Goal: Task Accomplishment & Management: Manage account settings

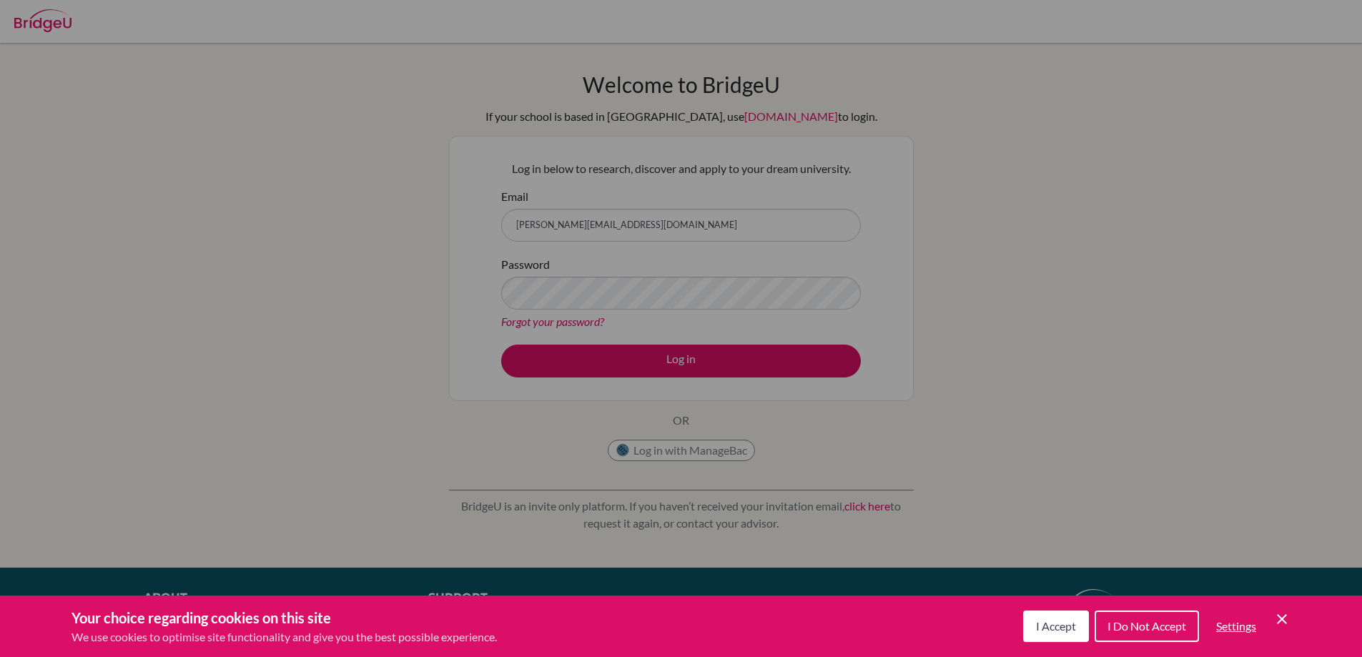
click at [545, 297] on div "Cookie Preferences" at bounding box center [681, 328] width 1362 height 657
click at [1055, 636] on button "I Accept" at bounding box center [1056, 626] width 66 height 31
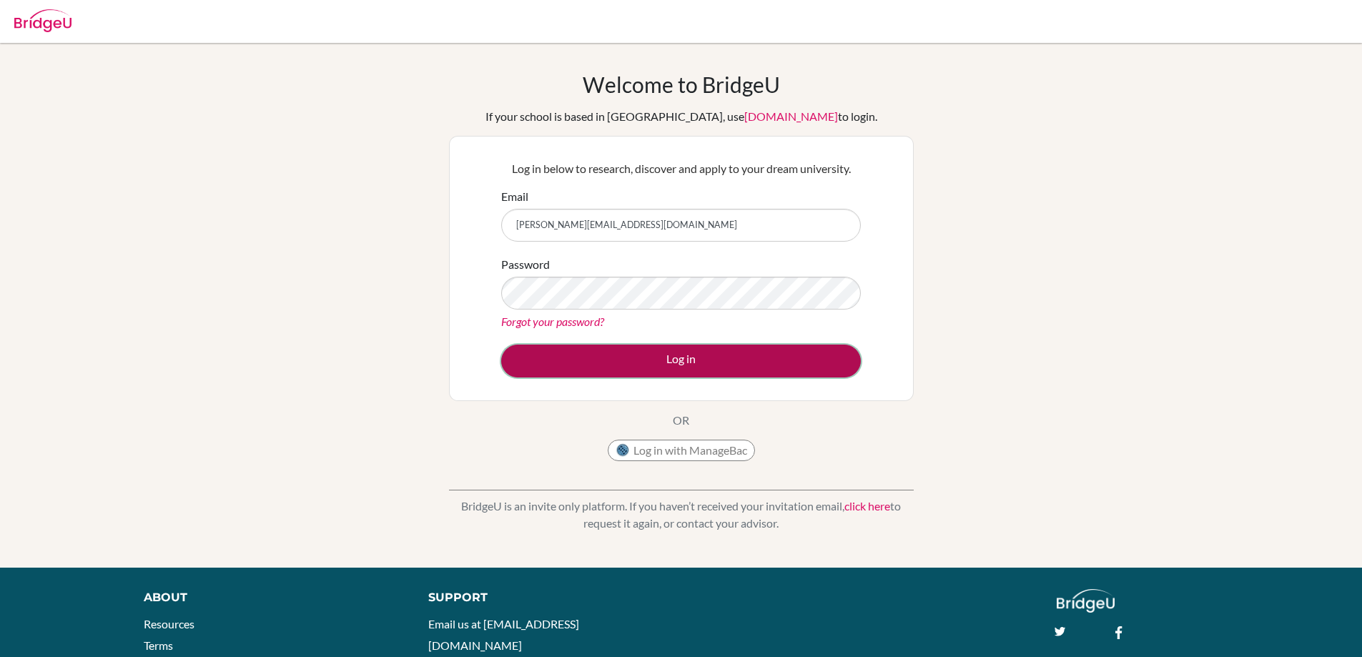
click at [671, 352] on button "Log in" at bounding box center [681, 361] width 360 height 33
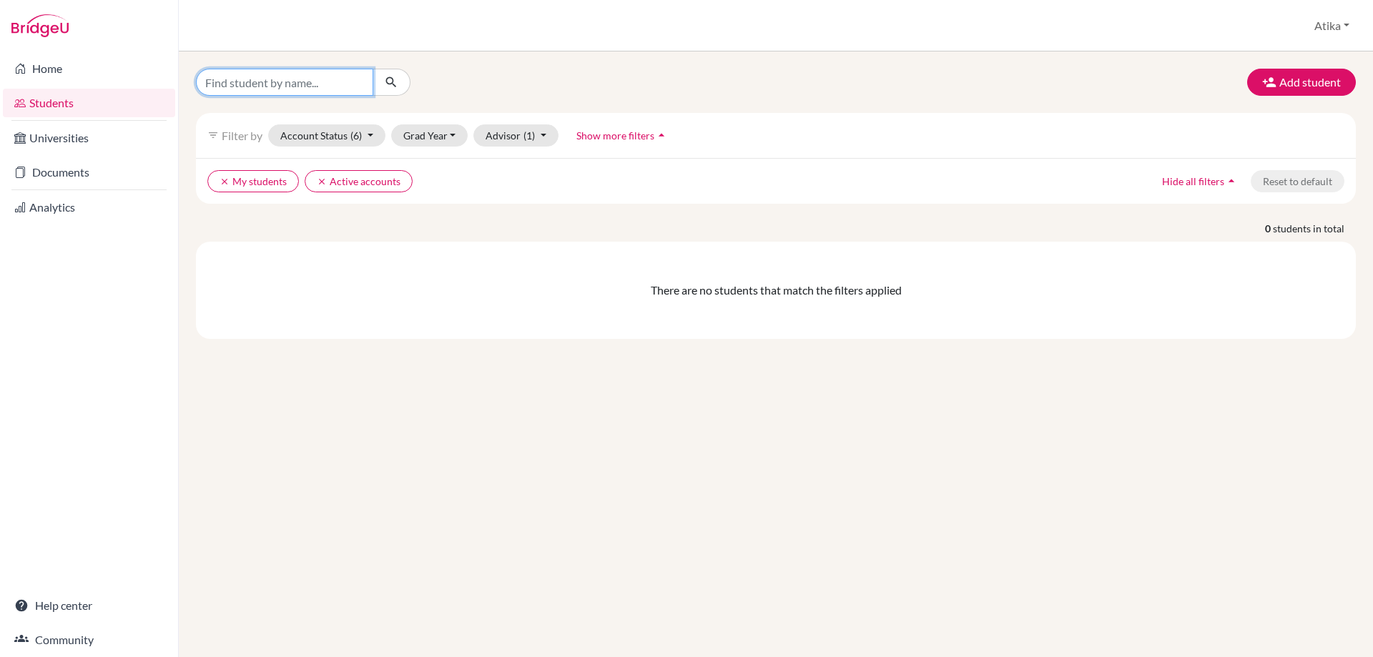
click at [256, 84] on input "Find student by name..." at bounding box center [284, 82] width 177 height 27
type input "chaouni"
click button "submit" at bounding box center [391, 82] width 38 height 27
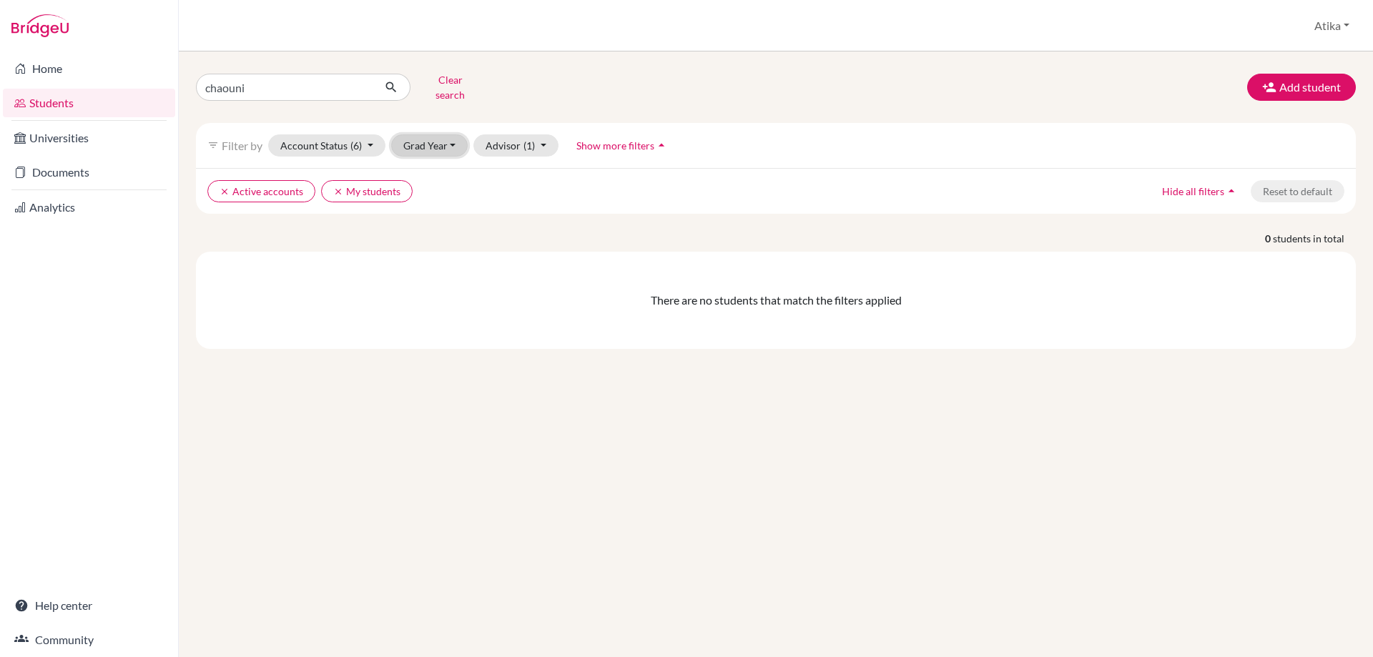
click at [447, 134] on button "Grad Year" at bounding box center [429, 145] width 77 height 22
click at [438, 190] on div "2026" at bounding box center [434, 198] width 50 height 17
click at [368, 134] on button "Account Status (6)" at bounding box center [326, 145] width 117 height 22
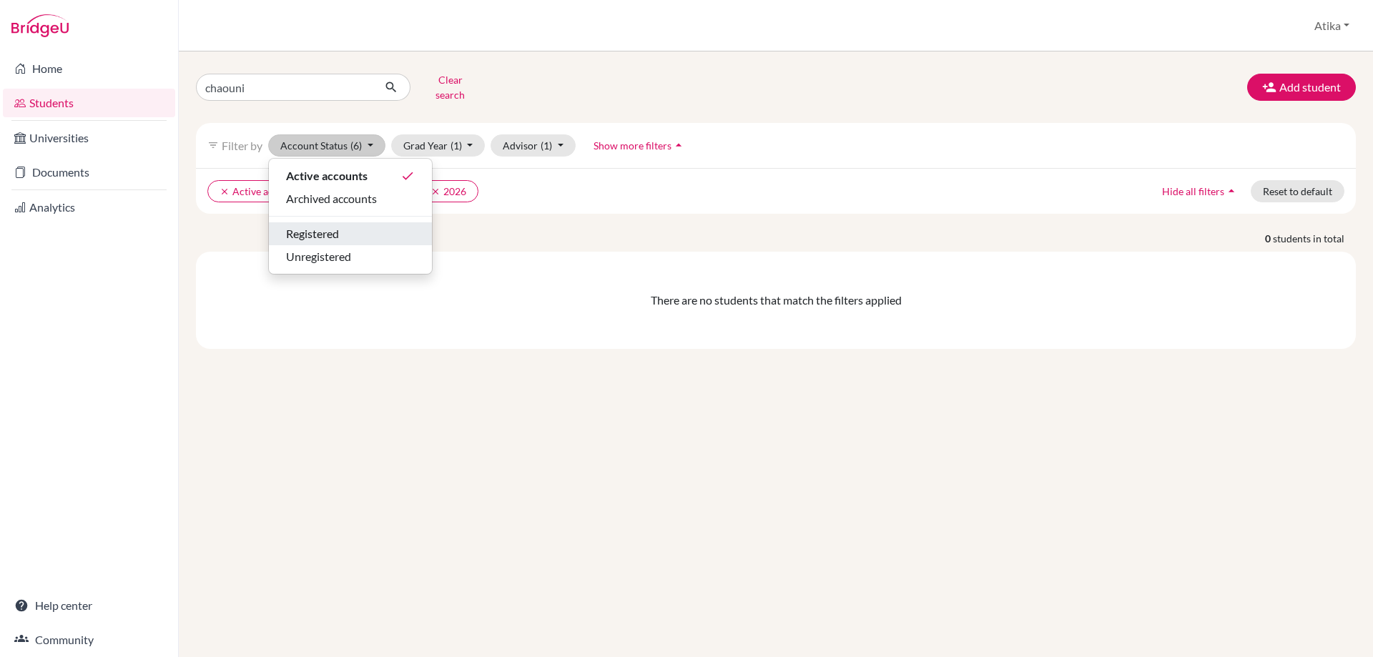
click at [357, 225] on div "Registered" at bounding box center [350, 233] width 129 height 17
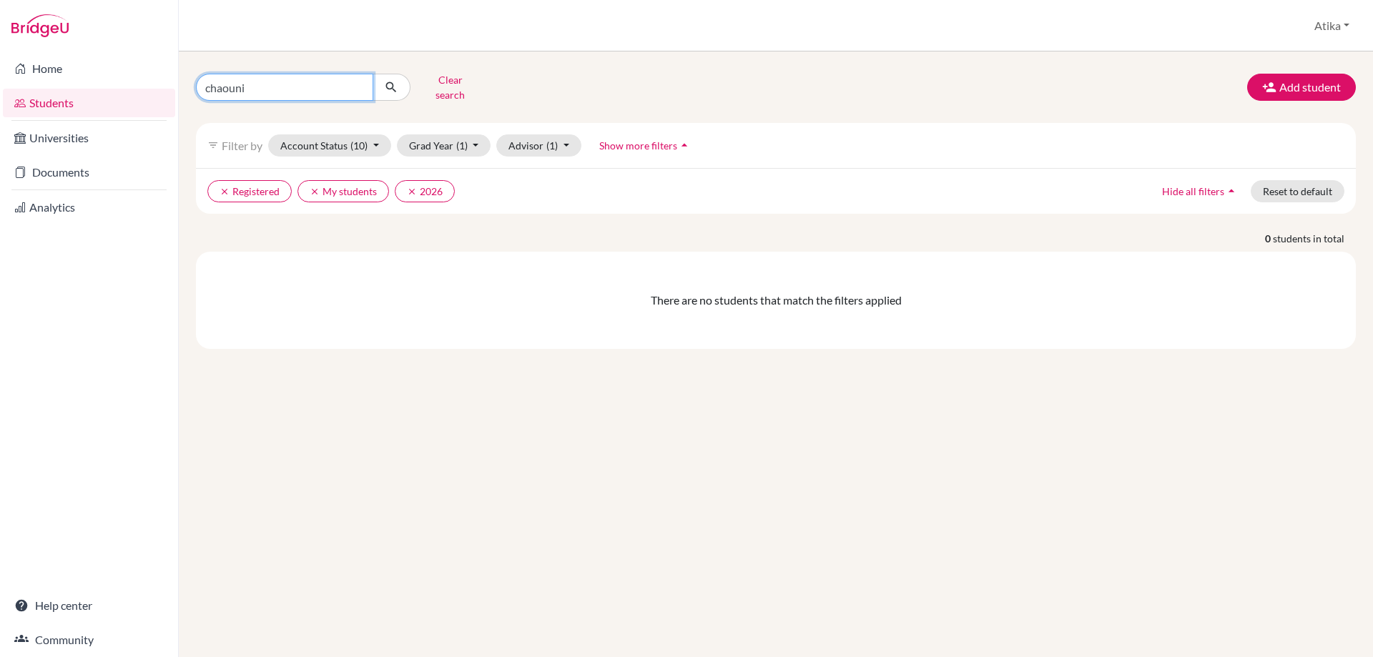
click at [265, 80] on input "chaouni" at bounding box center [284, 87] width 177 height 27
click button "submit" at bounding box center [391, 87] width 38 height 27
click at [43, 68] on link "Home" at bounding box center [89, 68] width 172 height 29
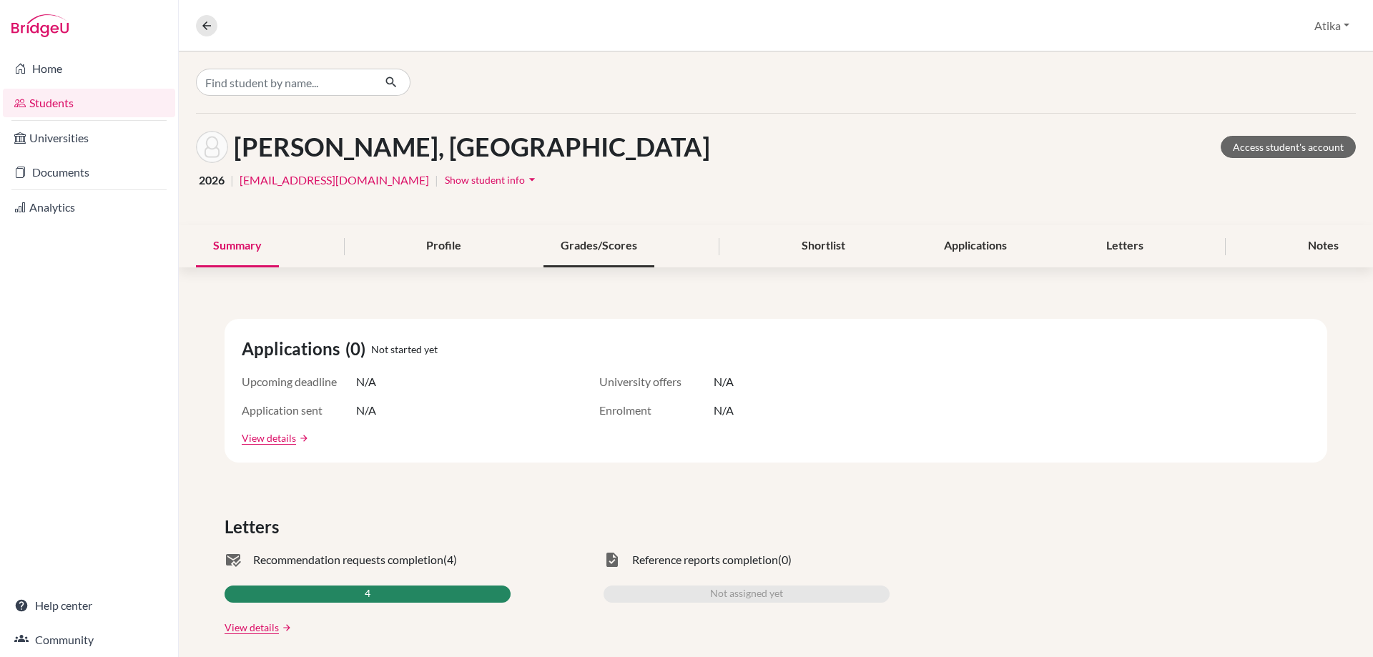
click at [606, 248] on div "Grades/Scores" at bounding box center [598, 246] width 111 height 42
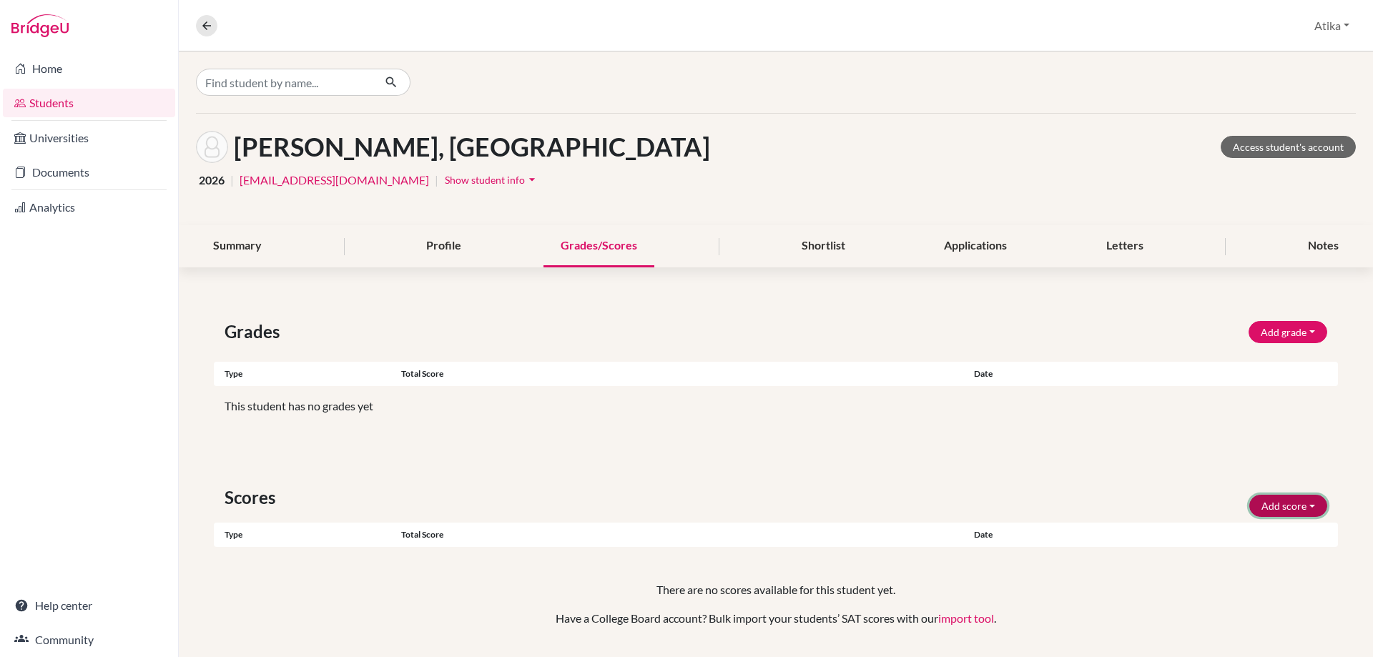
click at [1302, 510] on button "Add score" at bounding box center [1288, 506] width 78 height 22
click at [1245, 540] on button "SAT" at bounding box center [1268, 536] width 113 height 23
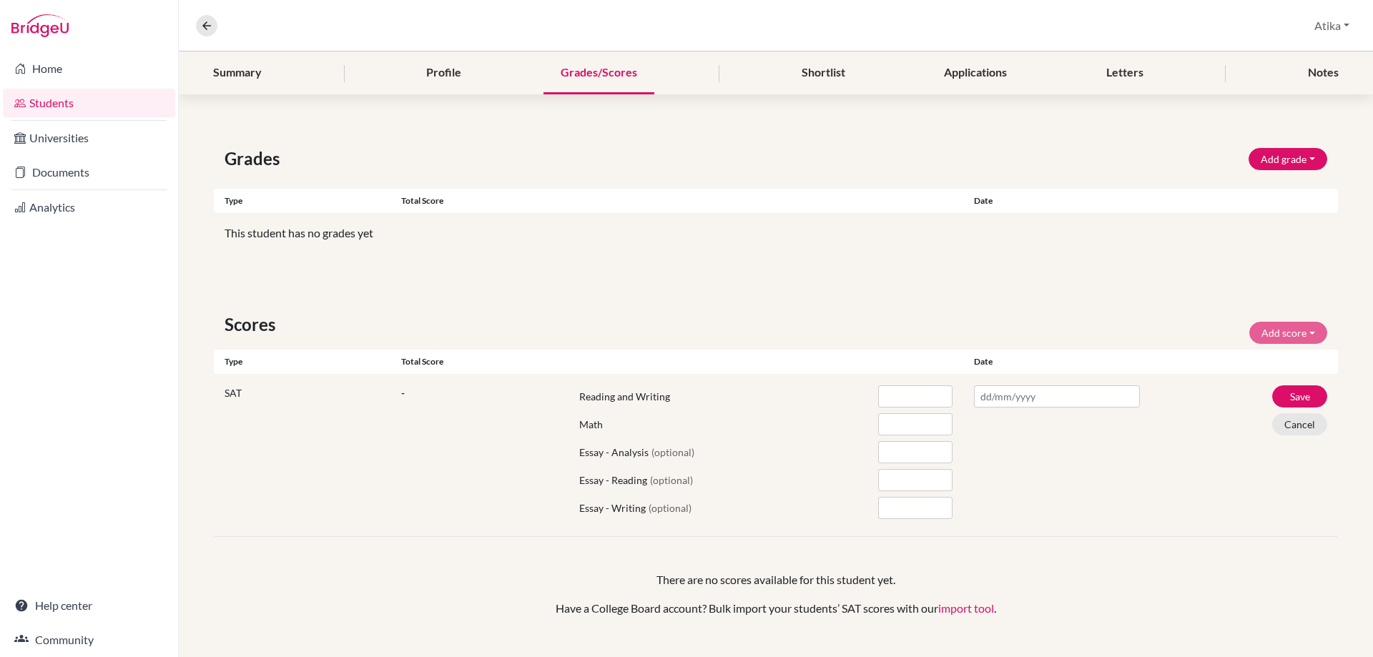
scroll to position [202, 0]
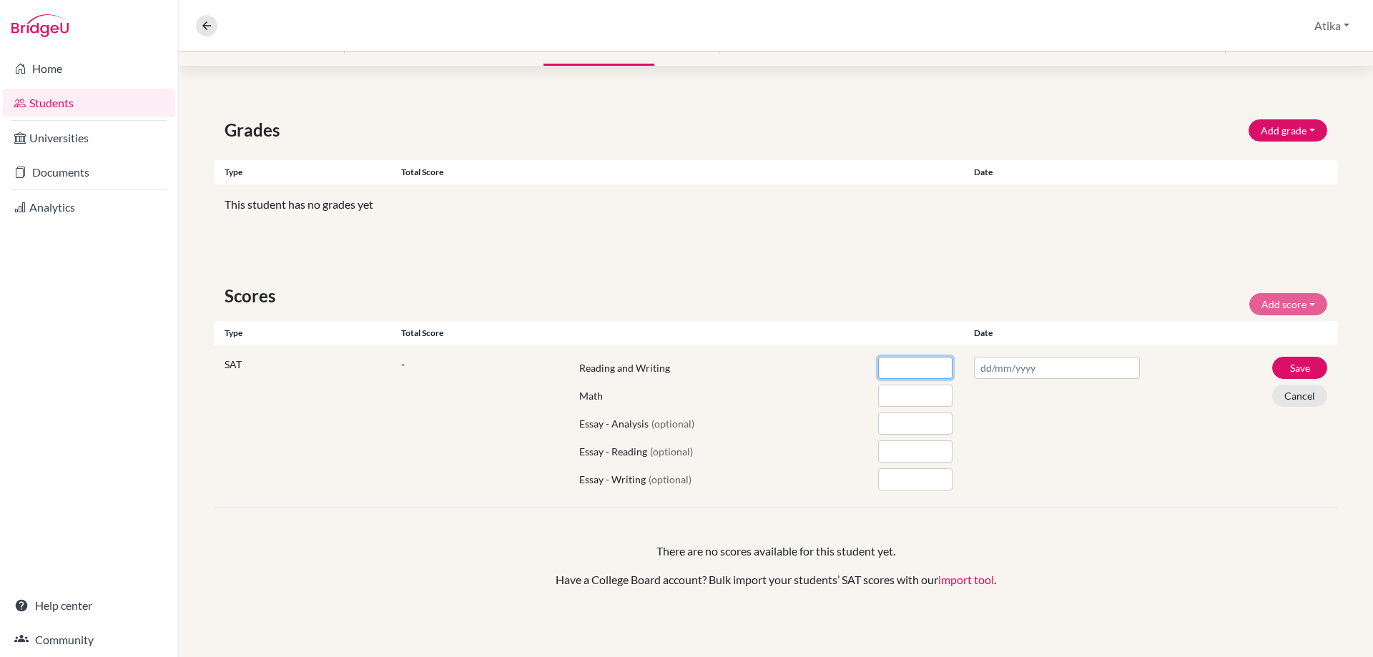
click at [889, 372] on input "number" at bounding box center [915, 368] width 74 height 22
type input "540"
click at [902, 403] on input "number" at bounding box center [915, 396] width 74 height 22
type input "650"
click at [1004, 370] on input "text" at bounding box center [1057, 368] width 166 height 22
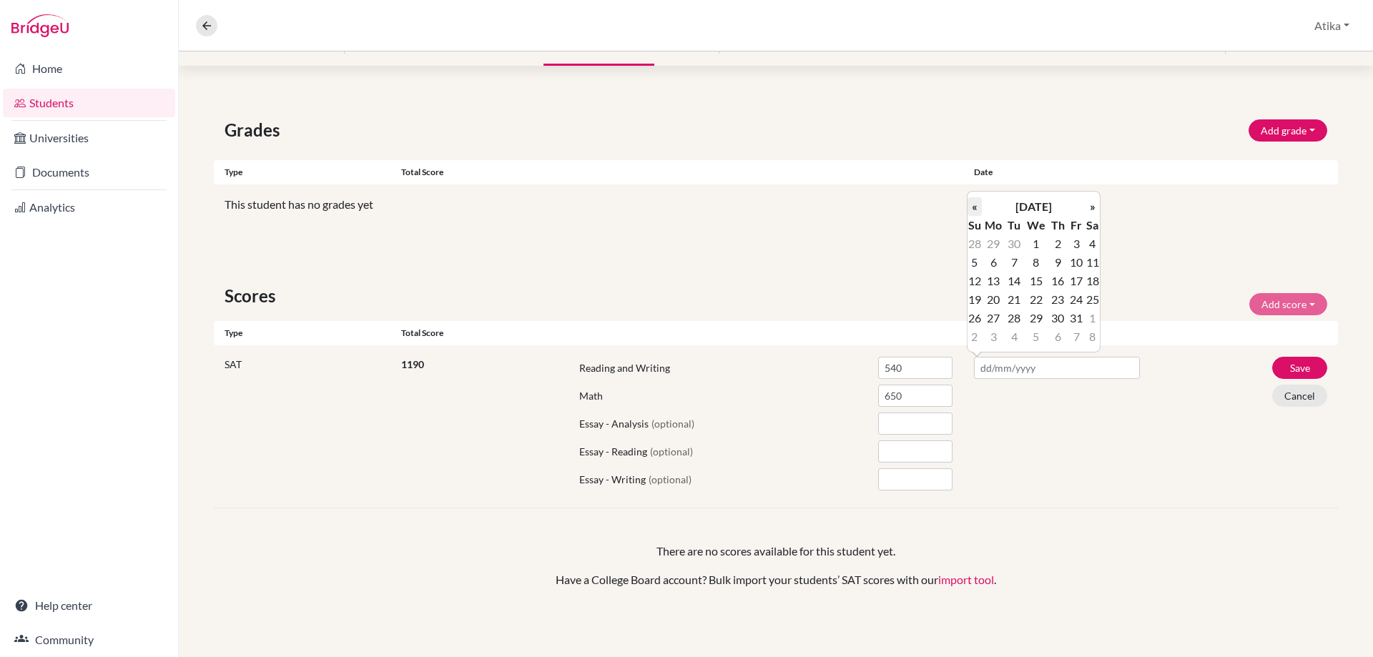
click at [974, 209] on th "«" at bounding box center [974, 206] width 14 height 19
click at [1089, 260] on td "13" at bounding box center [1092, 262] width 14 height 19
type input "13/09/2025"
click at [1279, 363] on button "Save" at bounding box center [1299, 368] width 55 height 22
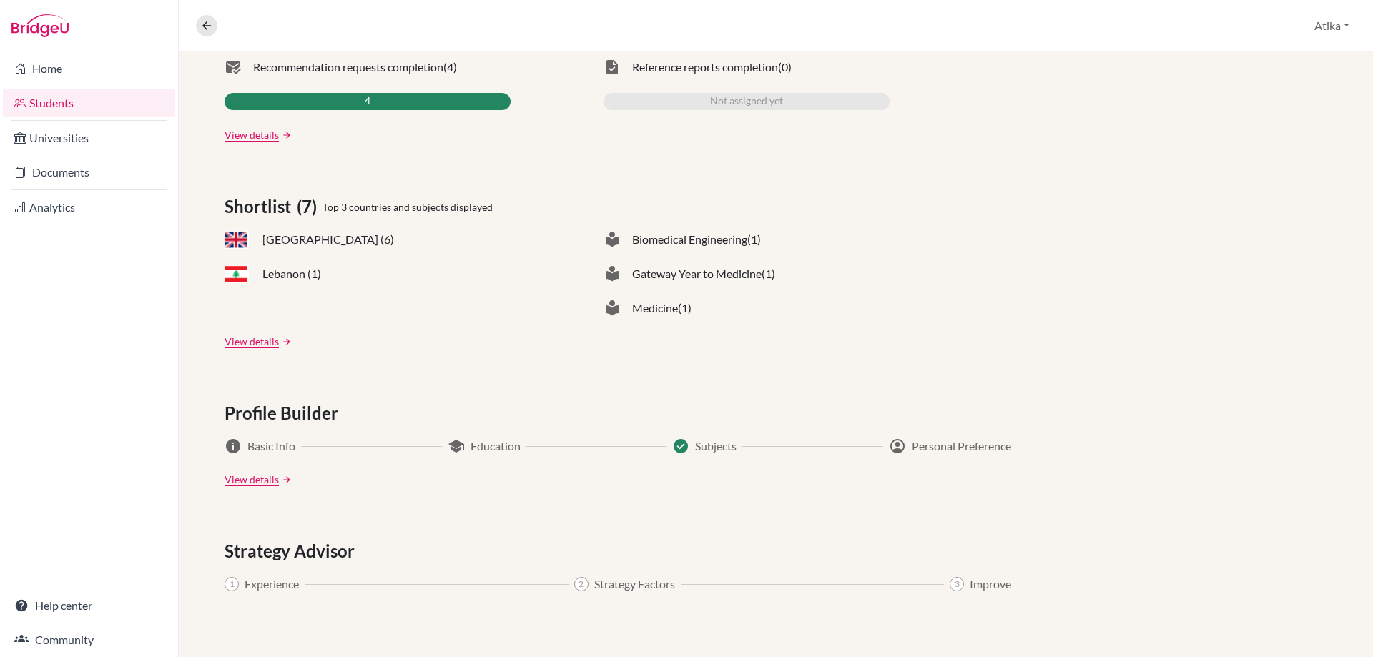
scroll to position [500, 0]
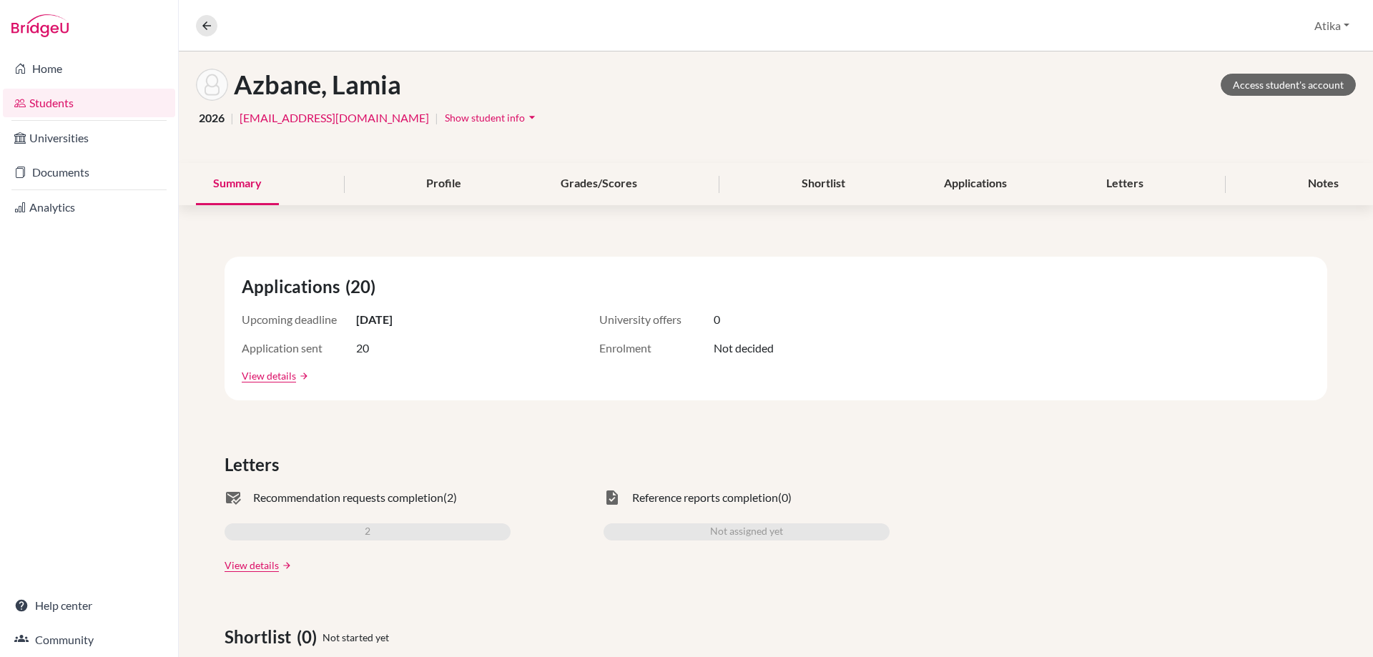
scroll to position [29, 0]
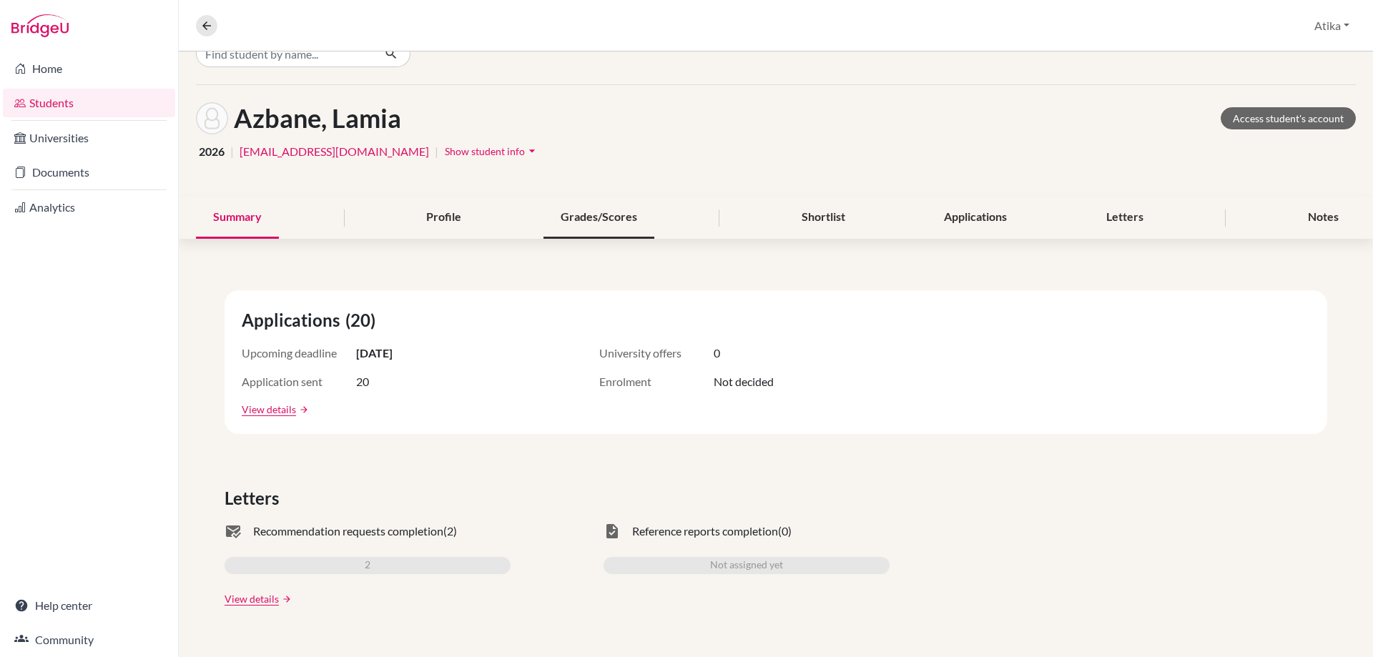
click at [618, 214] on div "Grades/Scores" at bounding box center [598, 218] width 111 height 42
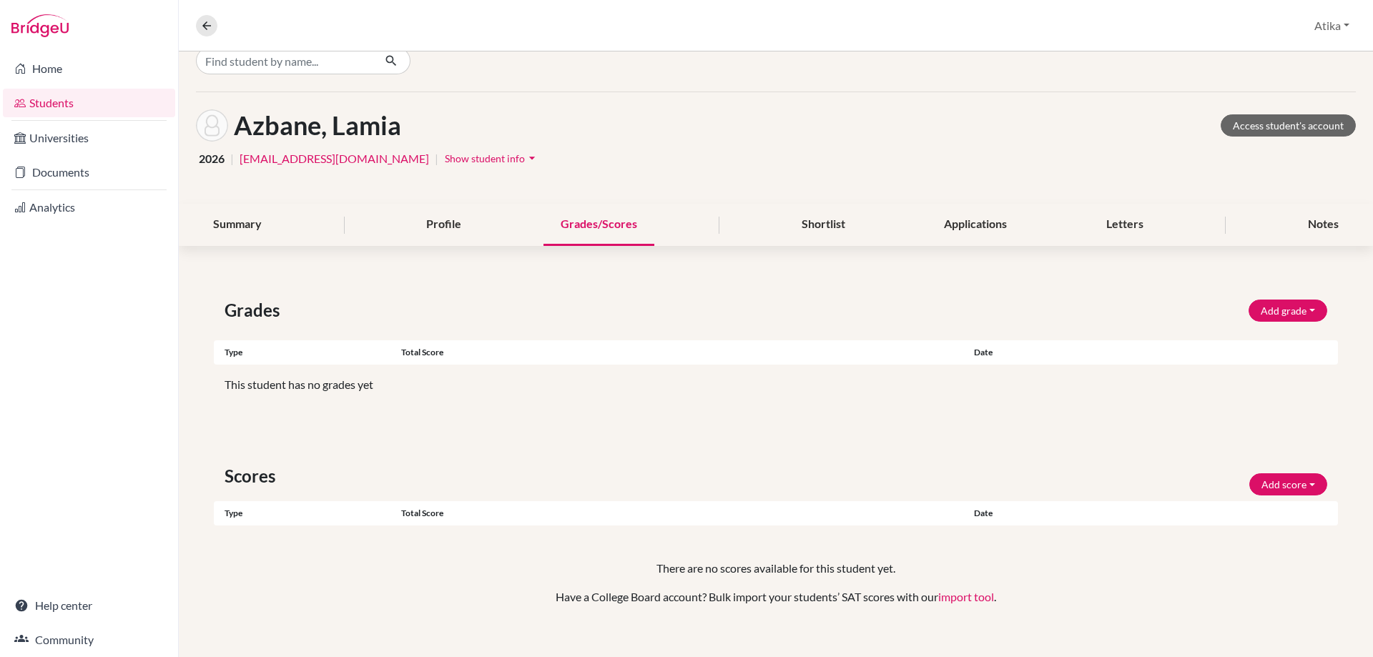
scroll to position [39, 0]
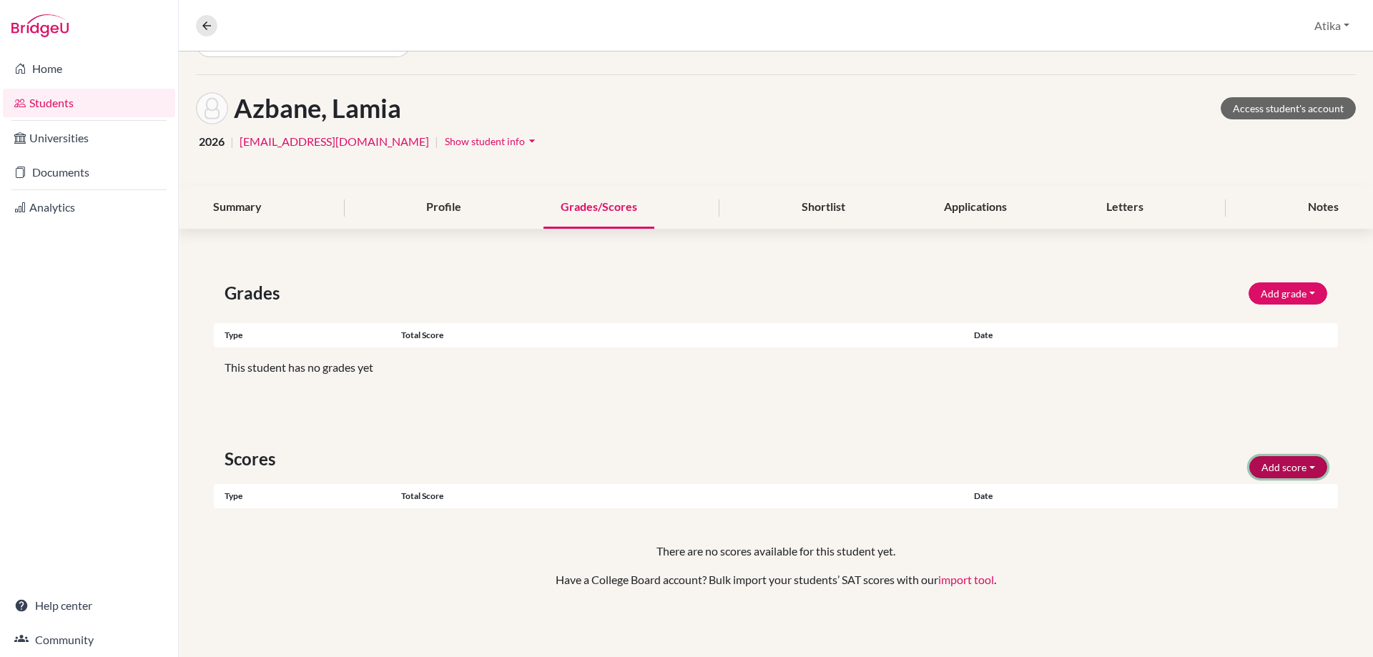
click at [1302, 468] on button "Add score" at bounding box center [1288, 467] width 78 height 22
click at [1223, 500] on button "SAT" at bounding box center [1268, 497] width 113 height 23
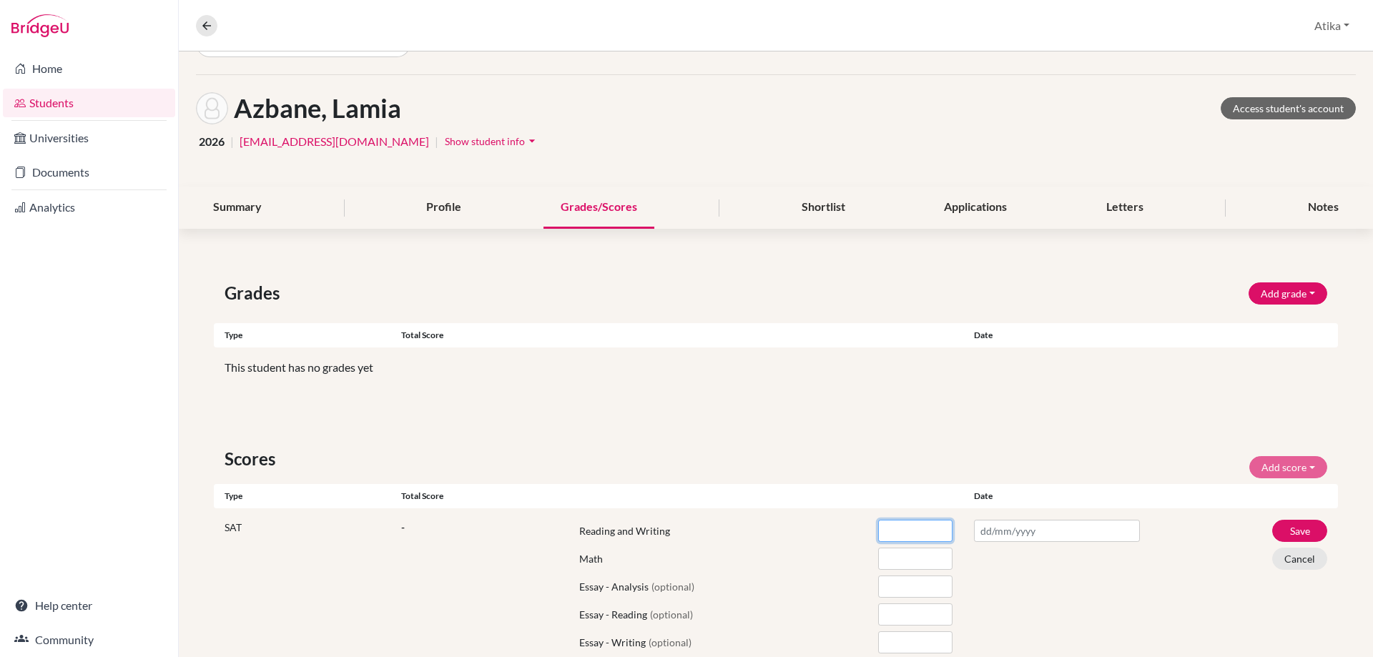
click at [912, 538] on input "number" at bounding box center [915, 531] width 74 height 22
type input "660"
click at [894, 561] on input "number" at bounding box center [915, 559] width 74 height 22
type input "610"
click at [991, 533] on input "text" at bounding box center [1057, 531] width 166 height 22
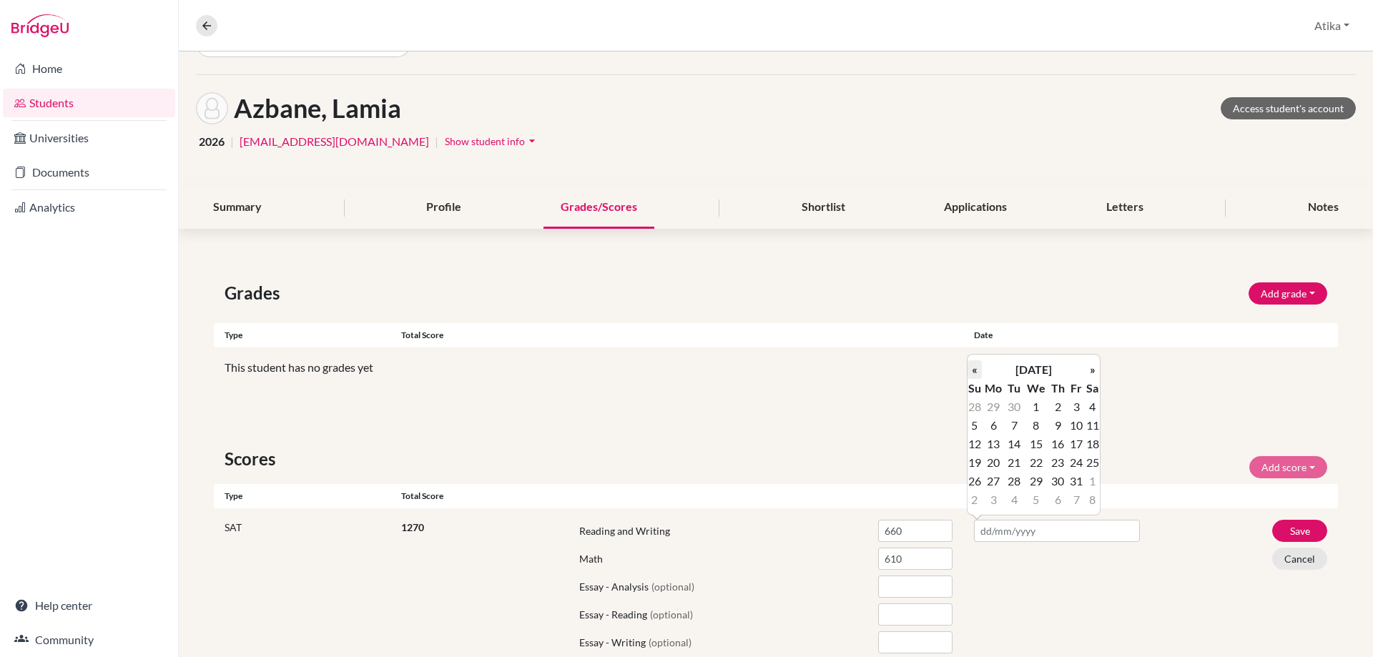
click at [974, 372] on th "«" at bounding box center [974, 369] width 14 height 19
click at [1096, 424] on td "13" at bounding box center [1092, 425] width 14 height 19
type input "13/09/2025"
click at [1283, 526] on button "Save" at bounding box center [1299, 531] width 55 height 22
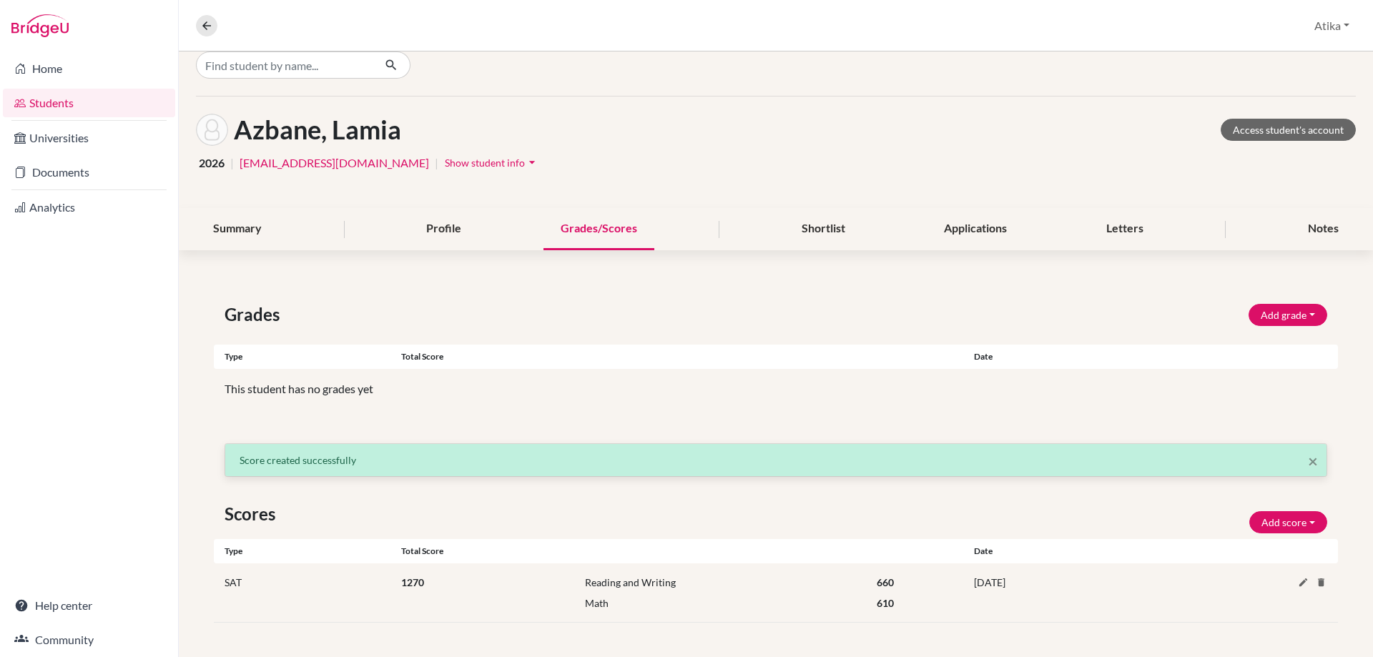
scroll to position [17, 0]
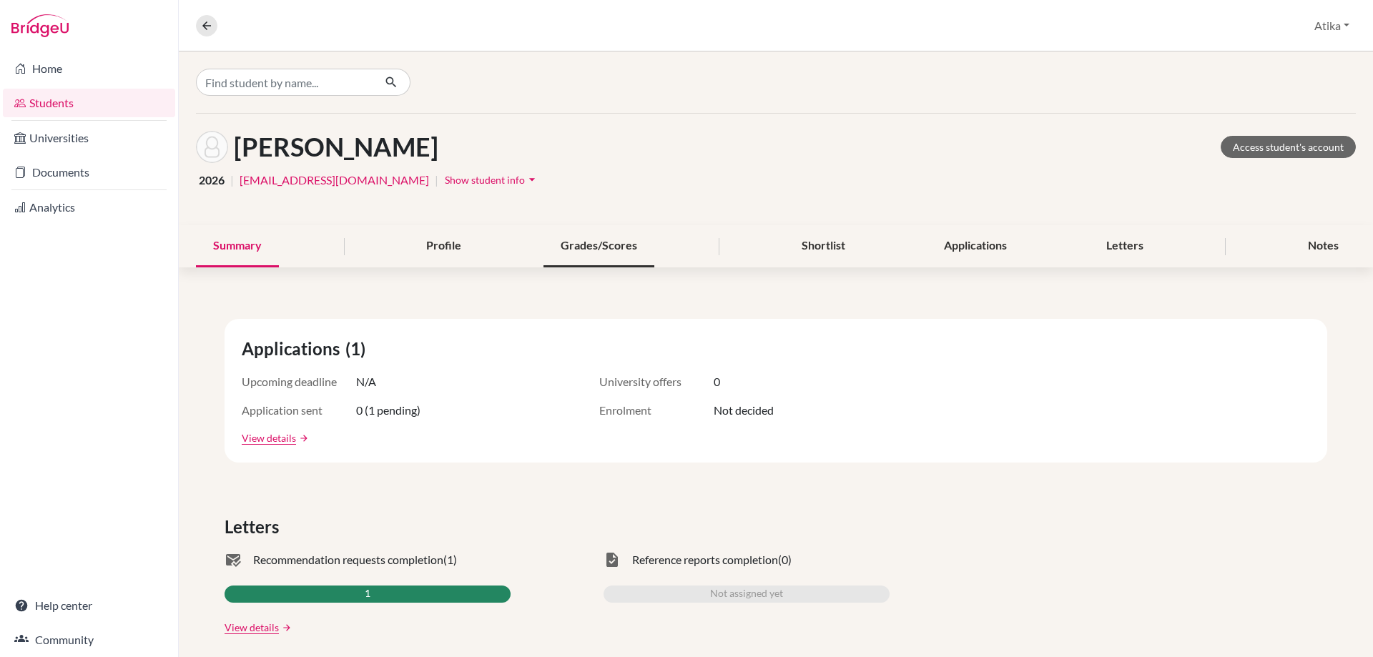
click at [608, 248] on div "Grades/Scores" at bounding box center [598, 246] width 111 height 42
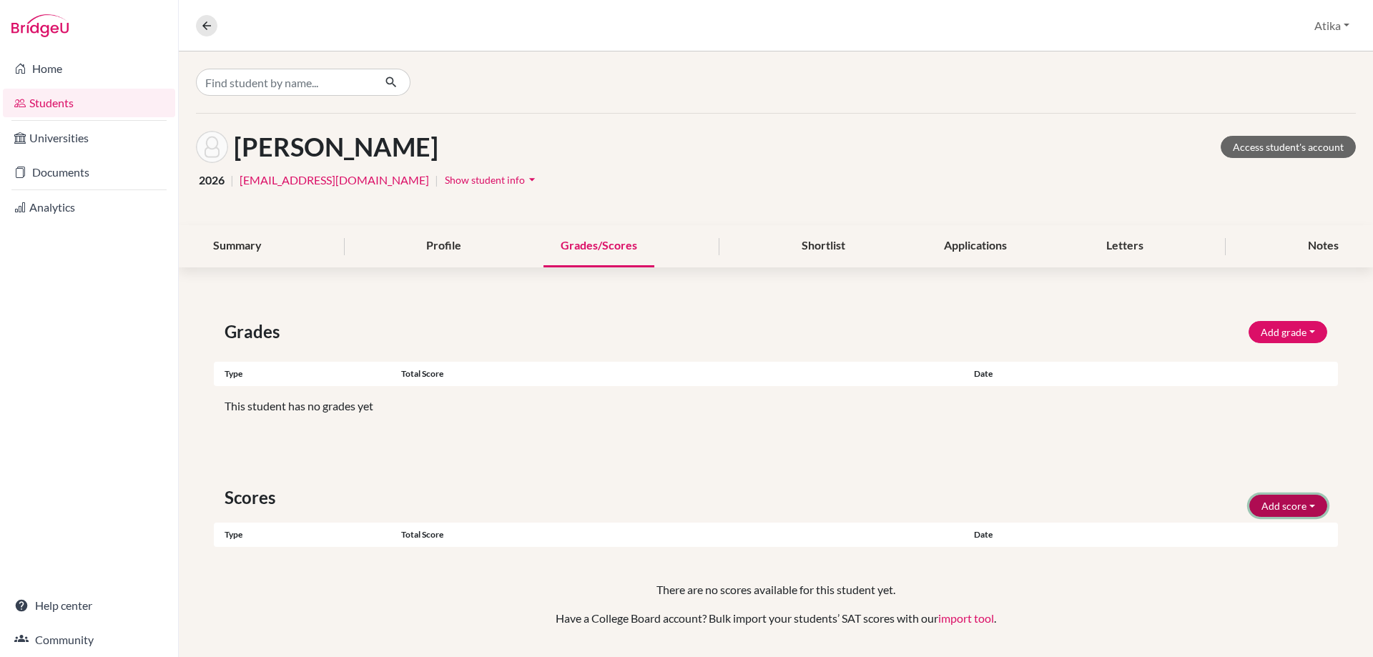
click at [1298, 505] on button "Add score" at bounding box center [1288, 506] width 78 height 22
click at [1245, 531] on button "SAT" at bounding box center [1268, 536] width 113 height 23
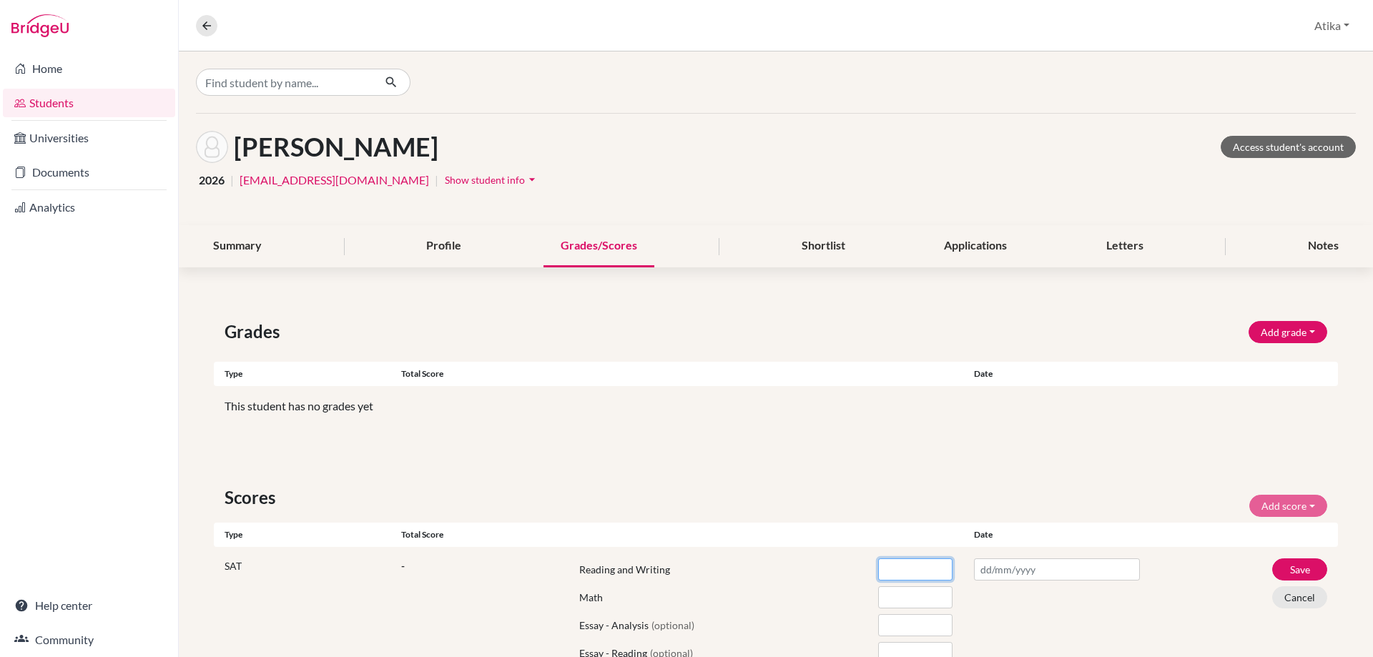
click at [910, 569] on input "number" at bounding box center [915, 569] width 74 height 22
type input "610"
click at [894, 596] on input "number" at bounding box center [915, 597] width 74 height 22
type input "670"
click at [983, 571] on input "text" at bounding box center [1057, 569] width 166 height 22
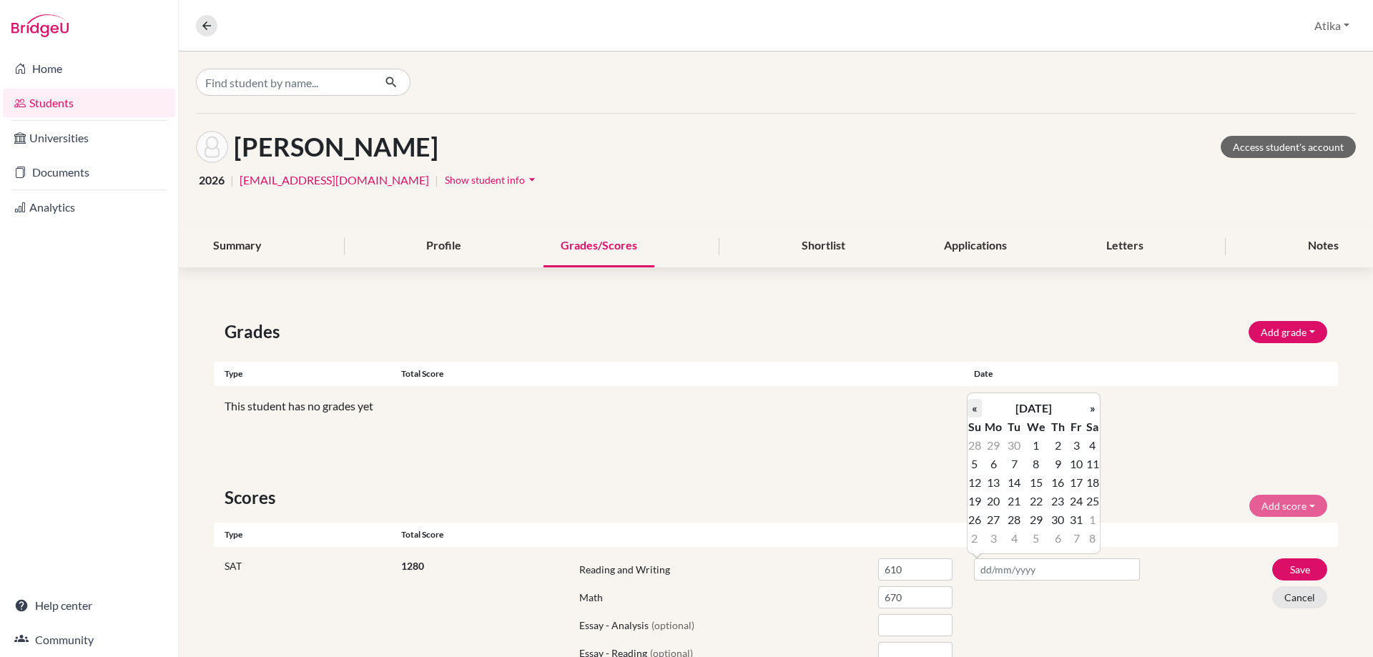
click at [973, 404] on th "«" at bounding box center [974, 408] width 14 height 19
click at [1094, 460] on td "13" at bounding box center [1092, 464] width 14 height 19
type input "[DATE]"
click at [1279, 569] on button "Save" at bounding box center [1299, 569] width 55 height 22
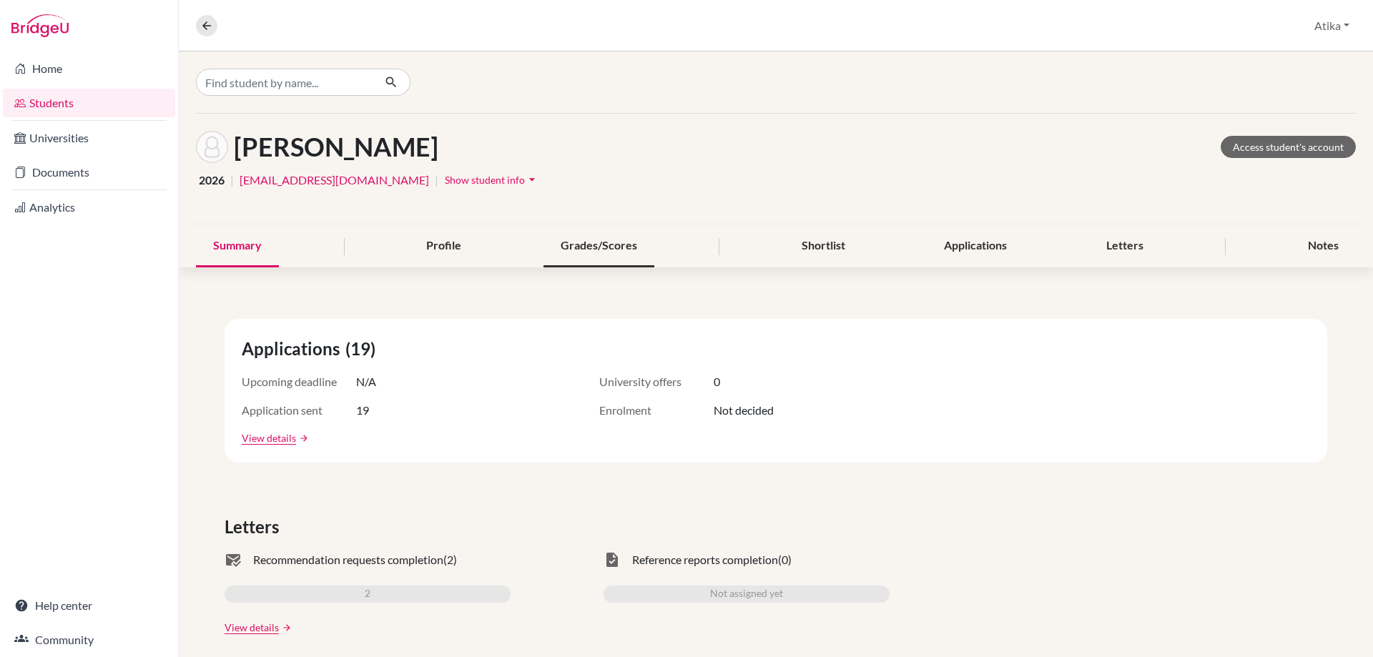
click at [603, 242] on div "Grades/Scores" at bounding box center [598, 246] width 111 height 42
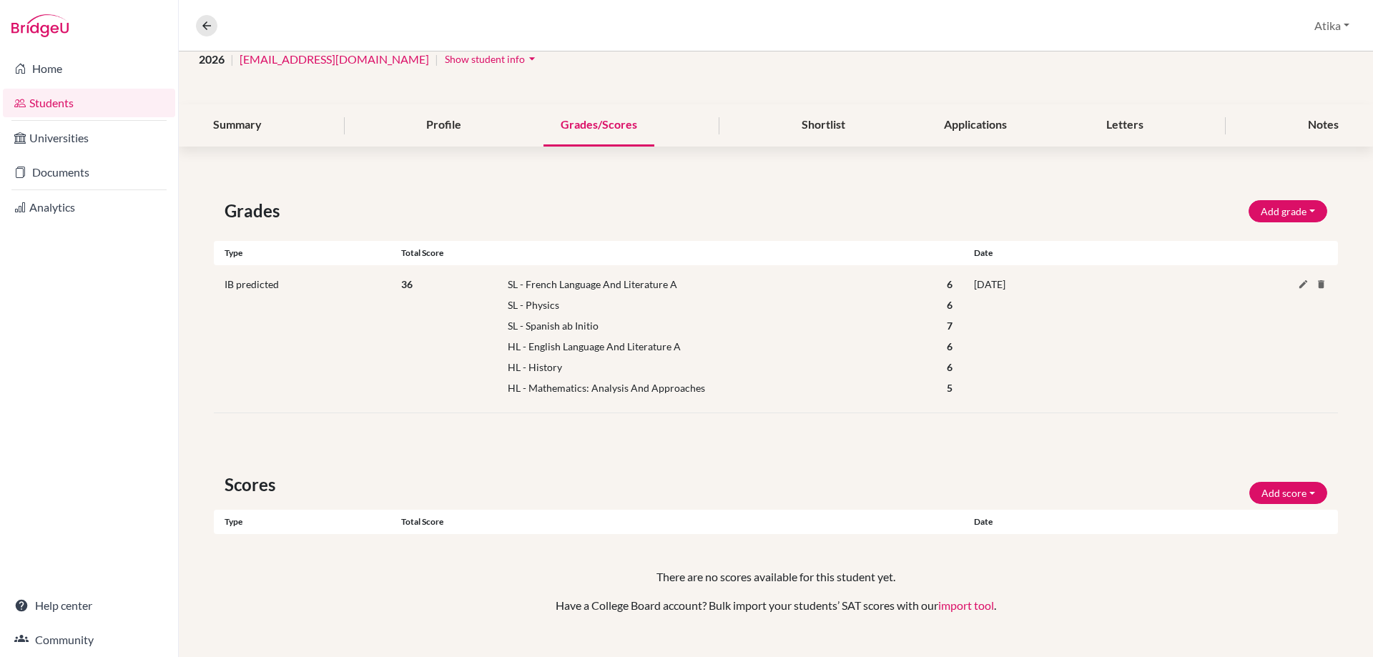
scroll to position [147, 0]
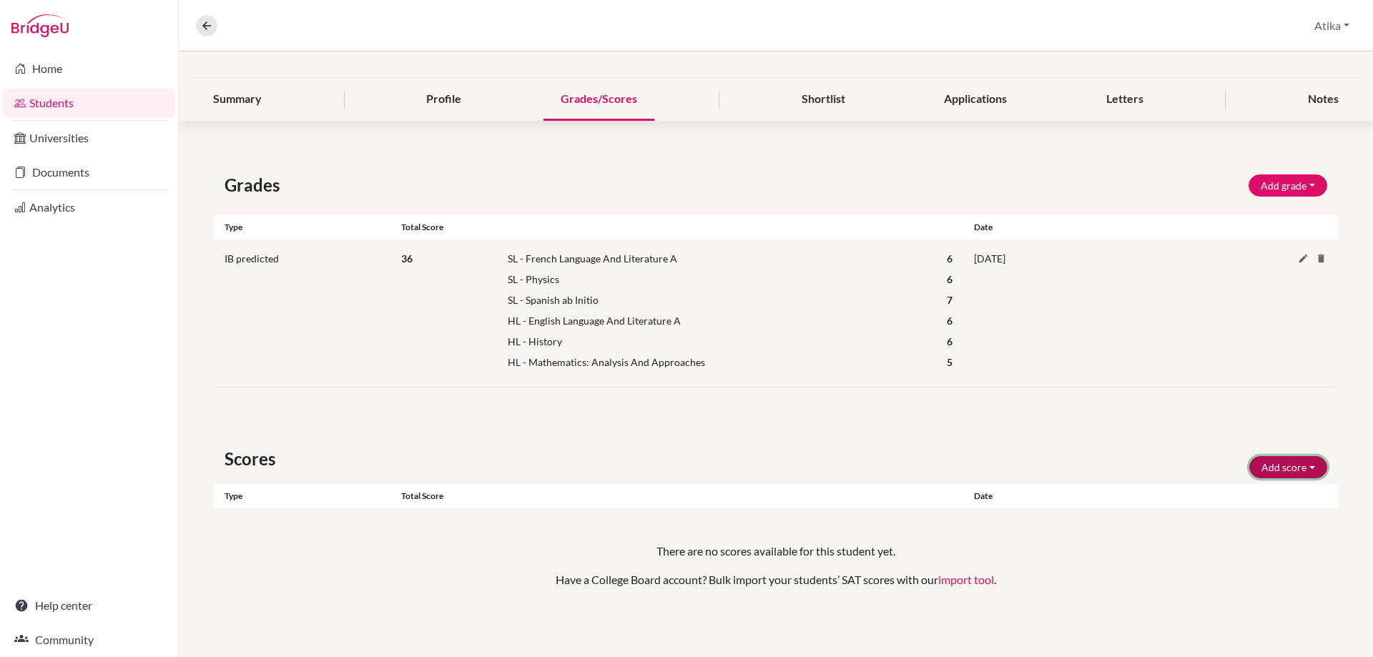
click at [1301, 469] on button "Add score" at bounding box center [1288, 467] width 78 height 22
click at [1235, 494] on button "SAT" at bounding box center [1268, 497] width 113 height 23
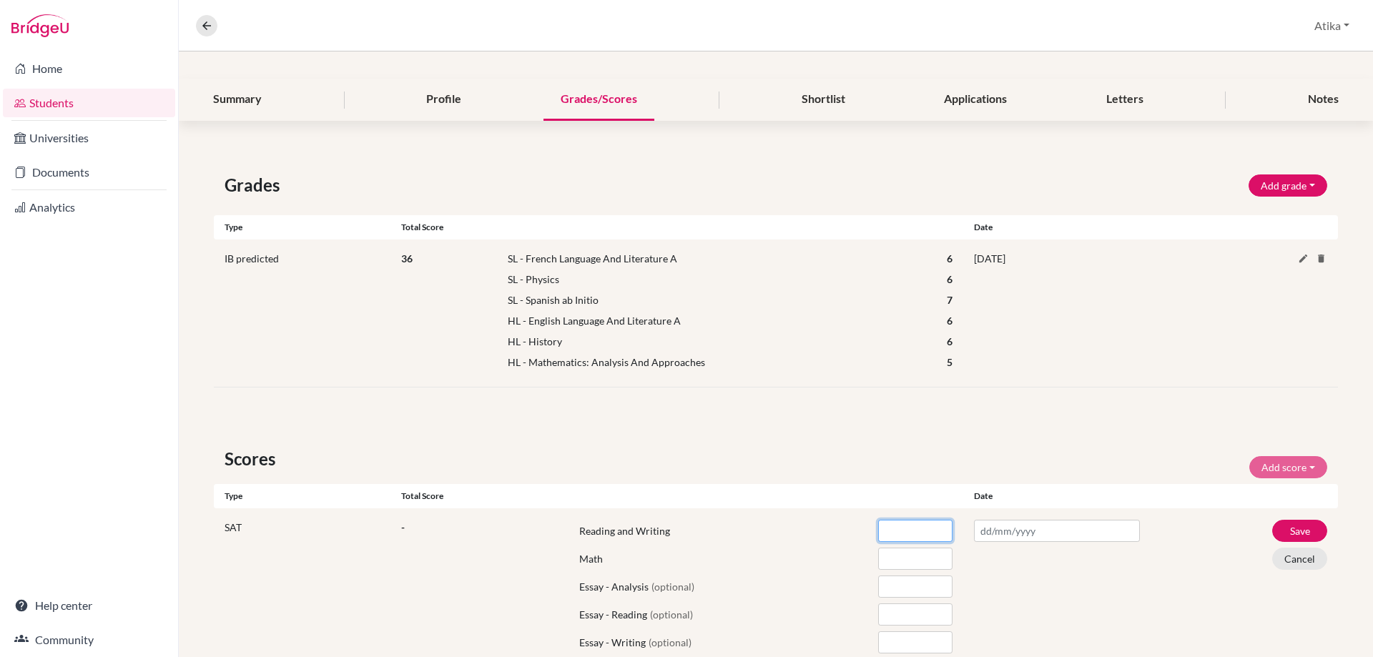
click at [892, 534] on input "number" at bounding box center [915, 531] width 74 height 22
type input "730"
click at [886, 555] on input "number" at bounding box center [915, 559] width 74 height 22
type input "780"
click at [997, 533] on input "text" at bounding box center [1057, 531] width 166 height 22
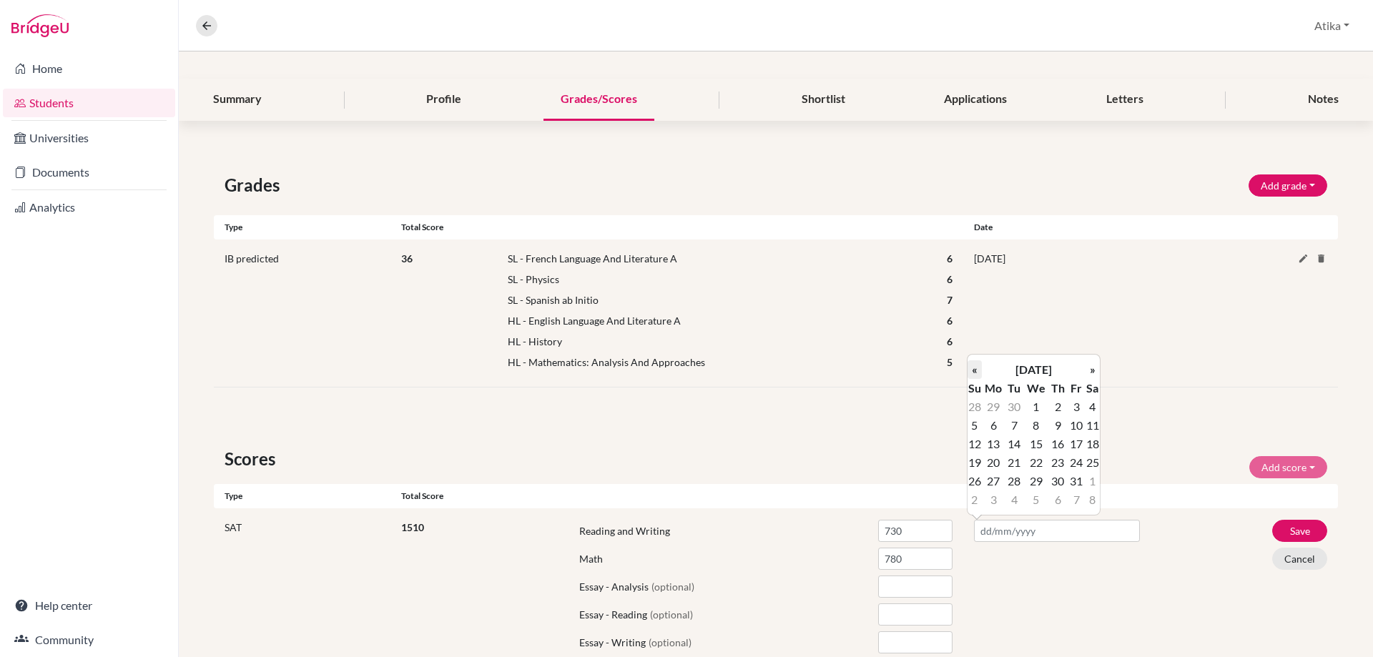
click at [975, 372] on th "«" at bounding box center [974, 369] width 14 height 19
click at [1092, 423] on td "13" at bounding box center [1092, 425] width 14 height 19
type input "[DATE]"
click at [1282, 530] on button "Save" at bounding box center [1299, 531] width 55 height 22
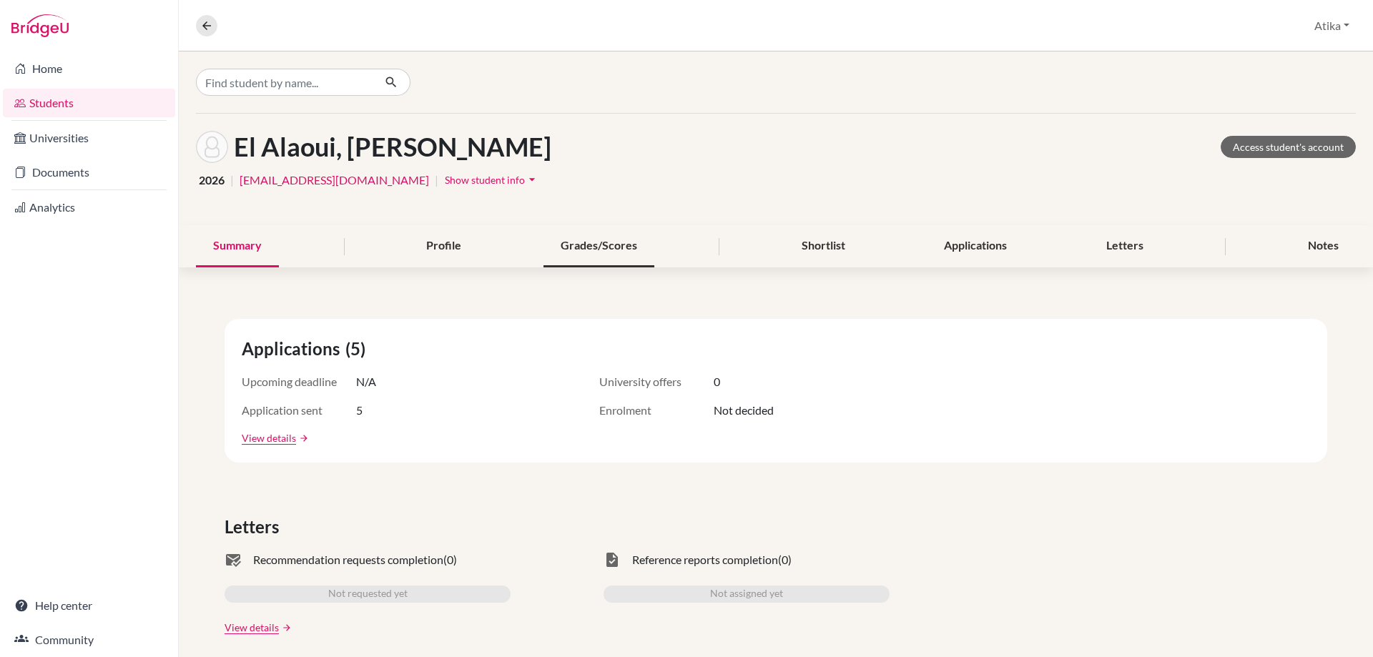
click at [606, 240] on div "Grades/Scores" at bounding box center [598, 246] width 111 height 42
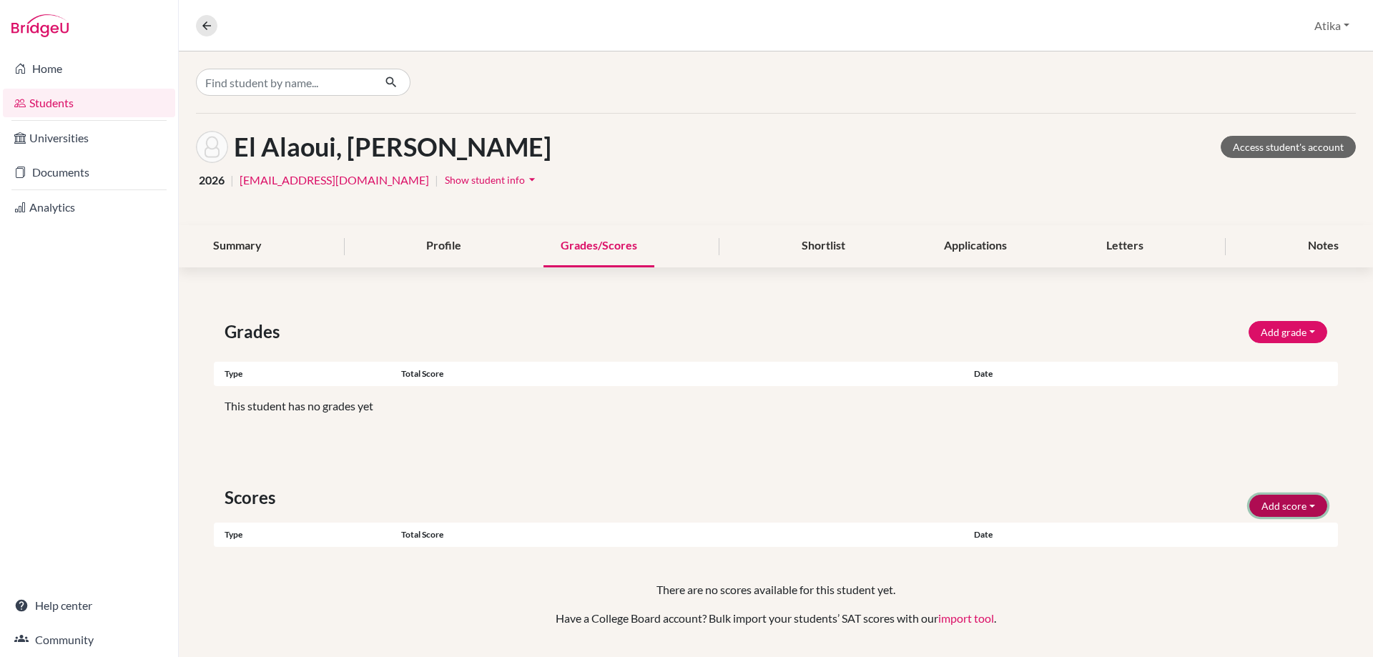
click at [1295, 506] on button "Add score" at bounding box center [1288, 506] width 78 height 22
click at [1261, 542] on button "SAT" at bounding box center [1268, 536] width 113 height 23
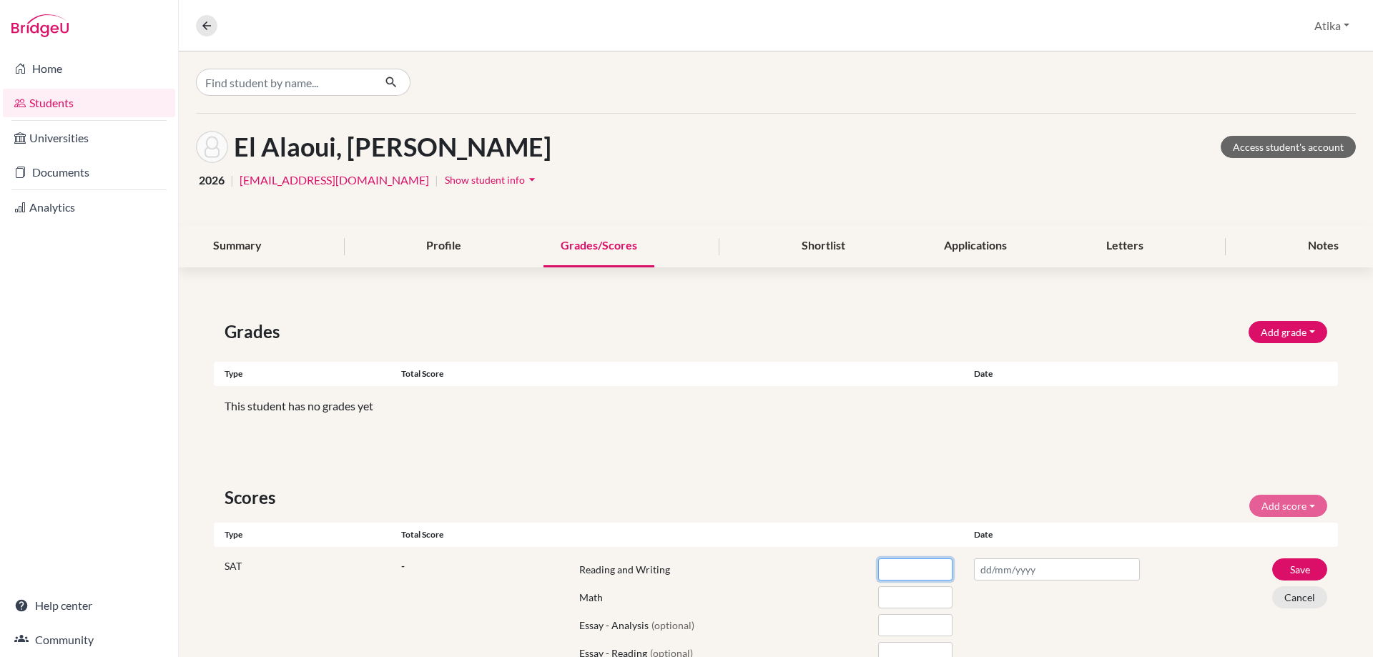
click at [894, 570] on input "number" at bounding box center [915, 569] width 74 height 22
type input "530"
click at [892, 601] on input "number" at bounding box center [915, 597] width 74 height 22
type input "600"
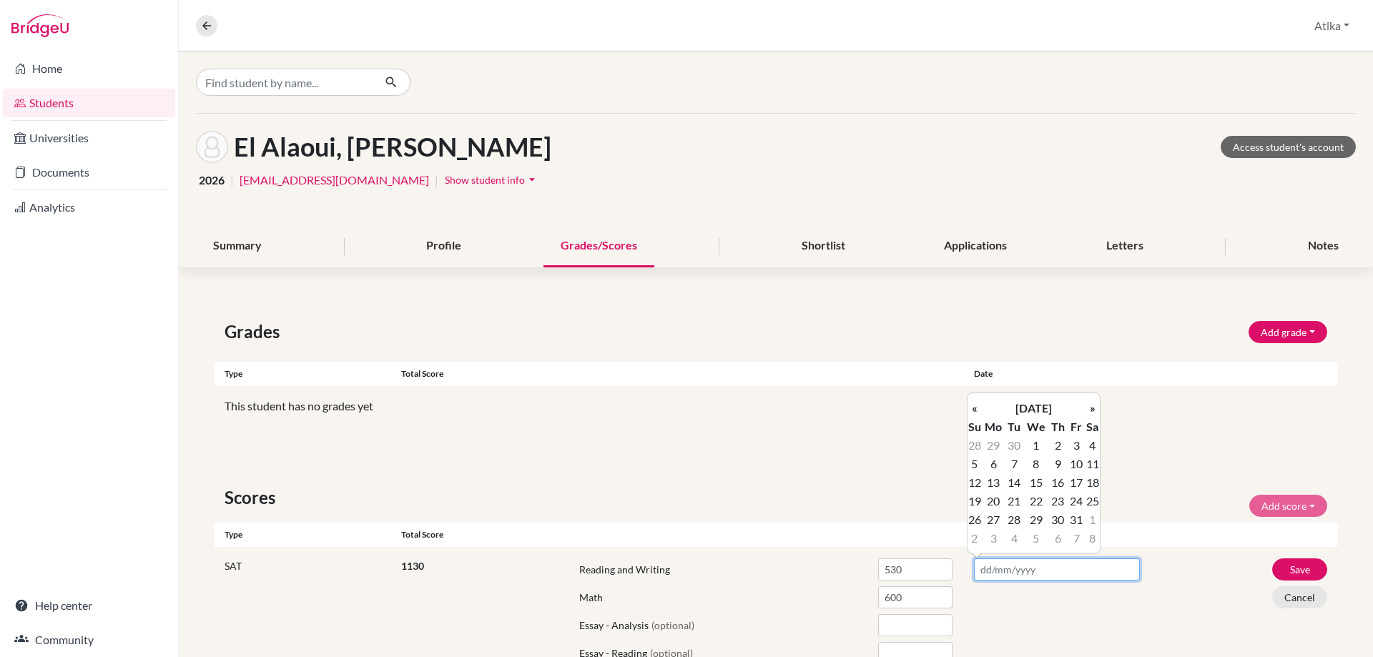
click at [987, 571] on input "text" at bounding box center [1057, 569] width 166 height 22
click at [975, 411] on th "«" at bounding box center [974, 408] width 14 height 19
click at [1092, 465] on td "13" at bounding box center [1092, 464] width 14 height 19
type input "13/09/2025"
click at [1280, 564] on button "Save" at bounding box center [1299, 569] width 55 height 22
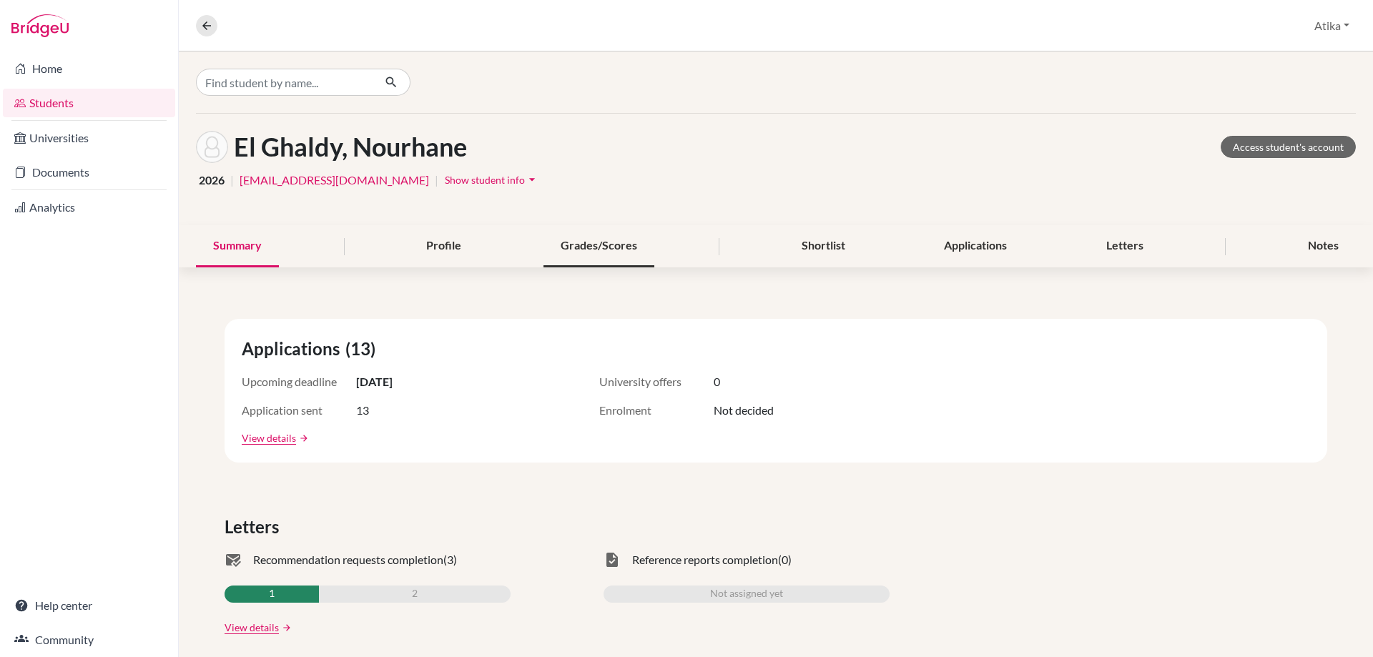
click at [633, 242] on div "Grades/Scores" at bounding box center [598, 246] width 111 height 42
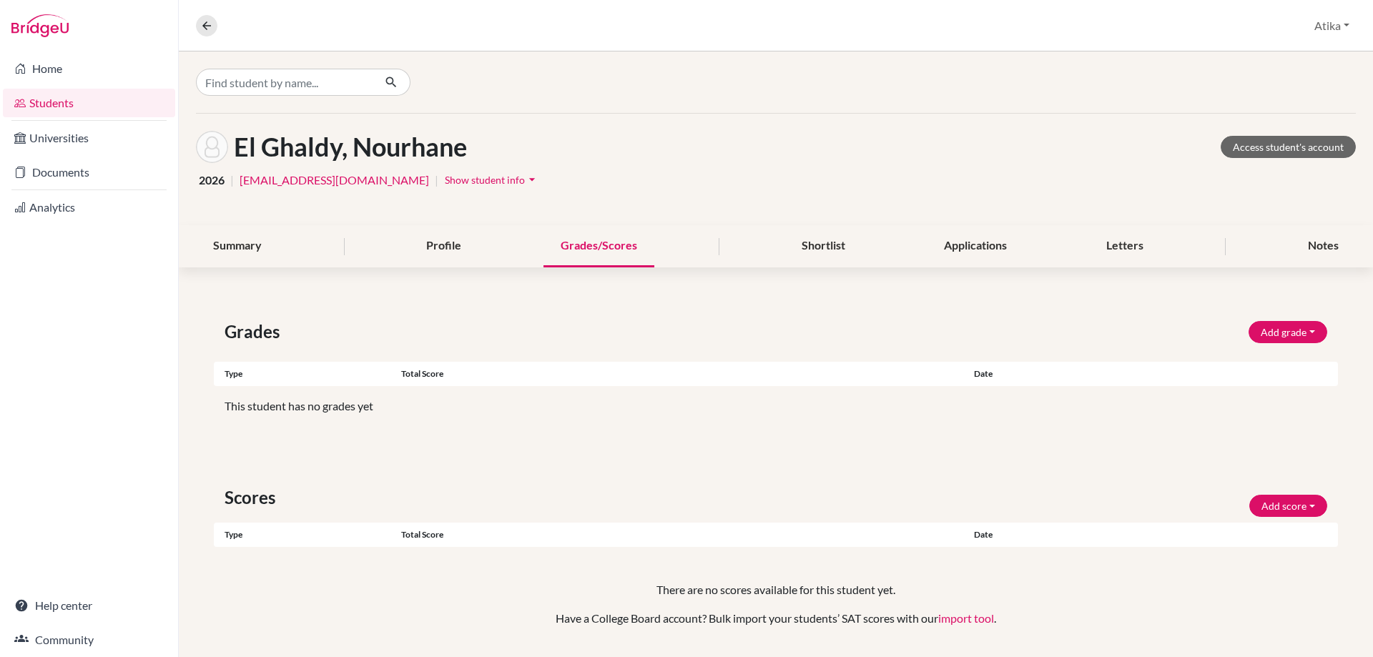
scroll to position [39, 0]
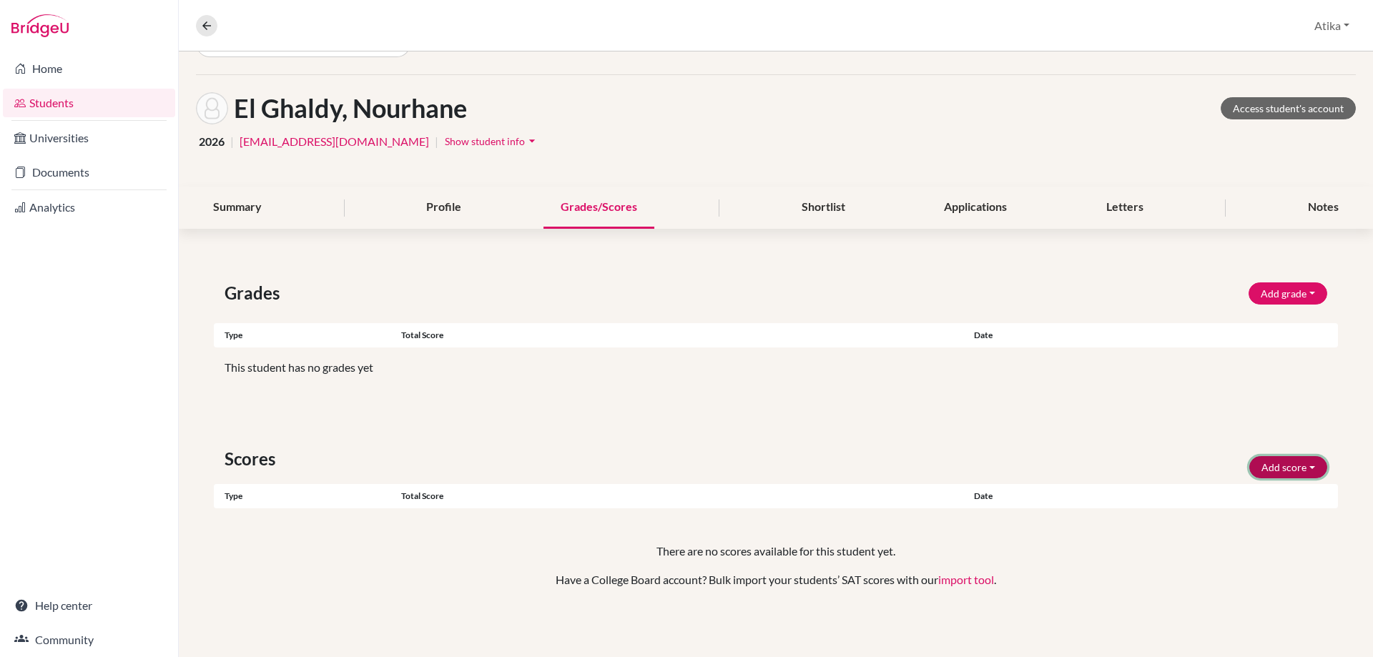
click at [1274, 465] on button "Add score" at bounding box center [1288, 467] width 78 height 22
click at [1253, 500] on button "SAT" at bounding box center [1268, 497] width 113 height 23
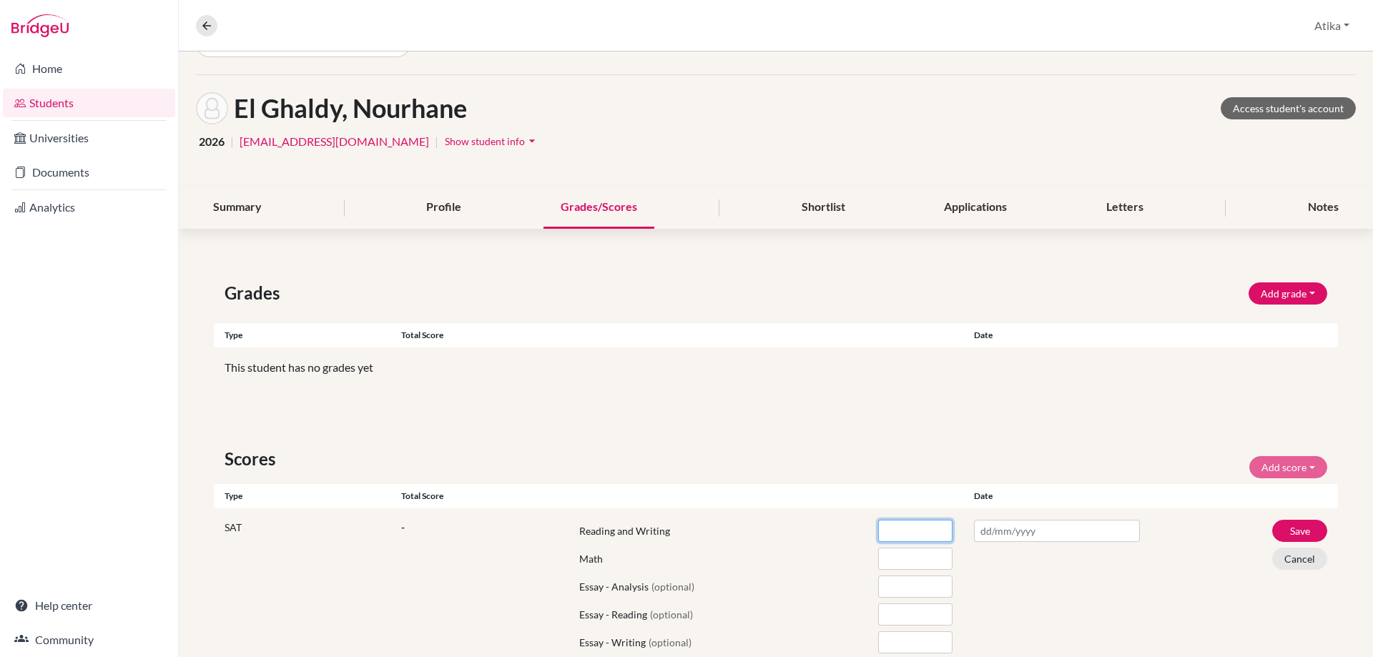
drag, startPoint x: 884, startPoint y: 532, endPoint x: 962, endPoint y: 514, distance: 80.0
click at [884, 531] on input "number" at bounding box center [915, 531] width 74 height 22
type input "590"
click at [905, 556] on input "number" at bounding box center [915, 559] width 74 height 22
type input "570"
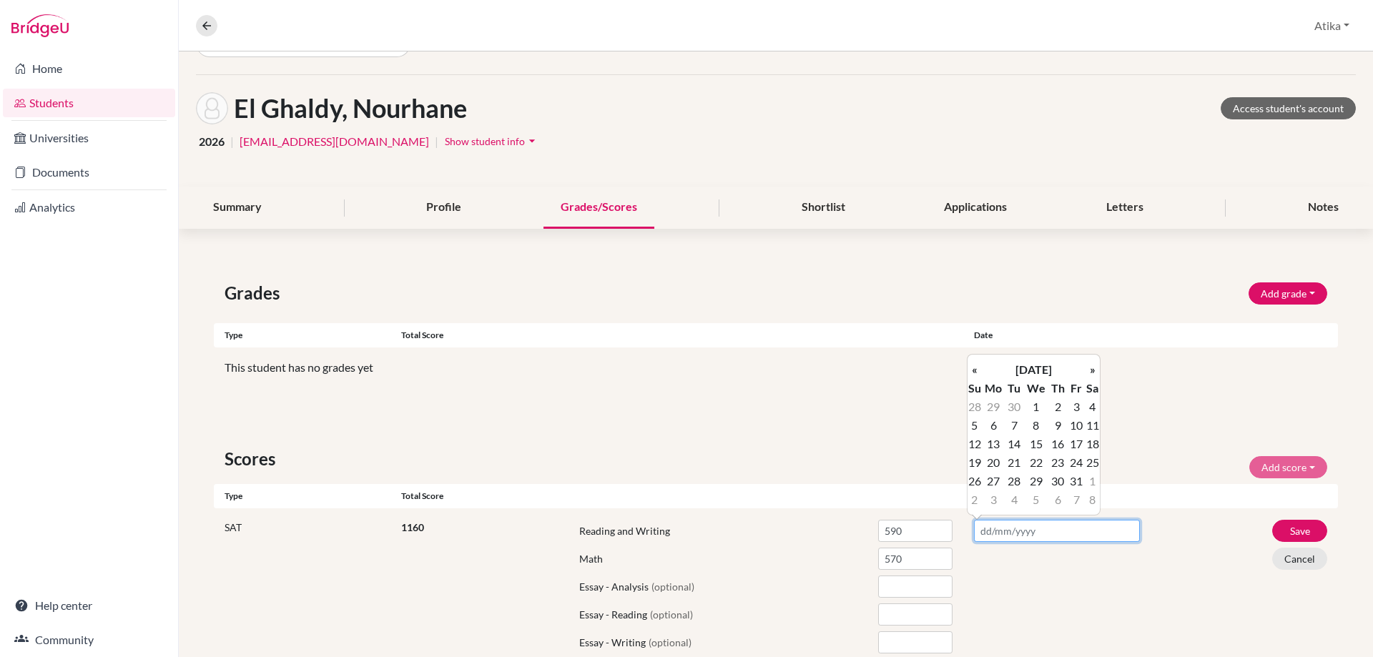
click at [1002, 531] on input "text" at bounding box center [1057, 531] width 166 height 22
click at [977, 369] on th "«" at bounding box center [974, 369] width 14 height 19
click at [1097, 423] on td "13" at bounding box center [1092, 425] width 14 height 19
type input "[DATE]"
click at [1283, 533] on button "Save" at bounding box center [1299, 531] width 55 height 22
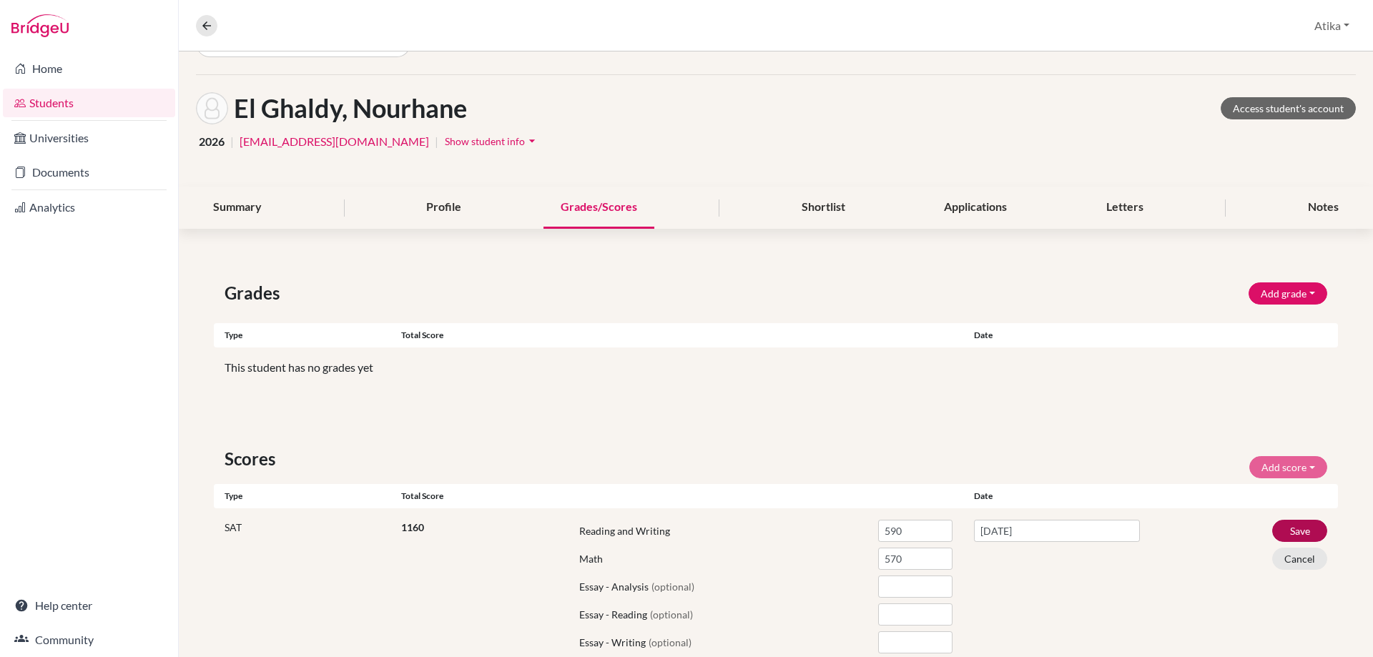
scroll to position [17, 0]
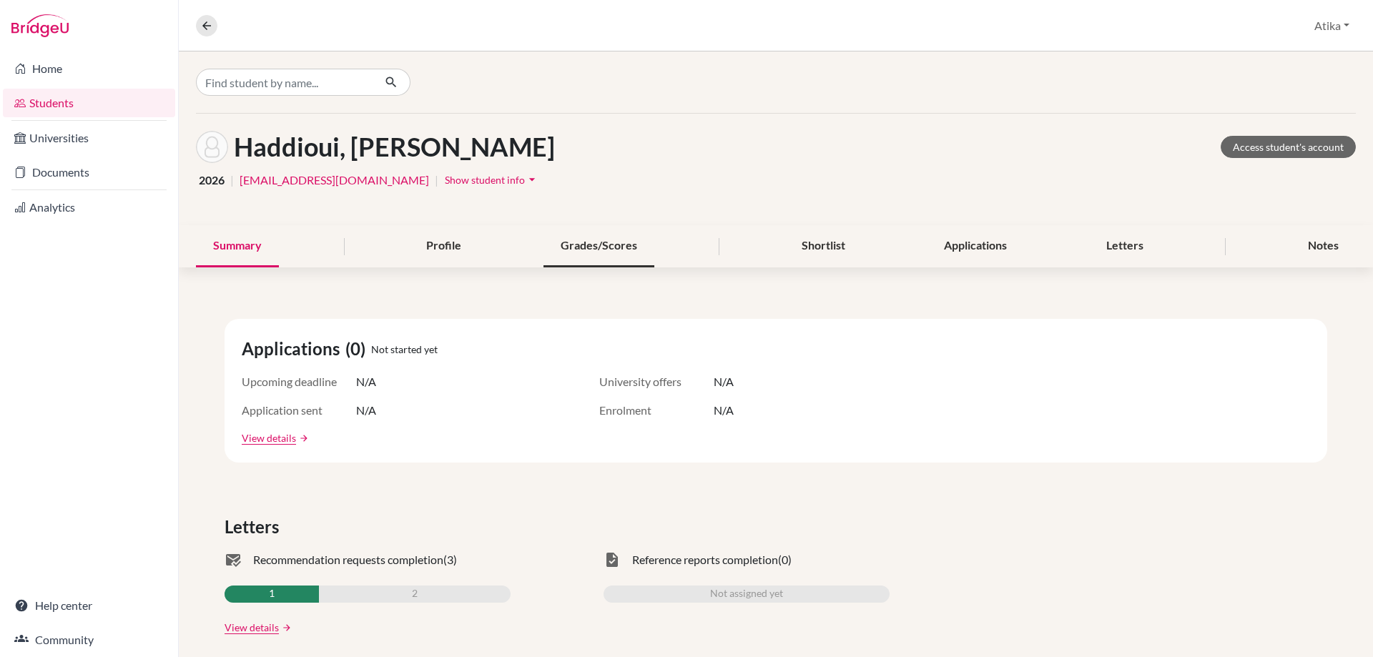
click at [626, 245] on div "Grades/Scores" at bounding box center [598, 246] width 111 height 42
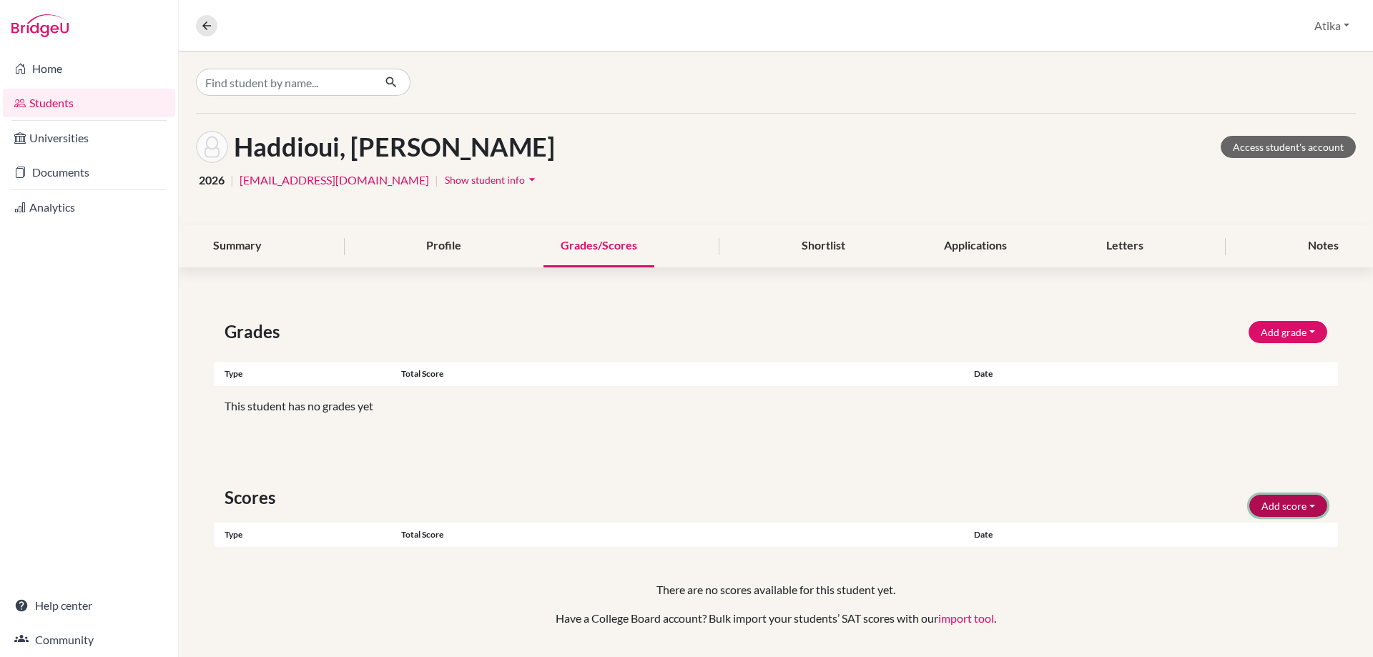
click at [1298, 505] on button "Add score" at bounding box center [1288, 506] width 78 height 22
click at [1269, 530] on button "SAT" at bounding box center [1268, 536] width 113 height 23
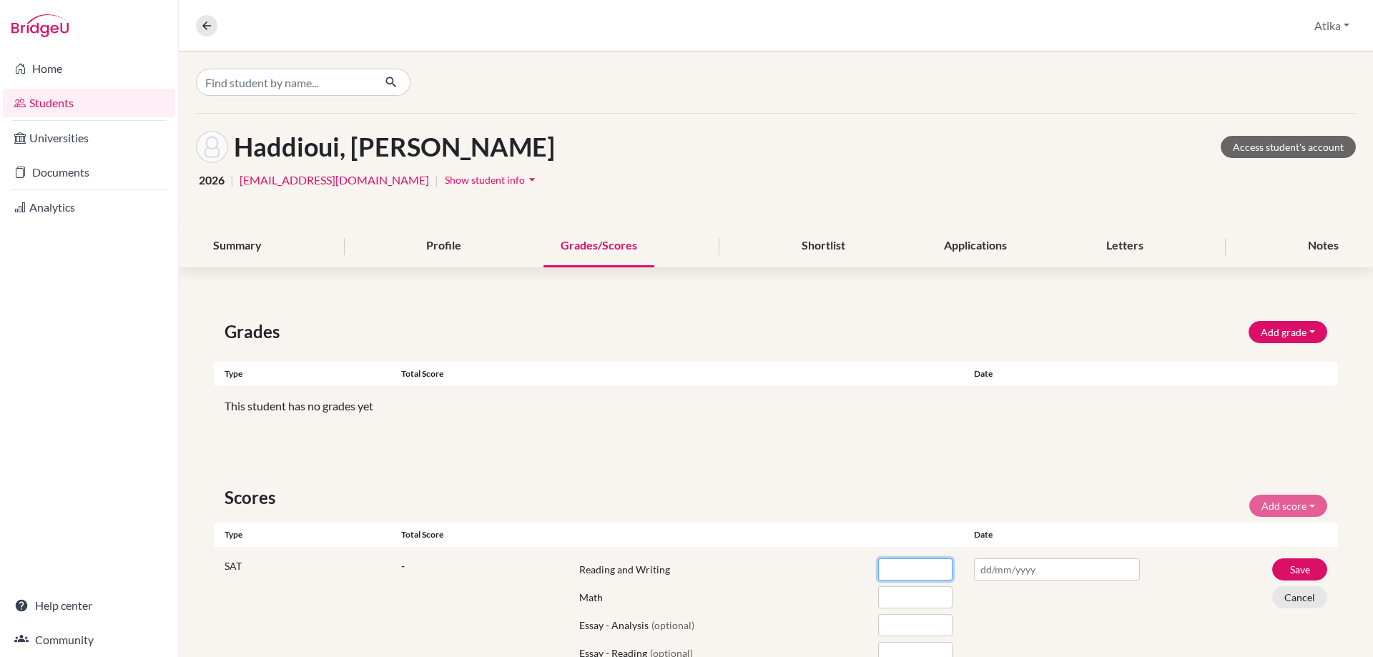
click at [887, 566] on input "number" at bounding box center [915, 569] width 74 height 22
type input "520"
click at [912, 596] on input "number" at bounding box center [915, 597] width 74 height 22
type input "450"
click at [1003, 566] on input "text" at bounding box center [1057, 569] width 166 height 22
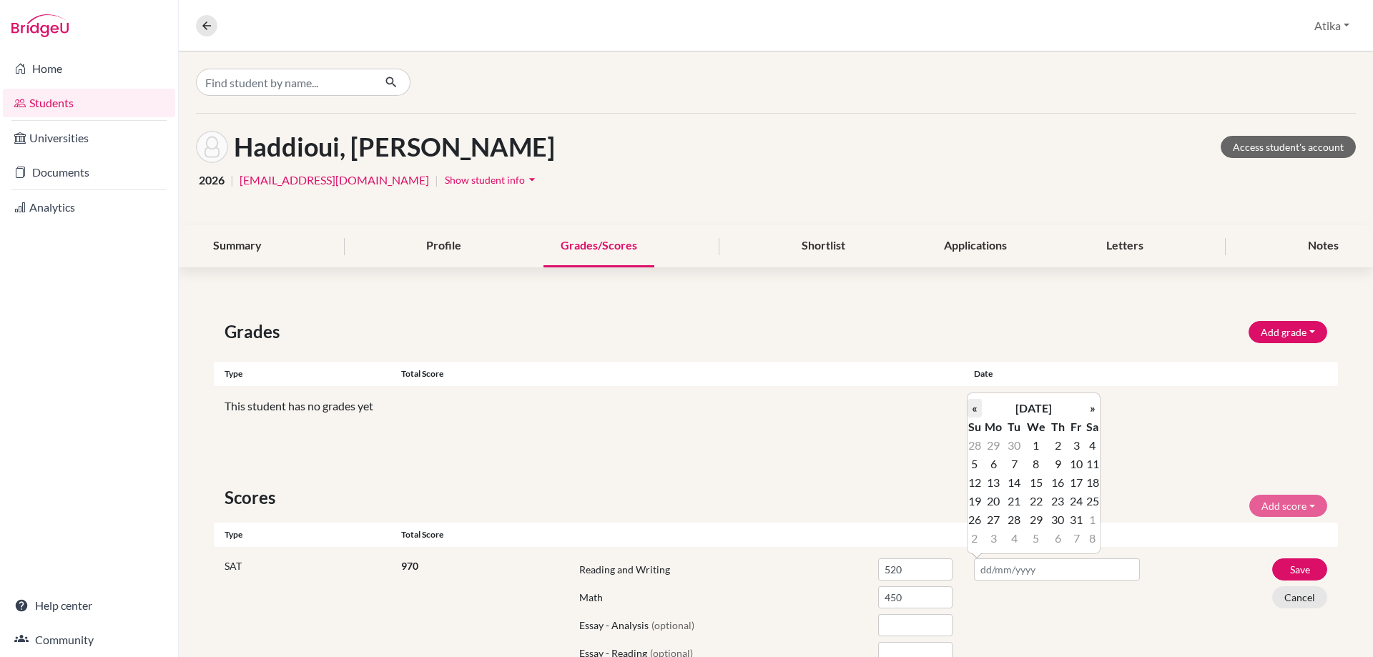
click at [979, 411] on th "«" at bounding box center [974, 408] width 14 height 19
click at [1095, 461] on td "13" at bounding box center [1092, 464] width 14 height 19
type input "13/09/2025"
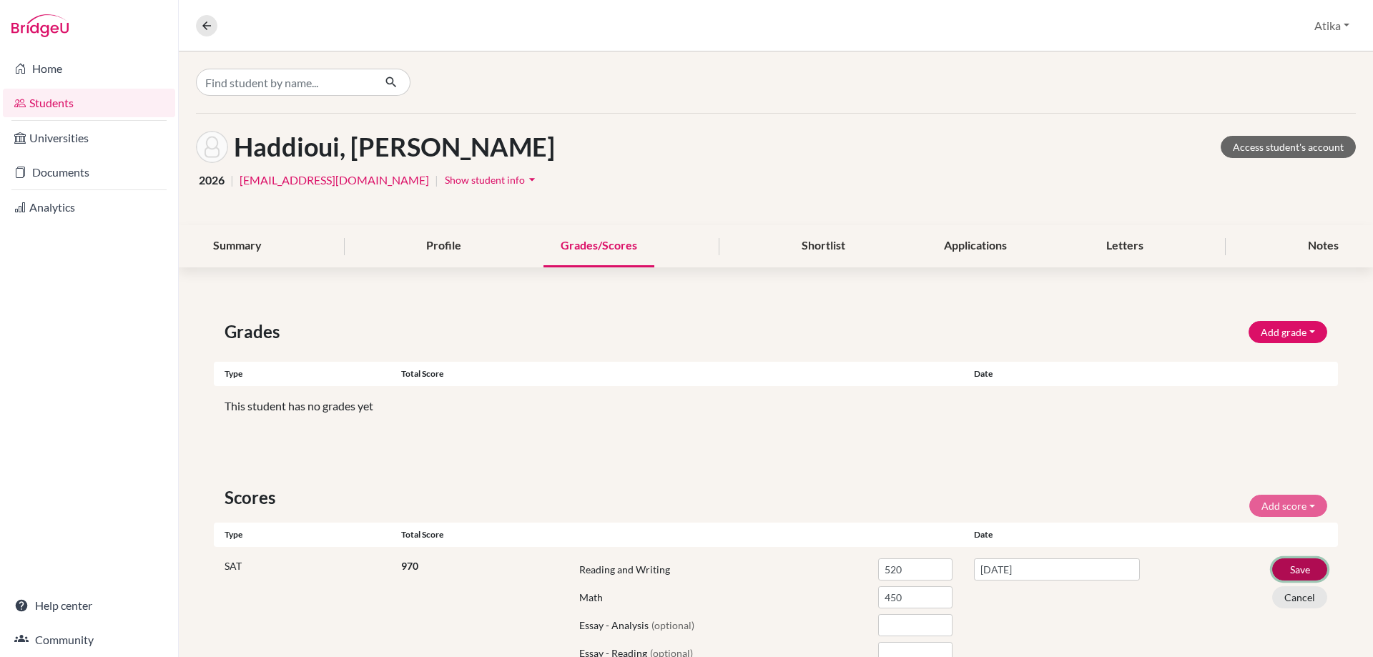
click at [1293, 564] on button "Save" at bounding box center [1299, 569] width 55 height 22
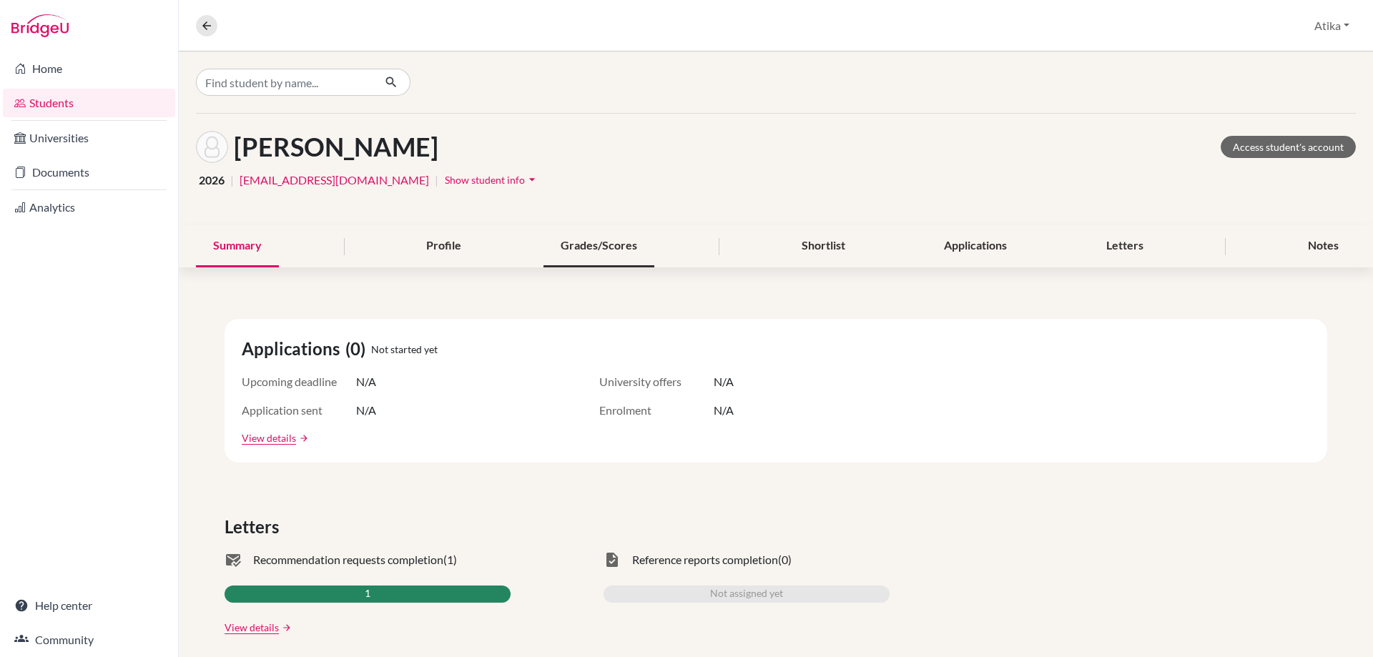
click at [594, 247] on div "Grades/Scores" at bounding box center [598, 246] width 111 height 42
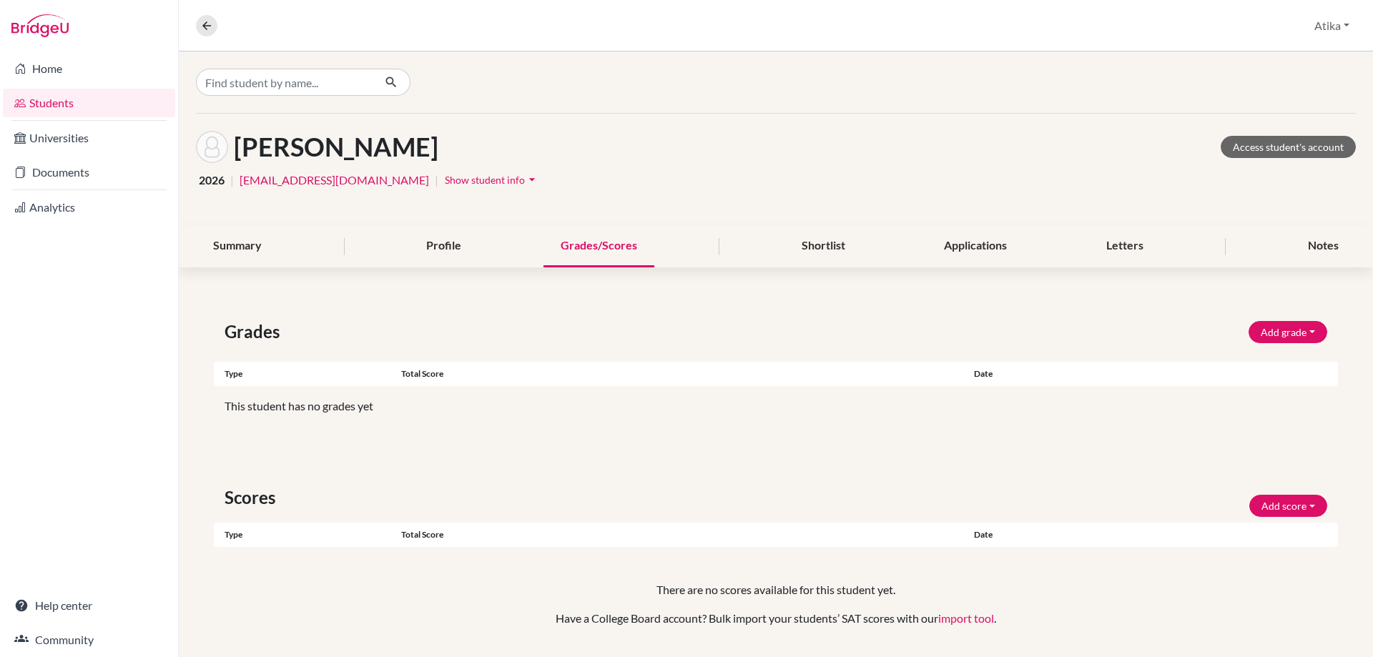
scroll to position [39, 0]
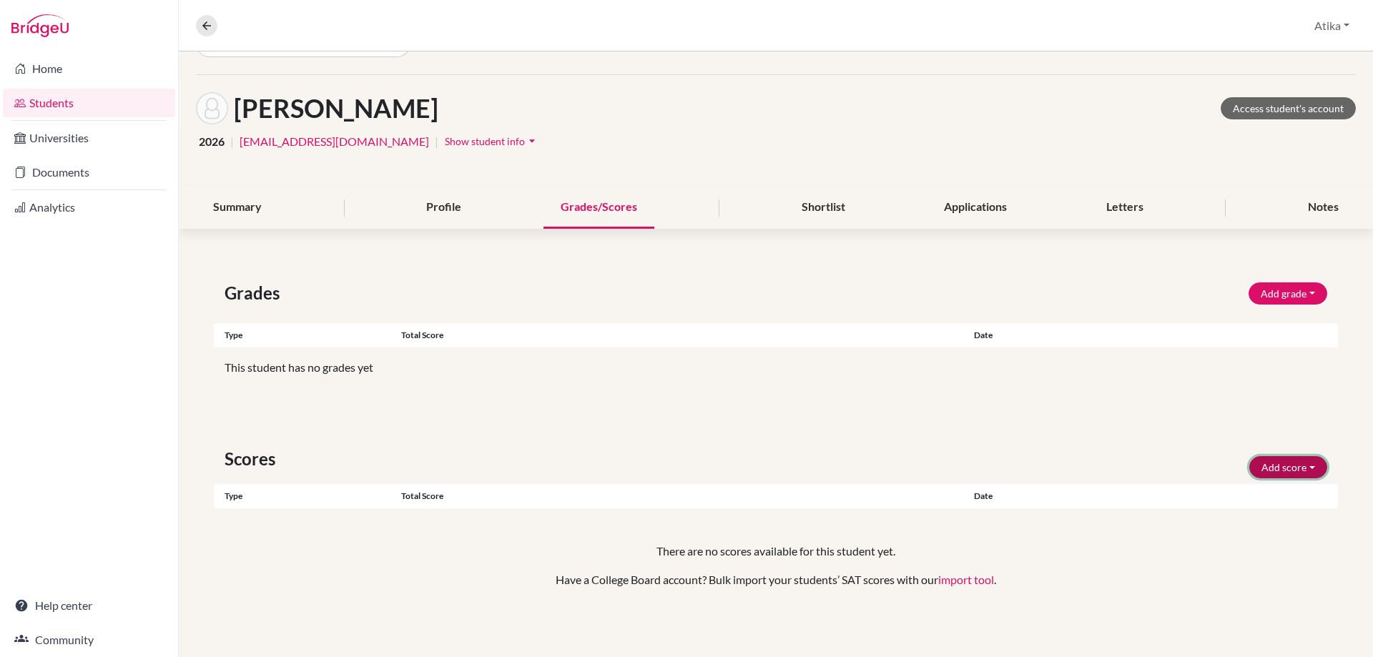
click at [1290, 470] on button "Add score" at bounding box center [1288, 467] width 78 height 22
click at [1272, 498] on button "SAT" at bounding box center [1268, 497] width 113 height 23
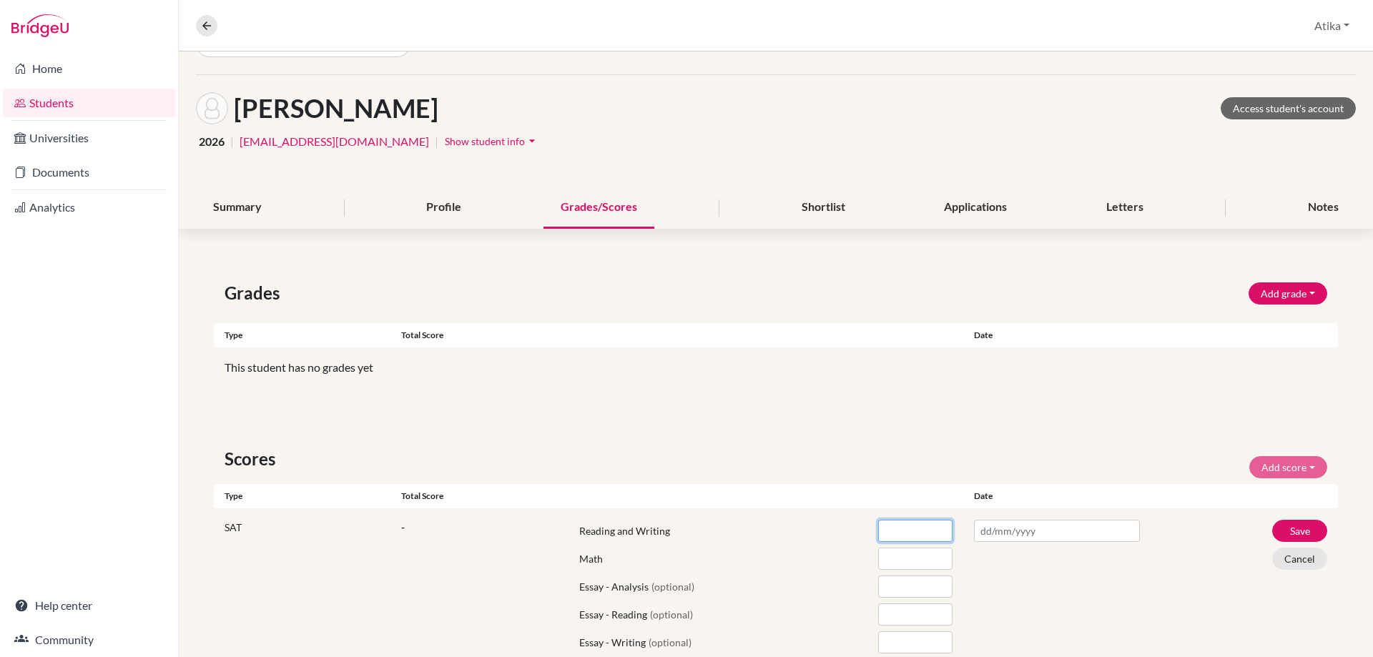
click at [901, 534] on input "number" at bounding box center [915, 531] width 74 height 22
type input "510"
click at [902, 563] on input "number" at bounding box center [915, 559] width 74 height 22
type input "500"
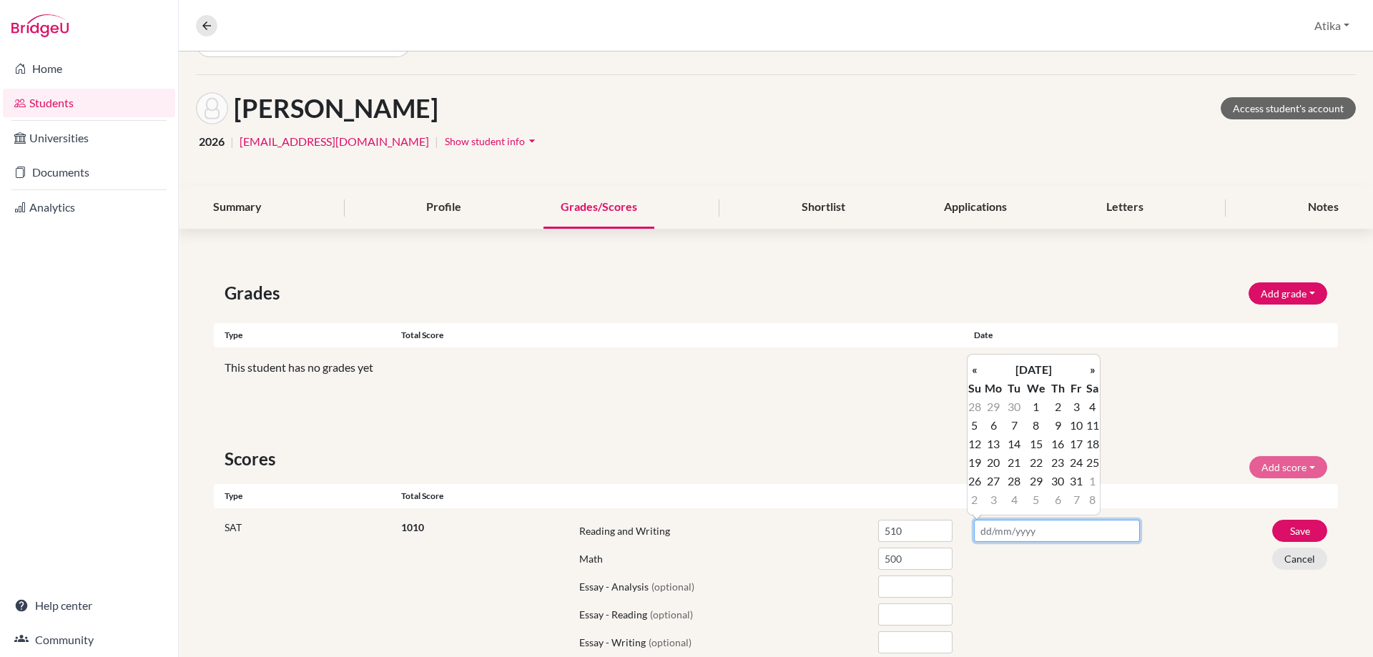
click at [988, 530] on input "text" at bounding box center [1057, 531] width 166 height 22
click at [972, 368] on th "«" at bounding box center [974, 369] width 14 height 19
click at [1094, 420] on td "13" at bounding box center [1092, 425] width 14 height 19
type input "[DATE]"
click at [1285, 526] on button "Save" at bounding box center [1299, 531] width 55 height 22
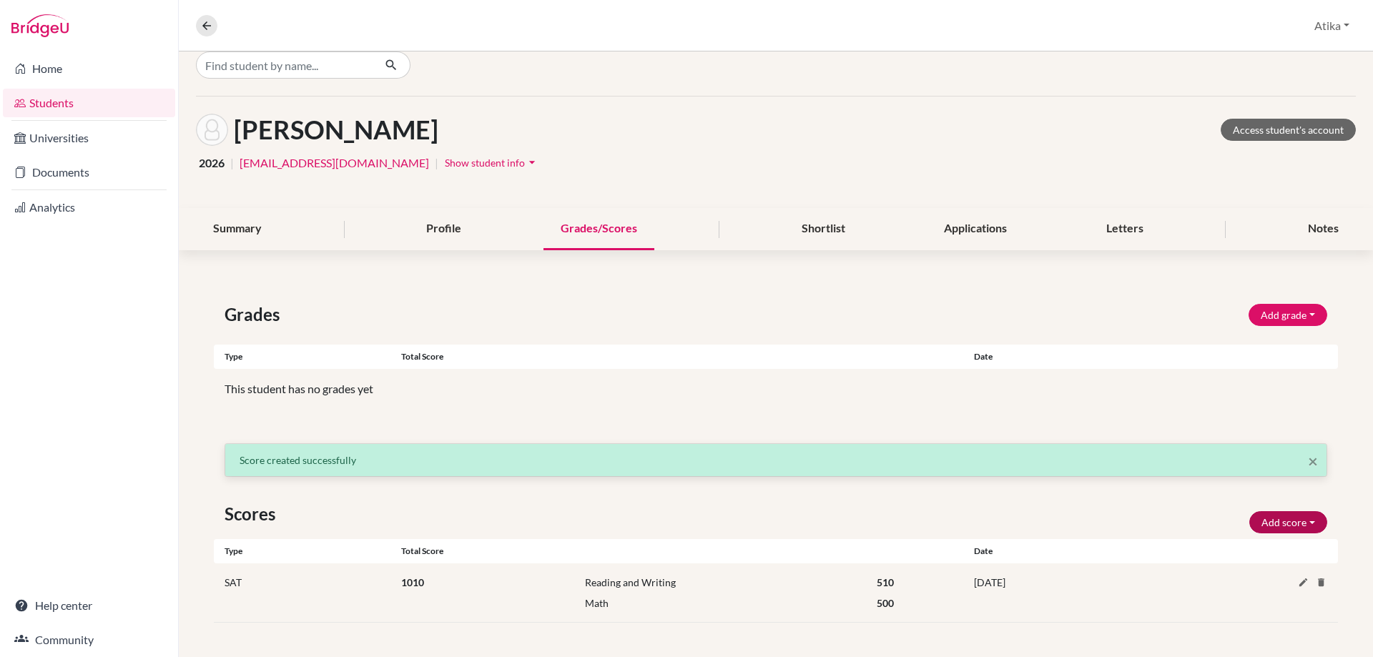
scroll to position [17, 0]
click at [252, 70] on input "Find student by name..." at bounding box center [284, 64] width 177 height 27
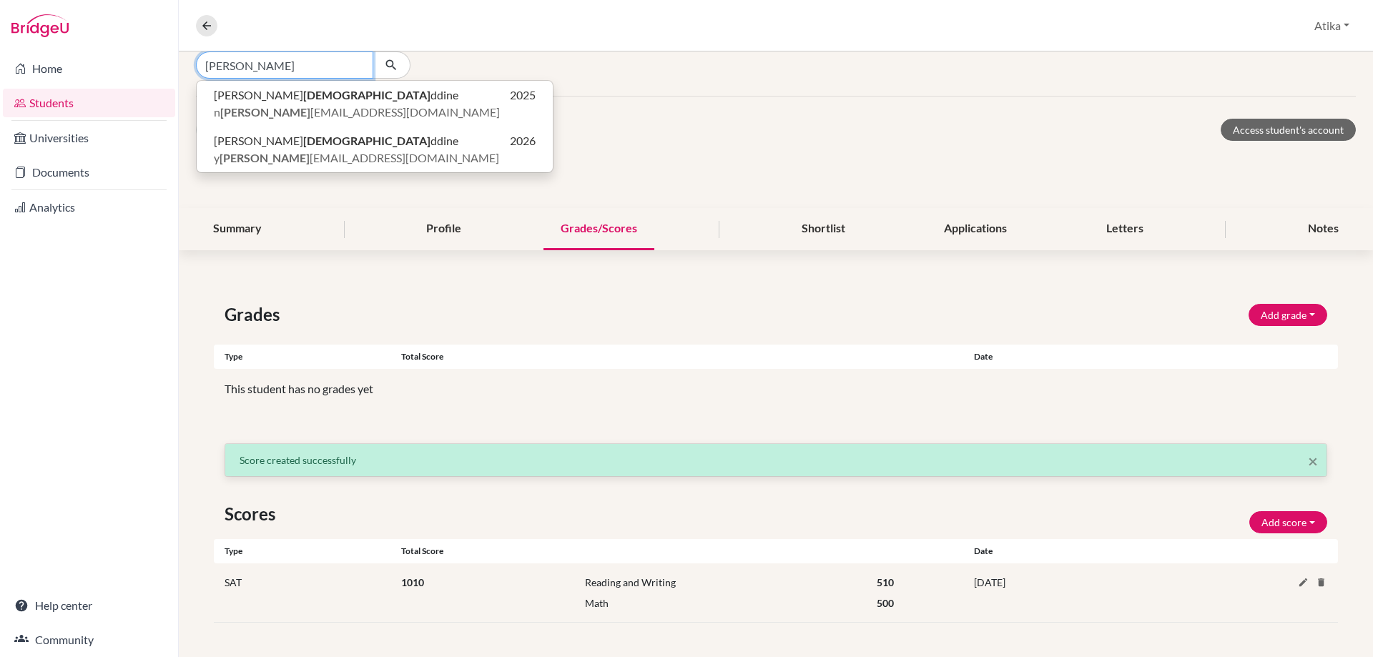
type input "[PERSON_NAME]"
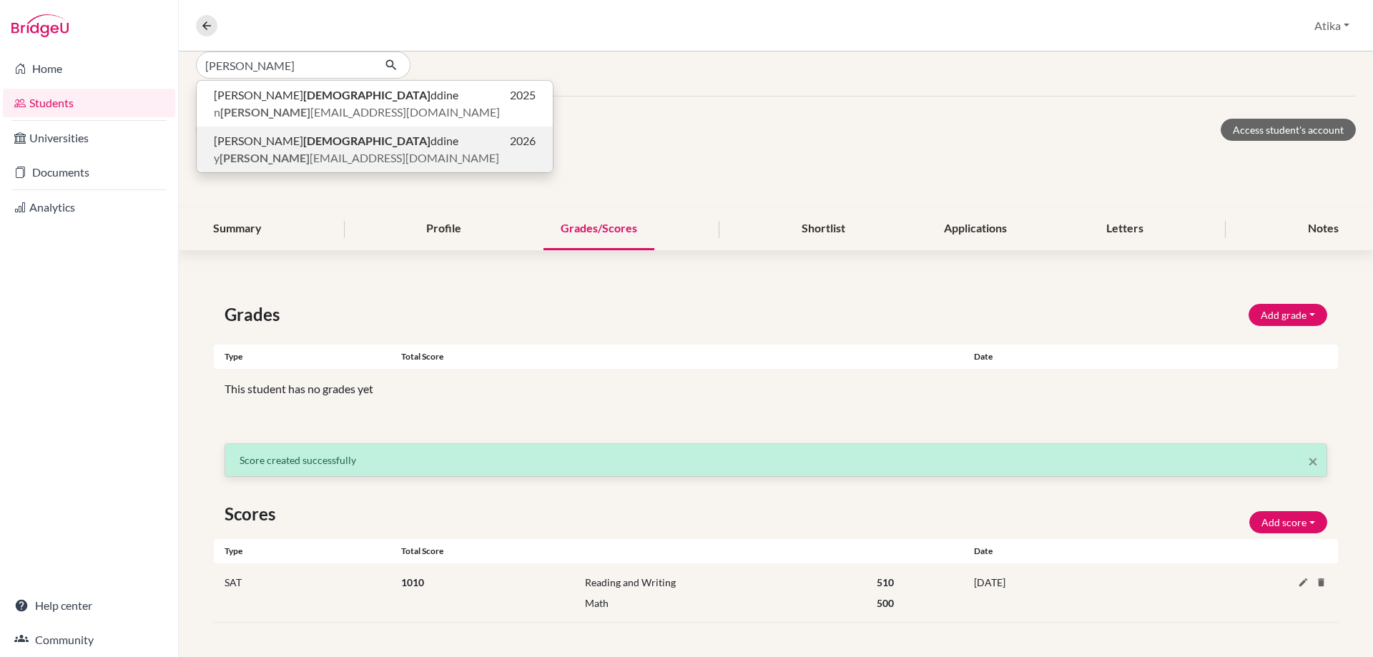
click at [303, 138] on b "[DEMOGRAPHIC_DATA]" at bounding box center [366, 141] width 127 height 14
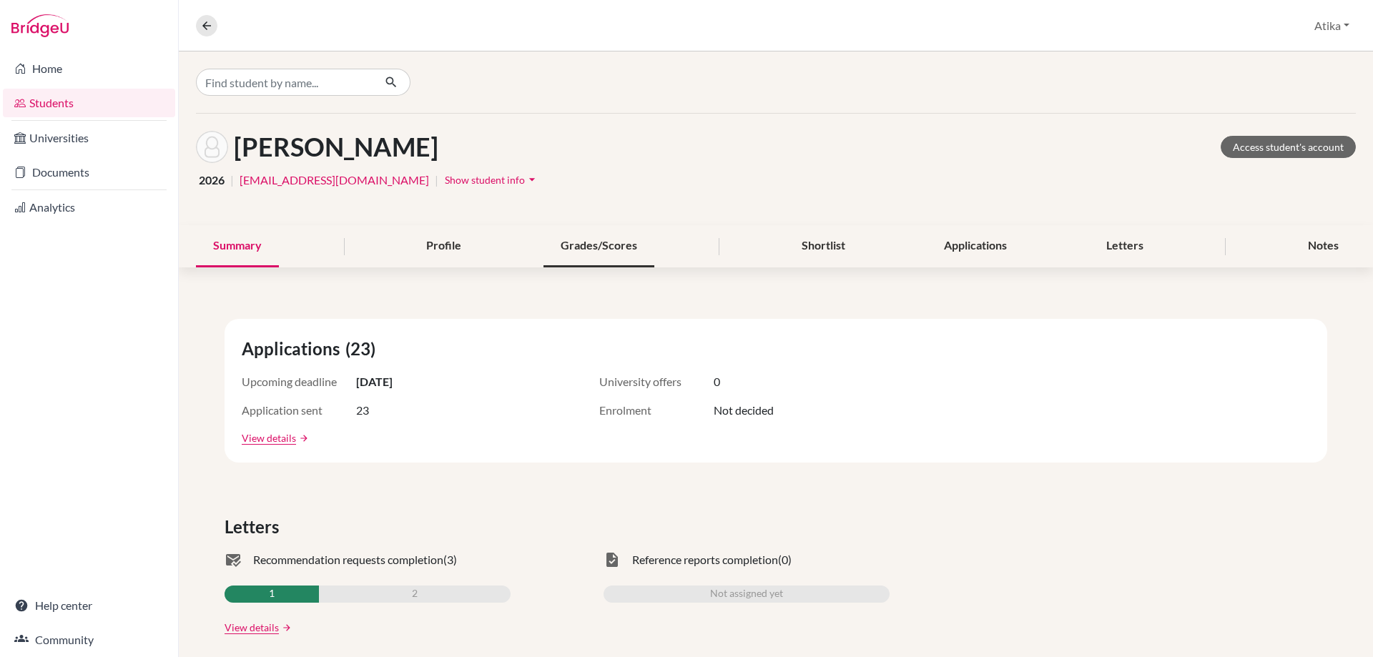
click at [590, 242] on div "Grades/Scores" at bounding box center [598, 246] width 111 height 42
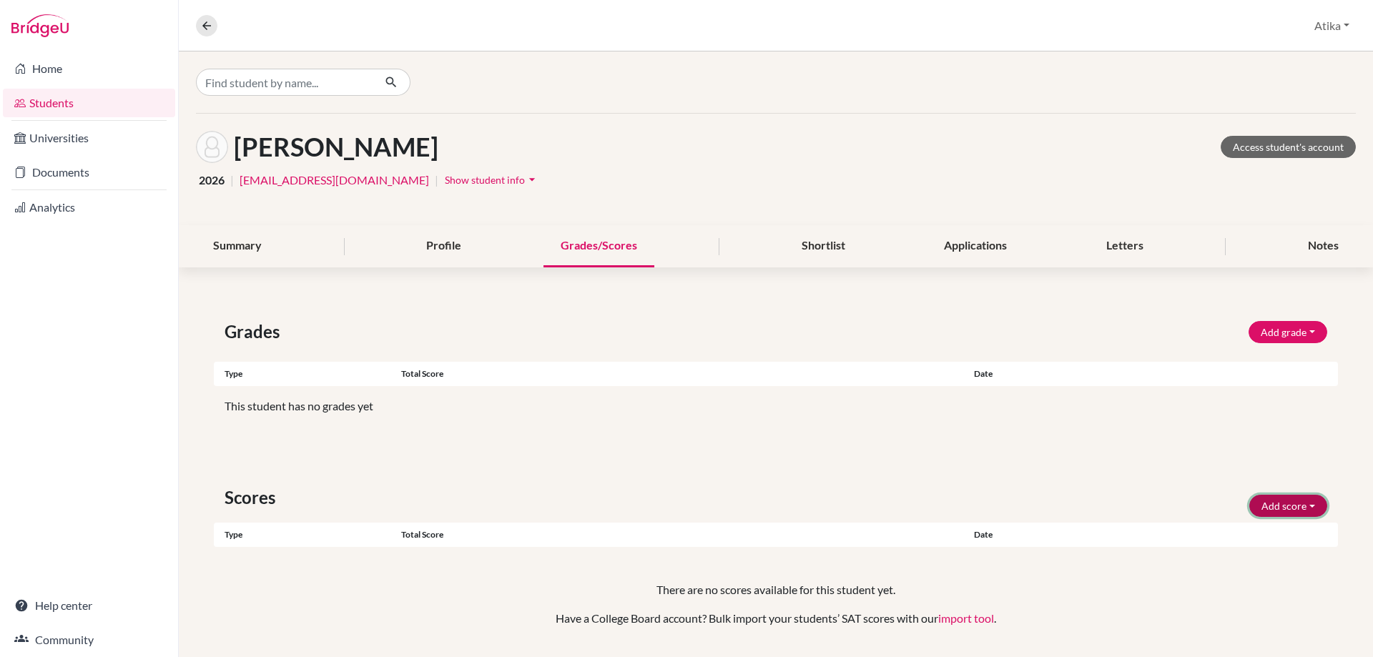
click at [1295, 505] on button "Add score" at bounding box center [1288, 506] width 78 height 22
click at [1276, 538] on button "SAT" at bounding box center [1268, 536] width 113 height 23
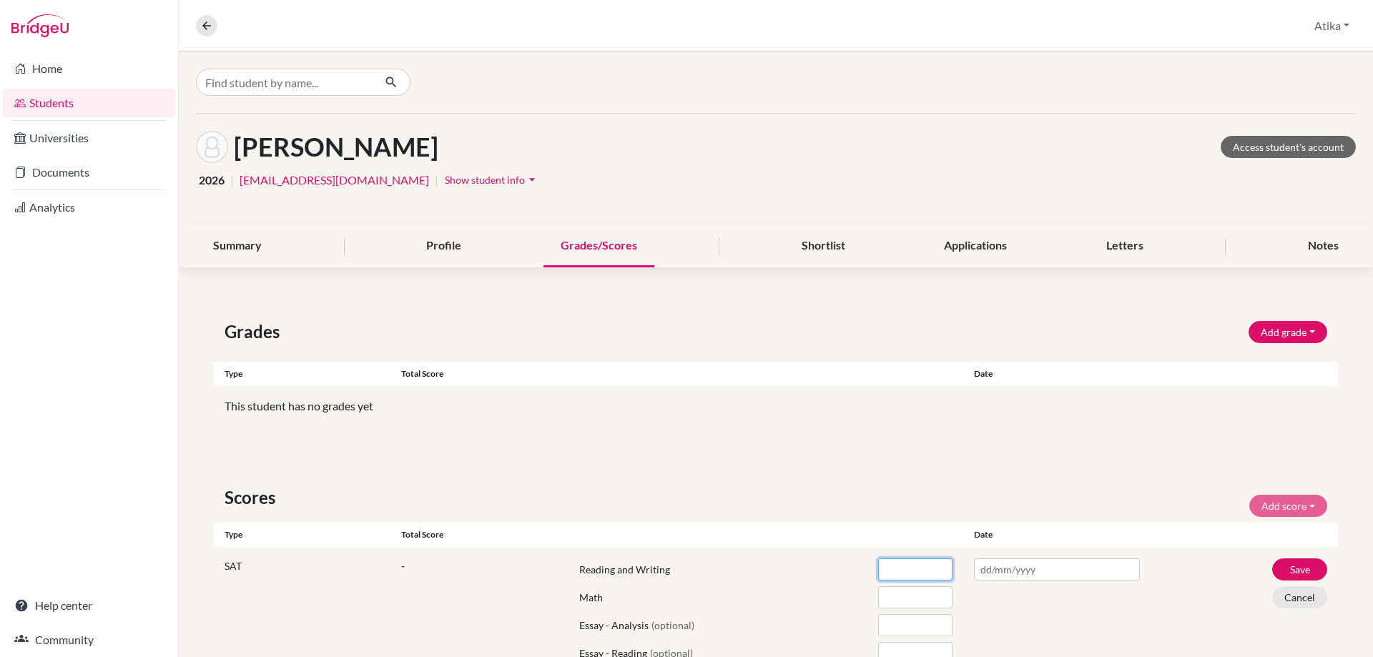
click at [901, 573] on input "number" at bounding box center [915, 569] width 74 height 22
type input "560"
click at [911, 597] on input "number" at bounding box center [915, 597] width 74 height 22
type input "640"
click at [1007, 572] on input "text" at bounding box center [1057, 569] width 166 height 22
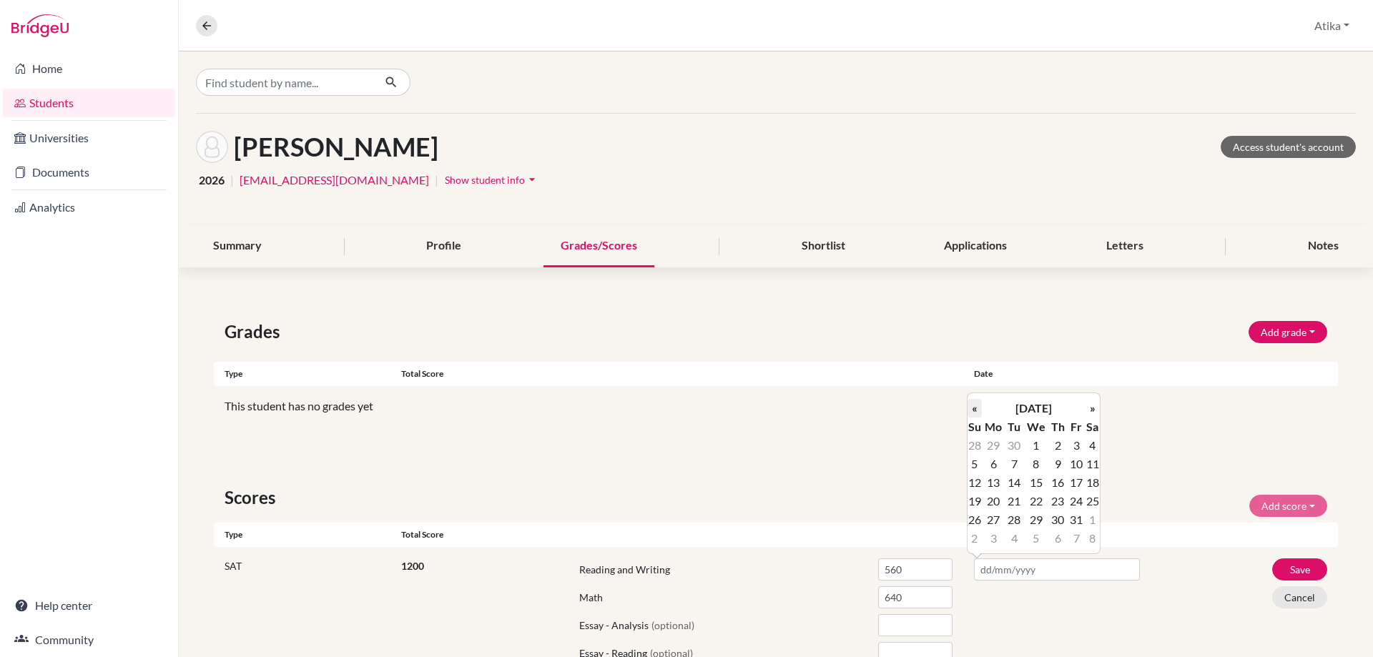
click at [972, 412] on th "«" at bounding box center [974, 408] width 14 height 19
click at [1095, 464] on td "13" at bounding box center [1092, 464] width 14 height 19
type input "[DATE]"
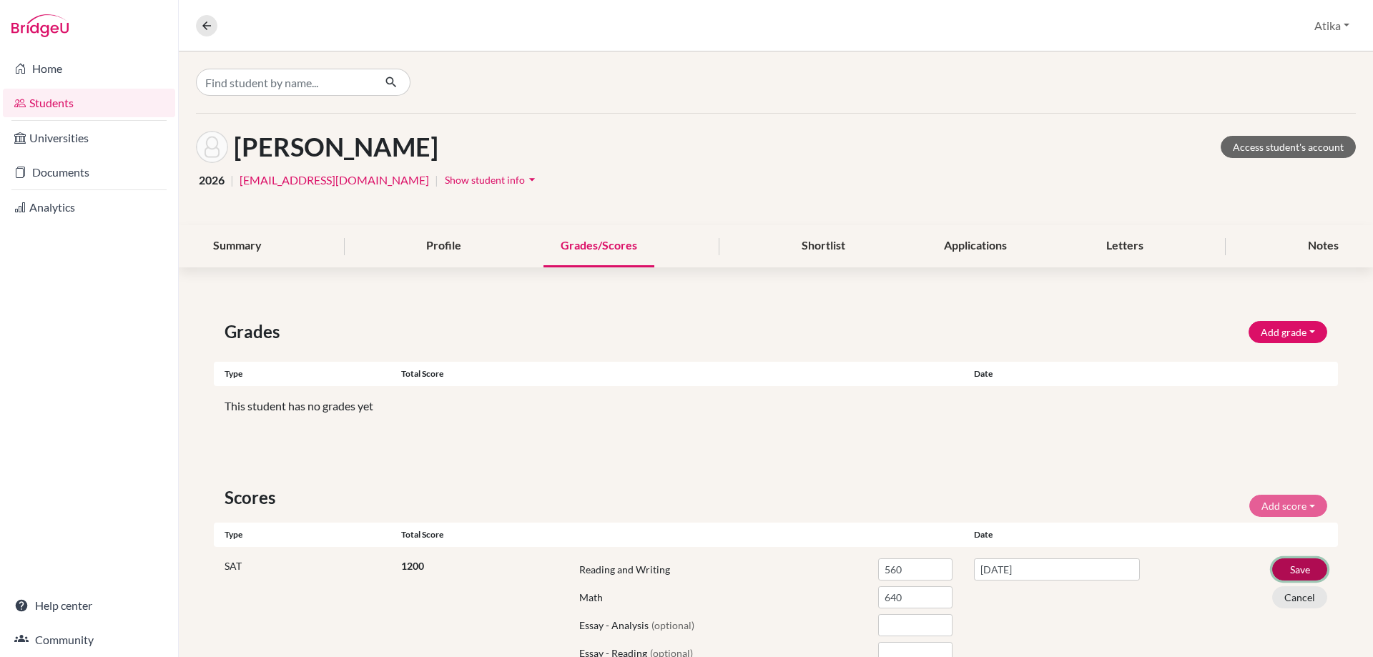
click at [1290, 569] on button "Save" at bounding box center [1299, 569] width 55 height 22
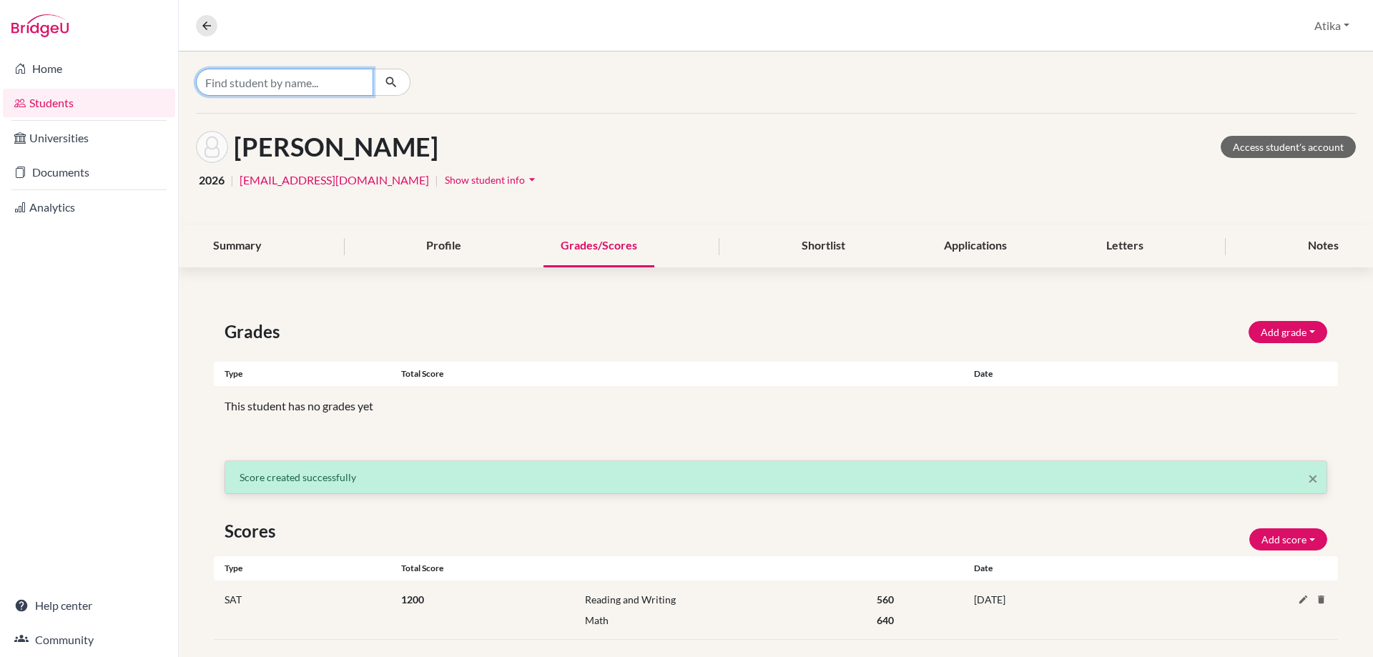
click at [276, 85] on input "Find student by name..." at bounding box center [284, 82] width 177 height 27
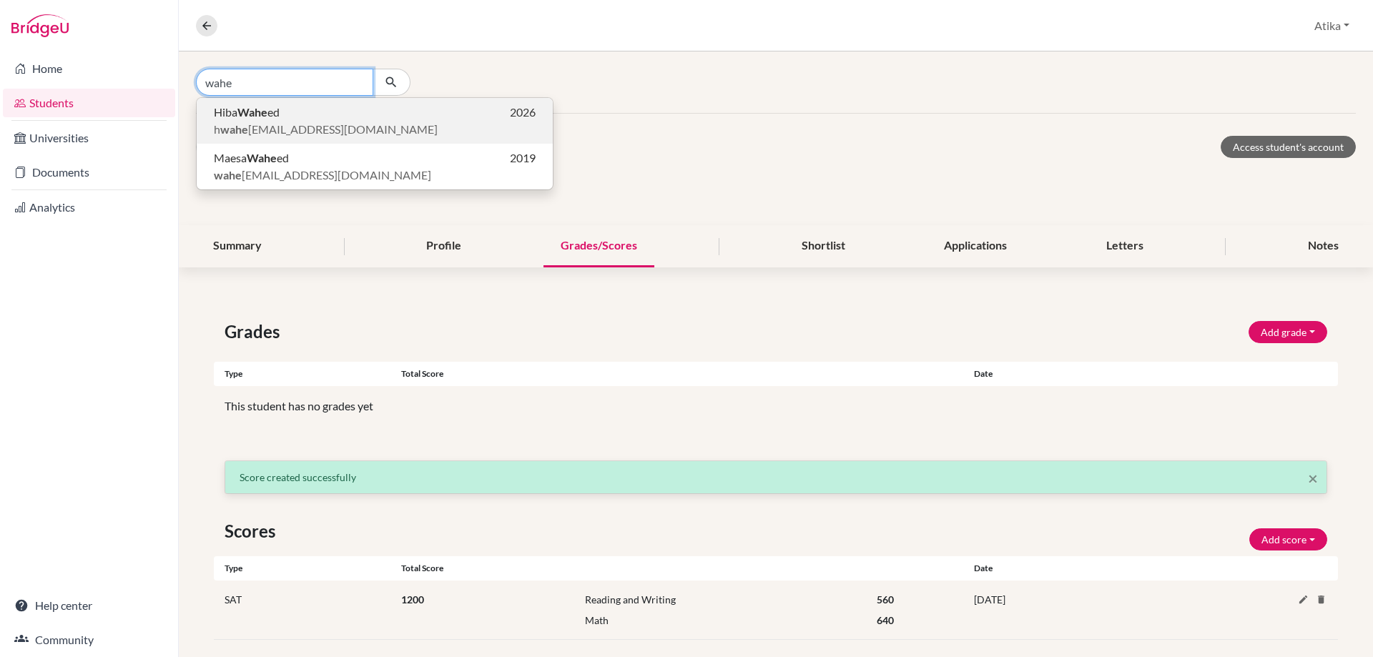
type input "wahe"
click at [275, 112] on span "[PERSON_NAME] ed" at bounding box center [247, 112] width 66 height 17
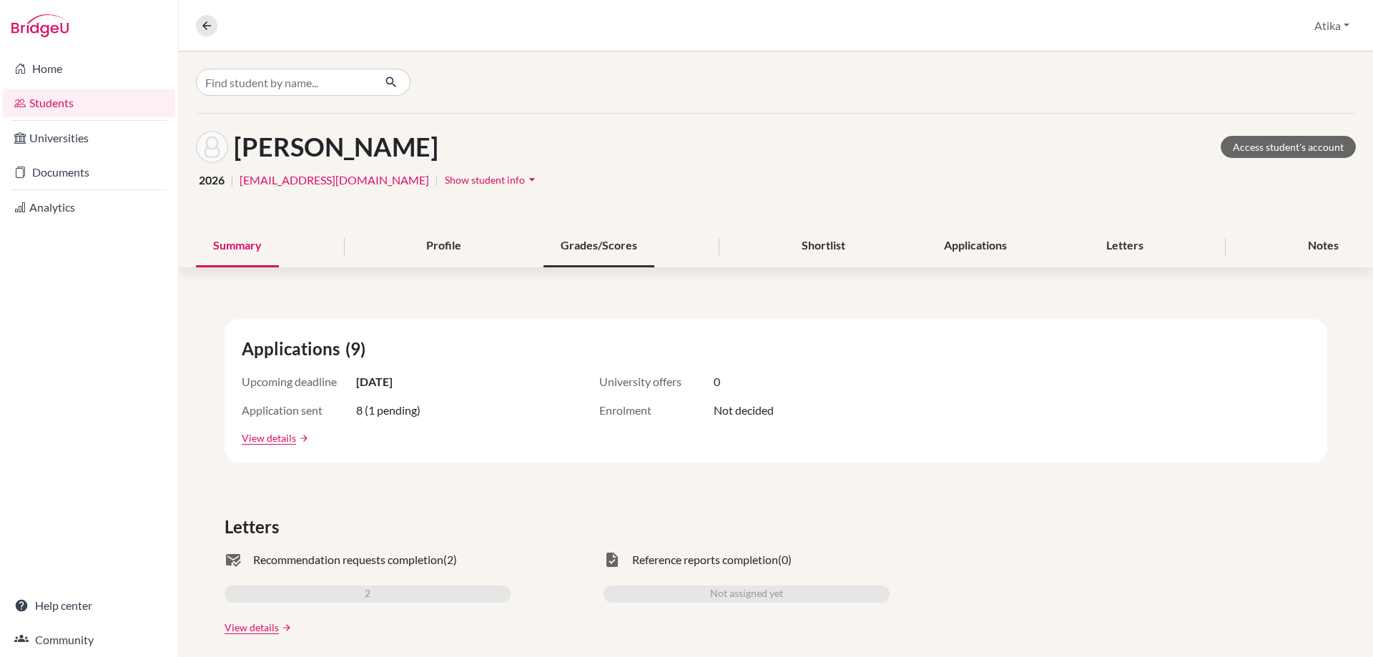
click at [590, 241] on div "Grades/Scores" at bounding box center [598, 246] width 111 height 42
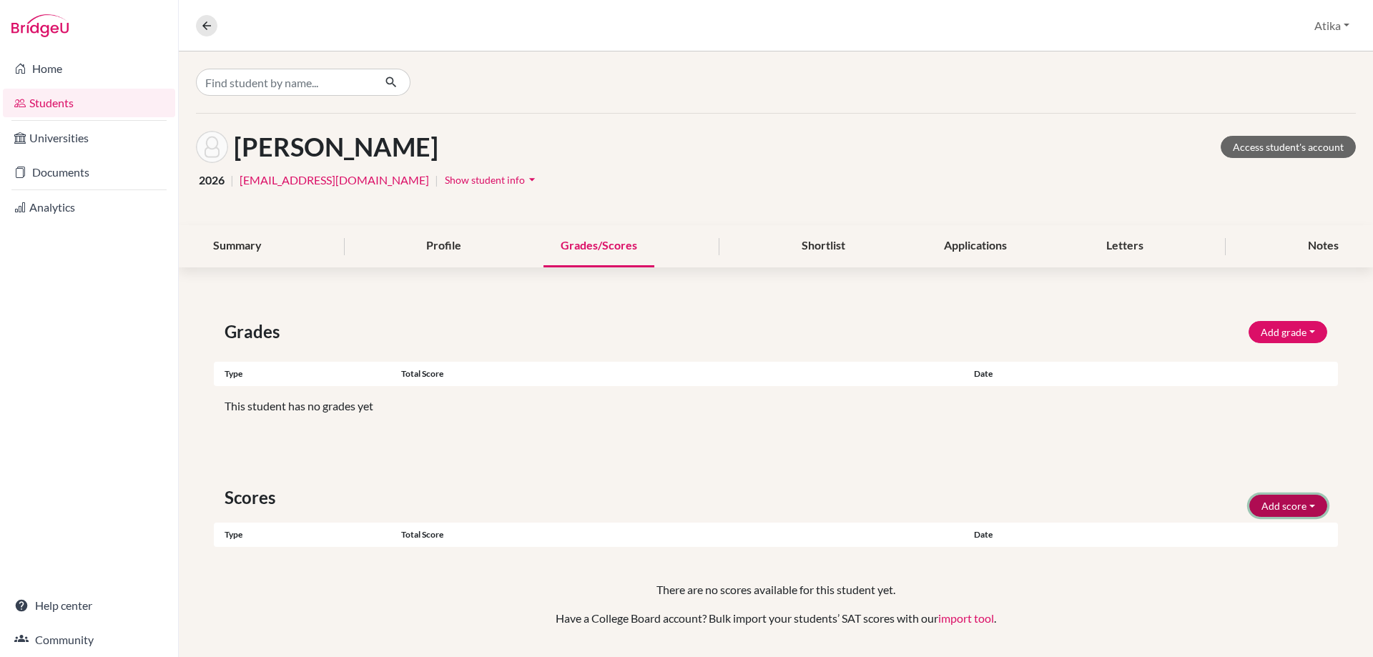
click at [1300, 505] on button "Add score" at bounding box center [1288, 506] width 78 height 22
click at [1253, 538] on button "SAT" at bounding box center [1268, 536] width 113 height 23
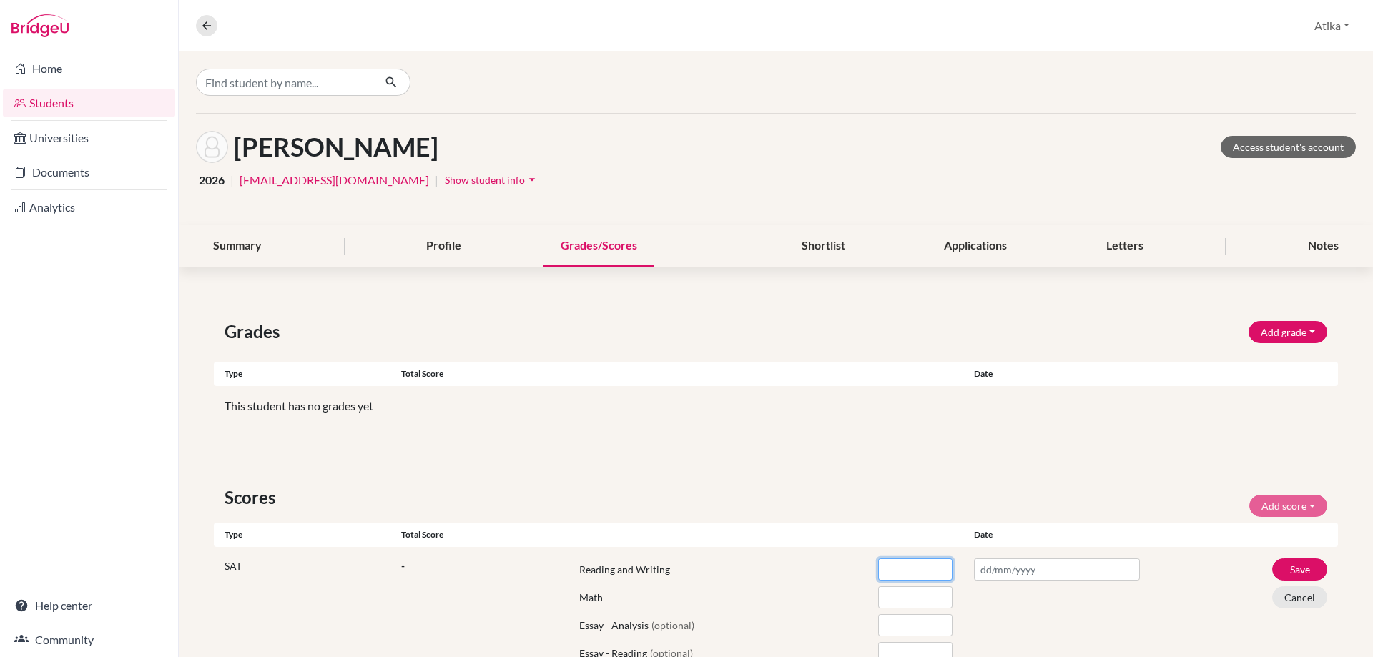
click at [899, 567] on input "number" at bounding box center [915, 569] width 74 height 22
type input "650"
click at [902, 591] on input "number" at bounding box center [915, 597] width 74 height 22
type input "680"
click at [981, 568] on input "text" at bounding box center [1057, 569] width 166 height 22
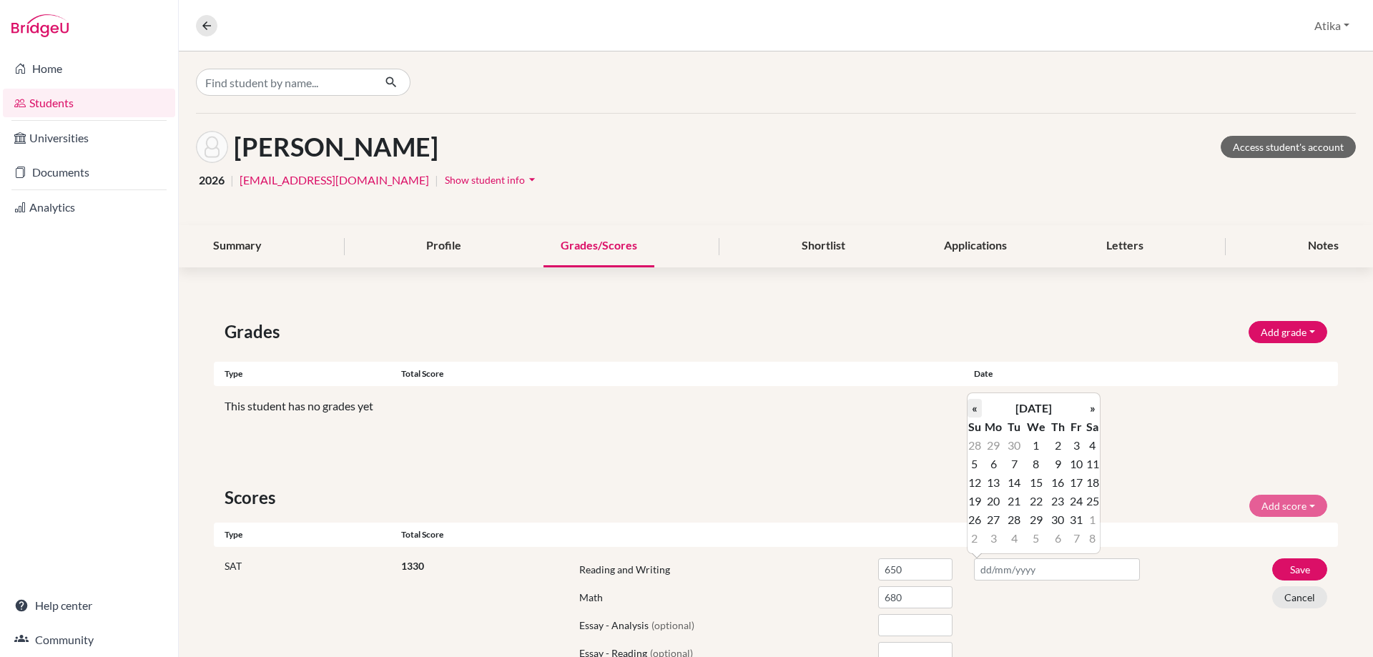
click at [979, 406] on th "«" at bounding box center [974, 408] width 14 height 19
click at [1095, 461] on td "13" at bounding box center [1092, 464] width 14 height 19
type input "[DATE]"
click at [1295, 570] on button "Save" at bounding box center [1299, 569] width 55 height 22
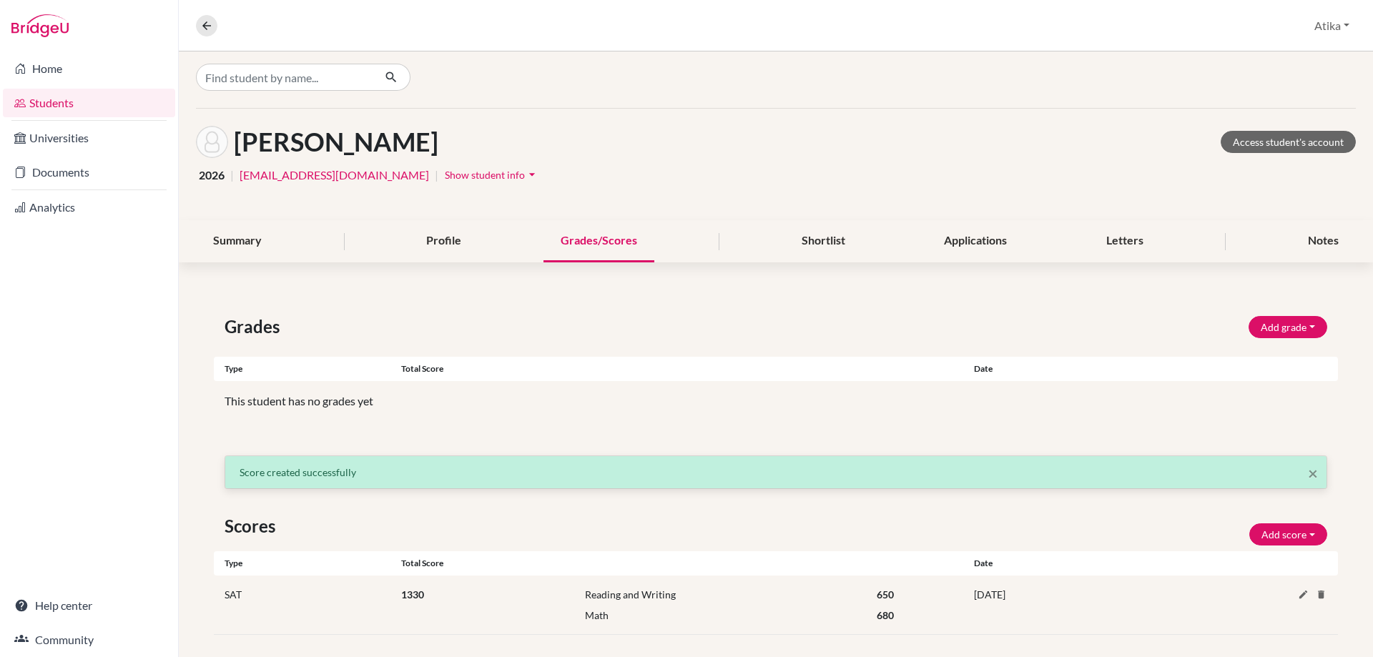
scroll to position [17, 0]
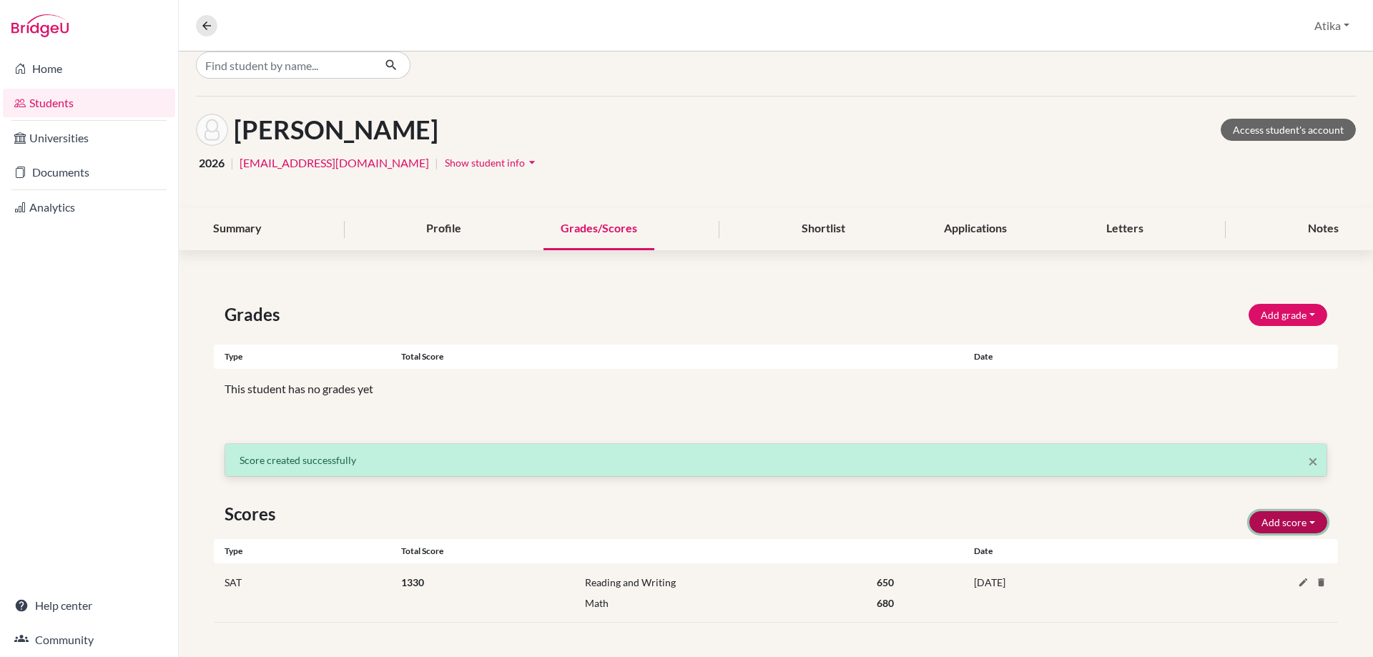
click at [1300, 521] on button "Add score" at bounding box center [1288, 522] width 78 height 22
click at [1074, 498] on div "Scores Add score SAT TOEFL" at bounding box center [776, 513] width 1124 height 39
click at [236, 68] on input "Find student by name..." at bounding box center [284, 64] width 177 height 27
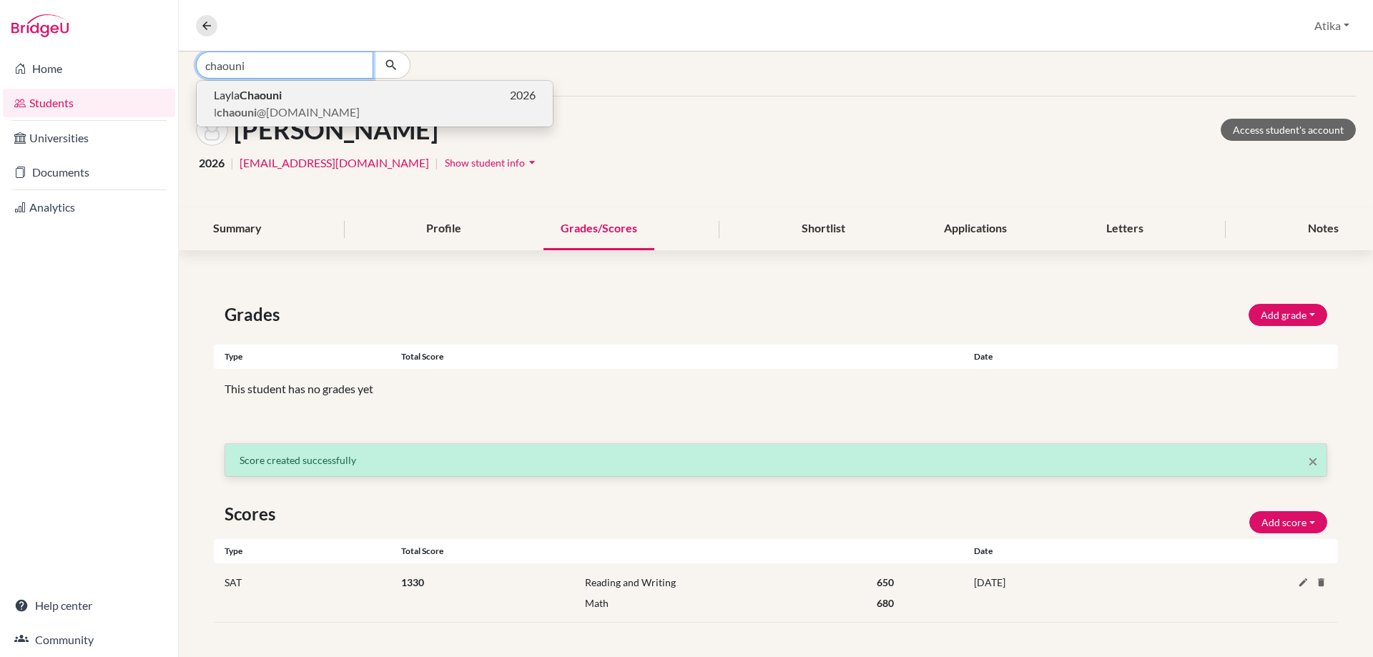
type input "chaouni"
click at [257, 92] on b "Chaouni" at bounding box center [261, 95] width 42 height 14
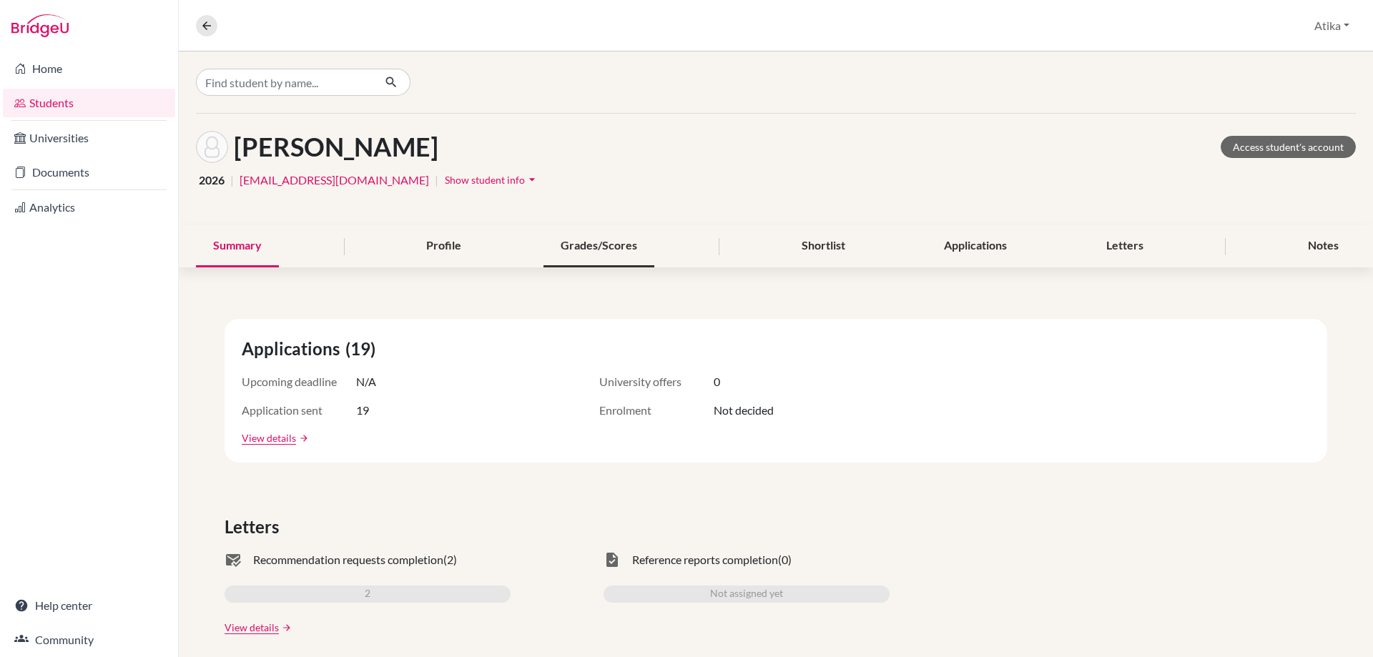
click at [578, 247] on div "Grades/Scores" at bounding box center [598, 246] width 111 height 42
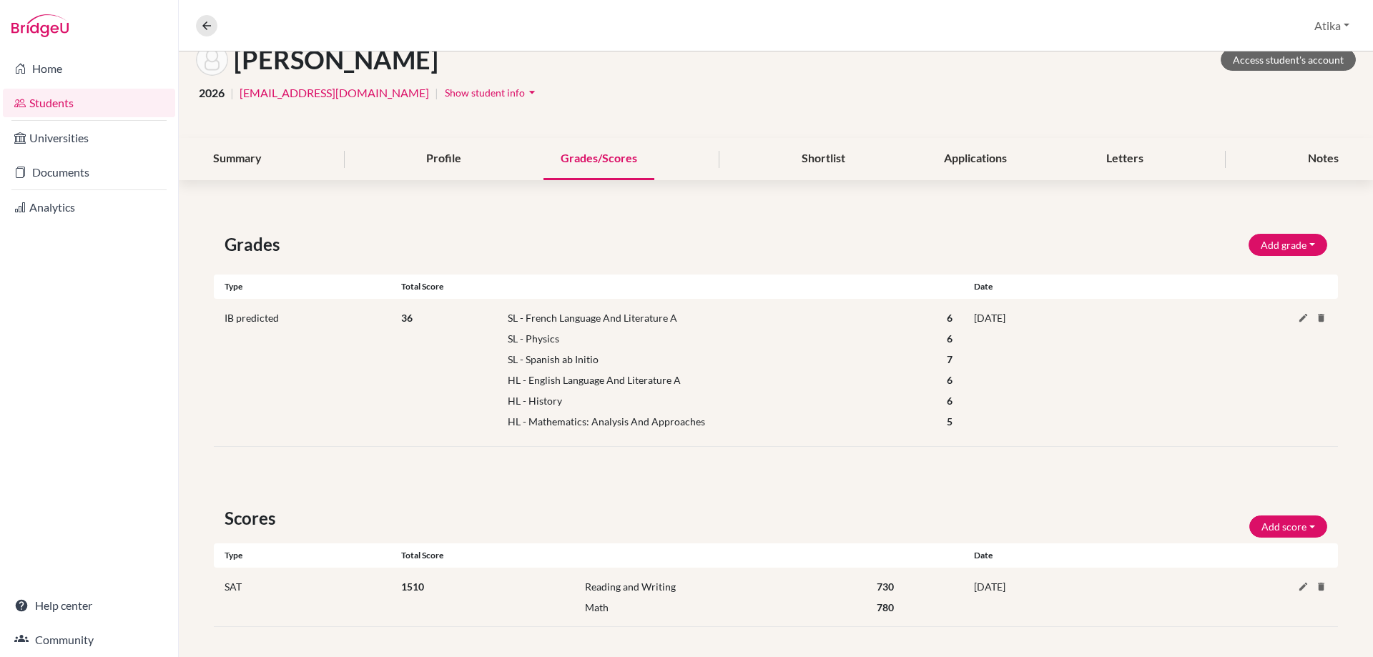
scroll to position [92, 0]
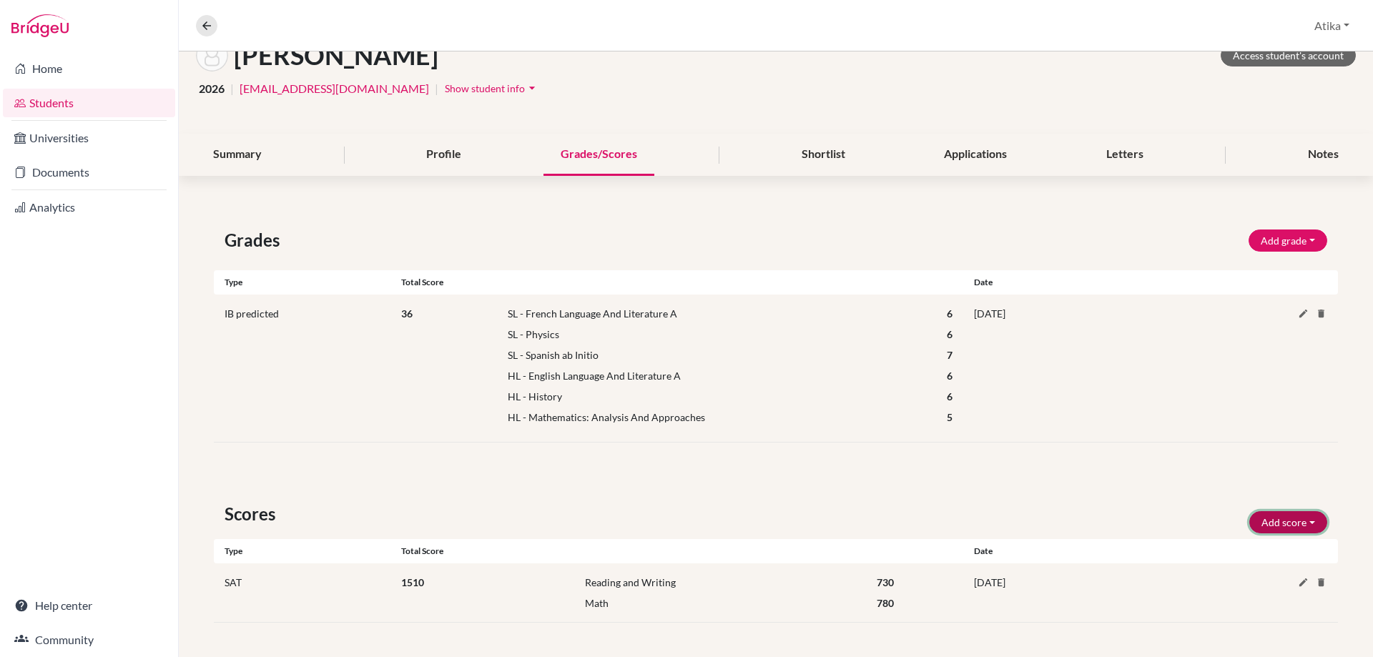
click at [1302, 521] on button "Add score" at bounding box center [1288, 522] width 78 height 22
click at [1264, 550] on button "SAT" at bounding box center [1268, 552] width 113 height 23
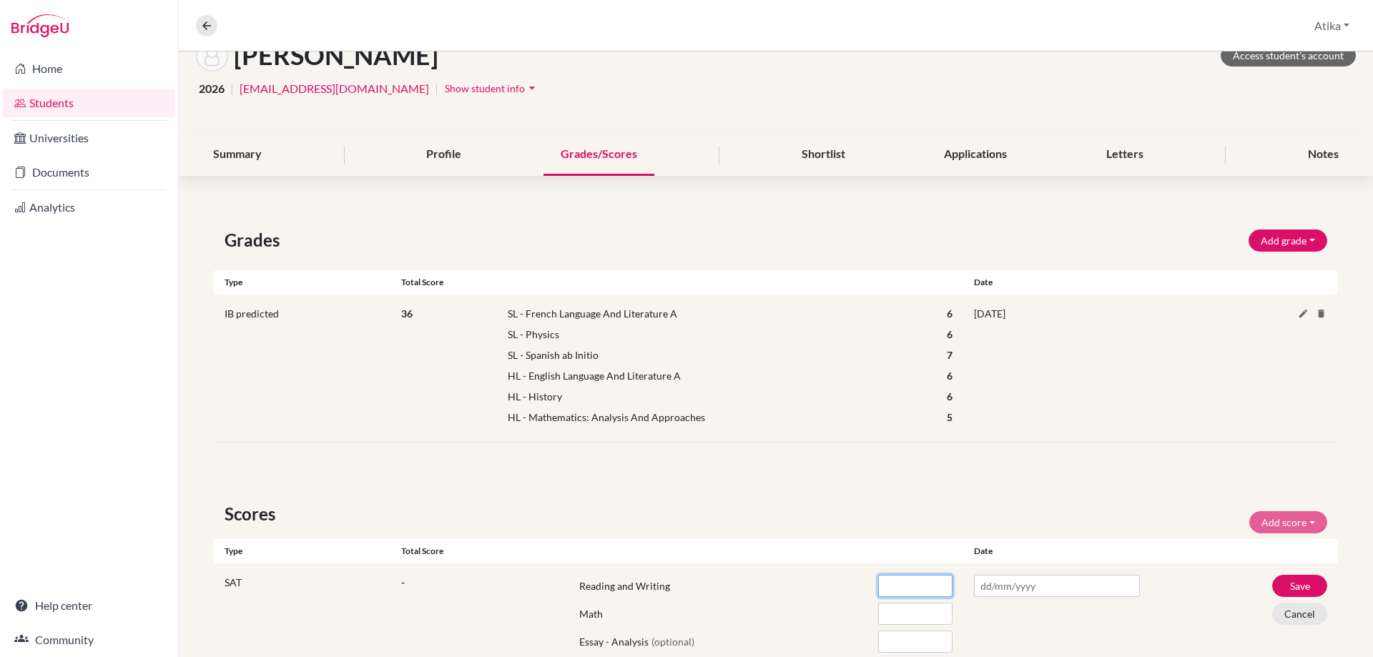
click at [894, 588] on input "number" at bounding box center [915, 586] width 74 height 22
type input "660"
click at [880, 610] on input "number" at bounding box center [915, 614] width 74 height 22
type input "600"
click at [990, 587] on input "text" at bounding box center [1057, 586] width 166 height 22
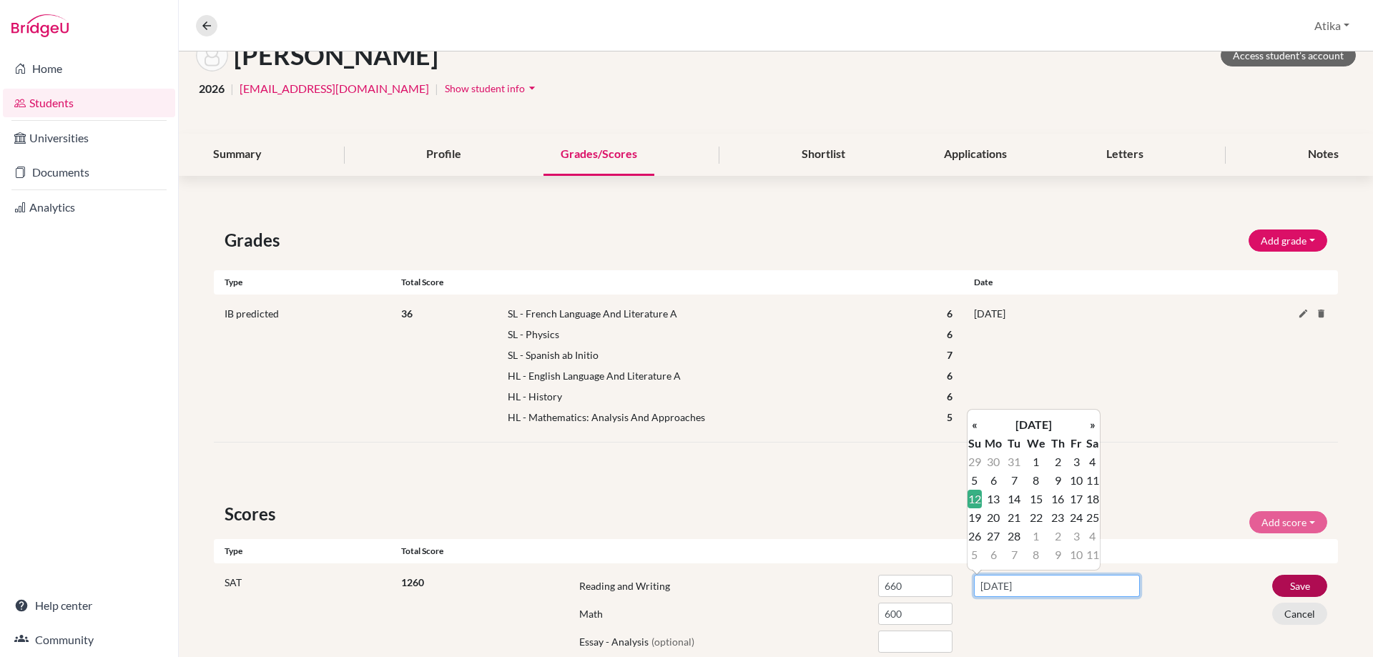
type input "[DATE]"
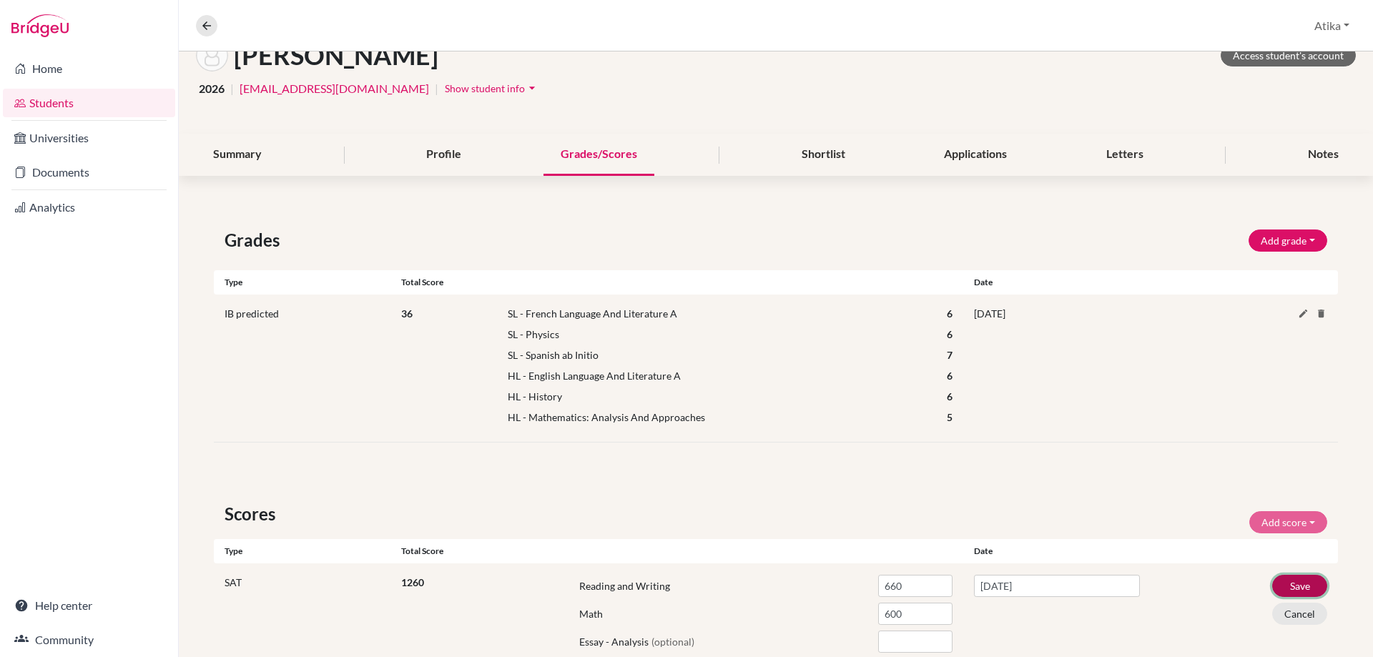
click at [1283, 582] on button "Save" at bounding box center [1299, 586] width 55 height 22
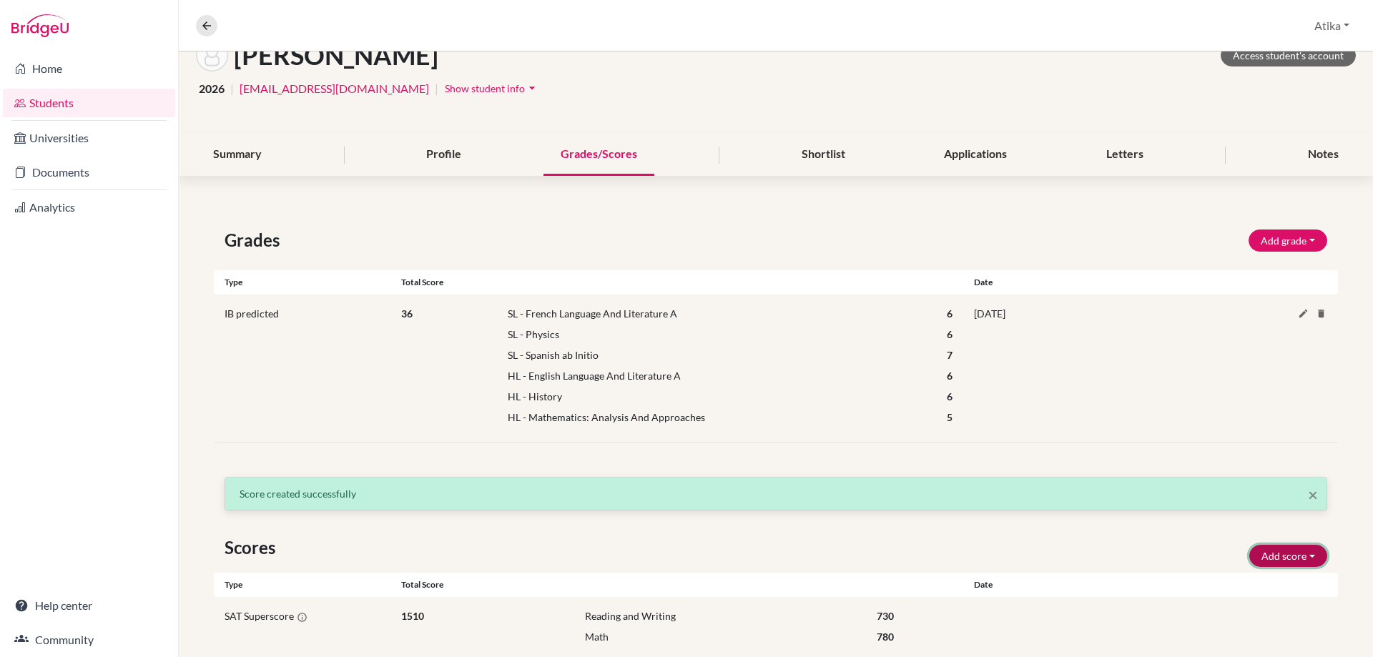
click at [1305, 555] on button "Add score" at bounding box center [1288, 556] width 78 height 22
click at [1252, 586] on button "SAT" at bounding box center [1268, 586] width 113 height 23
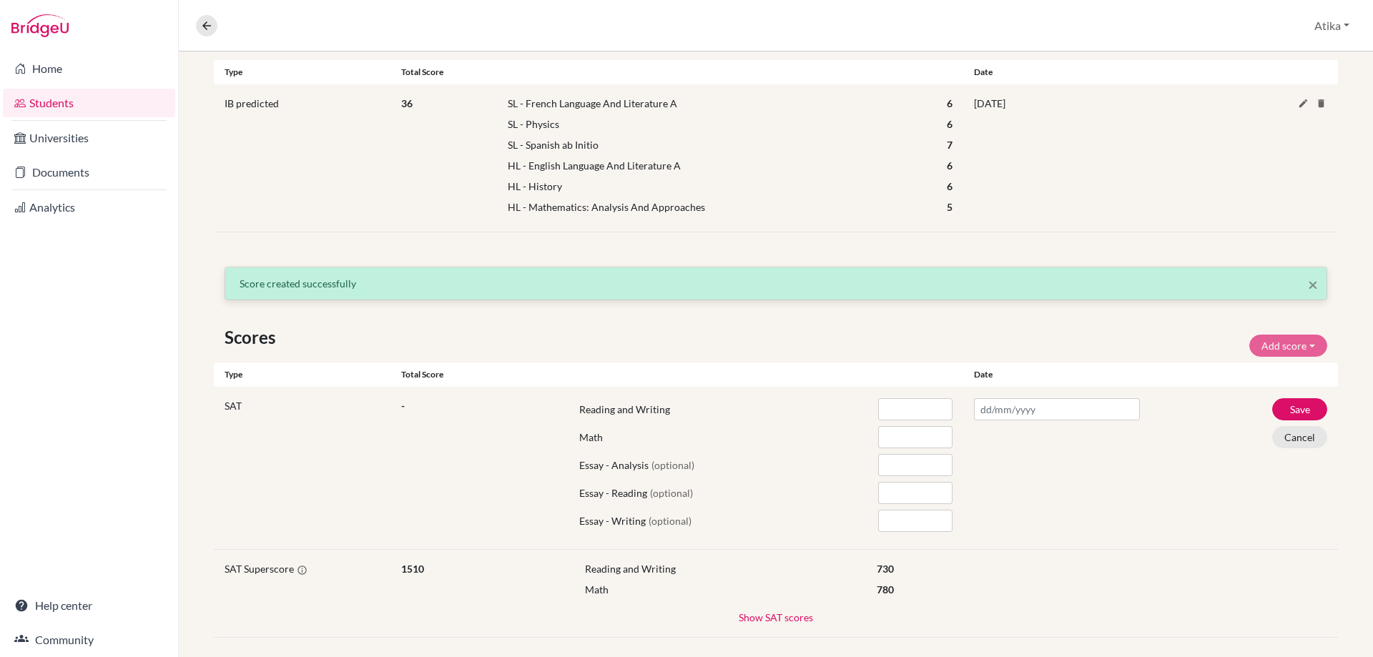
scroll to position [306, 0]
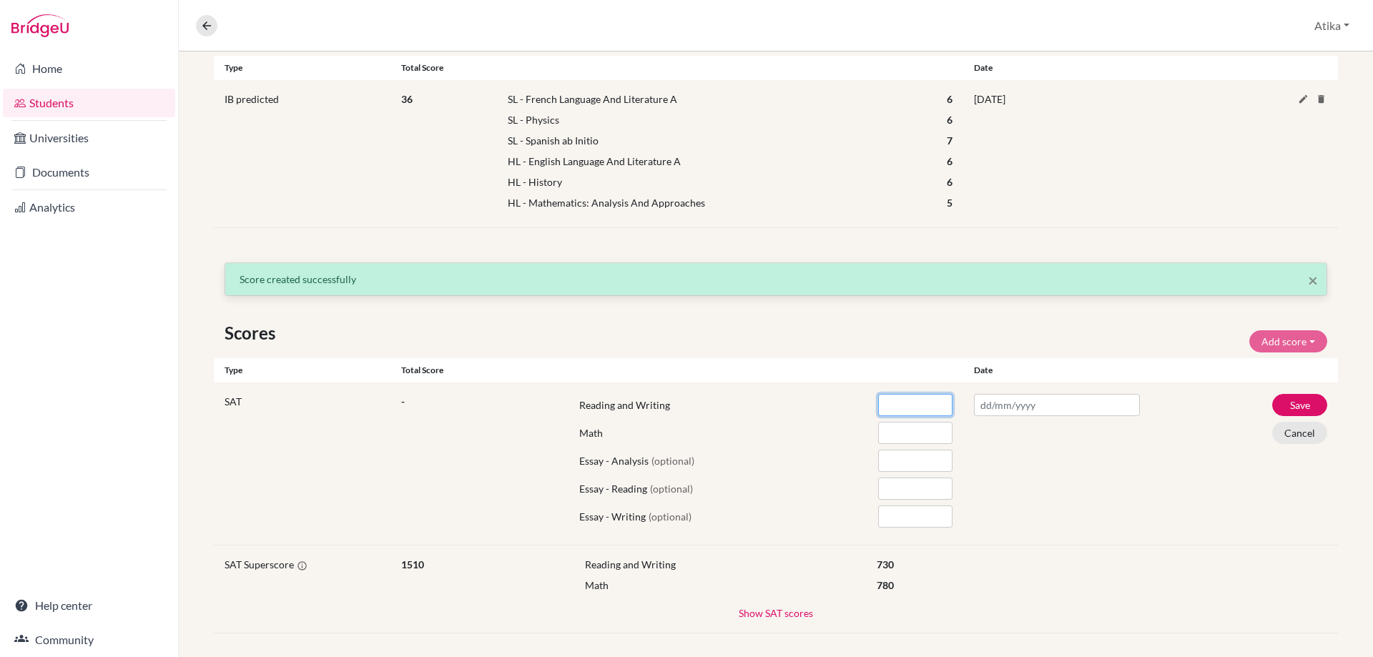
click at [902, 405] on input "number" at bounding box center [915, 405] width 74 height 22
type input "710"
click at [887, 438] on input "number" at bounding box center [915, 433] width 74 height 22
type input "680"
click at [996, 406] on input "text" at bounding box center [1057, 405] width 166 height 22
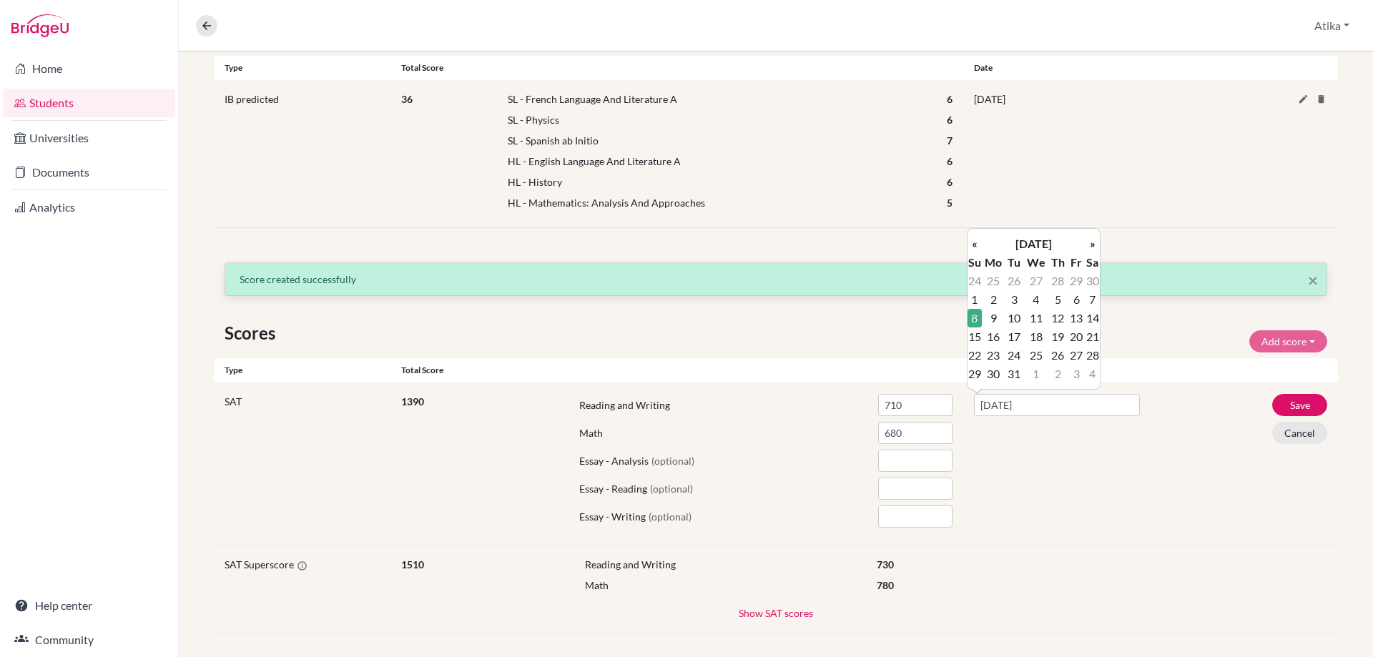
click at [1122, 467] on div "[DATE]" at bounding box center [1056, 463] width 187 height 139
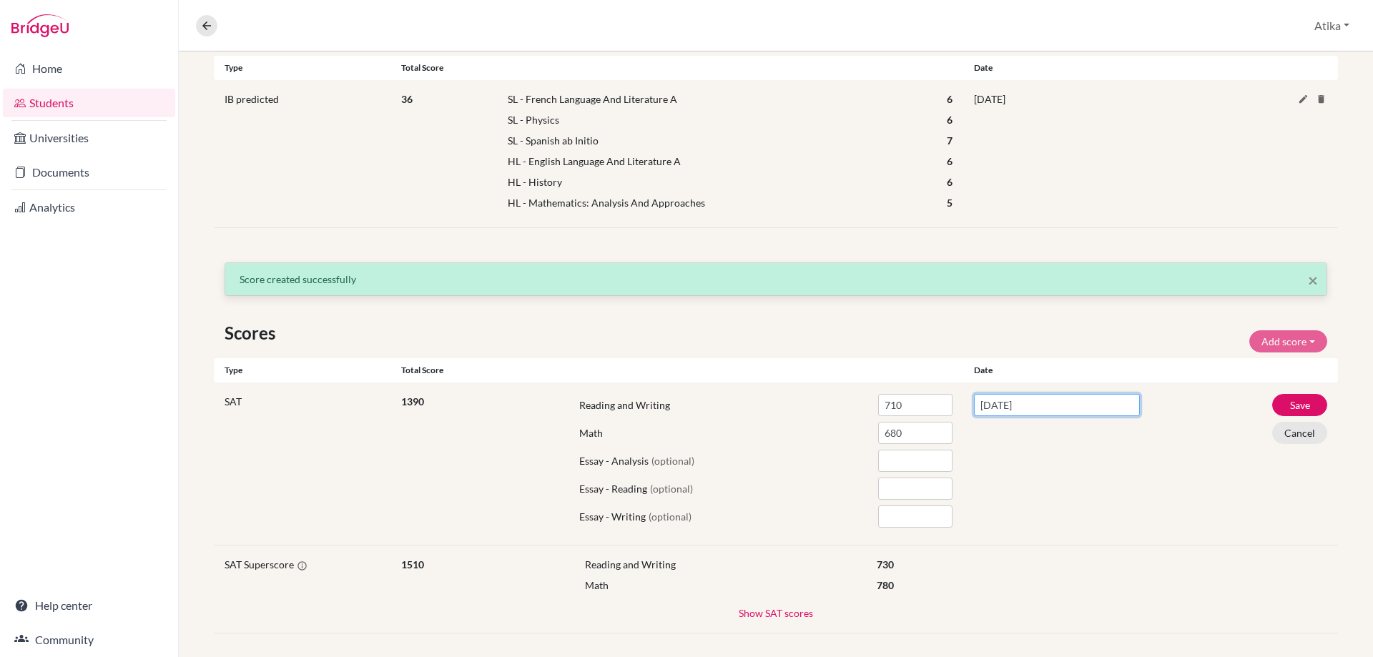
click at [999, 405] on input "[DATE]" at bounding box center [1057, 405] width 166 height 22
click at [1094, 475] on div "[DATE]" at bounding box center [1056, 463] width 187 height 139
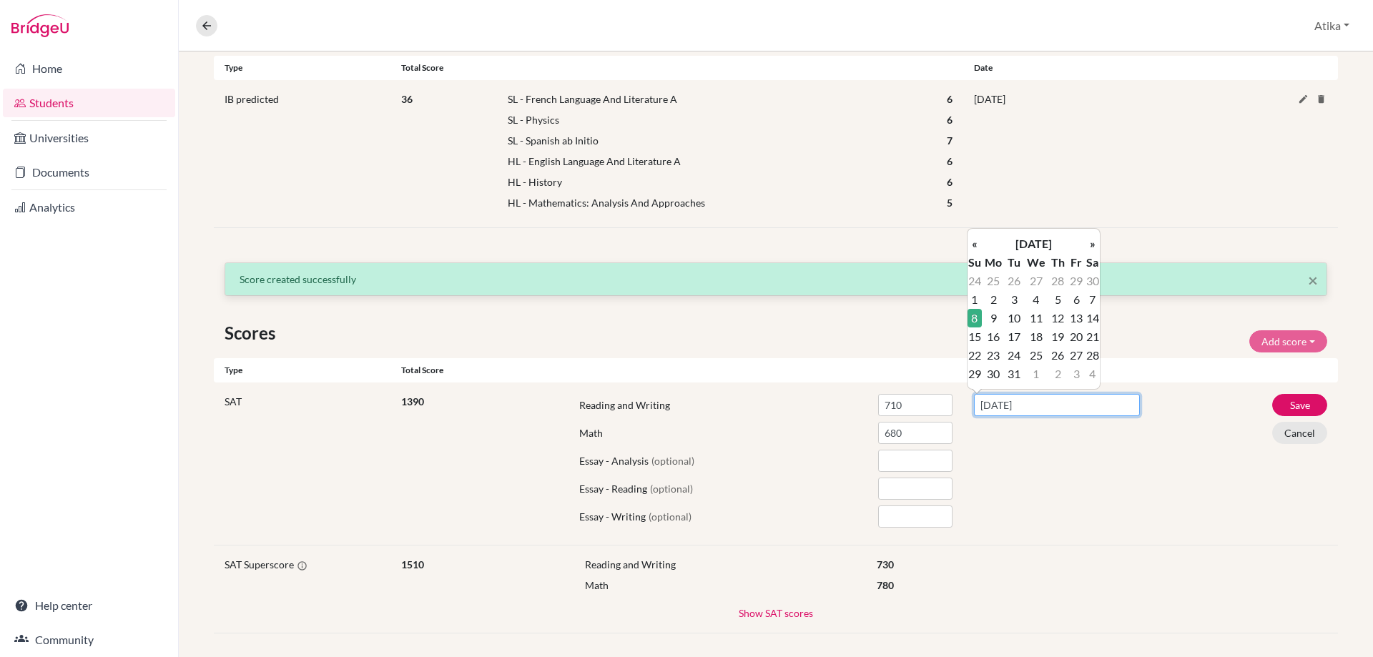
click at [998, 405] on input "[DATE]" at bounding box center [1057, 405] width 166 height 22
click at [984, 405] on input "[DATE]" at bounding box center [1057, 405] width 166 height 22
click at [1000, 403] on input "[DATE]" at bounding box center [1057, 405] width 166 height 22
click at [975, 237] on th "«" at bounding box center [974, 243] width 14 height 19
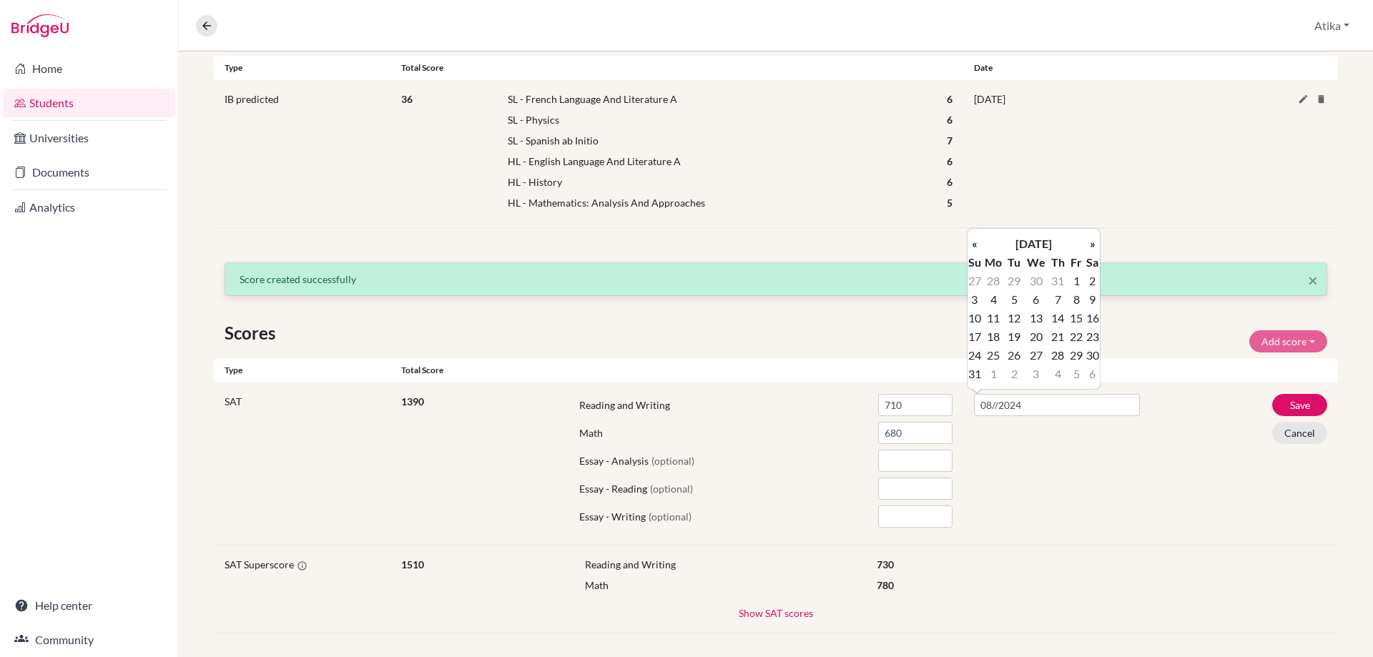
click at [975, 237] on th "«" at bounding box center [974, 243] width 14 height 19
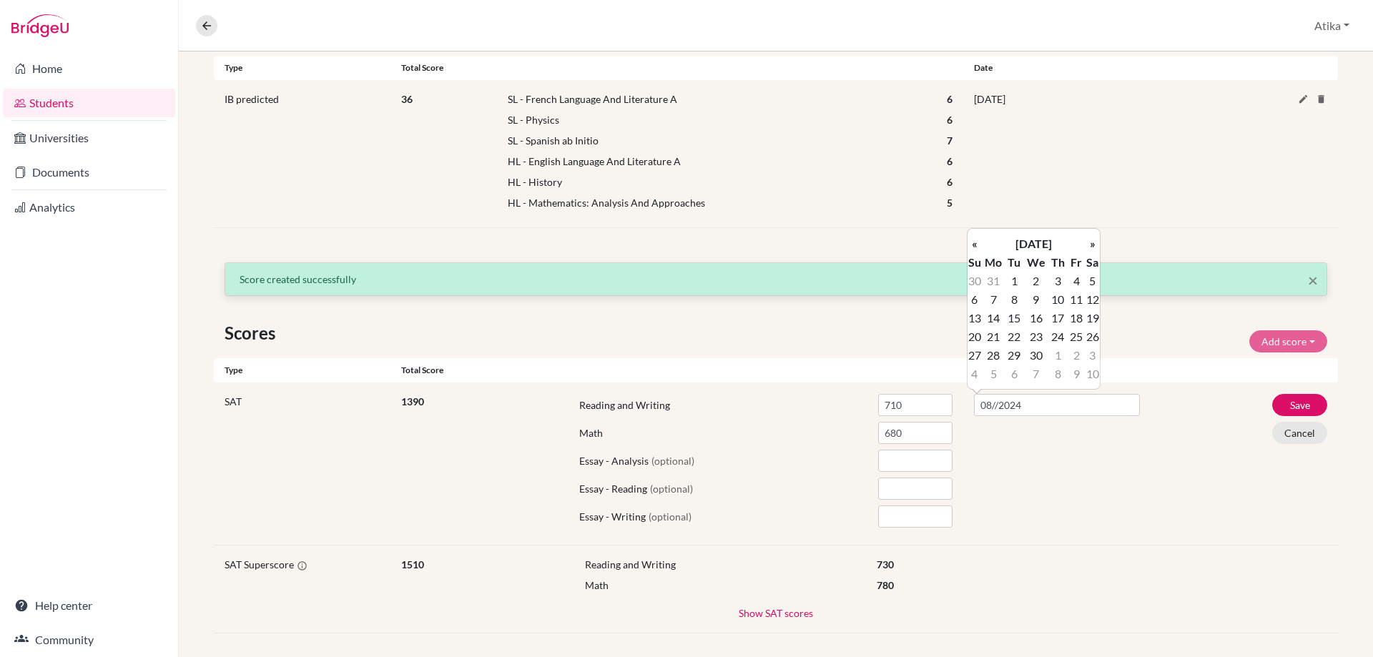
click at [975, 237] on th "«" at bounding box center [974, 243] width 14 height 19
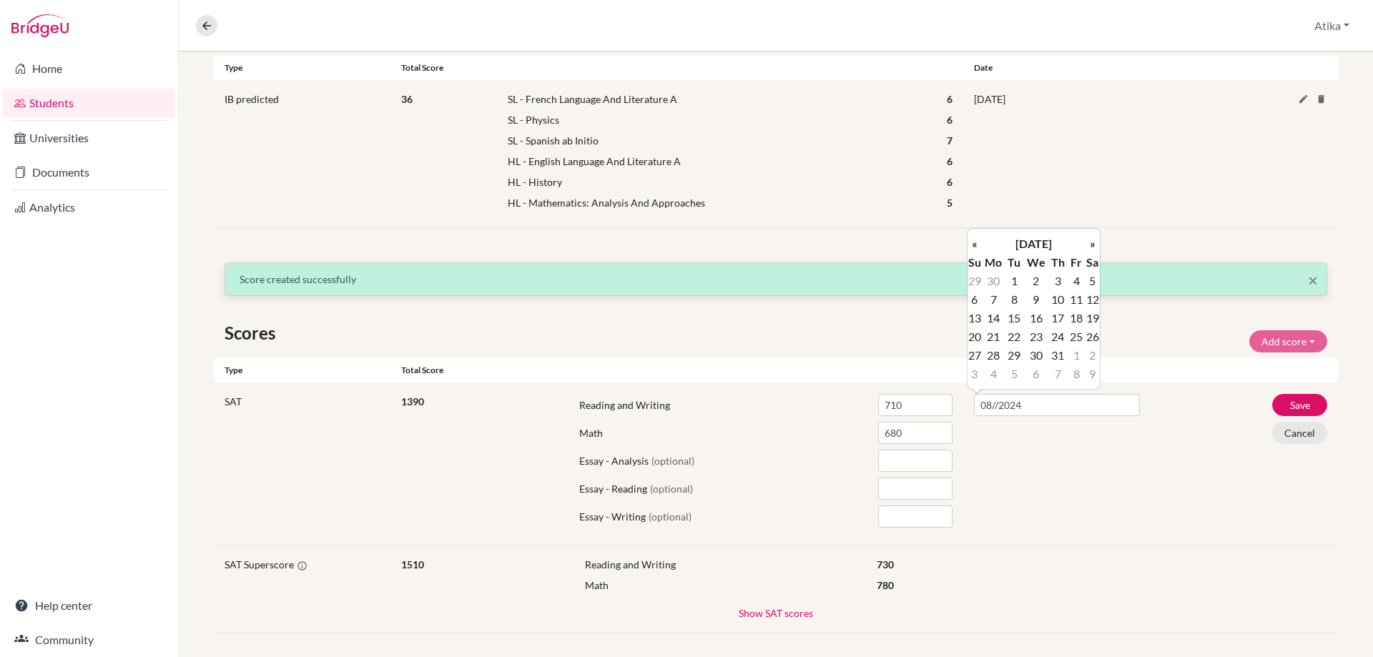
click at [975, 237] on th "«" at bounding box center [974, 243] width 14 height 19
click at [1095, 340] on td "24" at bounding box center [1092, 336] width 14 height 19
type input "[DATE]"
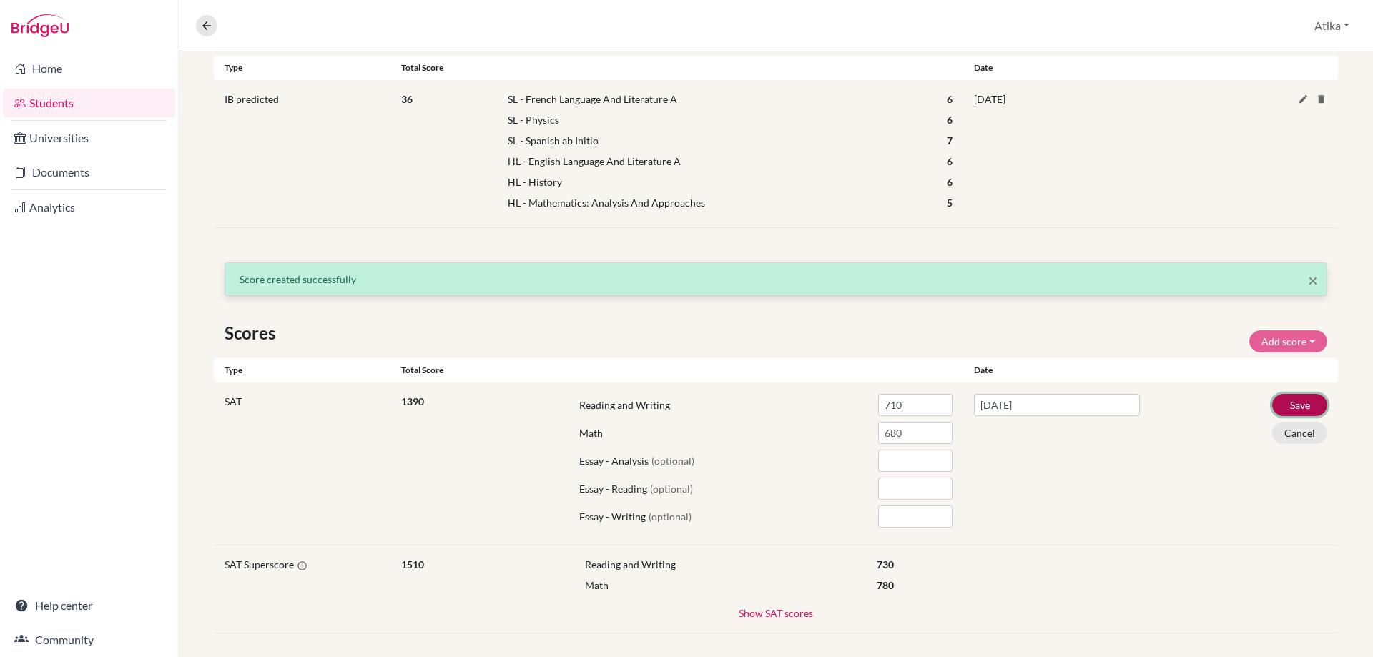
click at [1290, 405] on button "Save" at bounding box center [1299, 405] width 55 height 22
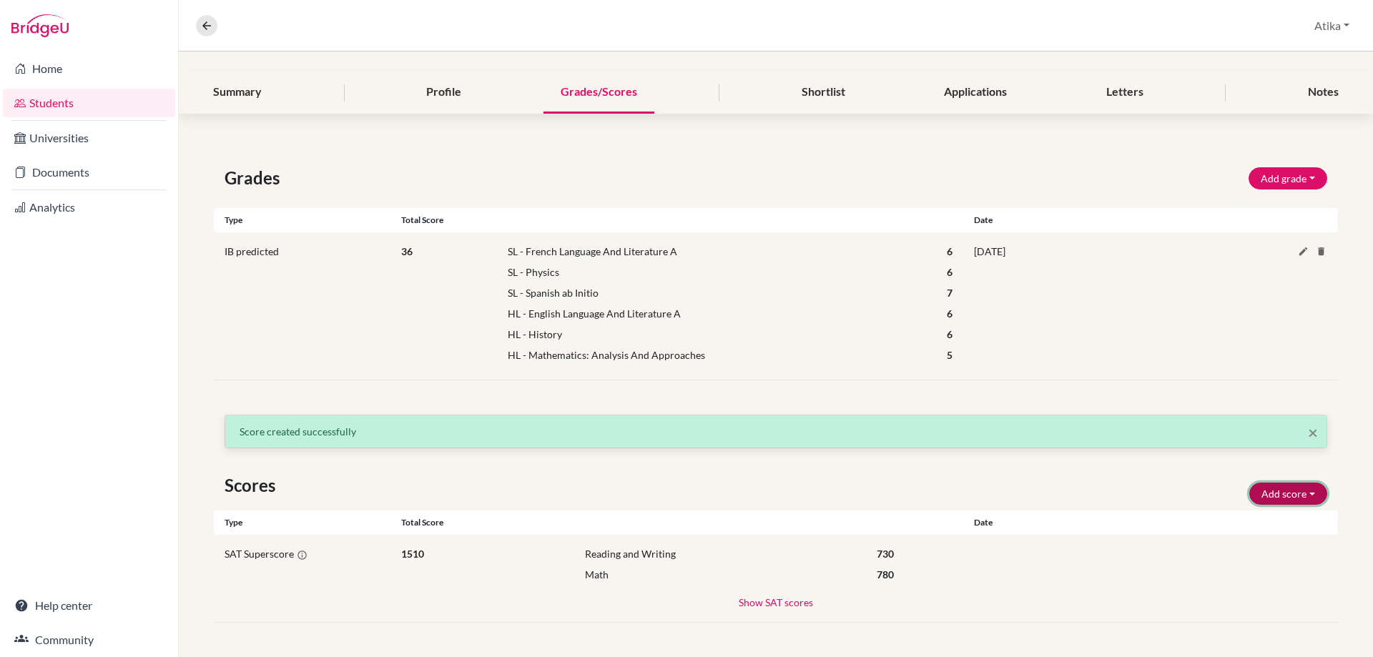
click at [1300, 490] on button "Add score" at bounding box center [1288, 494] width 78 height 22
click at [1229, 523] on button "SAT" at bounding box center [1268, 524] width 113 height 23
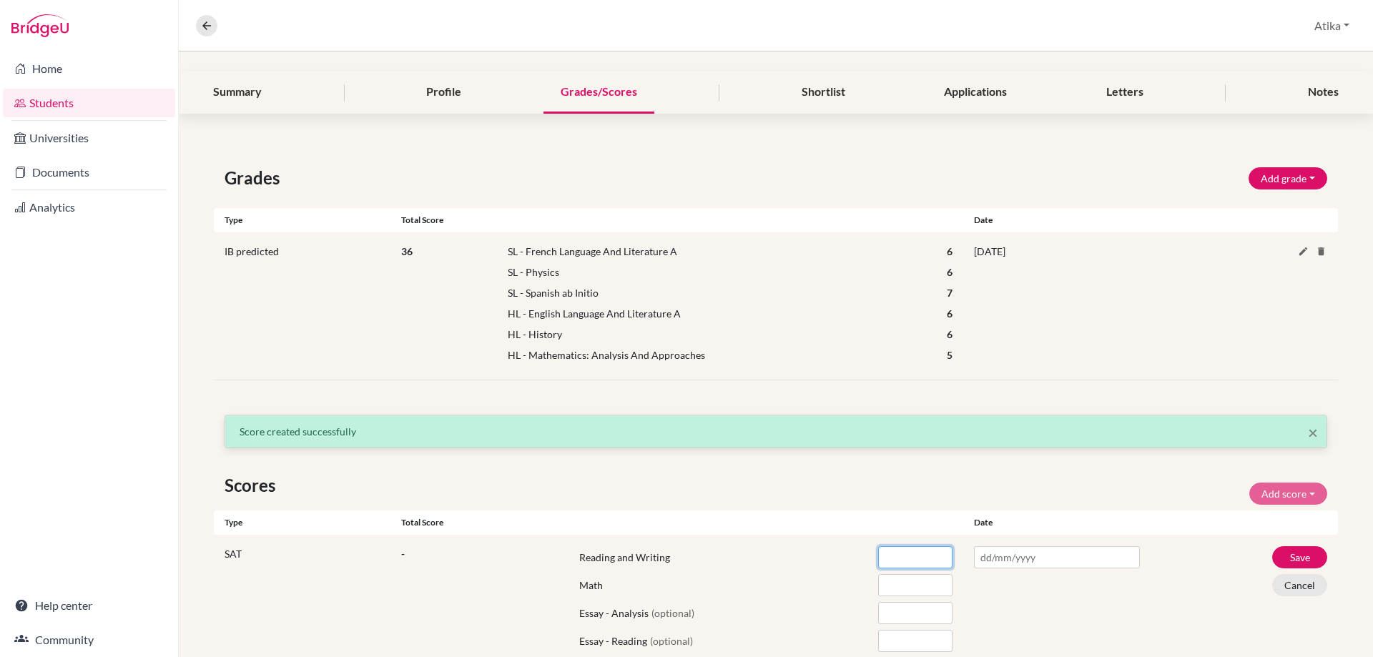
click at [888, 559] on input "number" at bounding box center [915, 557] width 74 height 22
type input "770"
click at [885, 578] on input "number" at bounding box center [915, 585] width 74 height 22
type input "720"
click at [1031, 559] on input "text" at bounding box center [1057, 557] width 166 height 22
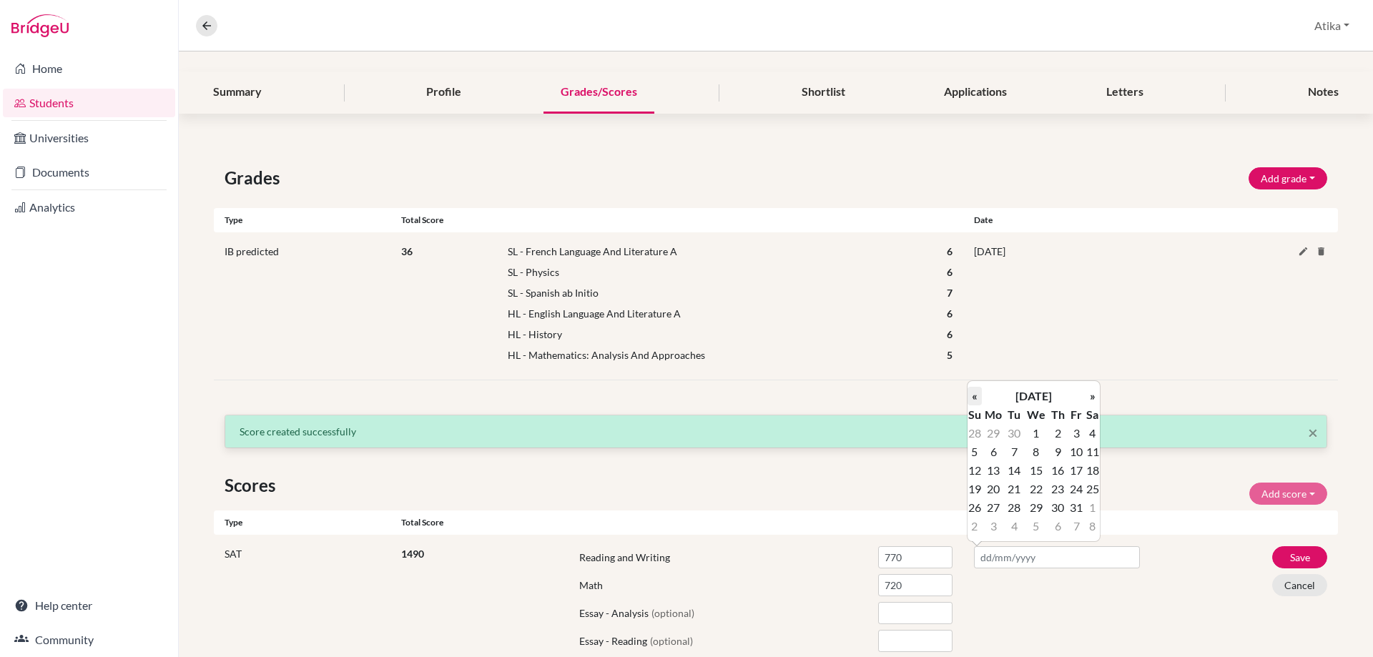
click at [972, 396] on th "«" at bounding box center [974, 396] width 14 height 19
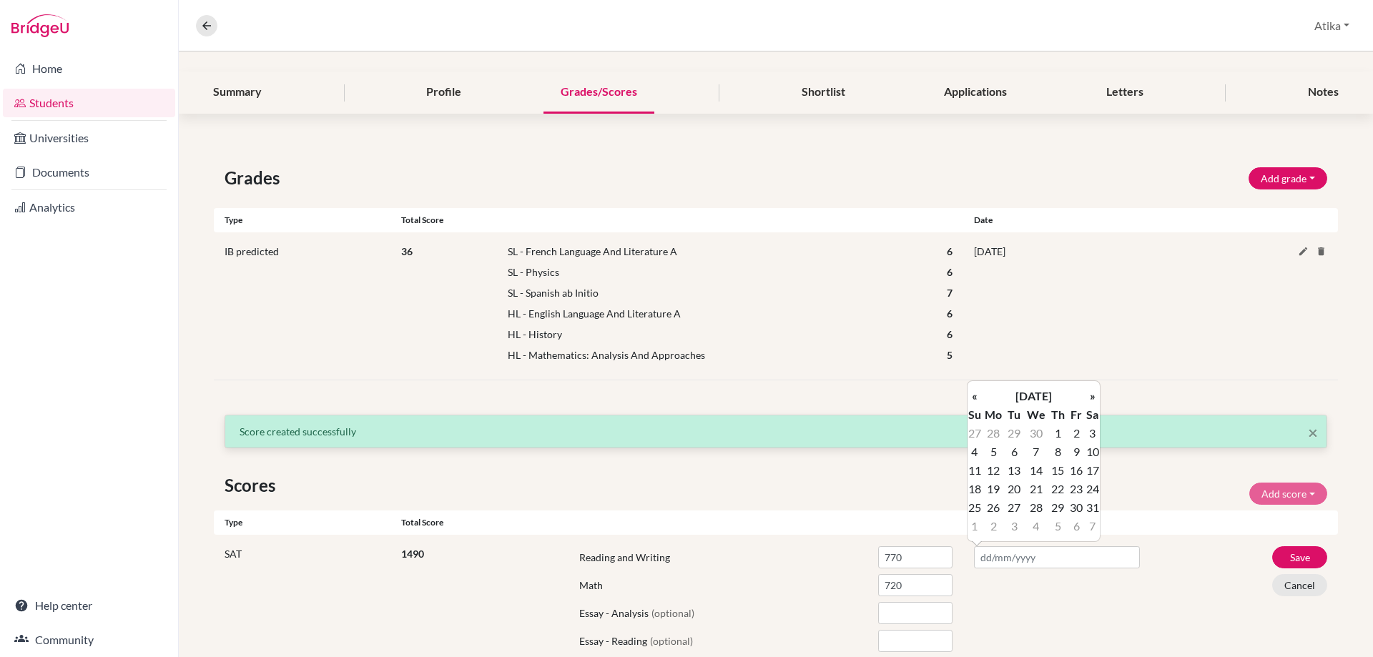
click at [972, 396] on th "«" at bounding box center [974, 396] width 14 height 19
click at [1090, 450] on td "8" at bounding box center [1092, 452] width 14 height 19
type input "[DATE]"
click at [1278, 553] on button "Save" at bounding box center [1299, 557] width 55 height 22
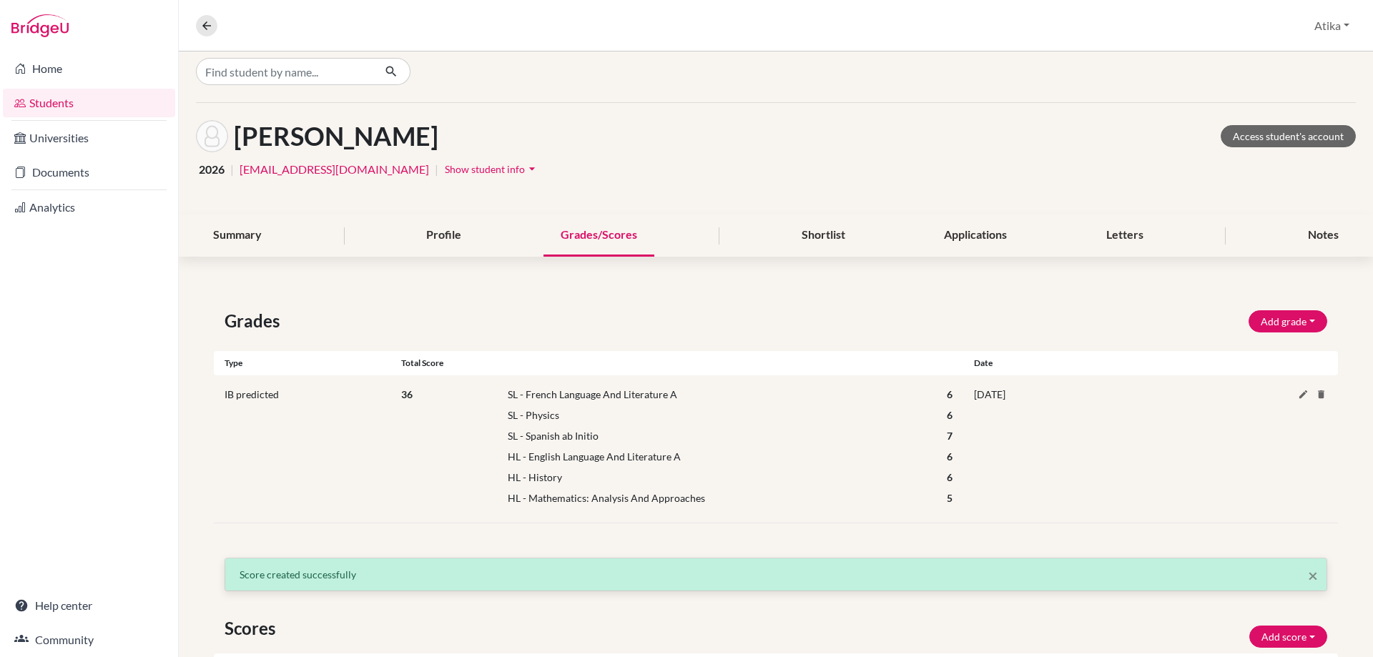
scroll to position [0, 0]
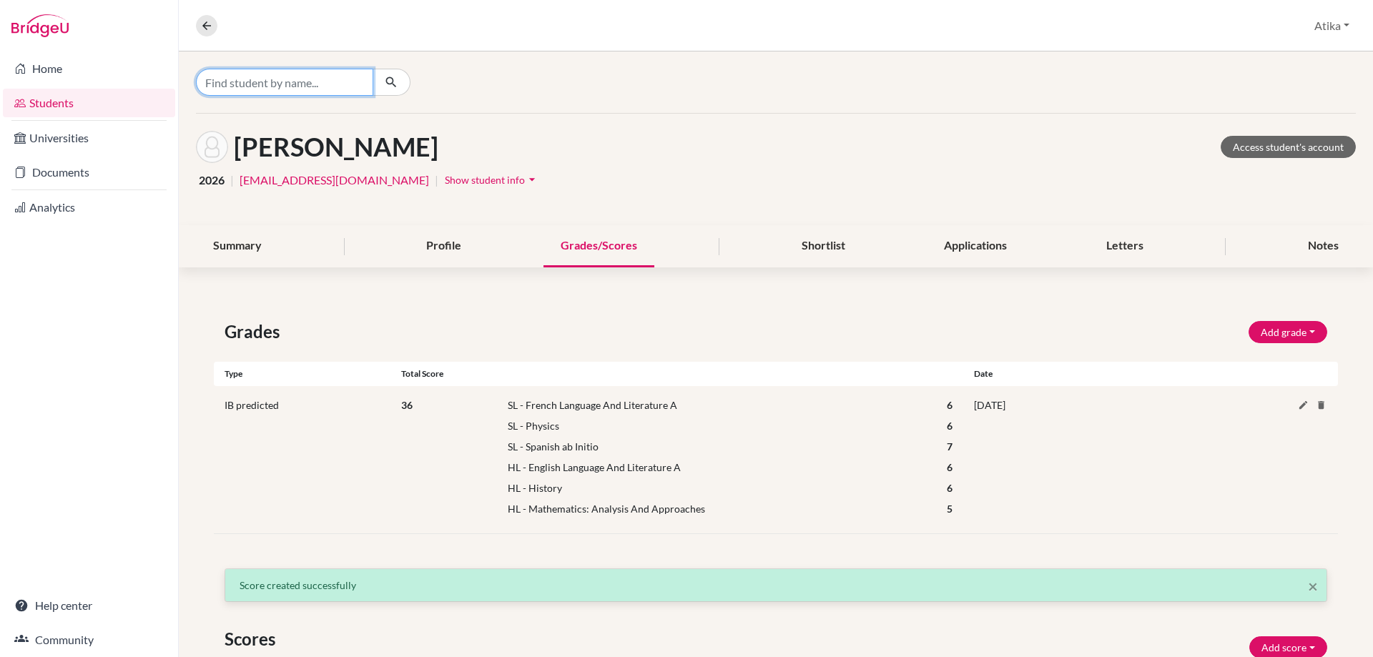
click at [222, 87] on input "Find student by name..." at bounding box center [284, 82] width 177 height 27
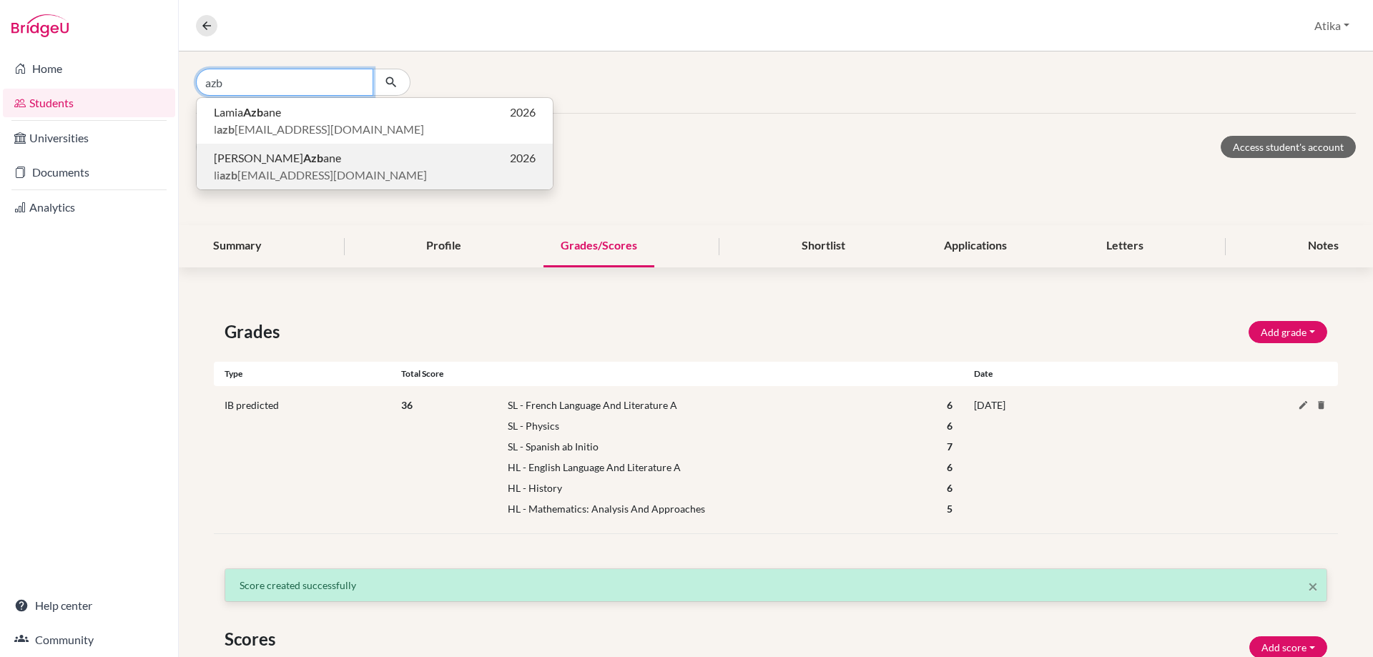
type input "azb"
click at [303, 161] on b "Azb" at bounding box center [313, 158] width 20 height 14
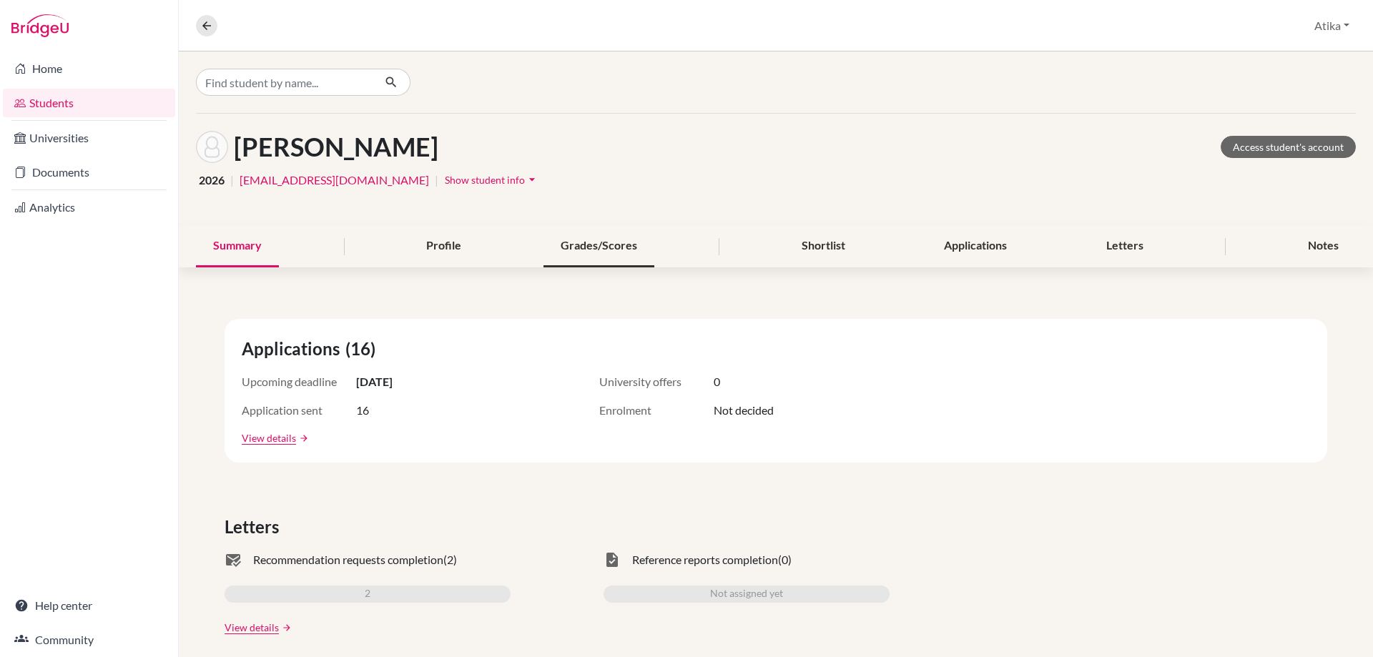
click at [603, 239] on div "Grades/Scores" at bounding box center [598, 246] width 111 height 42
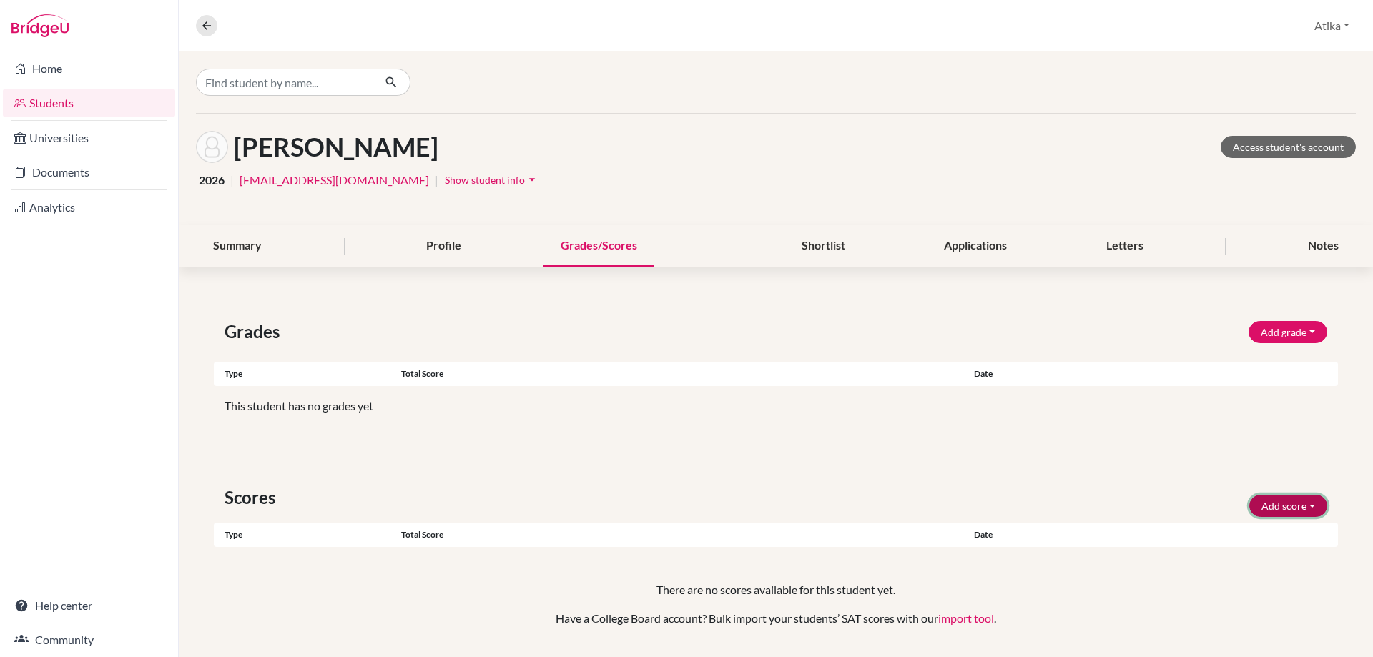
click at [1301, 505] on button "Add score" at bounding box center [1288, 506] width 78 height 22
click at [1245, 533] on button "SAT" at bounding box center [1268, 536] width 113 height 23
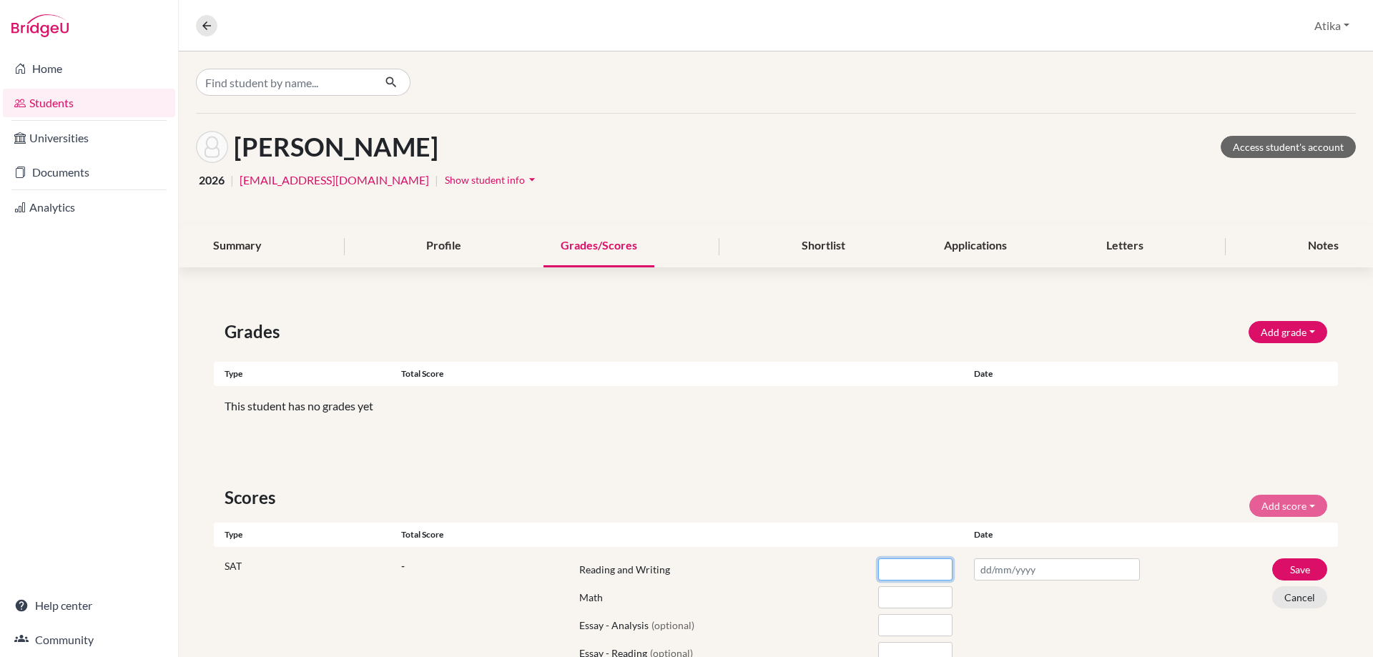
click at [906, 564] on input "number" at bounding box center [915, 569] width 74 height 22
type input "640"
click at [906, 595] on input "number" at bounding box center [915, 597] width 74 height 22
type input "620"
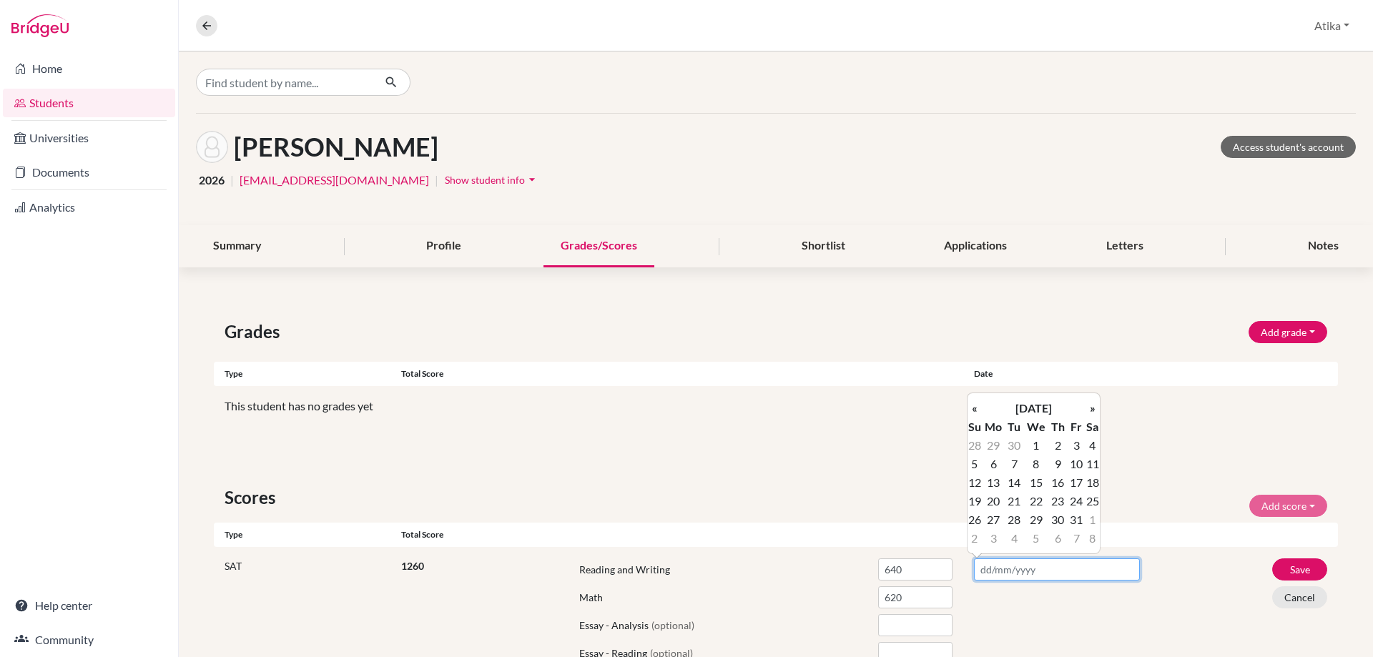
click at [992, 571] on input "text" at bounding box center [1057, 569] width 166 height 22
click at [976, 408] on th "«" at bounding box center [974, 408] width 14 height 19
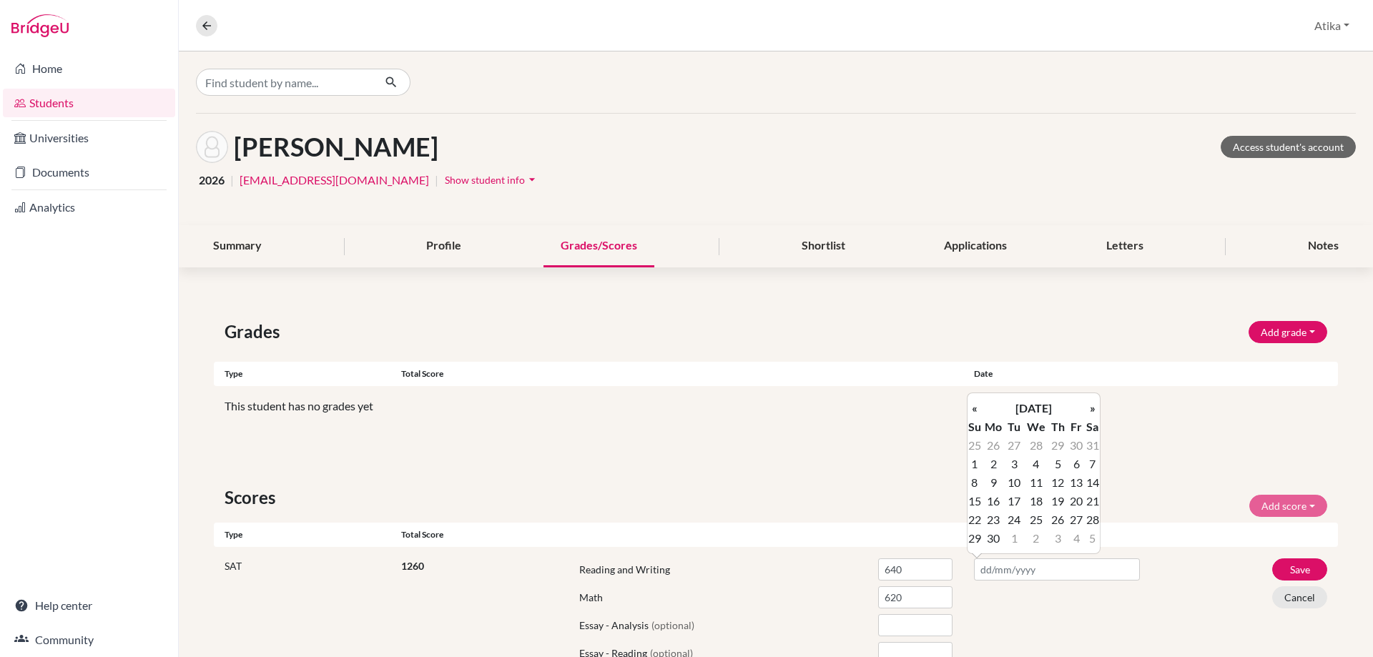
click at [976, 408] on th "«" at bounding box center [974, 408] width 14 height 19
click at [1094, 464] on td "8" at bounding box center [1092, 464] width 14 height 19
type input "[DATE]"
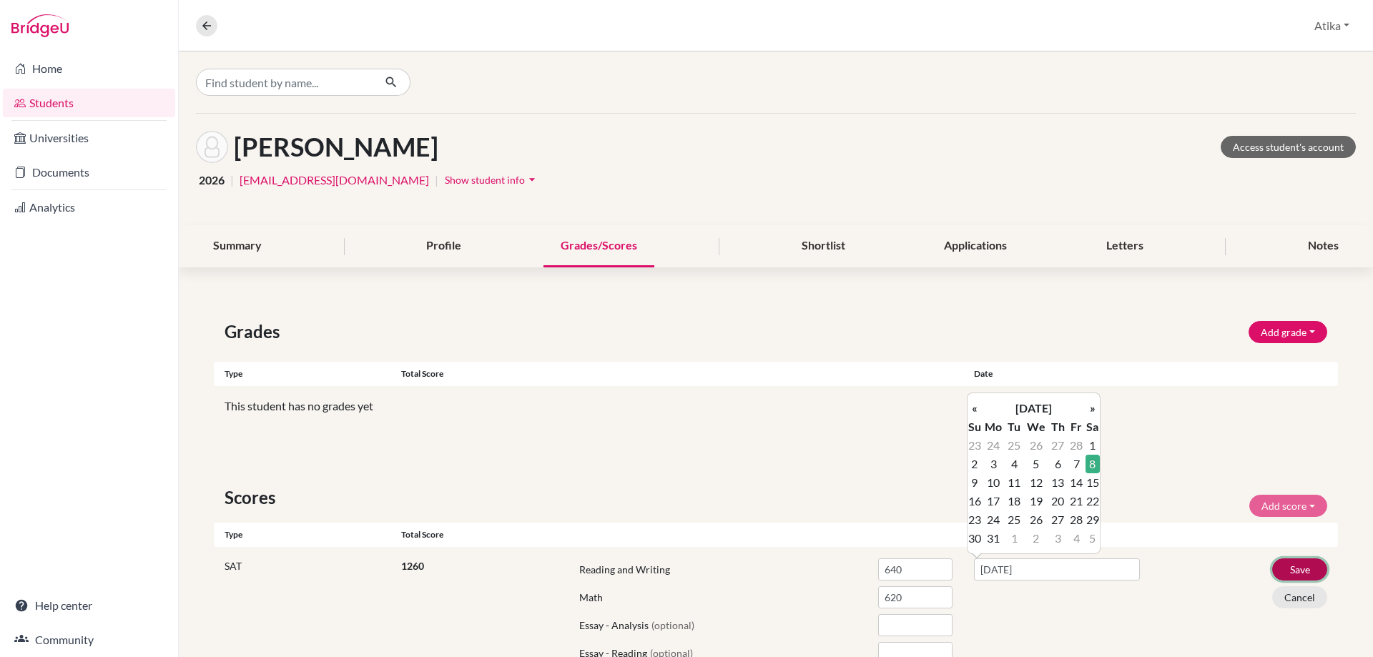
click at [1285, 568] on button "Save" at bounding box center [1299, 569] width 55 height 22
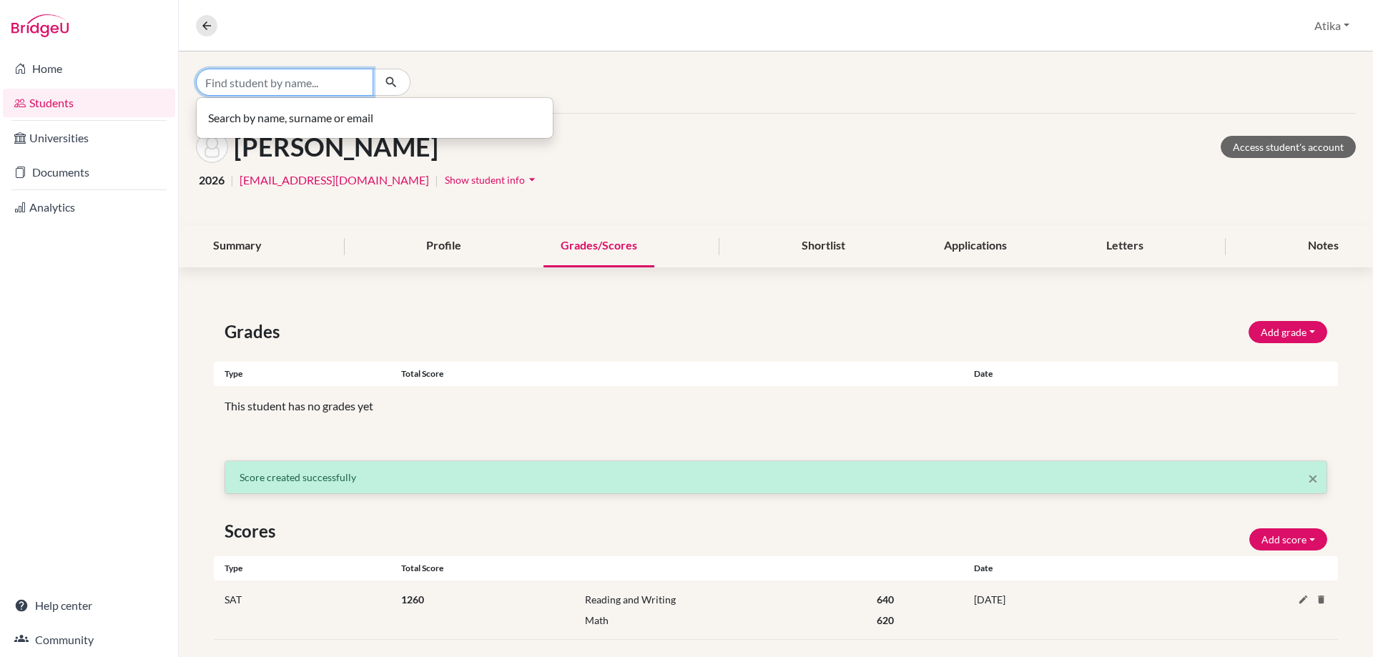
click at [248, 88] on input "Find student by name..." at bounding box center [284, 82] width 177 height 27
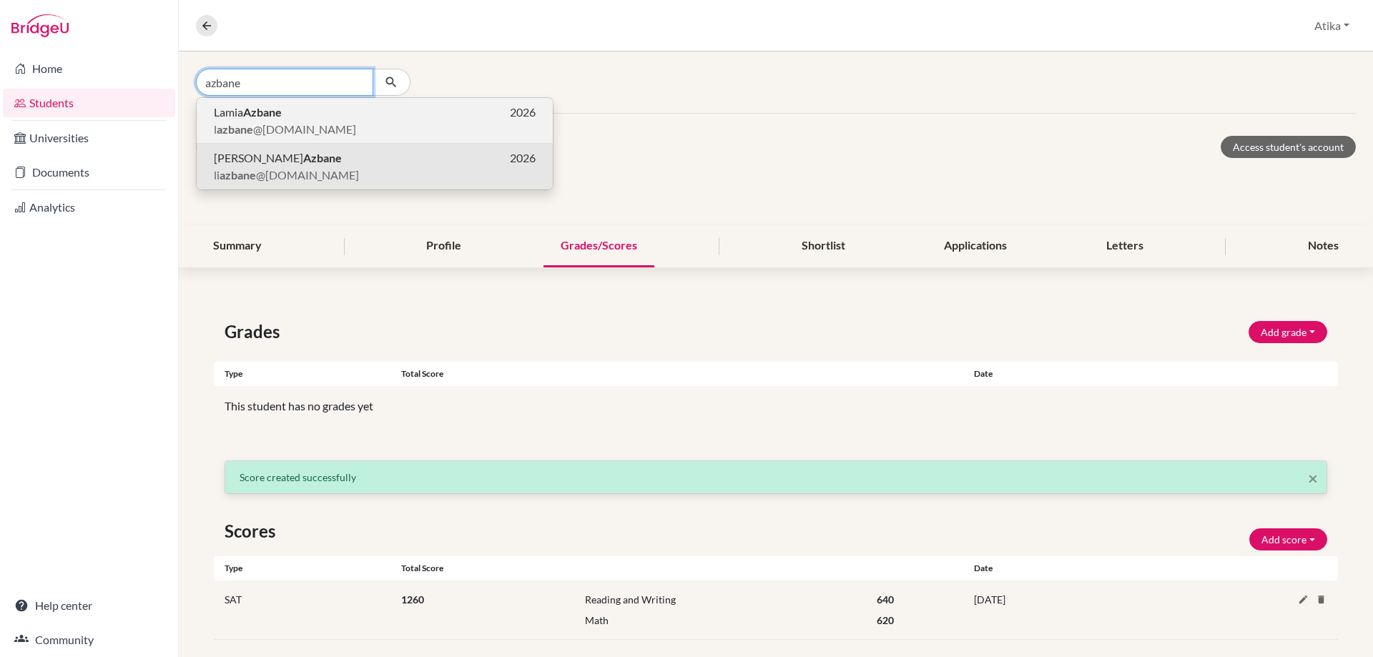
type input "azbane"
click at [257, 111] on b "Azbane" at bounding box center [262, 112] width 39 height 14
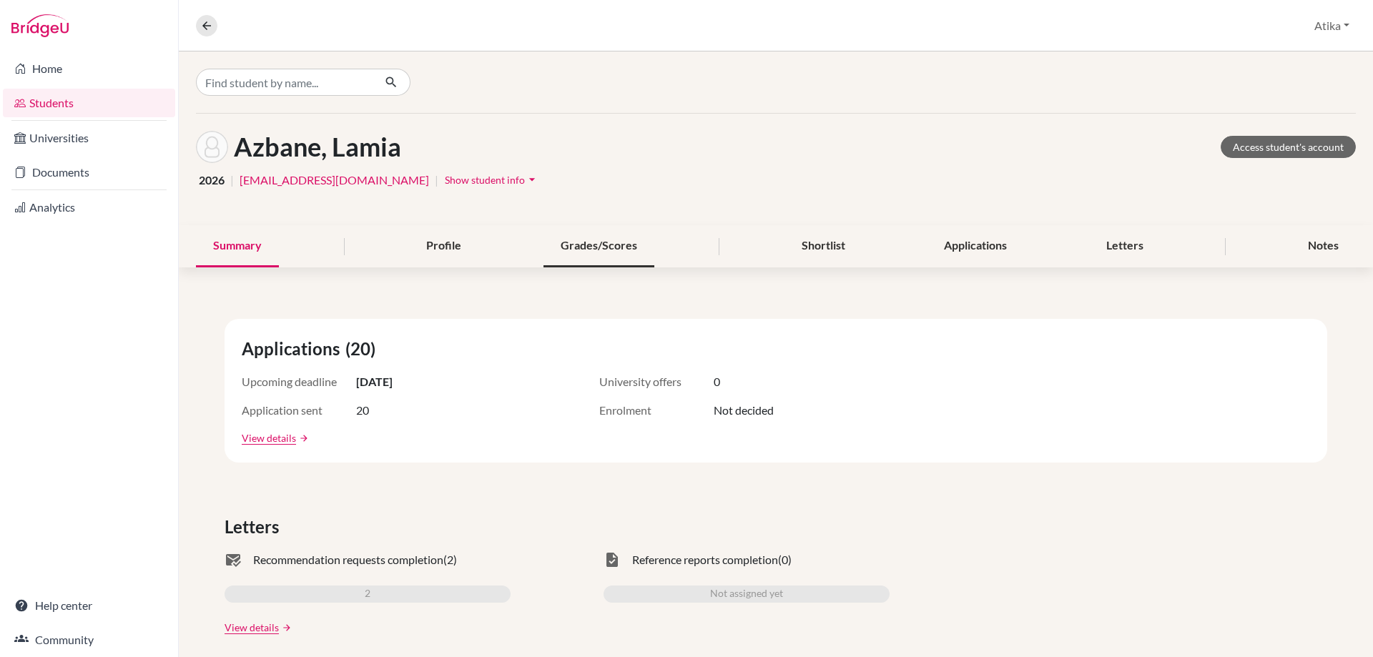
click at [602, 241] on div "Grades/Scores" at bounding box center [598, 246] width 111 height 42
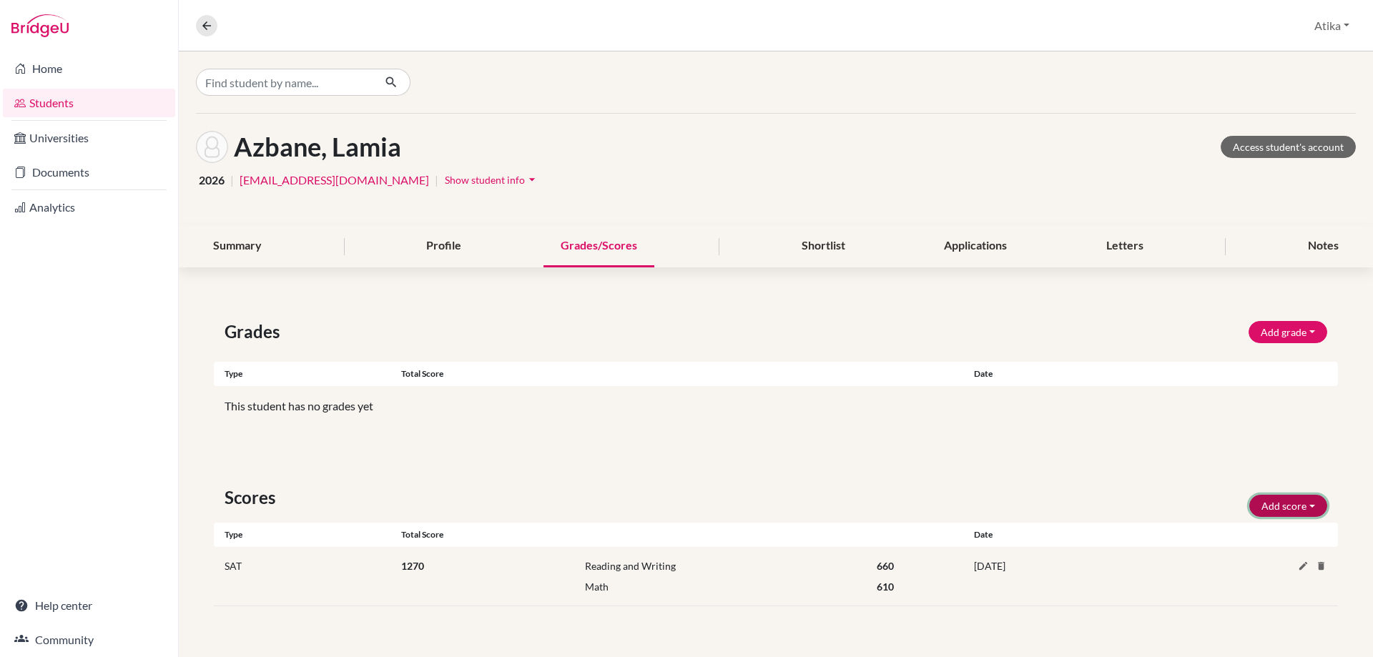
click at [1307, 501] on button "Add score" at bounding box center [1288, 506] width 78 height 22
click at [1253, 537] on button "SAT" at bounding box center [1268, 536] width 113 height 23
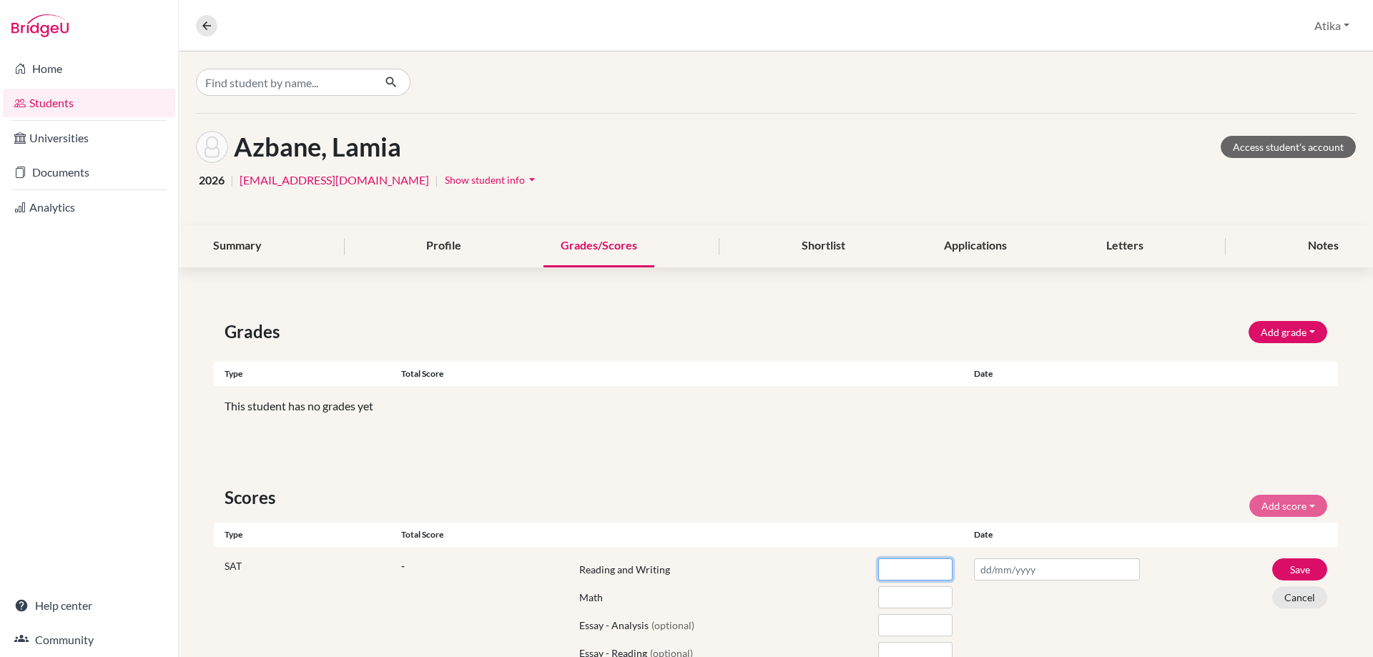
click at [898, 571] on input "number" at bounding box center [915, 569] width 74 height 22
type input "640"
click at [904, 598] on input "number" at bounding box center [915, 597] width 74 height 22
type input "570"
click at [990, 569] on input "text" at bounding box center [1057, 569] width 166 height 22
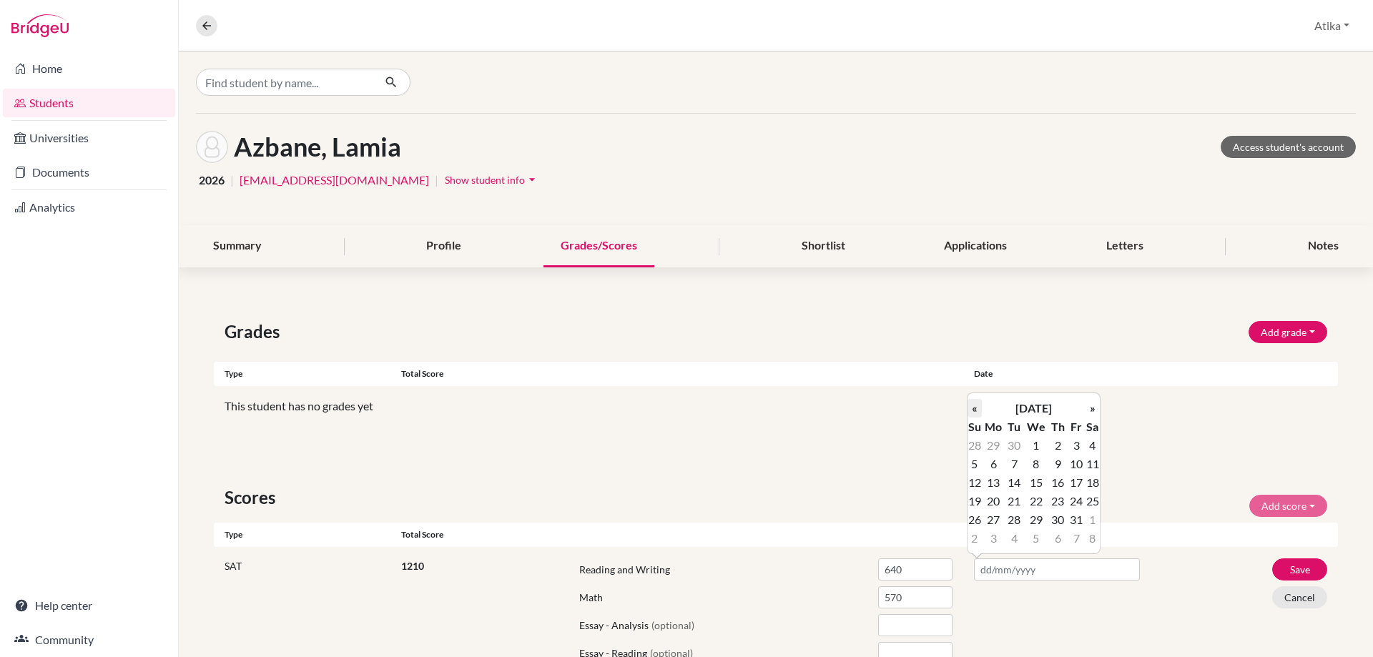
click at [971, 404] on th "«" at bounding box center [974, 408] width 14 height 19
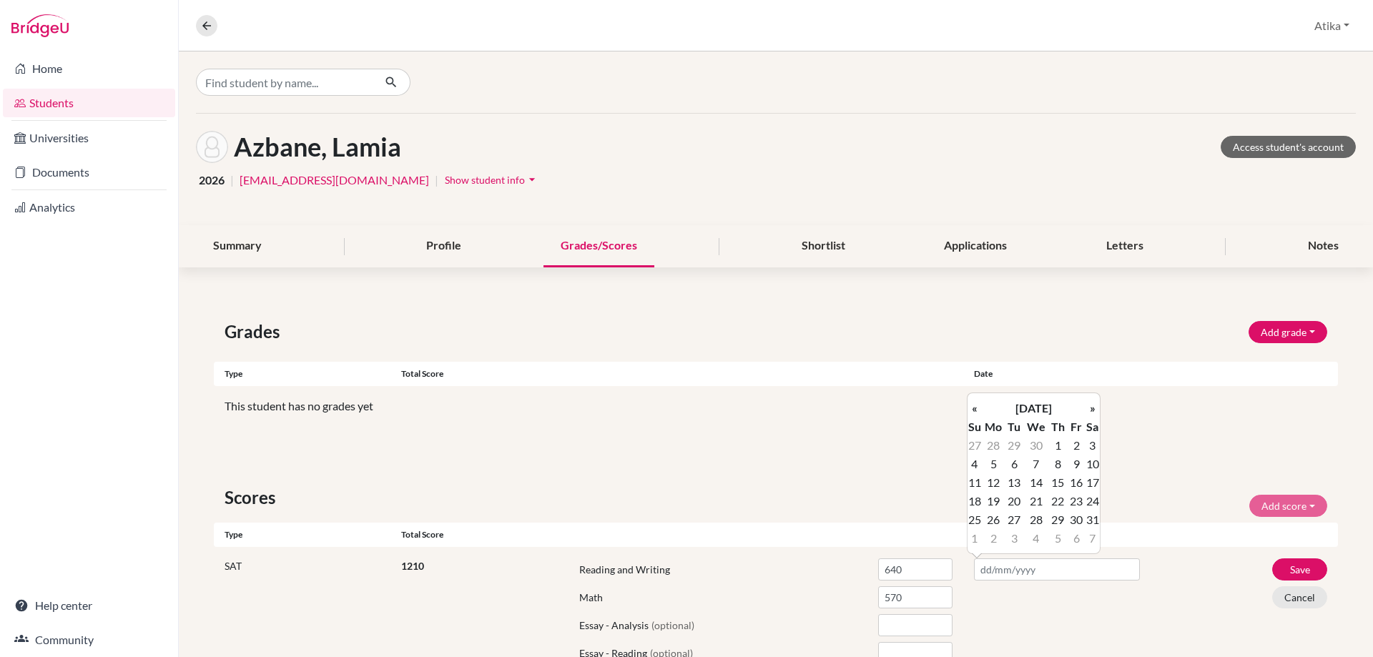
click at [971, 404] on th "«" at bounding box center [974, 408] width 14 height 19
click at [1093, 460] on td "8" at bounding box center [1092, 464] width 14 height 19
type input "[DATE]"
click at [1292, 566] on button "Save" at bounding box center [1299, 569] width 55 height 22
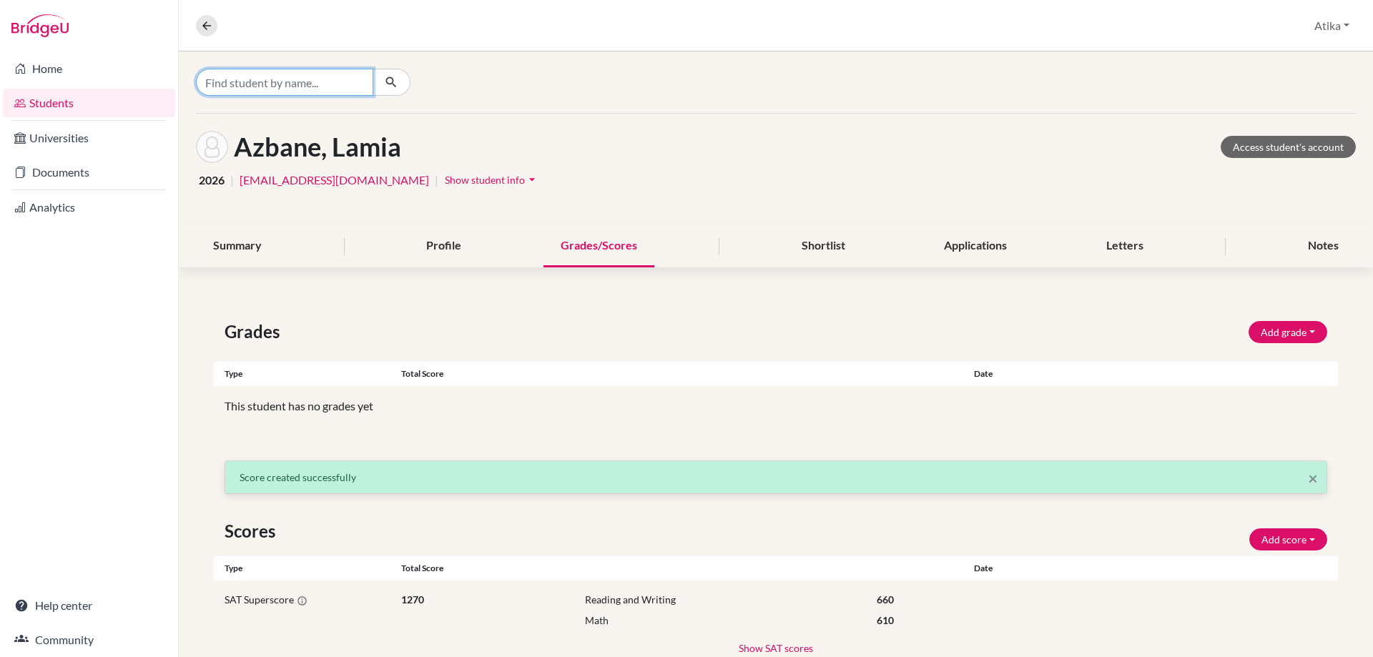
click at [256, 87] on input "Find student by name..." at bounding box center [284, 82] width 177 height 27
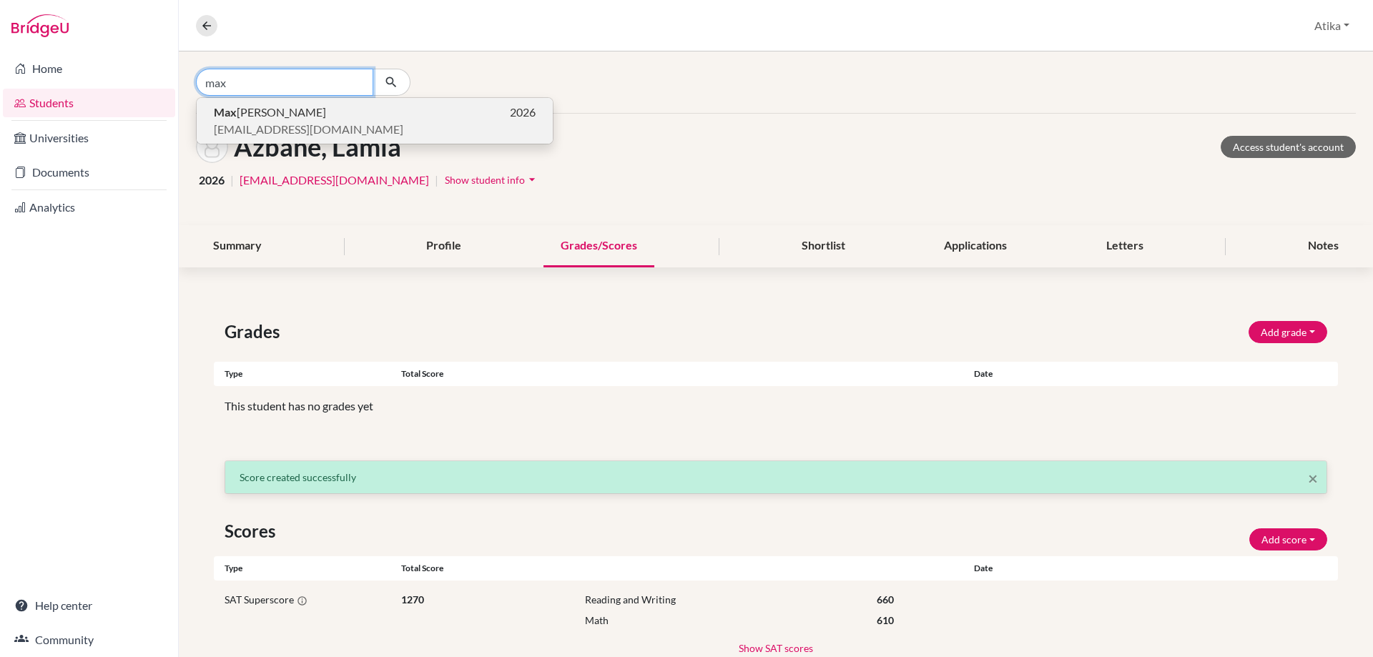
type input "max"
click at [247, 115] on span "[PERSON_NAME]" at bounding box center [270, 112] width 112 height 17
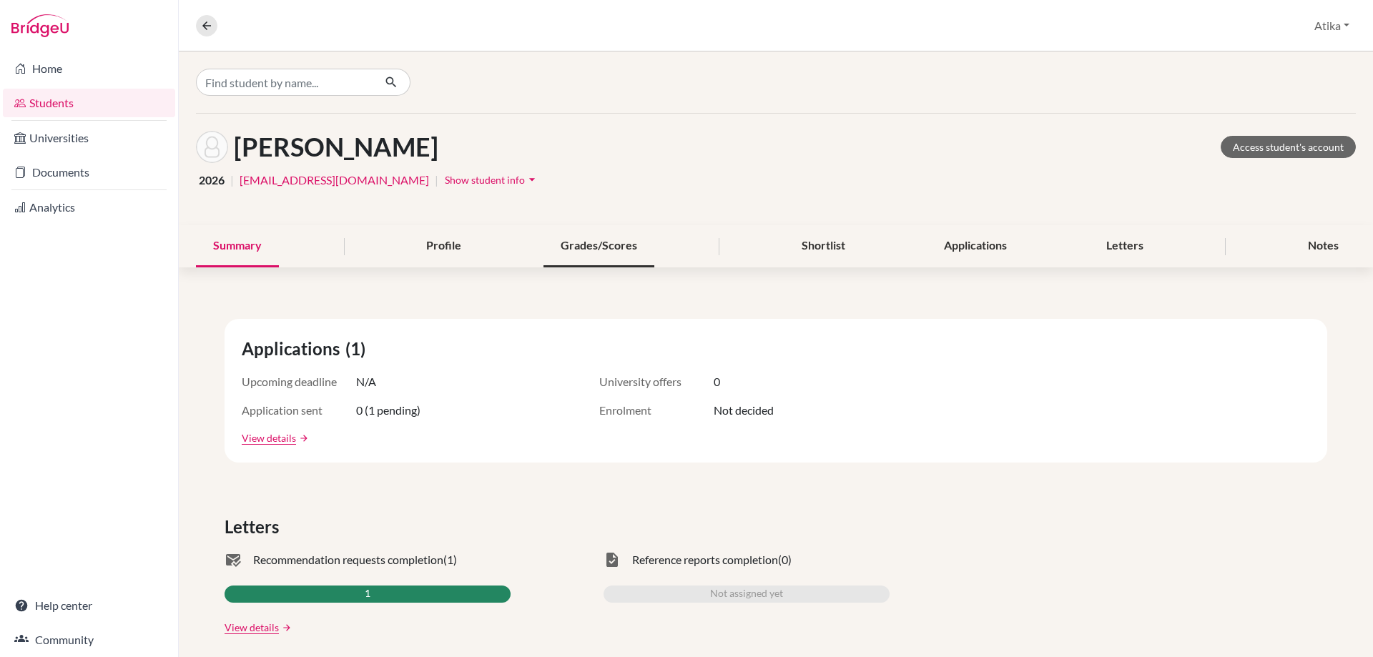
click at [618, 251] on div "Grades/Scores" at bounding box center [598, 246] width 111 height 42
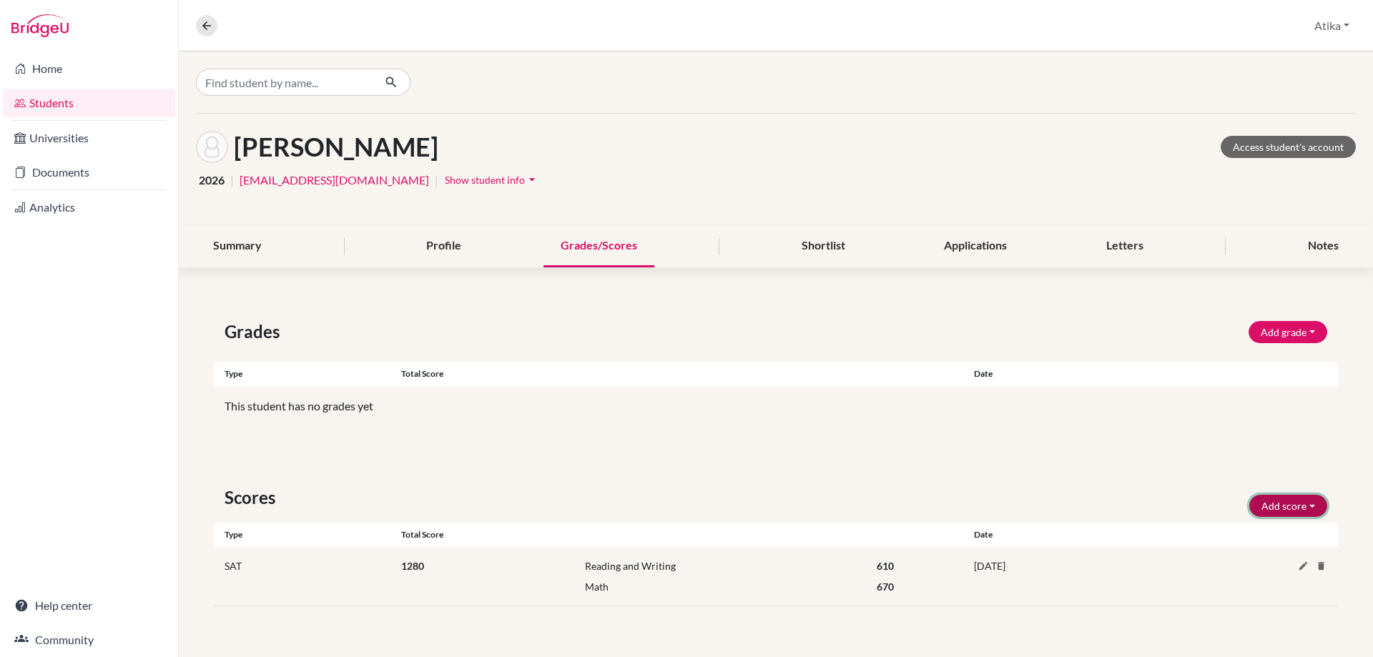
click at [1314, 505] on button "Add score" at bounding box center [1288, 506] width 78 height 22
click at [1265, 534] on button "SAT" at bounding box center [1268, 536] width 113 height 23
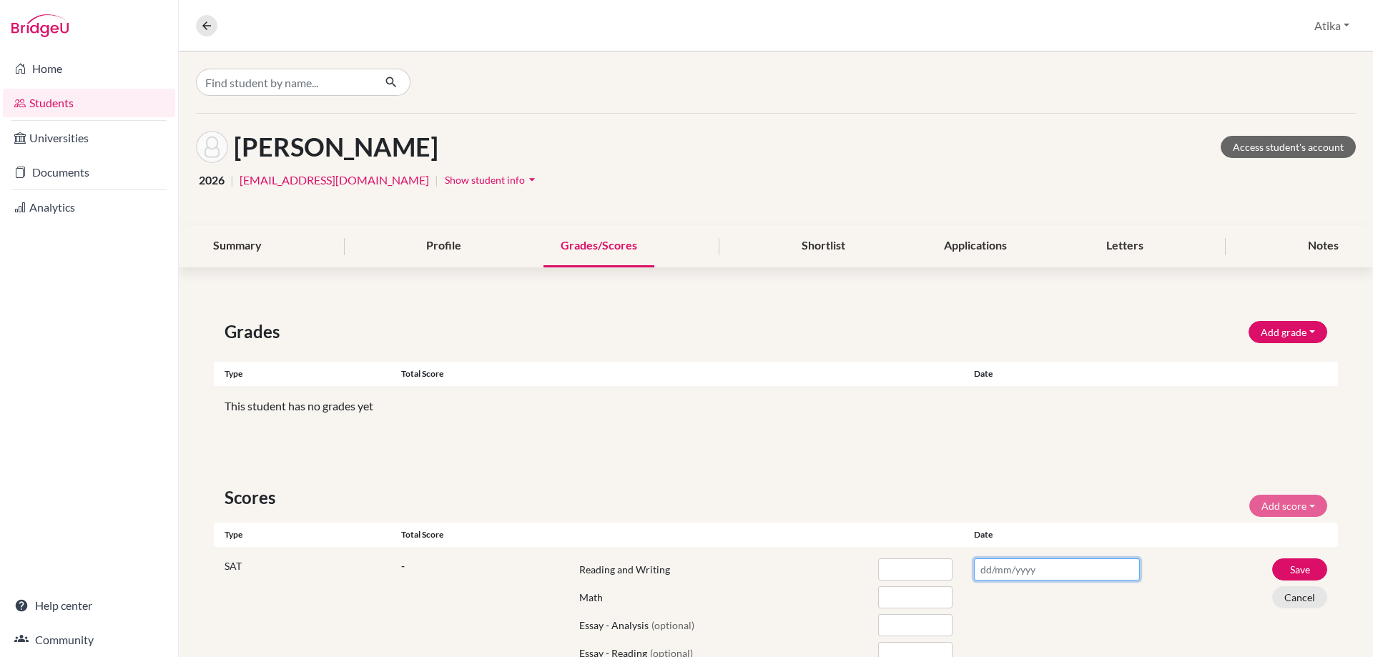
click at [990, 568] on input "text" at bounding box center [1057, 569] width 166 height 22
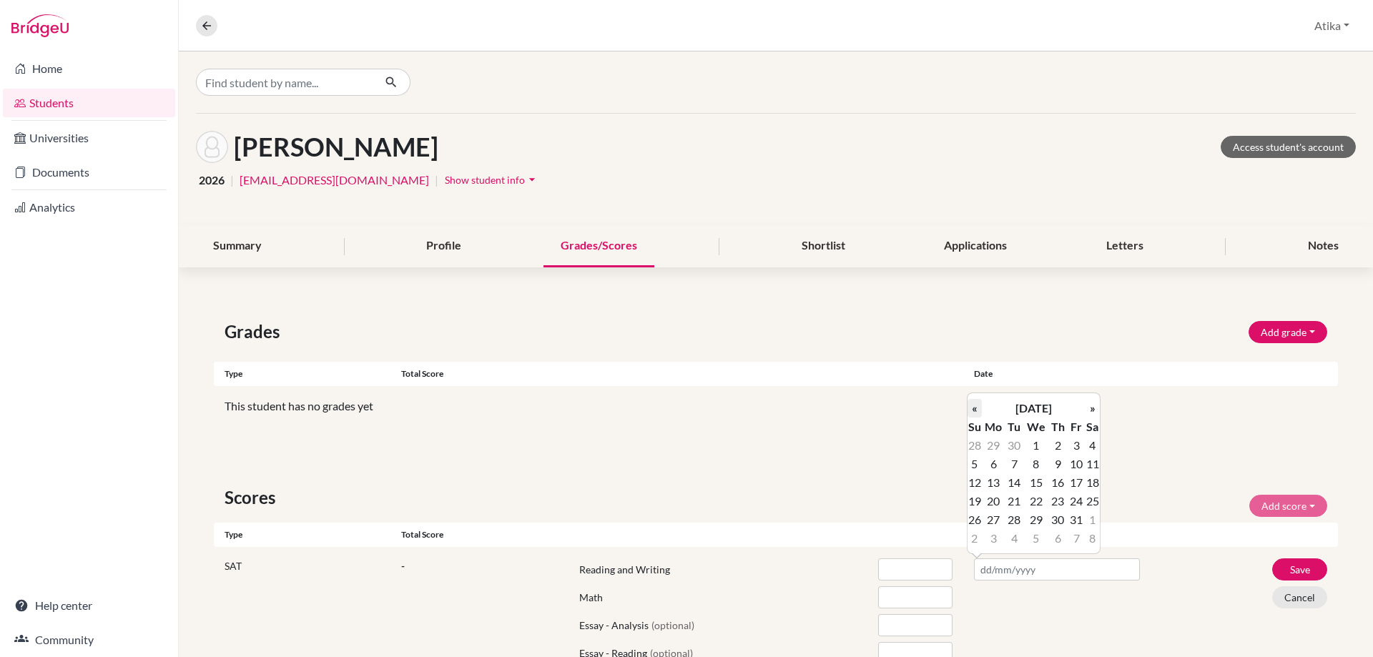
click at [977, 413] on th "«" at bounding box center [974, 408] width 14 height 19
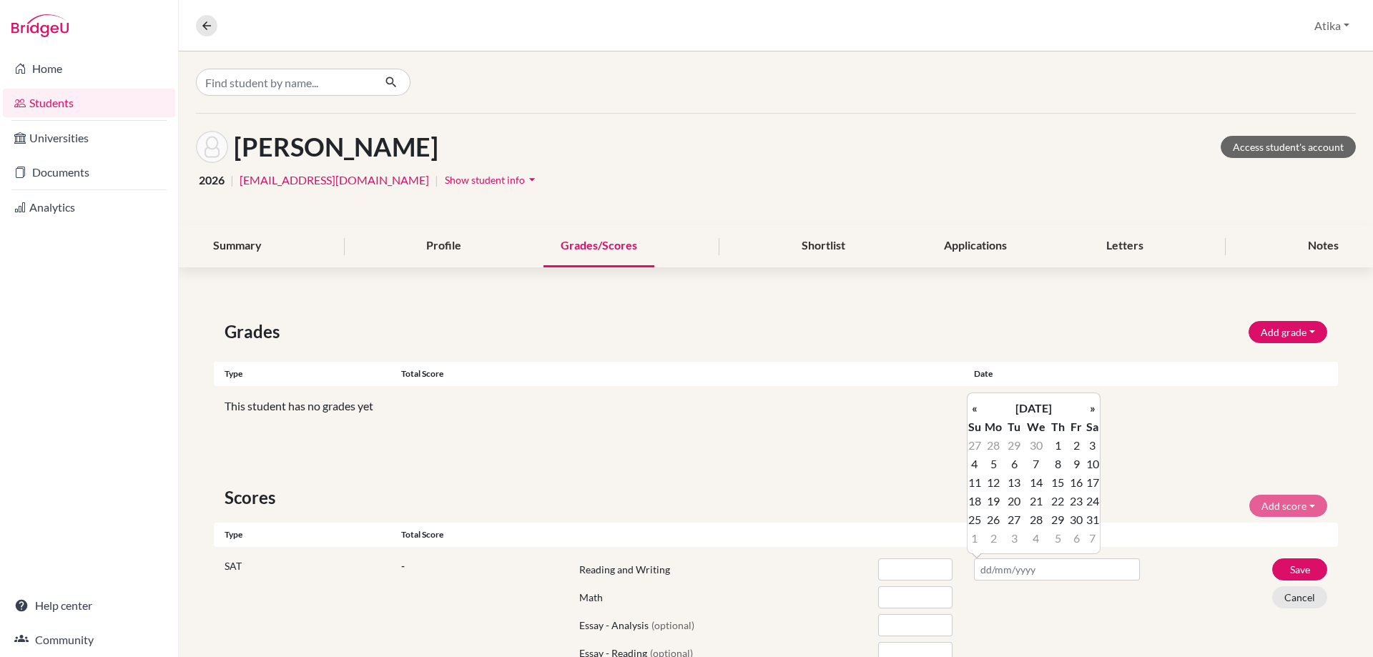
click at [977, 413] on th "«" at bounding box center [974, 408] width 14 height 19
click at [1089, 464] on td "8" at bounding box center [1092, 464] width 14 height 19
type input "[DATE]"
click at [902, 566] on input "number" at bounding box center [915, 569] width 74 height 22
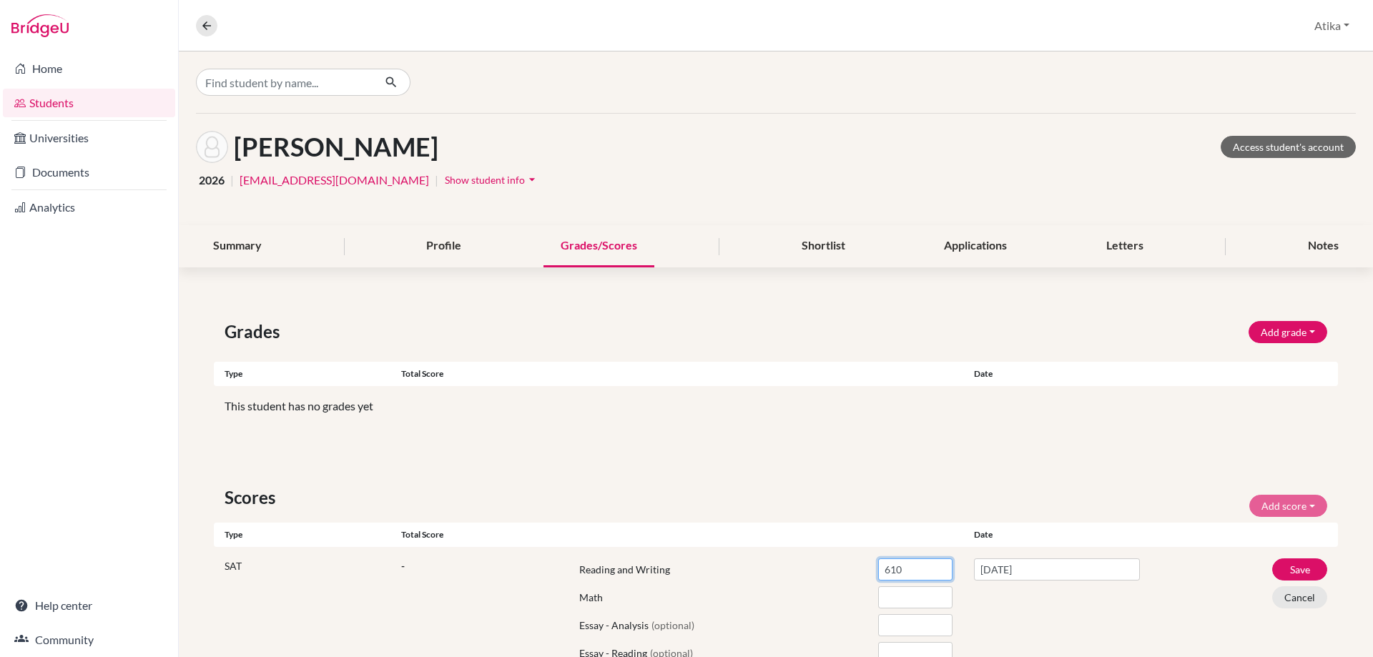
type input "610"
click at [895, 603] on input "number" at bounding box center [915, 597] width 74 height 22
type input "700"
click at [1295, 568] on button "Save" at bounding box center [1299, 569] width 55 height 22
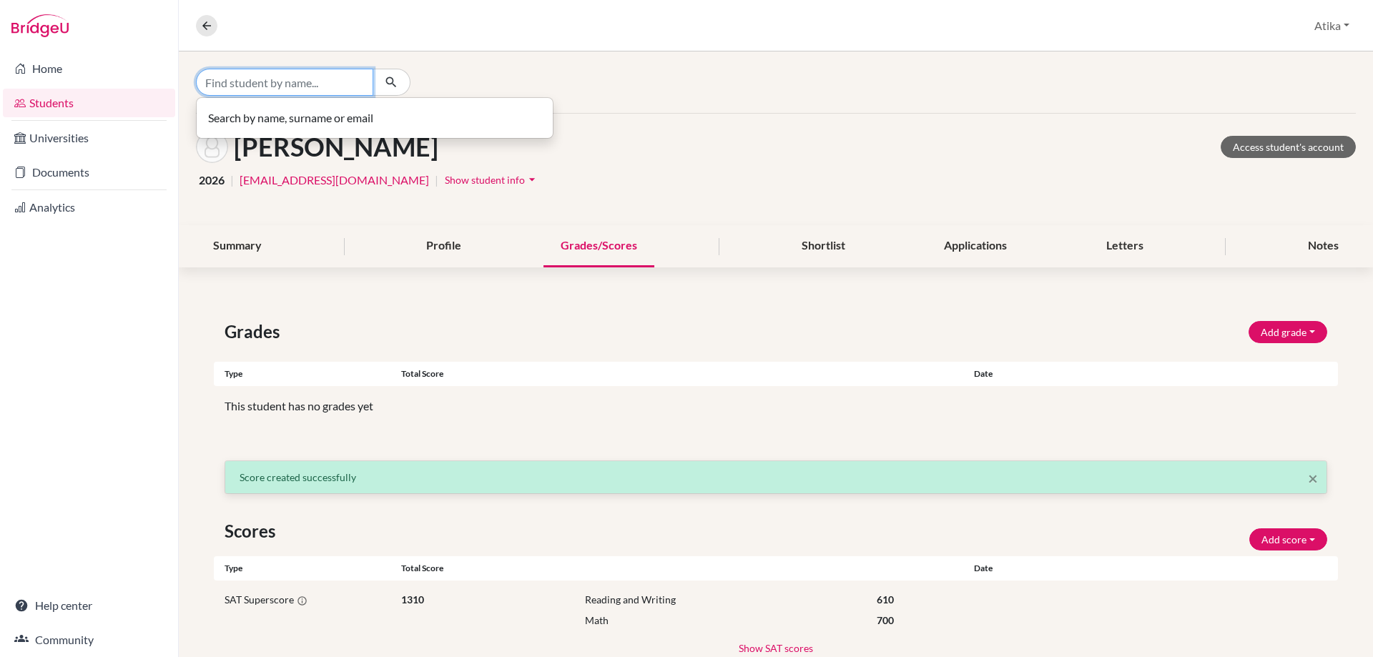
click at [281, 86] on input "Find student by name..." at bounding box center [284, 82] width 177 height 27
type input "chaouni"
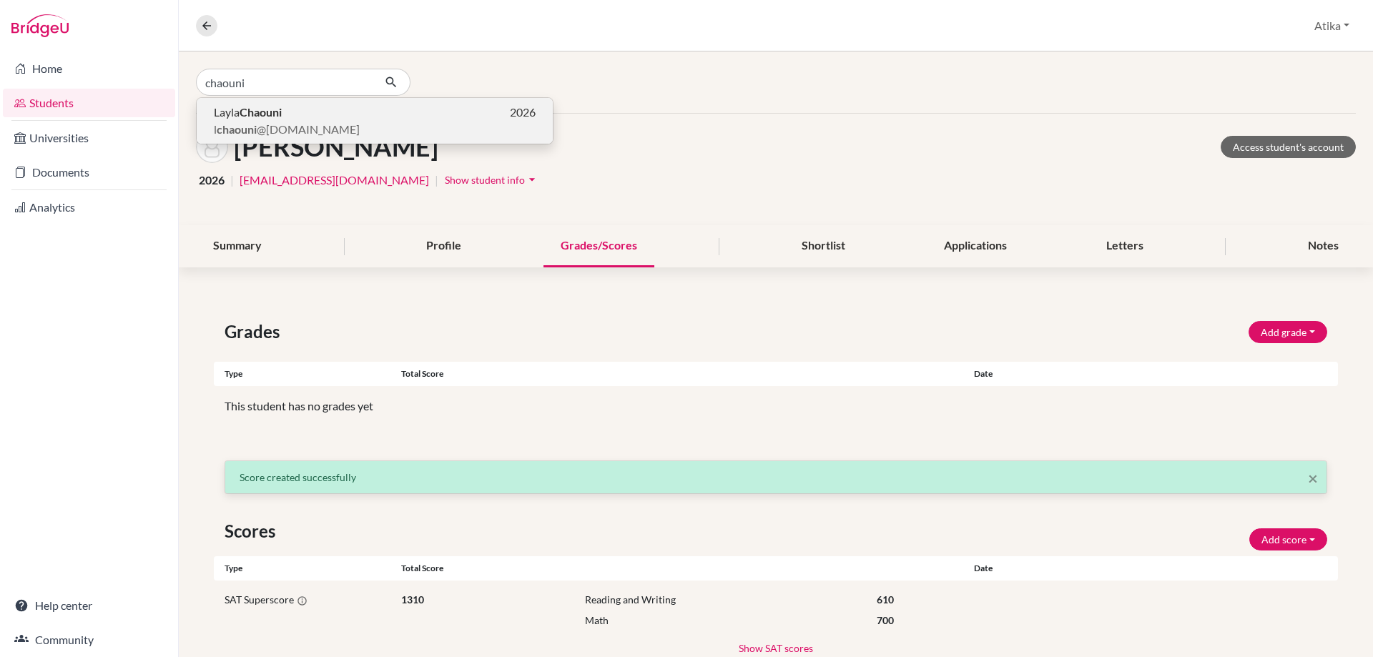
click at [274, 107] on b "Chaouni" at bounding box center [261, 112] width 42 height 14
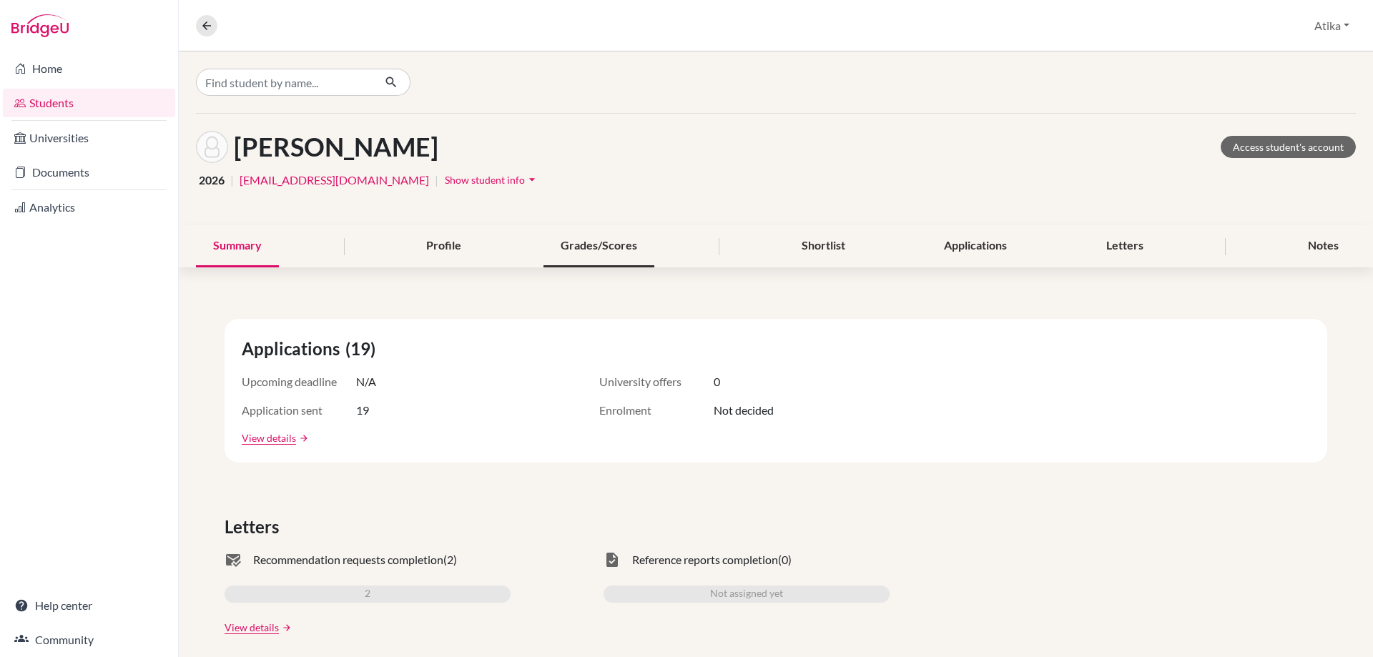
click at [631, 234] on div "Grades/Scores" at bounding box center [598, 246] width 111 height 42
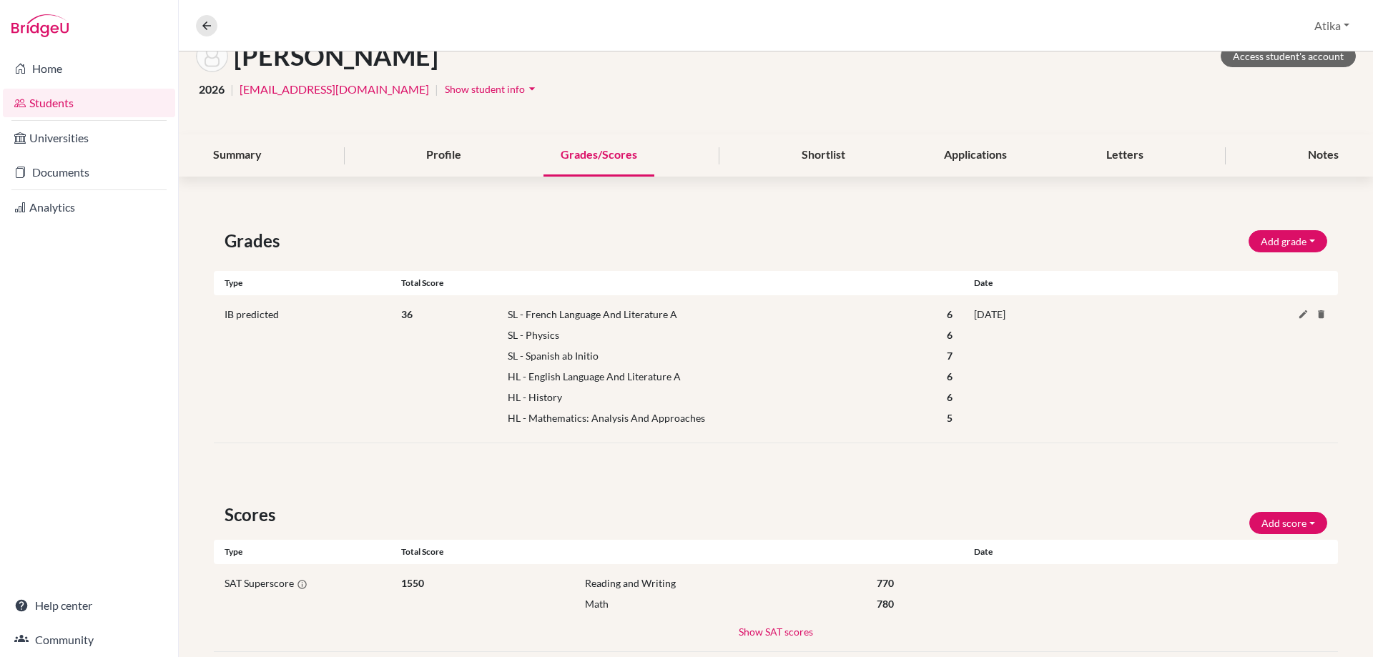
scroll to position [120, 0]
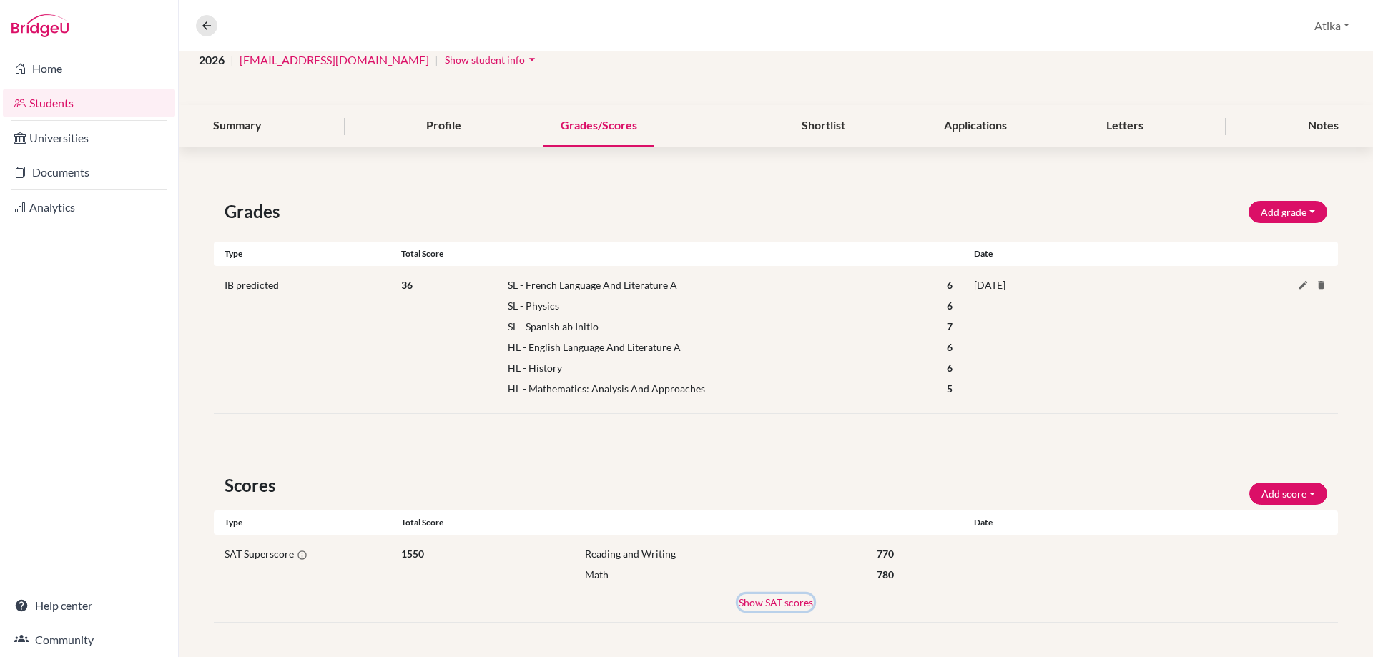
click at [759, 604] on button "Show SAT scores" at bounding box center [776, 602] width 76 height 16
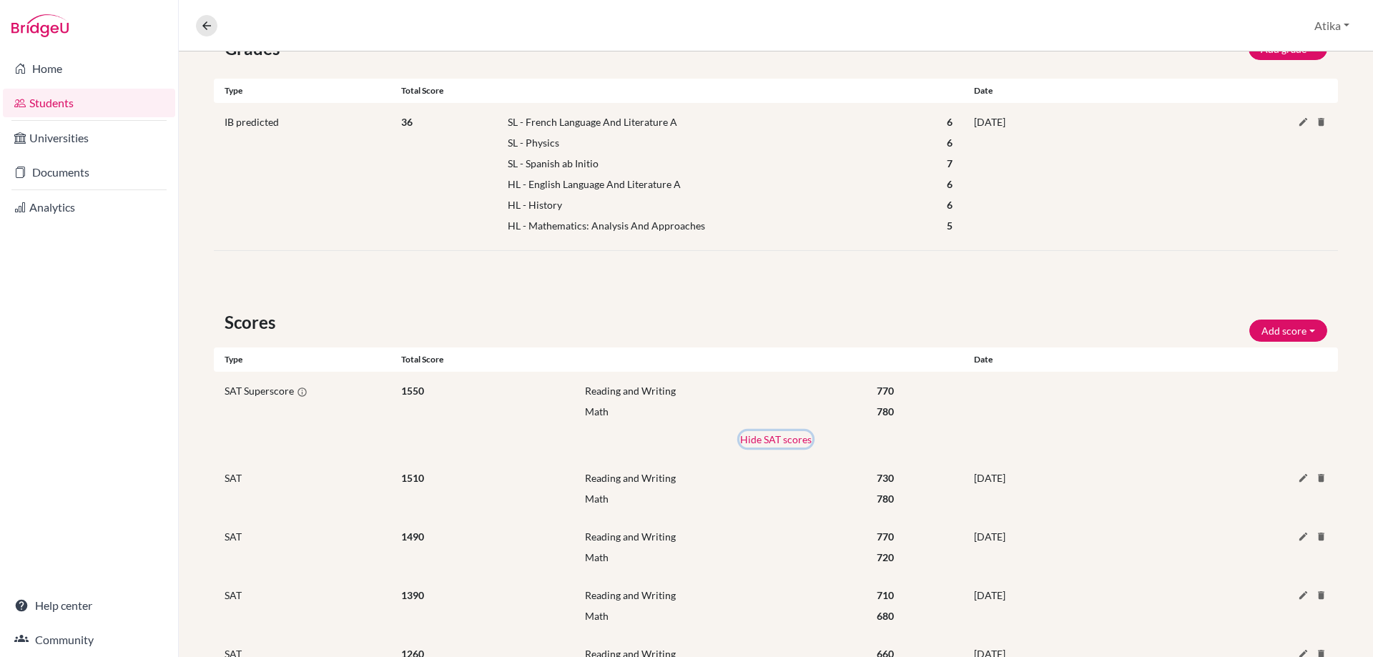
scroll to position [355, 0]
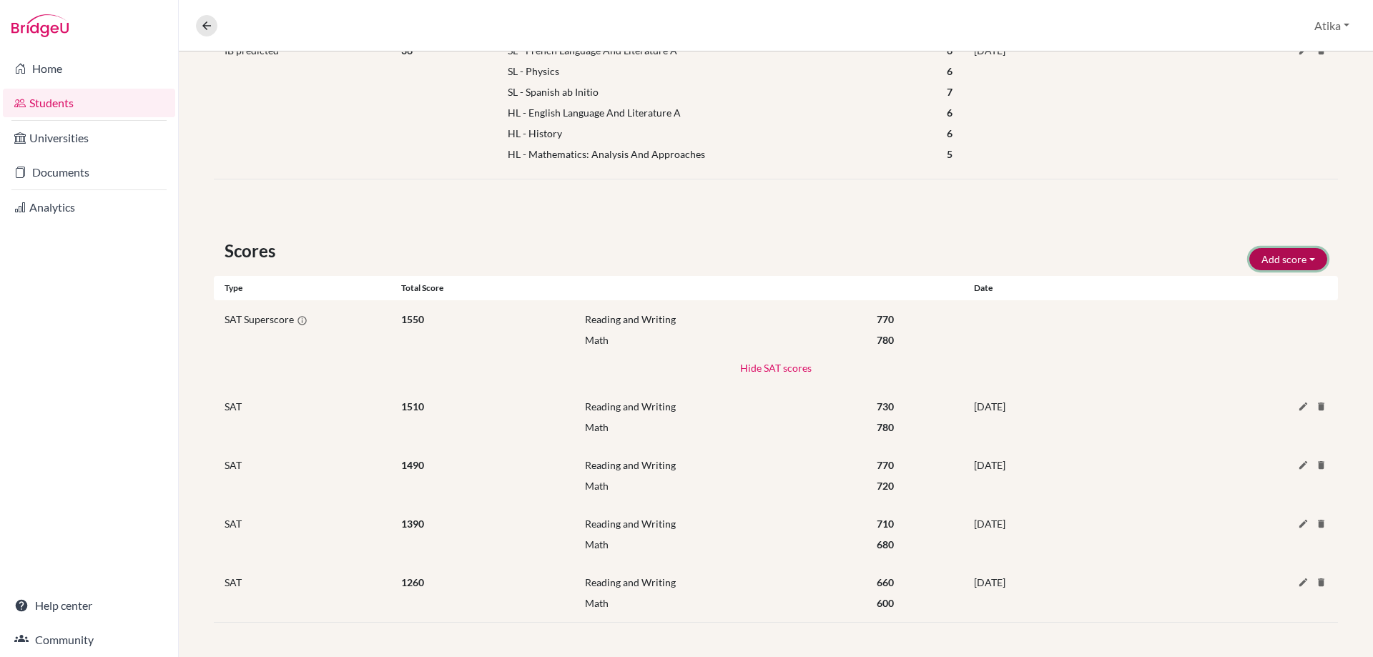
click at [1298, 257] on button "Add score" at bounding box center [1288, 259] width 78 height 22
click at [1273, 289] on button "SAT" at bounding box center [1268, 289] width 113 height 23
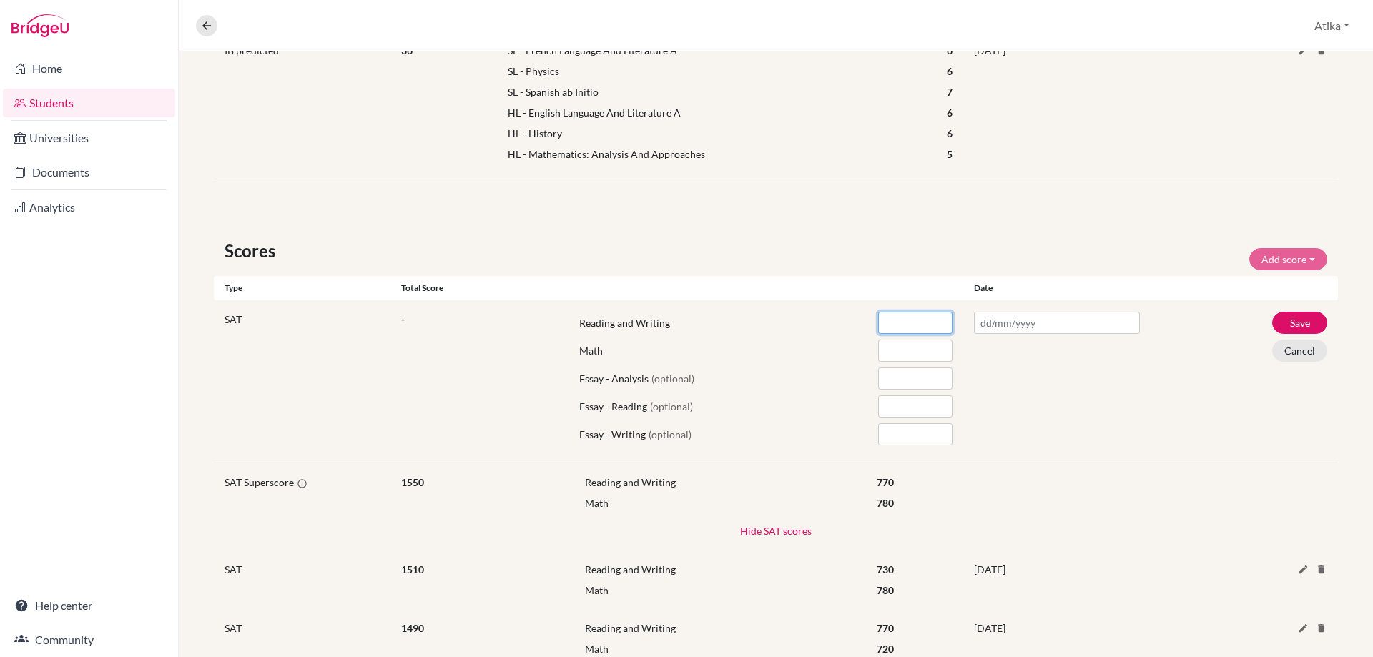
click at [891, 325] on input "number" at bounding box center [915, 323] width 74 height 22
type input "730"
click at [892, 345] on input "number" at bounding box center [915, 351] width 74 height 22
type input "740"
click at [1030, 326] on input "text" at bounding box center [1057, 323] width 166 height 22
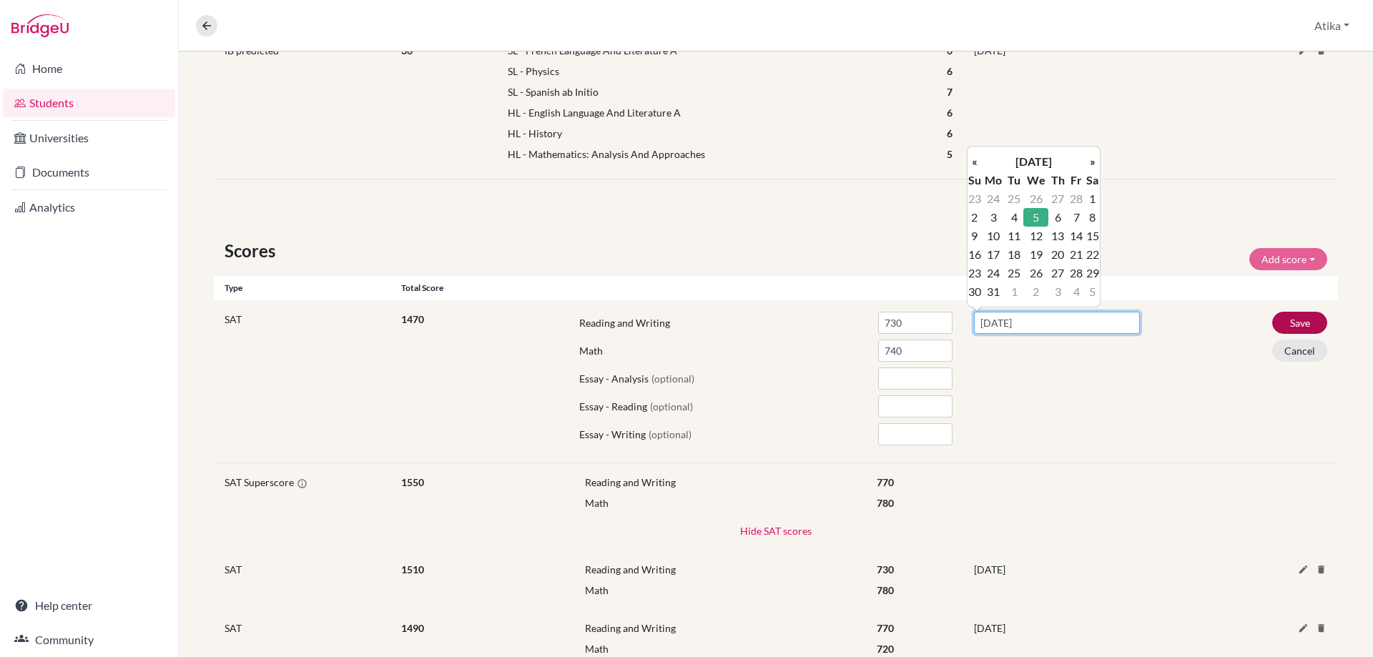
type input "[DATE]"
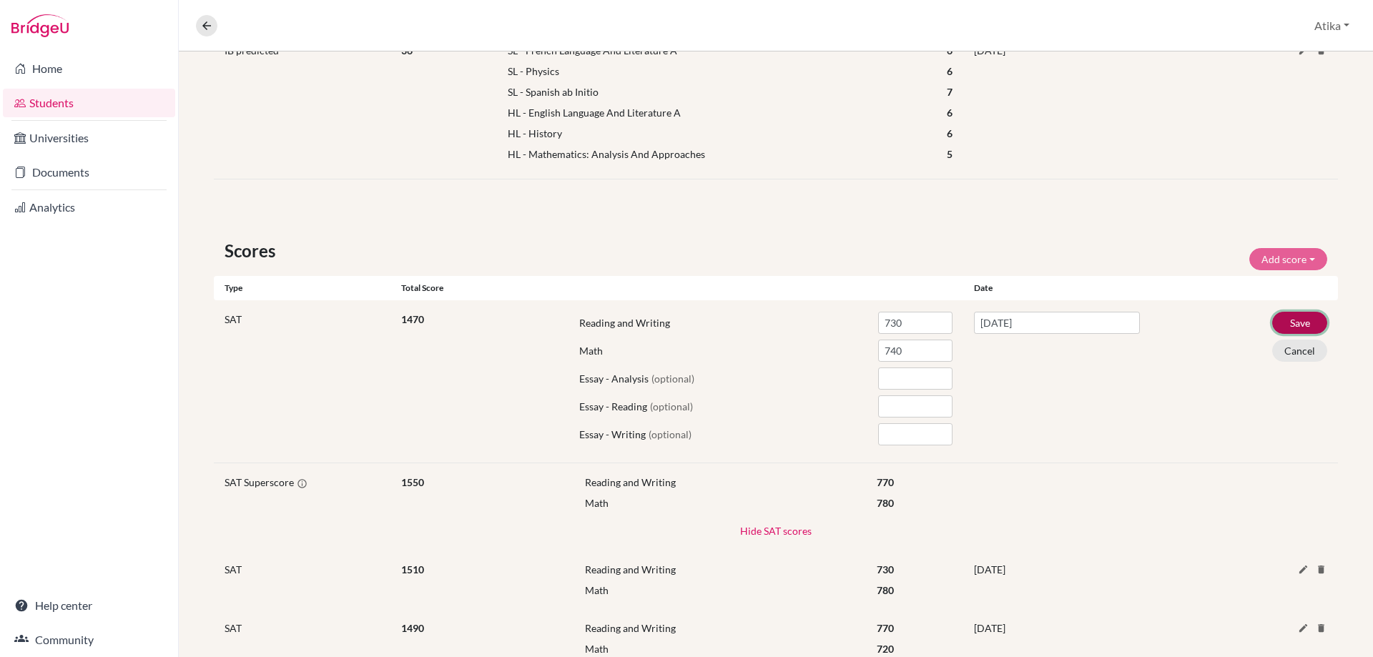
click at [1284, 317] on button "Save" at bounding box center [1299, 323] width 55 height 22
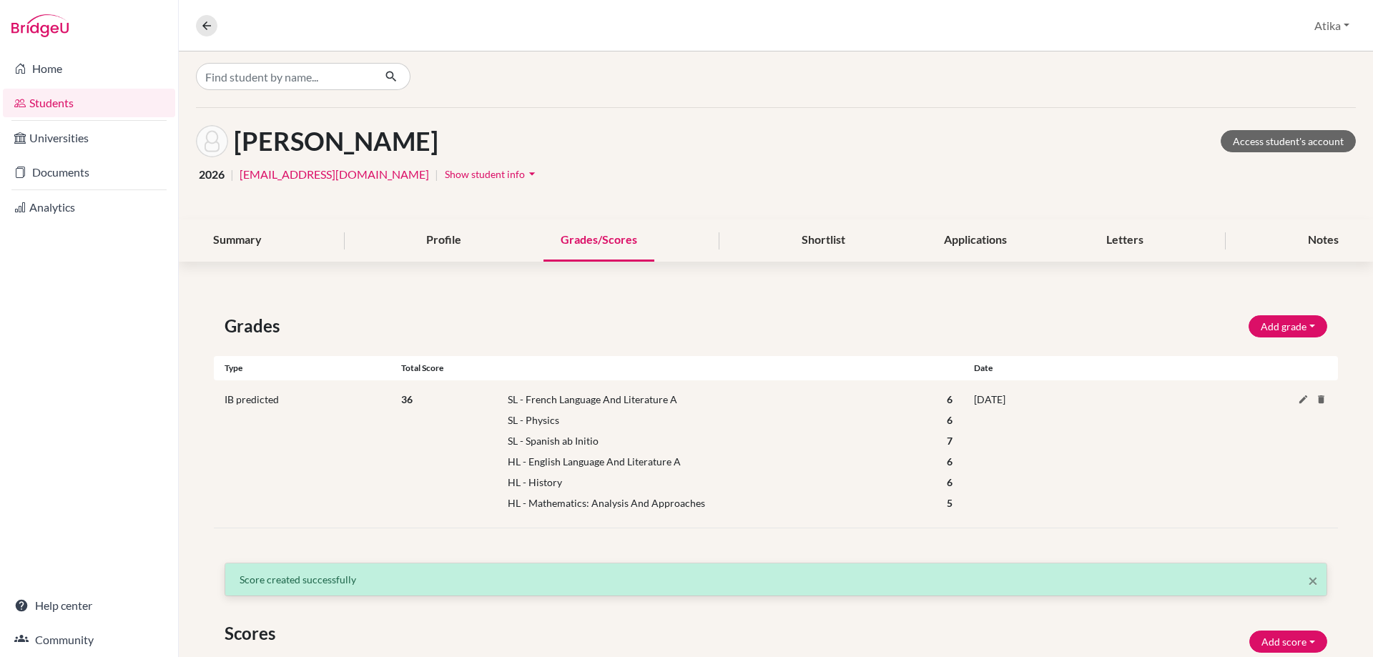
scroll to position [0, 0]
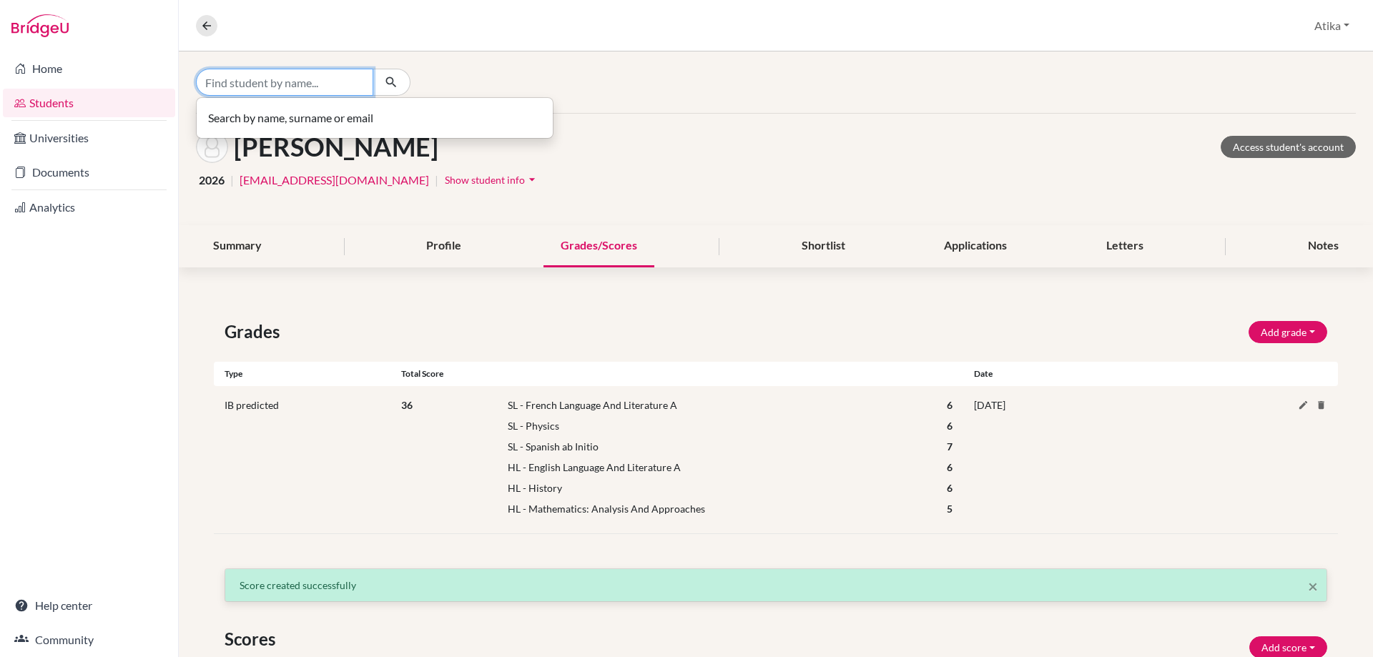
click at [299, 92] on input "Find student by name..." at bounding box center [284, 82] width 177 height 27
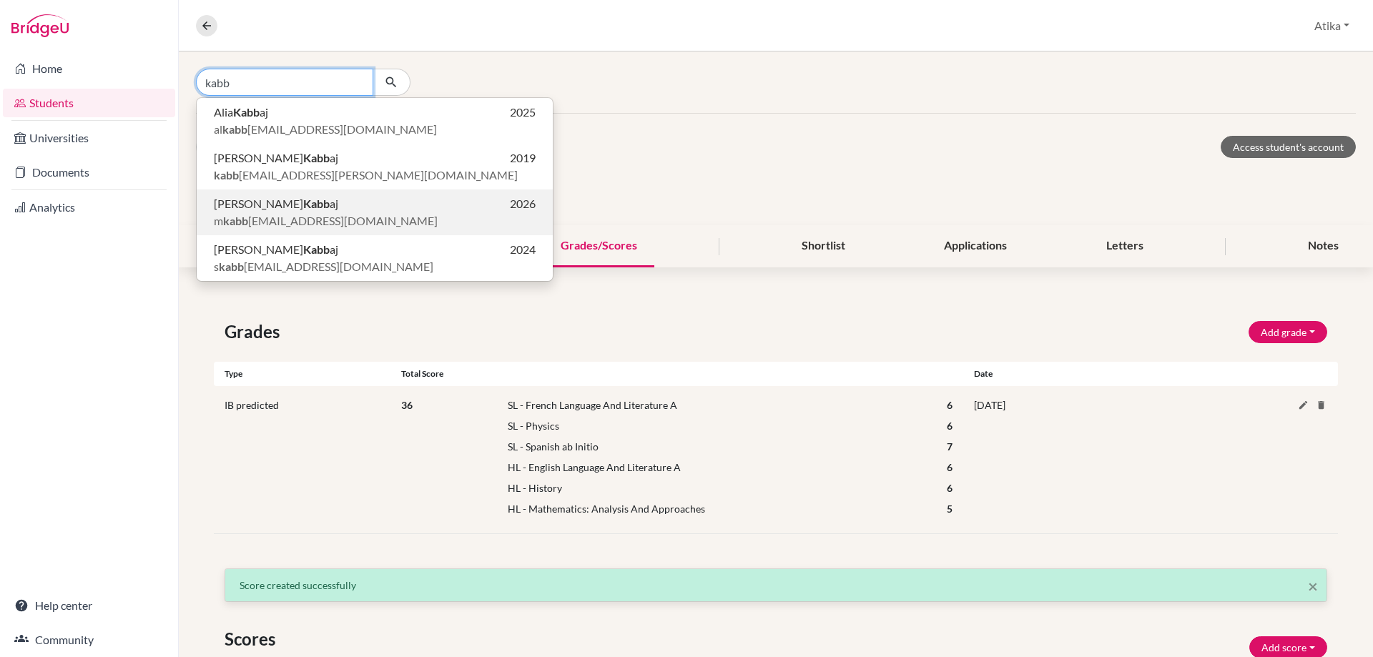
type input "kabb"
click at [303, 206] on b "Kabb" at bounding box center [316, 204] width 26 height 14
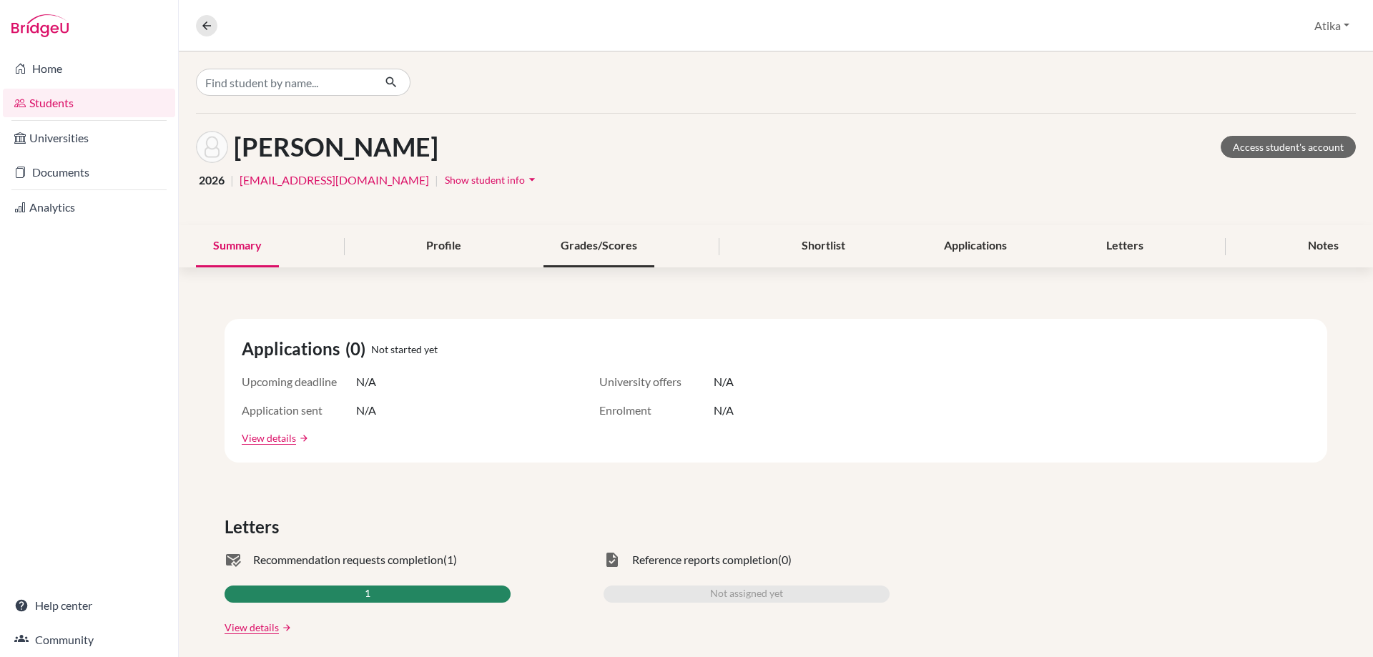
click at [578, 245] on div "Grades/Scores" at bounding box center [598, 246] width 111 height 42
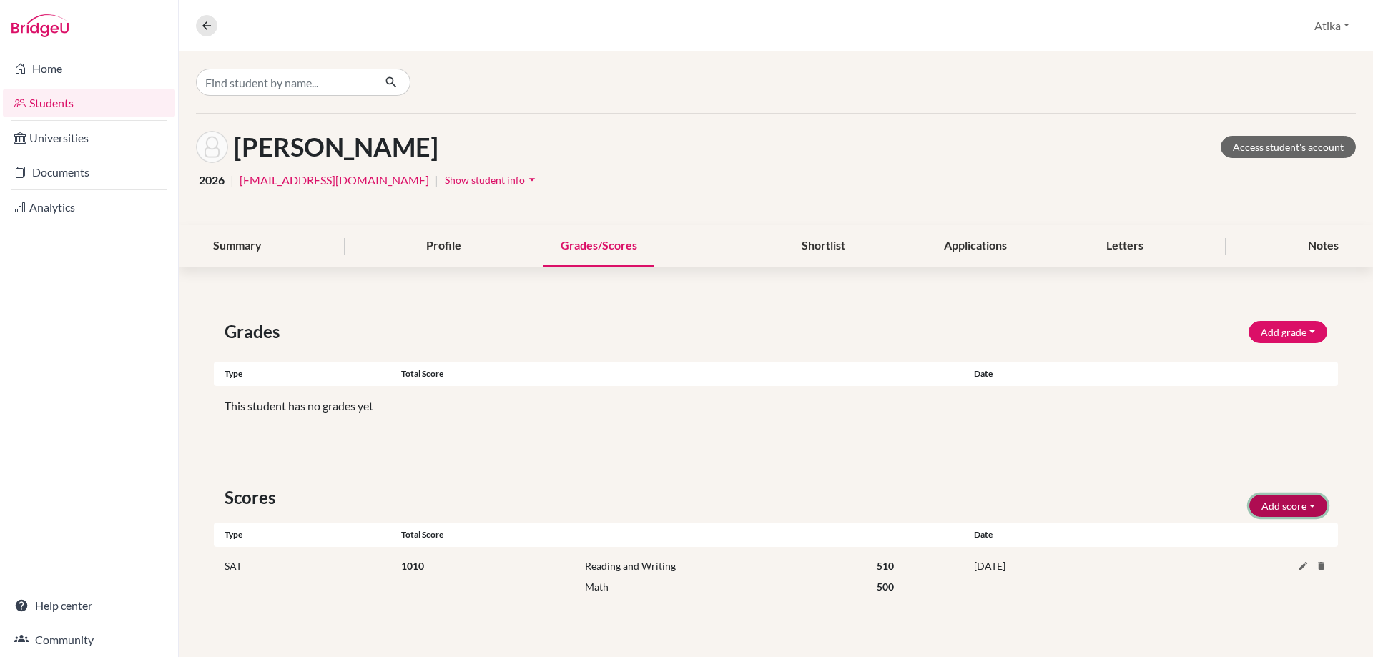
click at [1305, 501] on button "Add score" at bounding box center [1288, 506] width 78 height 22
click at [1252, 534] on button "SAT" at bounding box center [1268, 536] width 113 height 23
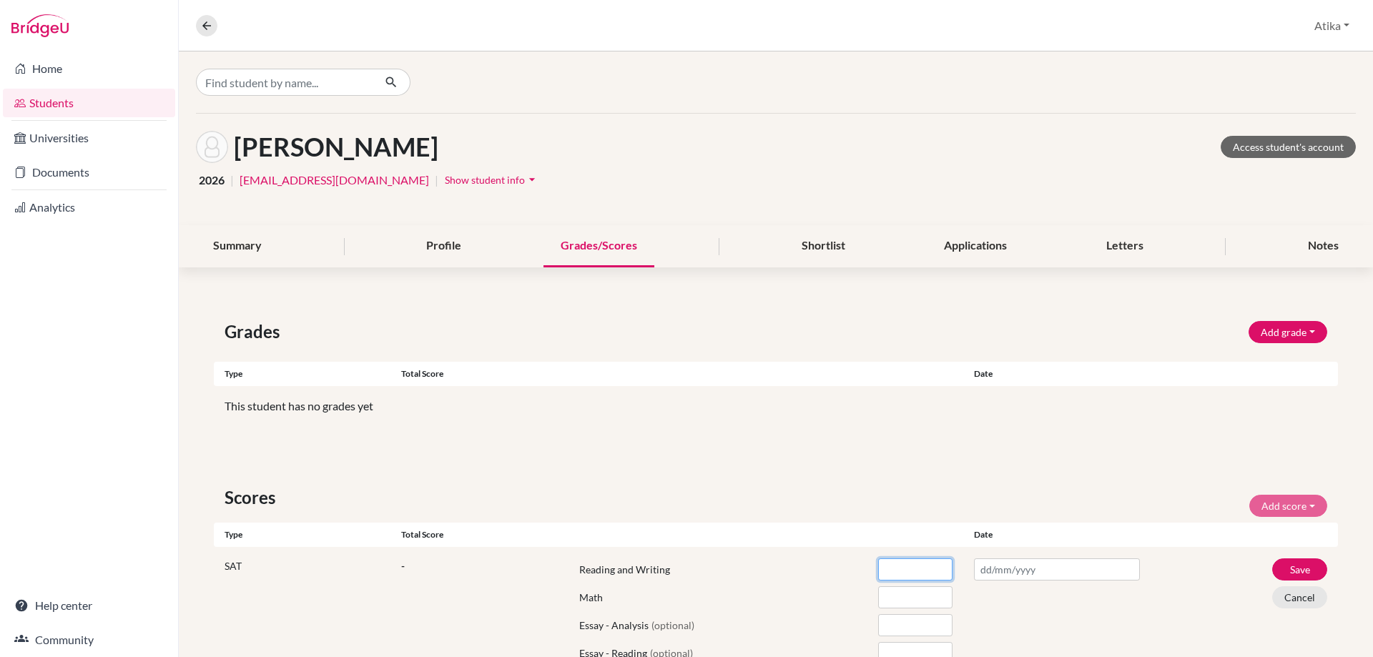
click at [897, 567] on input "number" at bounding box center [915, 569] width 74 height 22
type input "530"
click at [896, 603] on input "number" at bounding box center [915, 597] width 74 height 22
type input "510"
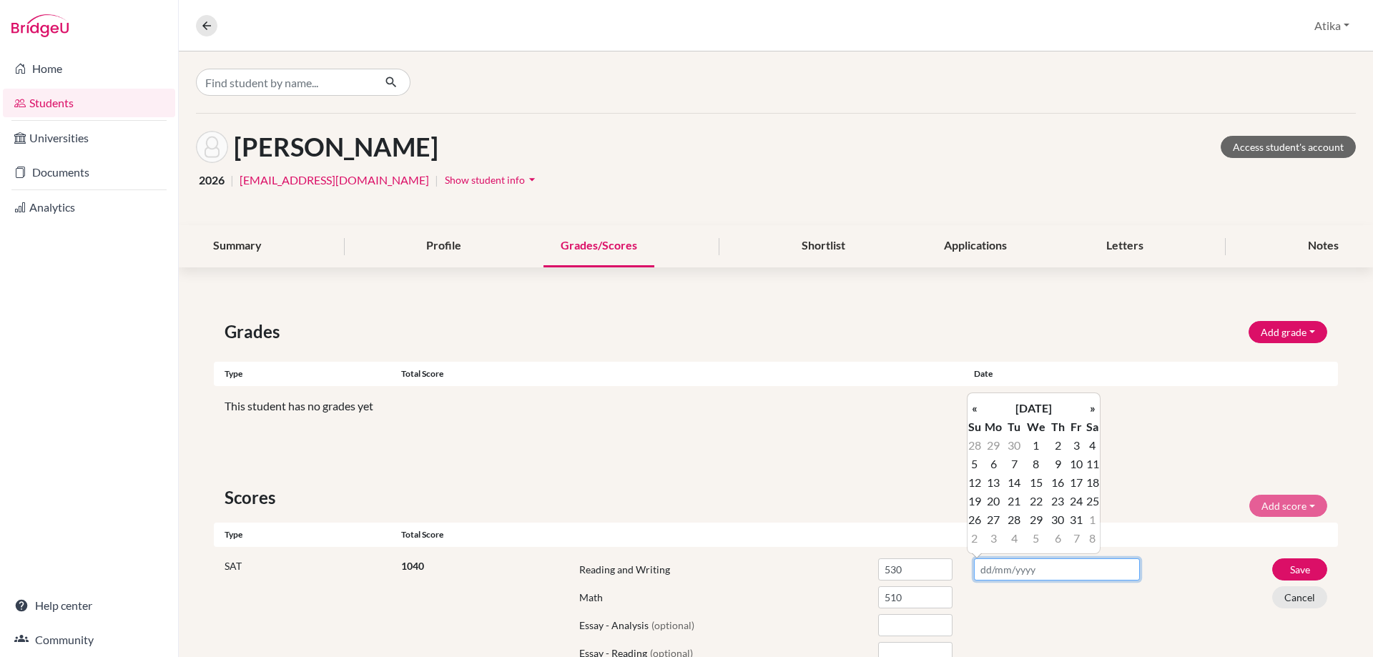
click at [1032, 566] on input "text" at bounding box center [1057, 569] width 166 height 22
type input "[DATE]"
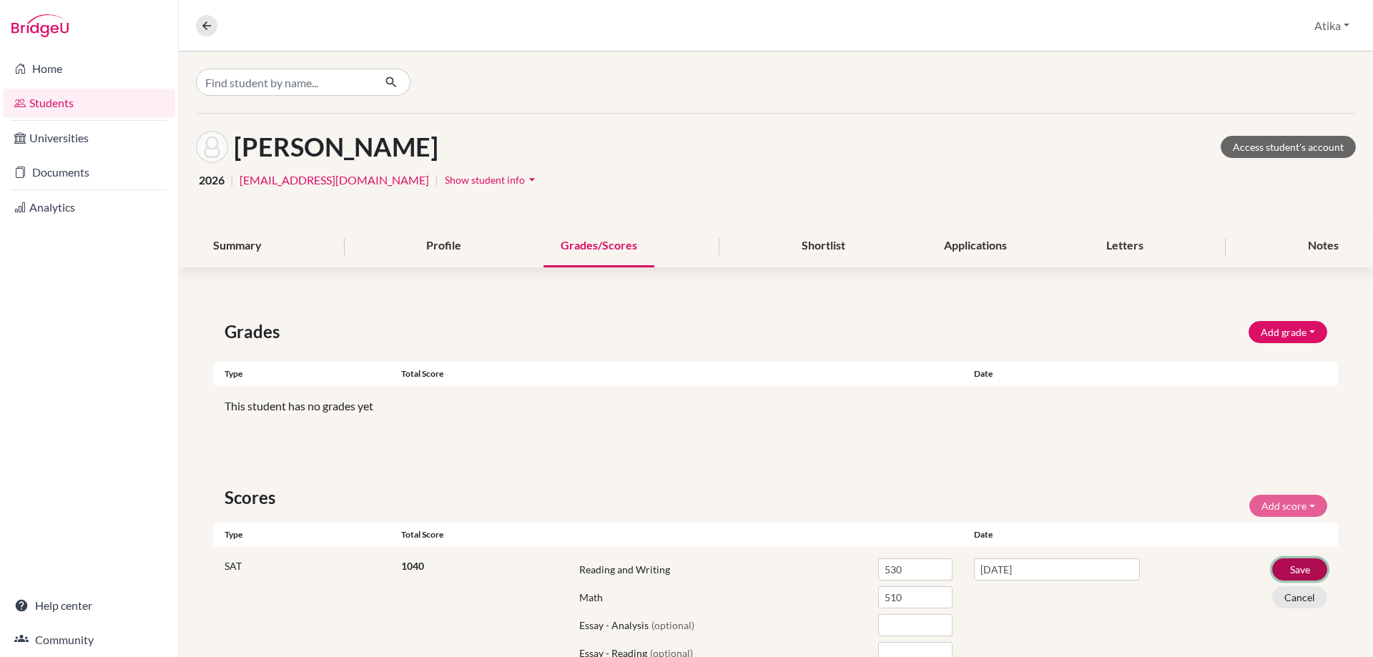
click at [1278, 567] on button "Save" at bounding box center [1299, 569] width 55 height 22
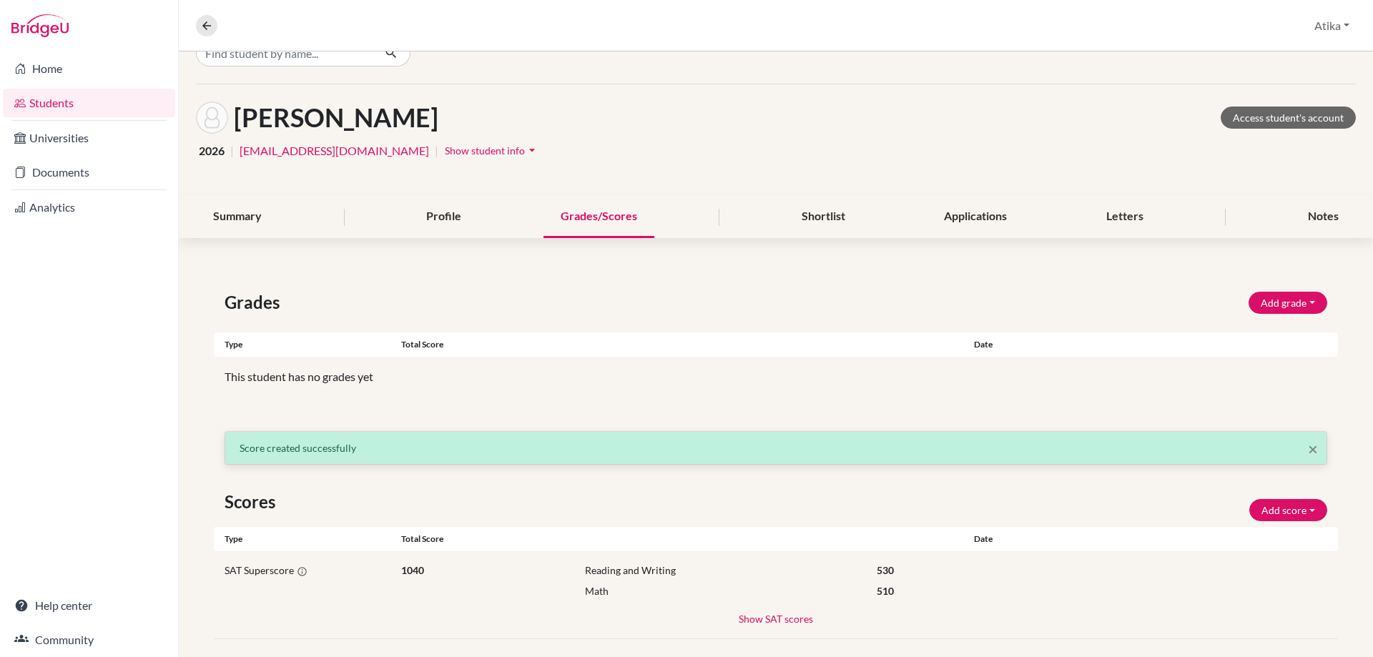
scroll to position [46, 0]
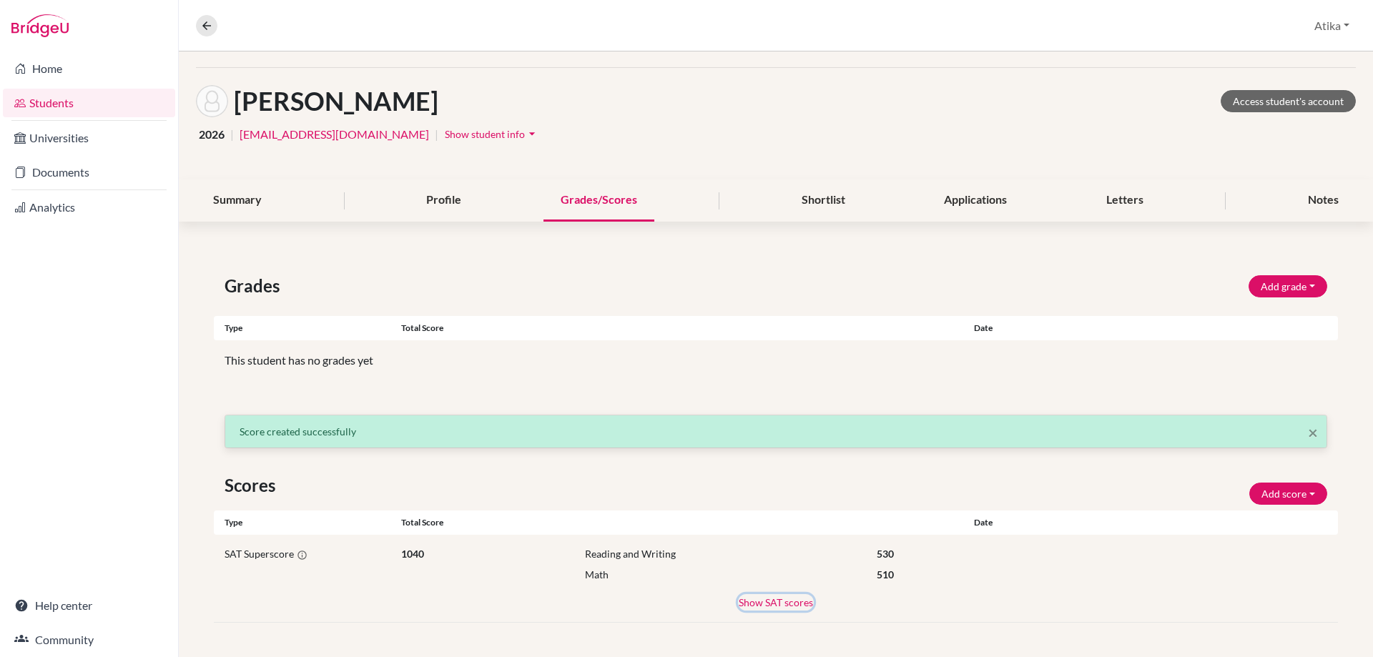
click at [771, 601] on button "Show SAT scores" at bounding box center [776, 602] width 76 height 16
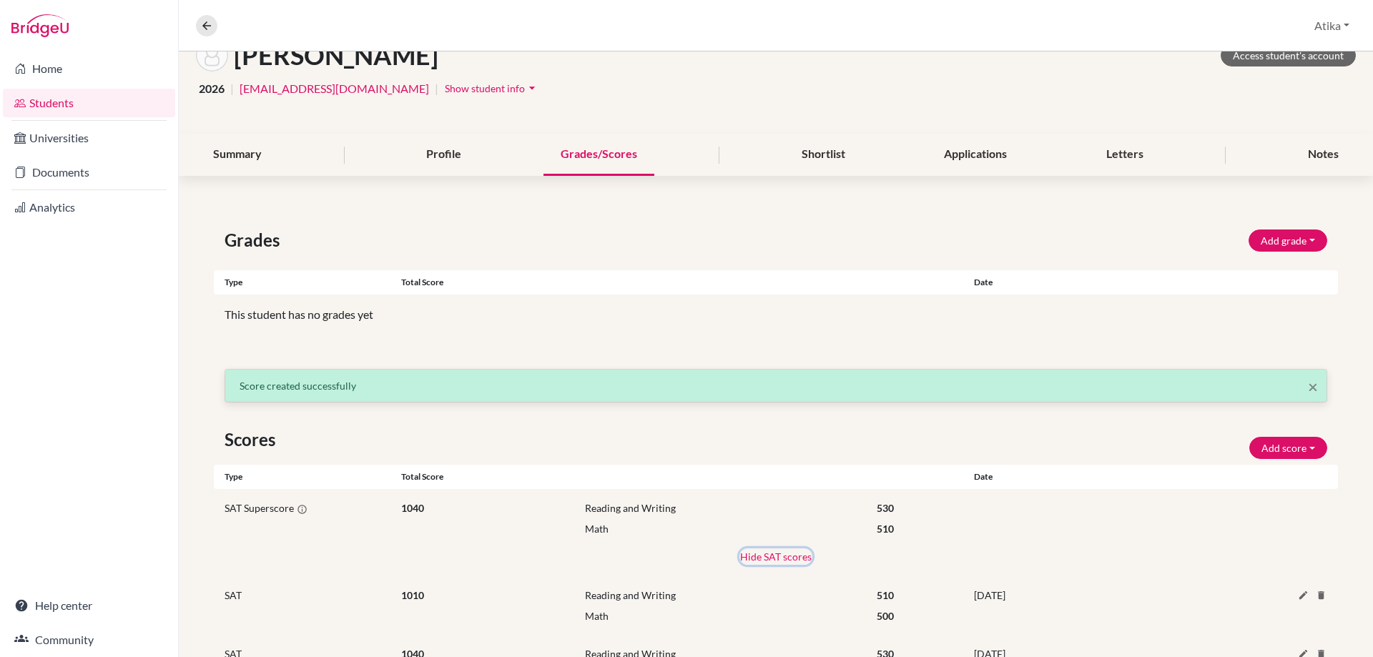
scroll to position [163, 0]
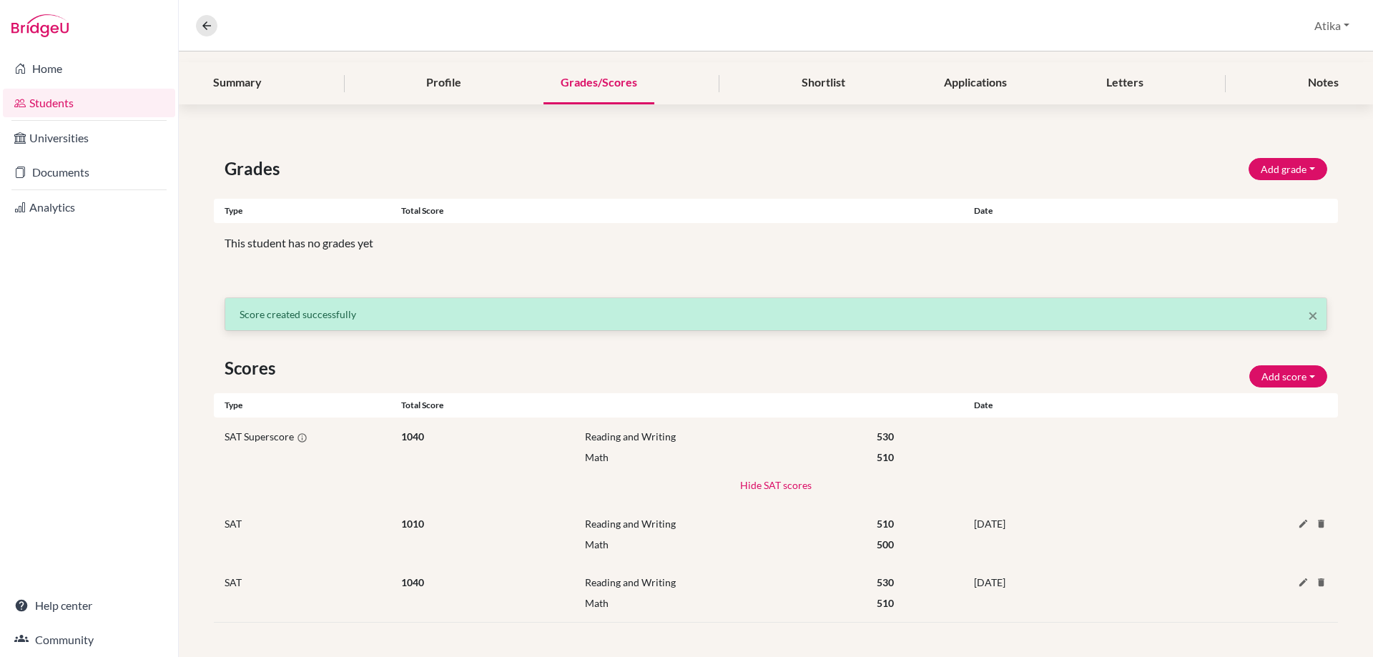
click at [887, 432] on div "530" at bounding box center [914, 436] width 97 height 15
click at [971, 401] on div "Date" at bounding box center [1056, 405] width 187 height 13
click at [1180, 405] on div "Type Total score Date" at bounding box center [776, 405] width 1124 height 24
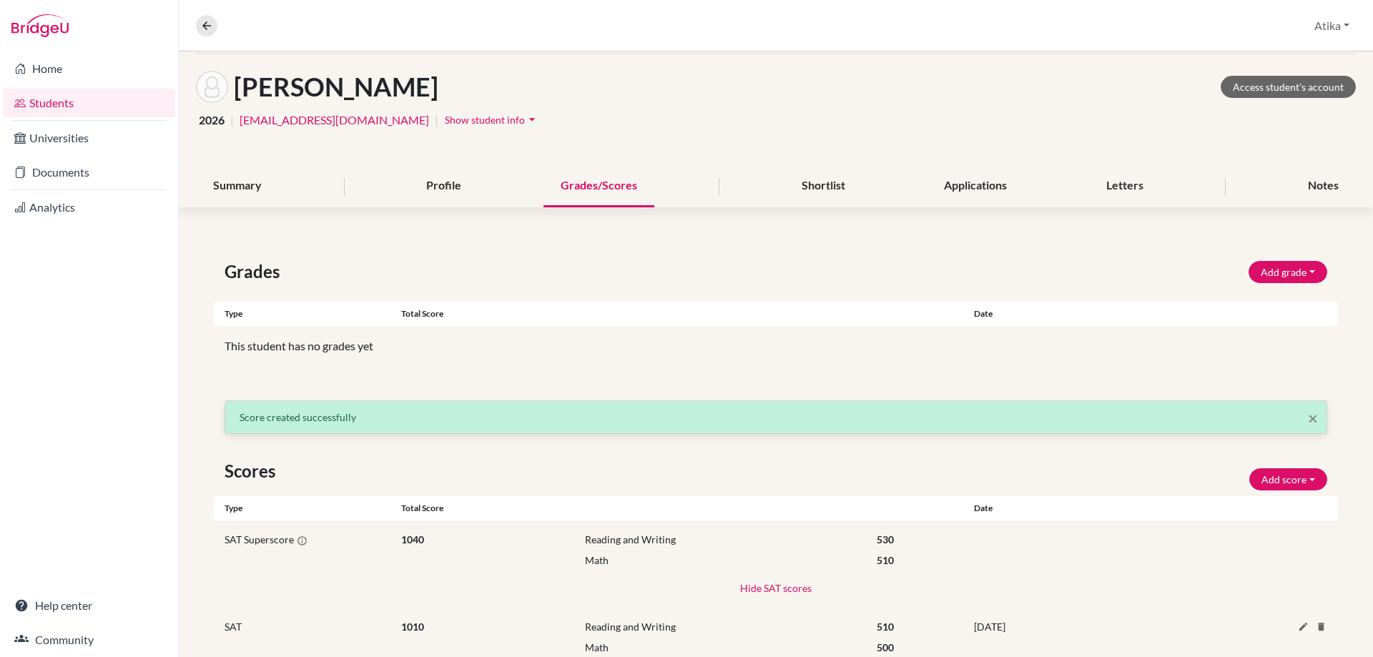
scroll to position [20, 0]
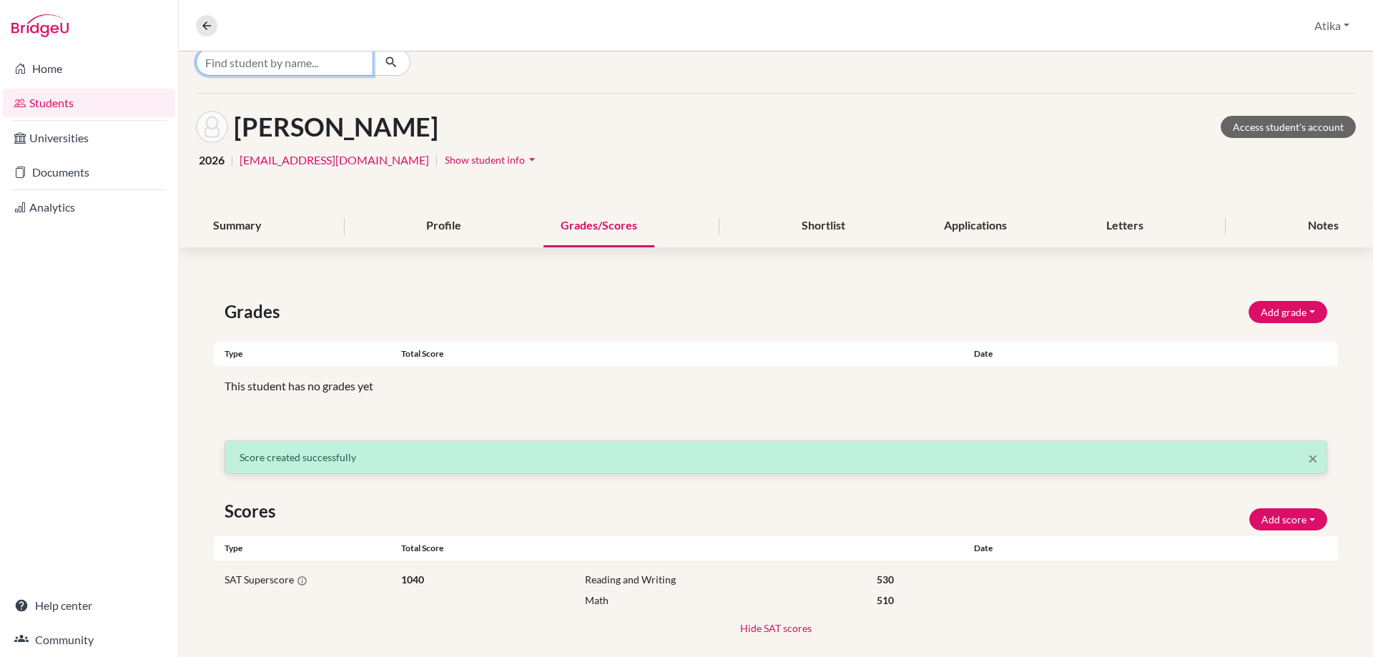
click at [302, 59] on input "Find student by name..." at bounding box center [284, 62] width 177 height 27
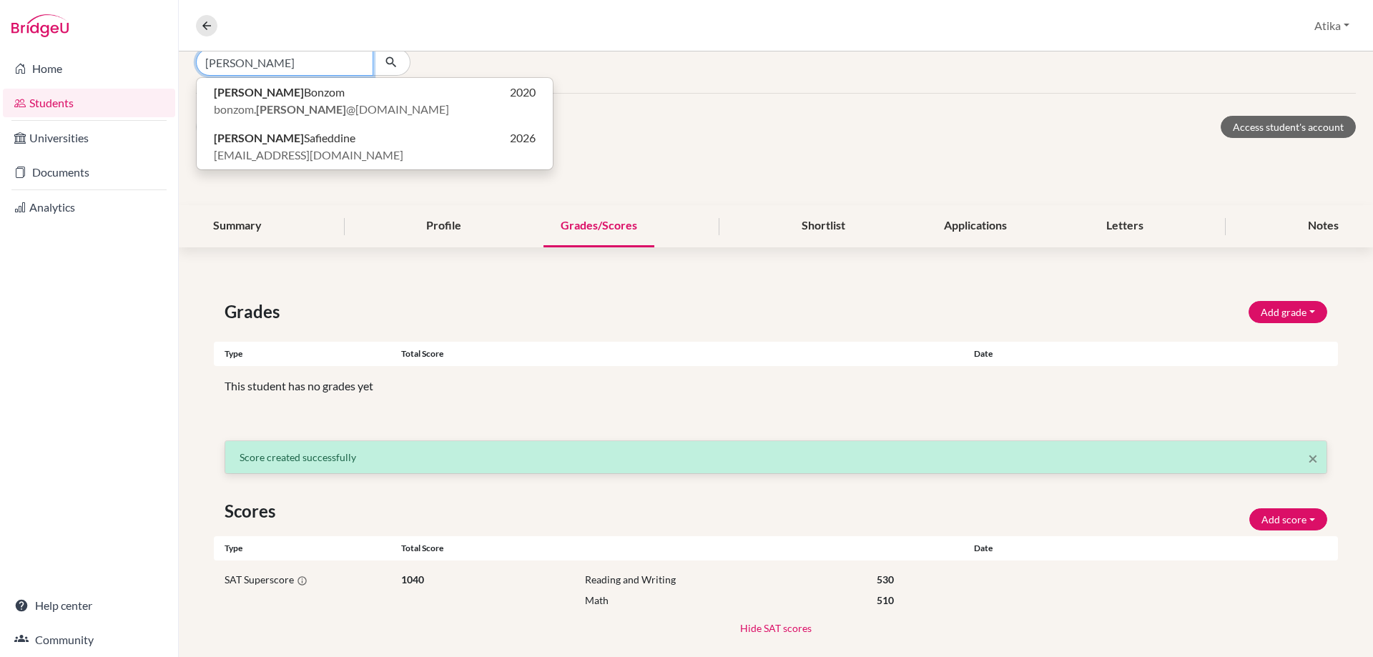
type input "[PERSON_NAME]"
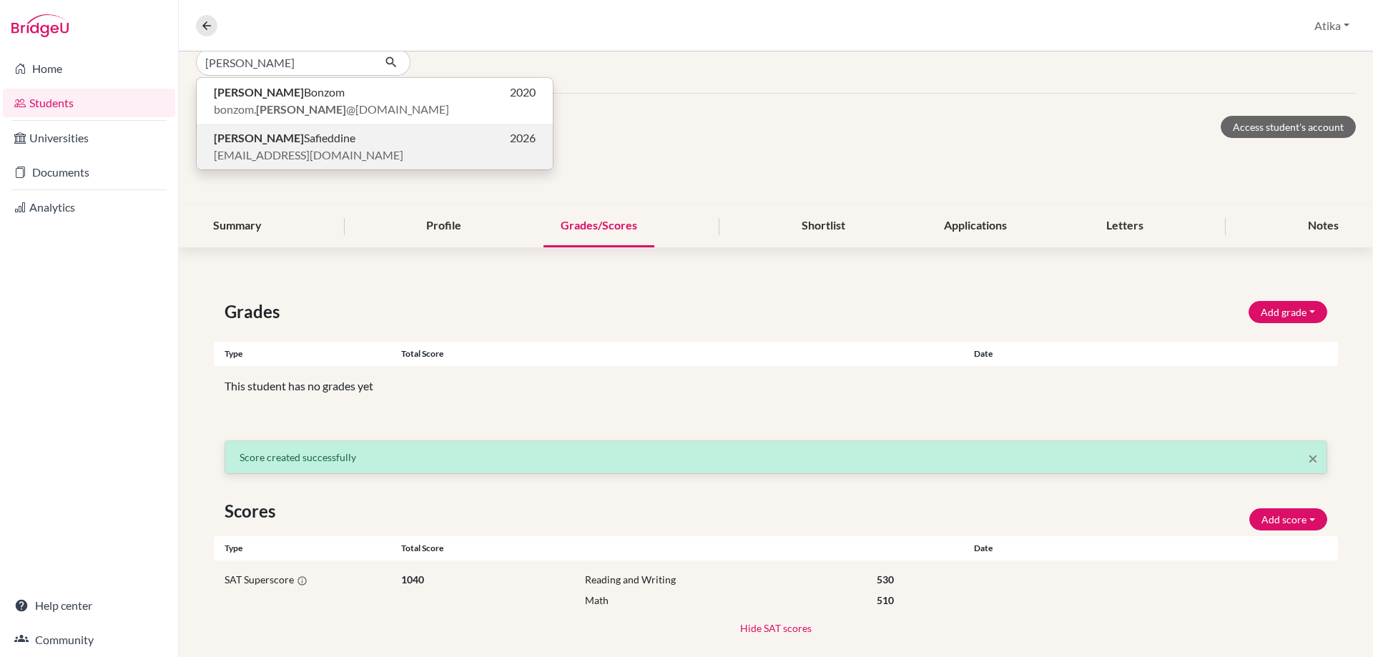
click at [266, 132] on span "[PERSON_NAME]" at bounding box center [285, 137] width 142 height 17
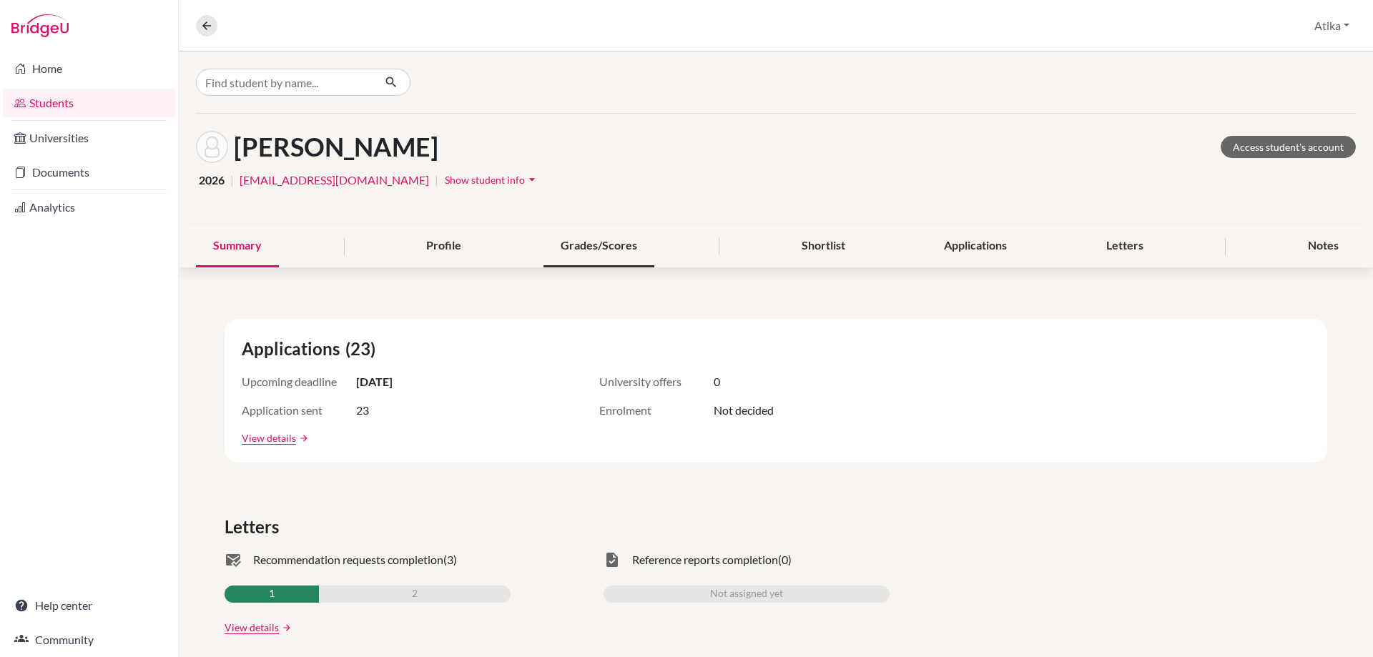
click at [577, 244] on div "Grades/Scores" at bounding box center [598, 246] width 111 height 42
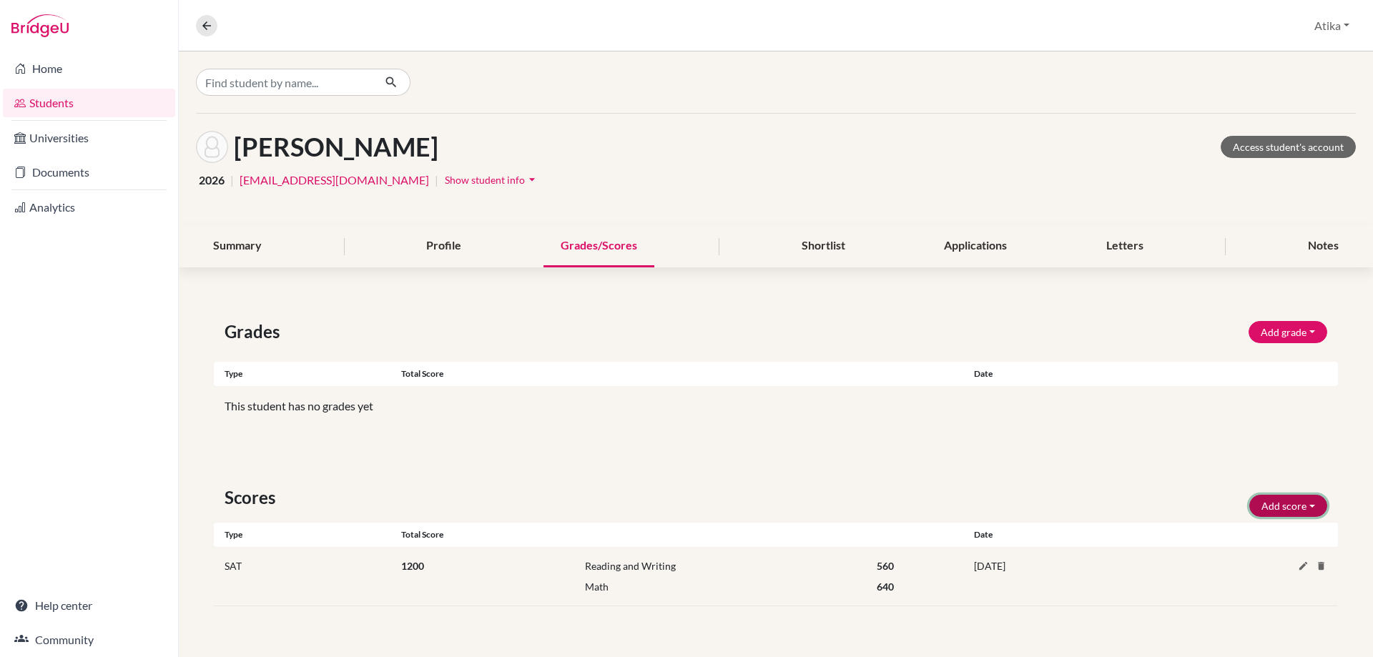
click at [1296, 508] on button "Add score" at bounding box center [1288, 506] width 78 height 22
click at [1256, 533] on button "SAT" at bounding box center [1268, 536] width 113 height 23
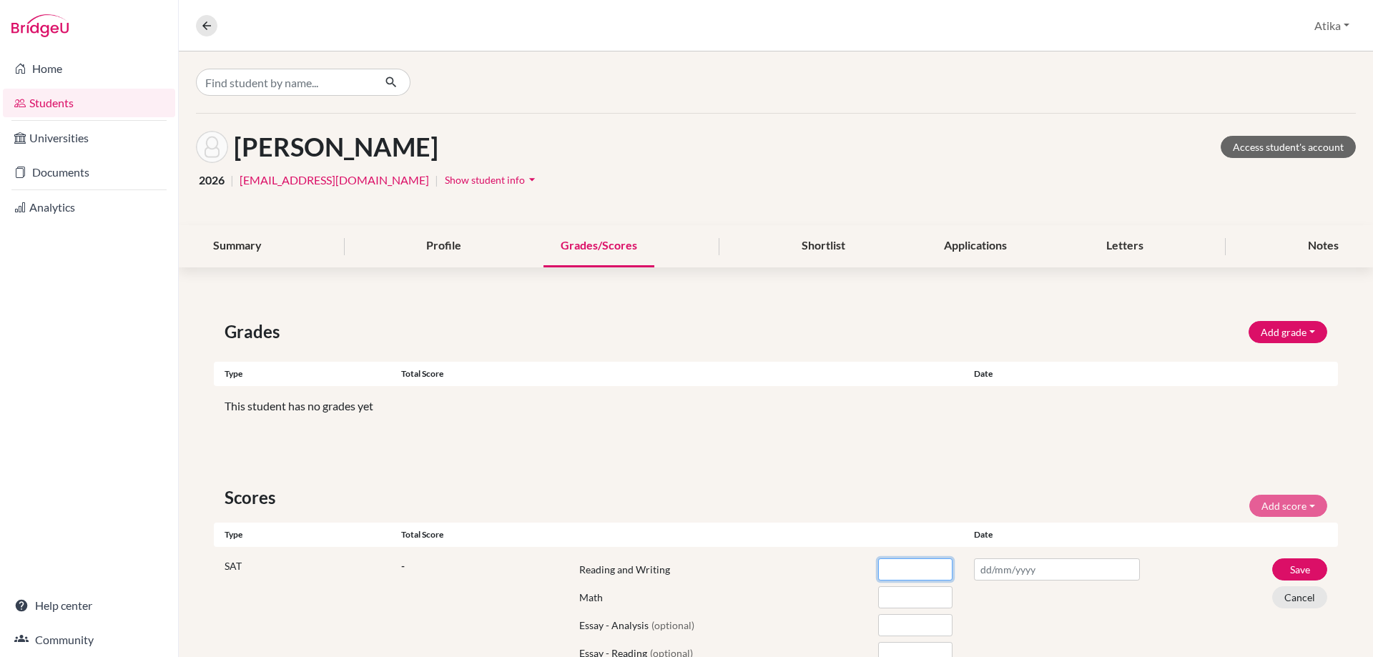
click at [879, 571] on input "number" at bounding box center [915, 569] width 74 height 22
type input "480"
click at [893, 598] on input "number" at bounding box center [915, 597] width 74 height 22
type input "440"
click at [1041, 568] on input "text" at bounding box center [1057, 569] width 166 height 22
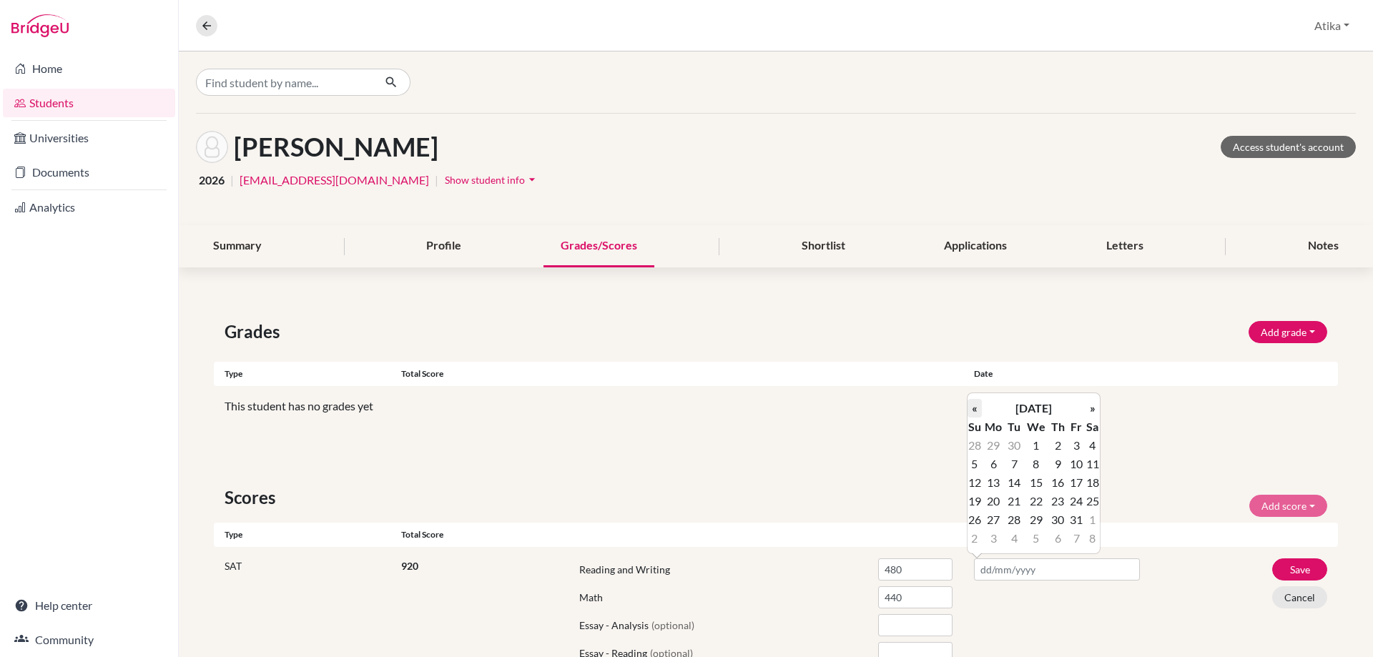
click at [979, 406] on th "«" at bounding box center [974, 408] width 14 height 19
click at [979, 405] on th "«" at bounding box center [974, 408] width 14 height 19
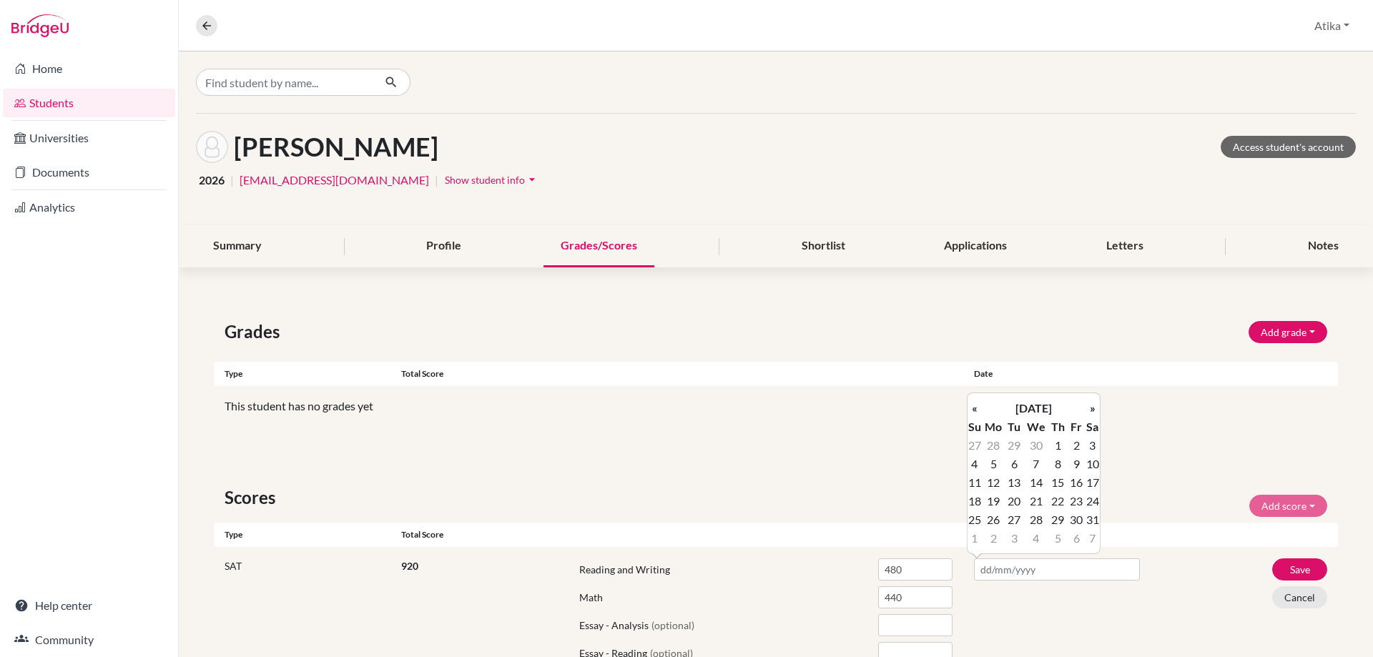
click at [979, 405] on th "«" at bounding box center [974, 408] width 14 height 19
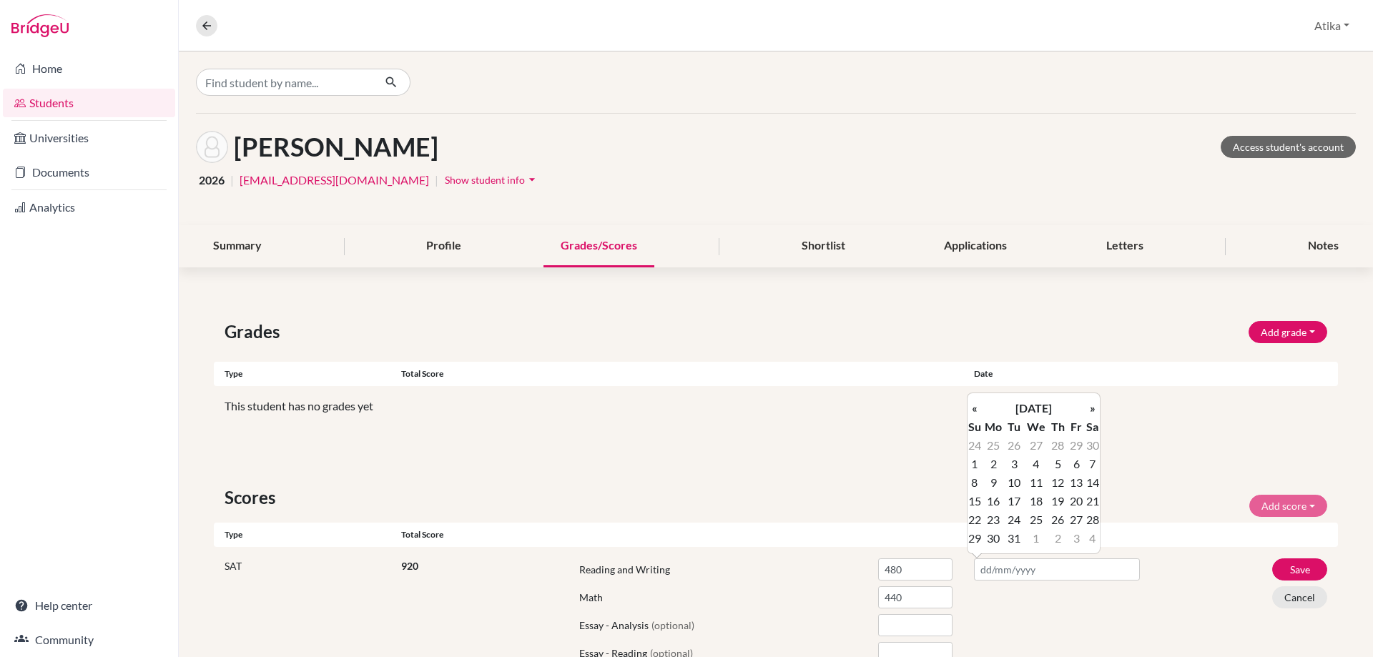
click at [979, 405] on th "«" at bounding box center [974, 408] width 14 height 19
click at [1092, 444] on td "5" at bounding box center [1092, 445] width 14 height 19
type input "[DATE]"
click at [1285, 568] on button "Save" at bounding box center [1299, 569] width 55 height 22
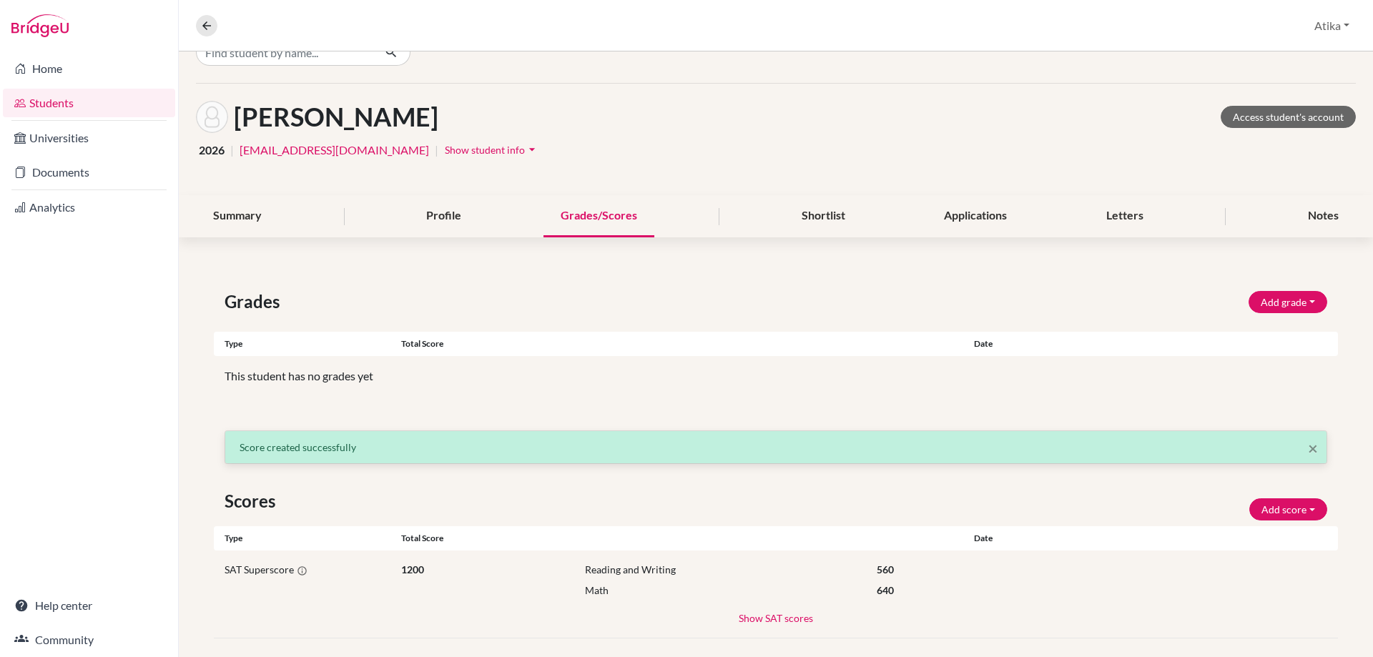
scroll to position [46, 0]
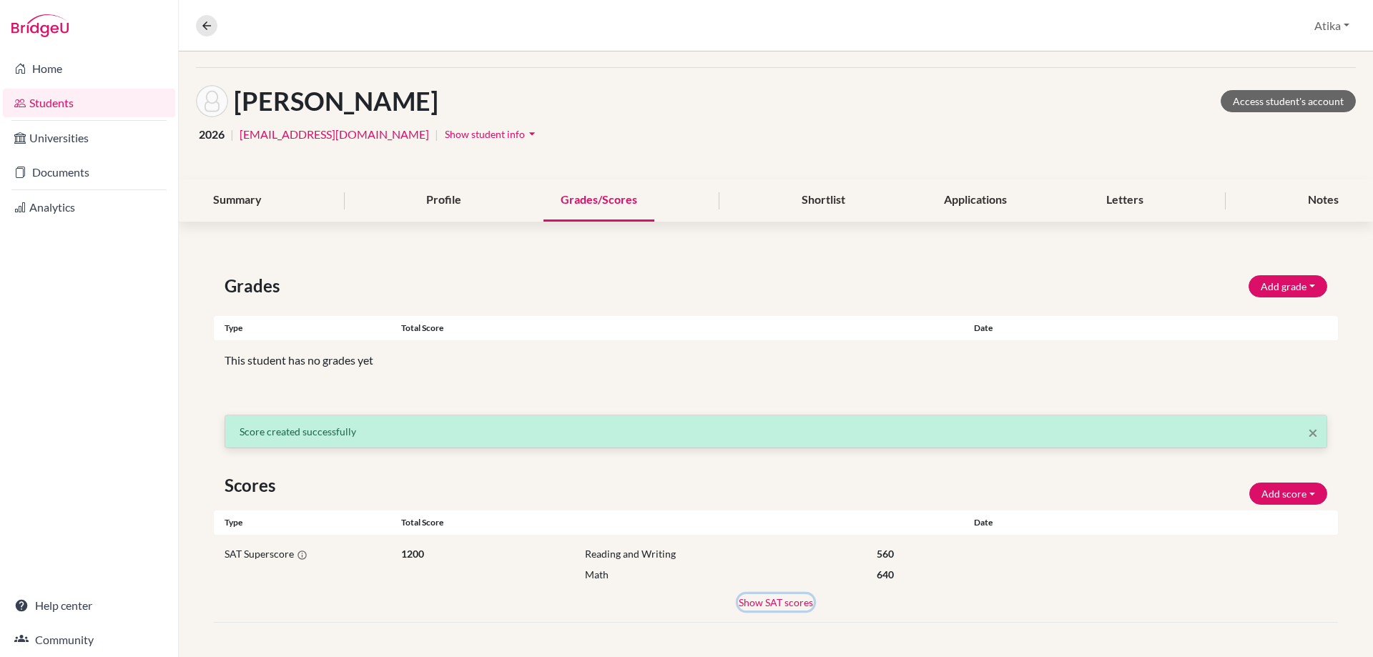
click at [773, 598] on button "Show SAT scores" at bounding box center [776, 602] width 76 height 16
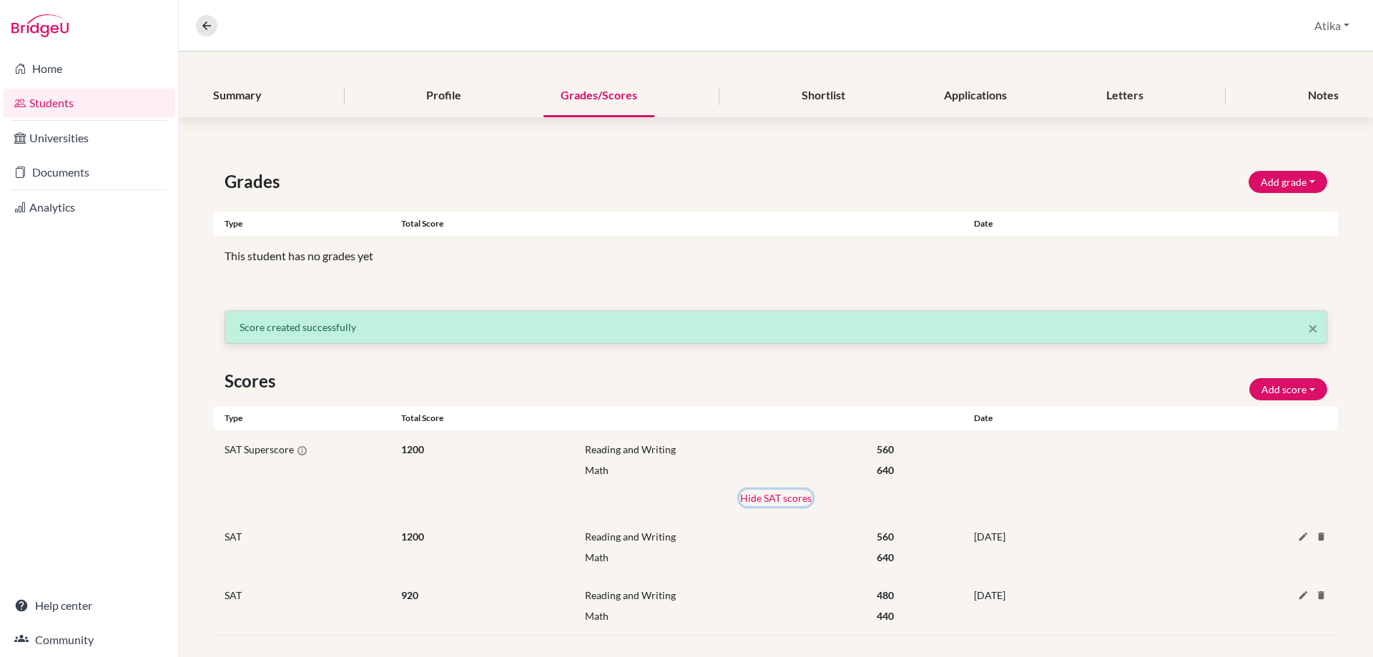
scroll to position [163, 0]
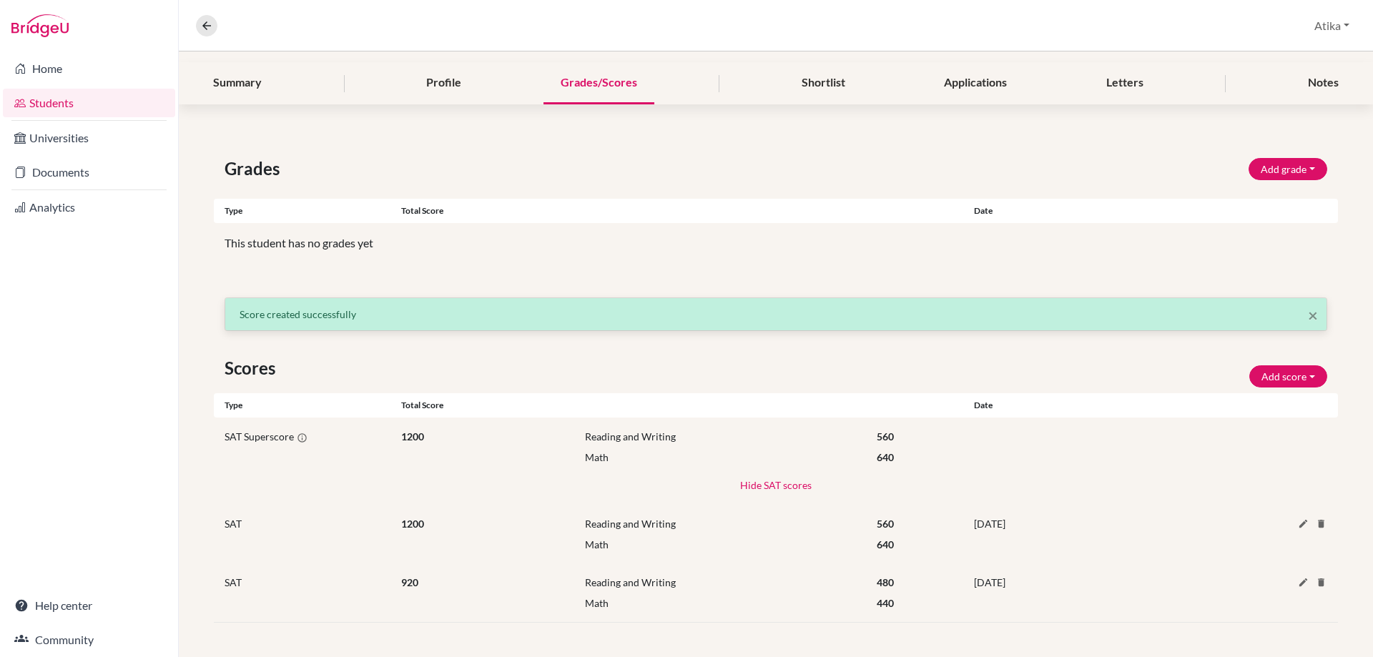
click at [613, 435] on div "Reading and Writing" at bounding box center [720, 436] width 292 height 15
click at [409, 435] on div "1200" at bounding box center [493, 447] width 184 height 36
click at [879, 453] on div "640" at bounding box center [914, 457] width 97 height 15
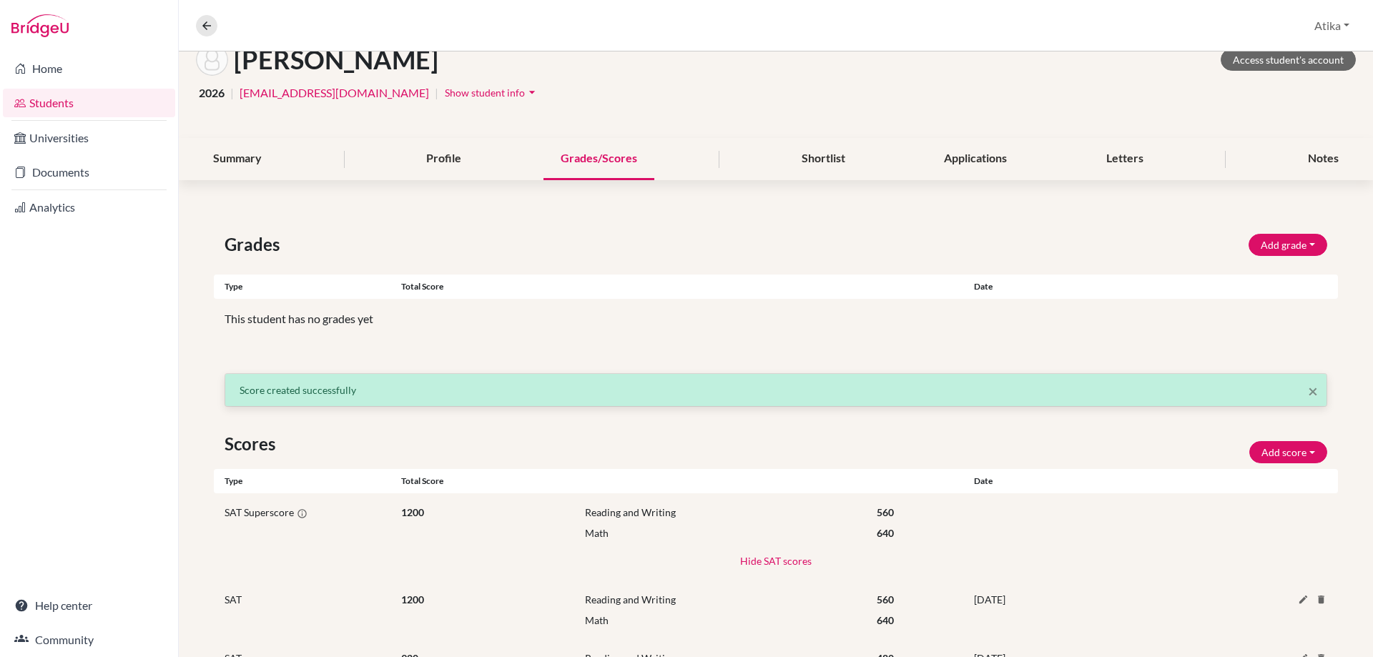
scroll to position [0, 0]
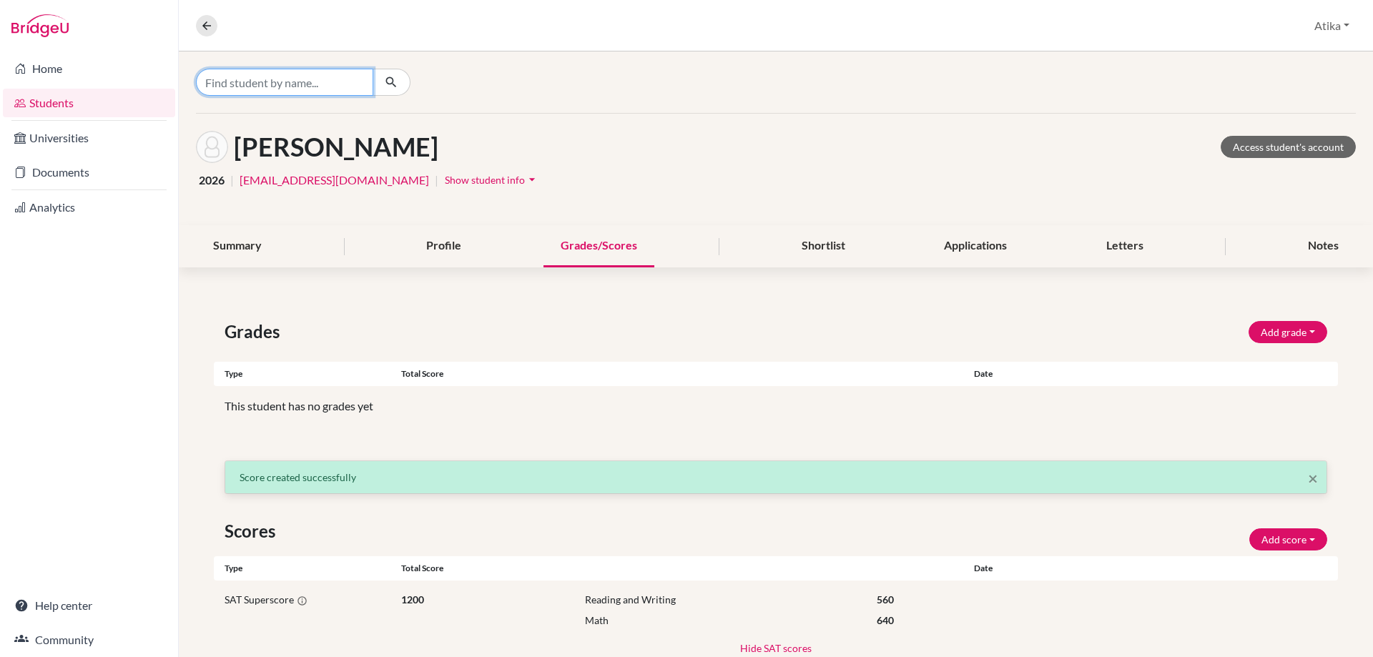
click at [273, 82] on input "Find student by name..." at bounding box center [284, 82] width 177 height 27
type input "lamia"
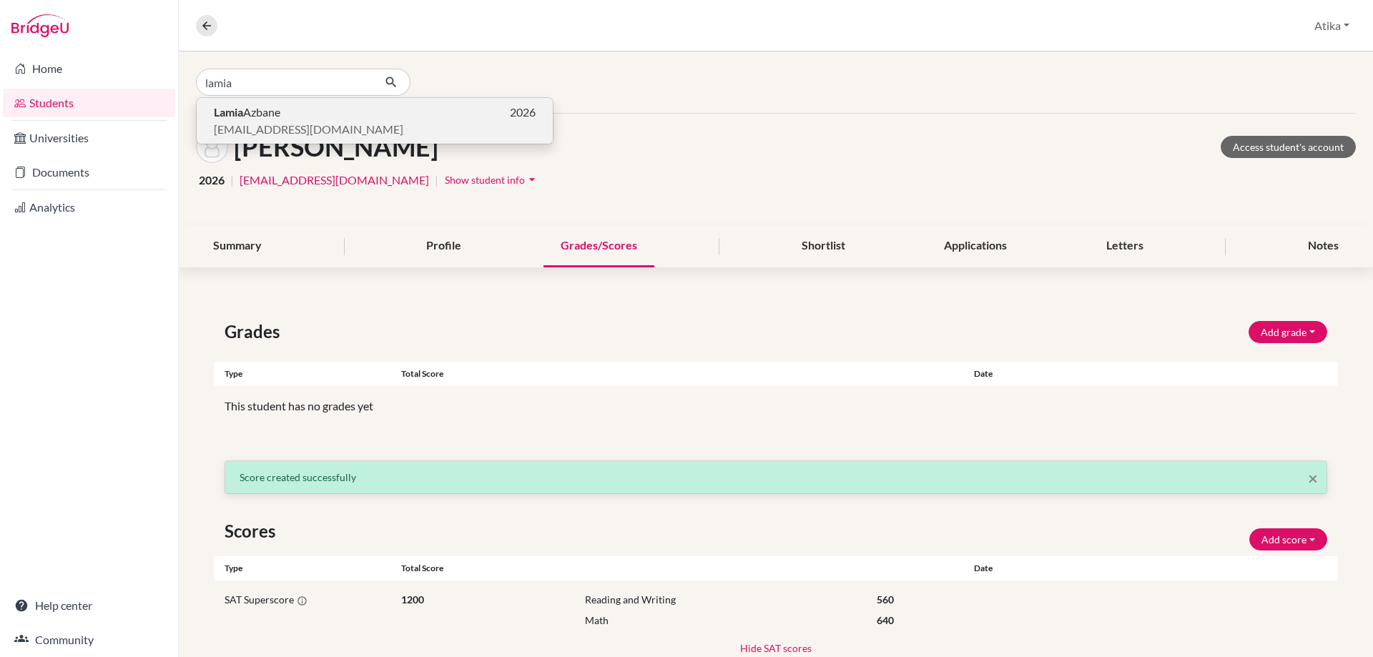
click at [255, 110] on span "Lamia Azbane" at bounding box center [247, 112] width 66 height 17
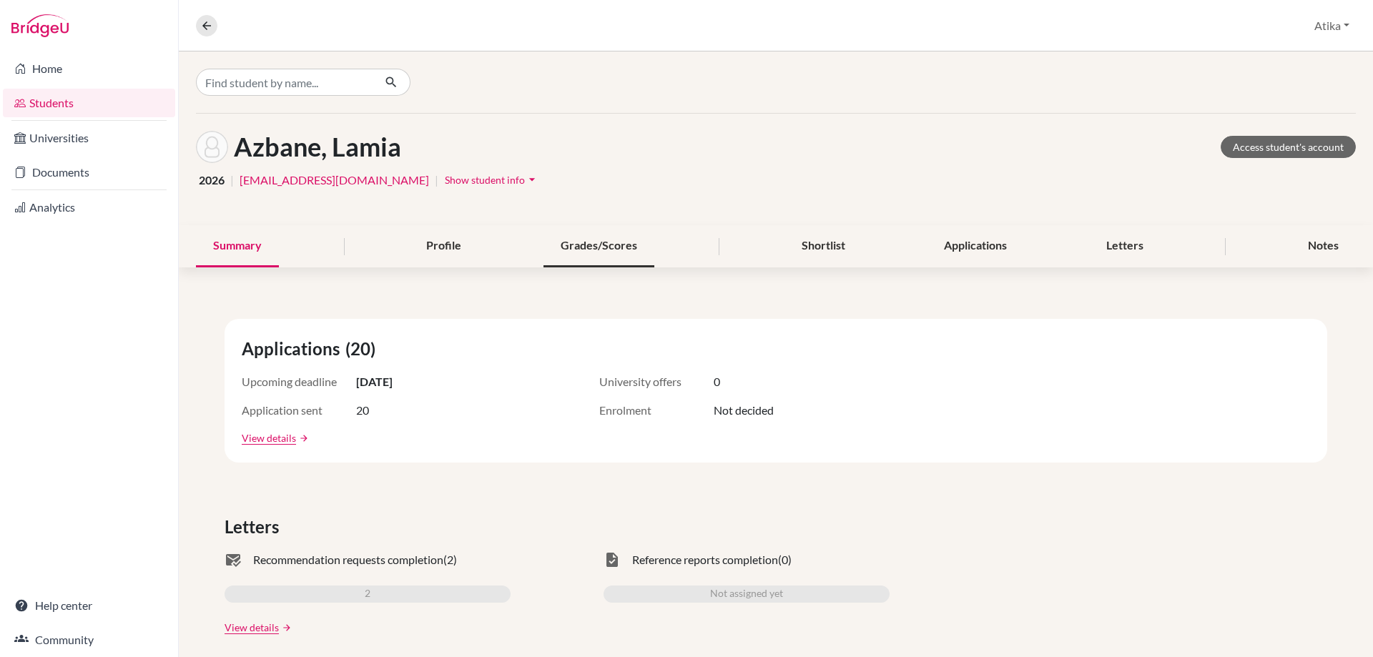
click at [607, 252] on div "Grades/Scores" at bounding box center [598, 246] width 111 height 42
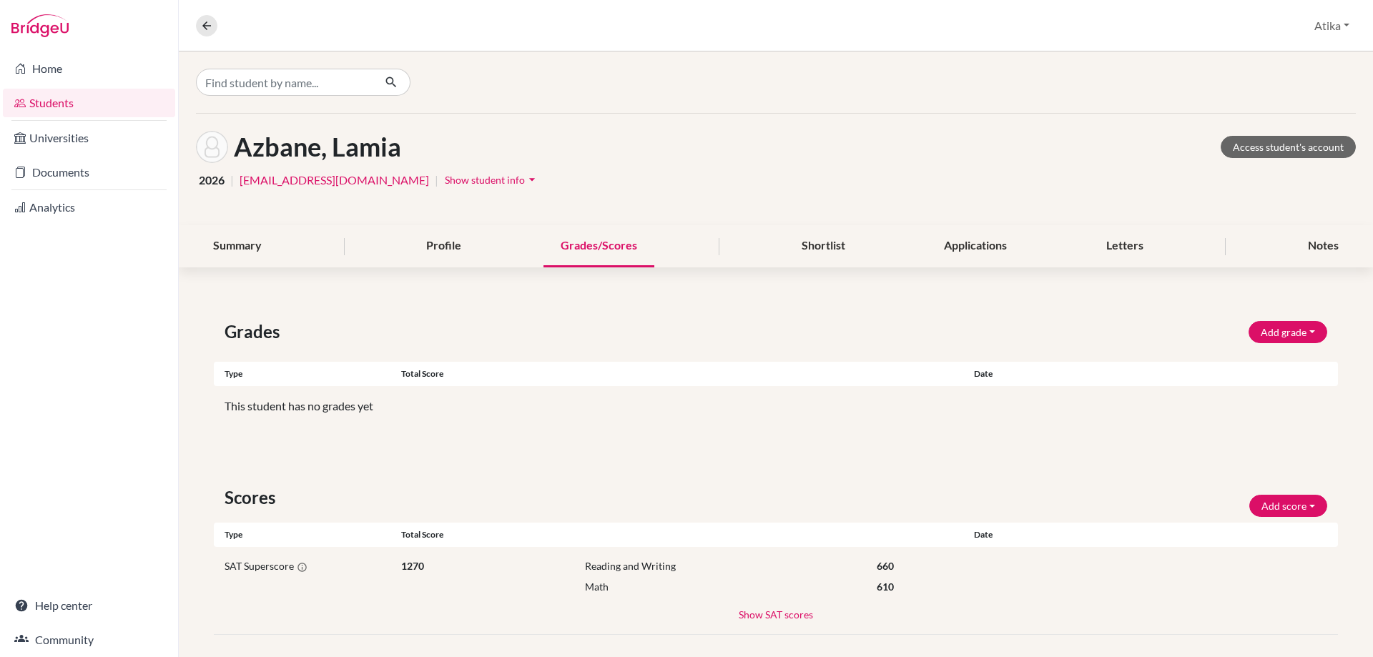
scroll to position [12, 0]
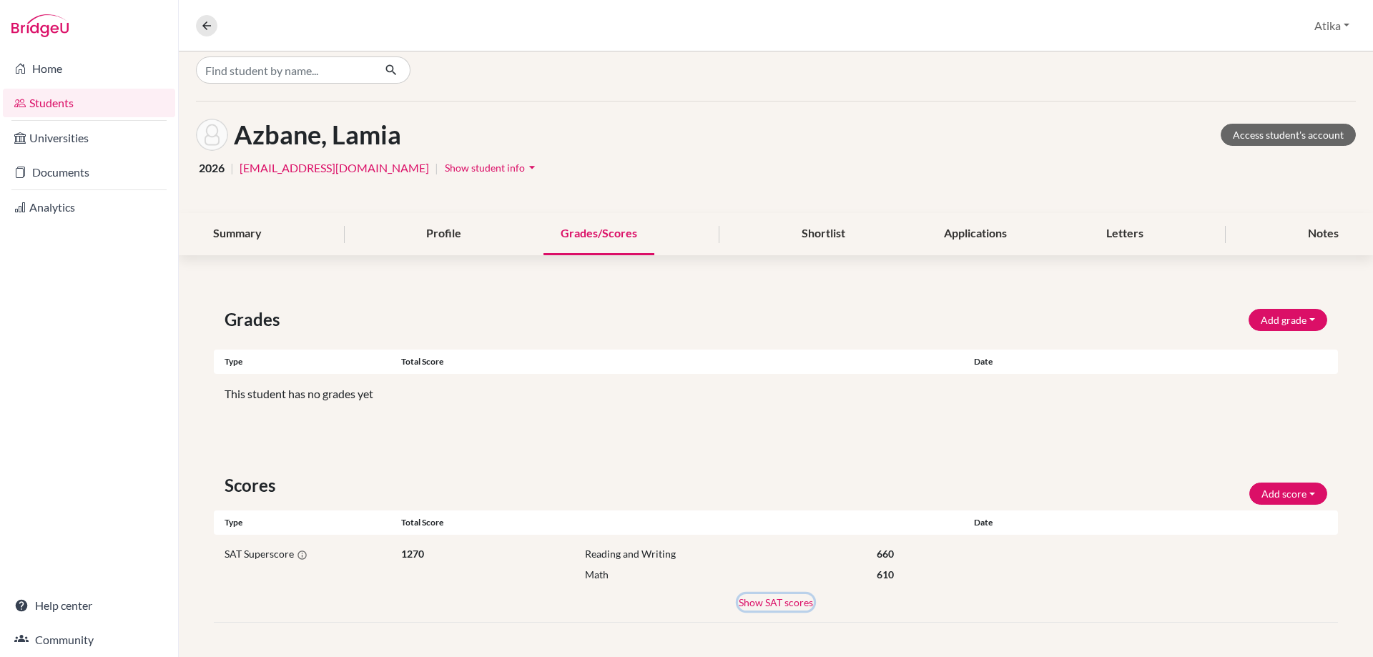
click at [752, 603] on button "Show SAT scores" at bounding box center [776, 602] width 76 height 16
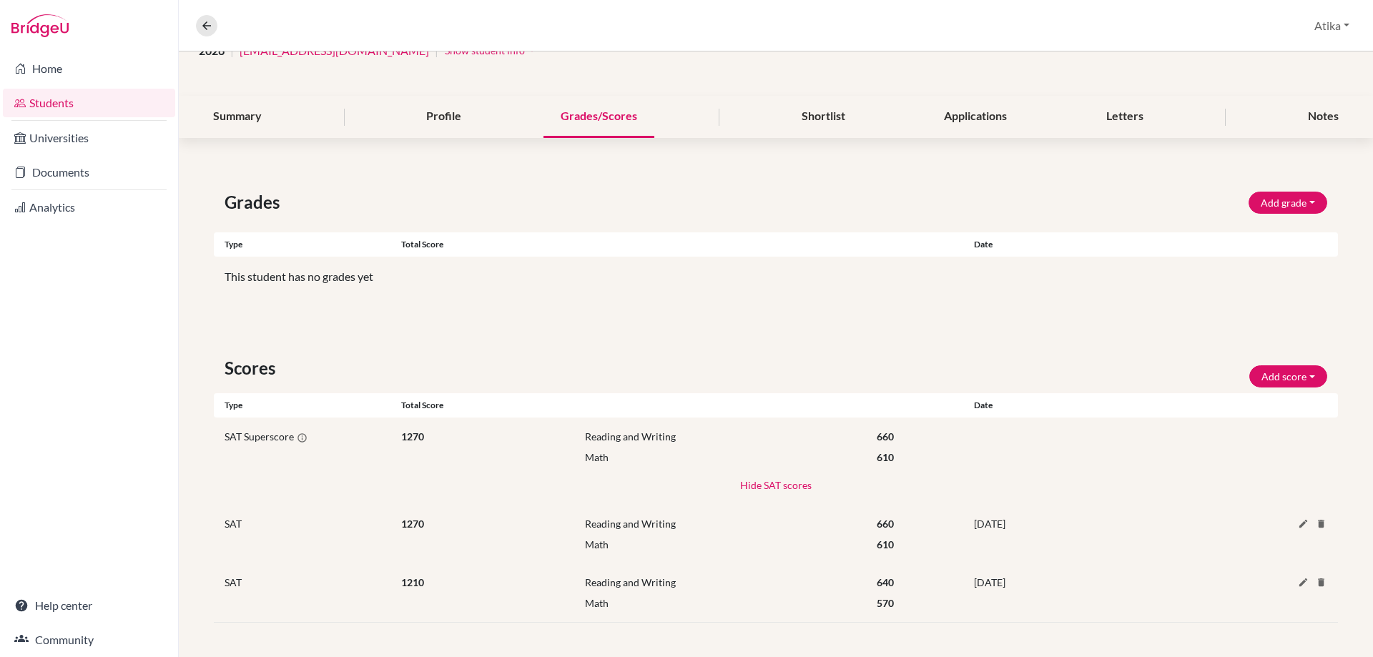
click at [767, 569] on div "SAT 1210 Reading and Writing 640 Math 570 [DATE] Delete this score? Cancel Dele…" at bounding box center [776, 592] width 1124 height 59
click at [1300, 378] on button "Add score" at bounding box center [1288, 376] width 78 height 22
click at [1244, 405] on button "SAT" at bounding box center [1268, 406] width 113 height 23
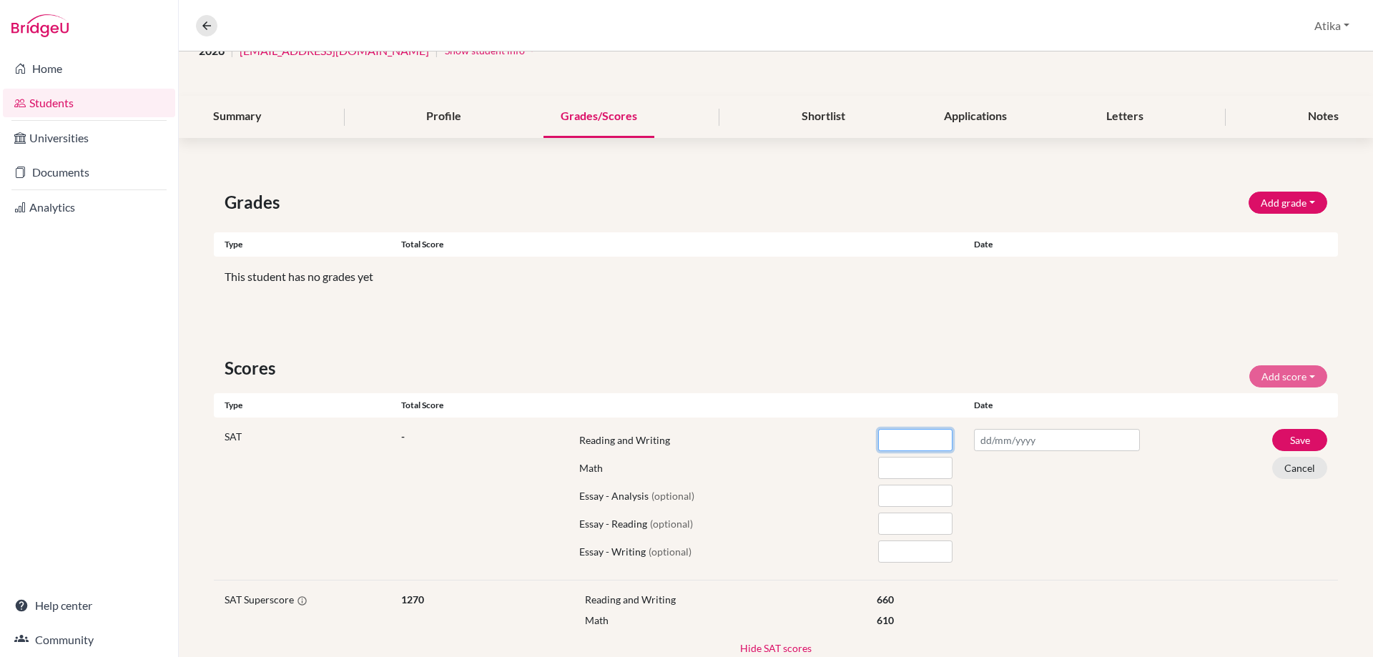
click at [897, 438] on input "number" at bounding box center [915, 440] width 74 height 22
type input "650"
click at [899, 469] on input "number" at bounding box center [915, 468] width 74 height 22
type input "630"
click at [1004, 443] on input "text" at bounding box center [1057, 440] width 166 height 22
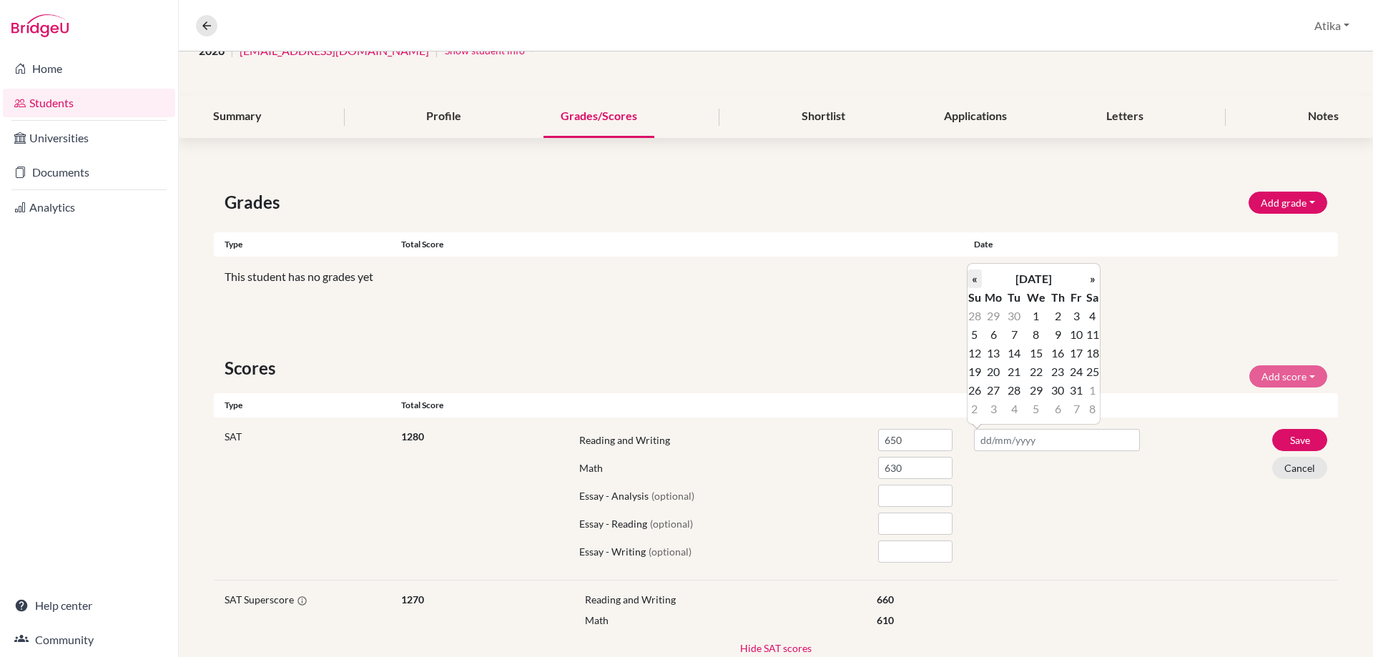
click at [974, 277] on th "«" at bounding box center [974, 279] width 14 height 19
click at [1092, 369] on td "23" at bounding box center [1092, 371] width 14 height 19
type input "[DATE]"
click at [1290, 438] on button "Save" at bounding box center [1299, 440] width 55 height 22
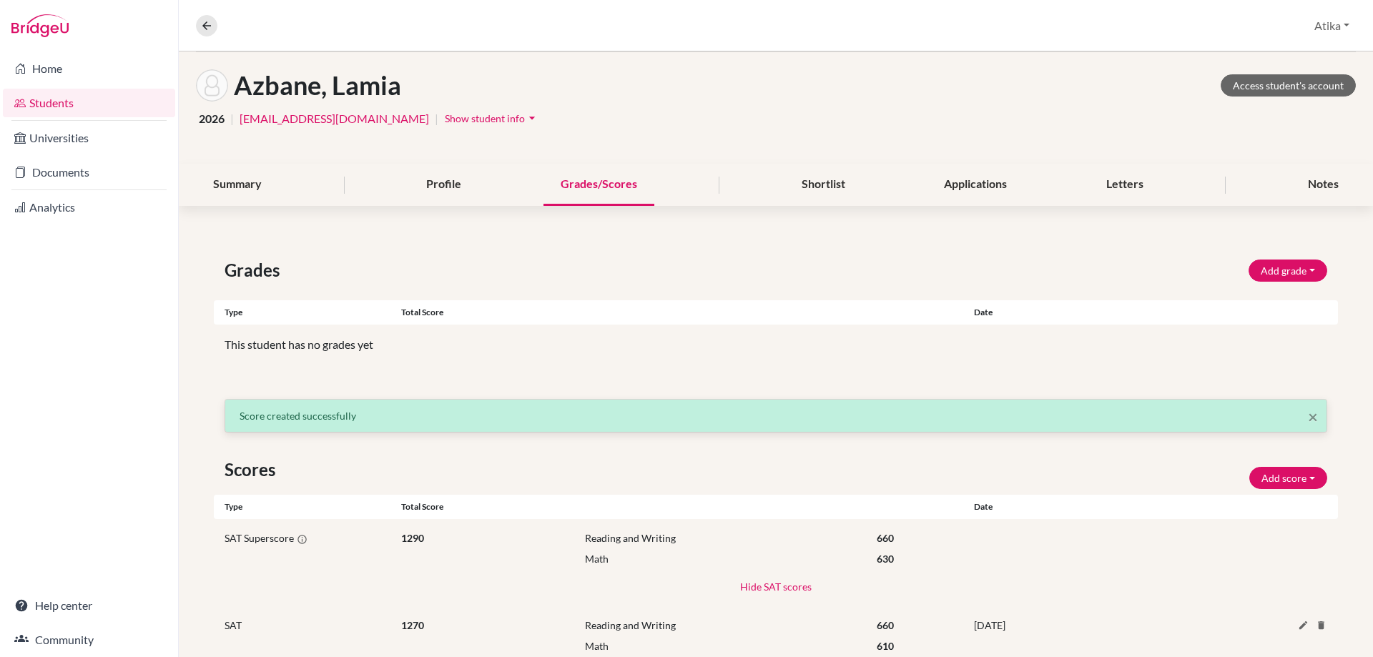
scroll to position [0, 0]
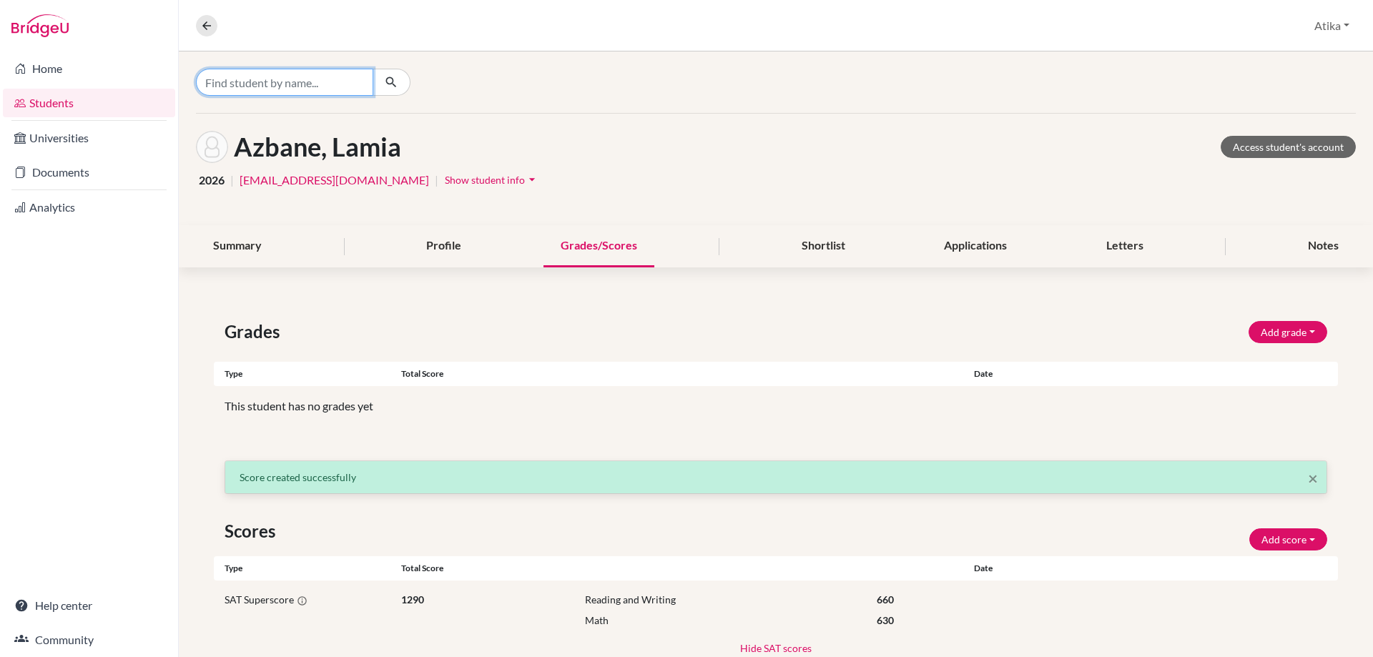
click at [275, 88] on input "Find student by name..." at bounding box center [284, 82] width 177 height 27
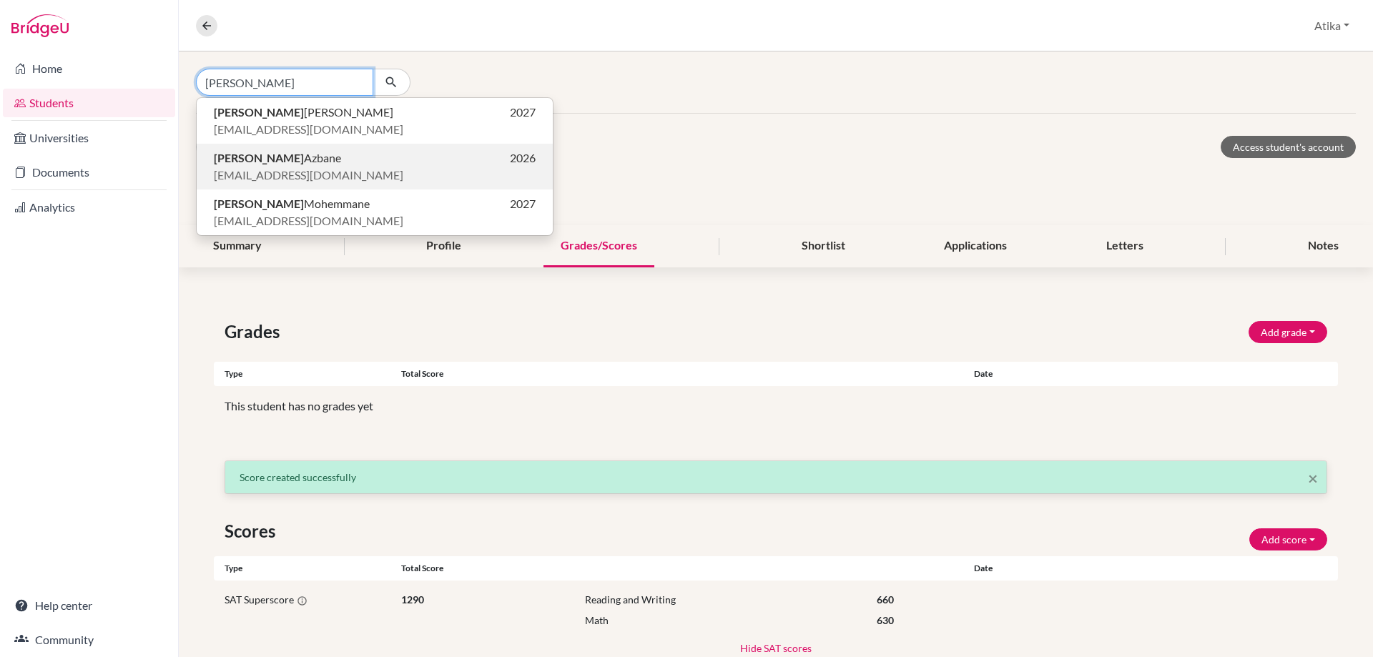
type input "[PERSON_NAME]"
click at [280, 159] on p "[PERSON_NAME] 2026" at bounding box center [375, 157] width 322 height 17
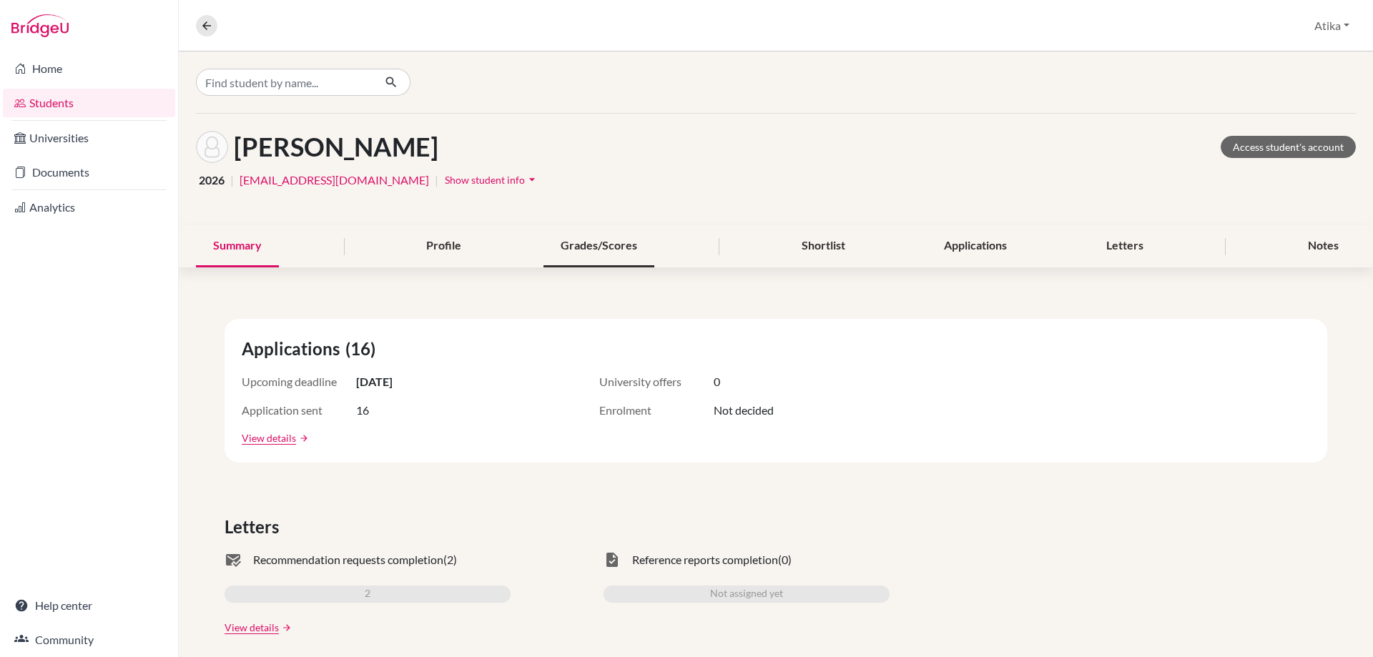
click at [586, 238] on div "Grades/Scores" at bounding box center [598, 246] width 111 height 42
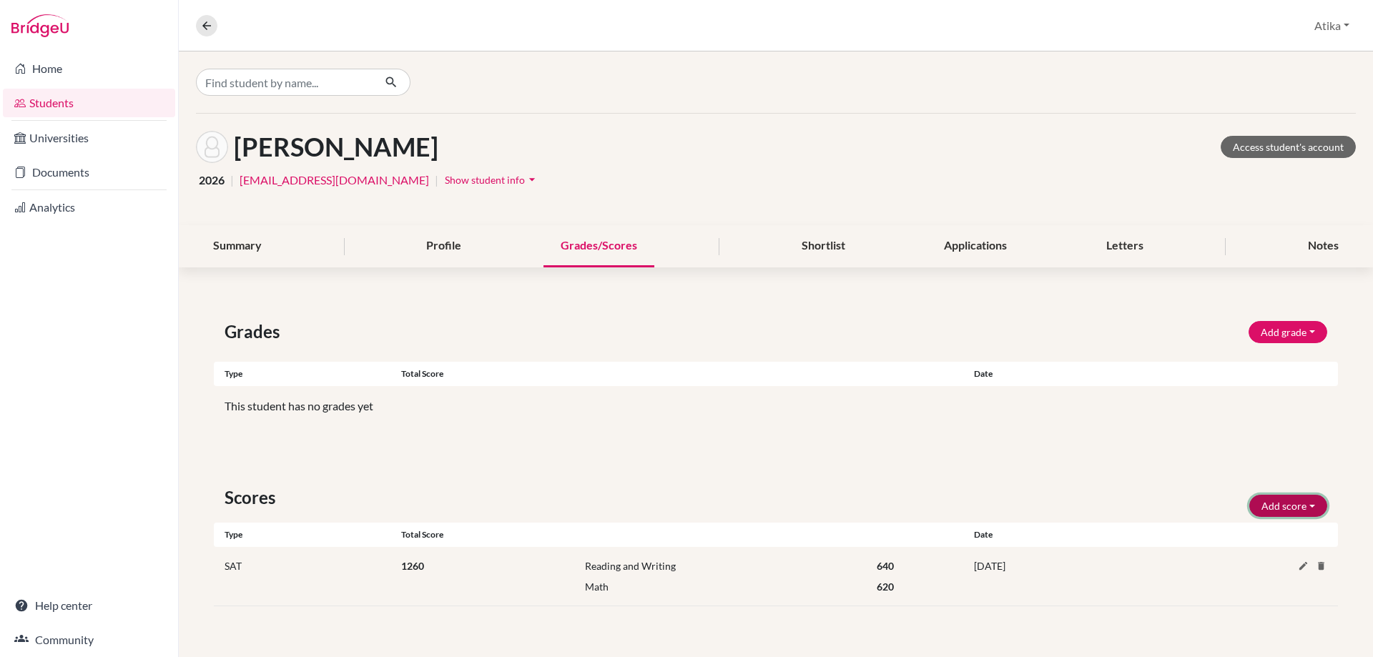
click at [1313, 500] on button "Add score" at bounding box center [1288, 506] width 78 height 22
click at [1255, 530] on button "SAT" at bounding box center [1268, 536] width 113 height 23
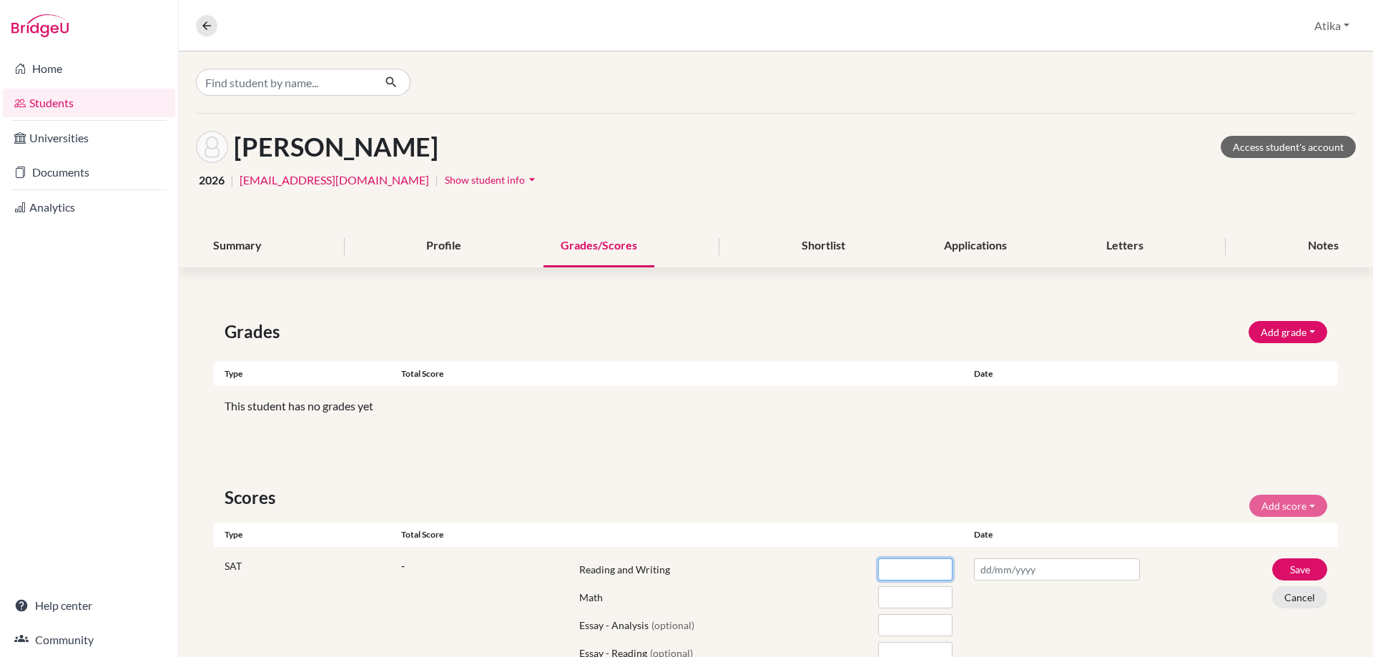
click at [887, 570] on input "number" at bounding box center [915, 569] width 74 height 22
type input "680"
click at [888, 594] on input "number" at bounding box center [915, 597] width 74 height 22
type input "620"
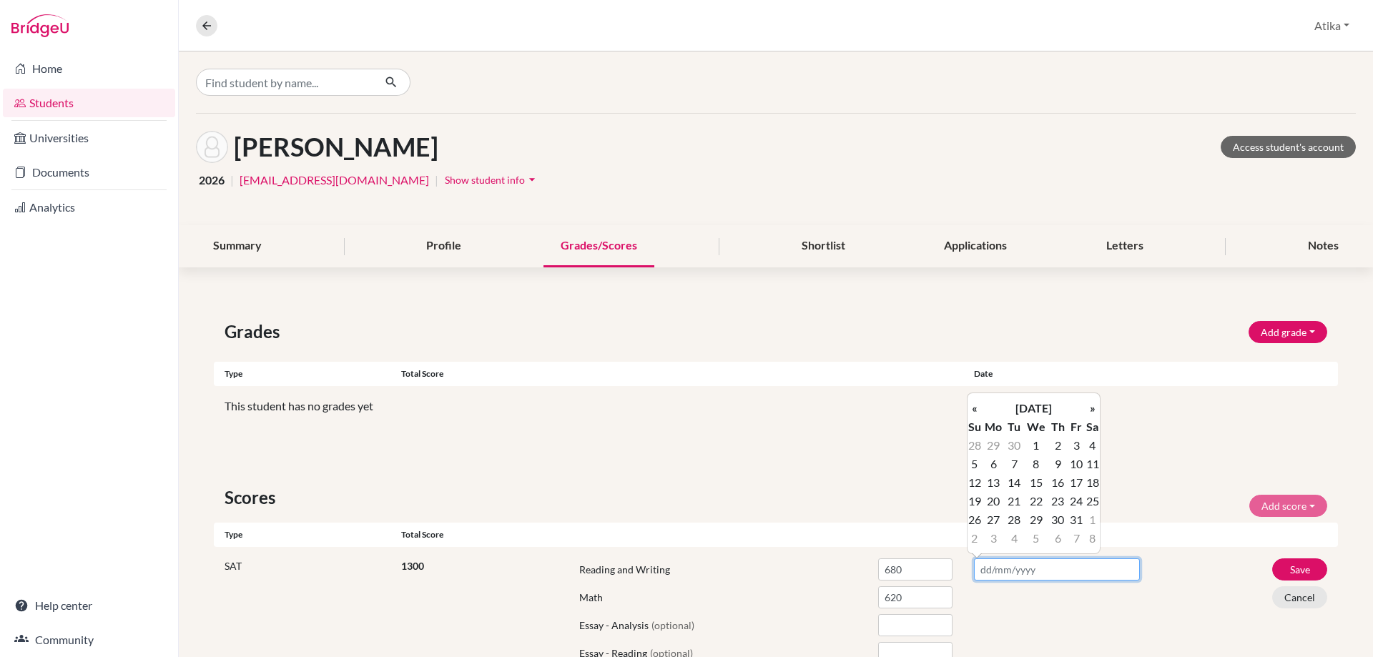
click at [1004, 571] on input "text" at bounding box center [1057, 569] width 166 height 22
click at [980, 411] on th "«" at bounding box center [974, 408] width 14 height 19
click at [1095, 498] on td "23" at bounding box center [1092, 501] width 14 height 19
type input "[DATE]"
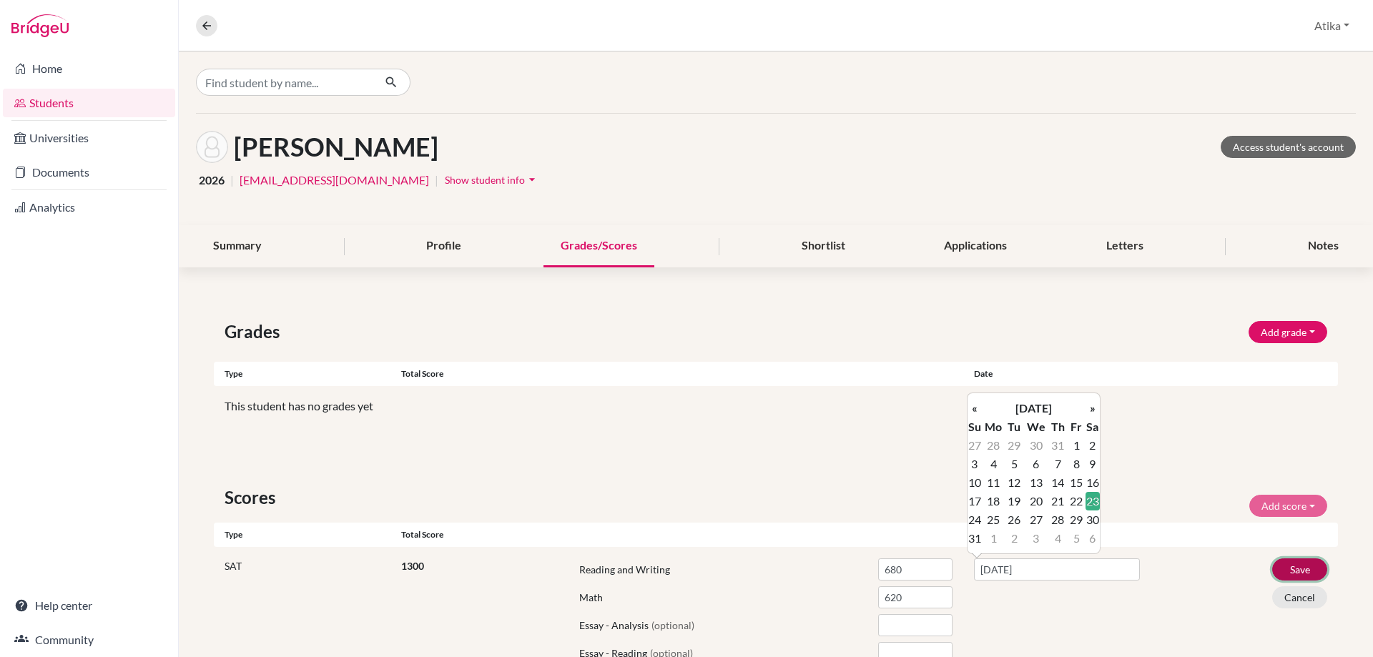
click at [1298, 565] on button "Save" at bounding box center [1299, 569] width 55 height 22
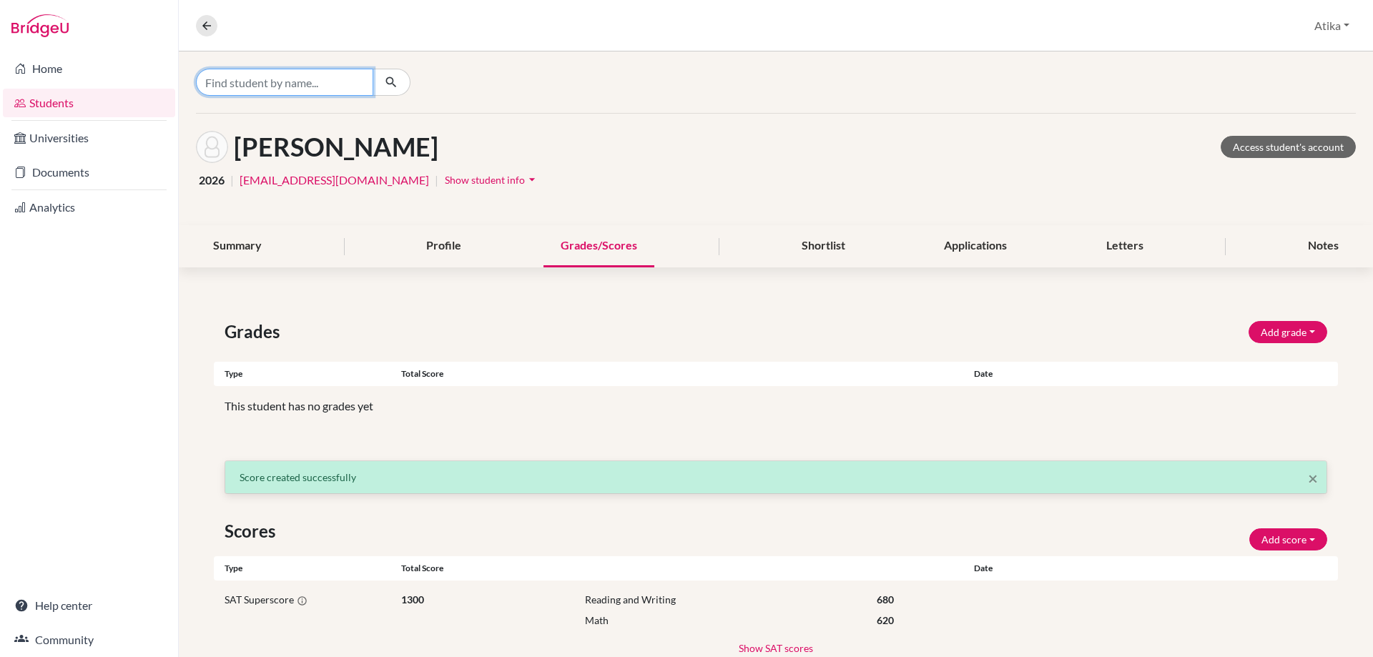
click at [278, 79] on input "Find student by name..." at bounding box center [284, 82] width 177 height 27
type input "layla"
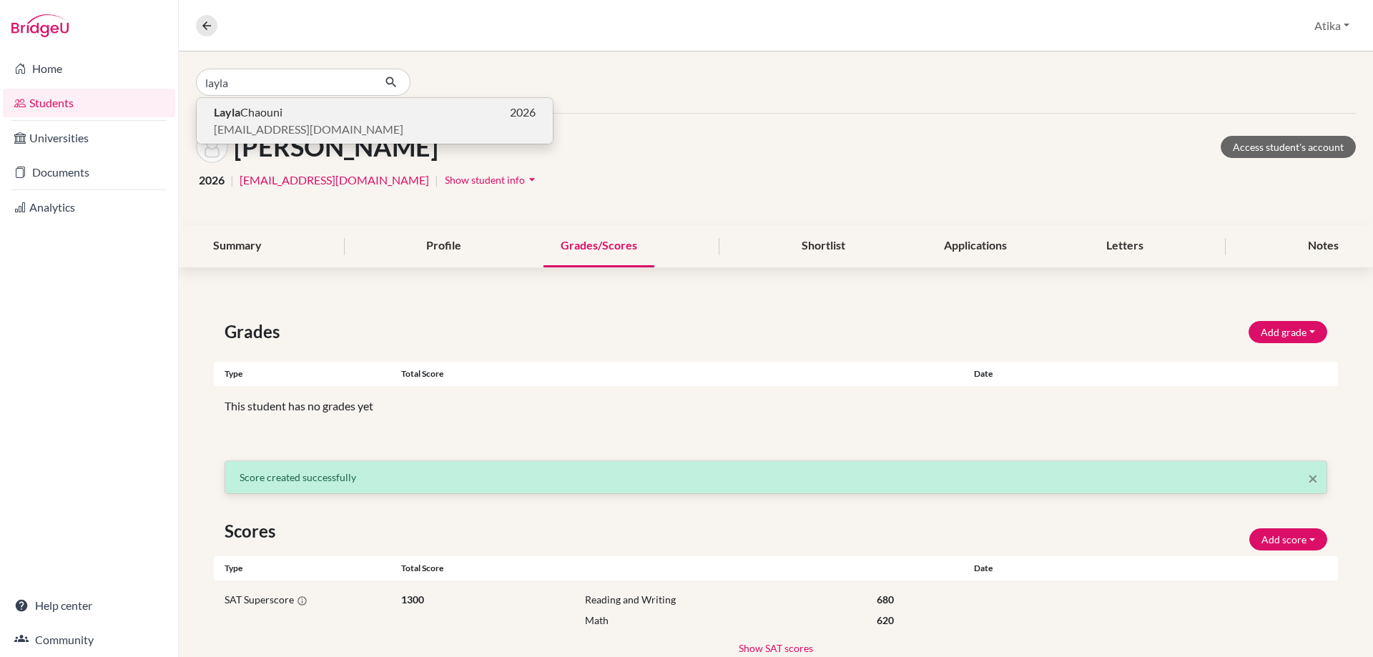
click at [275, 114] on span "[PERSON_NAME]" at bounding box center [248, 112] width 69 height 17
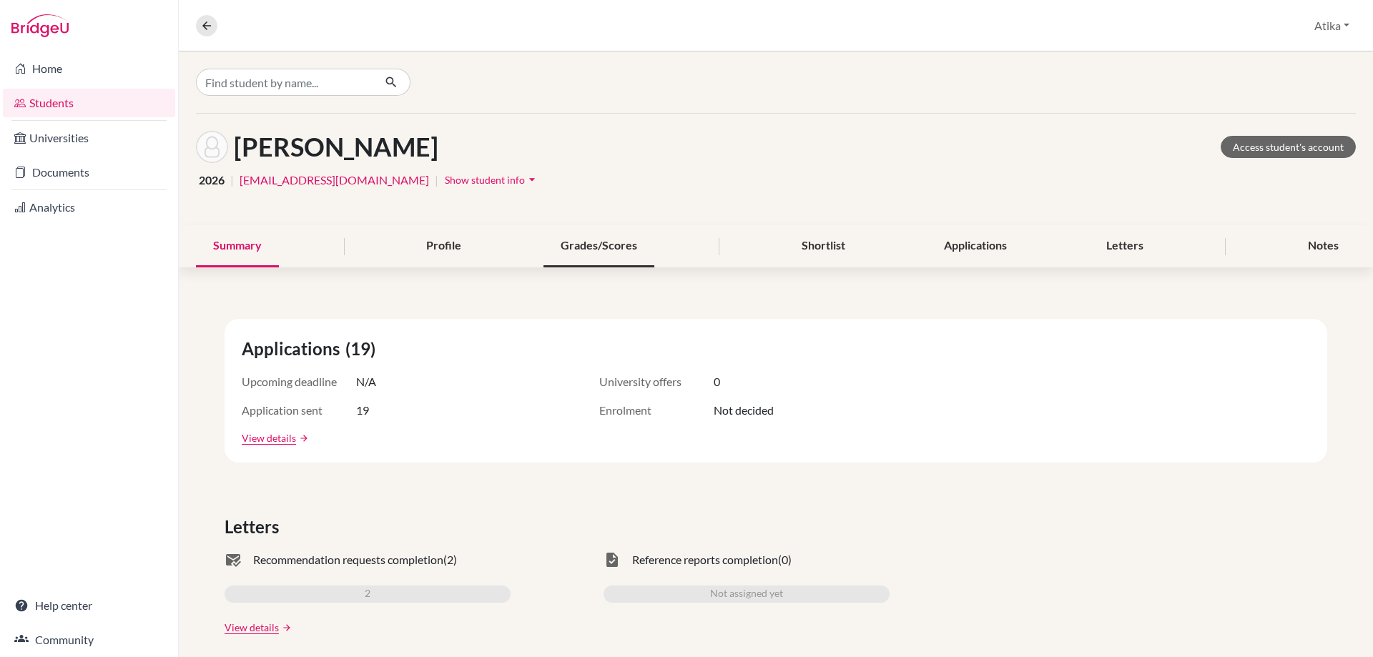
click at [606, 247] on div "Grades/Scores" at bounding box center [598, 246] width 111 height 42
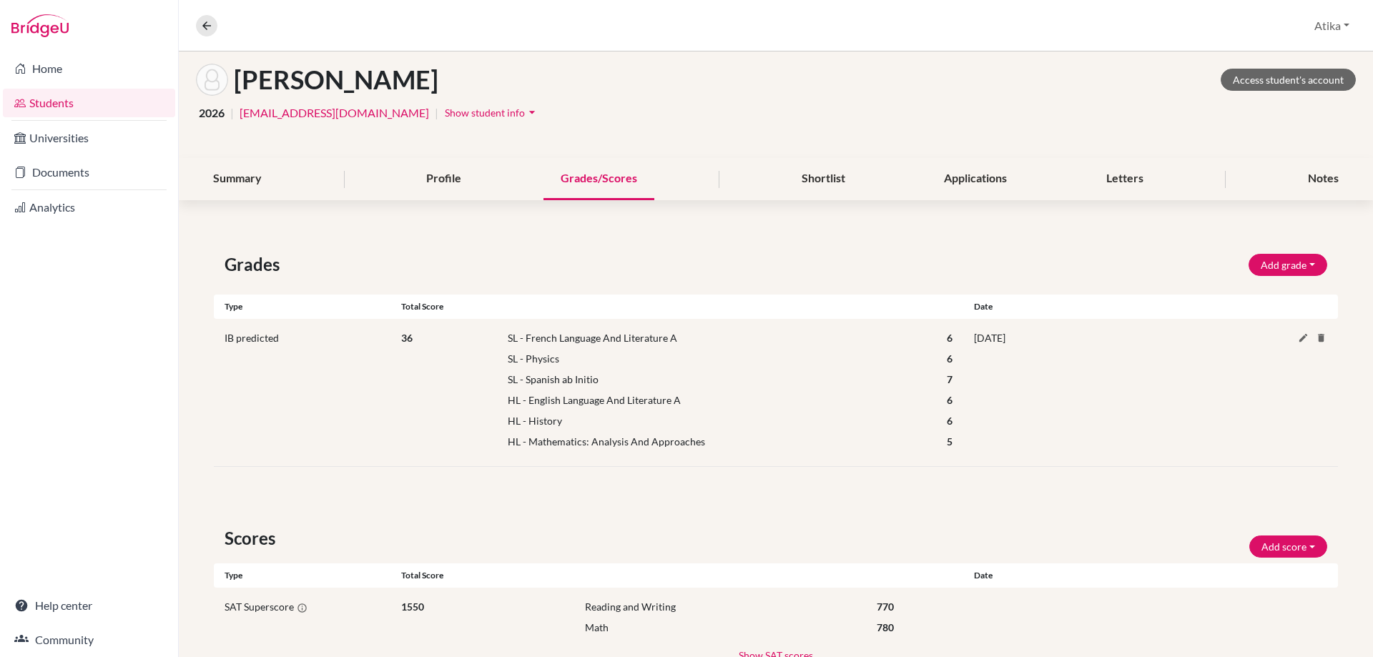
scroll to position [120, 0]
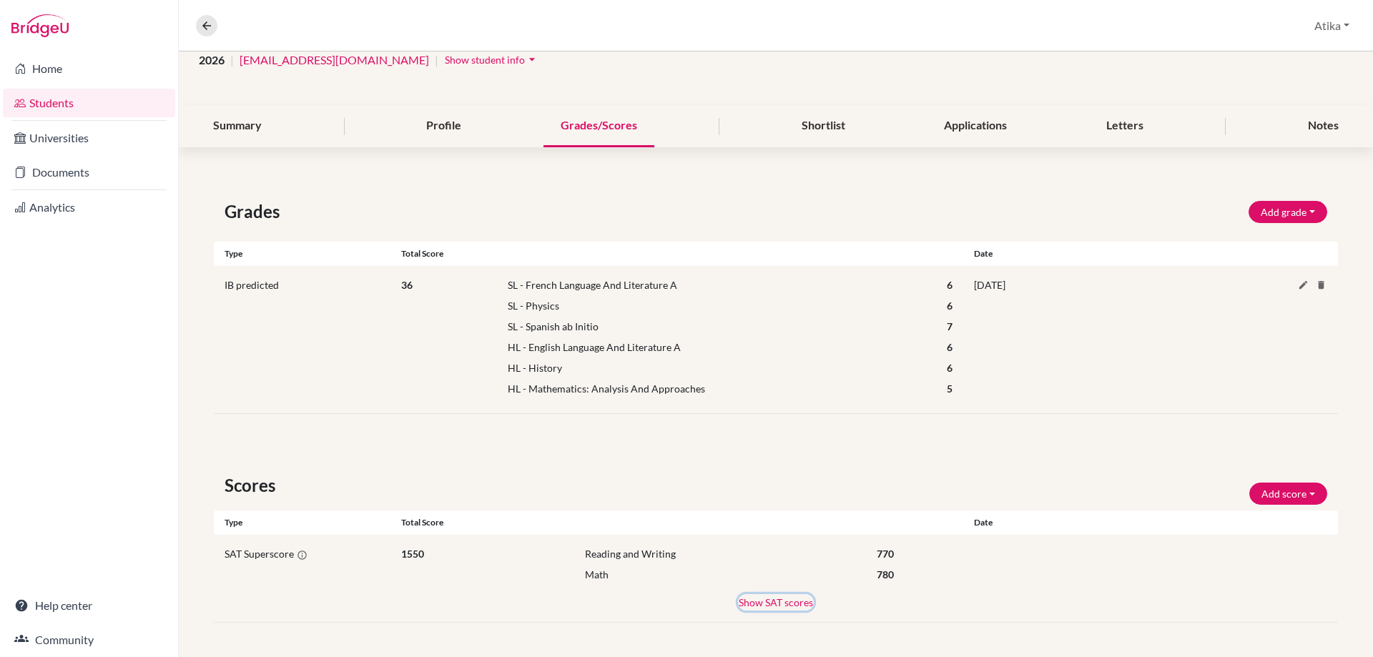
click at [761, 606] on button "Show SAT scores" at bounding box center [776, 602] width 76 height 16
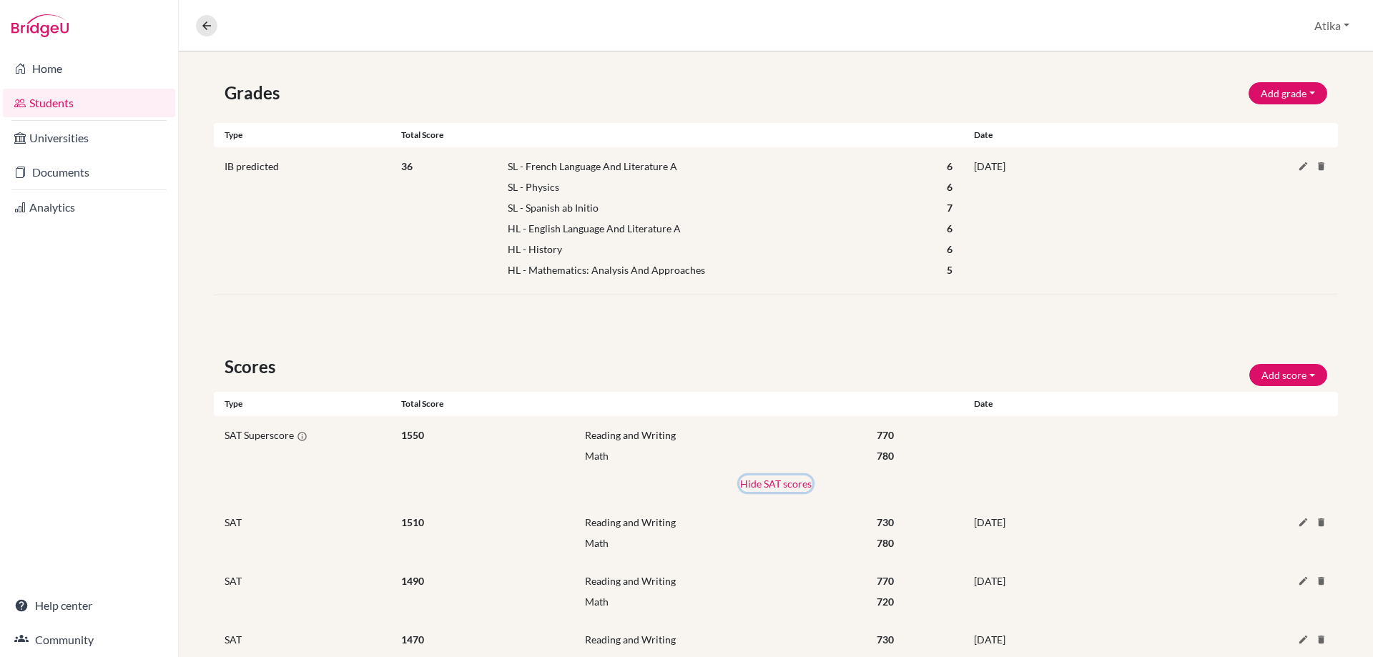
scroll to position [413, 0]
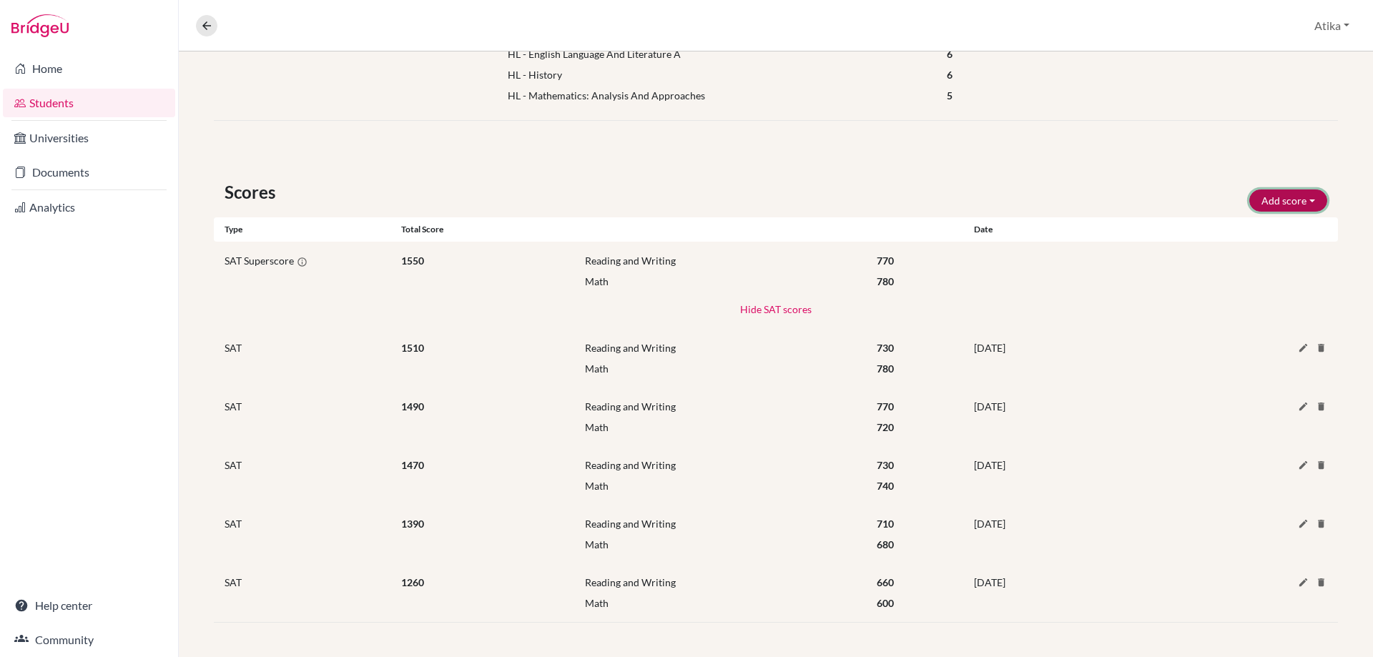
click at [1281, 202] on button "Add score" at bounding box center [1288, 200] width 78 height 22
click at [1259, 227] on button "SAT" at bounding box center [1268, 230] width 113 height 23
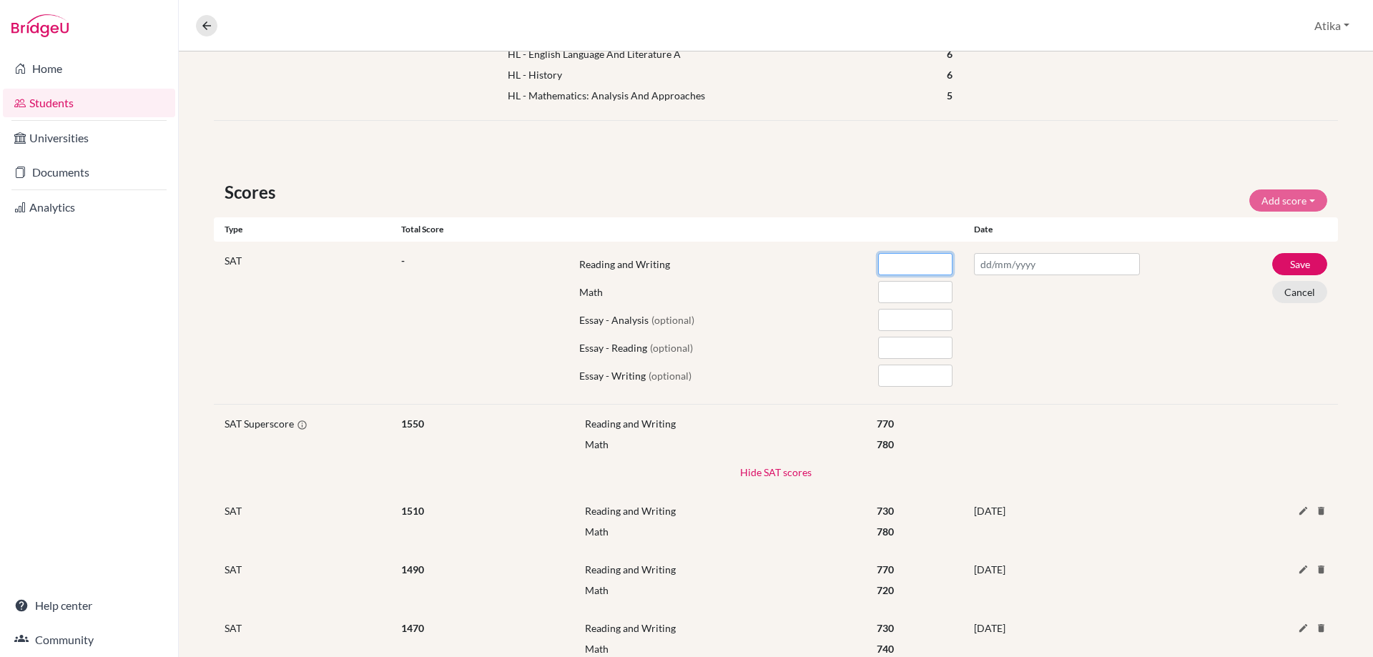
click at [903, 267] on input "number" at bounding box center [915, 264] width 74 height 22
type input "720"
click at [897, 295] on input "number" at bounding box center [915, 292] width 74 height 22
type input "750"
click at [1019, 265] on input "text" at bounding box center [1057, 264] width 166 height 22
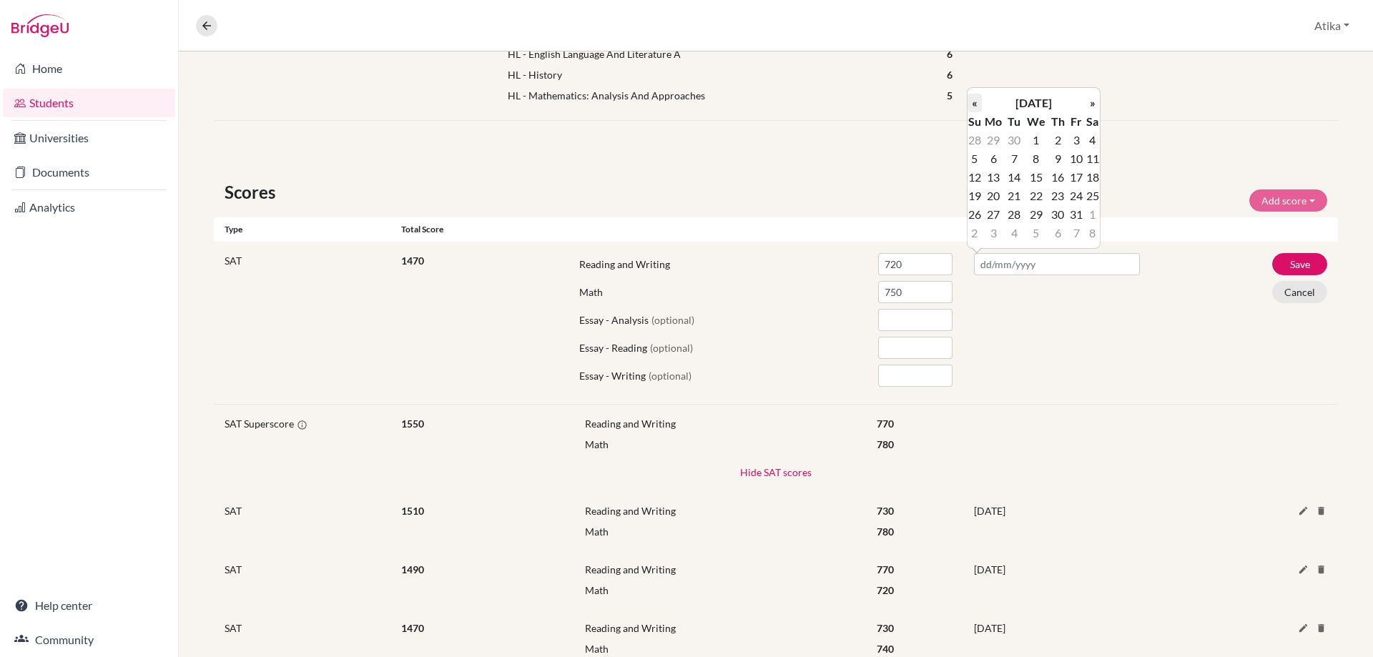
click at [980, 103] on th "«" at bounding box center [974, 103] width 14 height 19
click at [1097, 197] on td "23" at bounding box center [1092, 196] width 14 height 19
type input "[DATE]"
click at [1292, 260] on button "Save" at bounding box center [1299, 264] width 55 height 22
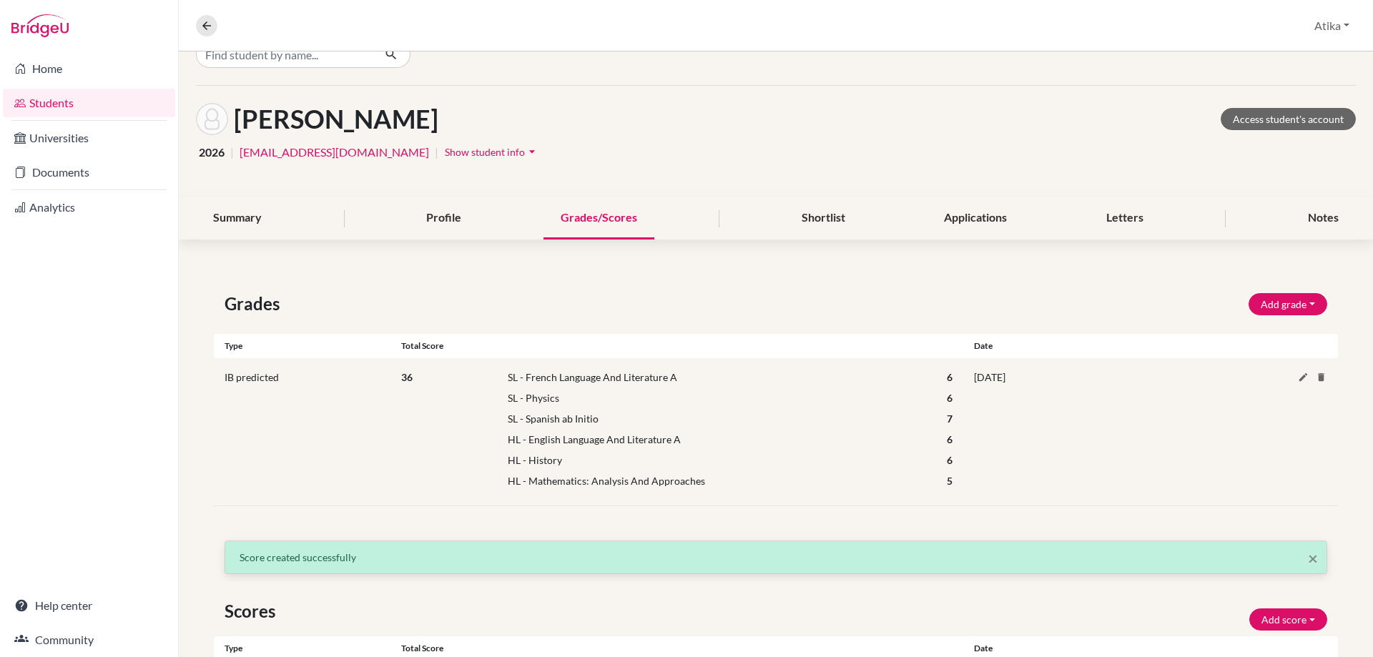
scroll to position [0, 0]
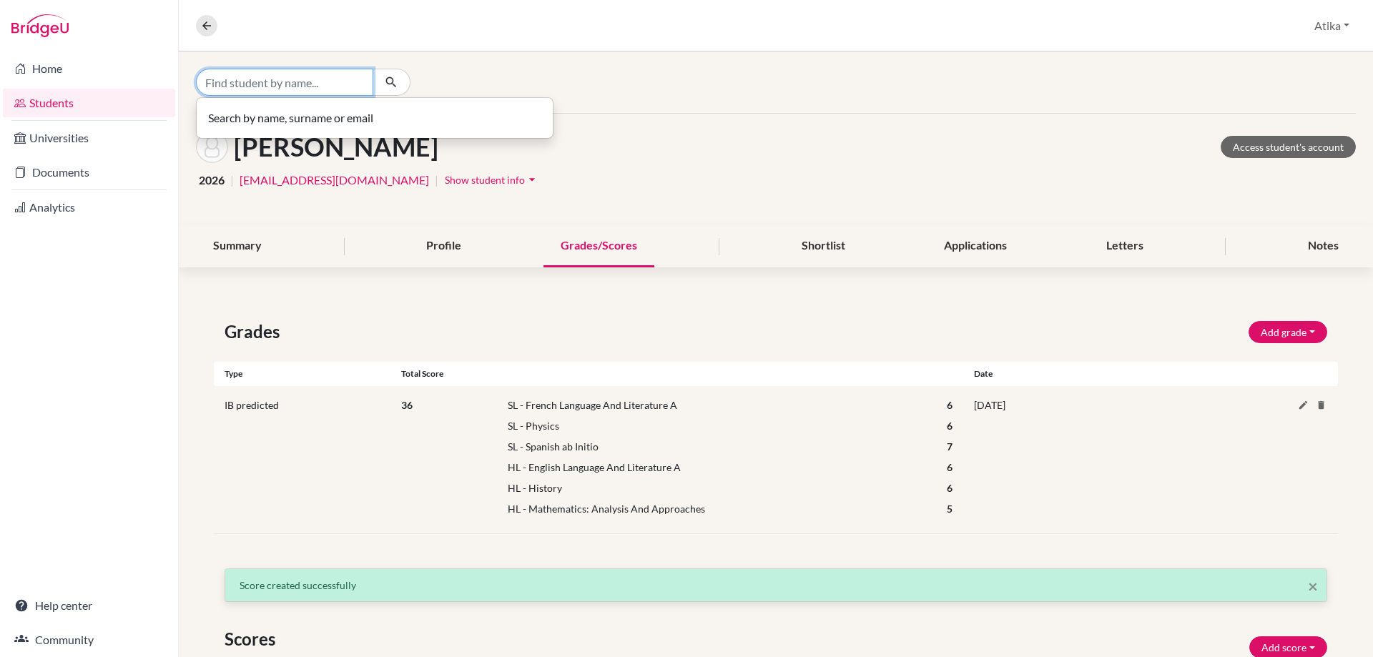
click at [345, 83] on input "Find student by name..." at bounding box center [284, 82] width 177 height 27
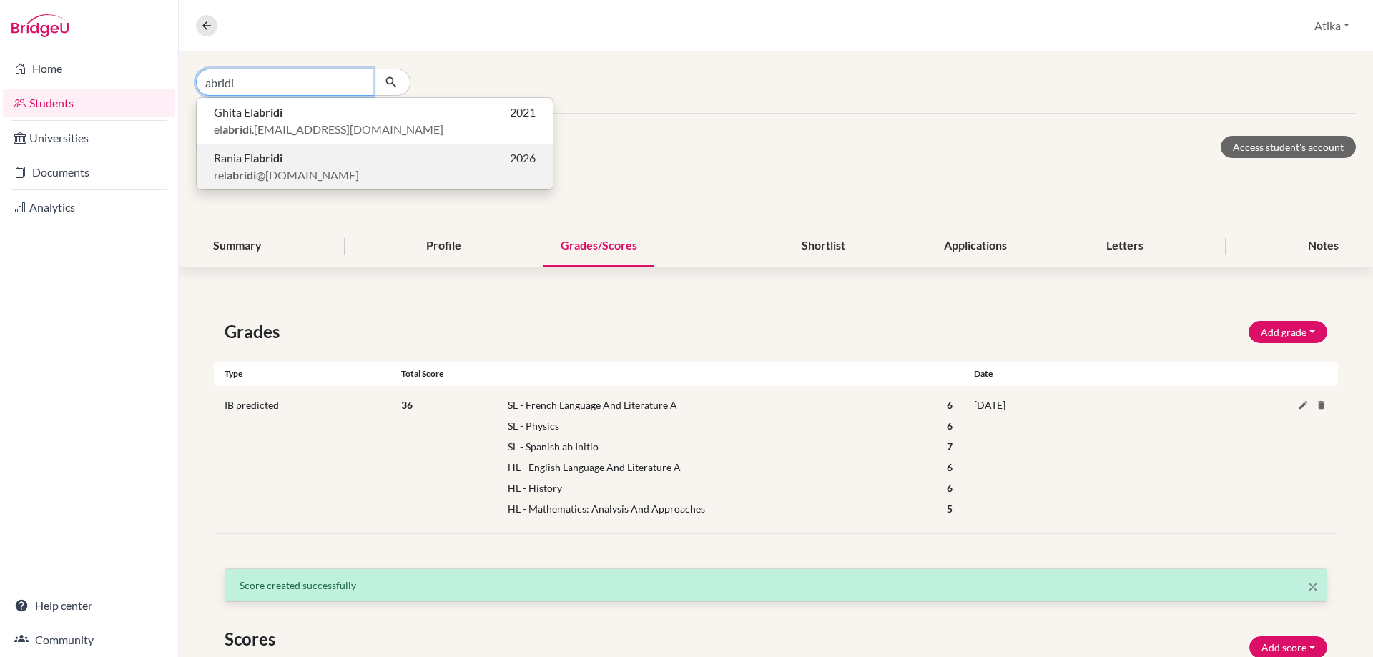
type input "abridi"
click at [252, 159] on span "Rania El abridi" at bounding box center [248, 157] width 69 height 17
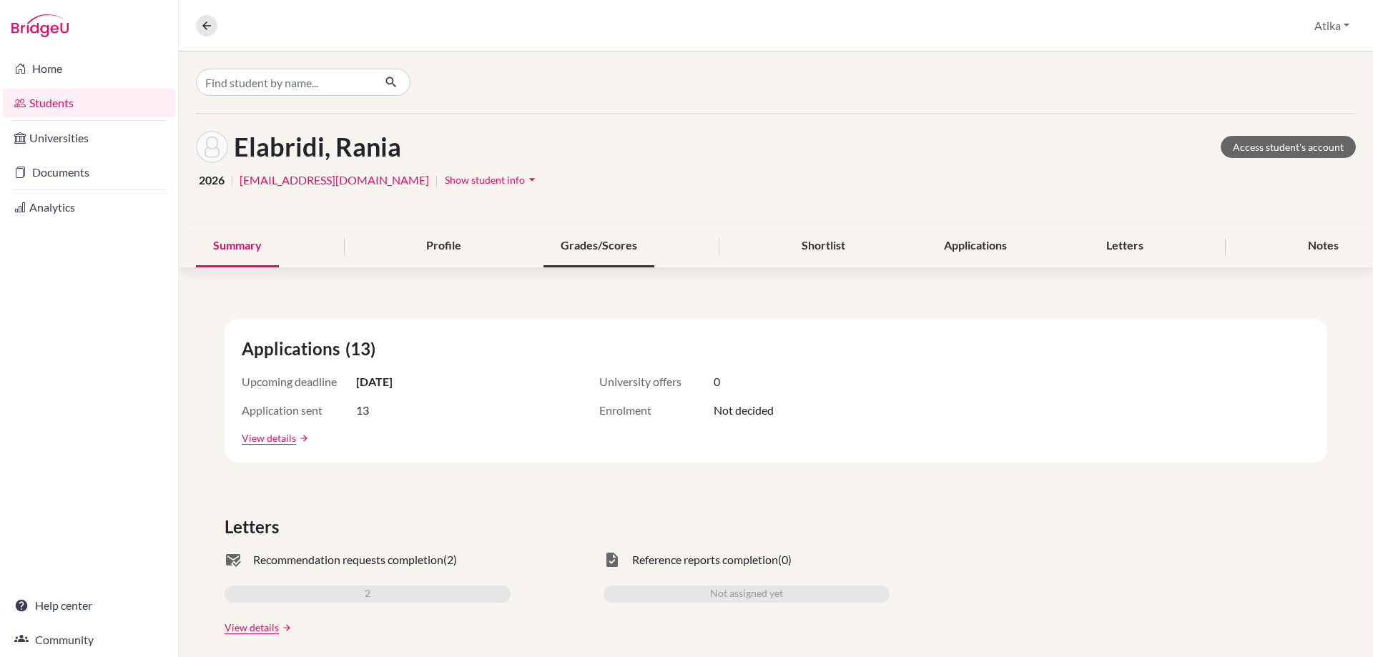
click at [602, 240] on div "Grades/Scores" at bounding box center [598, 246] width 111 height 42
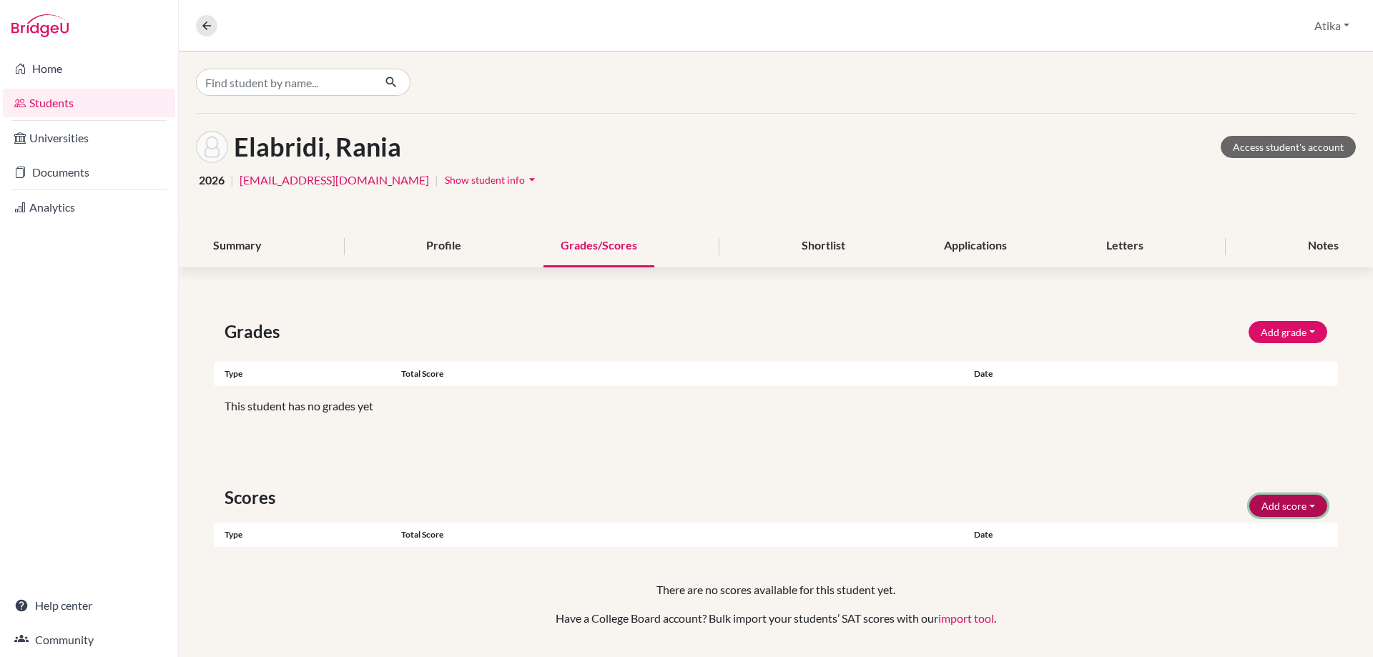
click at [1291, 503] on button "Add score" at bounding box center [1288, 506] width 78 height 22
click at [1241, 530] on button "SAT" at bounding box center [1268, 536] width 113 height 23
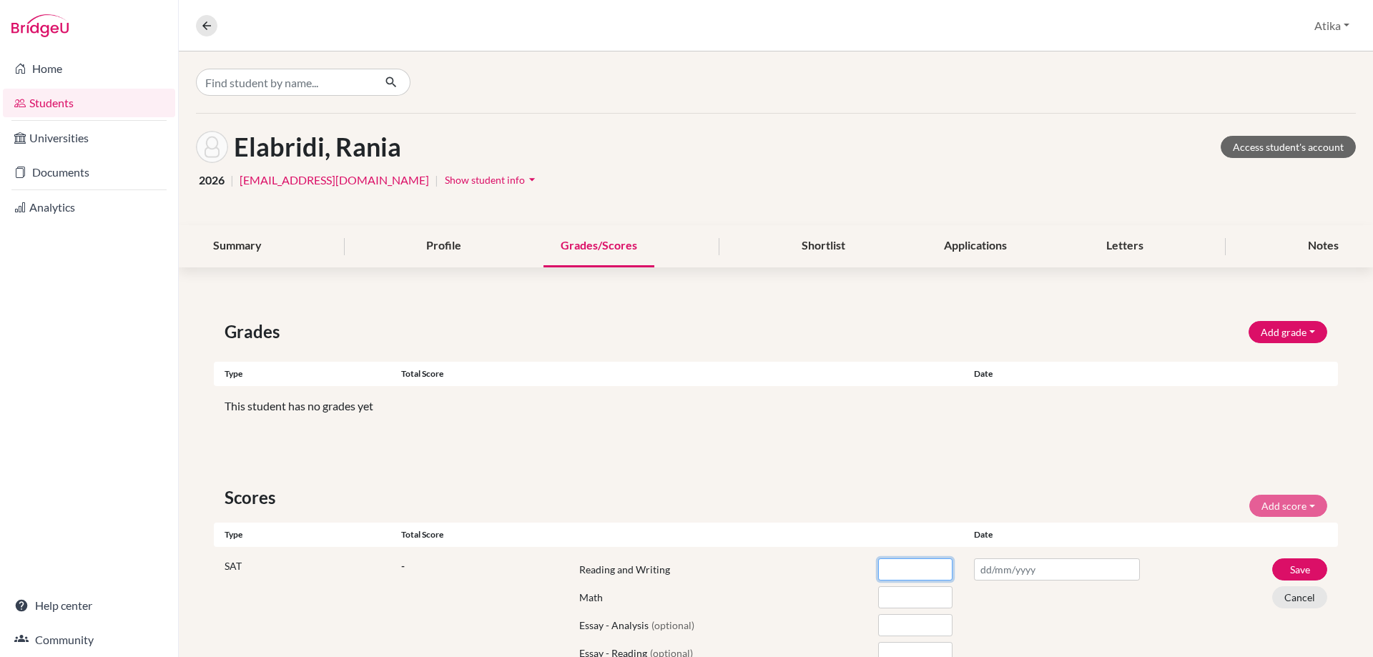
click at [899, 566] on input "number" at bounding box center [915, 569] width 74 height 22
type input "690"
click at [899, 594] on input "number" at bounding box center [915, 597] width 74 height 22
type input "600"
click at [1001, 573] on input "text" at bounding box center [1057, 569] width 166 height 22
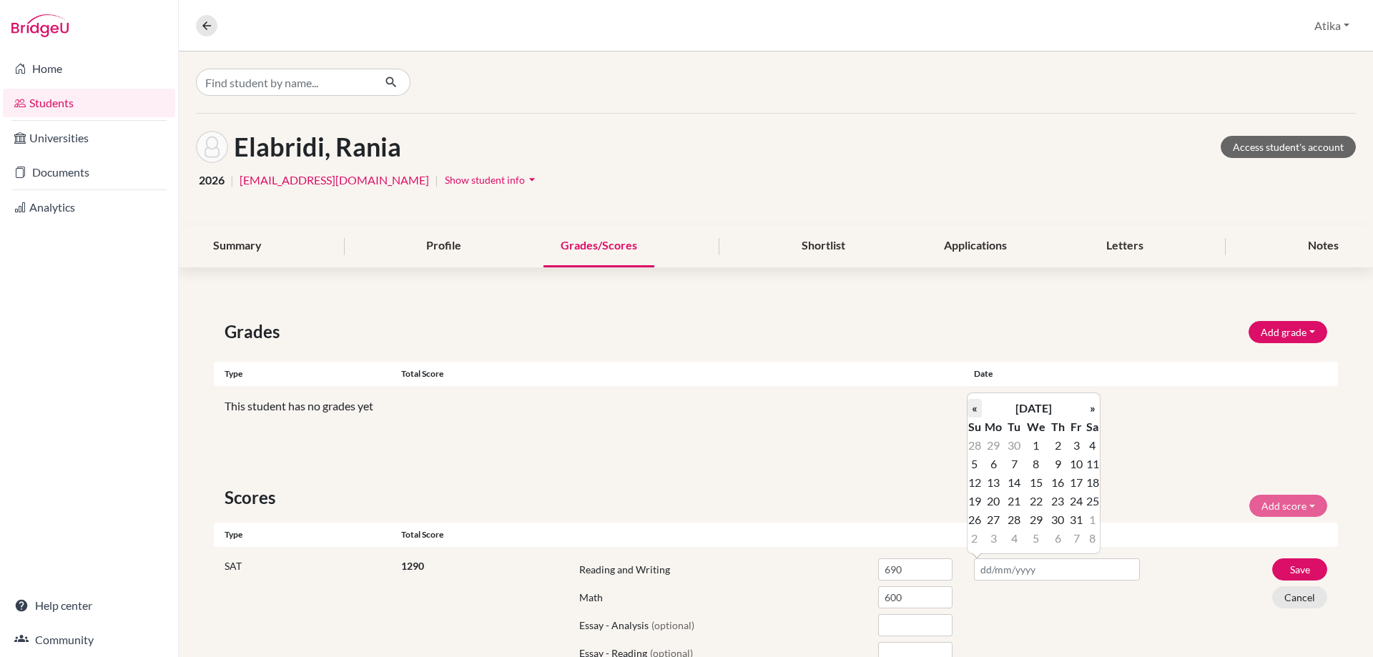
click at [976, 409] on th "«" at bounding box center [974, 408] width 14 height 19
click at [1091, 500] on td "23" at bounding box center [1092, 501] width 14 height 19
type input "[DATE]"
click at [1299, 568] on button "Save" at bounding box center [1299, 569] width 55 height 22
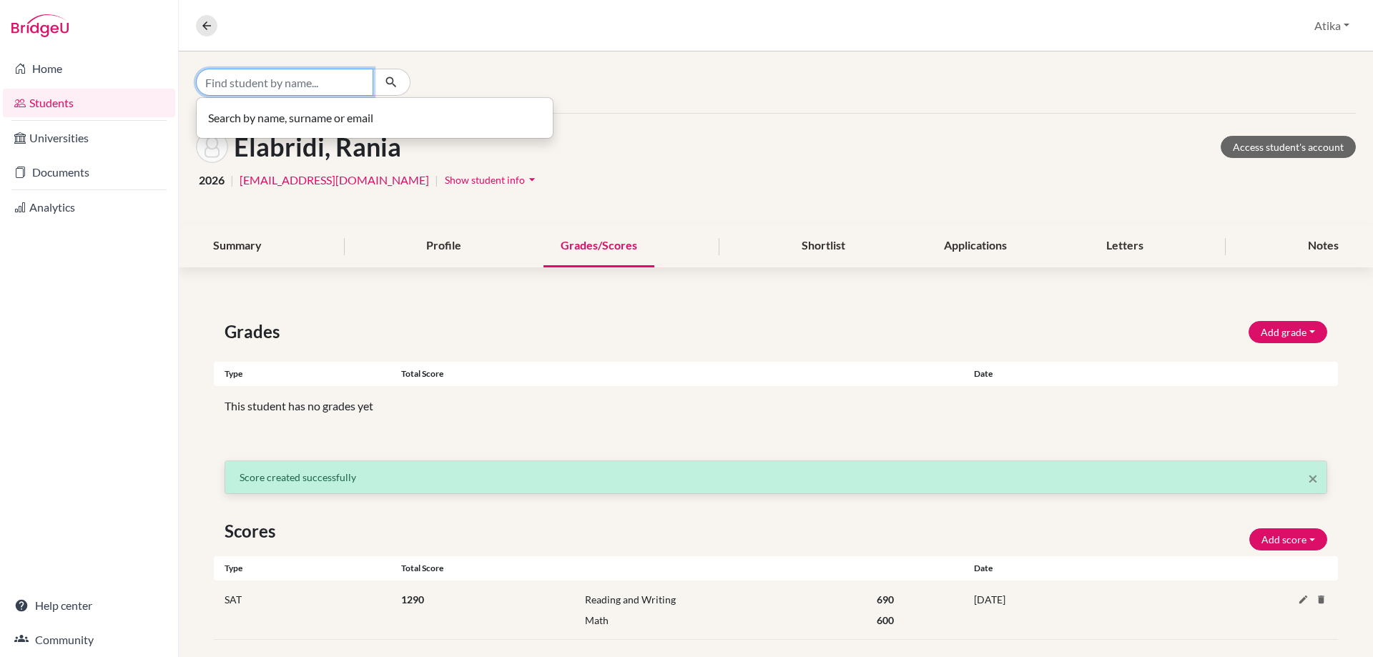
click at [274, 77] on input "Find student by name..." at bounding box center [284, 82] width 177 height 27
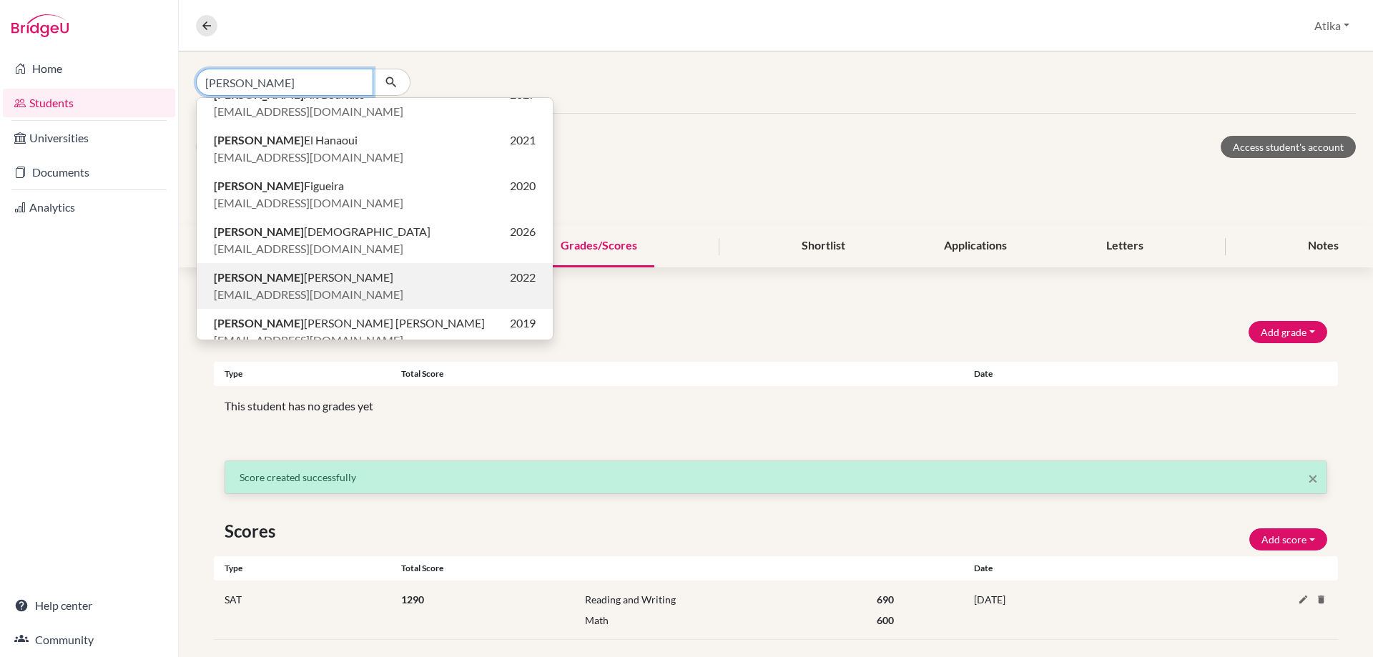
scroll to position [33, 0]
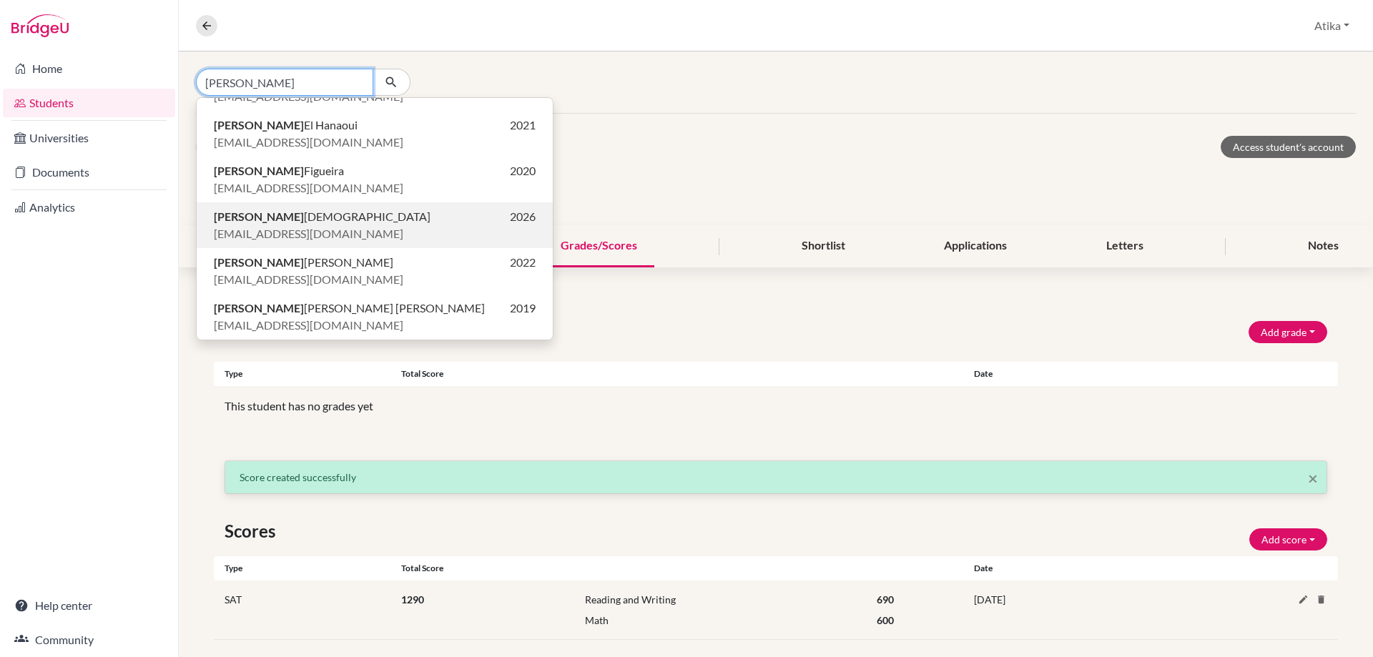
type input "[PERSON_NAME]"
click at [292, 231] on span "[EMAIL_ADDRESS][DOMAIN_NAME]" at bounding box center [308, 233] width 189 height 17
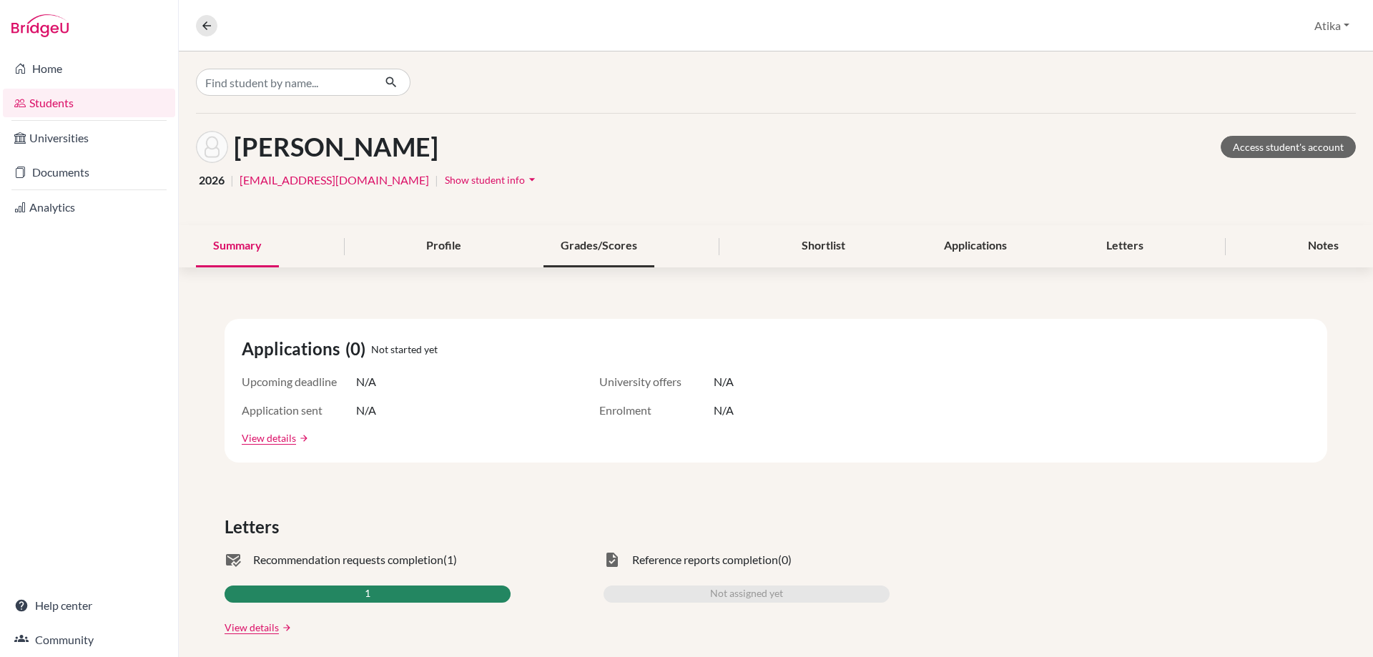
click at [591, 248] on div "Grades/Scores" at bounding box center [598, 246] width 111 height 42
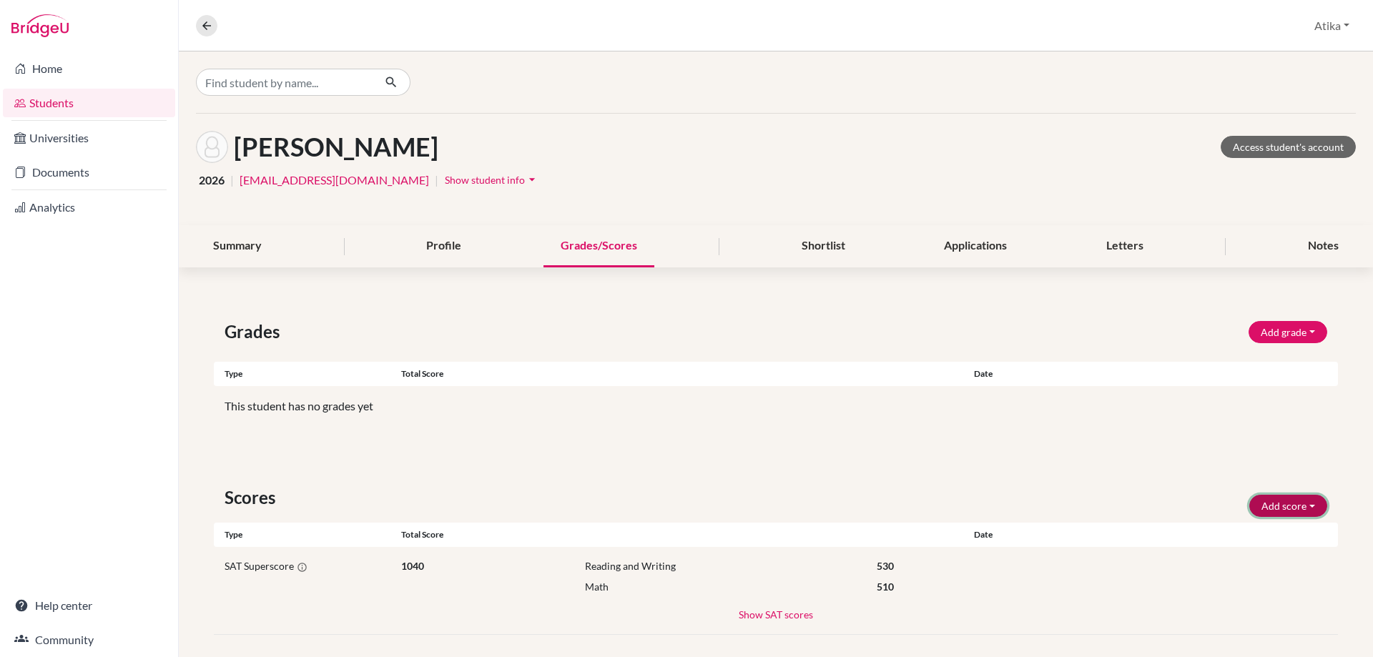
click at [1294, 500] on button "Add score" at bounding box center [1288, 506] width 78 height 22
click at [1230, 534] on button "SAT" at bounding box center [1268, 536] width 113 height 23
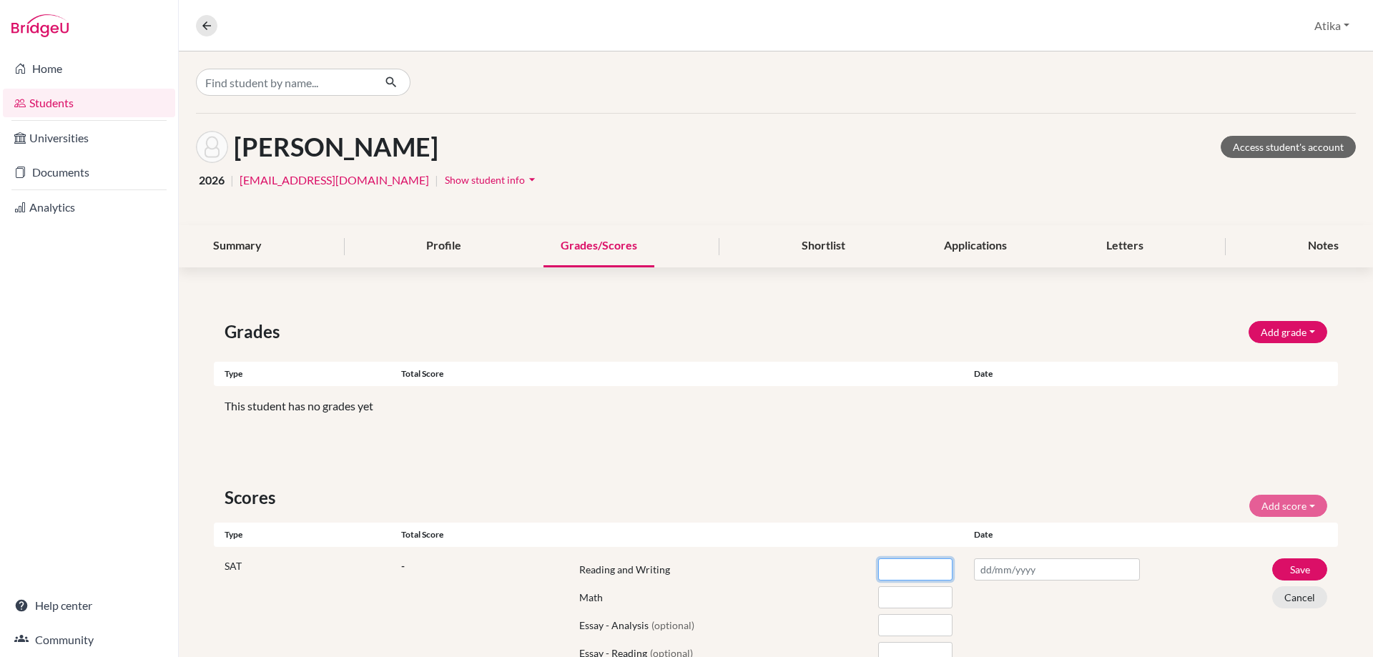
click at [914, 573] on input "number" at bounding box center [915, 569] width 74 height 22
type input "470"
click at [897, 598] on input "number" at bounding box center [915, 597] width 74 height 22
type input "510"
click at [994, 575] on input "text" at bounding box center [1057, 569] width 166 height 22
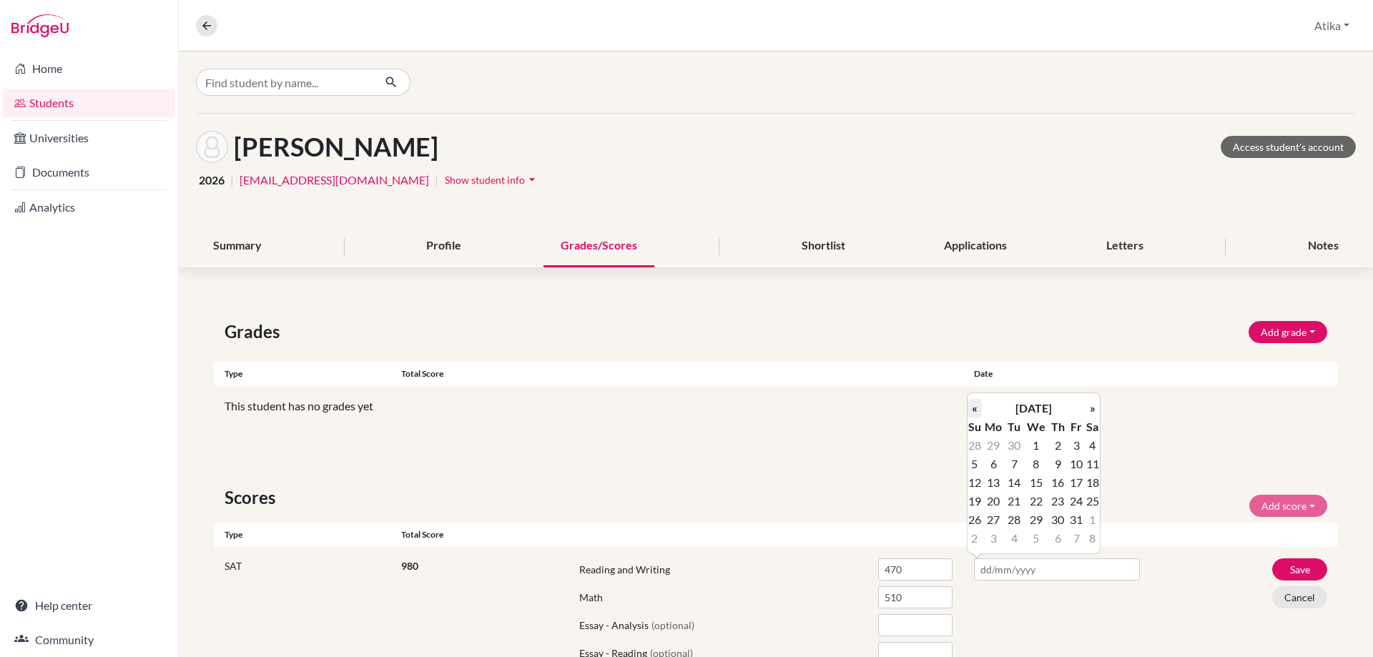
click at [974, 410] on th "«" at bounding box center [974, 408] width 14 height 19
click at [1092, 496] on td "23" at bounding box center [1092, 501] width 14 height 19
type input "[DATE]"
click at [1300, 566] on button "Save" at bounding box center [1299, 569] width 55 height 22
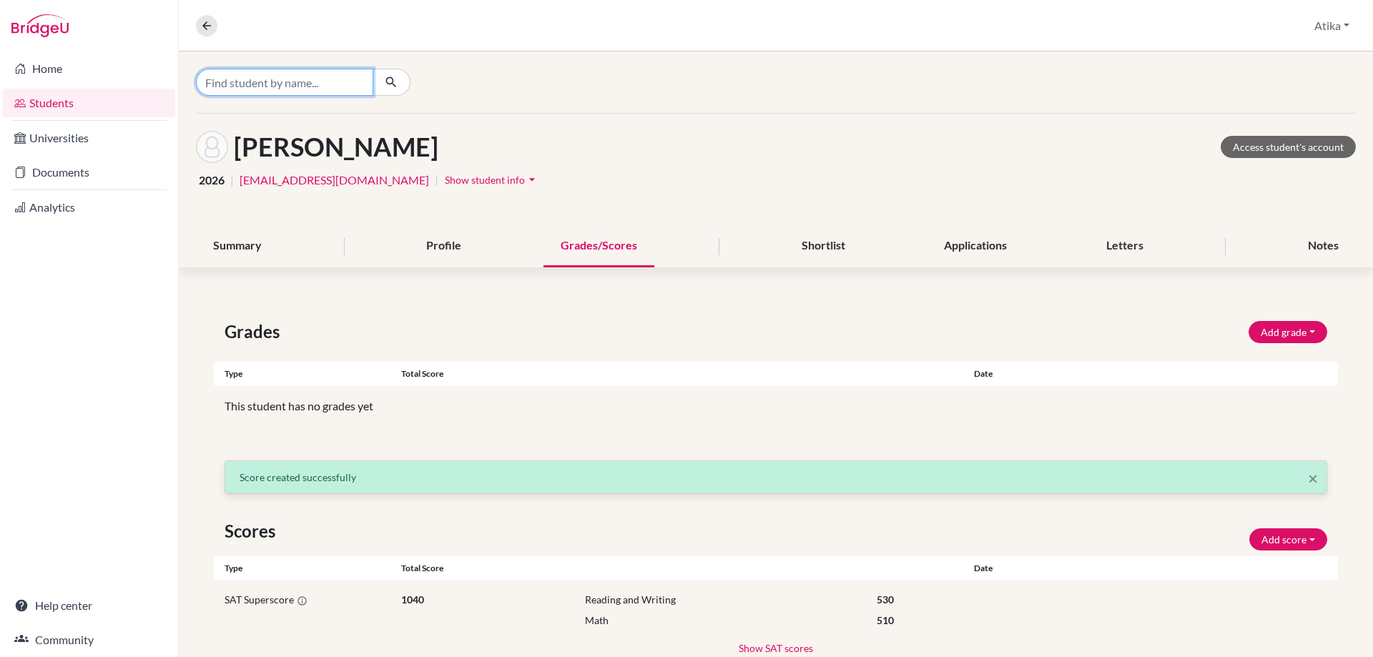
click at [253, 82] on input "Find student by name..." at bounding box center [284, 82] width 177 height 27
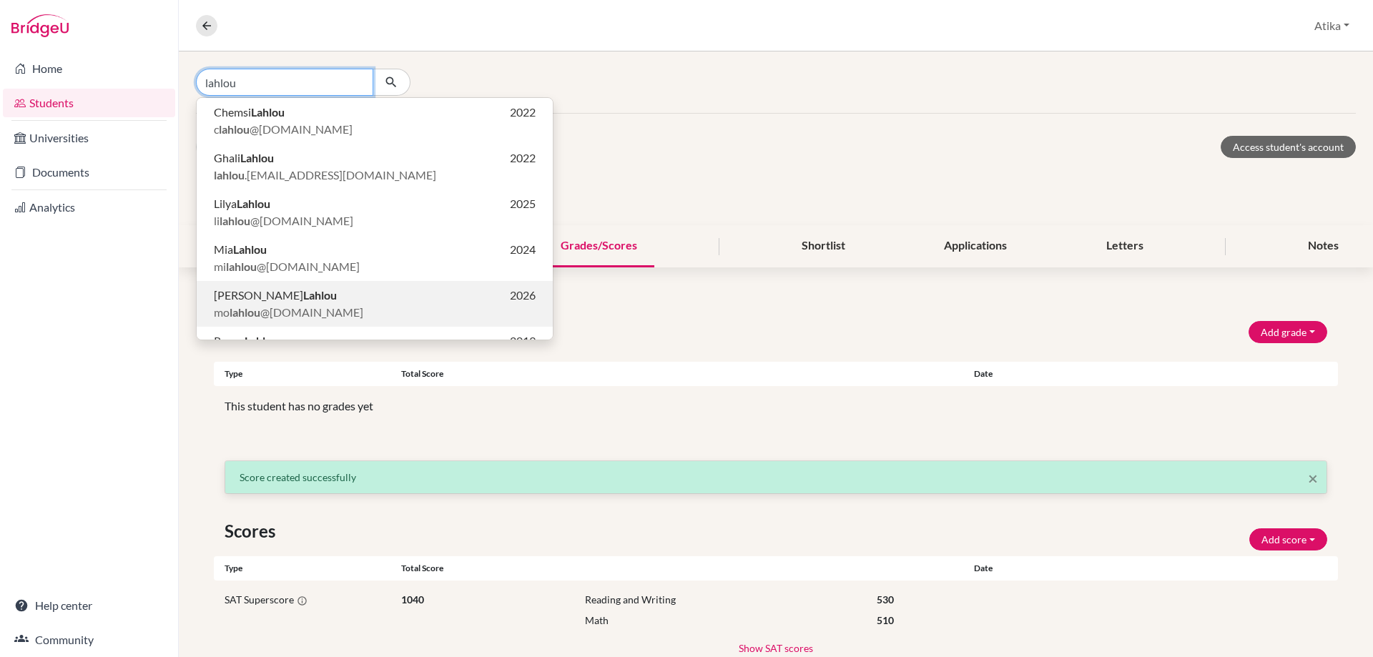
type input "lahlou"
click at [305, 293] on p "[PERSON_NAME] 2026" at bounding box center [375, 295] width 322 height 17
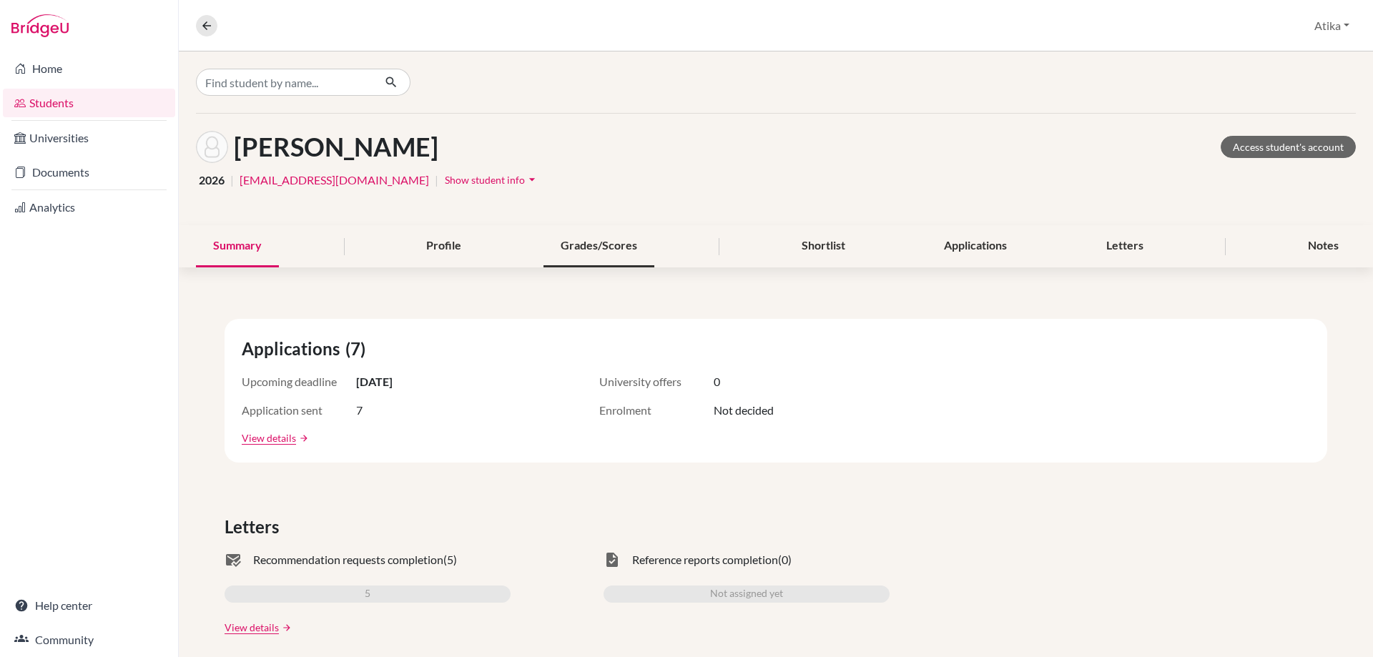
click at [606, 237] on div "Grades/Scores" at bounding box center [598, 246] width 111 height 42
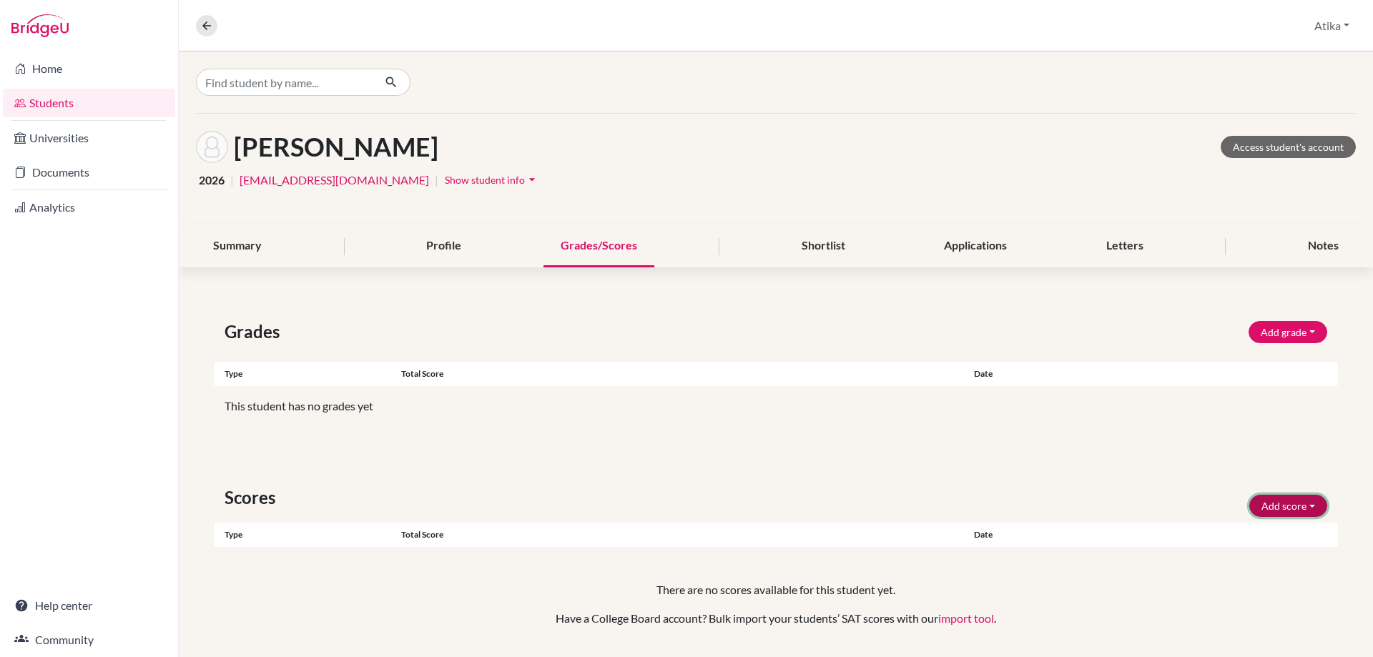
click at [1291, 502] on button "Add score" at bounding box center [1288, 506] width 78 height 22
click at [1231, 533] on button "SAT" at bounding box center [1268, 536] width 113 height 23
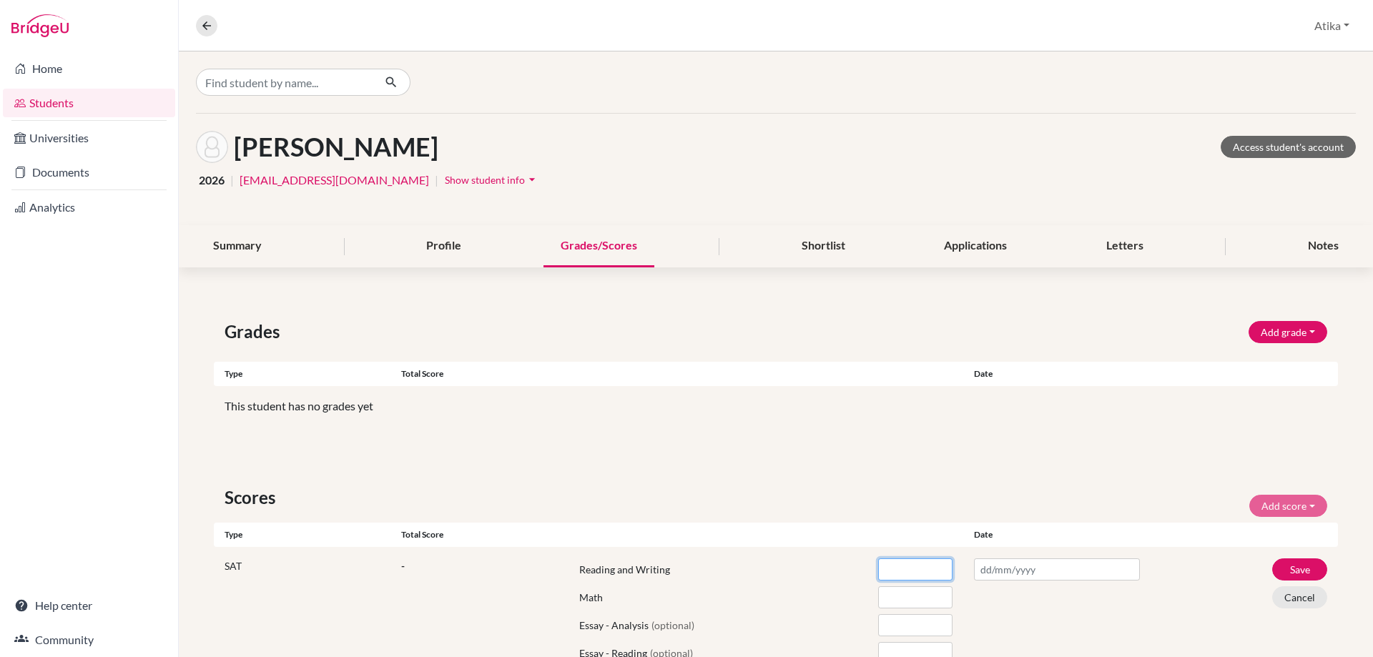
click at [897, 573] on input "number" at bounding box center [915, 569] width 74 height 22
type input "620"
click at [892, 596] on input "number" at bounding box center [915, 597] width 74 height 22
type input "640"
click at [991, 570] on input "text" at bounding box center [1057, 569] width 166 height 22
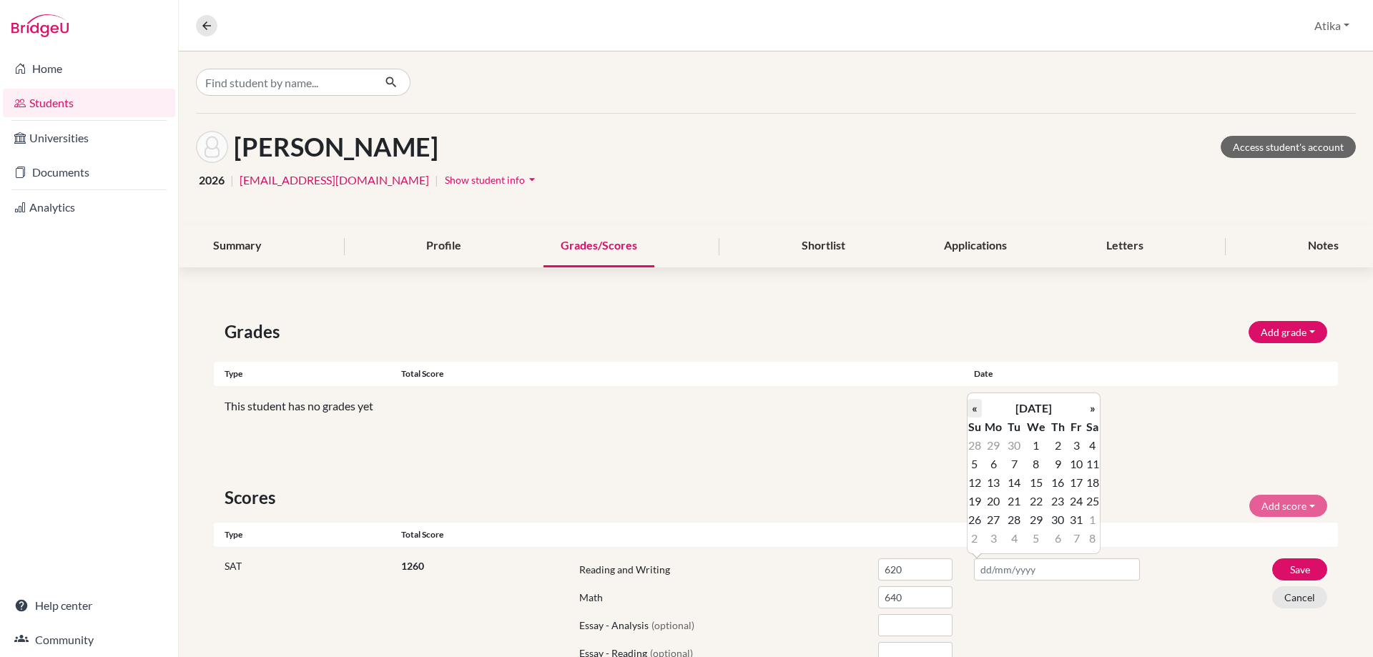
click at [972, 406] on th "«" at bounding box center [974, 408] width 14 height 19
click at [1092, 500] on td "23" at bounding box center [1092, 501] width 14 height 19
type input "[DATE]"
click at [1299, 566] on button "Save" at bounding box center [1299, 569] width 55 height 22
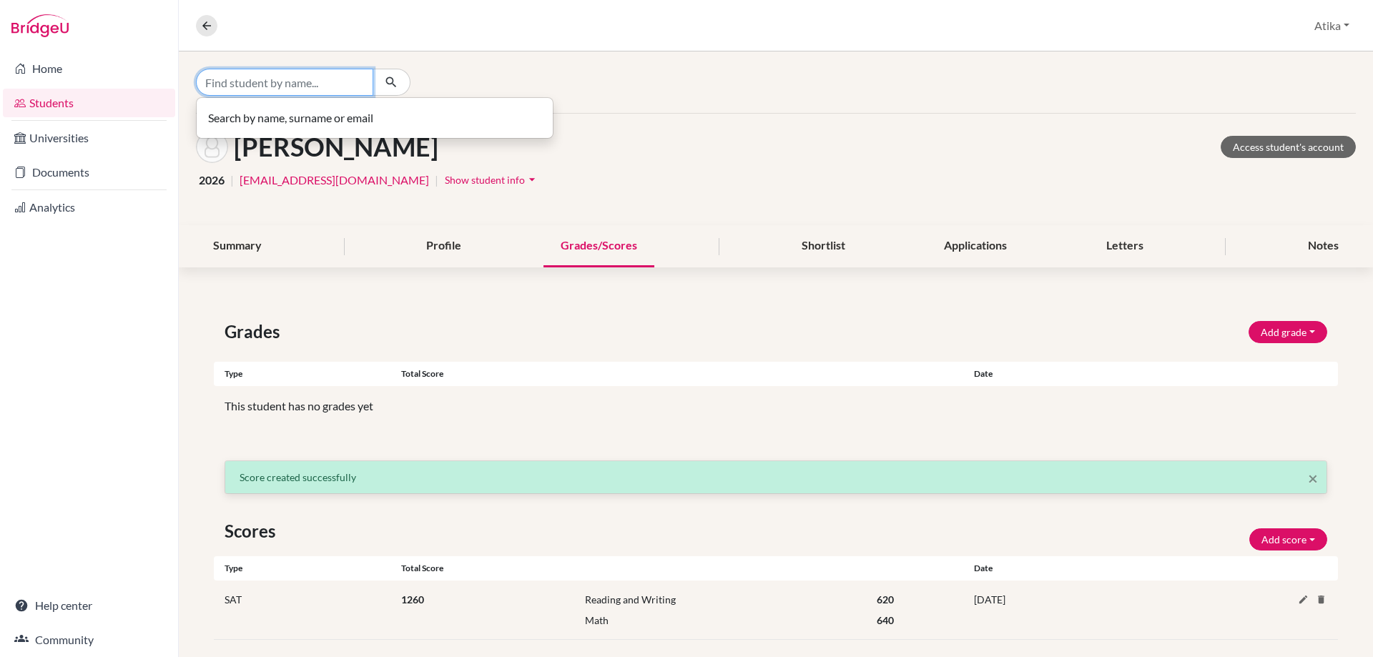
click at [308, 74] on input "Find student by name..." at bounding box center [284, 82] width 177 height 27
type input "machkou"
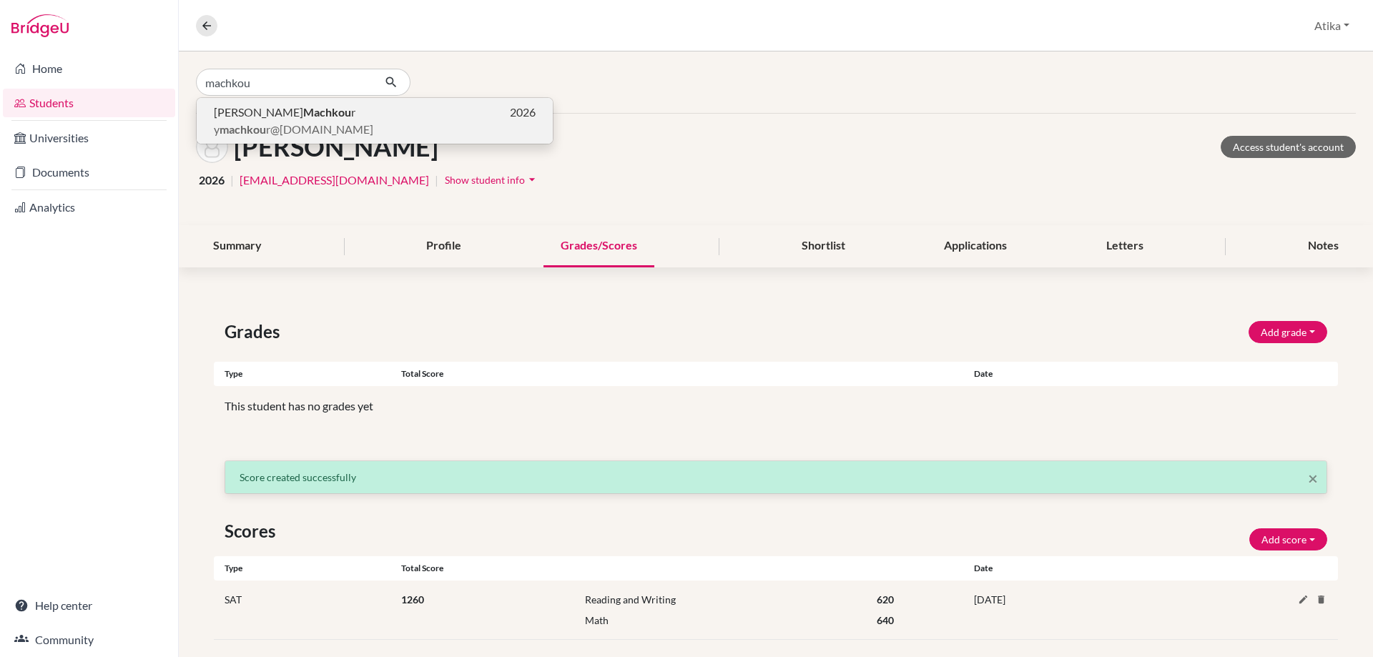
click at [303, 112] on b "Machkou" at bounding box center [327, 112] width 48 height 14
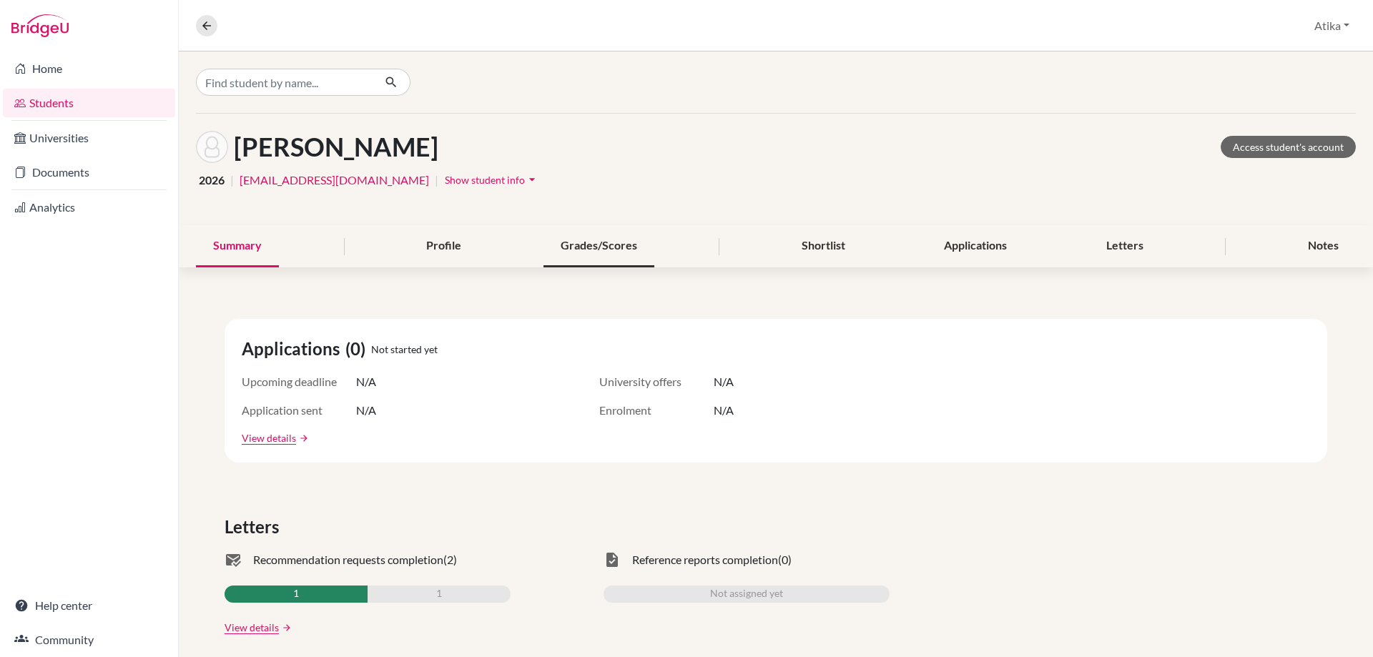
click at [578, 244] on div "Grades/Scores" at bounding box center [598, 246] width 111 height 42
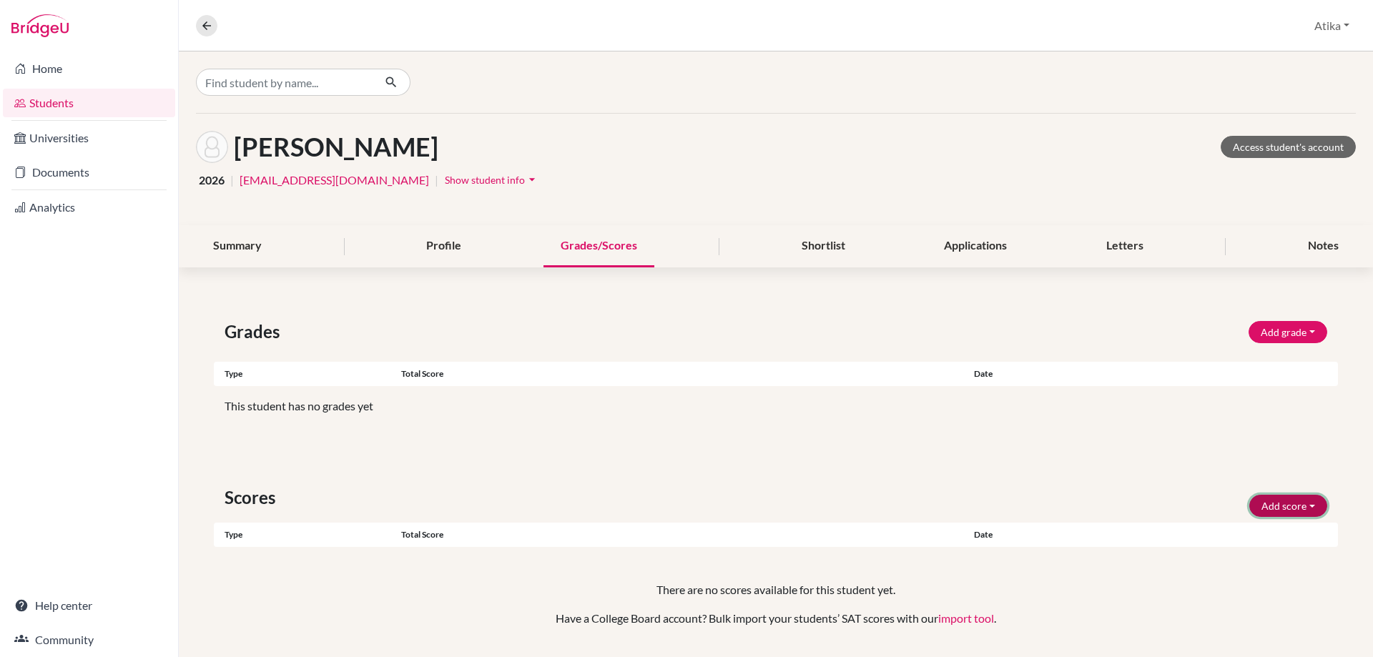
click at [1275, 499] on button "Add score" at bounding box center [1288, 506] width 78 height 22
click at [1252, 529] on button "SAT" at bounding box center [1268, 536] width 113 height 23
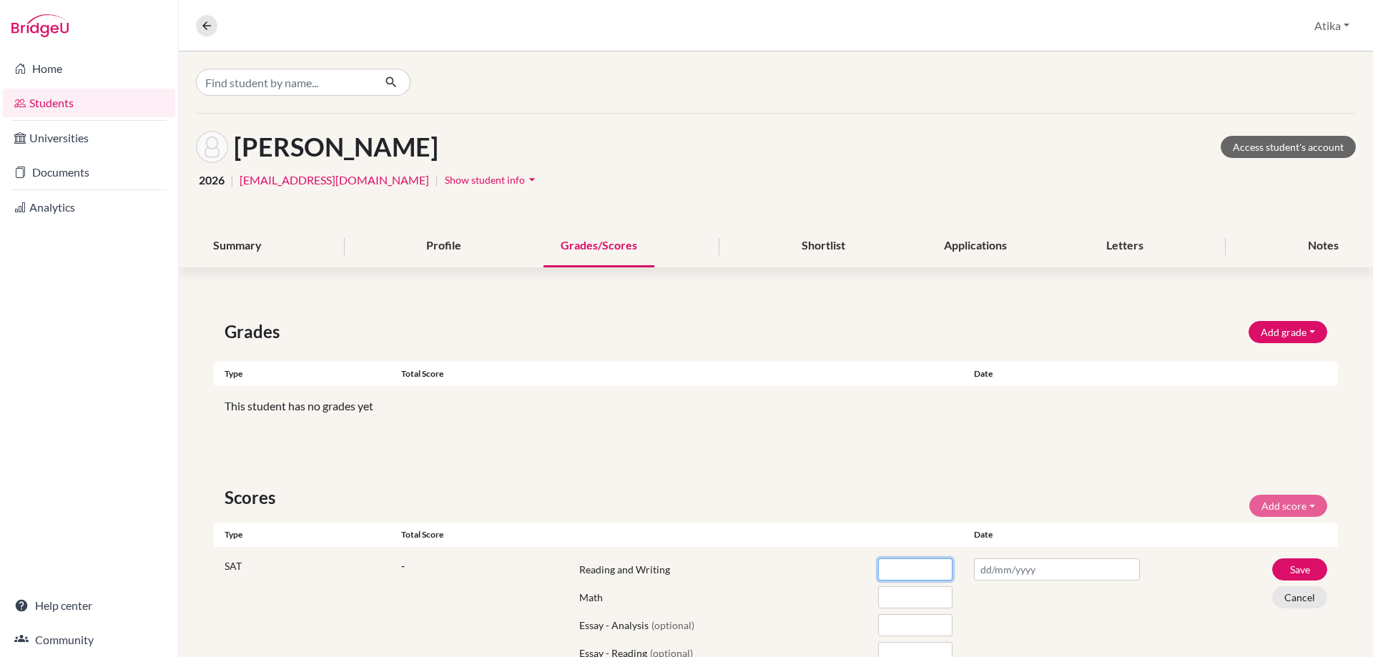
click at [922, 564] on input "number" at bounding box center [915, 569] width 74 height 22
type input "660"
click at [907, 596] on input "number" at bounding box center [915, 597] width 74 height 22
type input "620"
click at [997, 567] on input "text" at bounding box center [1057, 569] width 166 height 22
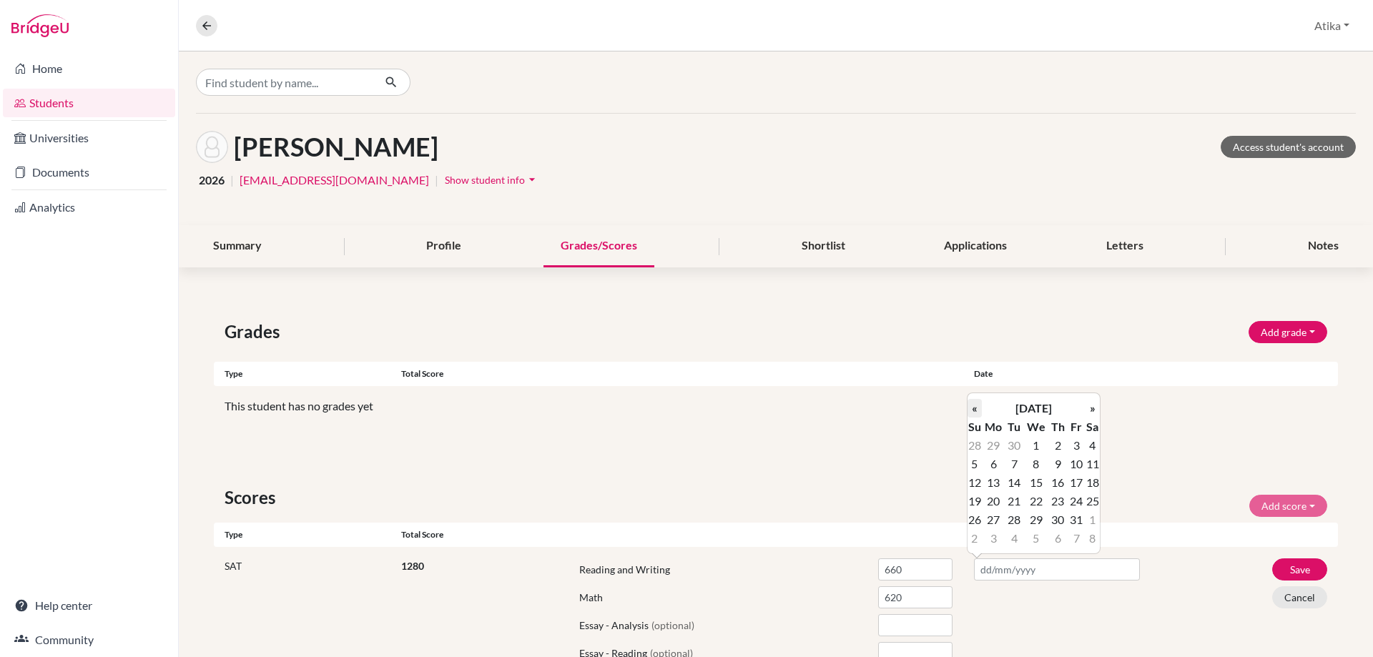
click at [972, 408] on th "«" at bounding box center [974, 408] width 14 height 19
click at [1099, 499] on td "23" at bounding box center [1092, 501] width 14 height 19
type input "[DATE]"
click at [890, 598] on input "620" at bounding box center [915, 597] width 74 height 22
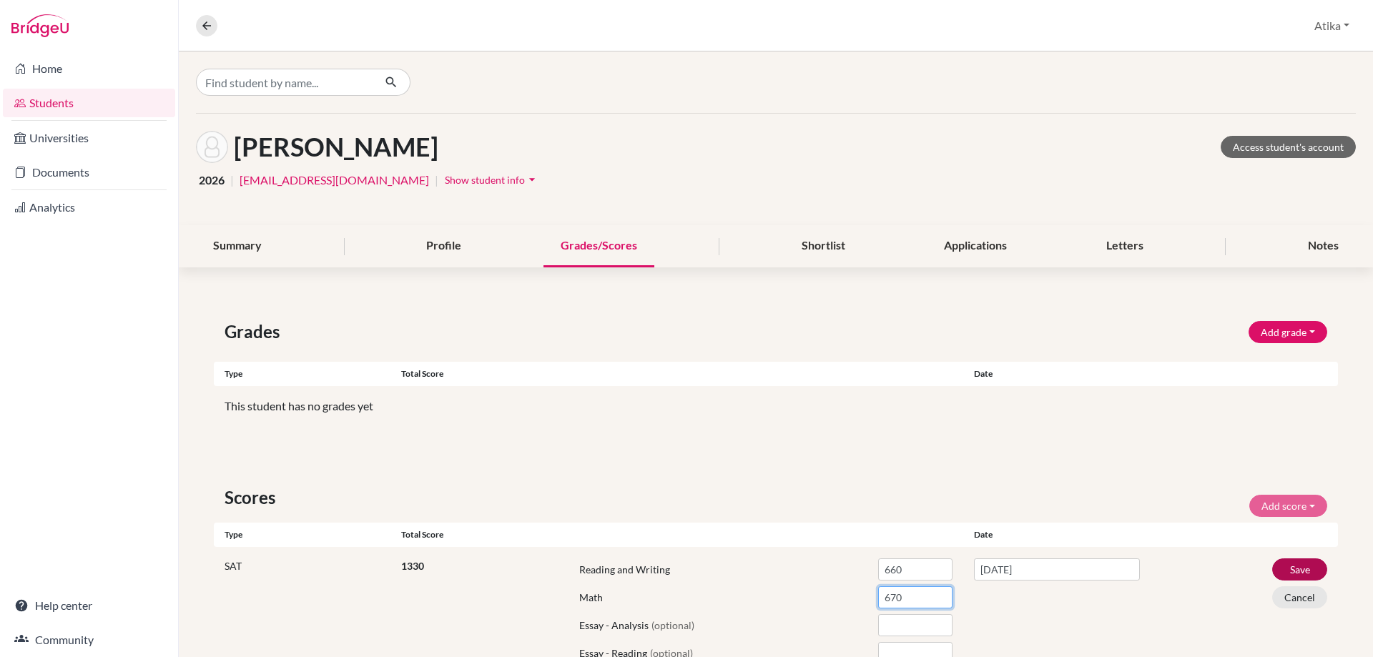
type input "670"
click at [1286, 569] on button "Save" at bounding box center [1299, 569] width 55 height 22
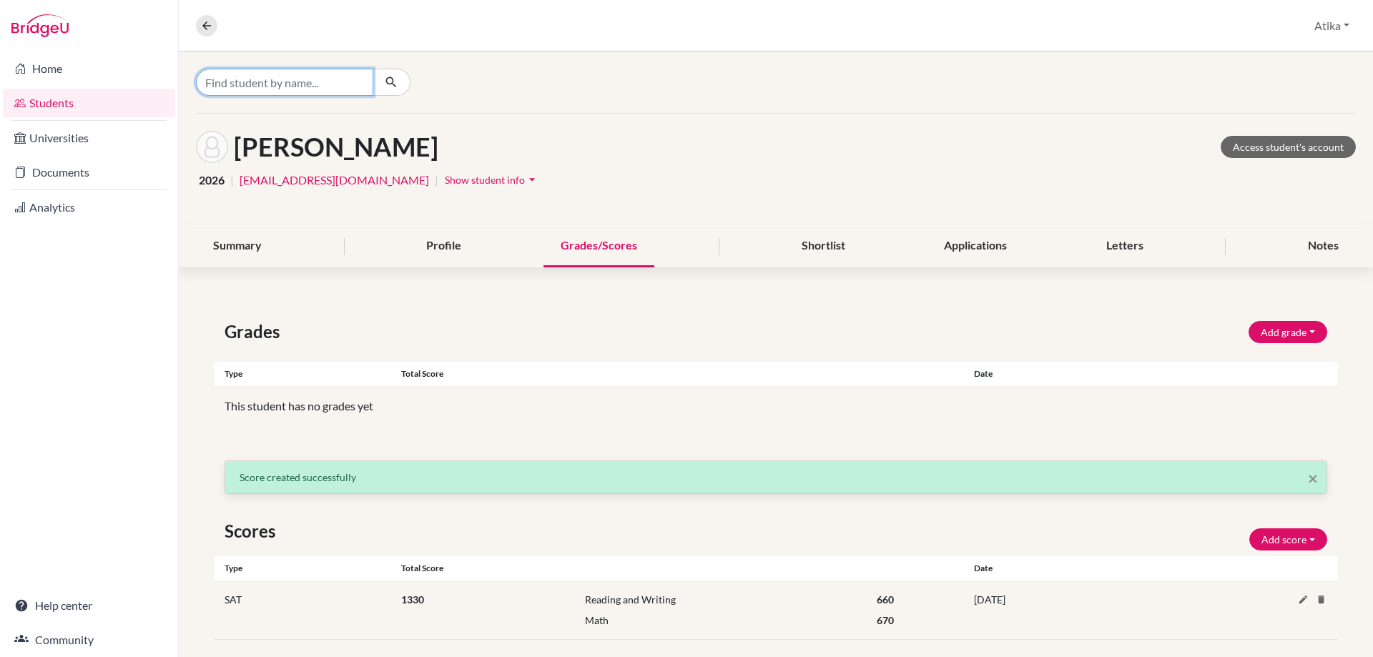
click at [284, 85] on input "Find student by name..." at bounding box center [284, 82] width 177 height 27
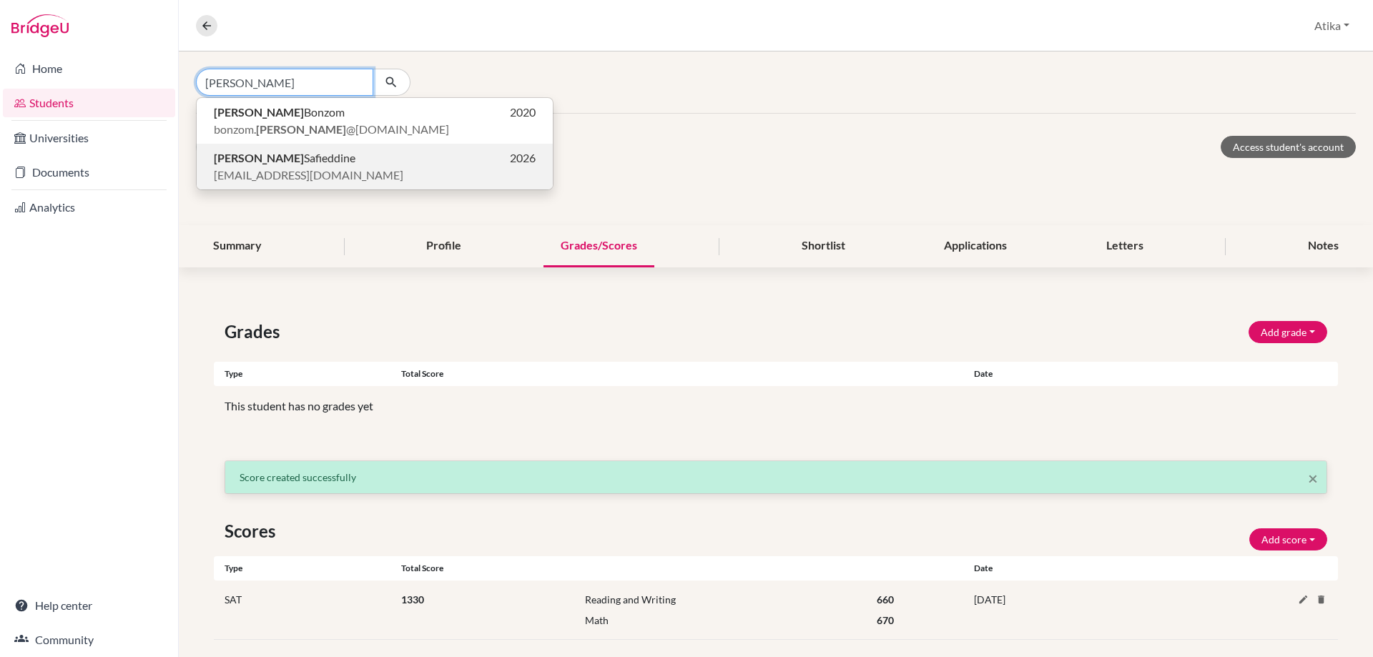
type input "[PERSON_NAME]"
click at [279, 158] on span "[PERSON_NAME]" at bounding box center [285, 157] width 142 height 17
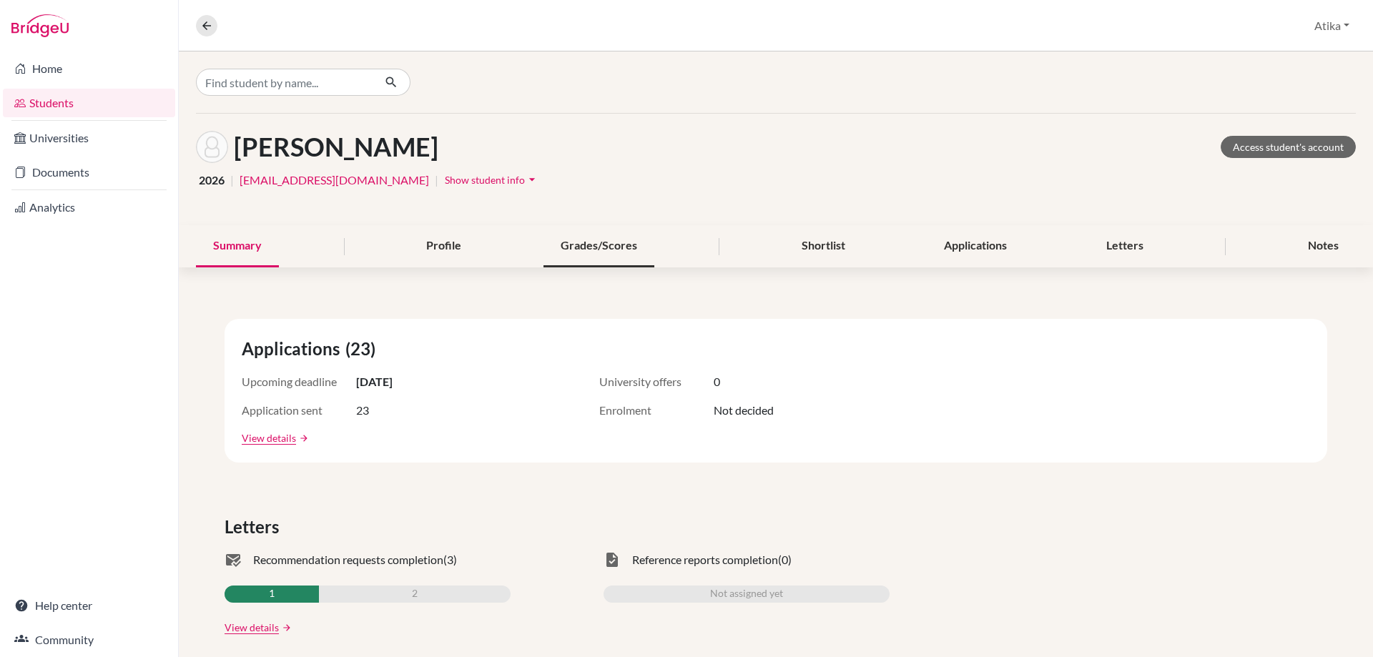
click at [585, 242] on div "Grades/Scores" at bounding box center [598, 246] width 111 height 42
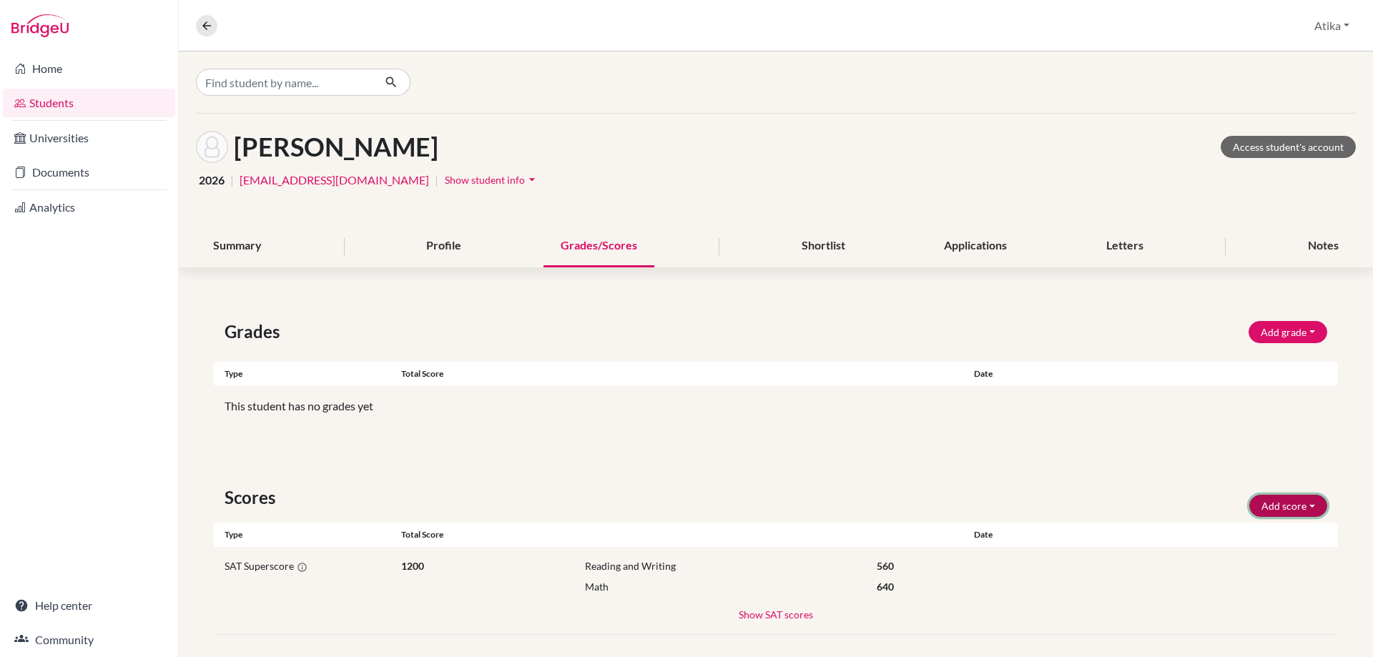
click at [1268, 498] on button "Add score" at bounding box center [1288, 506] width 78 height 22
click at [1228, 531] on button "SAT" at bounding box center [1268, 536] width 113 height 23
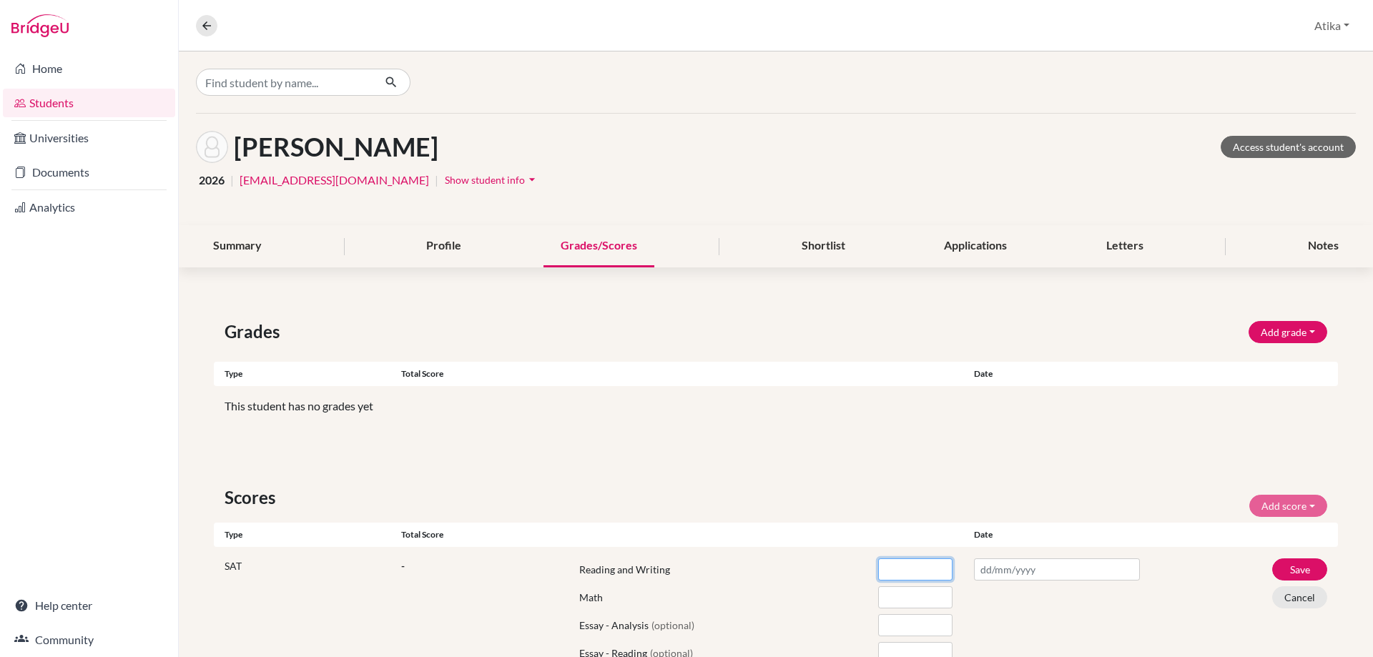
click at [887, 571] on input "number" at bounding box center [915, 569] width 74 height 22
type input "560"
click at [888, 591] on input "number" at bounding box center [915, 597] width 74 height 22
type input "590"
click at [989, 568] on input "text" at bounding box center [1057, 569] width 166 height 22
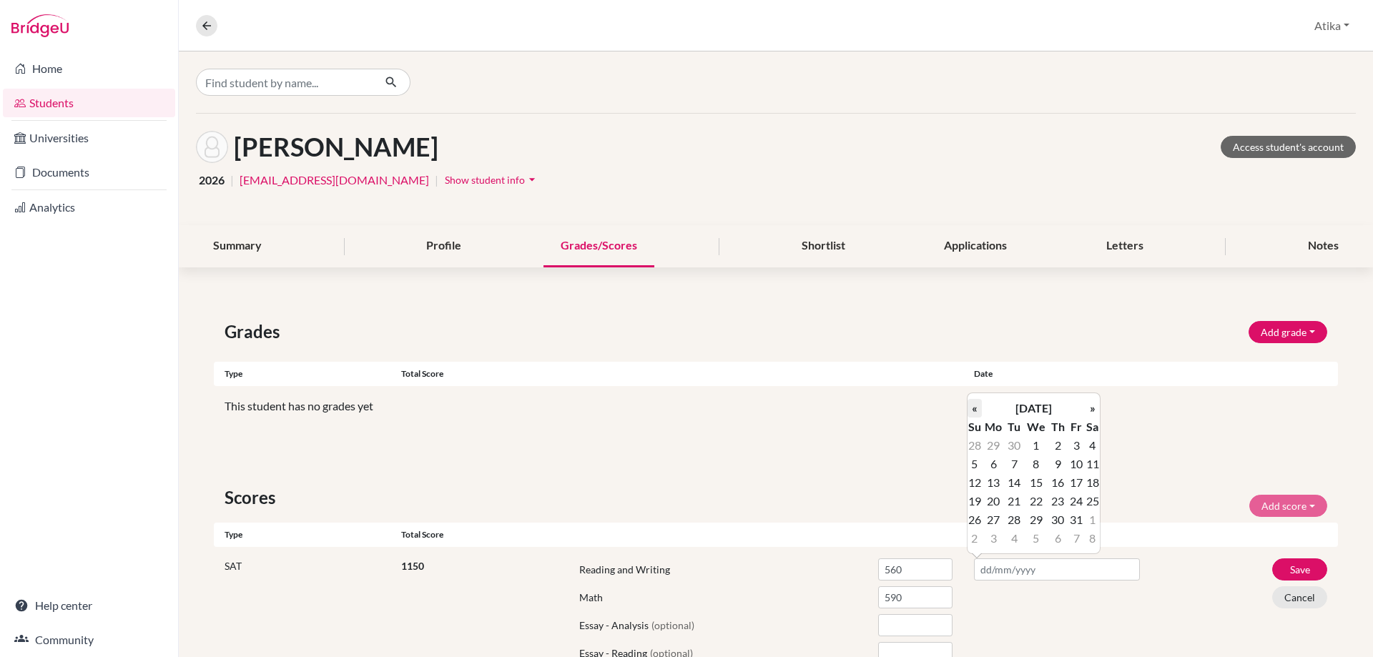
click at [977, 411] on th "«" at bounding box center [974, 408] width 14 height 19
click at [1096, 500] on td "23" at bounding box center [1092, 501] width 14 height 19
type input "[DATE]"
click at [1307, 568] on button "Save" at bounding box center [1299, 569] width 55 height 22
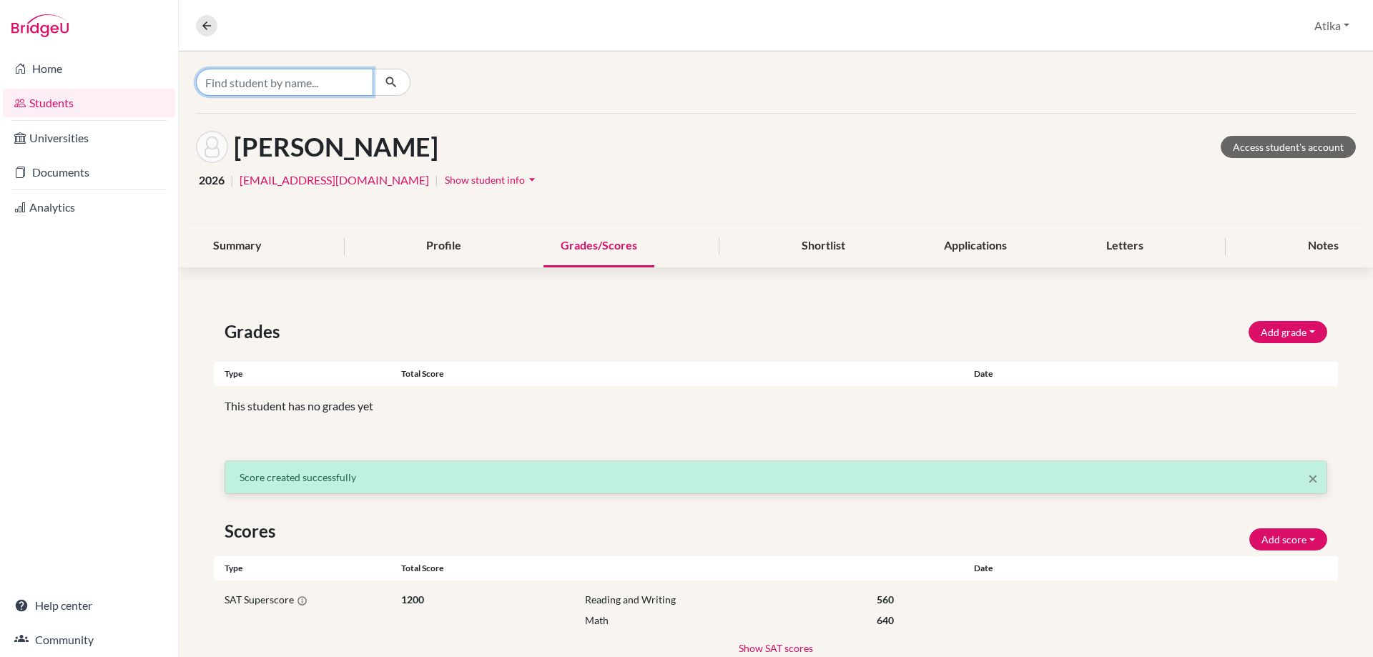
click at [270, 84] on input "Find student by name..." at bounding box center [284, 82] width 177 height 27
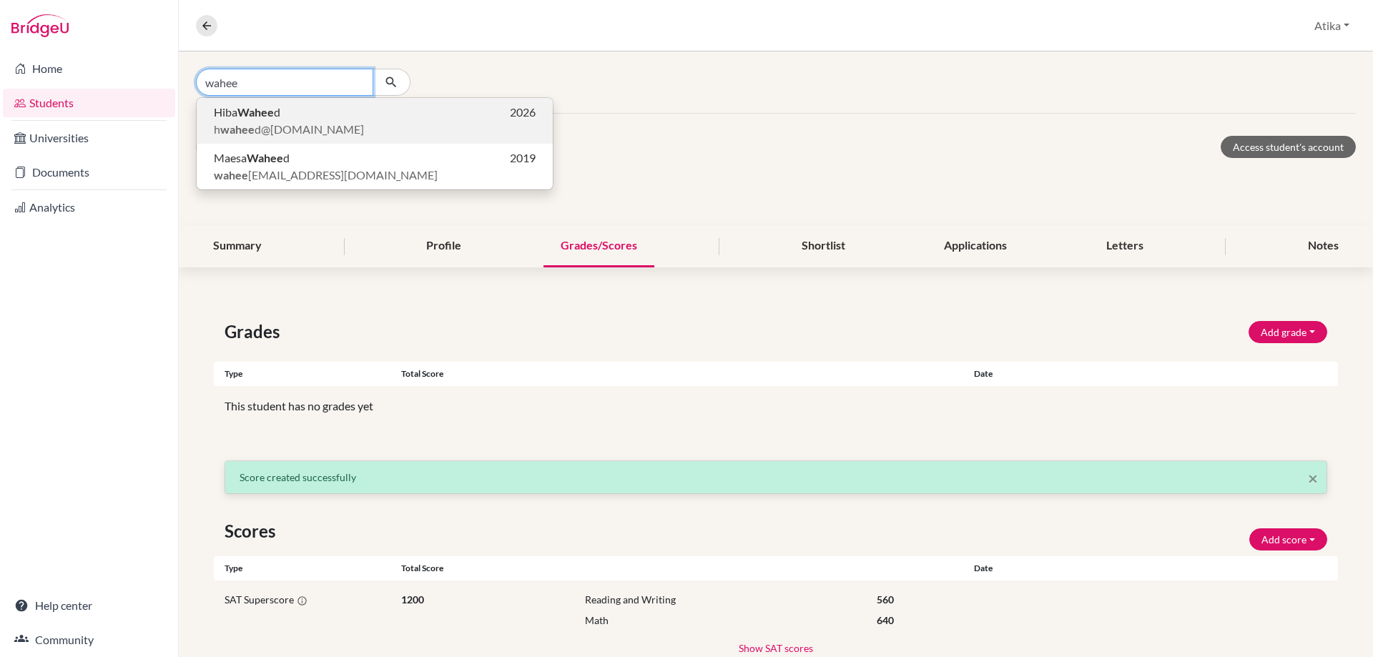
type input "wahee"
click at [257, 117] on b "Wahee" at bounding box center [255, 112] width 36 height 14
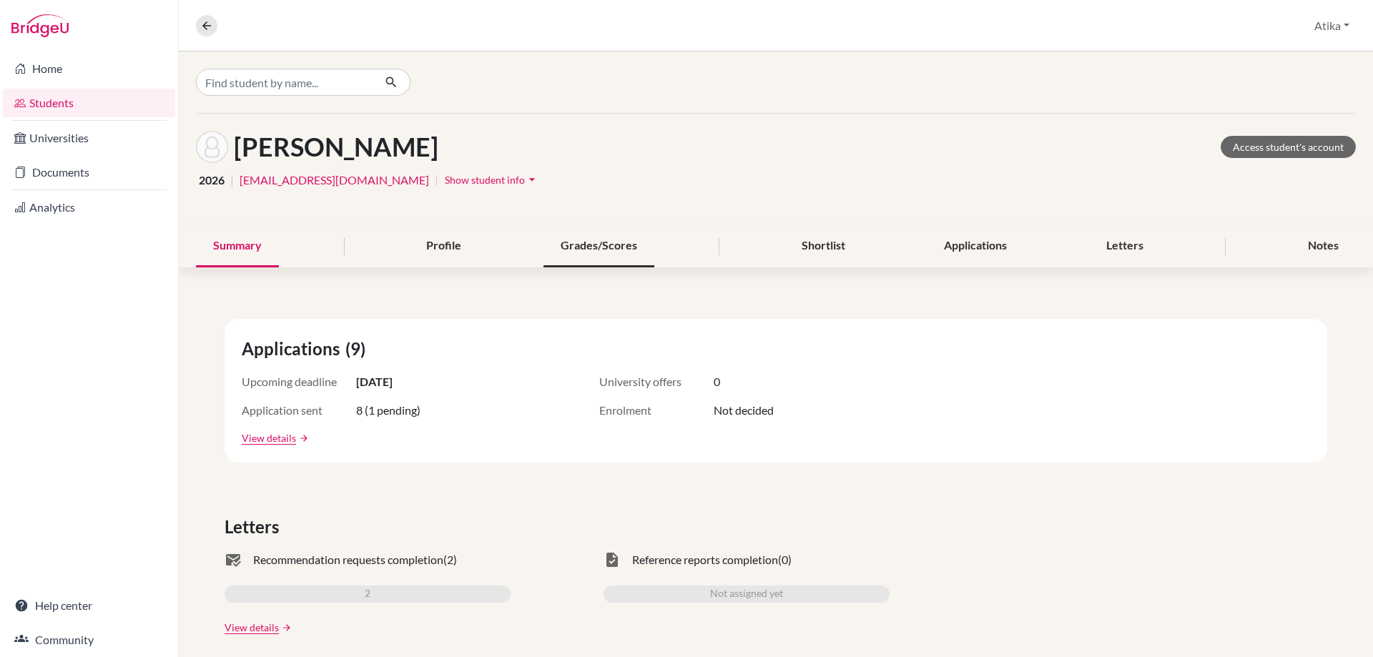
click at [582, 241] on div "Grades/Scores" at bounding box center [598, 246] width 111 height 42
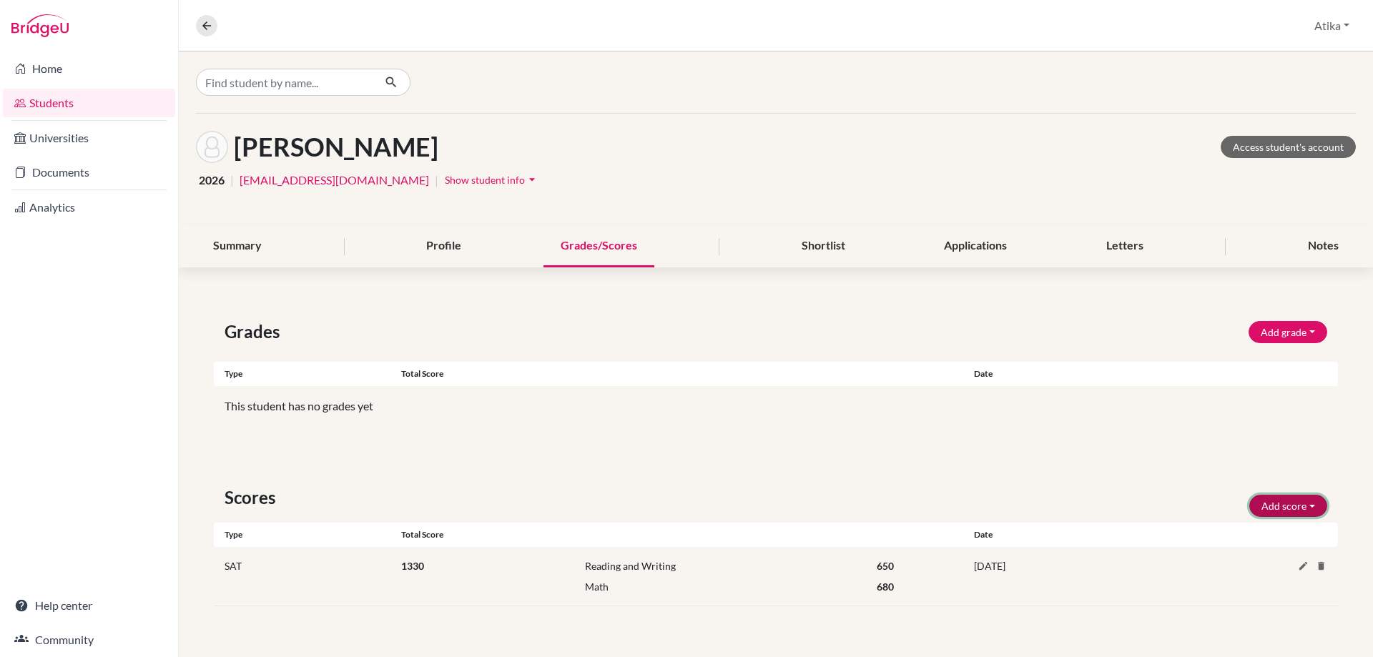
click at [1317, 498] on button "Add score" at bounding box center [1288, 506] width 78 height 22
click at [1257, 538] on button "SAT" at bounding box center [1268, 536] width 113 height 23
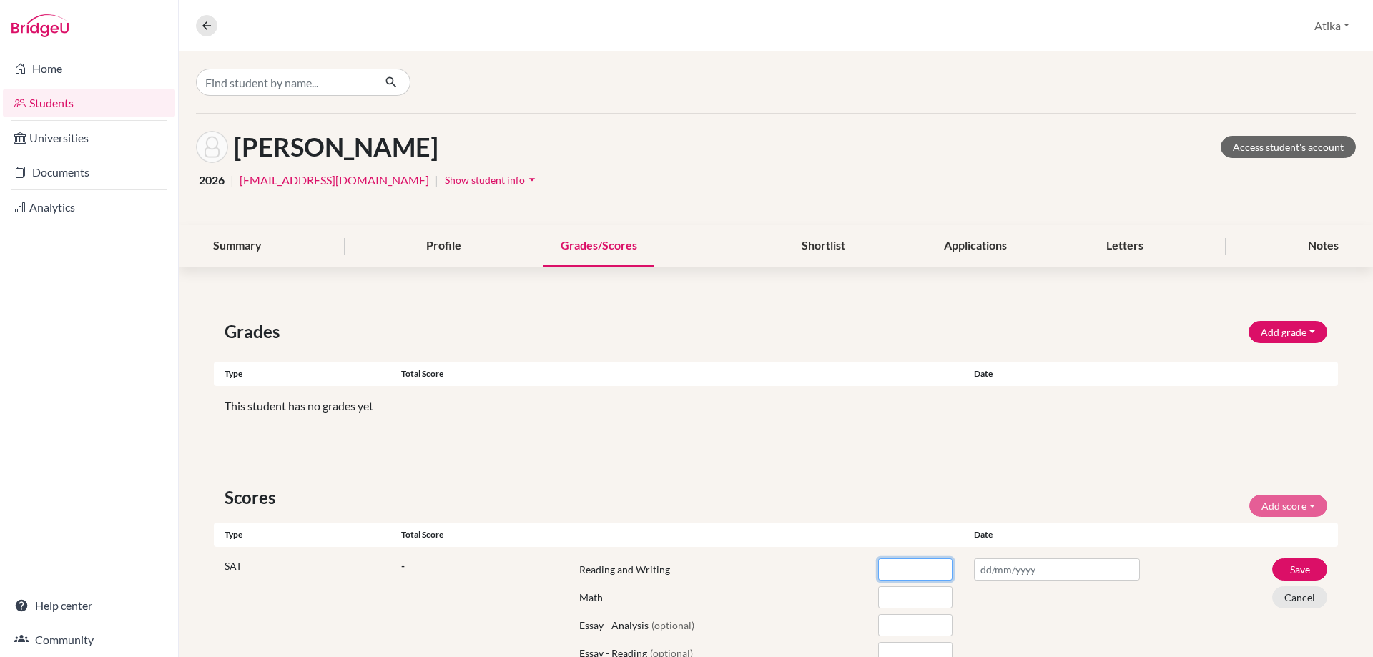
click at [889, 576] on input "number" at bounding box center [915, 569] width 74 height 22
type input "700"
click at [897, 605] on input "number" at bounding box center [915, 597] width 74 height 22
type input "740"
click at [1013, 574] on input "text" at bounding box center [1057, 569] width 166 height 22
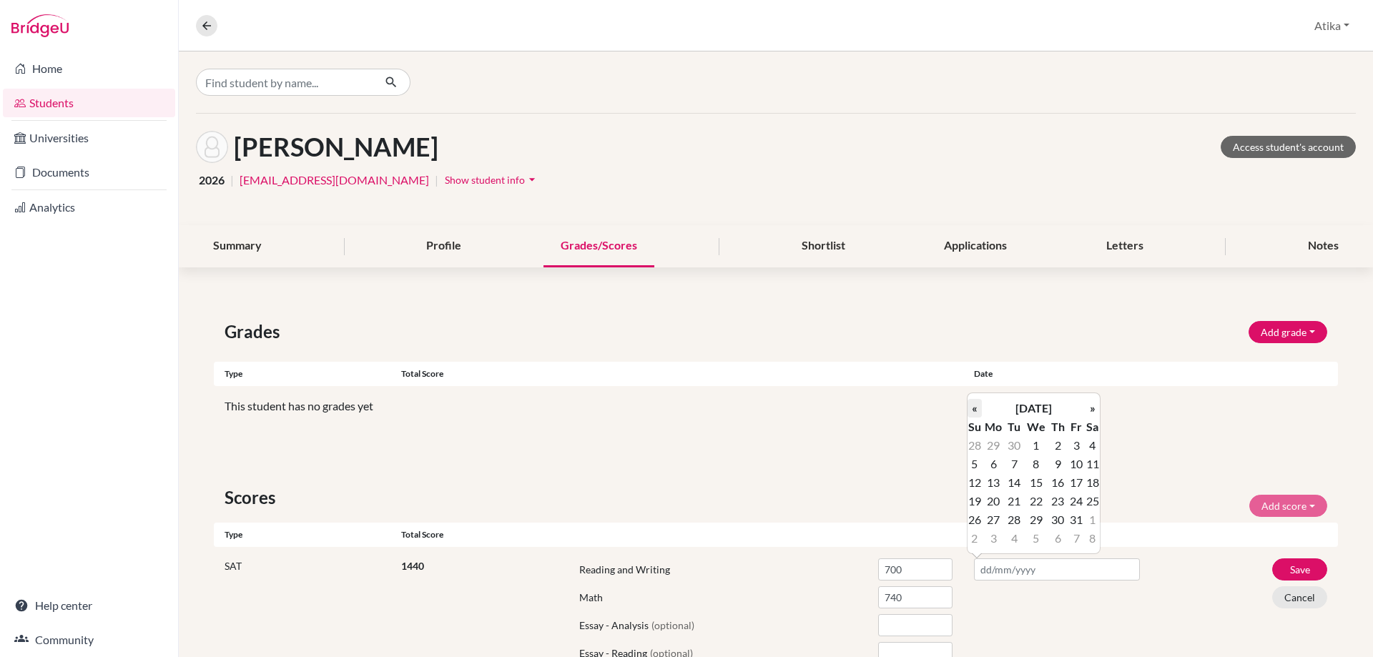
click at [976, 409] on th "«" at bounding box center [974, 408] width 14 height 19
click at [1098, 501] on td "23" at bounding box center [1092, 501] width 14 height 19
type input "[DATE]"
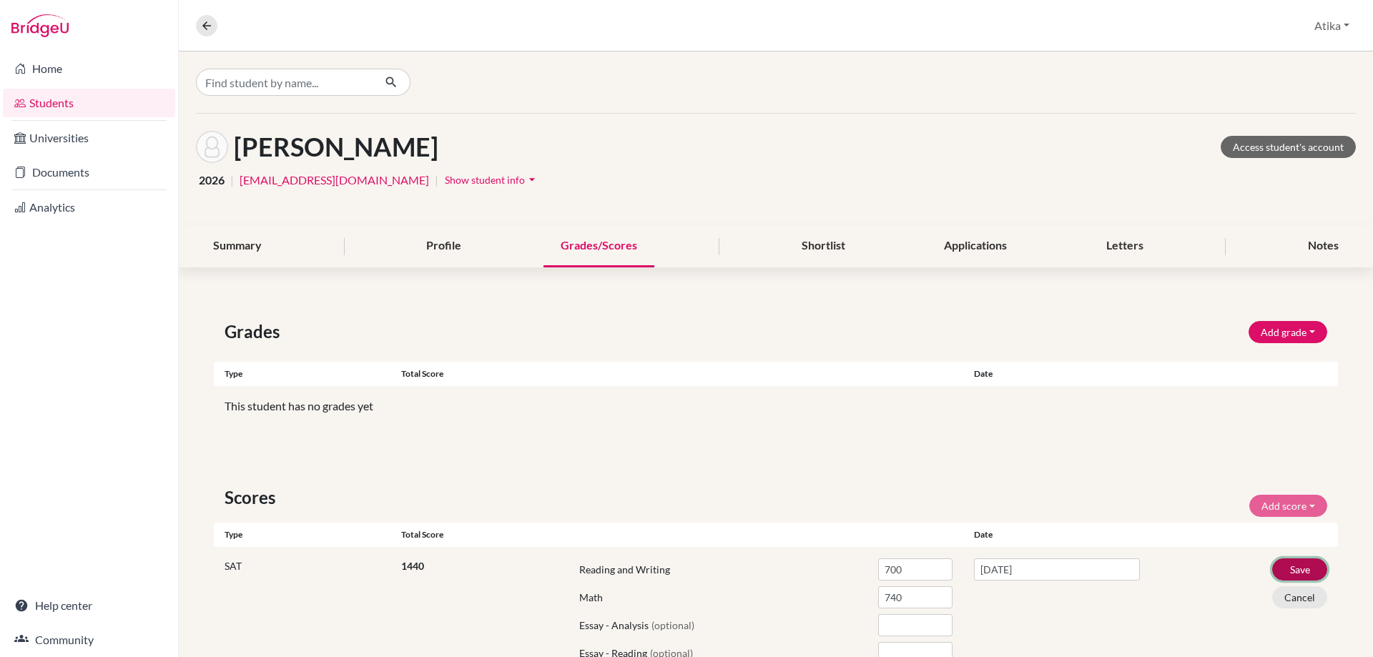
click at [1287, 568] on button "Save" at bounding box center [1299, 569] width 55 height 22
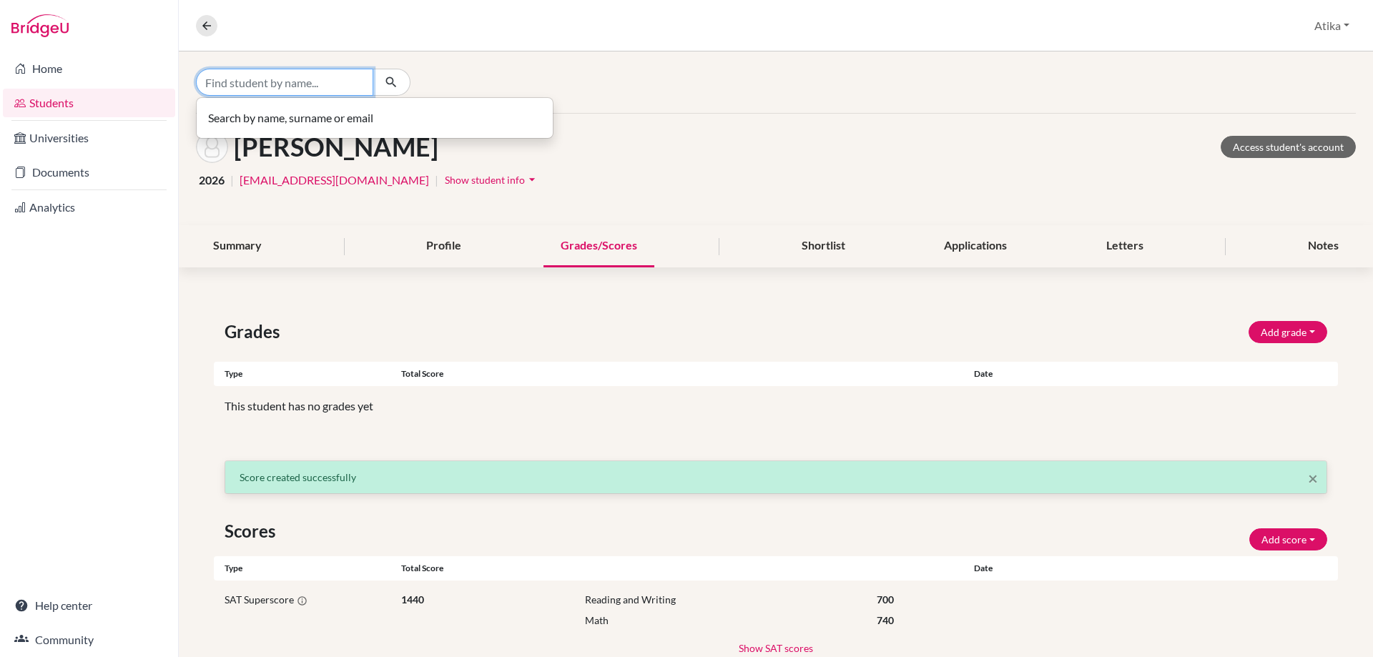
click at [264, 82] on input "Find student by name..." at bounding box center [284, 82] width 177 height 27
type input "lamia"
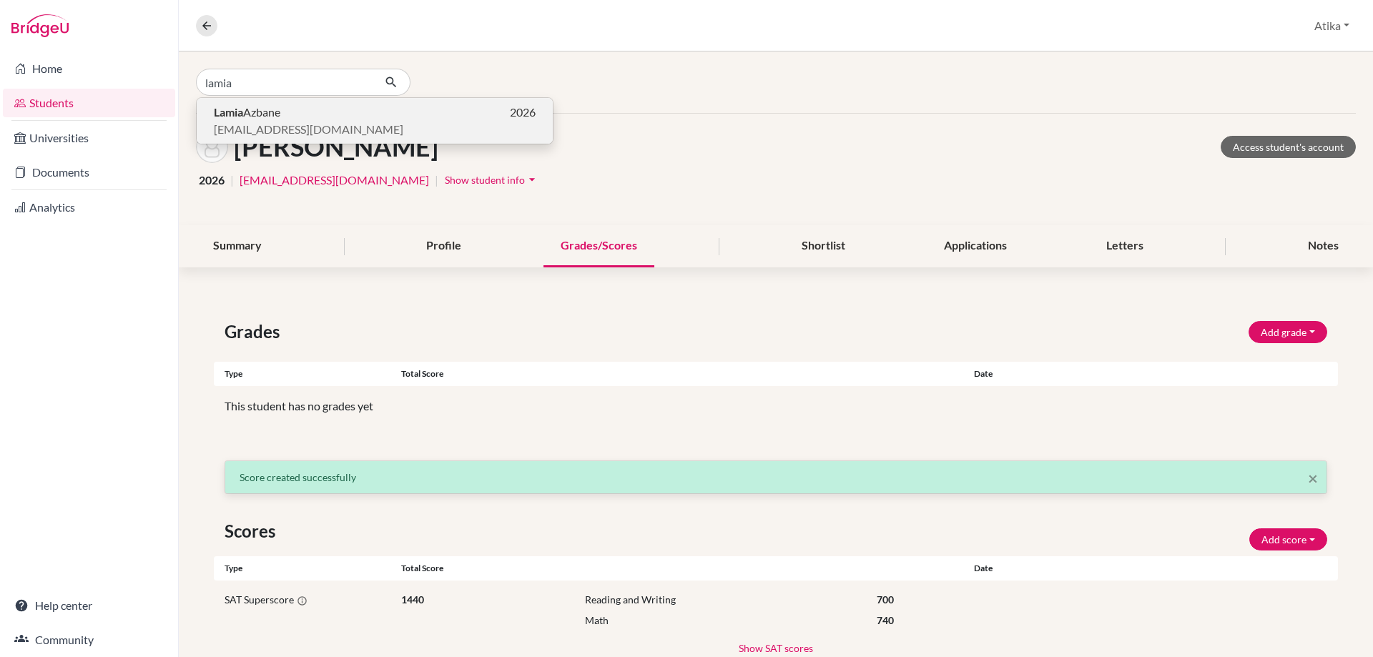
click at [276, 127] on span "[EMAIL_ADDRESS][DOMAIN_NAME]" at bounding box center [308, 129] width 189 height 17
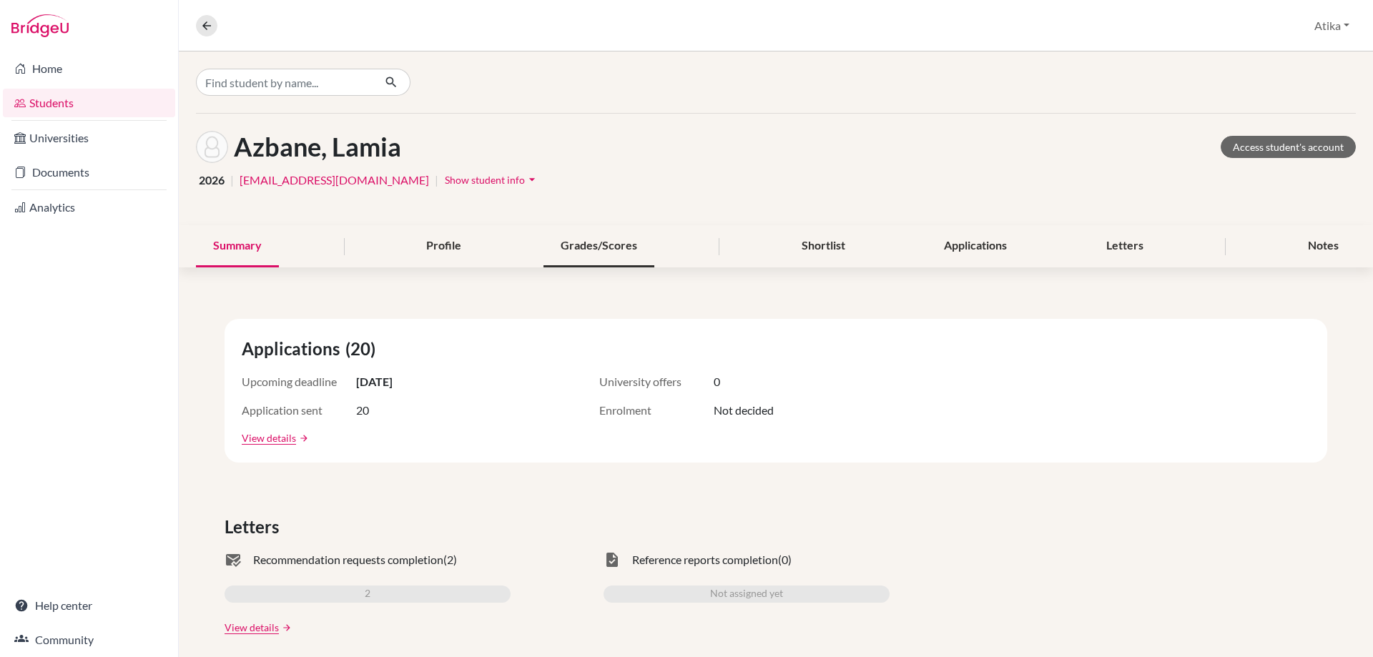
click at [601, 236] on div "Grades/Scores" at bounding box center [598, 246] width 111 height 42
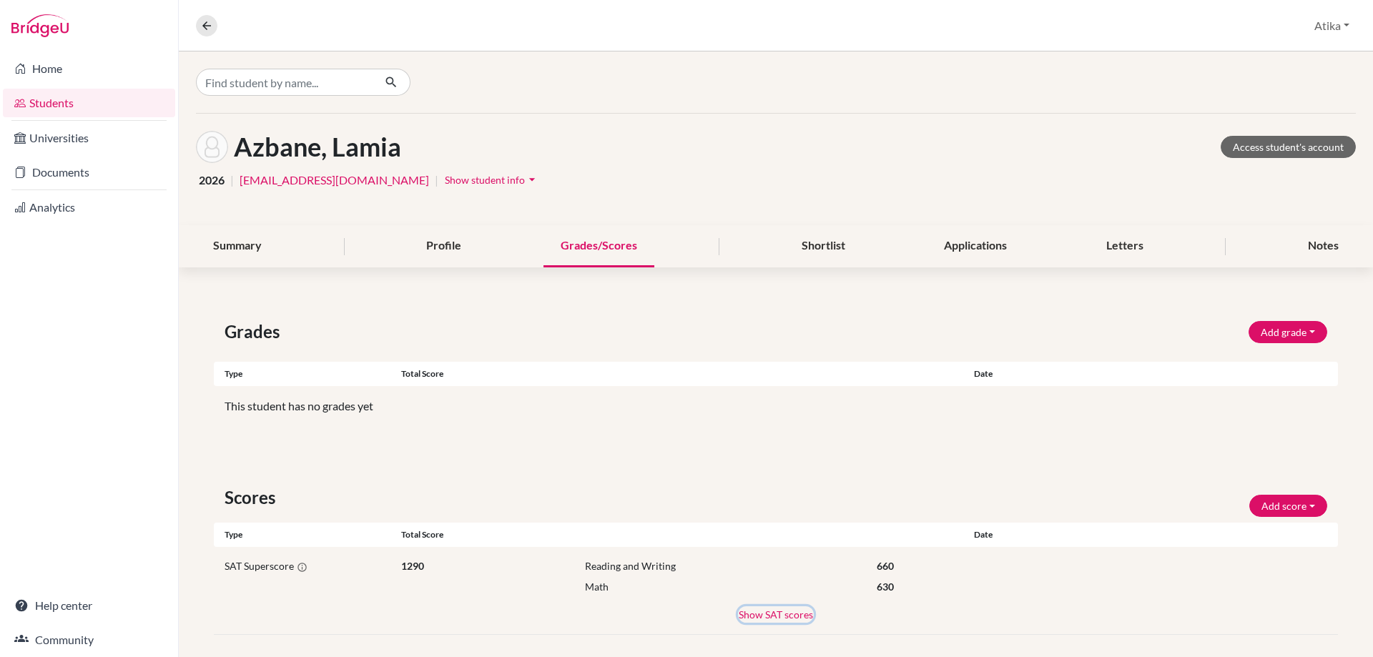
click at [772, 618] on button "Show SAT scores" at bounding box center [776, 614] width 76 height 16
click at [758, 606] on button "Hide SAT scores" at bounding box center [775, 614] width 73 height 16
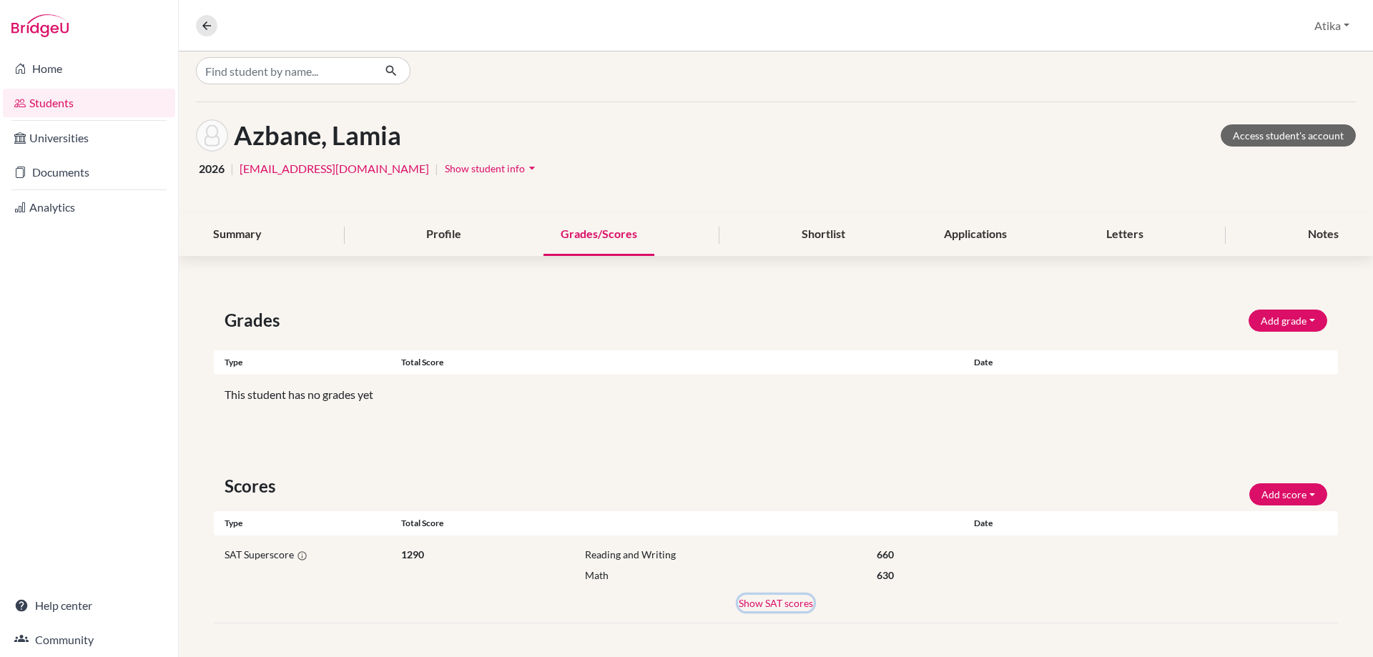
scroll to position [12, 0]
click at [785, 606] on button "Show SAT scores" at bounding box center [776, 602] width 76 height 16
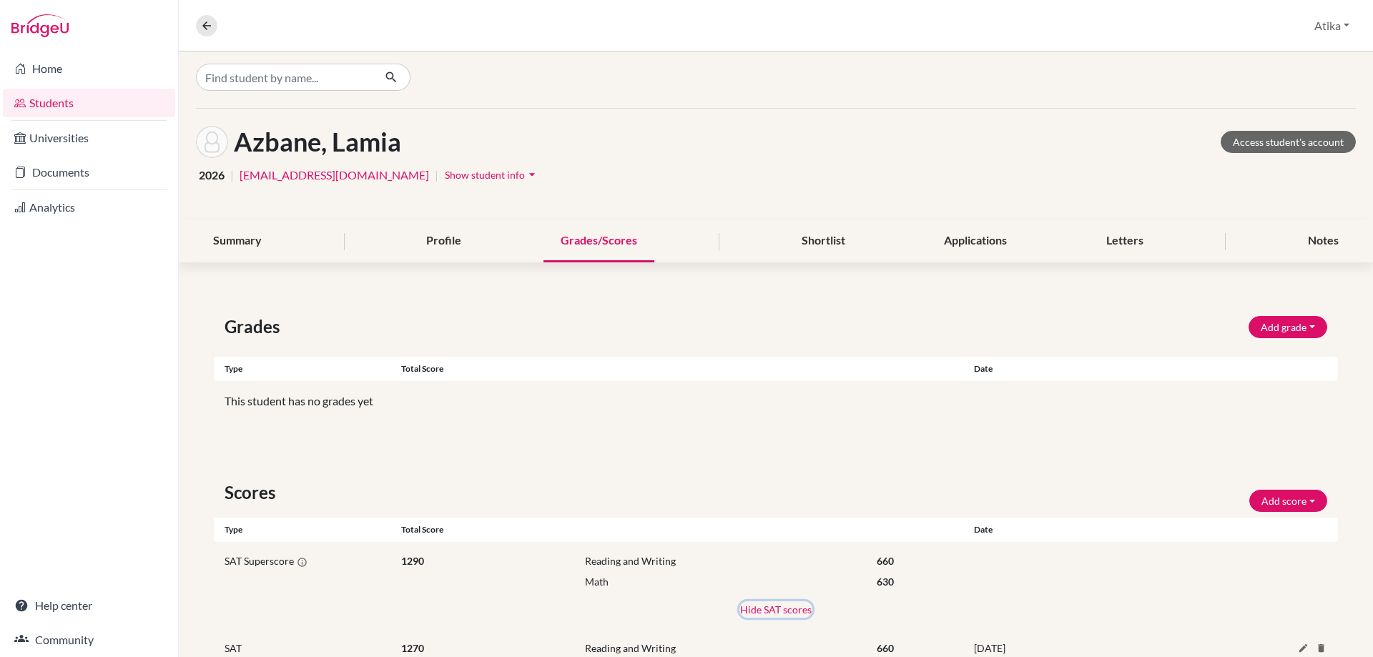
scroll to position [0, 0]
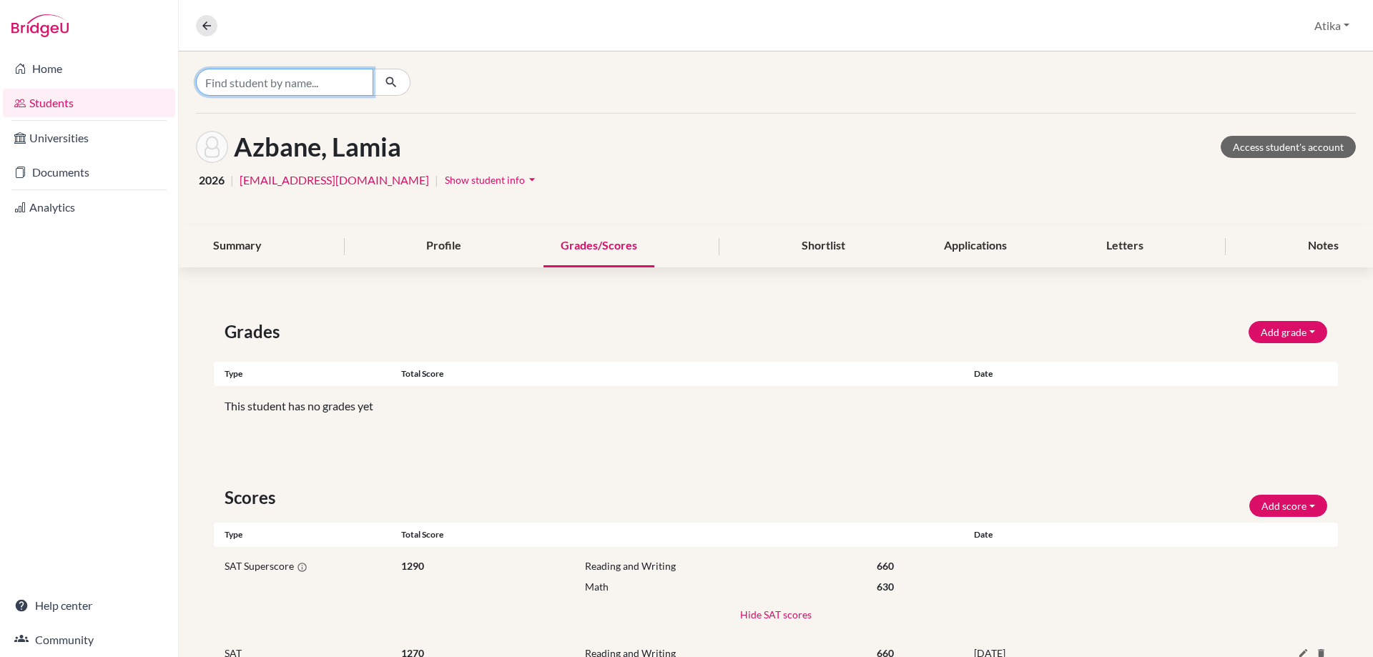
click at [300, 82] on input "Find student by name..." at bounding box center [284, 82] width 177 height 27
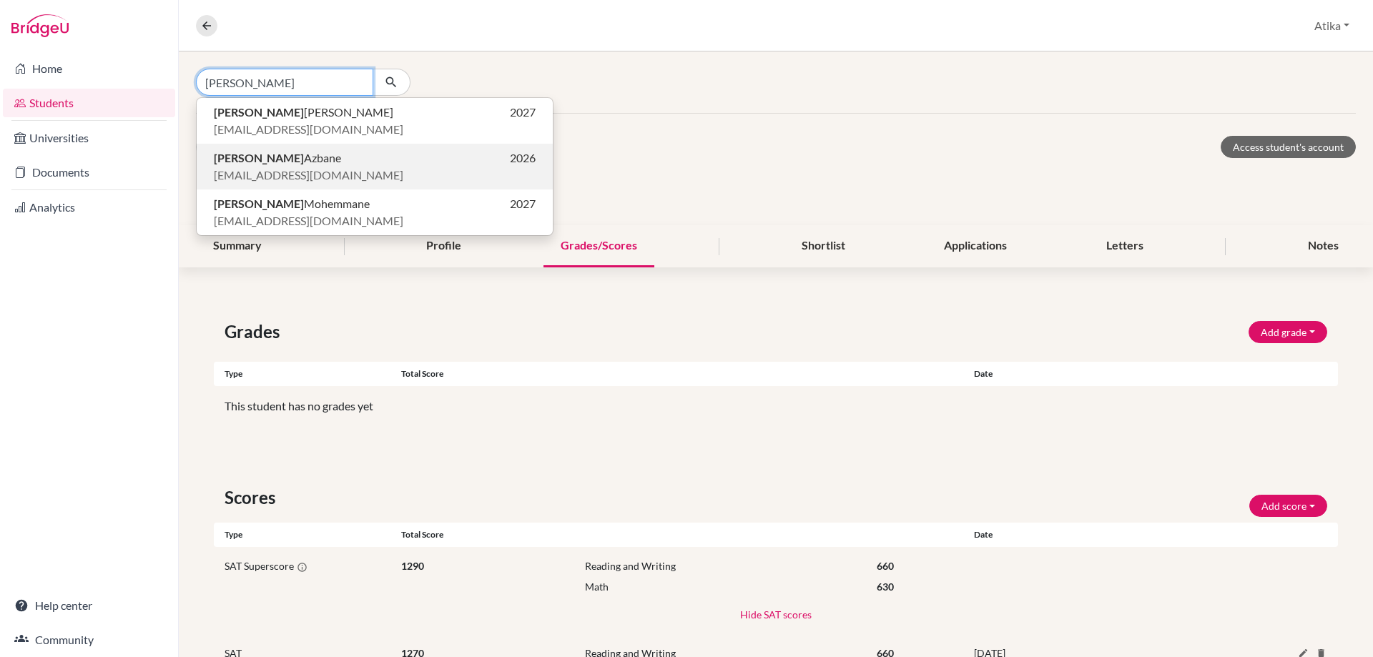
type input "[PERSON_NAME]"
click at [288, 159] on p "[PERSON_NAME] 2026" at bounding box center [375, 157] width 322 height 17
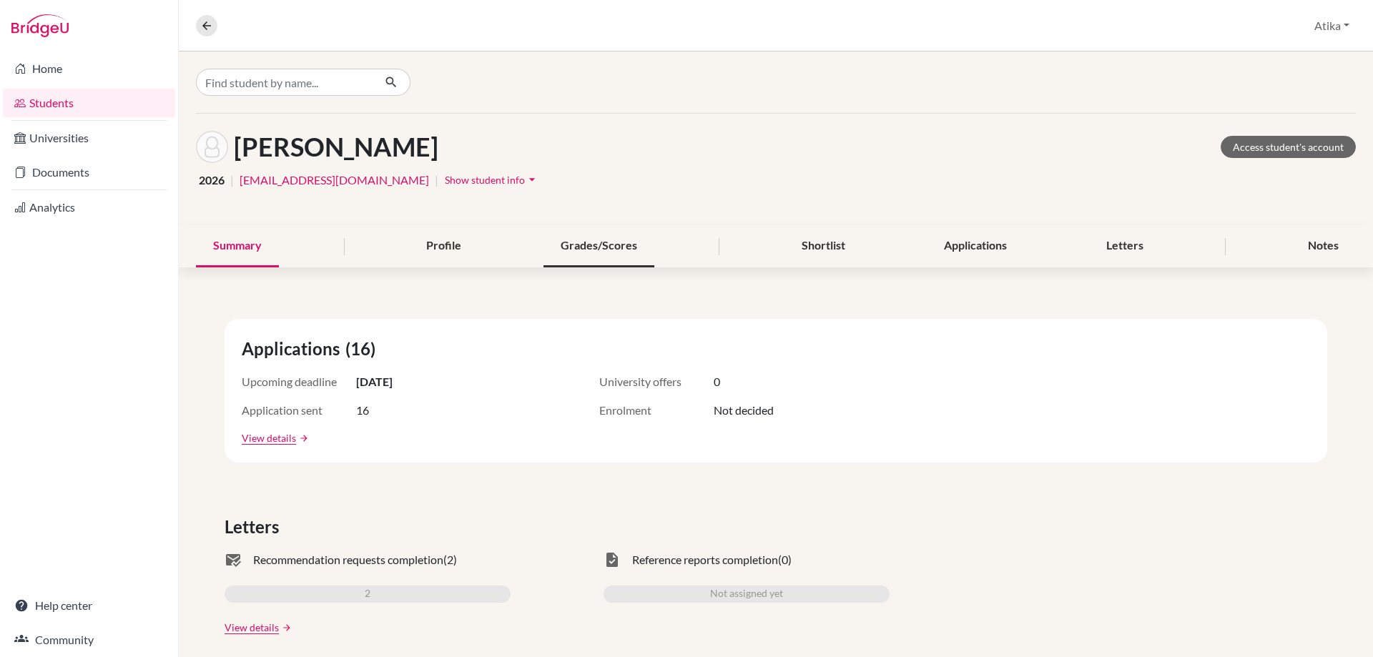
click at [576, 243] on div "Grades/Scores" at bounding box center [598, 246] width 111 height 42
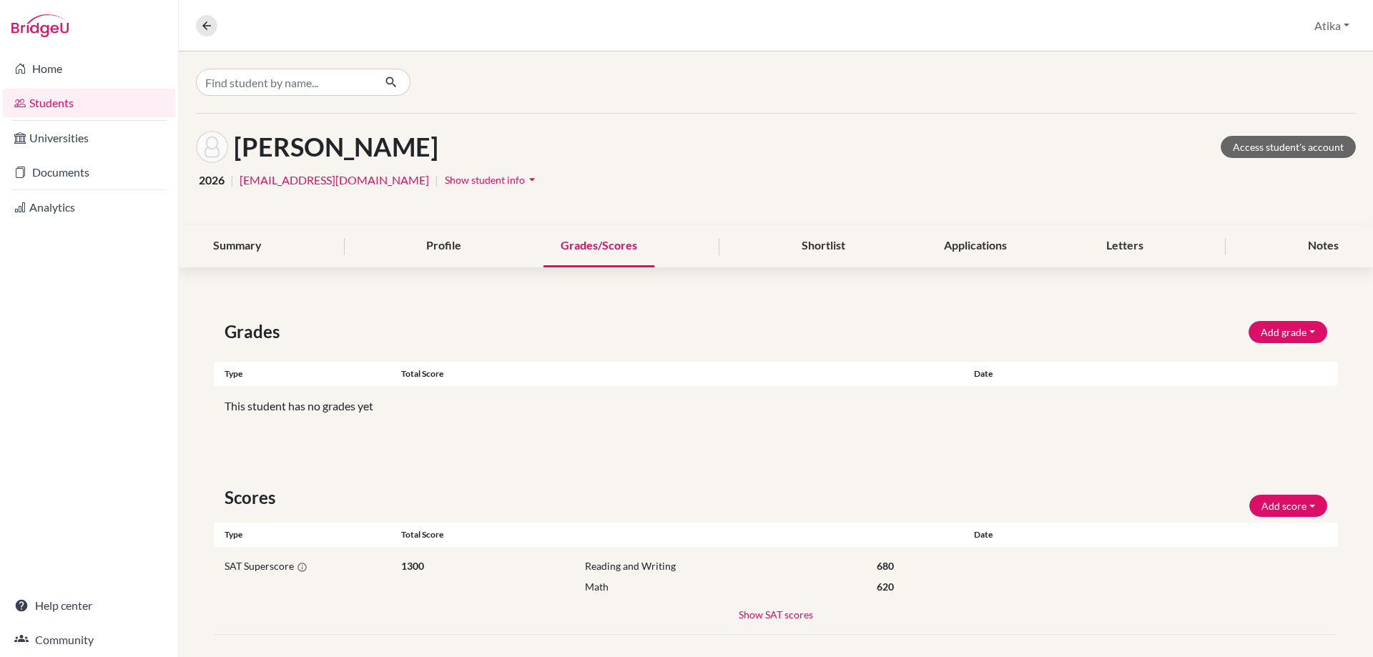
scroll to position [12, 0]
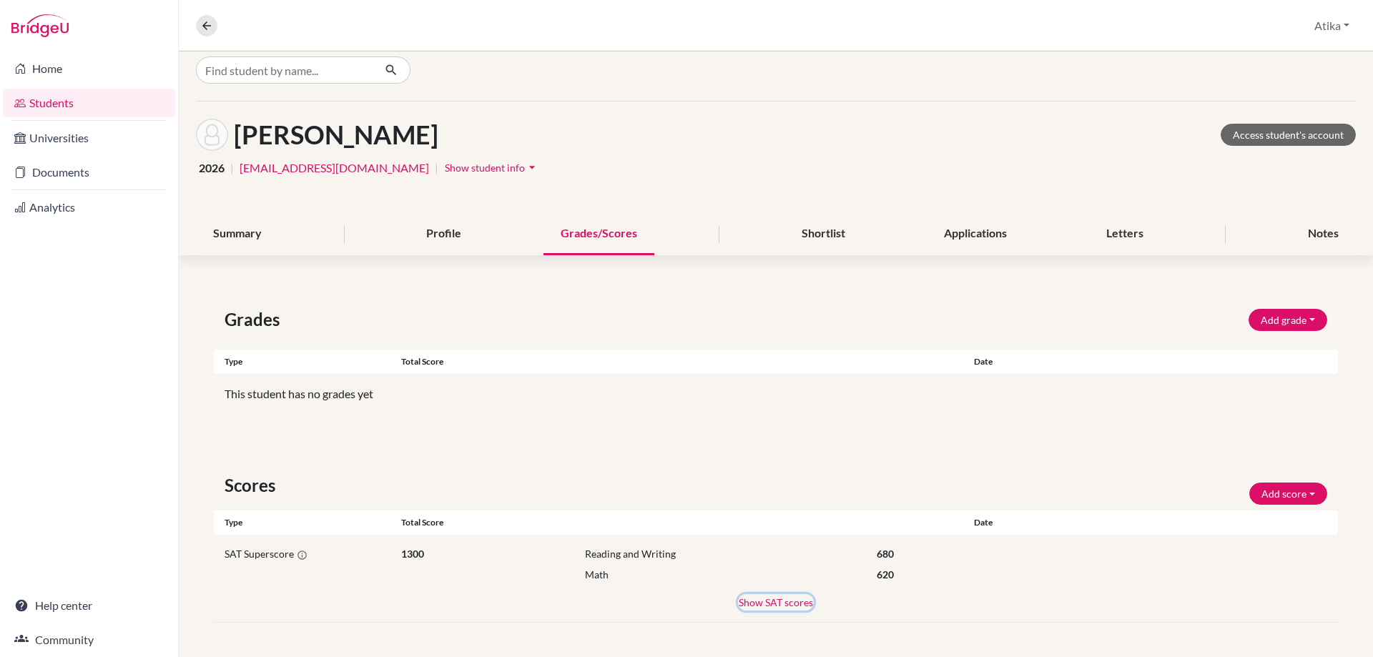
click at [759, 606] on button "Show SAT scores" at bounding box center [776, 602] width 76 height 16
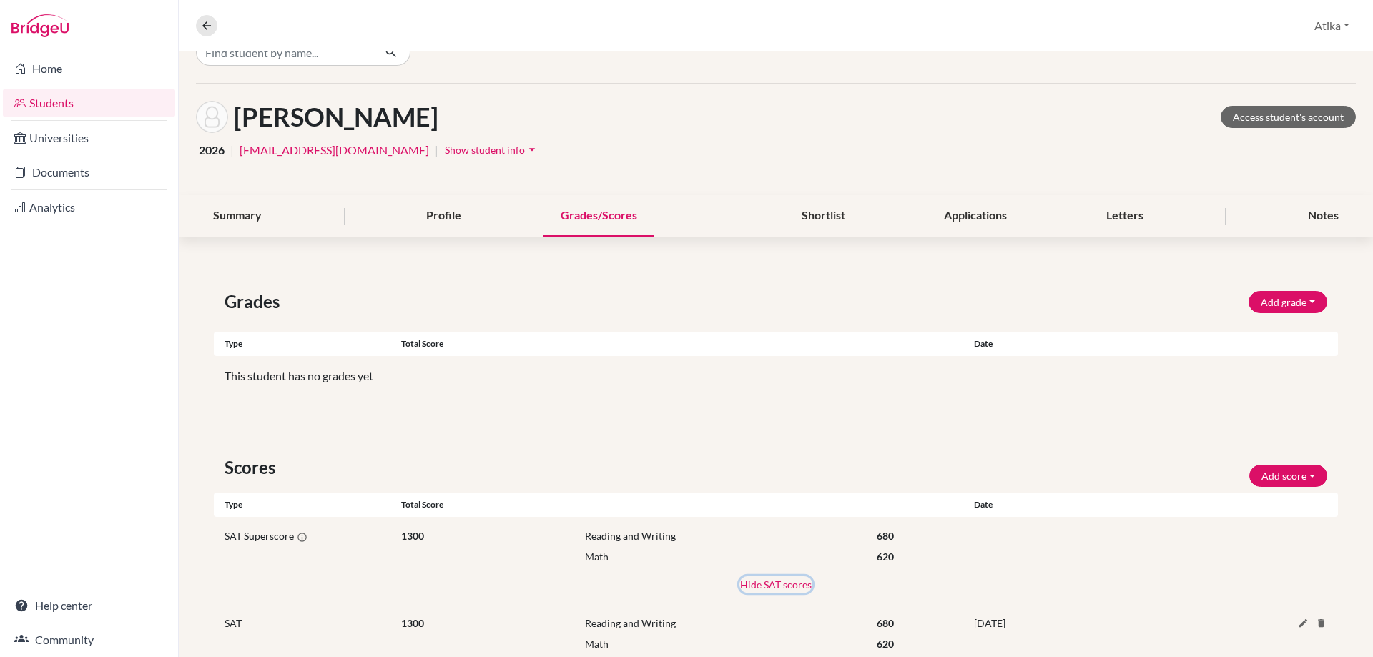
scroll to position [0, 0]
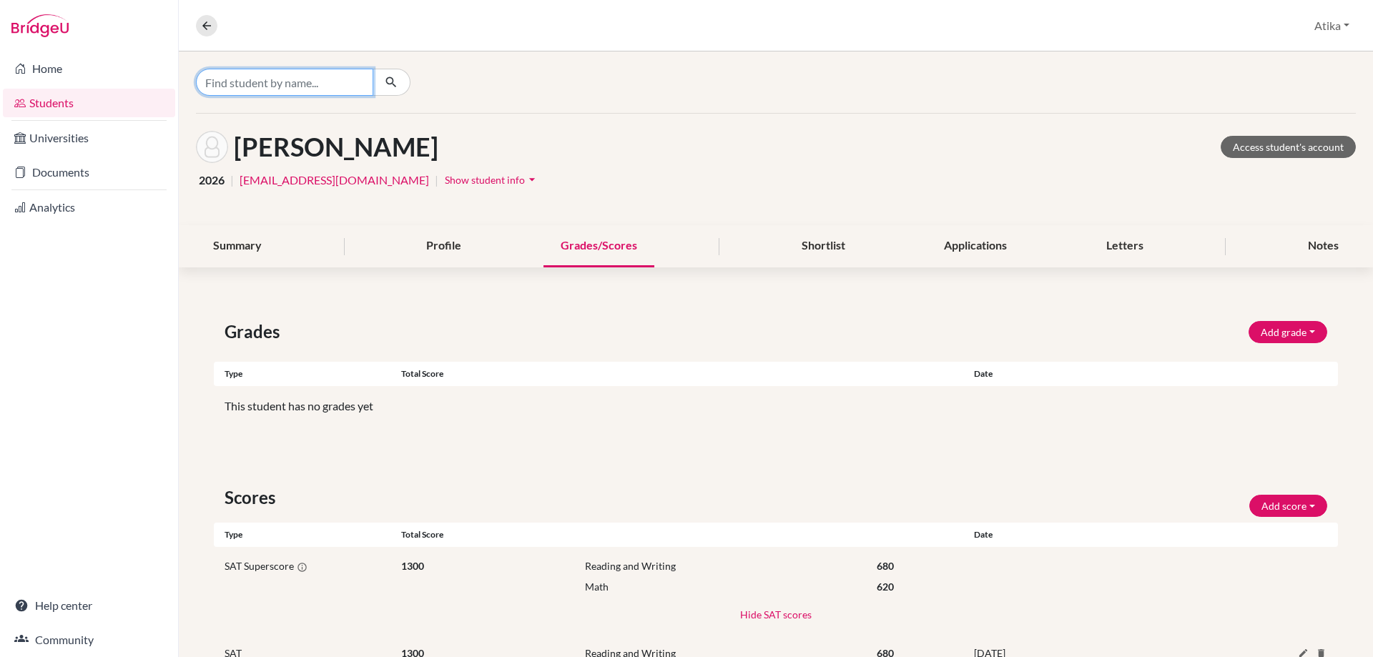
click at [299, 80] on input "Find student by name..." at bounding box center [284, 82] width 177 height 27
type input "chaouni"
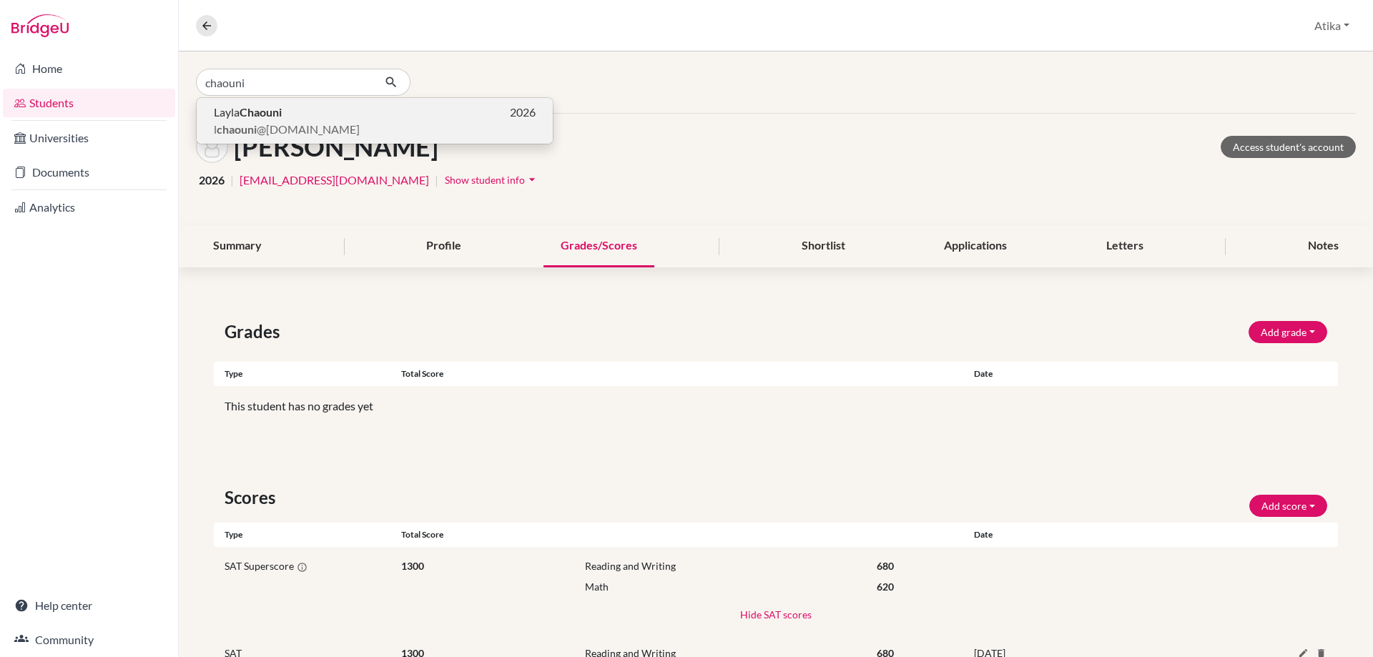
click at [256, 118] on b "Chaouni" at bounding box center [261, 112] width 42 height 14
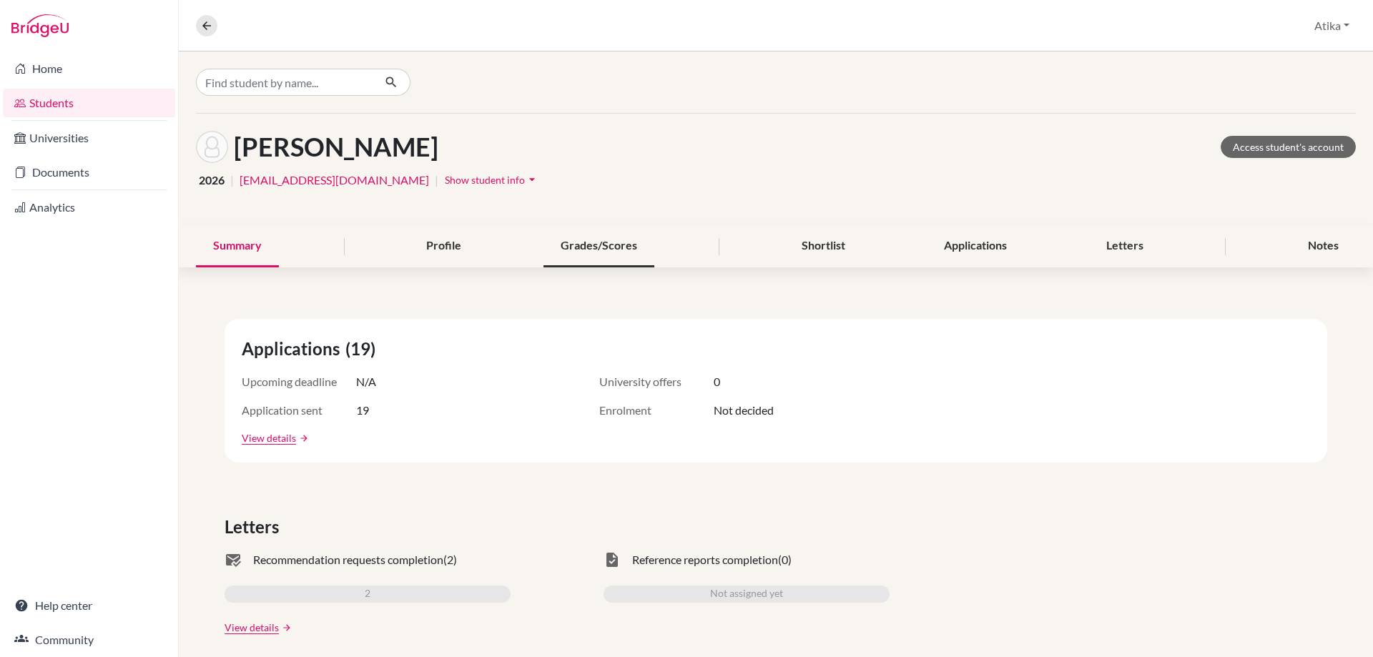
click at [600, 239] on div "Grades/Scores" at bounding box center [598, 246] width 111 height 42
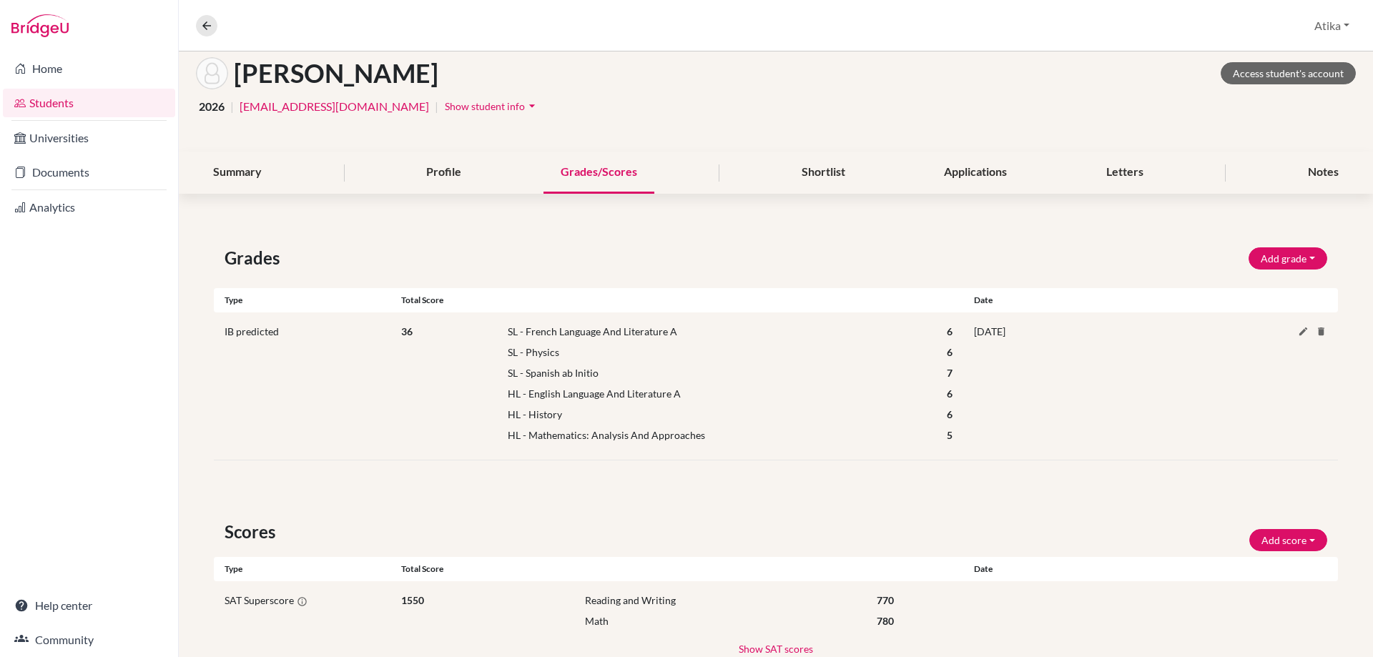
scroll to position [120, 0]
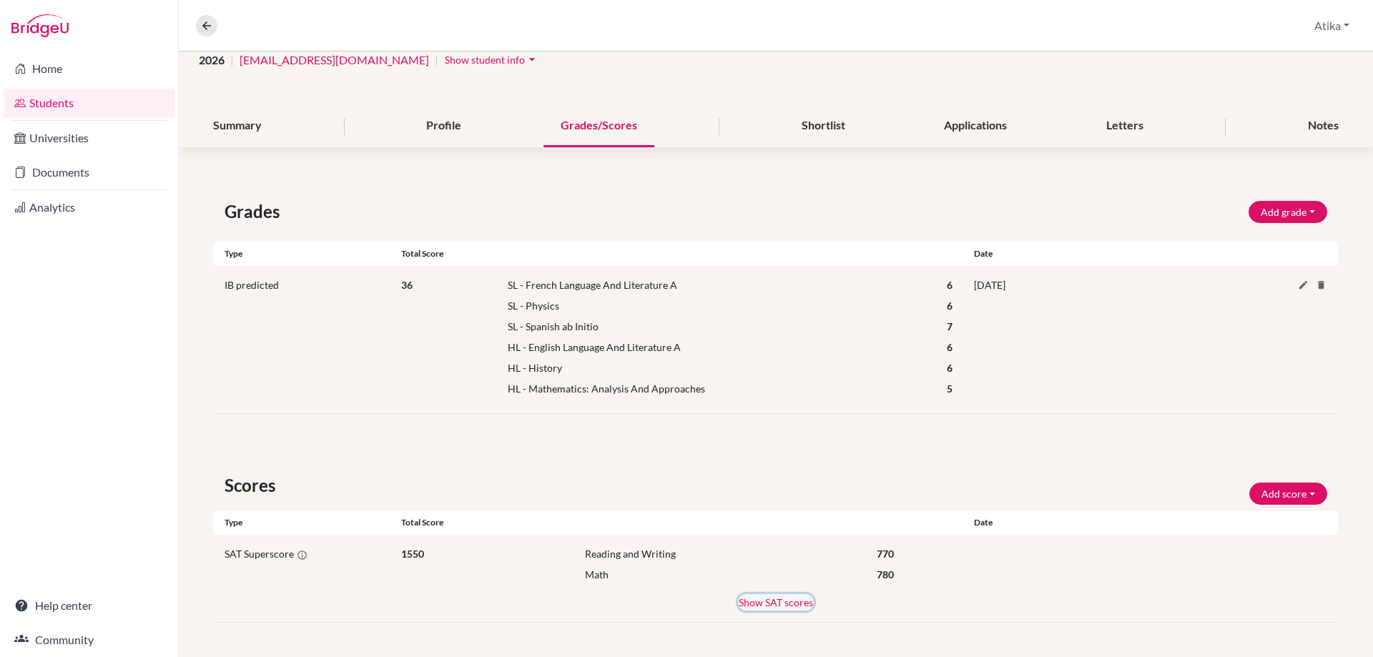
click at [804, 602] on button "Show SAT scores" at bounding box center [776, 602] width 76 height 16
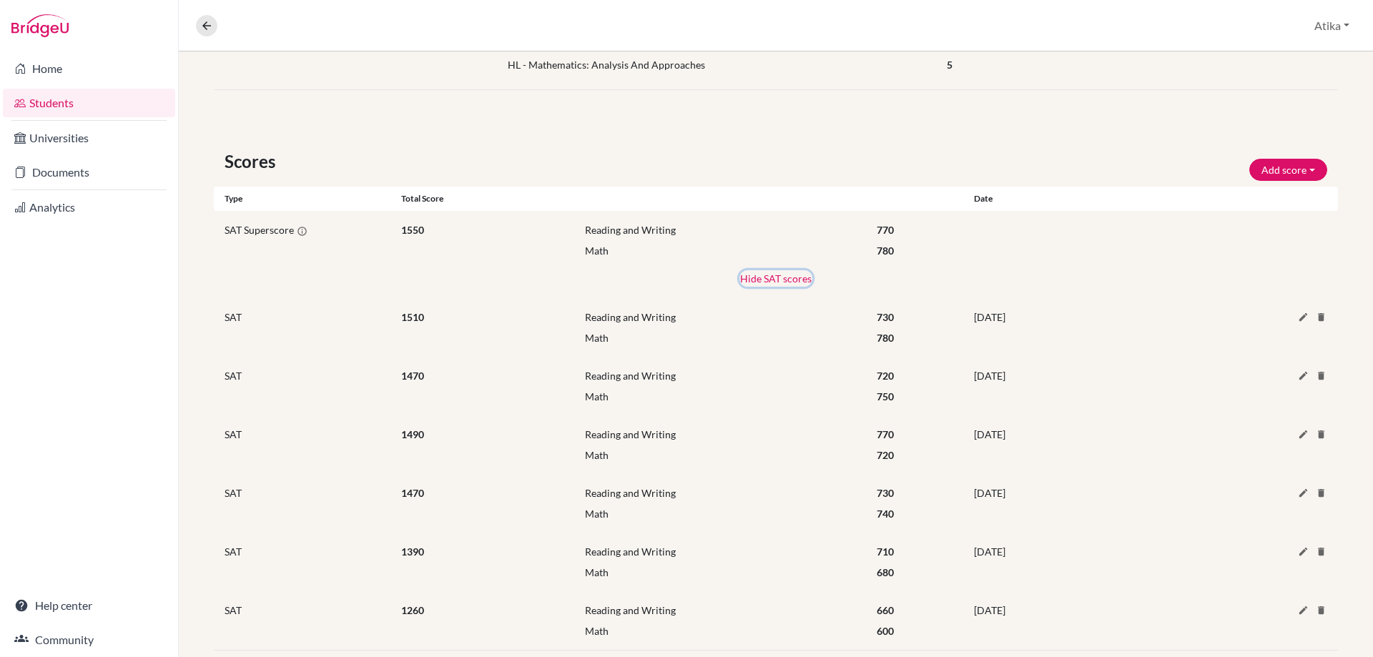
scroll to position [472, 0]
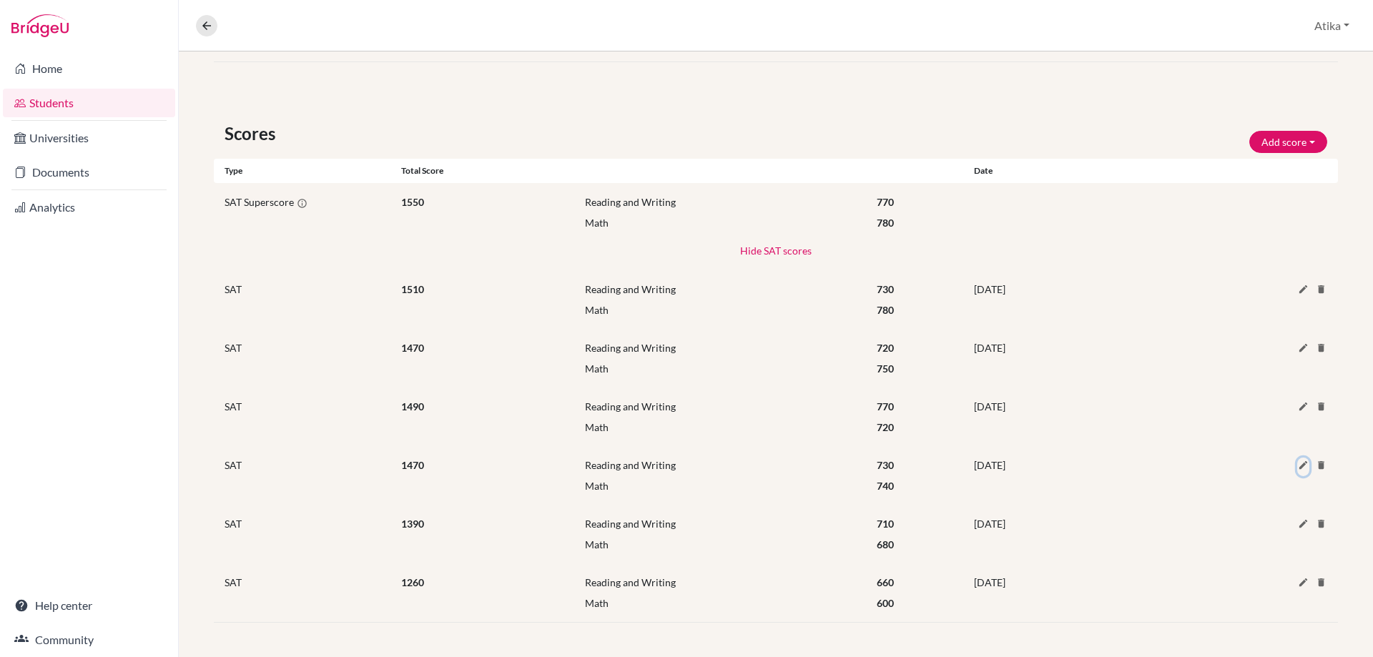
click at [1298, 463] on icon at bounding box center [1303, 465] width 11 height 11
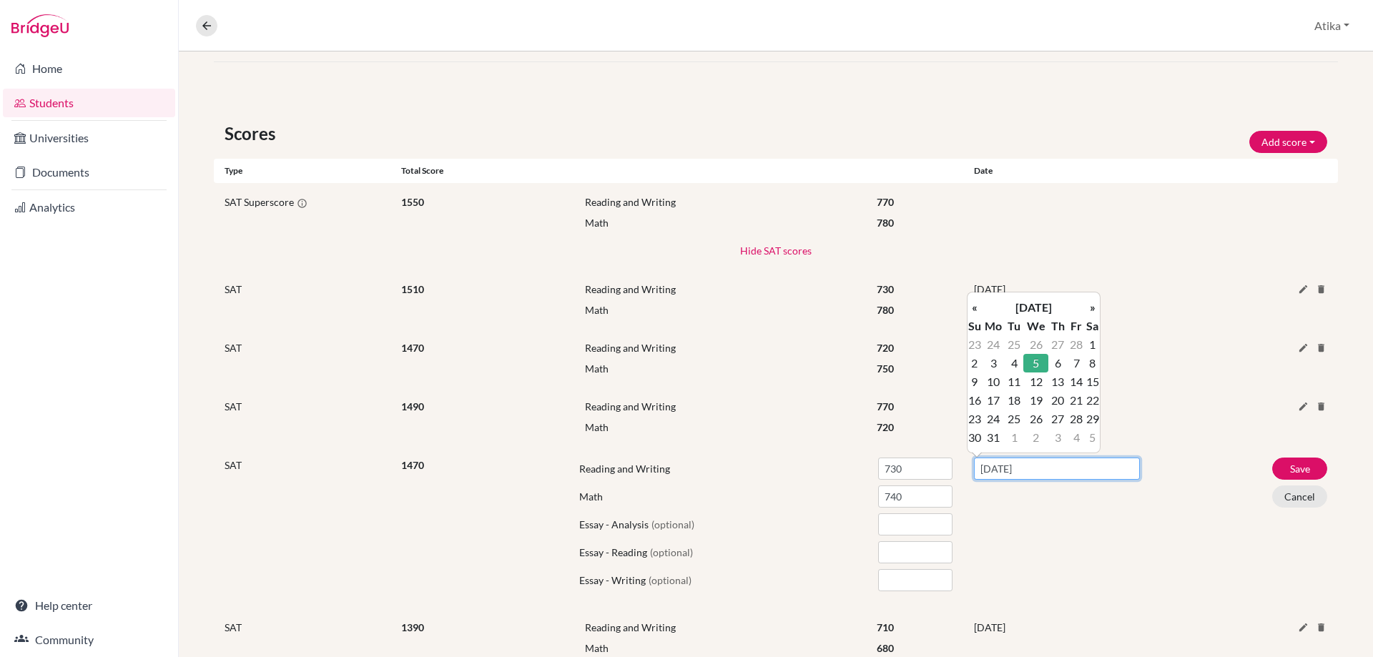
click at [1073, 470] on input "[DATE]" at bounding box center [1057, 469] width 166 height 22
click at [1092, 302] on th "»" at bounding box center [1092, 307] width 14 height 19
click at [1090, 342] on td "3" at bounding box center [1092, 344] width 14 height 19
type input "[DATE]"
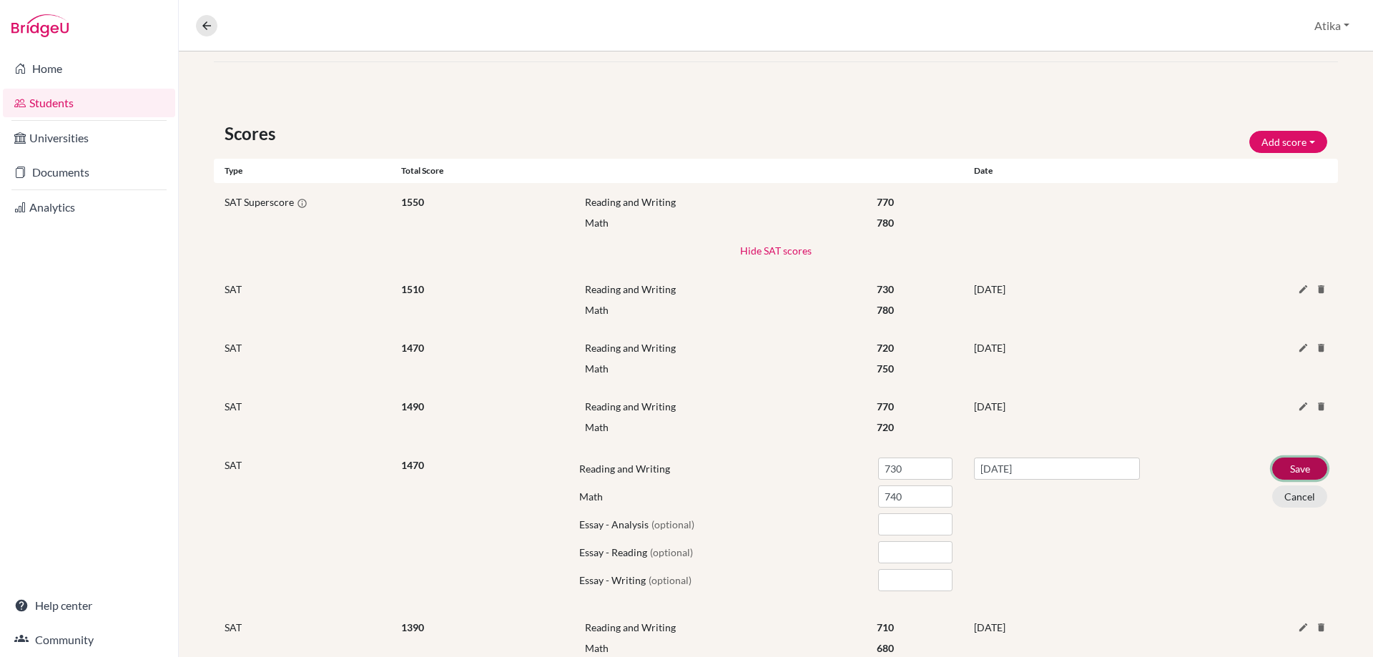
click at [1287, 463] on button "Save" at bounding box center [1299, 469] width 55 height 22
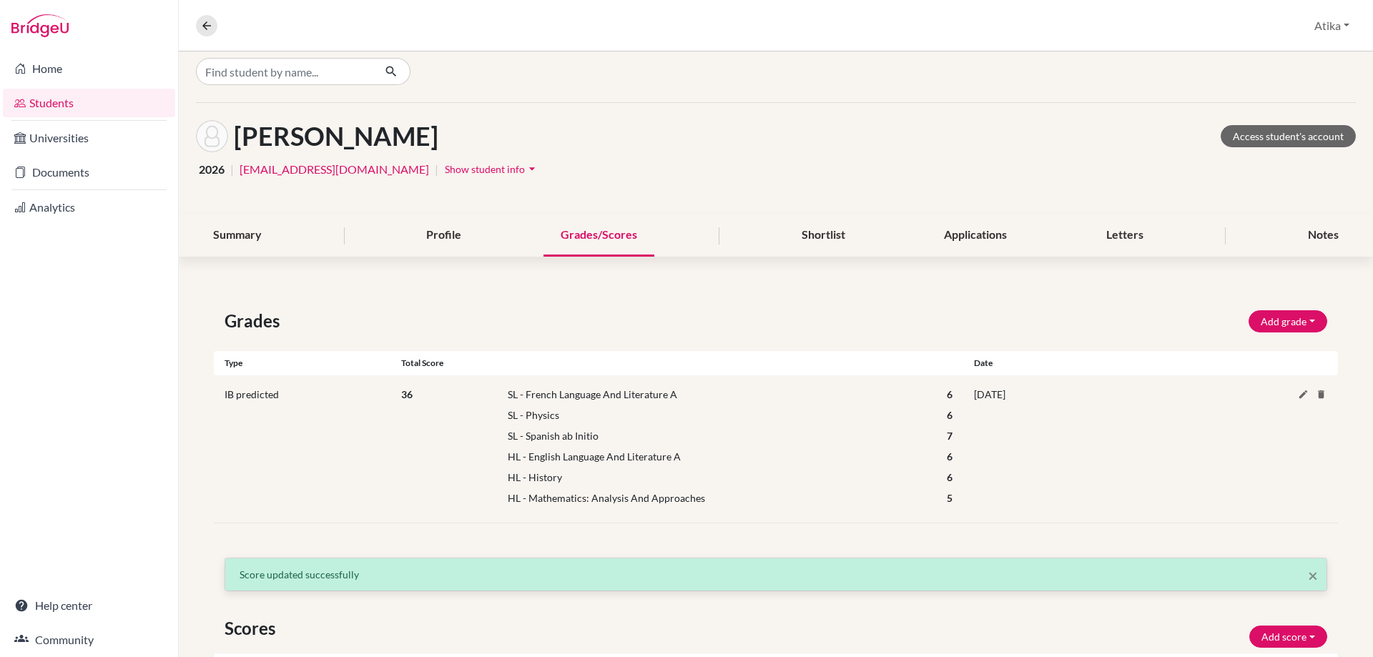
scroll to position [0, 0]
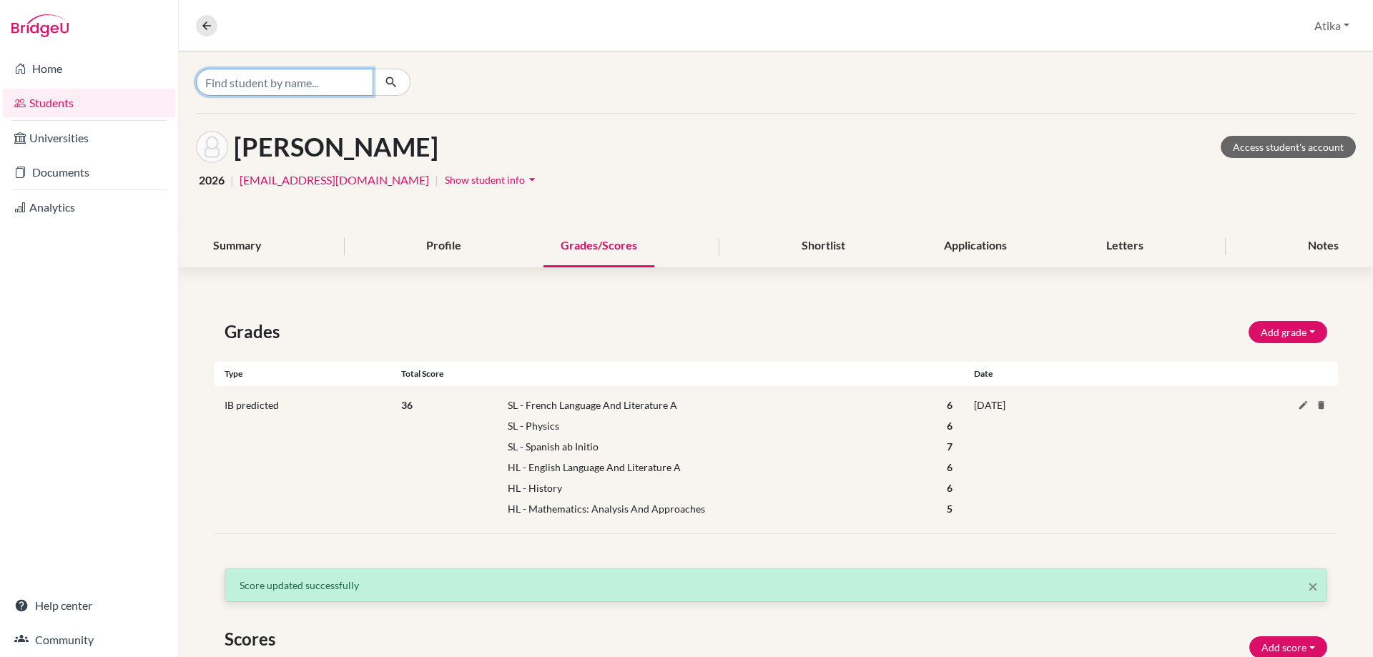
click at [300, 84] on input "Find student by name..." at bounding box center [284, 82] width 177 height 27
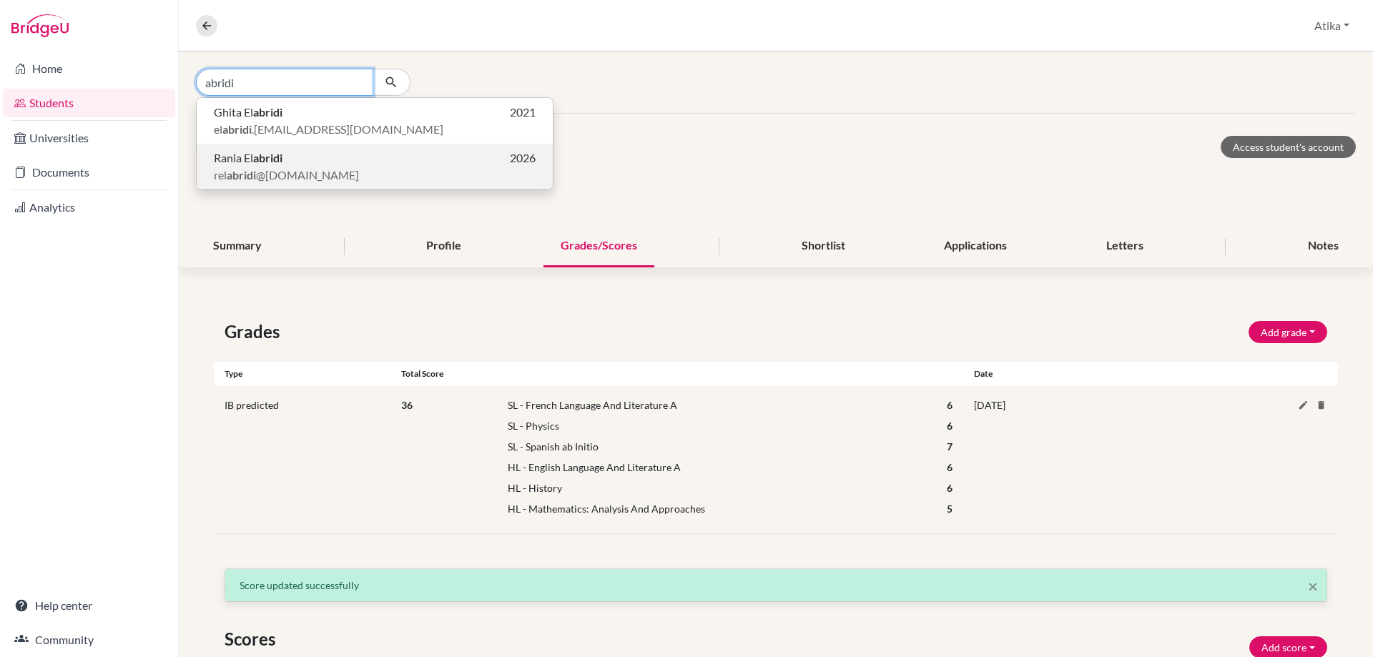
type input "abridi"
click at [299, 158] on p "Rania El abridi 2026" at bounding box center [375, 157] width 322 height 17
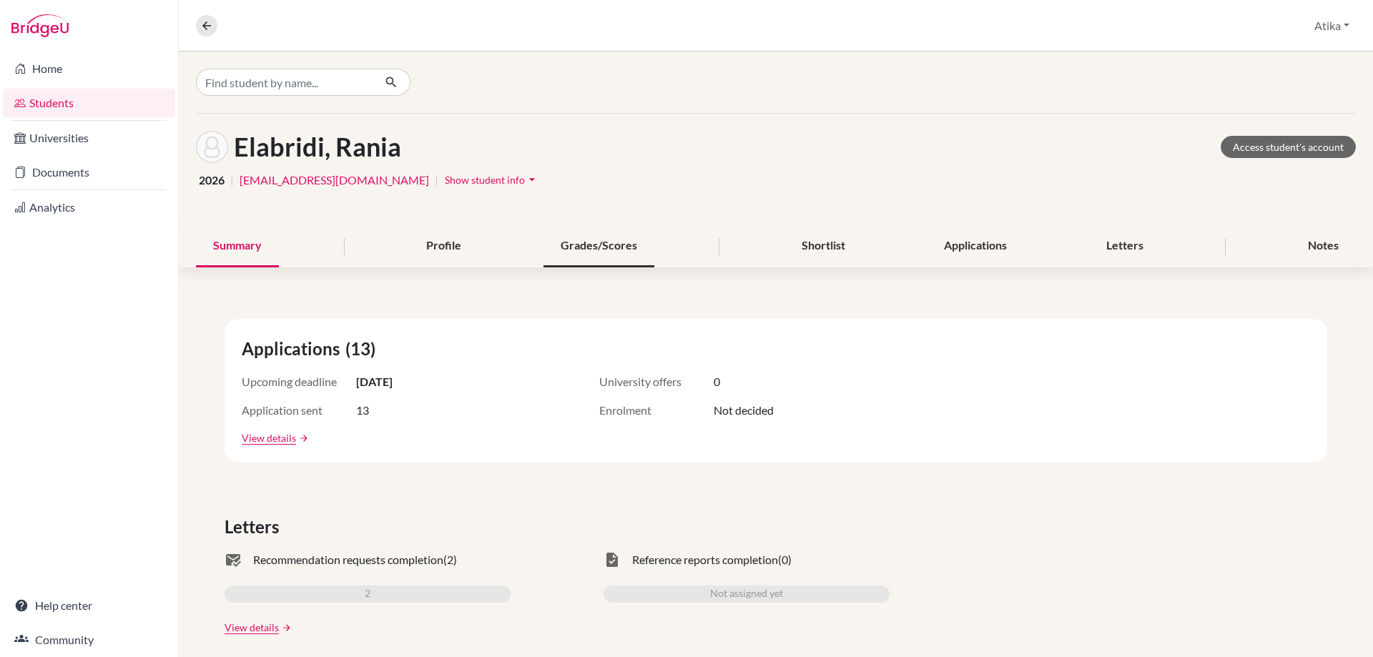
click at [603, 245] on div "Grades/Scores" at bounding box center [598, 246] width 111 height 42
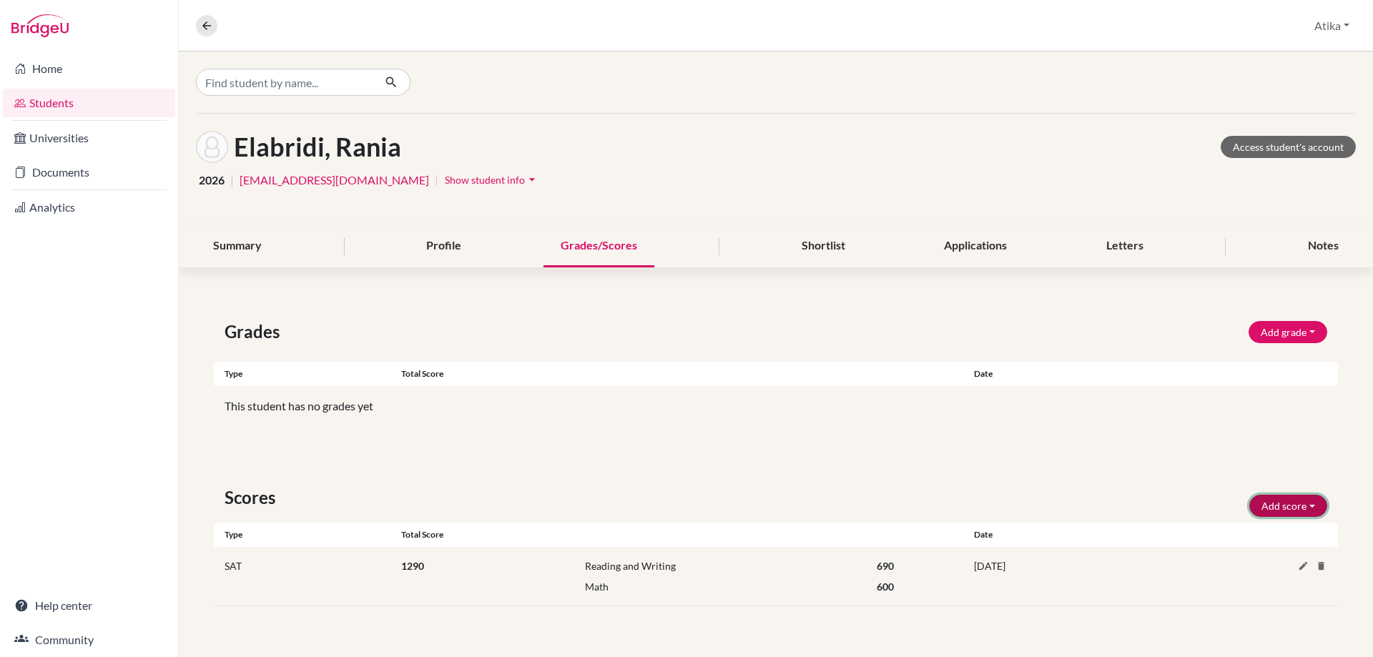
click at [1305, 506] on button "Add score" at bounding box center [1288, 506] width 78 height 22
click at [1255, 535] on button "SAT" at bounding box center [1268, 536] width 113 height 23
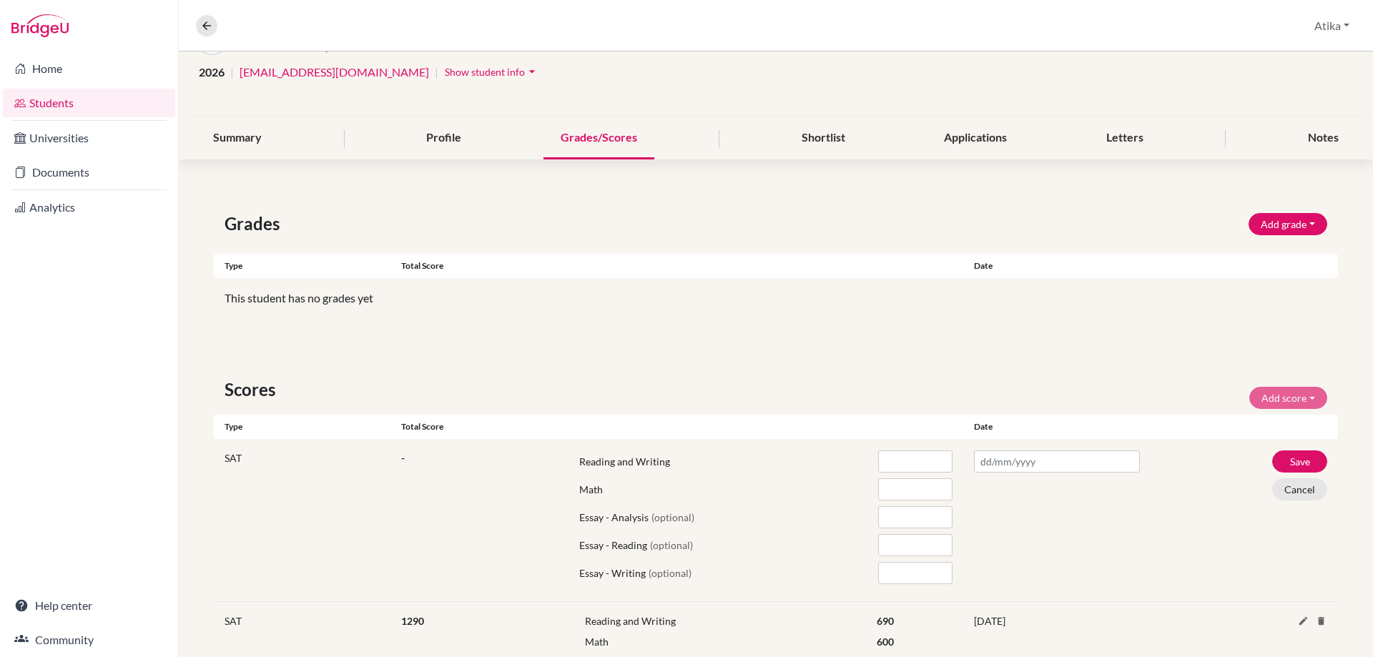
scroll to position [147, 0]
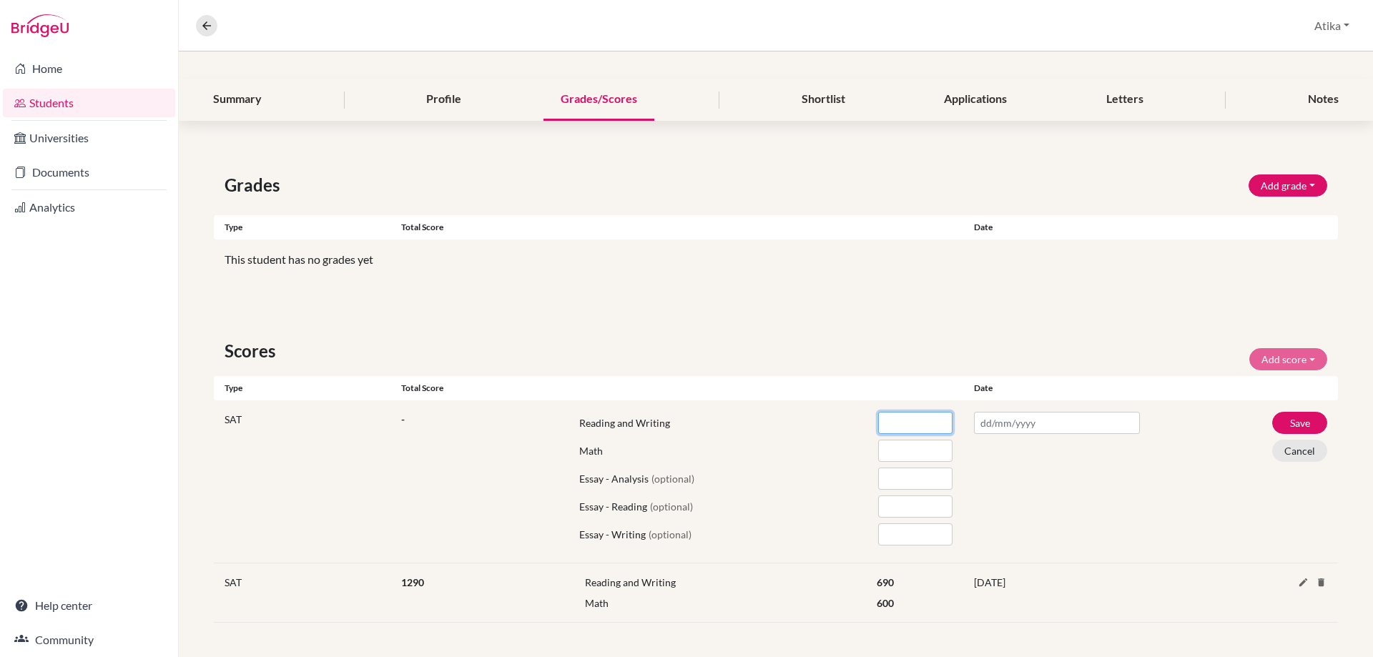
click at [901, 426] on input "number" at bounding box center [915, 423] width 74 height 22
type input "650"
click at [901, 446] on input "number" at bounding box center [915, 451] width 74 height 22
type input "740"
click at [992, 423] on input "text" at bounding box center [1057, 423] width 166 height 22
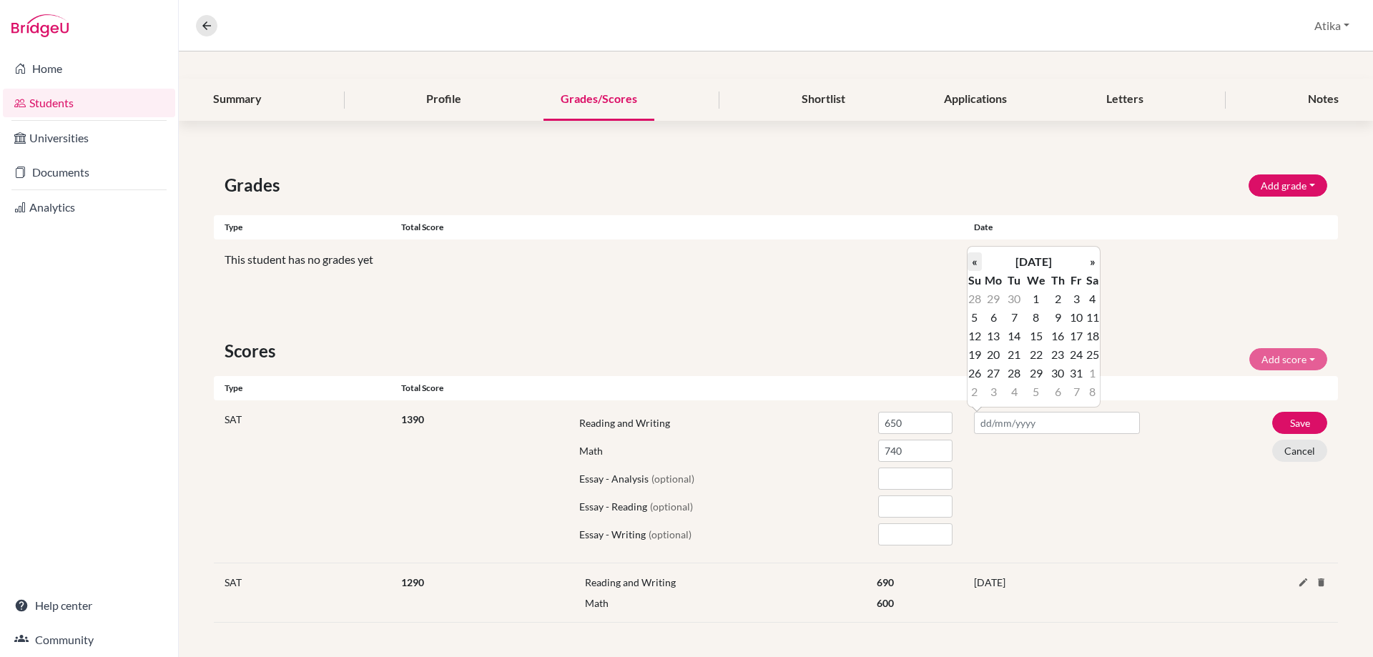
click at [976, 257] on th "«" at bounding box center [974, 261] width 14 height 19
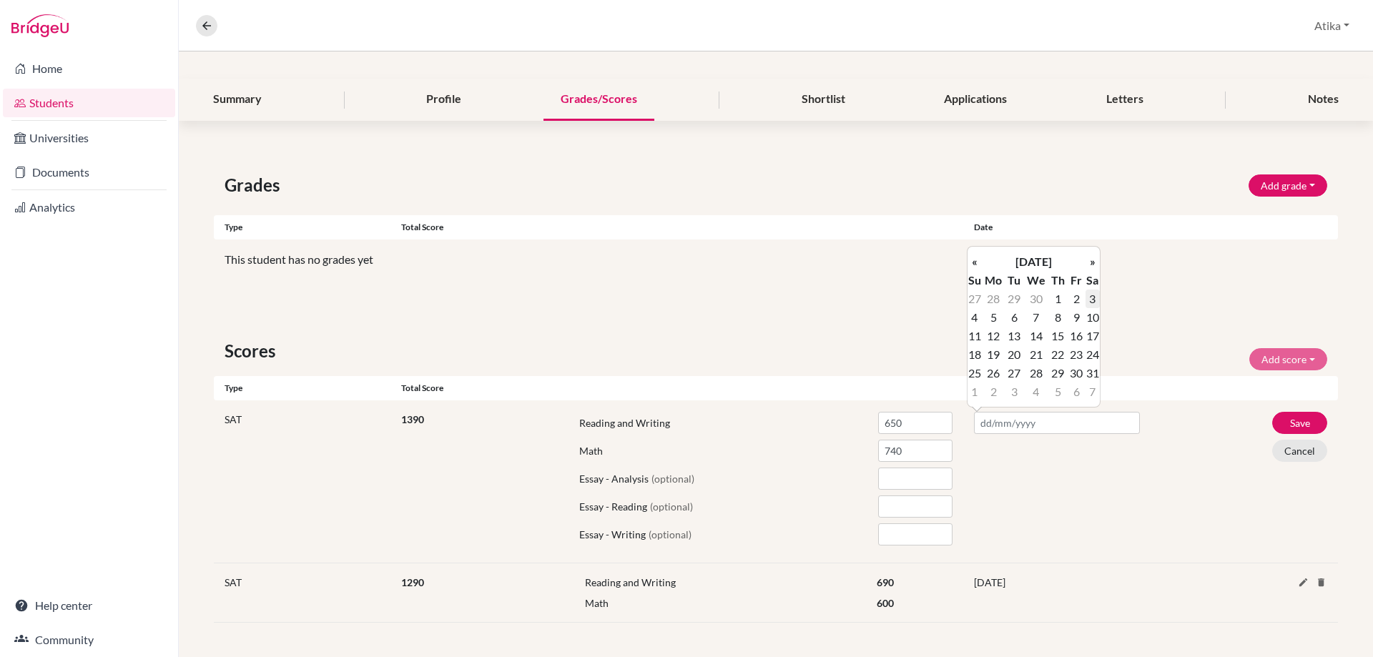
click at [1092, 297] on td "3" at bounding box center [1092, 299] width 14 height 19
type input "[DATE]"
click at [1275, 423] on button "Save" at bounding box center [1299, 423] width 55 height 22
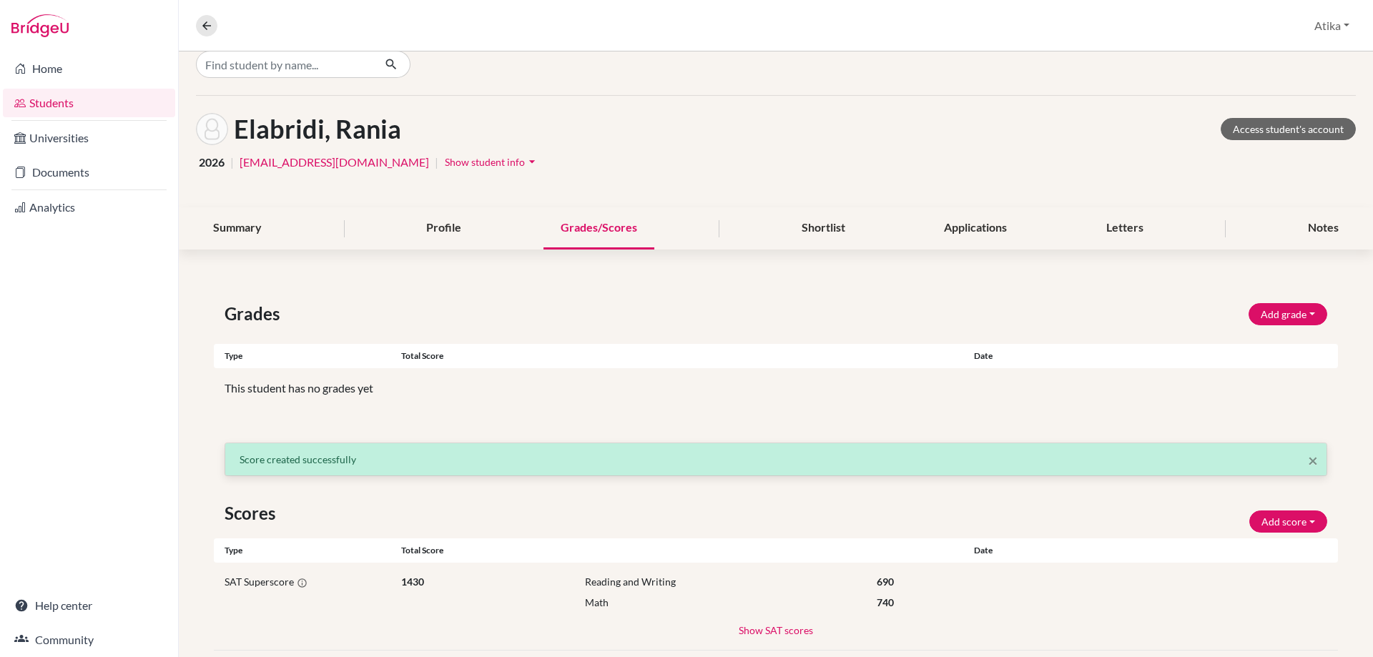
scroll to position [0, 0]
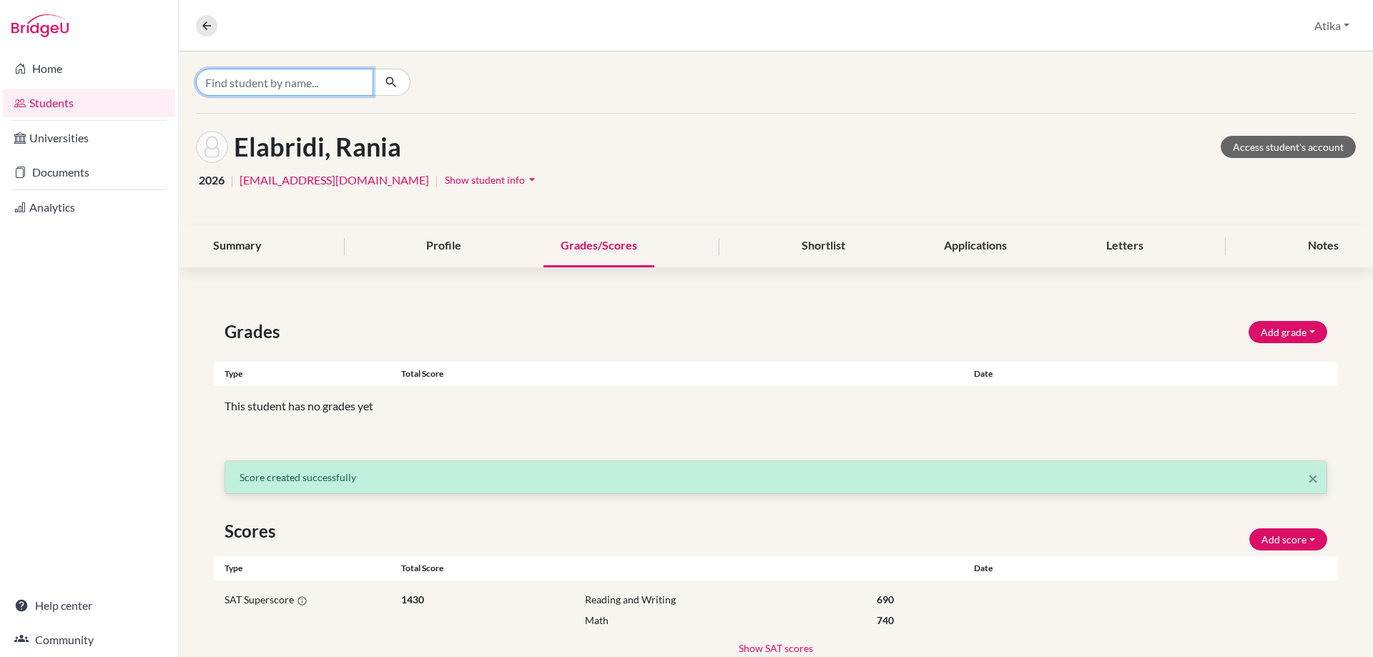
click at [352, 87] on input "Find student by name..." at bounding box center [284, 82] width 177 height 27
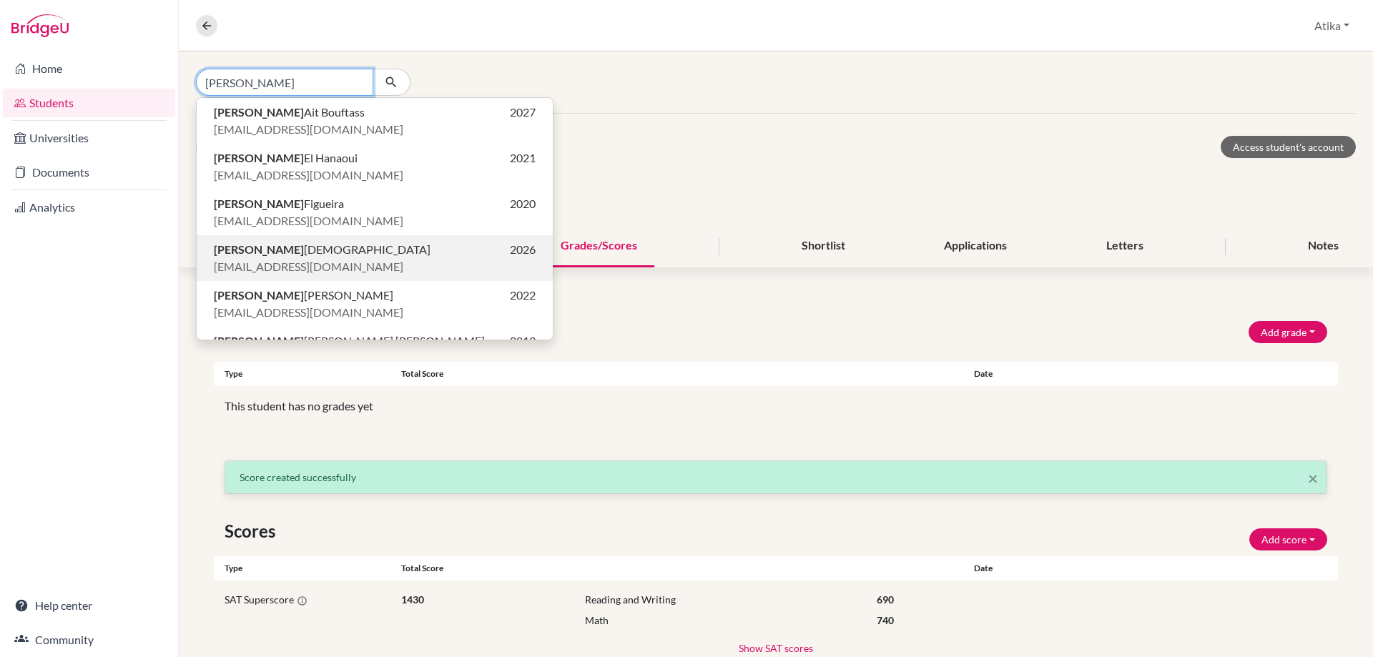
type input "[PERSON_NAME]"
click at [299, 249] on p "[PERSON_NAME] 2026" at bounding box center [375, 249] width 322 height 17
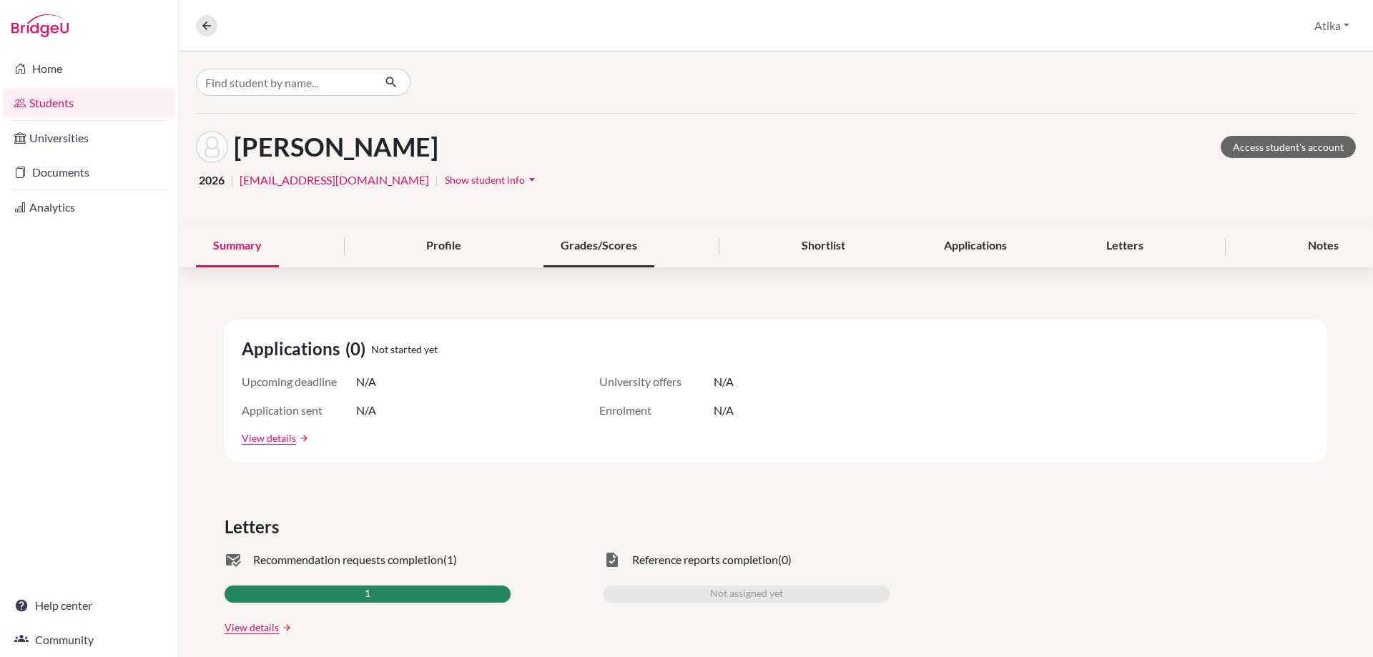
click at [573, 241] on div "Grades/Scores" at bounding box center [598, 246] width 111 height 42
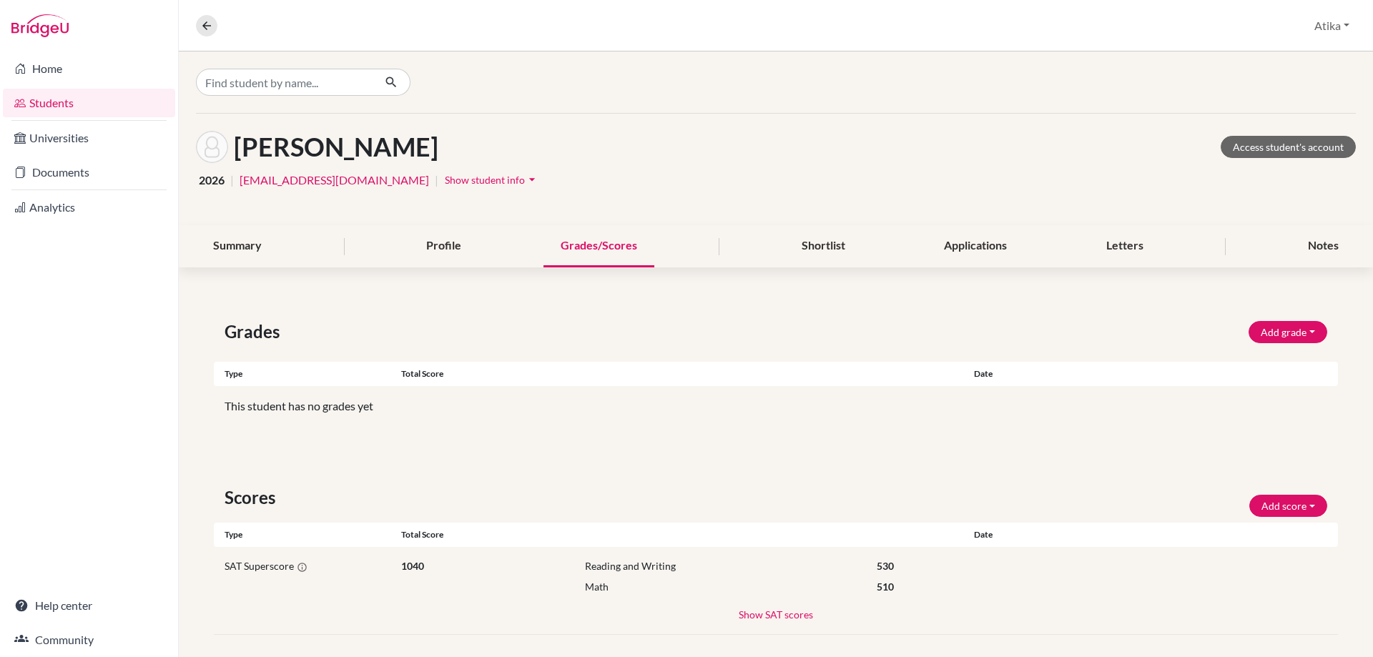
scroll to position [12, 0]
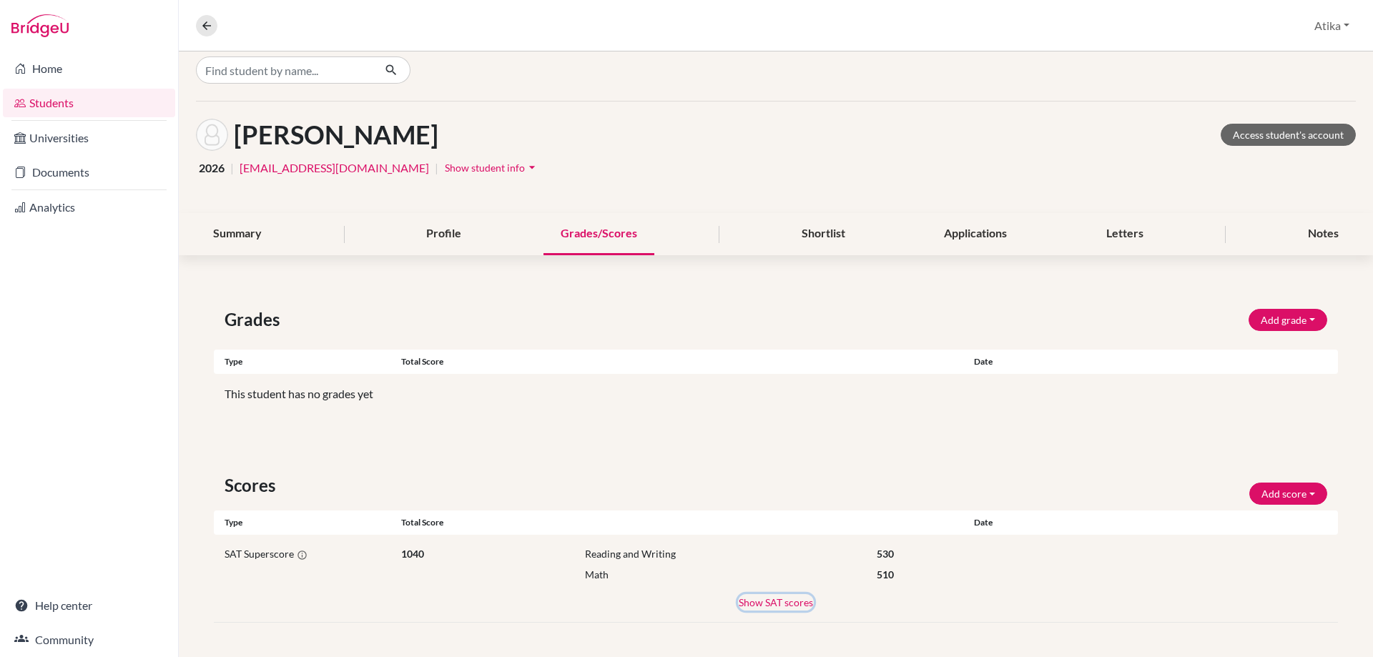
click at [776, 600] on button "Show SAT scores" at bounding box center [776, 602] width 76 height 16
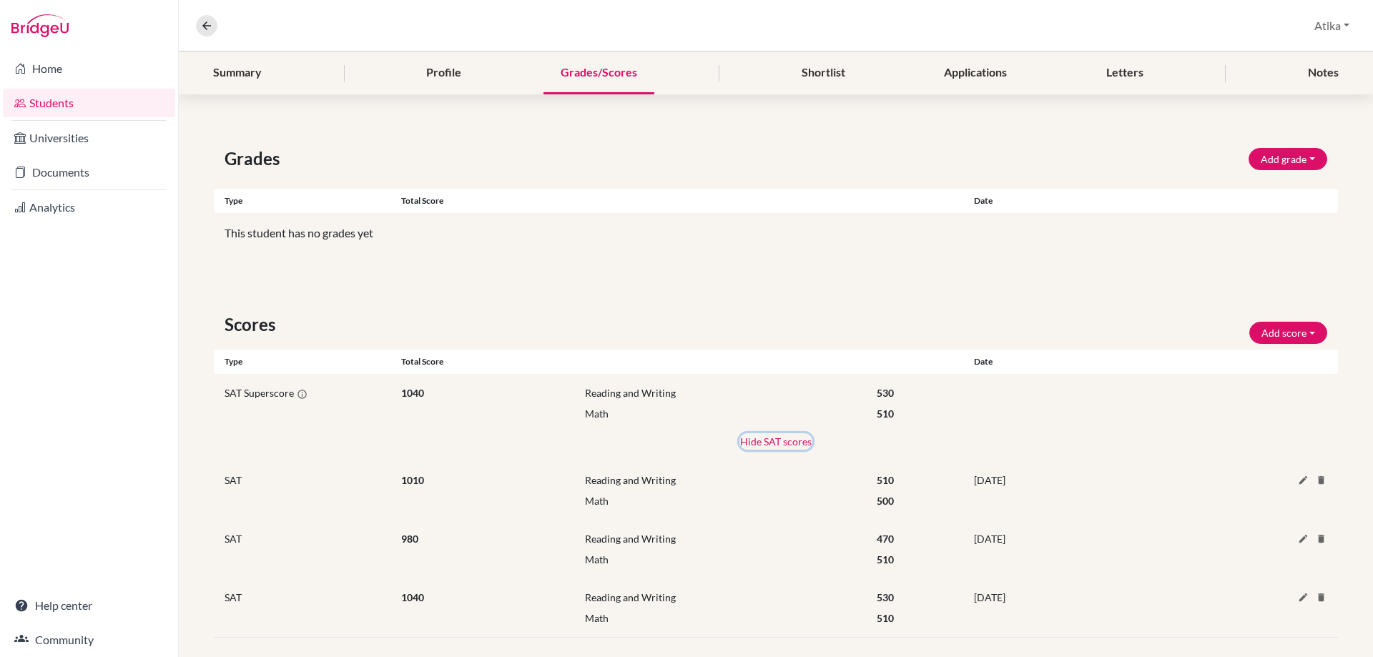
scroll to position [188, 0]
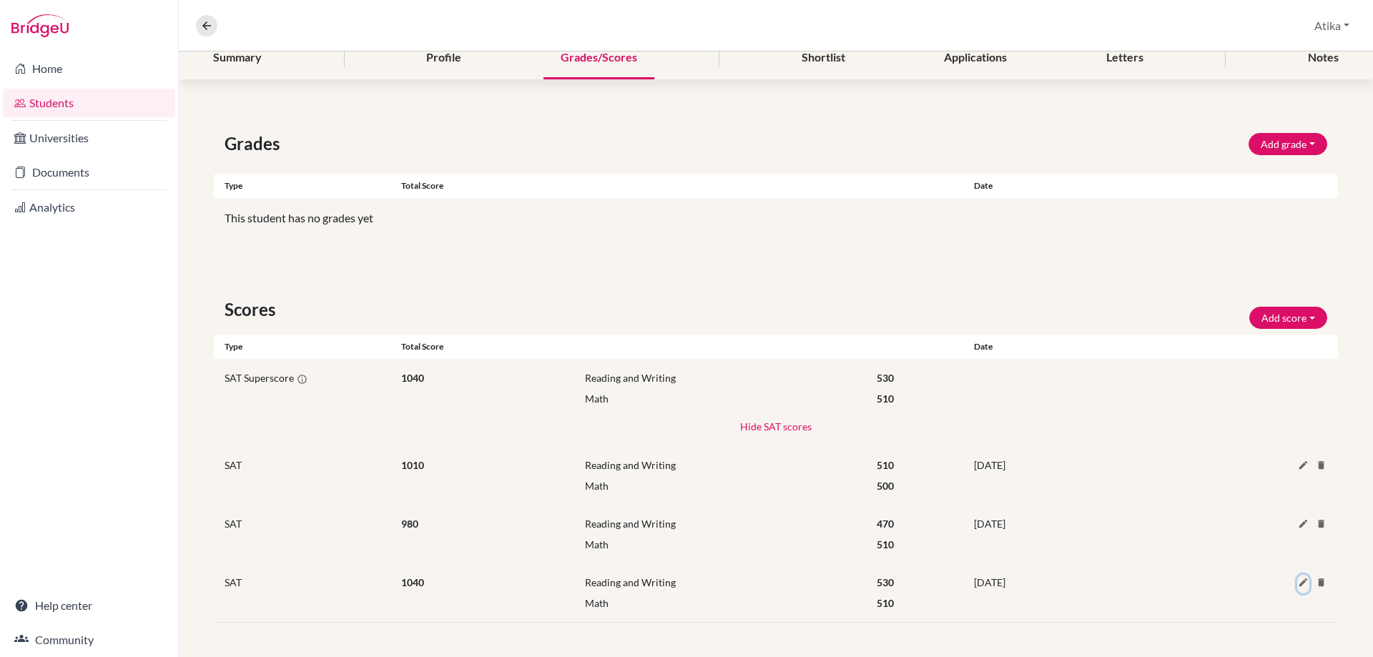
click at [1298, 582] on icon at bounding box center [1303, 582] width 11 height 11
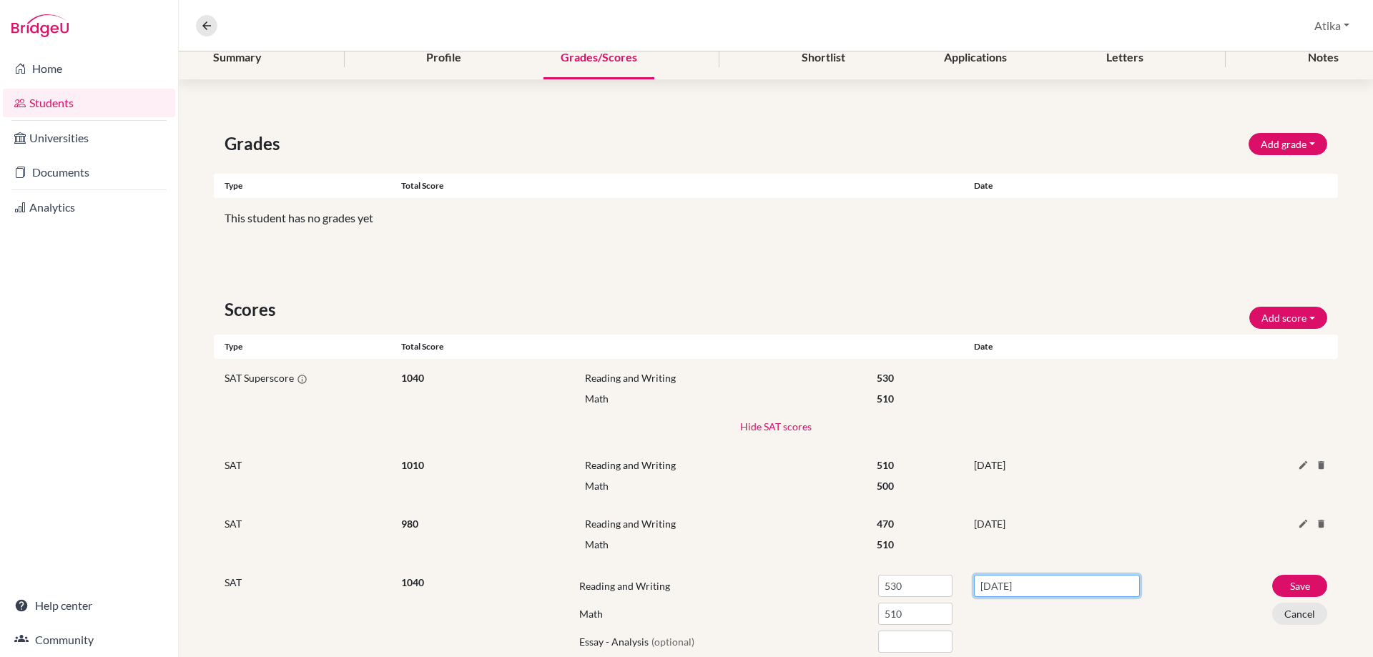
click at [1019, 585] on input "[DATE]" at bounding box center [1057, 586] width 166 height 22
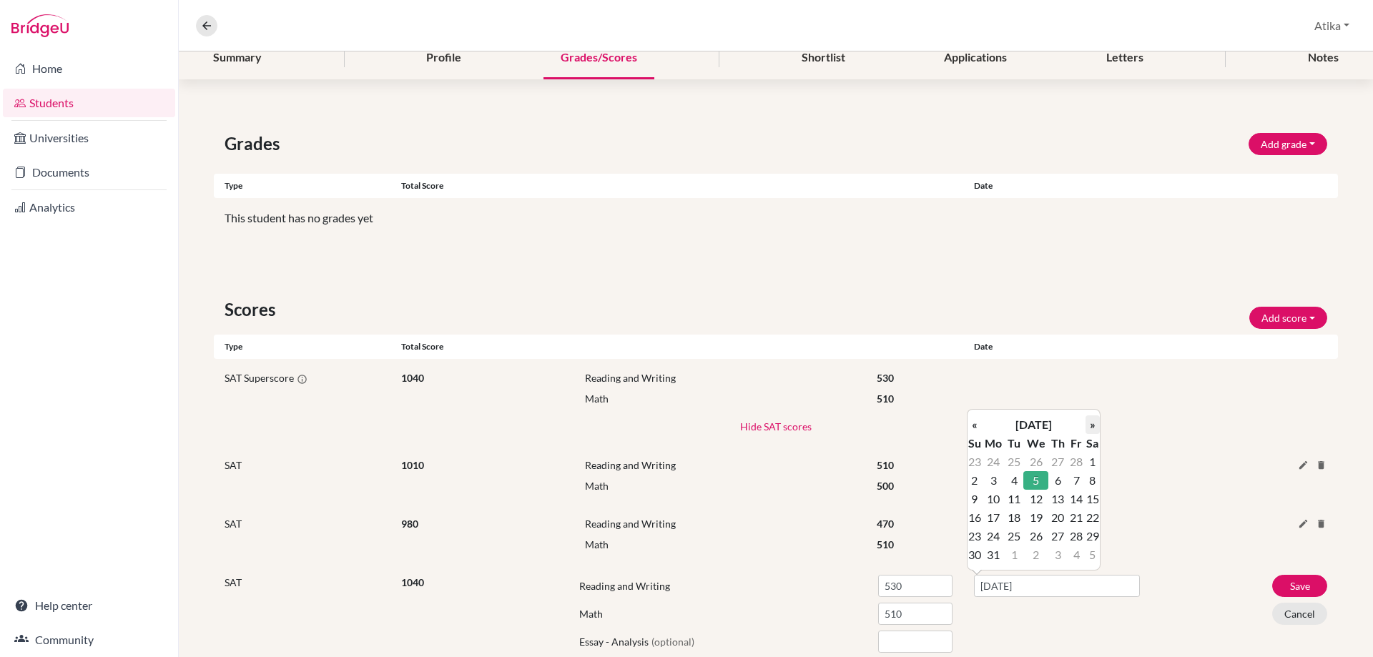
click at [1095, 428] on th "»" at bounding box center [1092, 424] width 14 height 19
click at [1097, 462] on td "3" at bounding box center [1092, 462] width 14 height 19
type input "[DATE]"
click at [1281, 583] on button "Save" at bounding box center [1299, 586] width 55 height 22
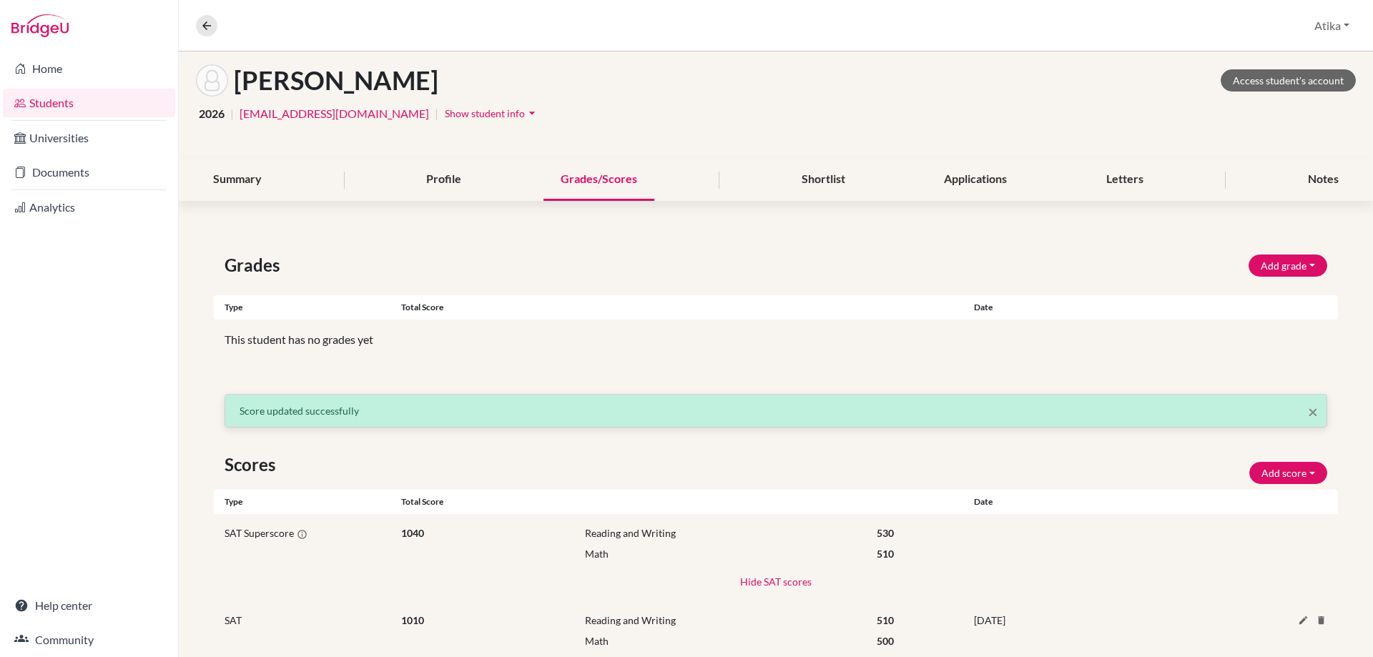
scroll to position [0, 0]
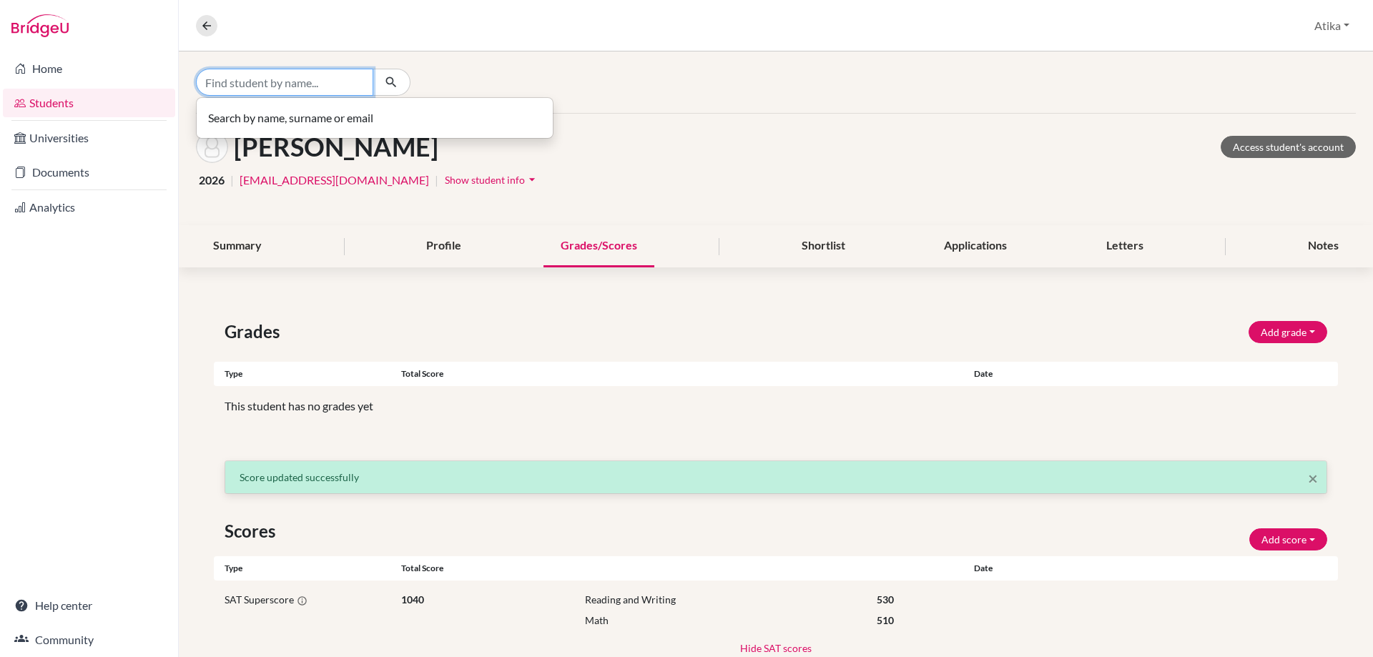
click at [322, 71] on input "Find student by name..." at bounding box center [284, 82] width 177 height 27
type input "achkou"
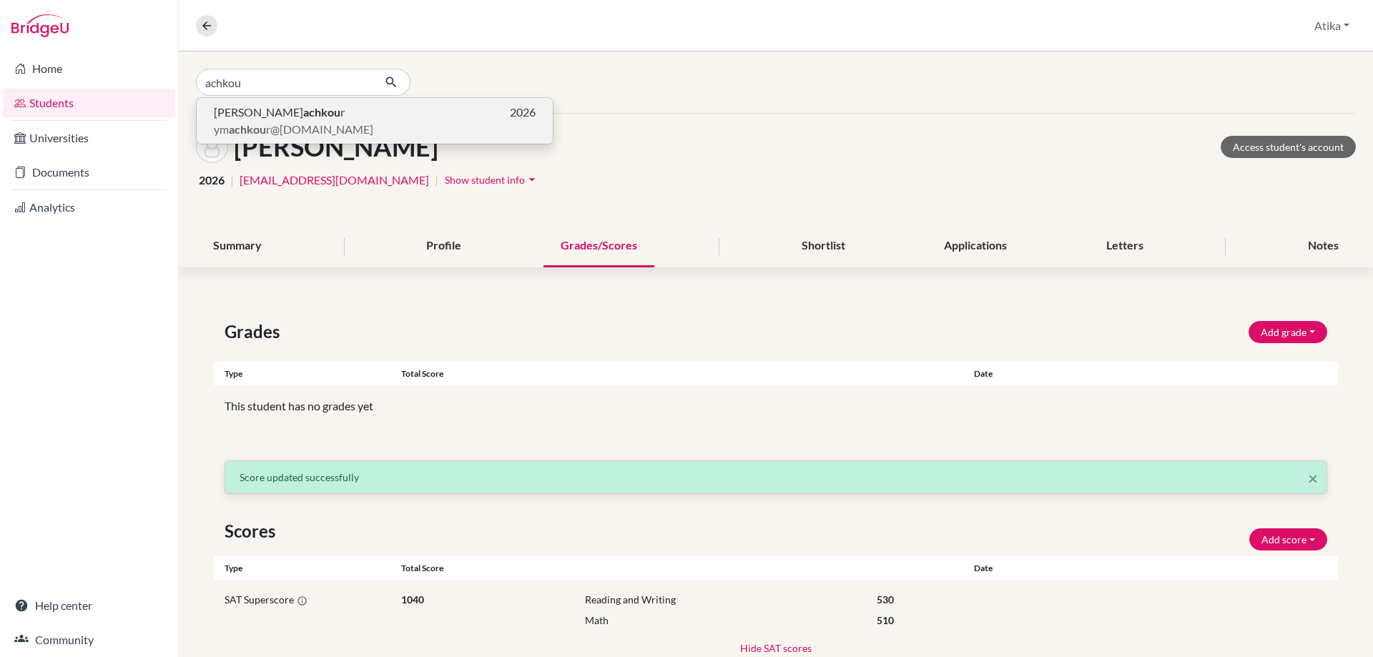
click at [240, 109] on span "[PERSON_NAME] r" at bounding box center [279, 112] width 131 height 17
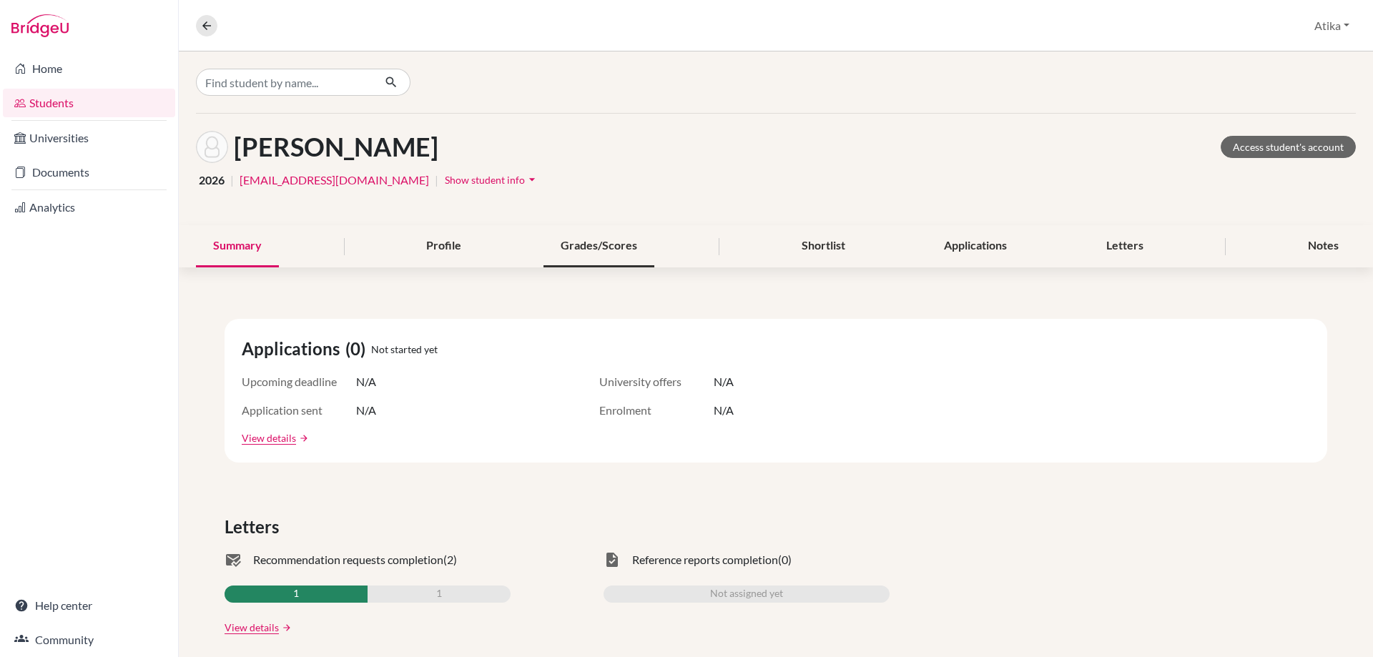
click at [609, 245] on div "Grades/Scores" at bounding box center [598, 246] width 111 height 42
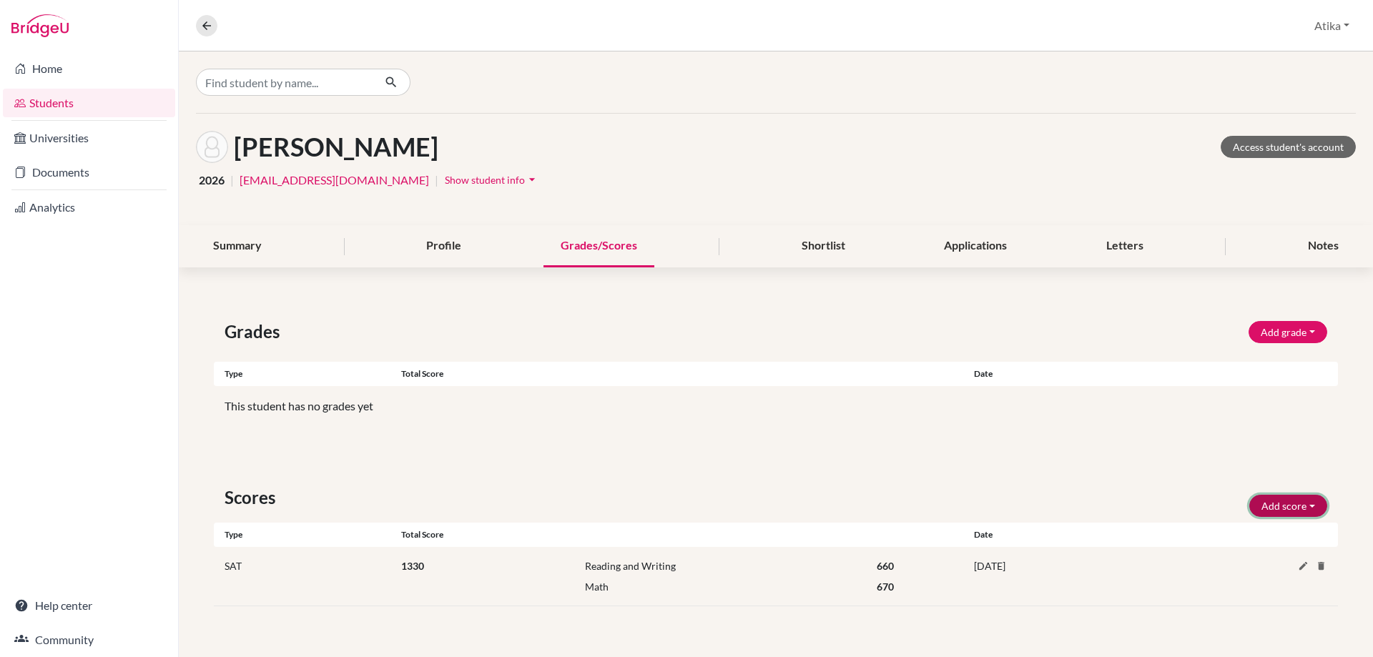
click at [1313, 503] on button "Add score" at bounding box center [1288, 506] width 78 height 22
click at [1261, 530] on button "SAT" at bounding box center [1268, 536] width 113 height 23
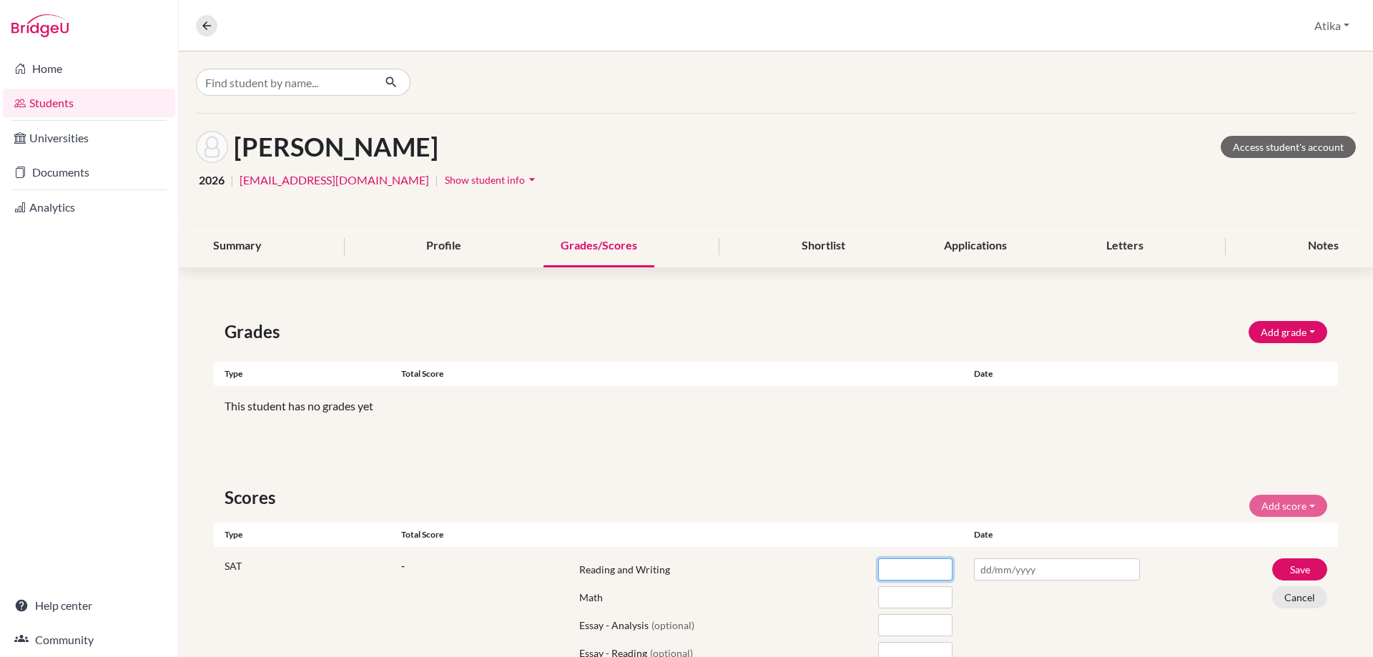
click at [892, 568] on input "number" at bounding box center [915, 569] width 74 height 22
type input "680"
click at [886, 591] on input "number" at bounding box center [915, 597] width 74 height 22
type input "780"
click at [1032, 563] on input "text" at bounding box center [1057, 569] width 166 height 22
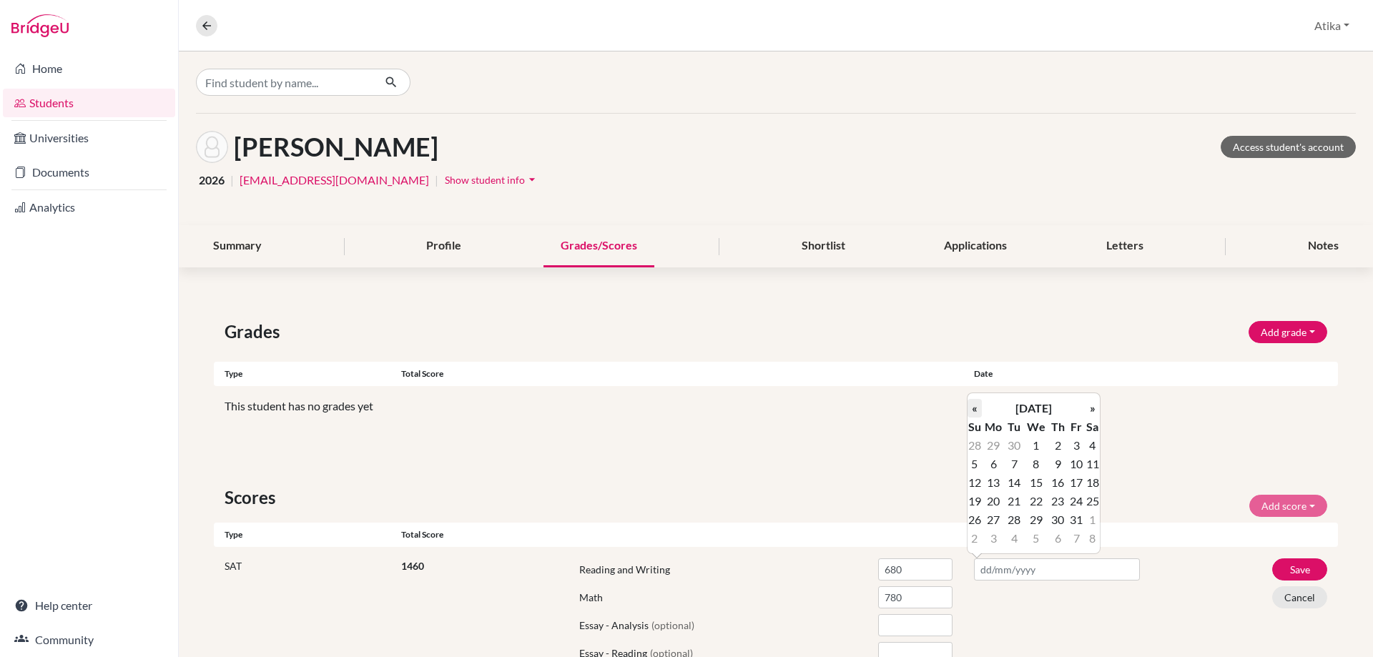
click at [974, 407] on th "«" at bounding box center [974, 408] width 14 height 19
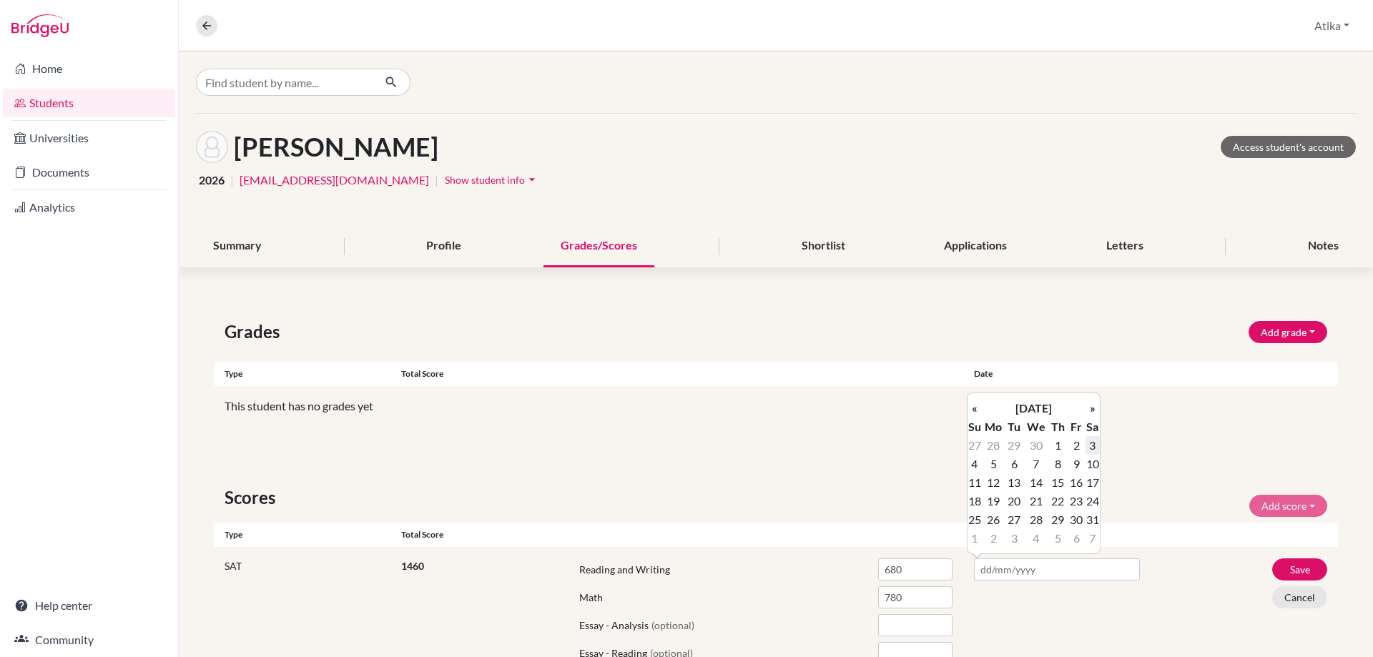
click at [1094, 445] on td "3" at bounding box center [1092, 445] width 14 height 19
type input "[DATE]"
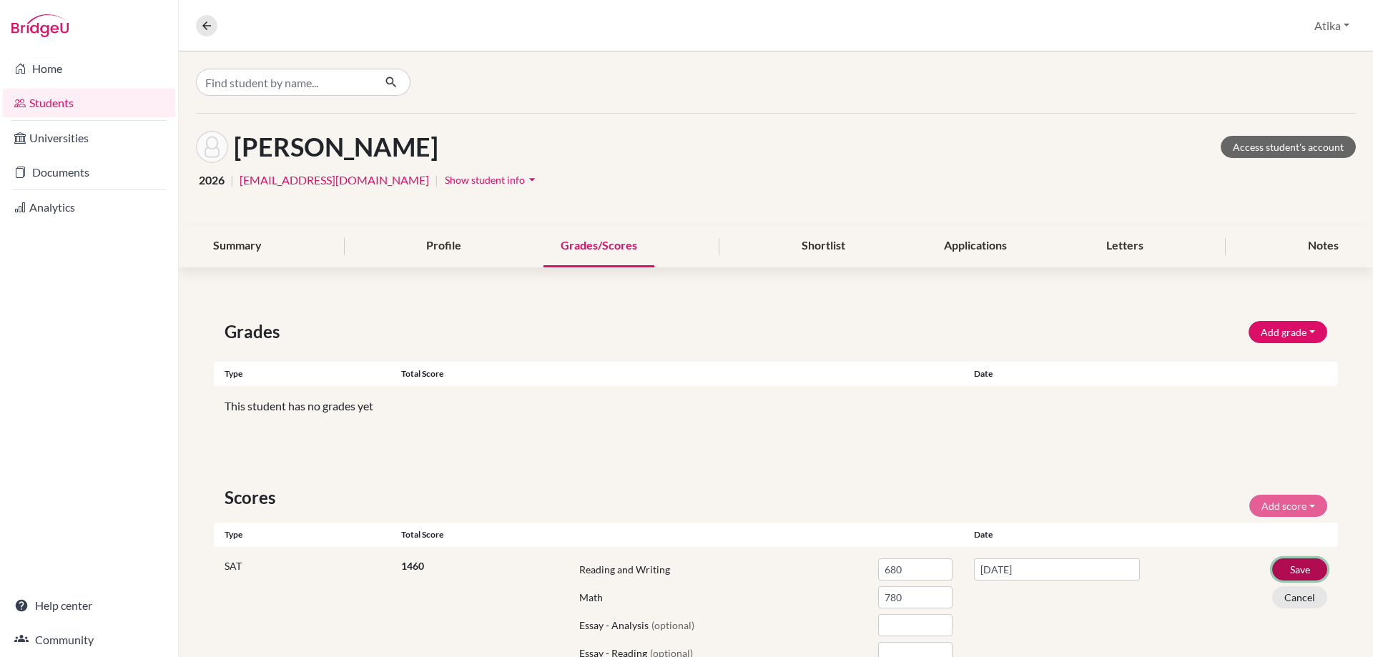
click at [1290, 568] on button "Save" at bounding box center [1299, 569] width 55 height 22
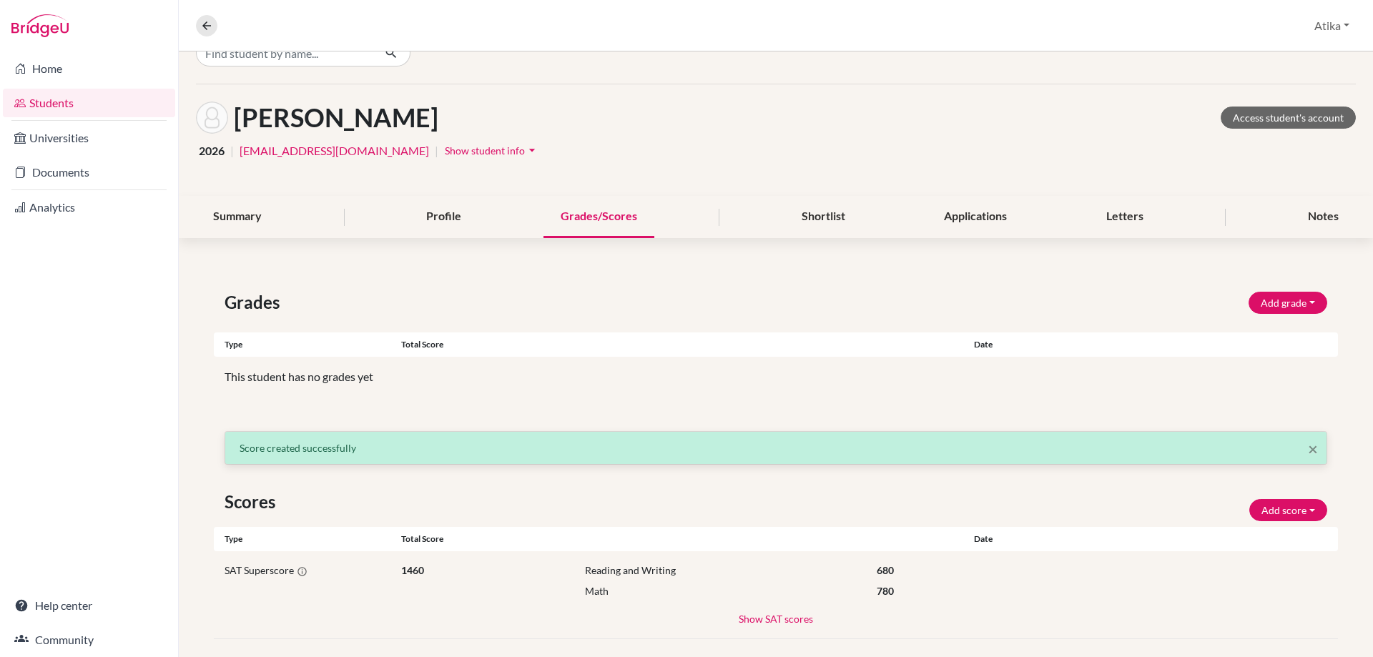
scroll to position [46, 0]
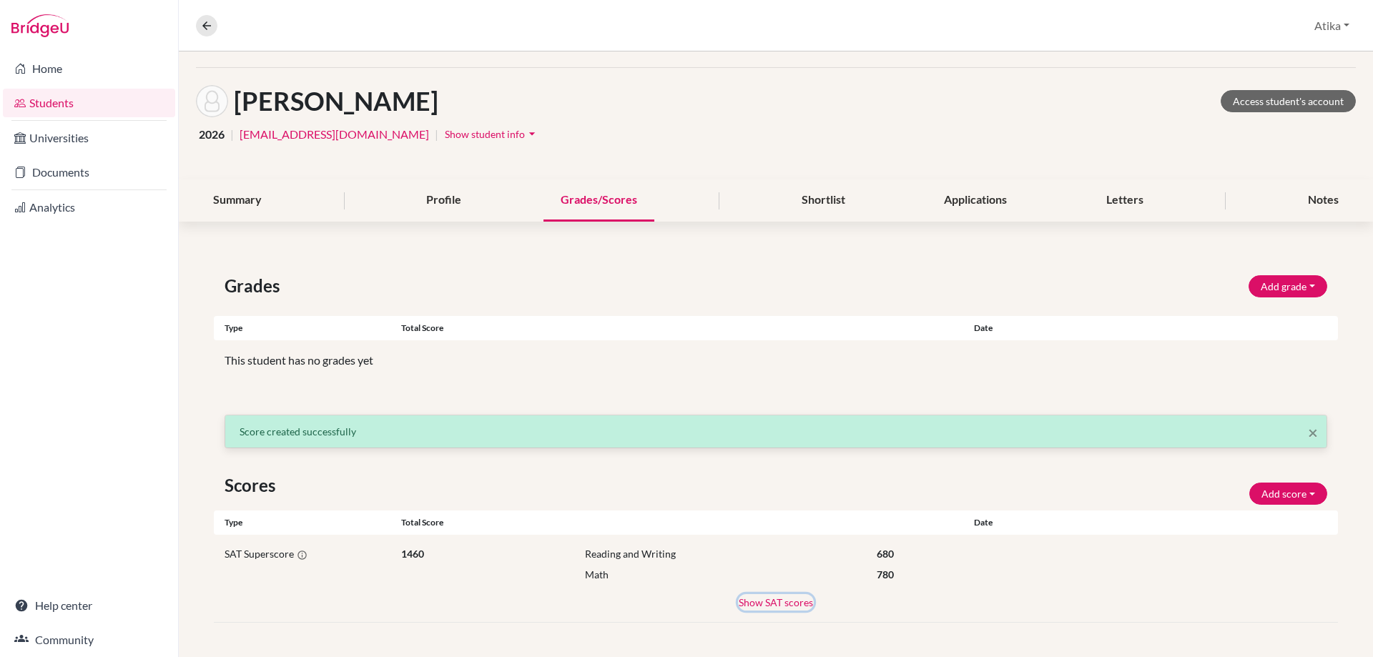
click at [786, 606] on button "Show SAT scores" at bounding box center [776, 602] width 76 height 16
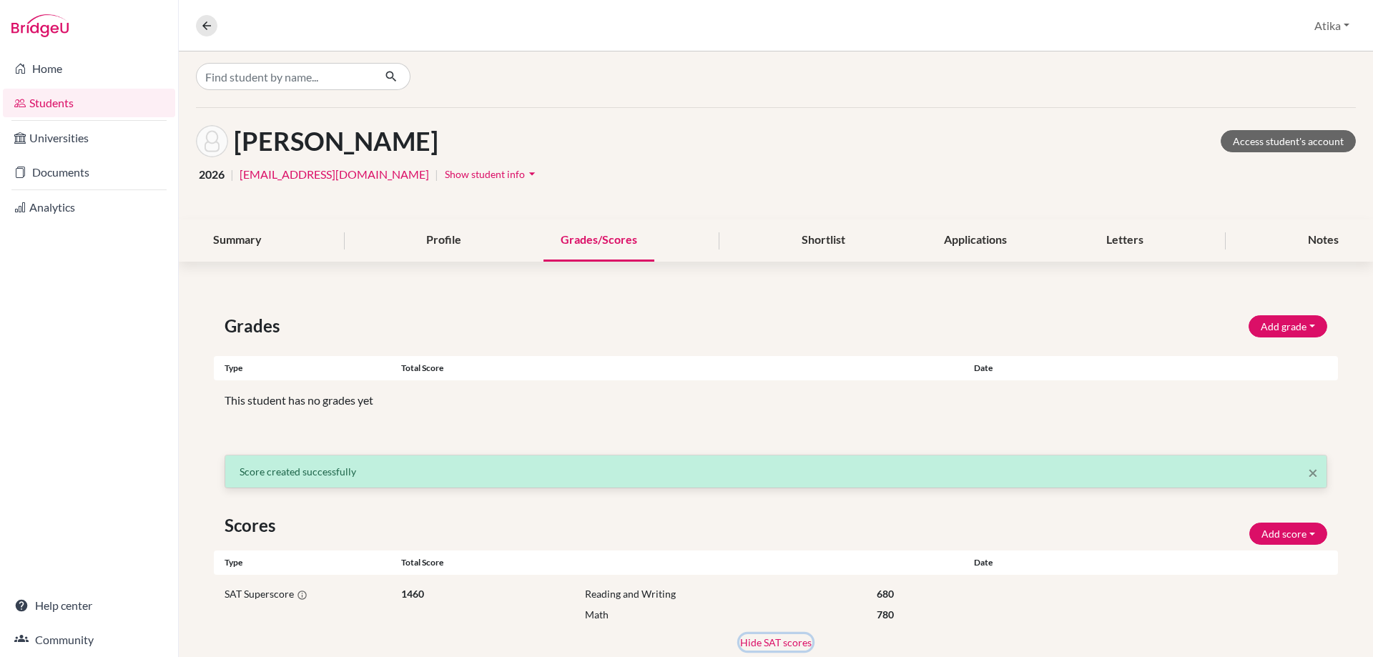
scroll to position [0, 0]
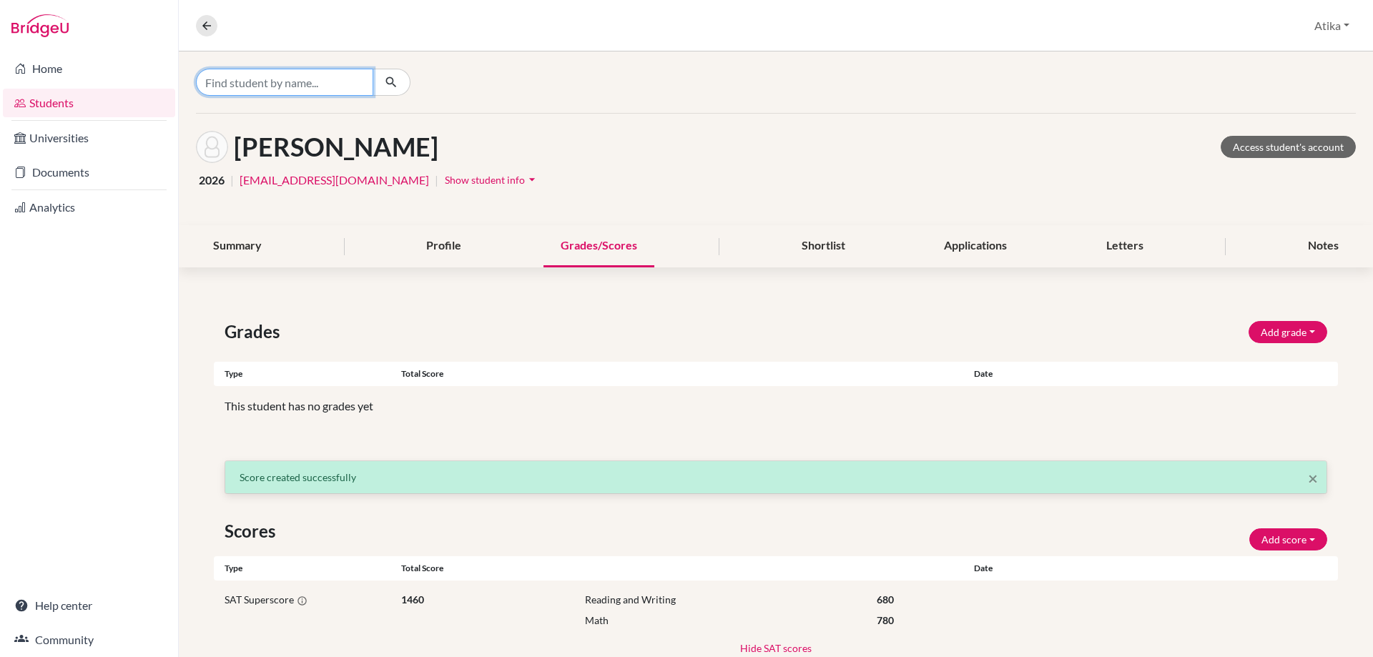
click at [334, 81] on input "Find student by name..." at bounding box center [284, 82] width 177 height 27
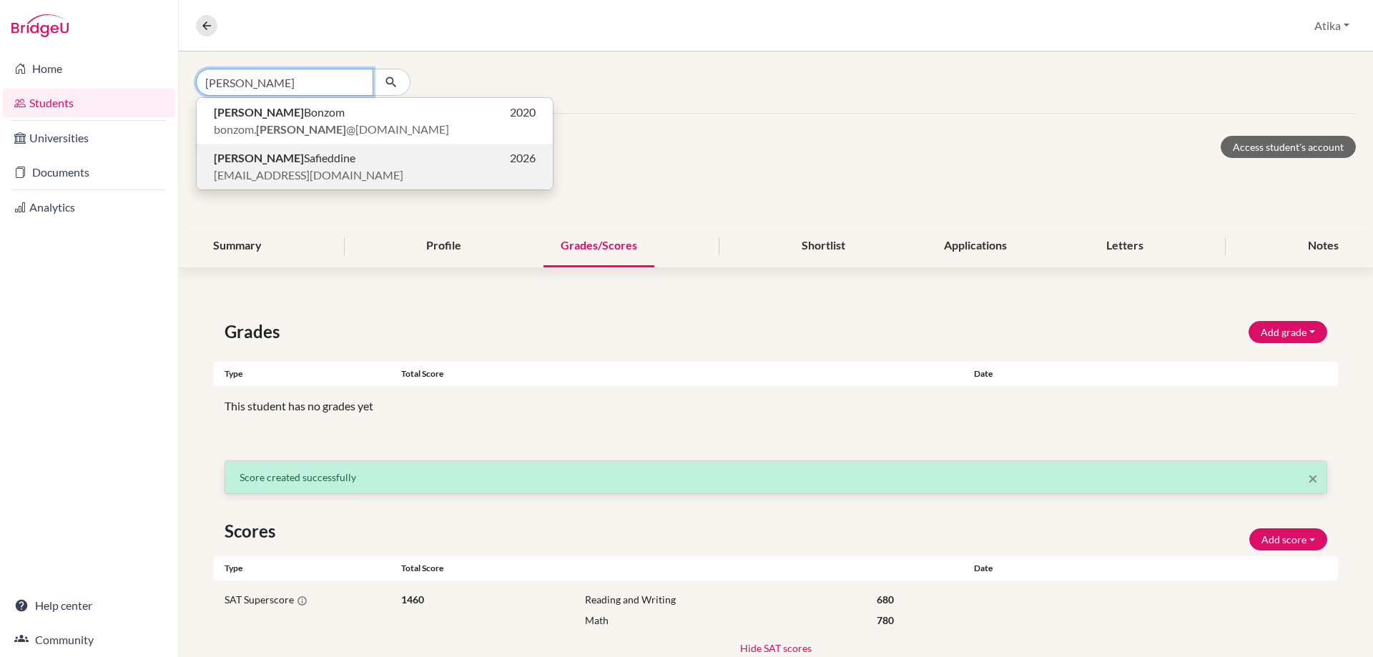
type input "[PERSON_NAME]"
click at [283, 167] on span "[EMAIL_ADDRESS][DOMAIN_NAME]" at bounding box center [308, 175] width 189 height 17
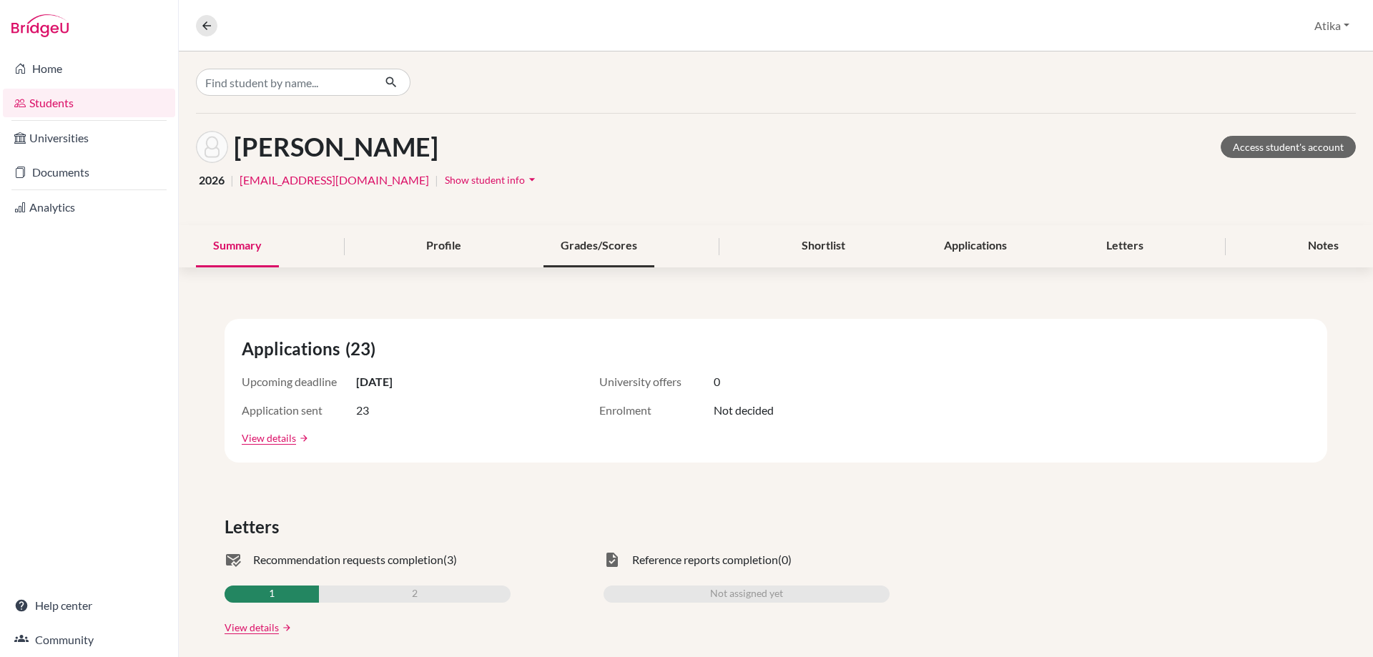
click at [617, 252] on div "Grades/Scores" at bounding box center [598, 246] width 111 height 42
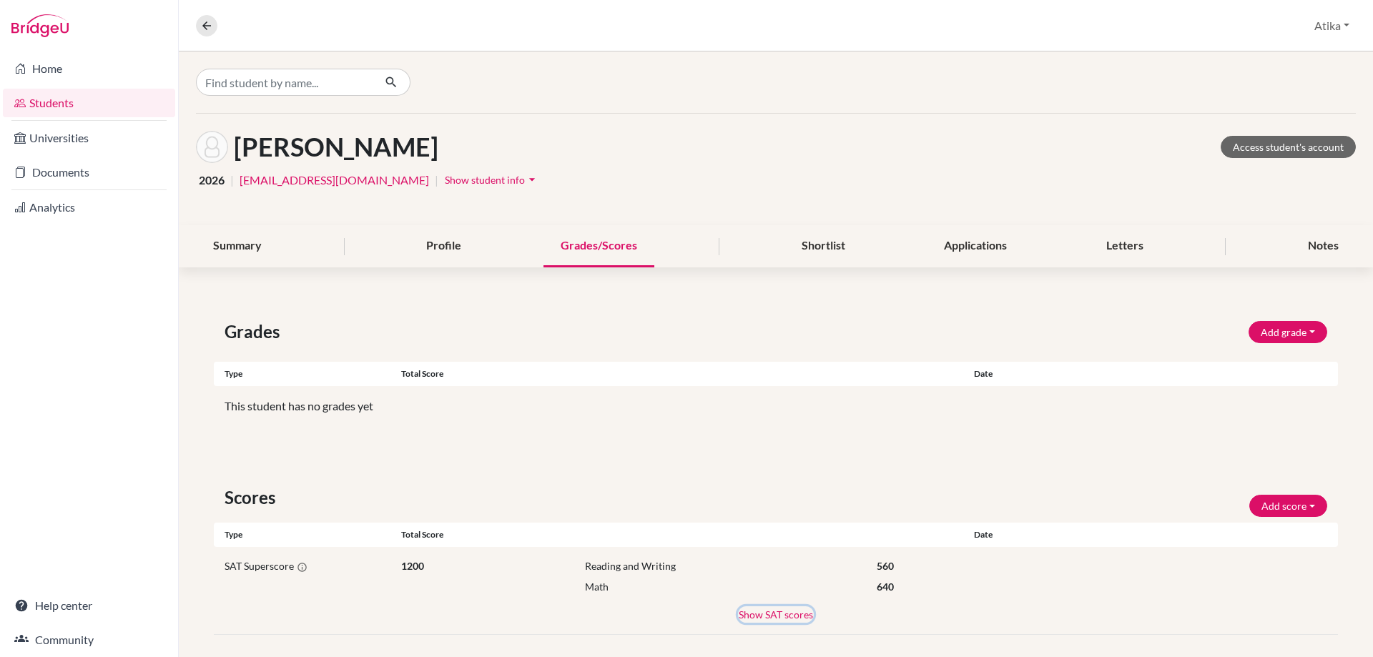
click at [774, 611] on button "Show SAT scores" at bounding box center [776, 614] width 76 height 16
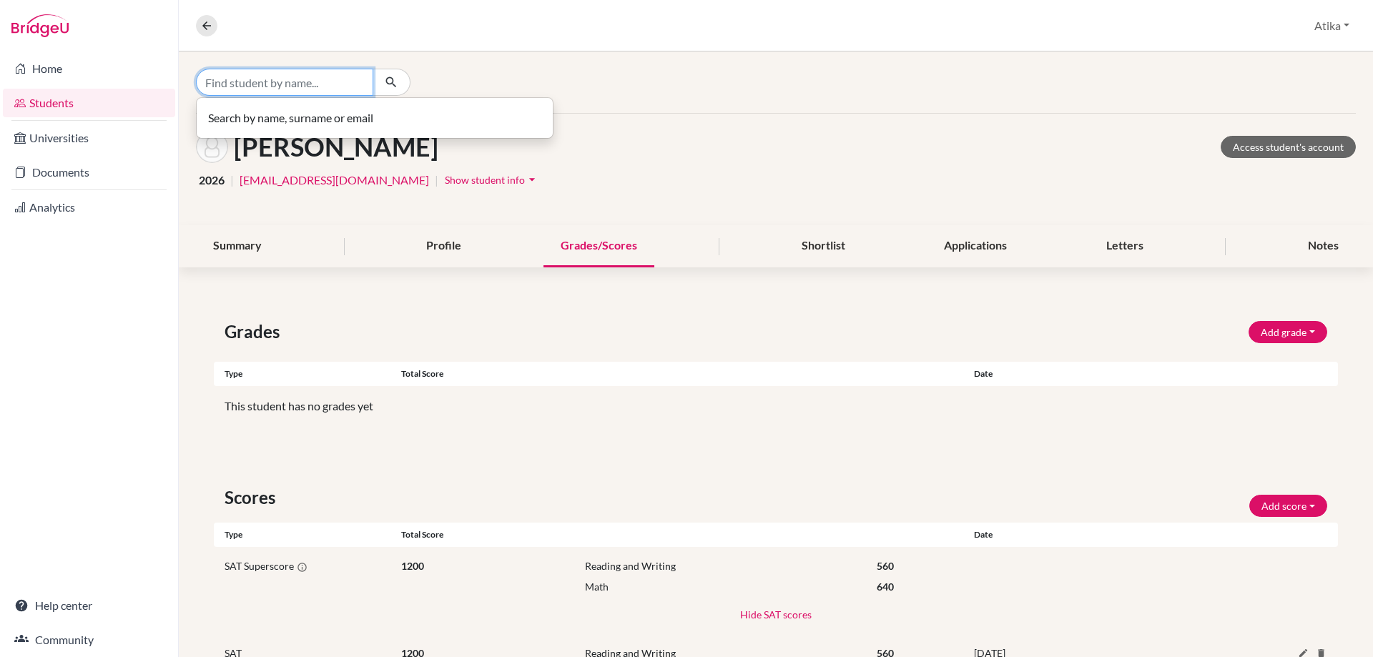
click at [324, 79] on input "Find student by name..." at bounding box center [284, 82] width 177 height 27
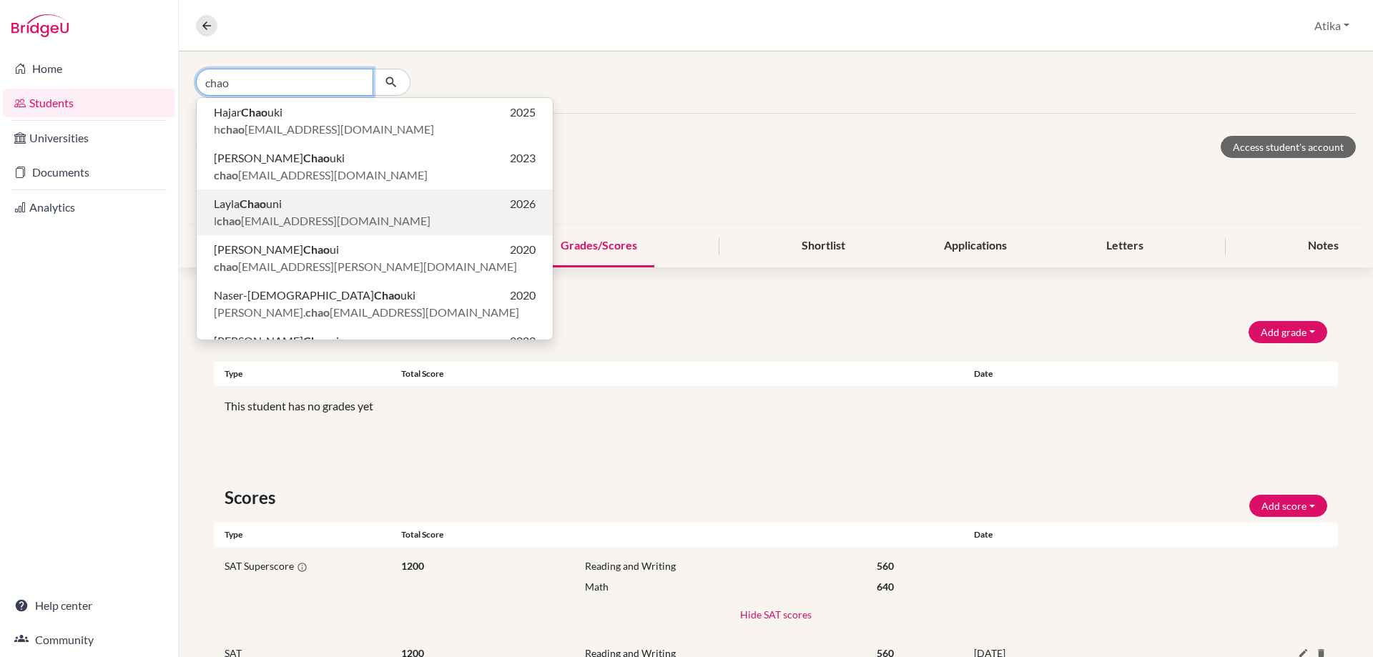
type input "chao"
click at [266, 204] on b "Chao" at bounding box center [253, 204] width 26 height 14
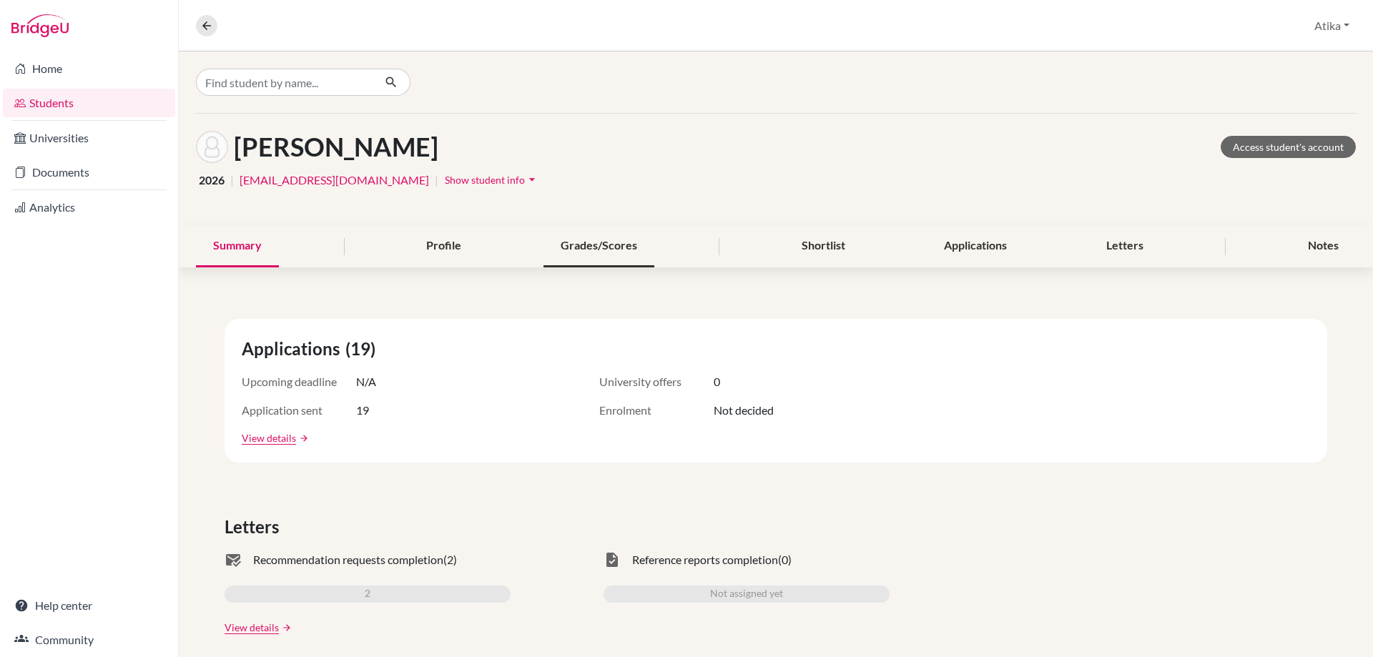
click at [588, 244] on div "Grades/Scores" at bounding box center [598, 246] width 111 height 42
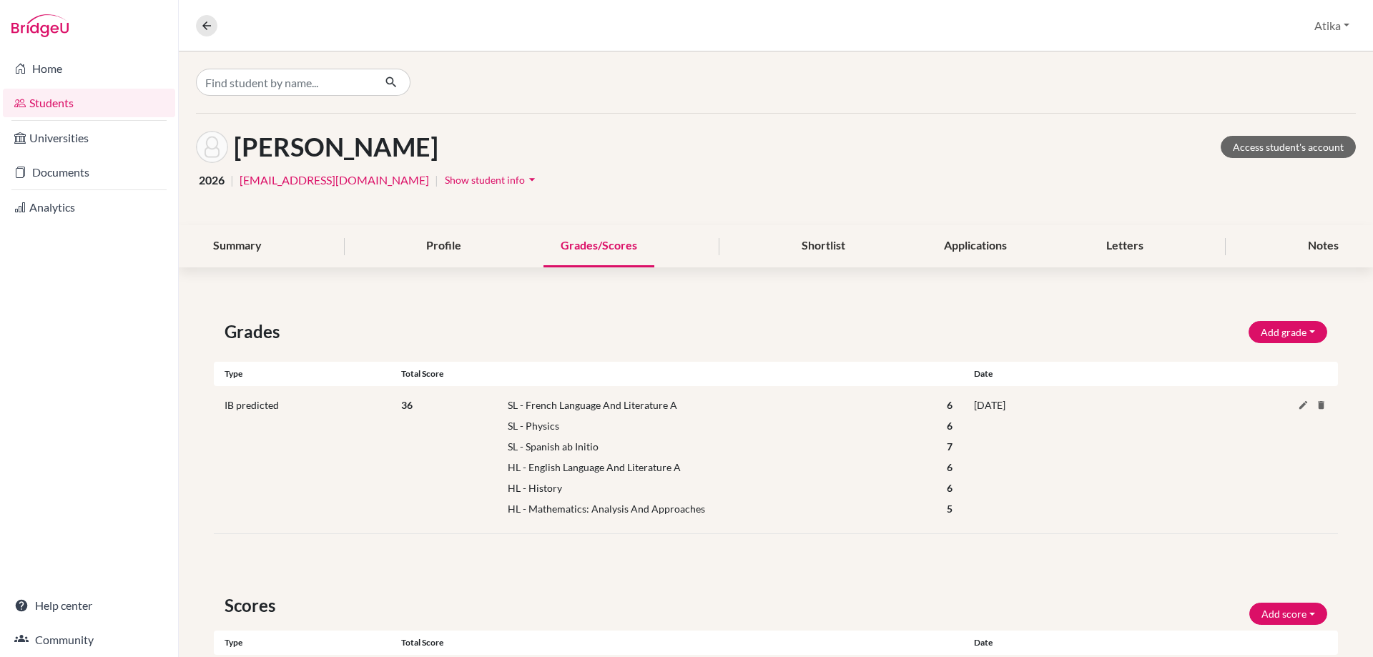
scroll to position [120, 0]
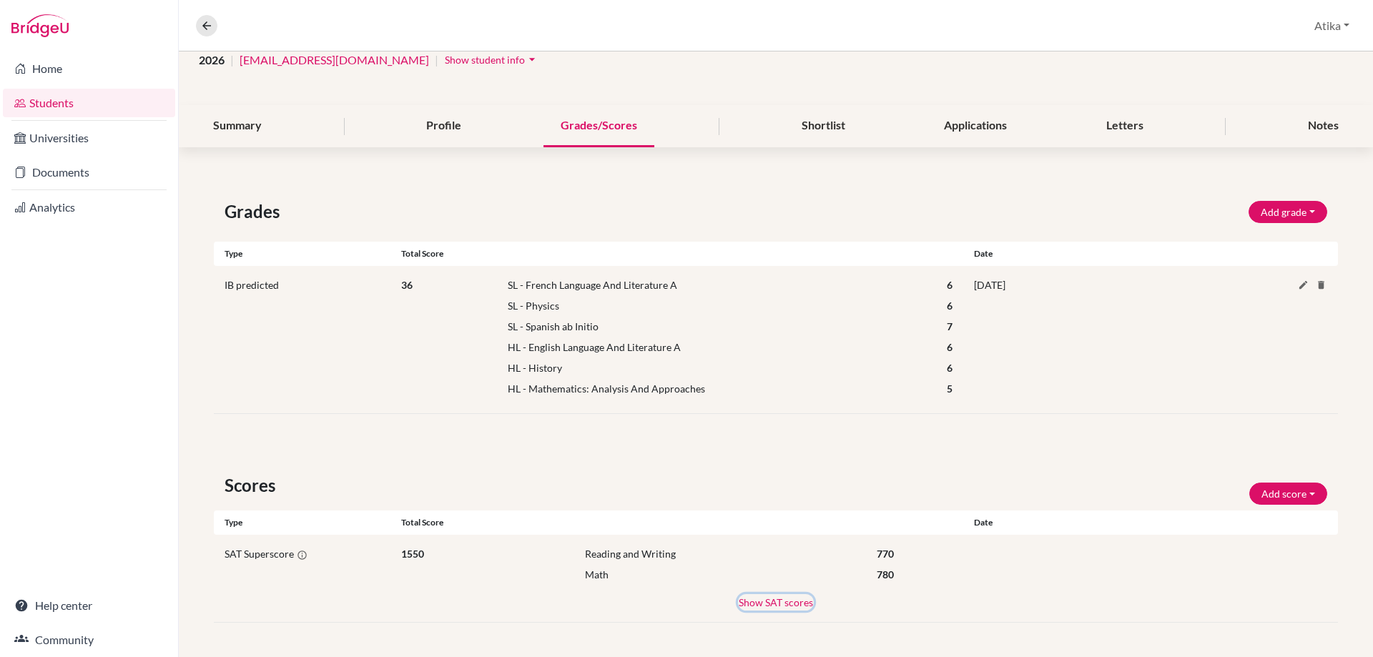
click at [755, 600] on button "Show SAT scores" at bounding box center [776, 602] width 76 height 16
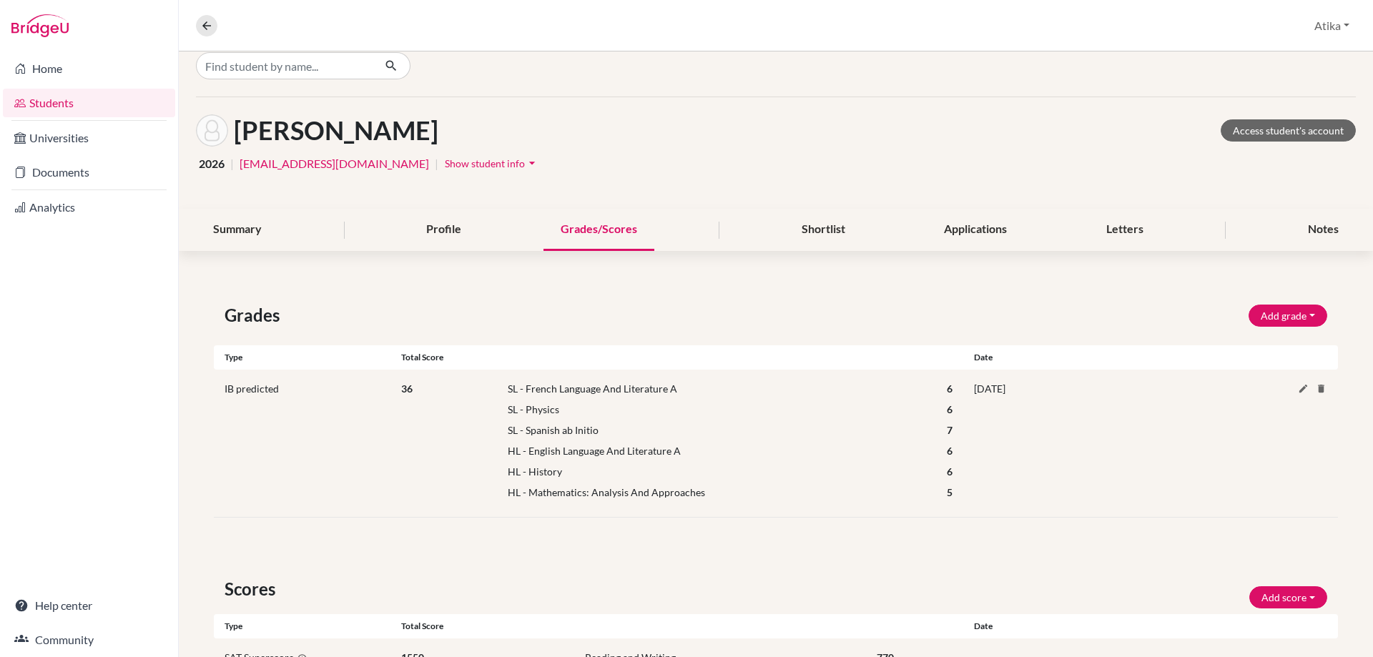
scroll to position [0, 0]
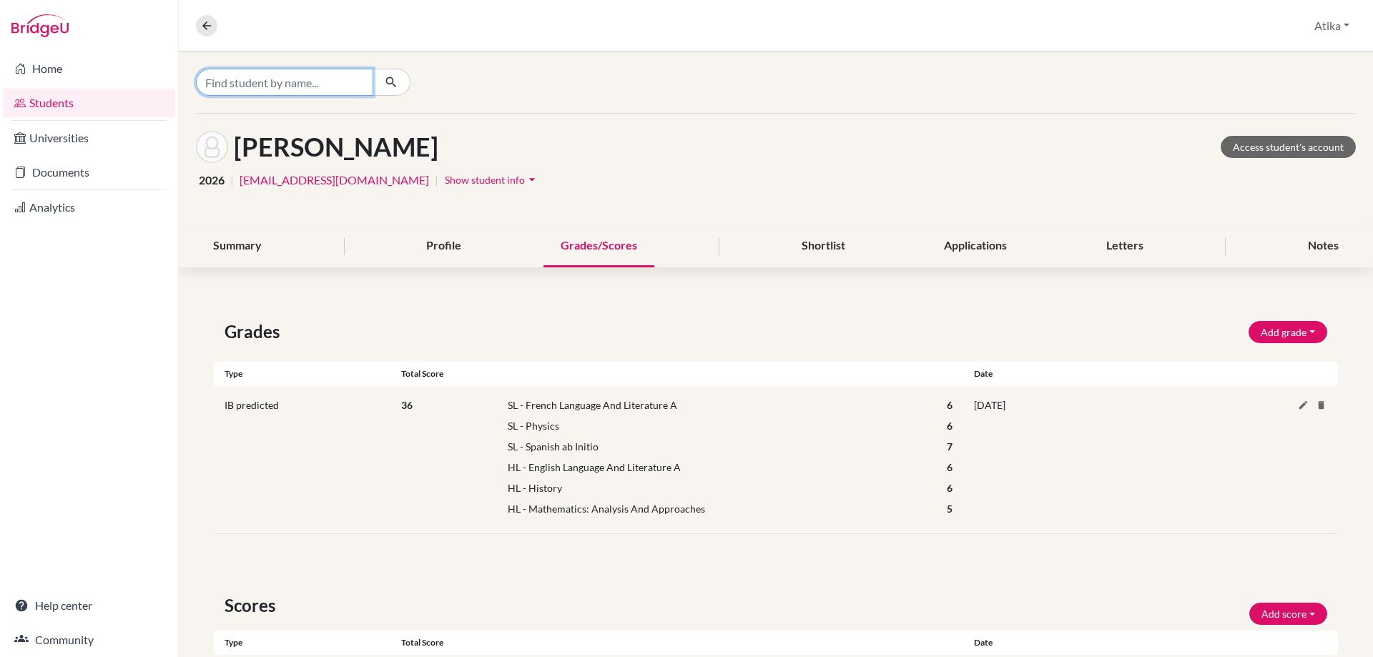
click at [317, 73] on input "Find student by name..." at bounding box center [284, 82] width 177 height 27
type input "abridi"
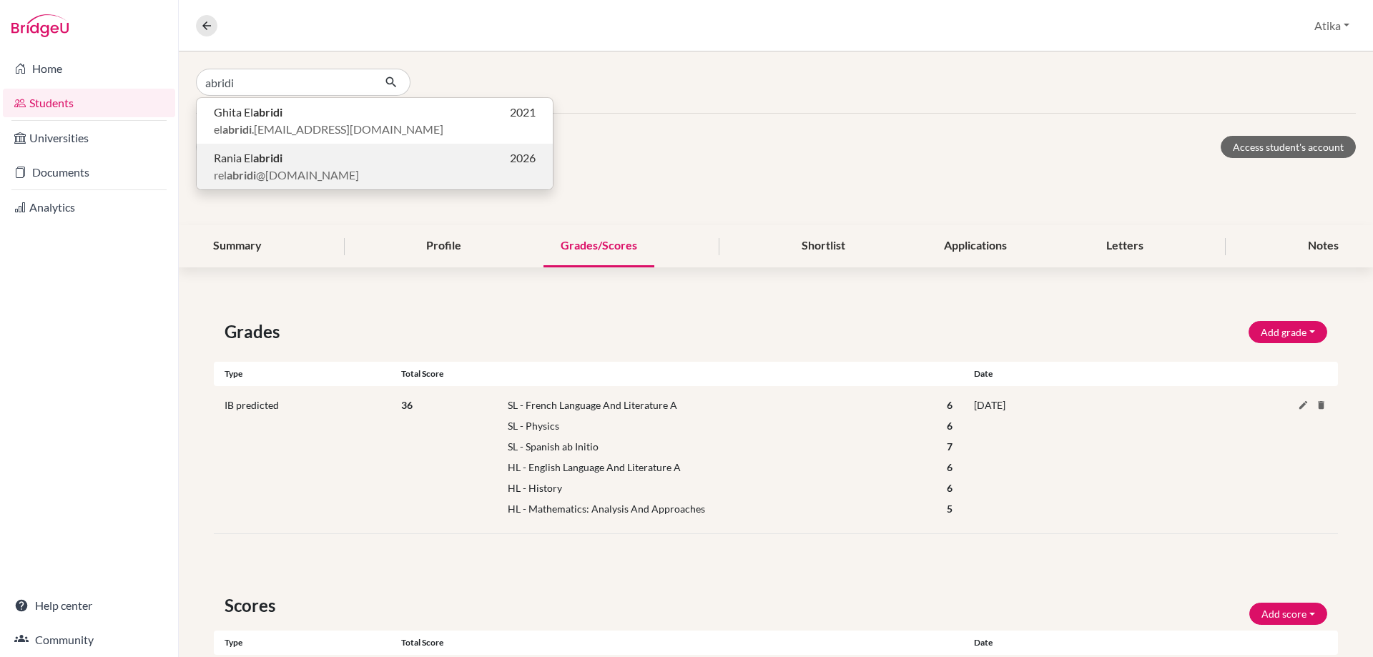
click at [294, 153] on p "Rania El abridi 2026" at bounding box center [375, 157] width 322 height 17
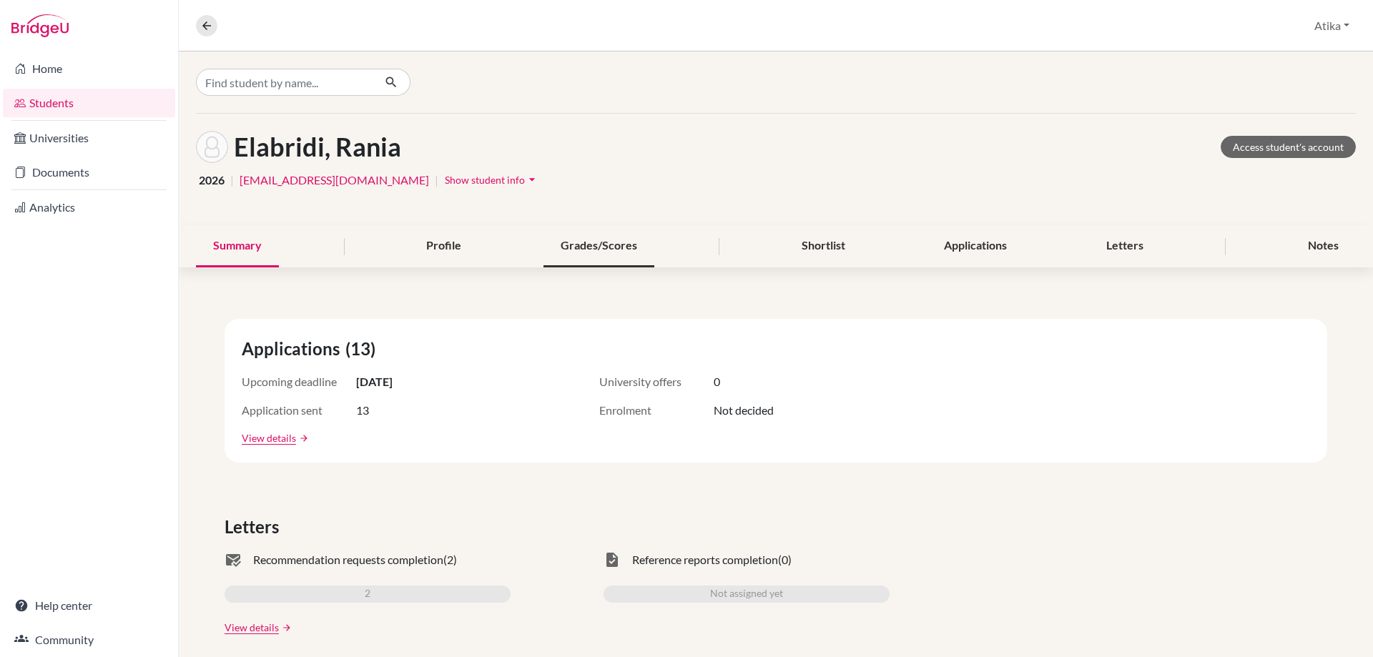
click at [584, 241] on div "Grades/Scores" at bounding box center [598, 246] width 111 height 42
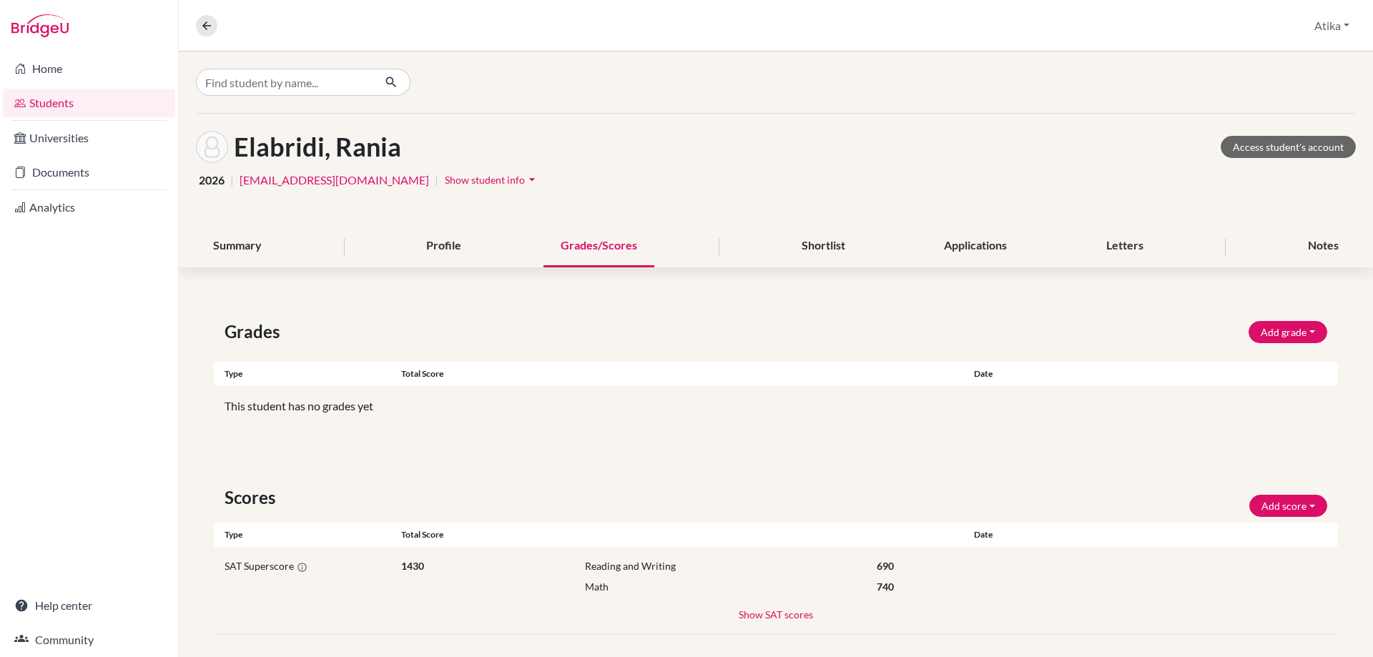
scroll to position [12, 0]
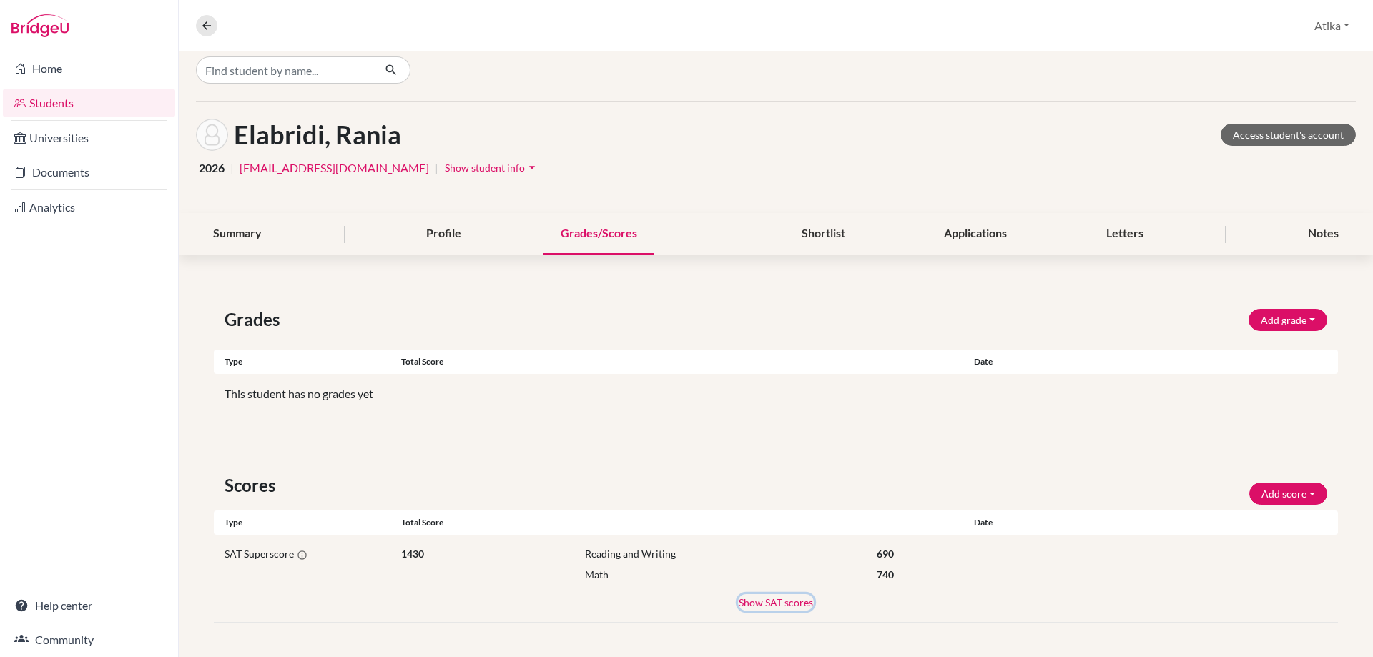
click at [759, 607] on button "Show SAT scores" at bounding box center [776, 602] width 76 height 16
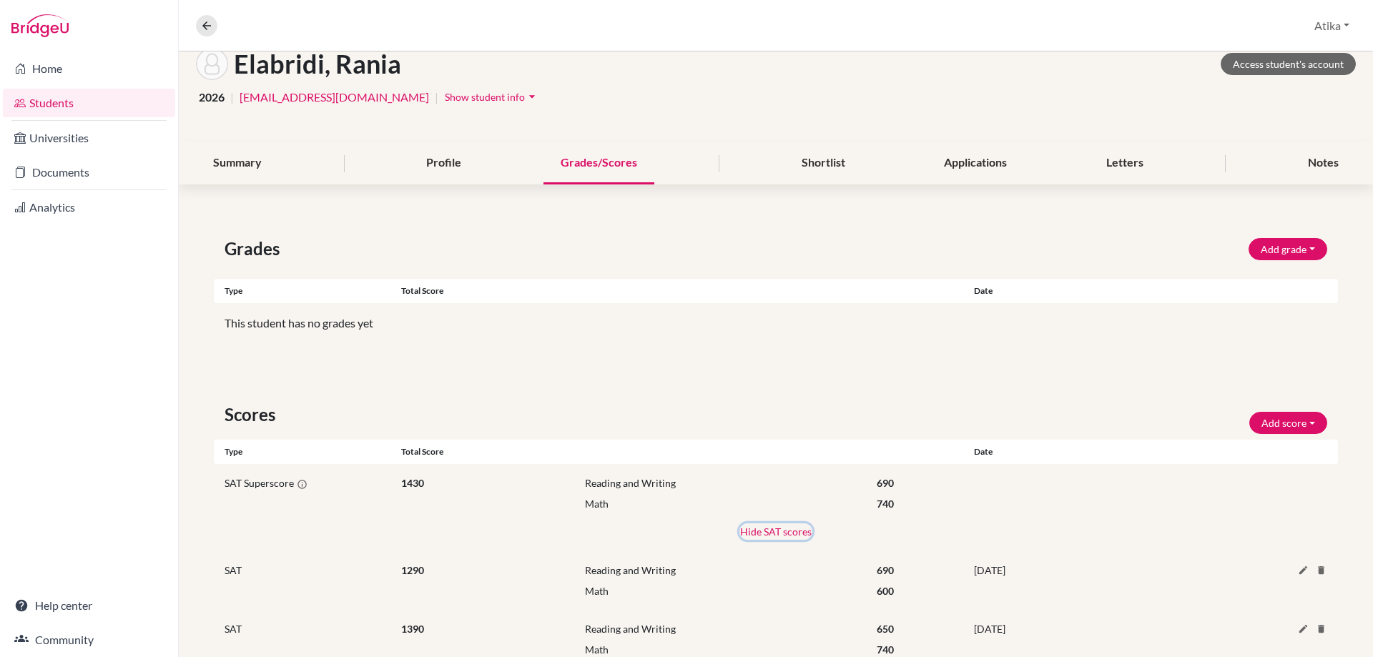
scroll to position [58, 0]
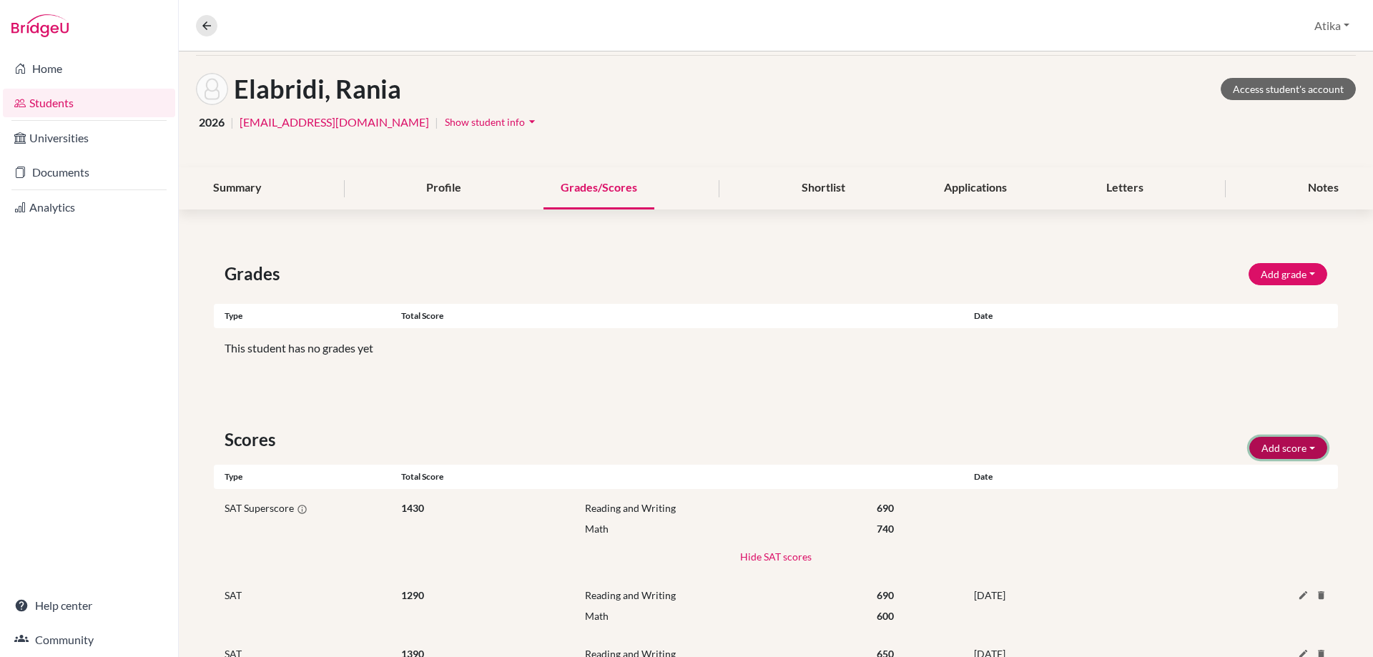
click at [1277, 441] on button "Add score" at bounding box center [1288, 448] width 78 height 22
click at [1244, 470] on button "SAT" at bounding box center [1268, 478] width 113 height 23
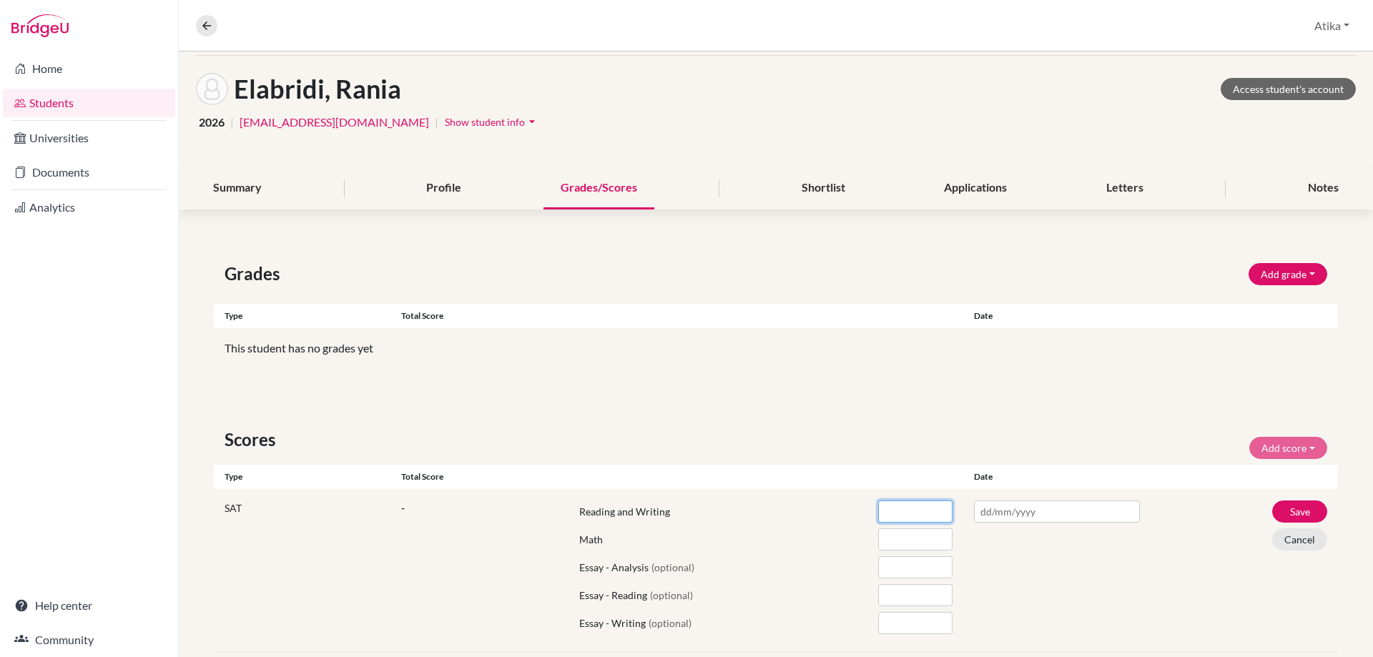
click at [897, 515] on input "number" at bounding box center [915, 511] width 74 height 22
type input "650"
click at [887, 544] on input "number" at bounding box center [915, 539] width 74 height 22
type input "540"
click at [1014, 510] on input "text" at bounding box center [1057, 511] width 166 height 22
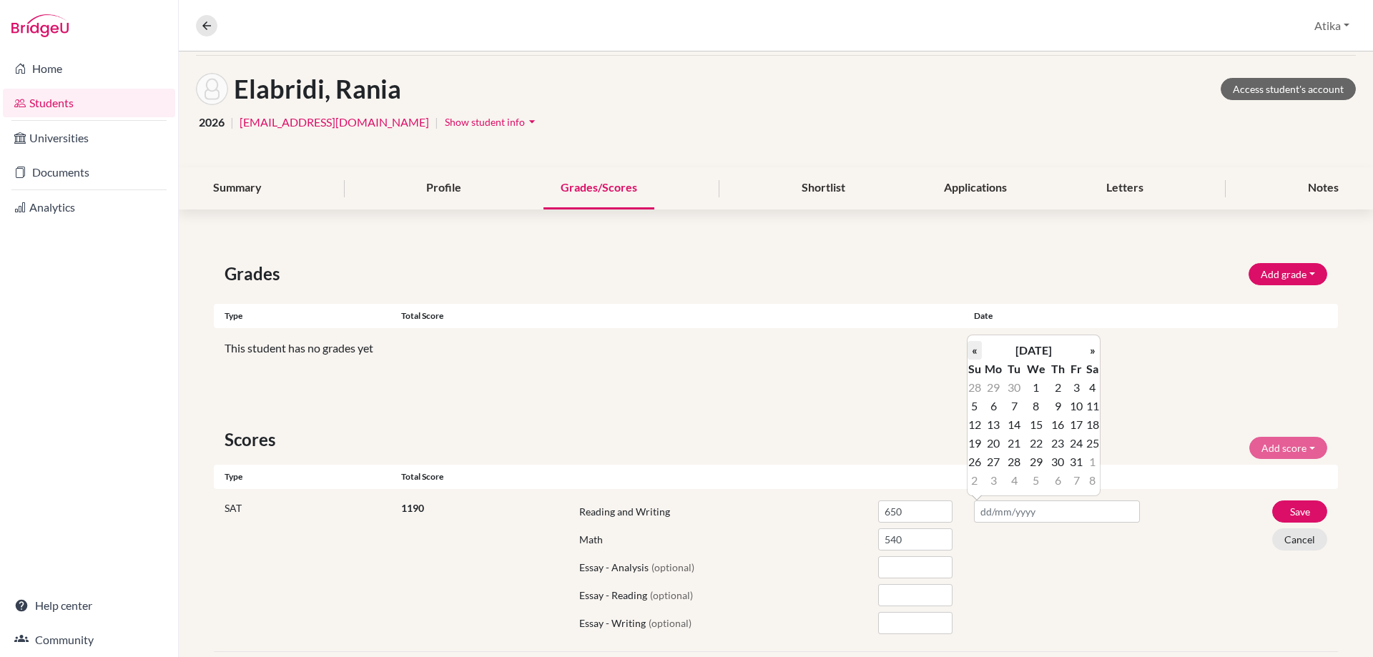
click at [977, 354] on th "«" at bounding box center [974, 350] width 14 height 19
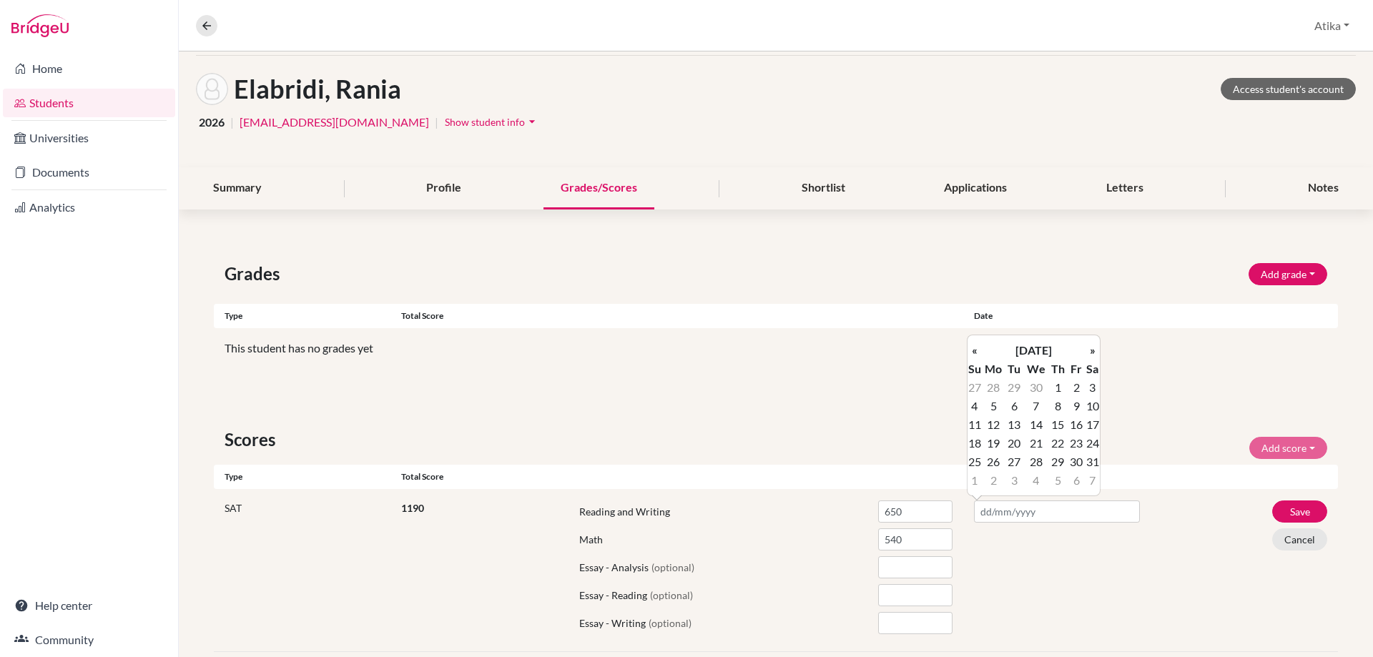
click at [977, 354] on th "«" at bounding box center [974, 350] width 14 height 19
click at [1090, 406] on td "8" at bounding box center [1092, 406] width 14 height 19
type input "[DATE]"
click at [1280, 511] on button "Save" at bounding box center [1299, 511] width 55 height 22
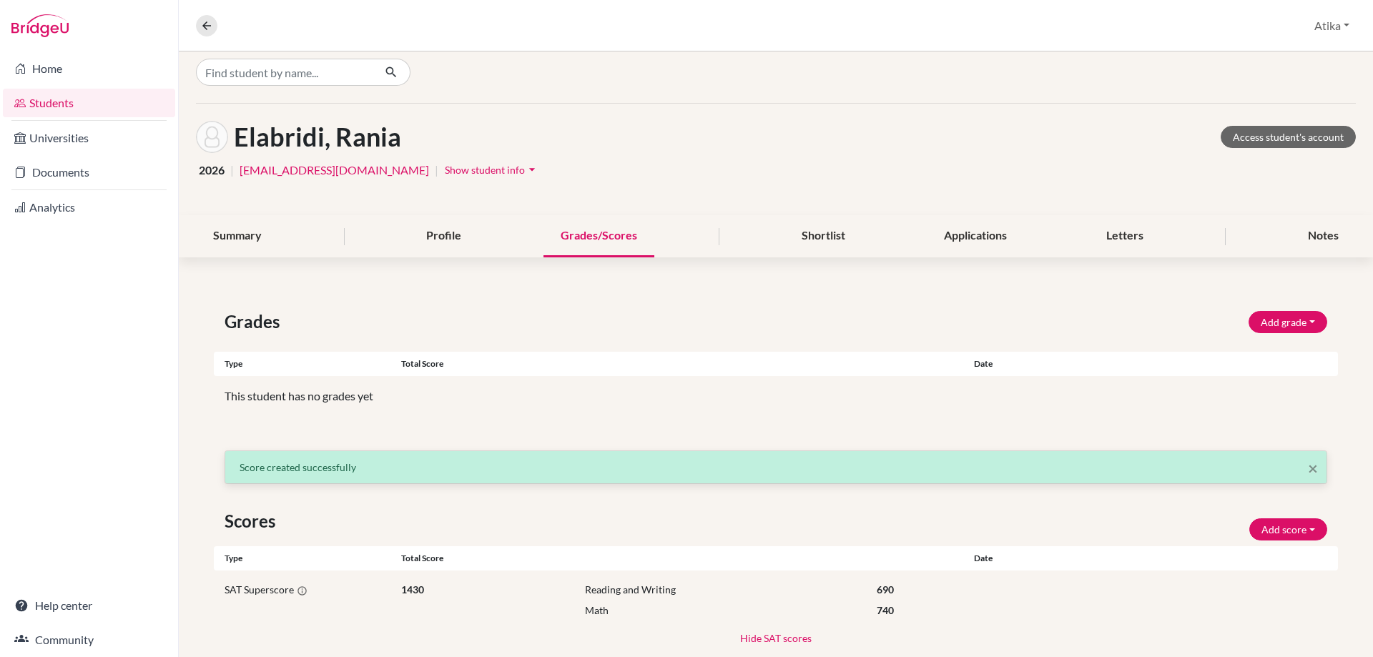
scroll to position [0, 0]
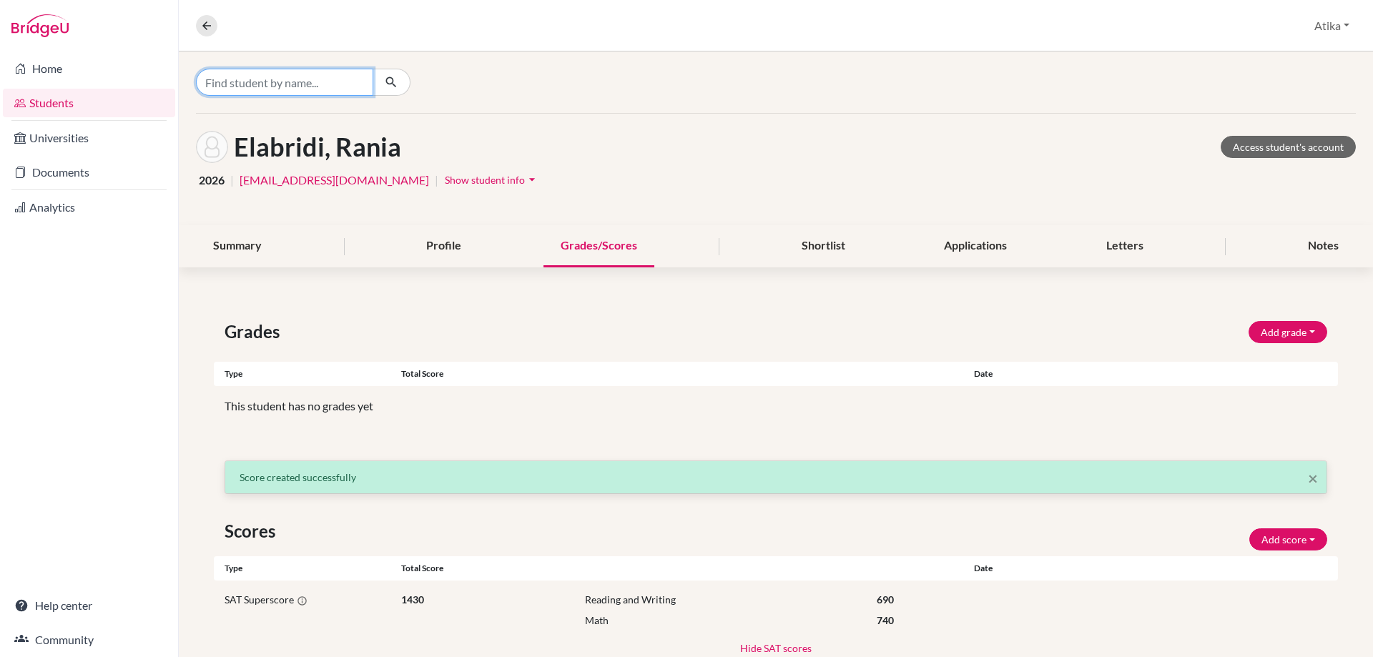
click at [337, 84] on input "Find student by name..." at bounding box center [284, 82] width 177 height 27
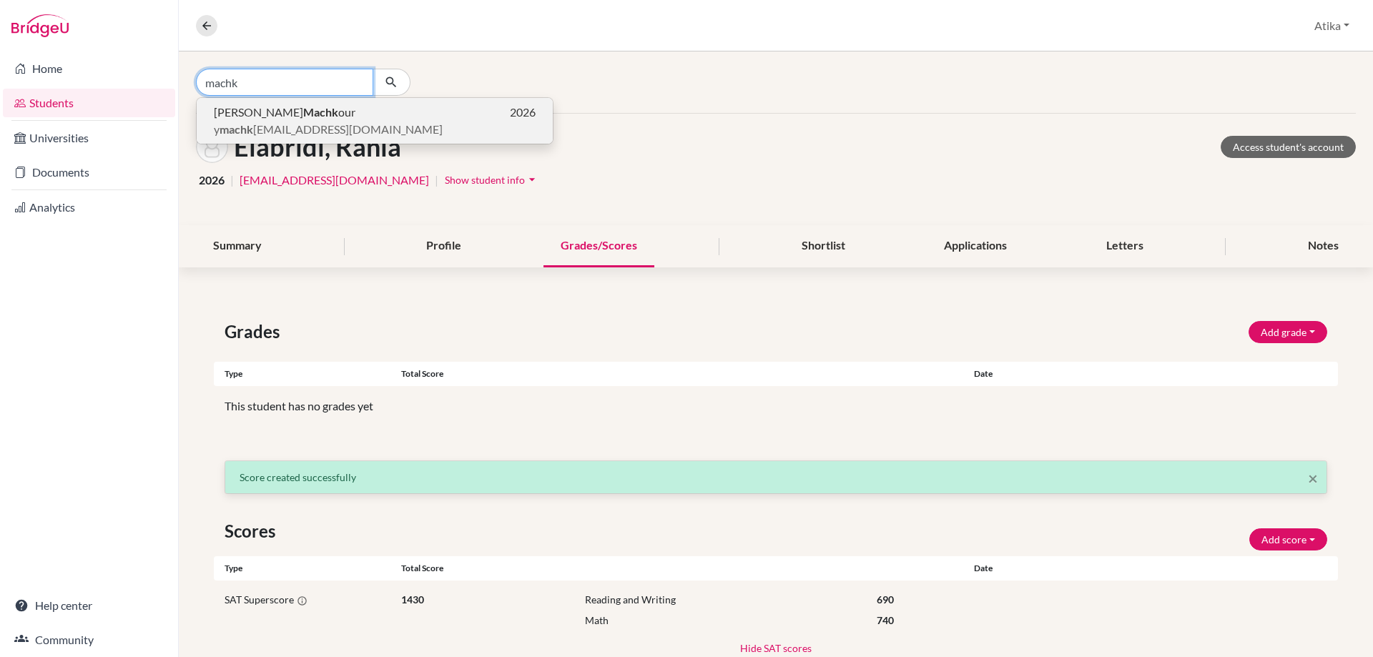
type input "machk"
click at [303, 111] on b "Machk" at bounding box center [320, 112] width 35 height 14
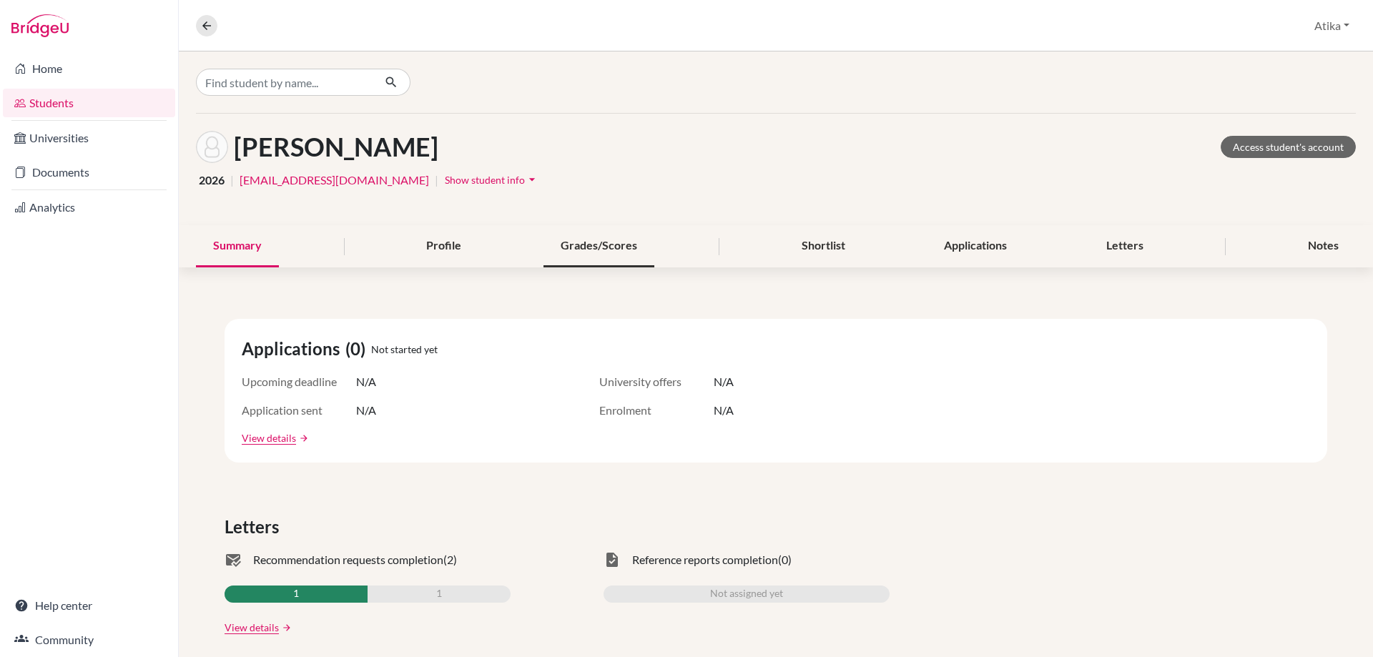
click at [607, 246] on div "Grades/Scores" at bounding box center [598, 246] width 111 height 42
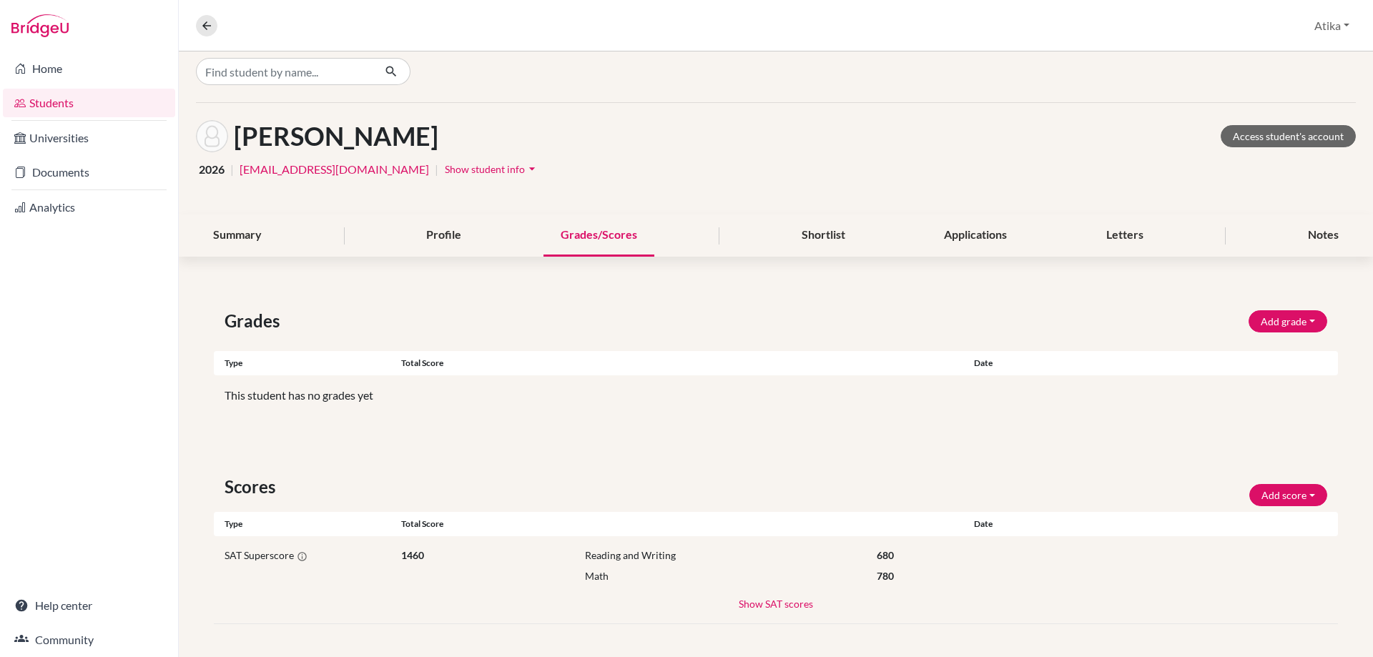
scroll to position [12, 0]
click at [794, 607] on button "Show SAT scores" at bounding box center [776, 602] width 76 height 16
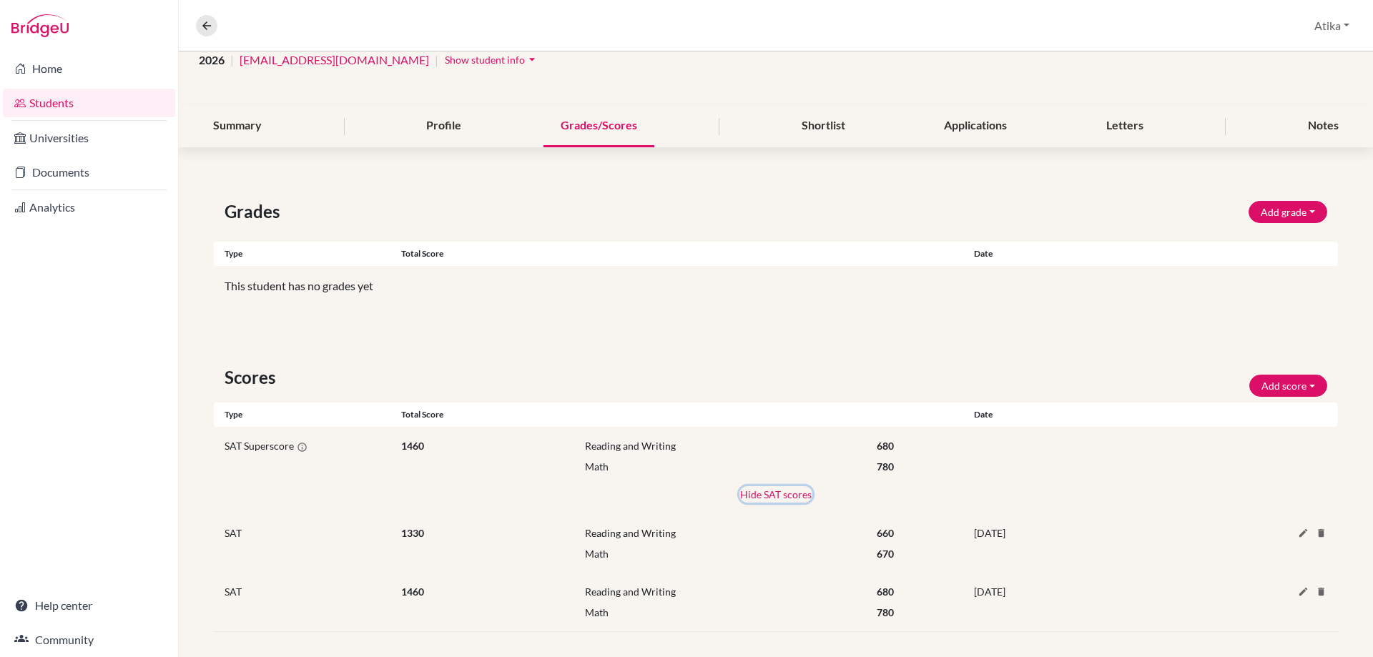
scroll to position [129, 0]
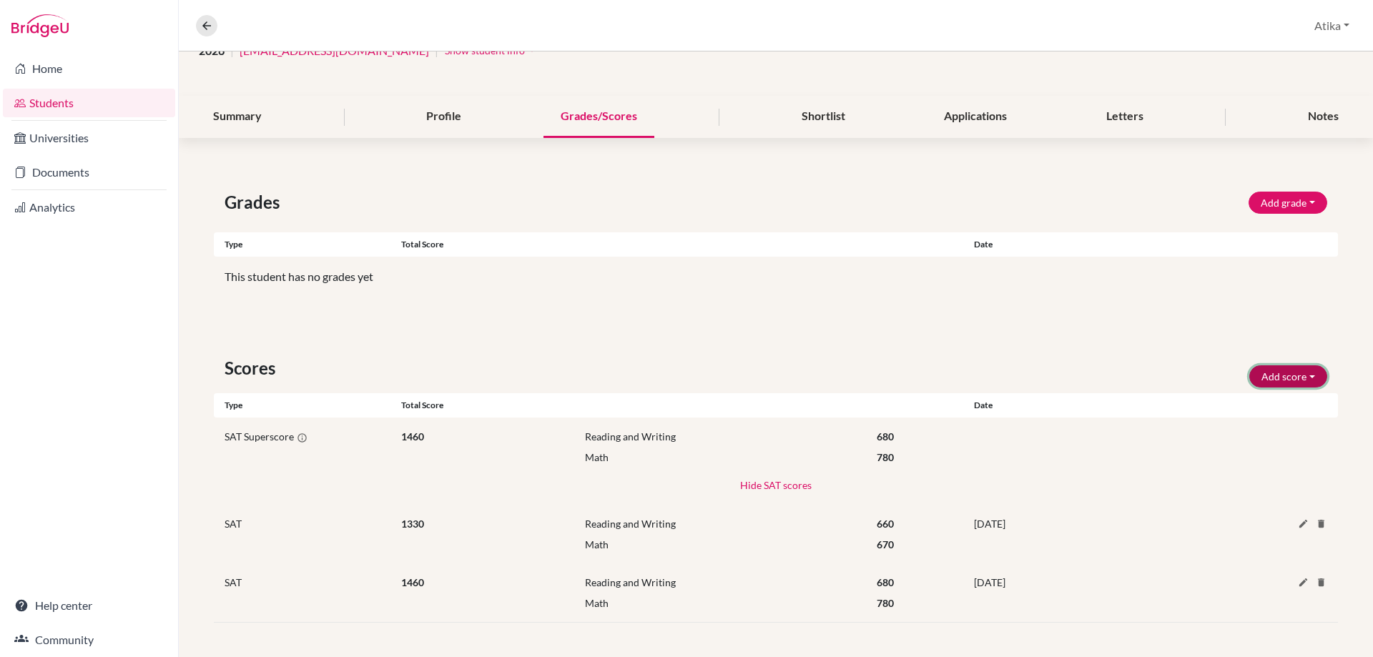
click at [1284, 374] on button "Add score" at bounding box center [1288, 376] width 78 height 22
click at [1260, 404] on button "SAT" at bounding box center [1268, 406] width 113 height 23
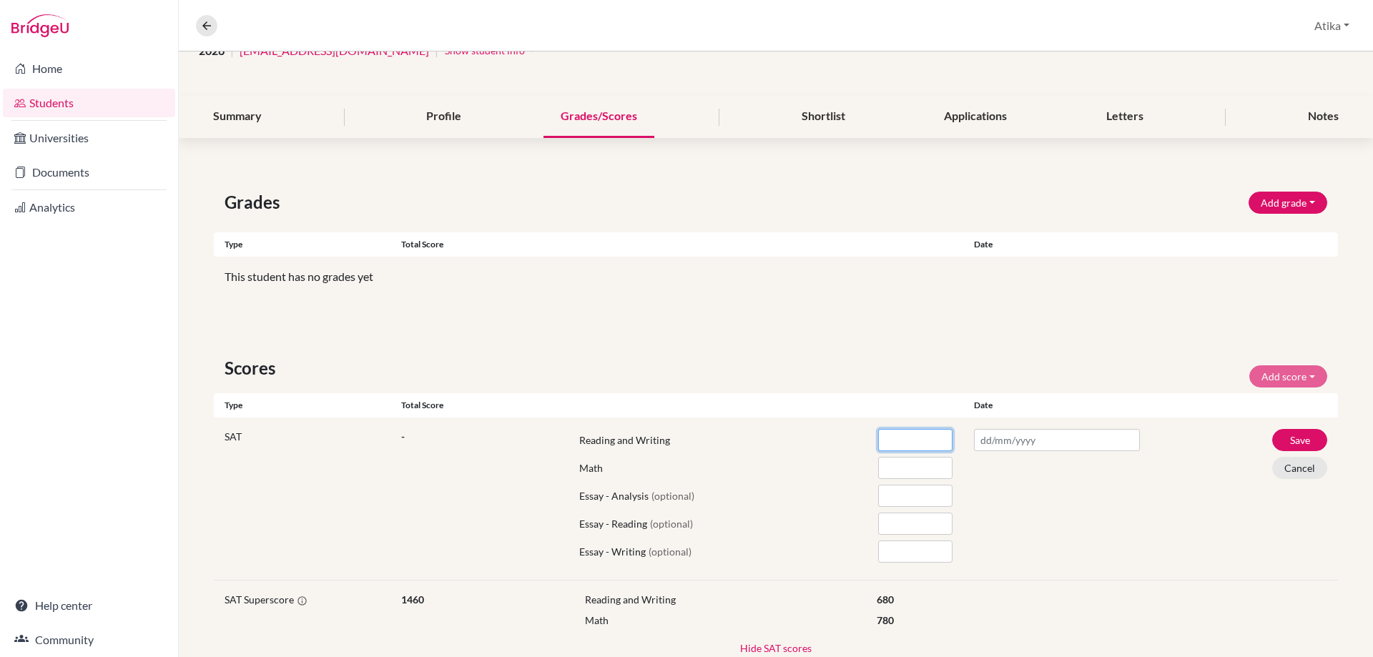
click at [903, 440] on input "number" at bounding box center [915, 440] width 74 height 22
type input "640"
click at [904, 473] on input "number" at bounding box center [915, 468] width 74 height 22
type input "730"
click at [999, 428] on div "SAT 1370 Reading and Writing 640 Math 730 Essay - Analysis (optional) Essay - R…" at bounding box center [776, 499] width 1124 height 163
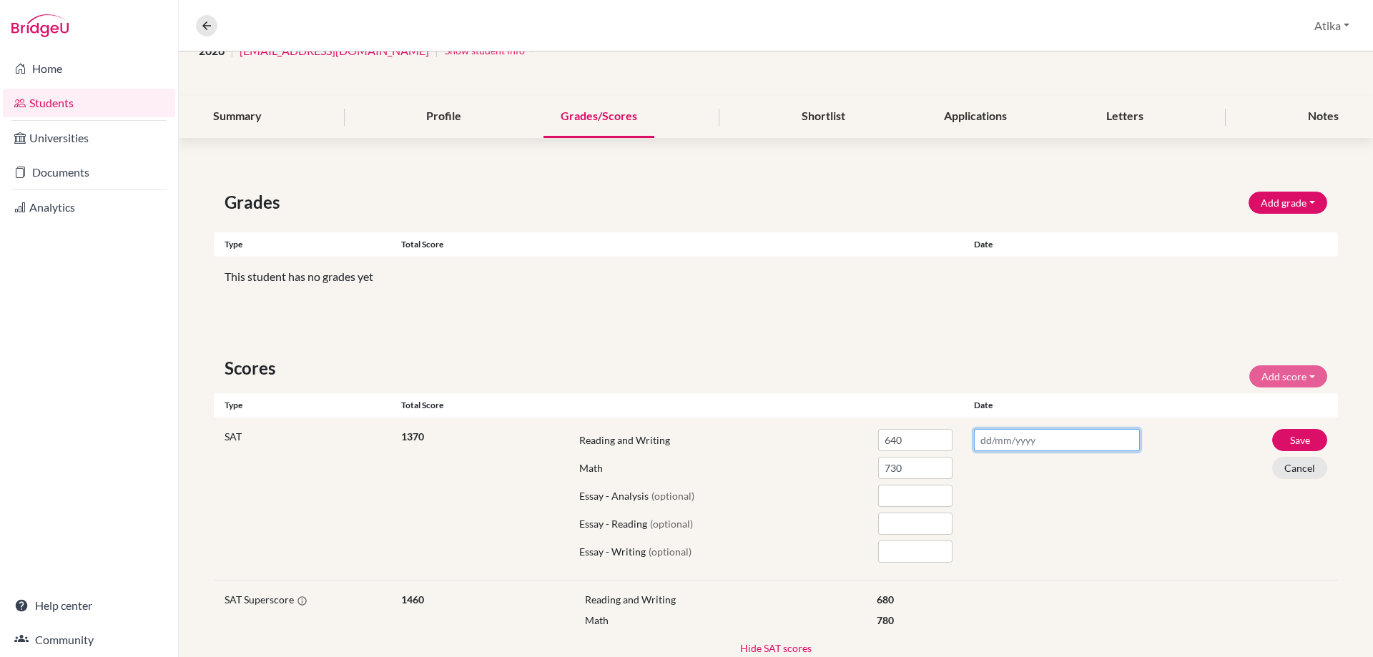
click at [999, 441] on input "text" at bounding box center [1057, 440] width 166 height 22
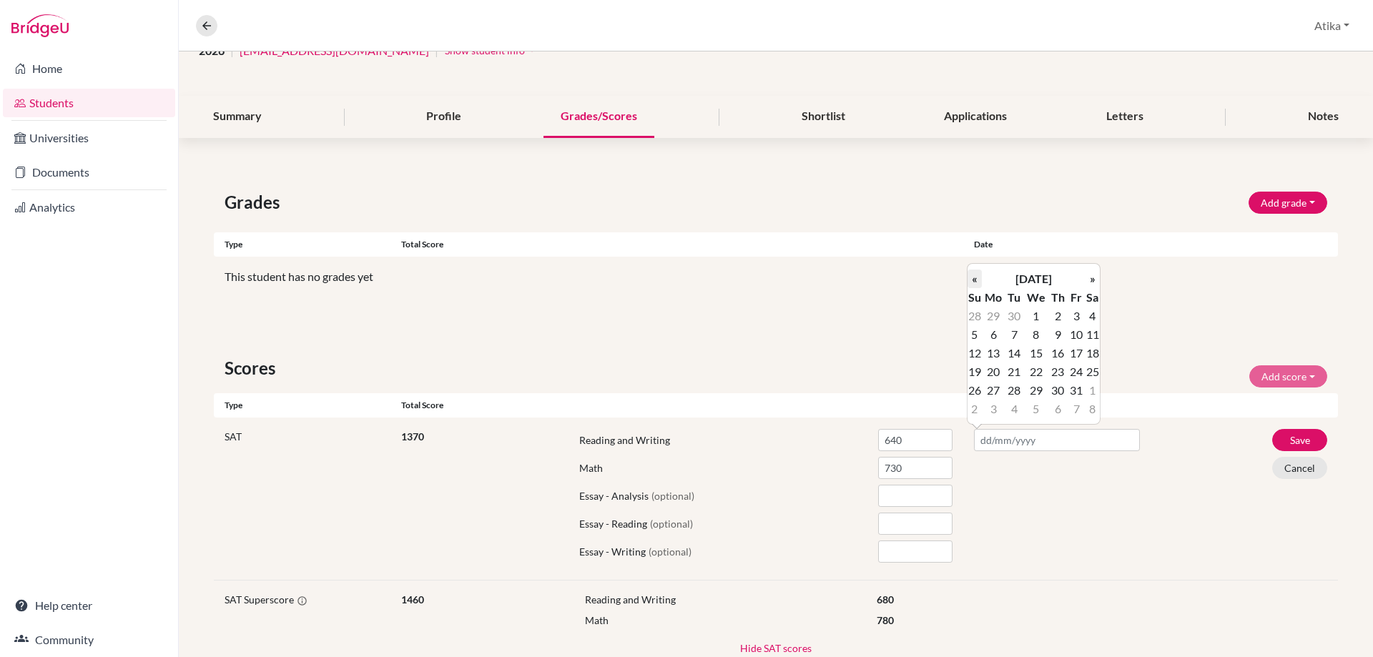
click at [976, 281] on th "«" at bounding box center [974, 279] width 14 height 19
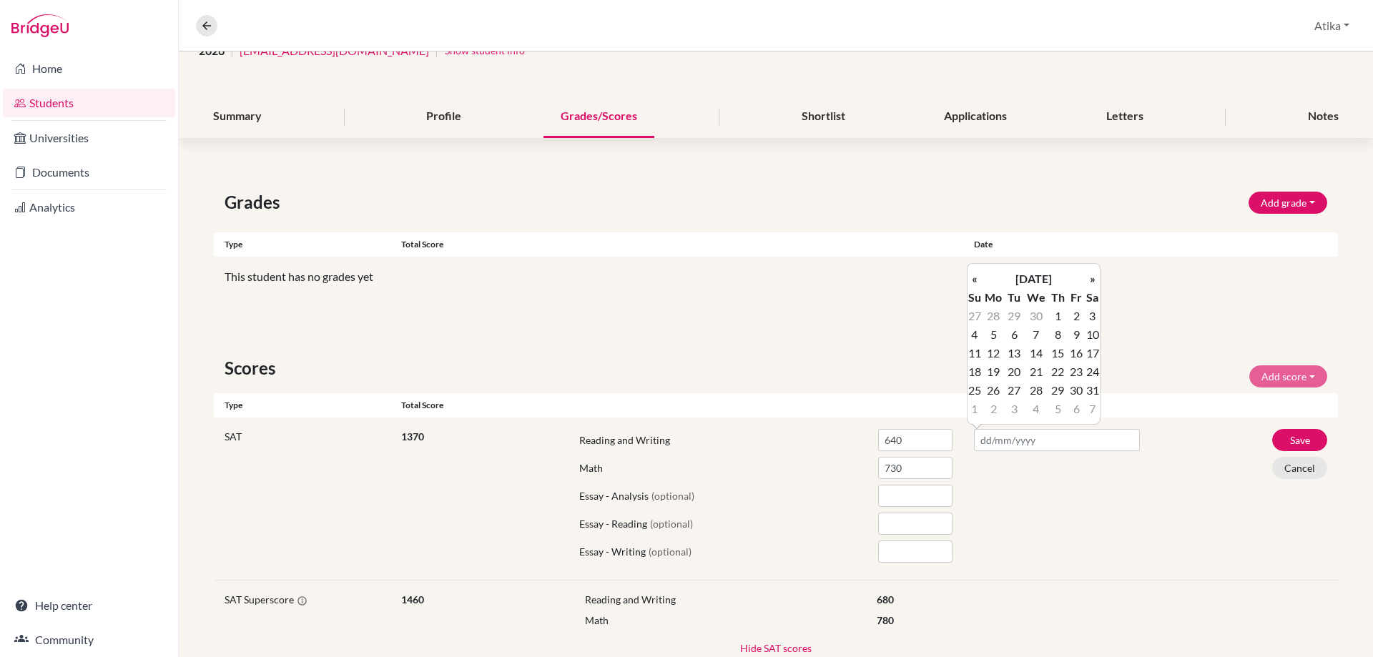
click at [976, 281] on th "«" at bounding box center [974, 279] width 14 height 19
click at [1091, 333] on td "8" at bounding box center [1092, 334] width 14 height 19
type input "[DATE]"
click at [1295, 440] on button "Save" at bounding box center [1299, 440] width 55 height 22
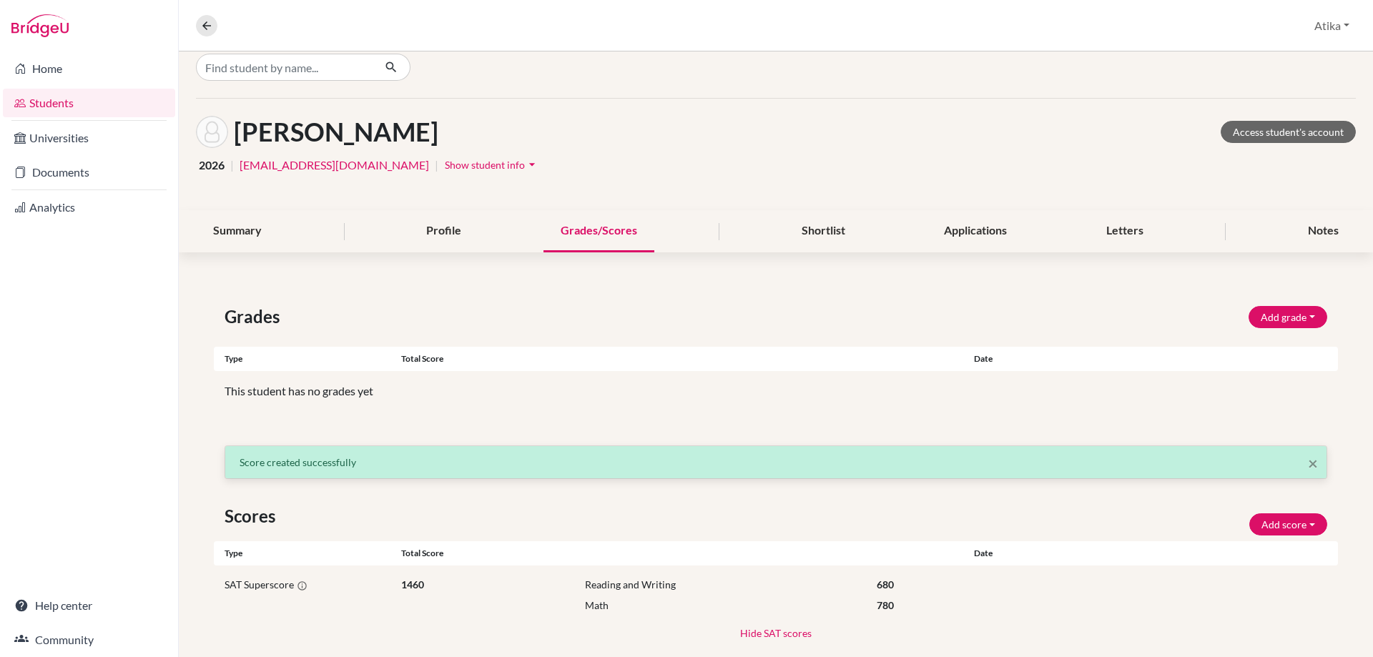
scroll to position [7, 0]
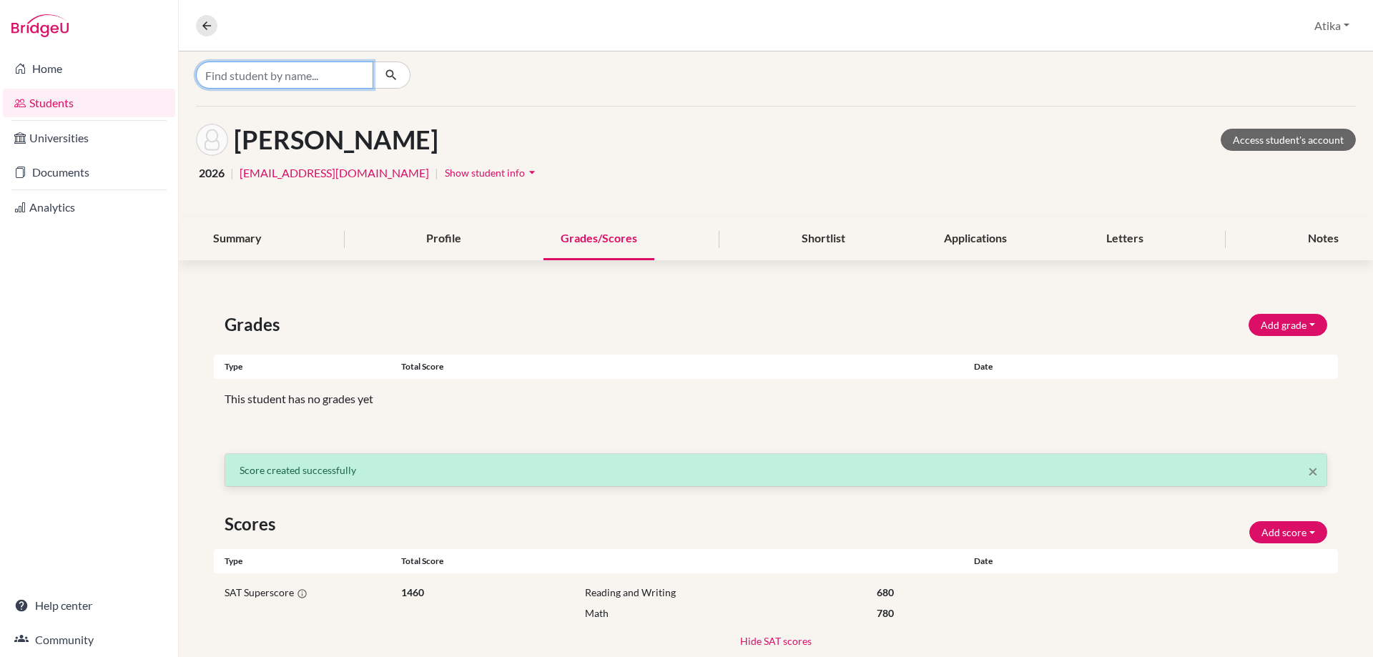
click at [339, 72] on input "Find student by name..." at bounding box center [284, 74] width 177 height 27
type input "chaouni"
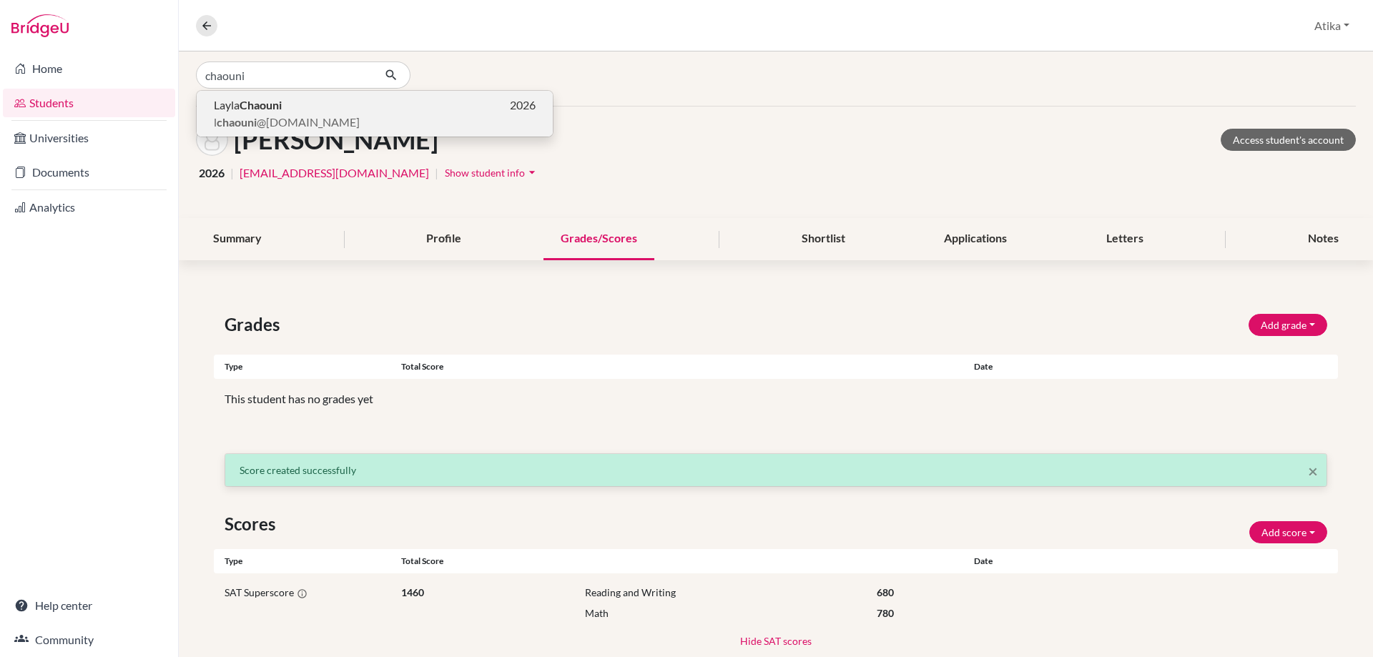
click at [261, 103] on b "Chaouni" at bounding box center [261, 105] width 42 height 14
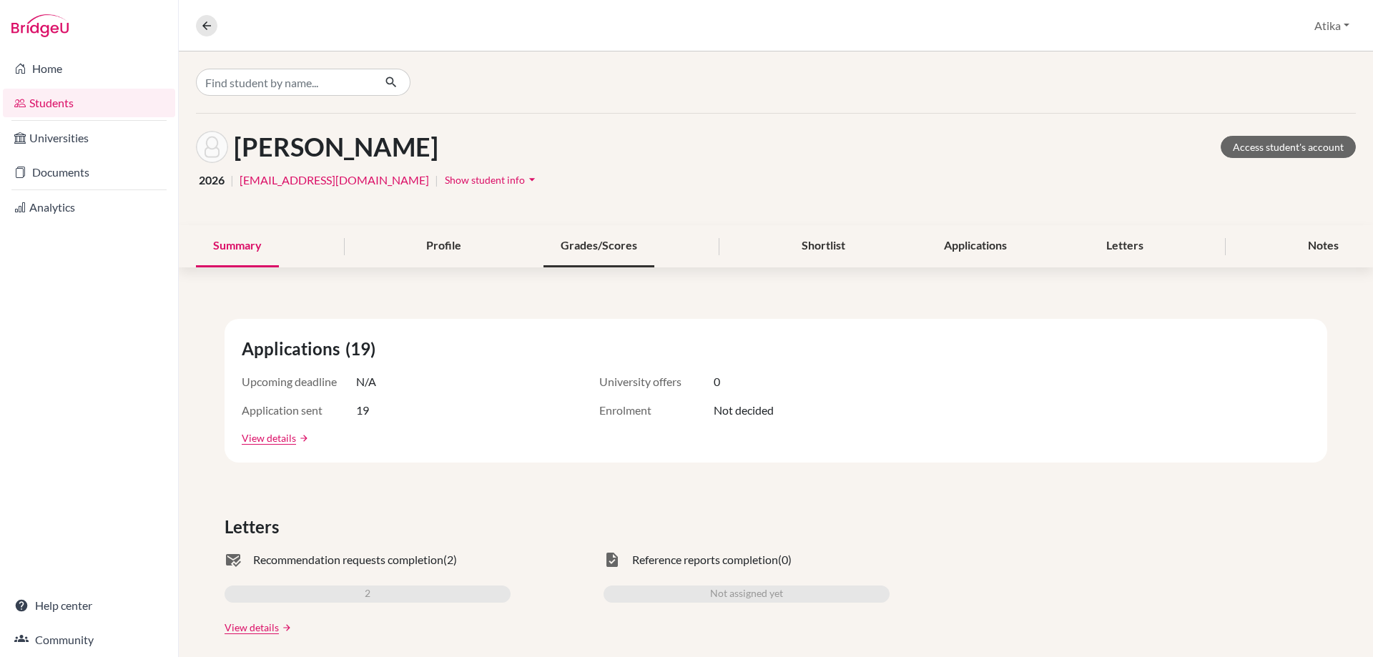
click at [596, 242] on div "Grades/Scores" at bounding box center [598, 246] width 111 height 42
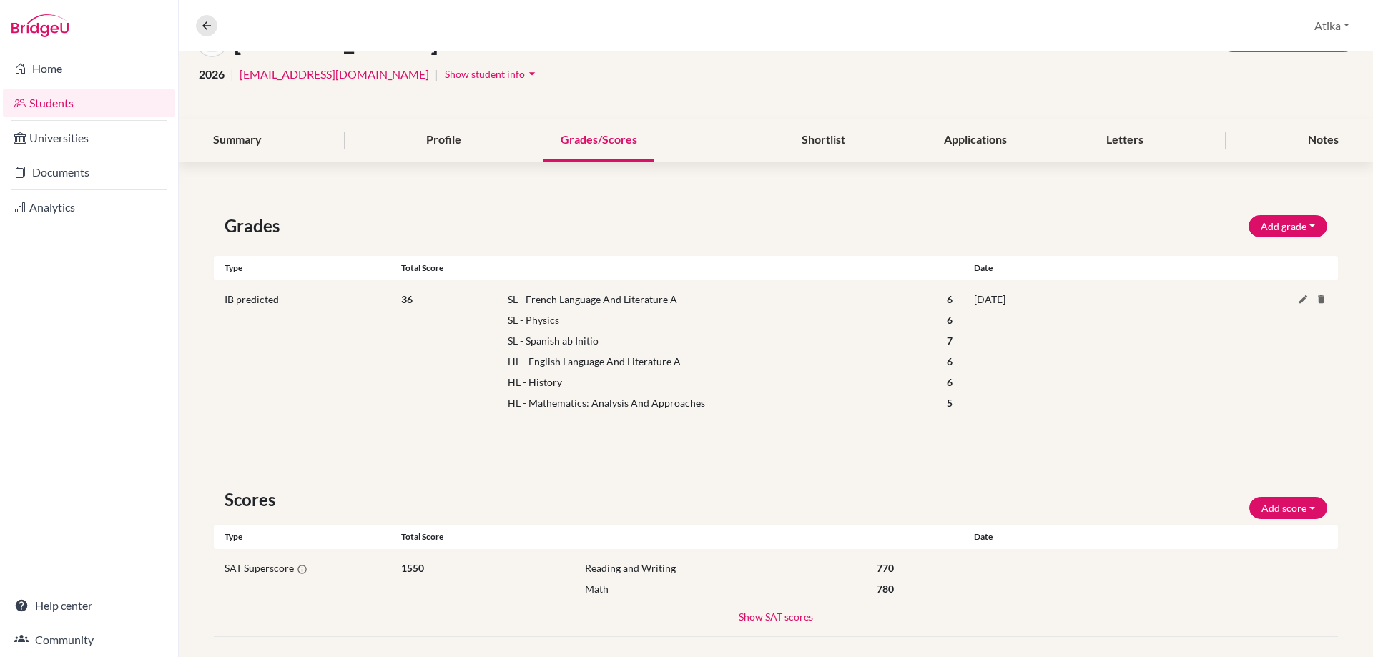
scroll to position [120, 0]
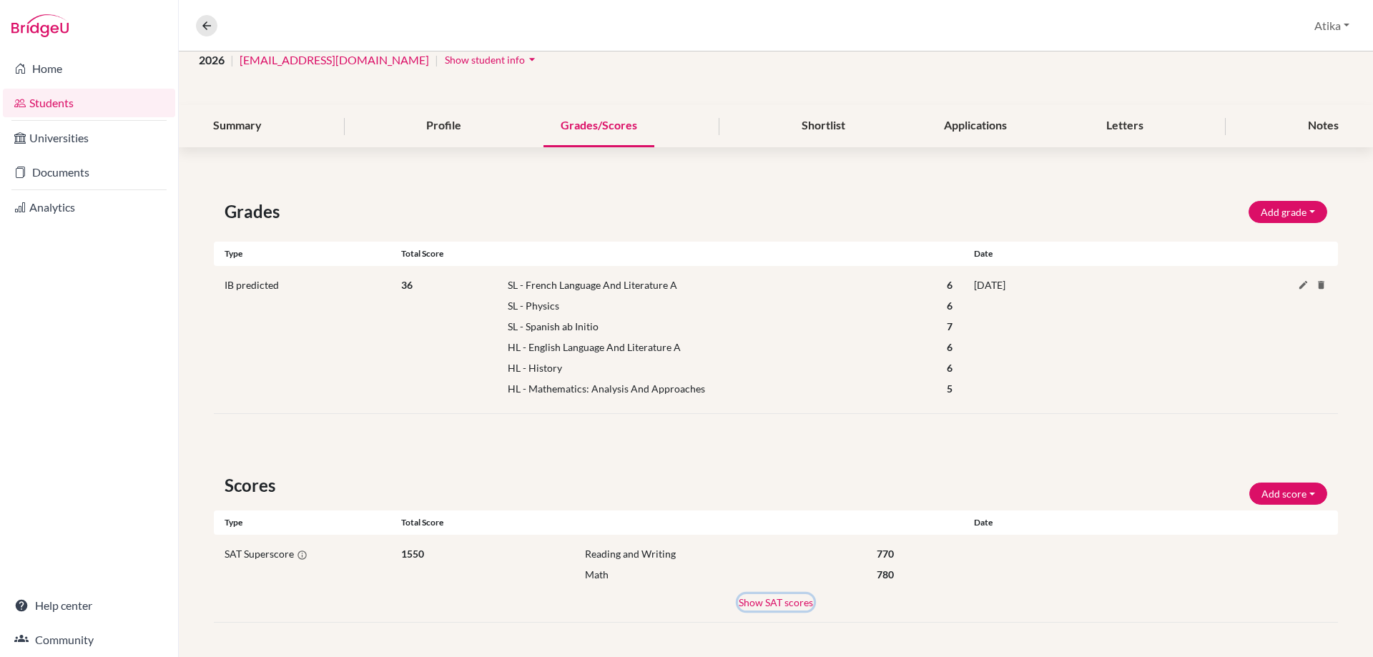
click at [784, 602] on button "Show SAT scores" at bounding box center [776, 602] width 76 height 16
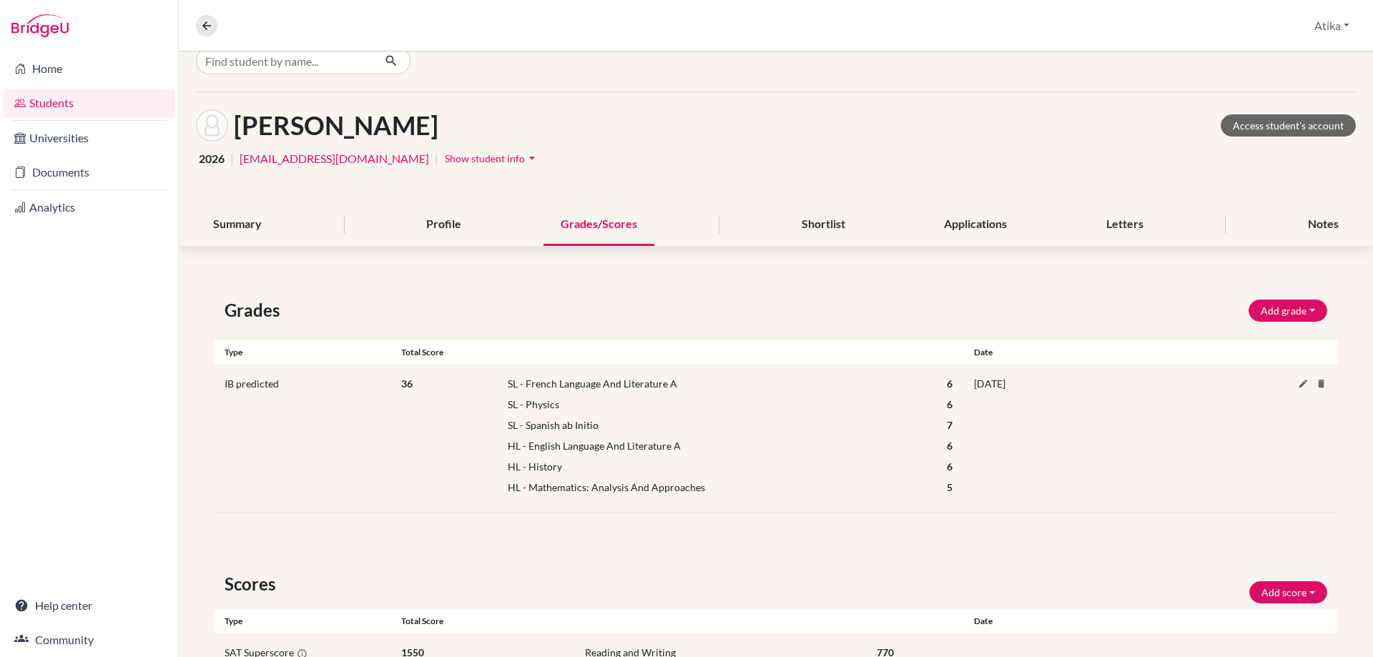
scroll to position [0, 0]
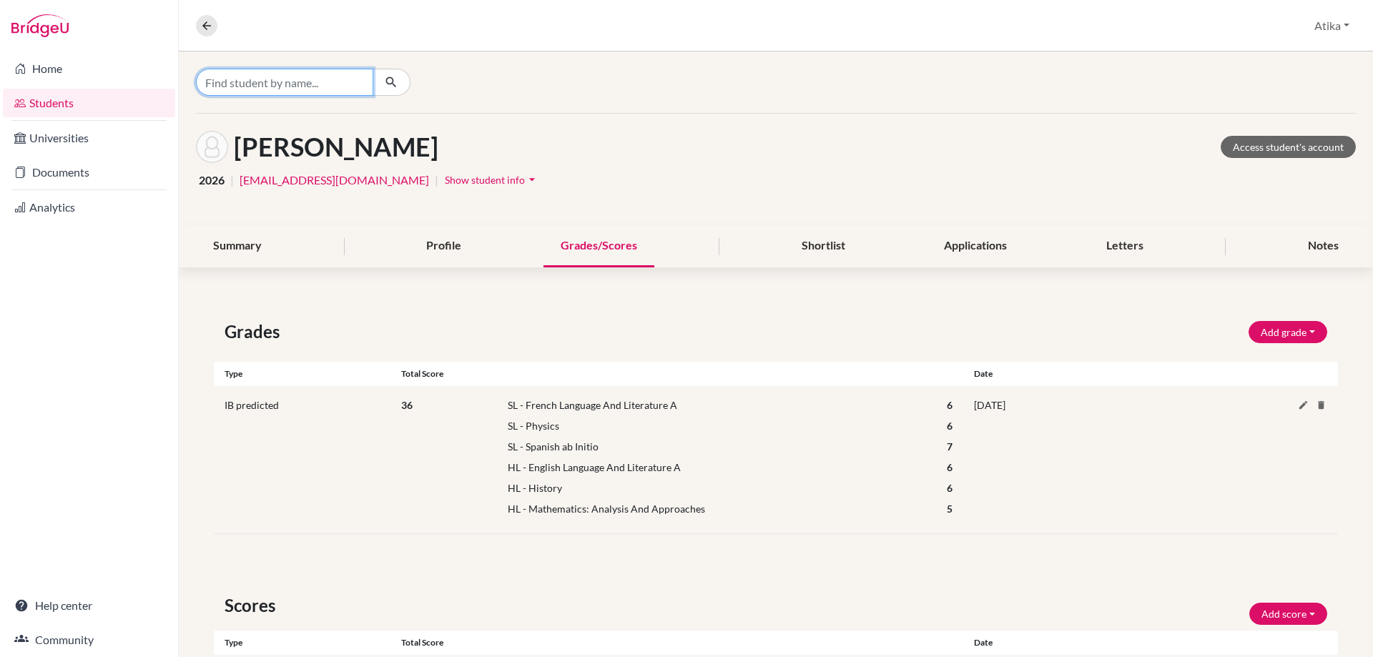
click at [301, 79] on input "Find student by name..." at bounding box center [284, 82] width 177 height 27
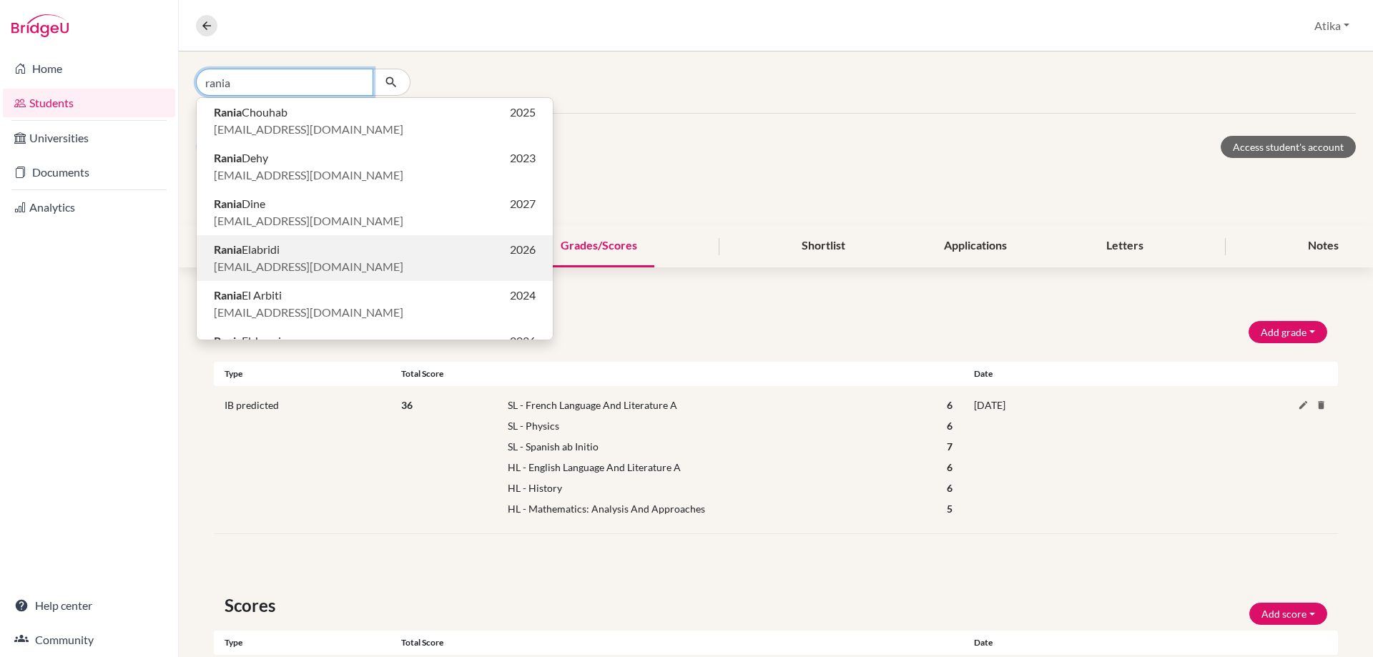
type input "rania"
click at [291, 248] on p "Rania Elabridi 2026" at bounding box center [375, 249] width 322 height 17
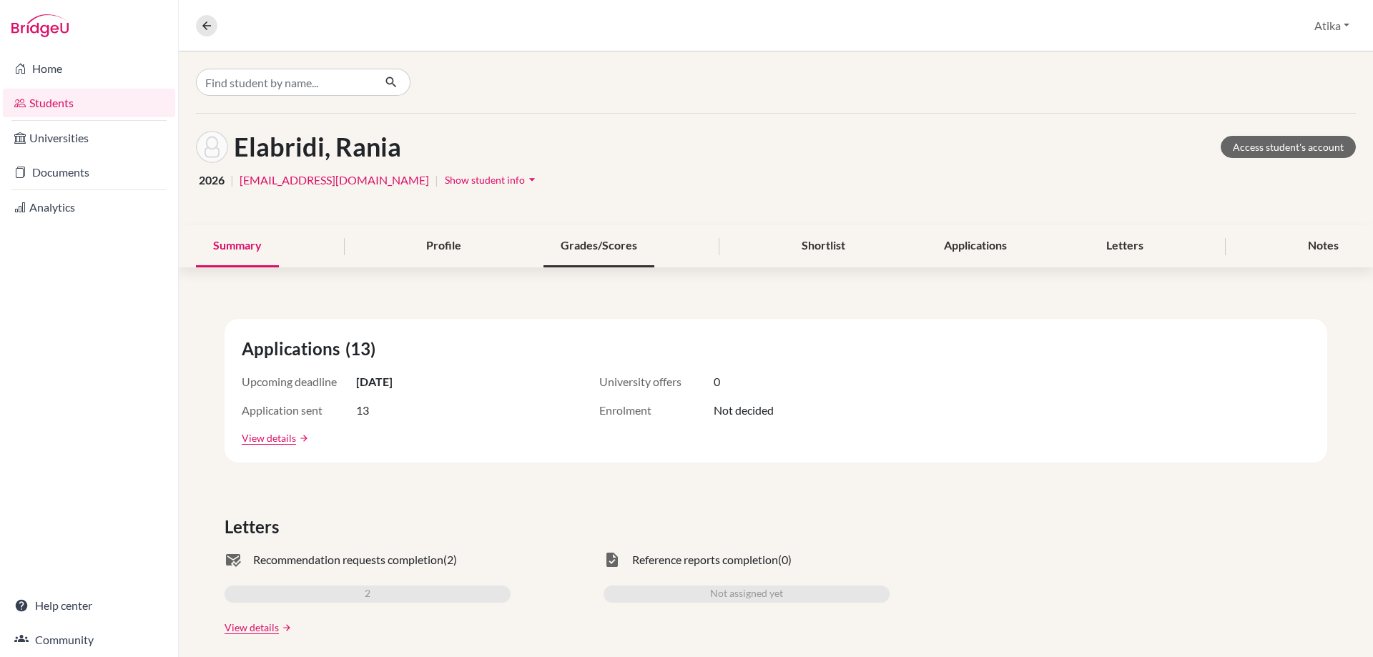
click at [598, 250] on div "Grades/Scores" at bounding box center [598, 246] width 111 height 42
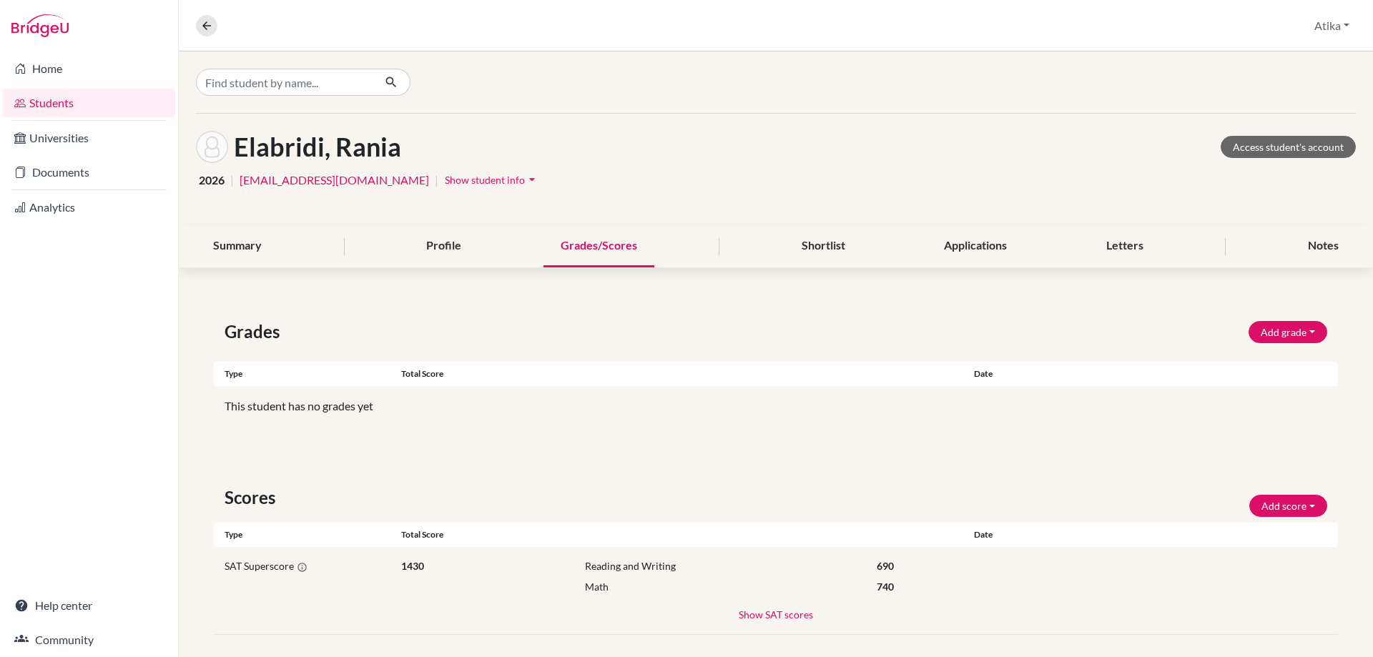
click at [799, 604] on div "SAT Superscore 1430 Reading and Writing 690 Math 740 Show SAT scores SAT 1290 R…" at bounding box center [776, 591] width 1124 height 88
click at [781, 623] on div "SAT Superscore 1430 Reading and Writing 690 Math 740 Show SAT scores SAT 1290 R…" at bounding box center [776, 591] width 1124 height 88
click at [782, 618] on button "Show SAT scores" at bounding box center [776, 614] width 76 height 16
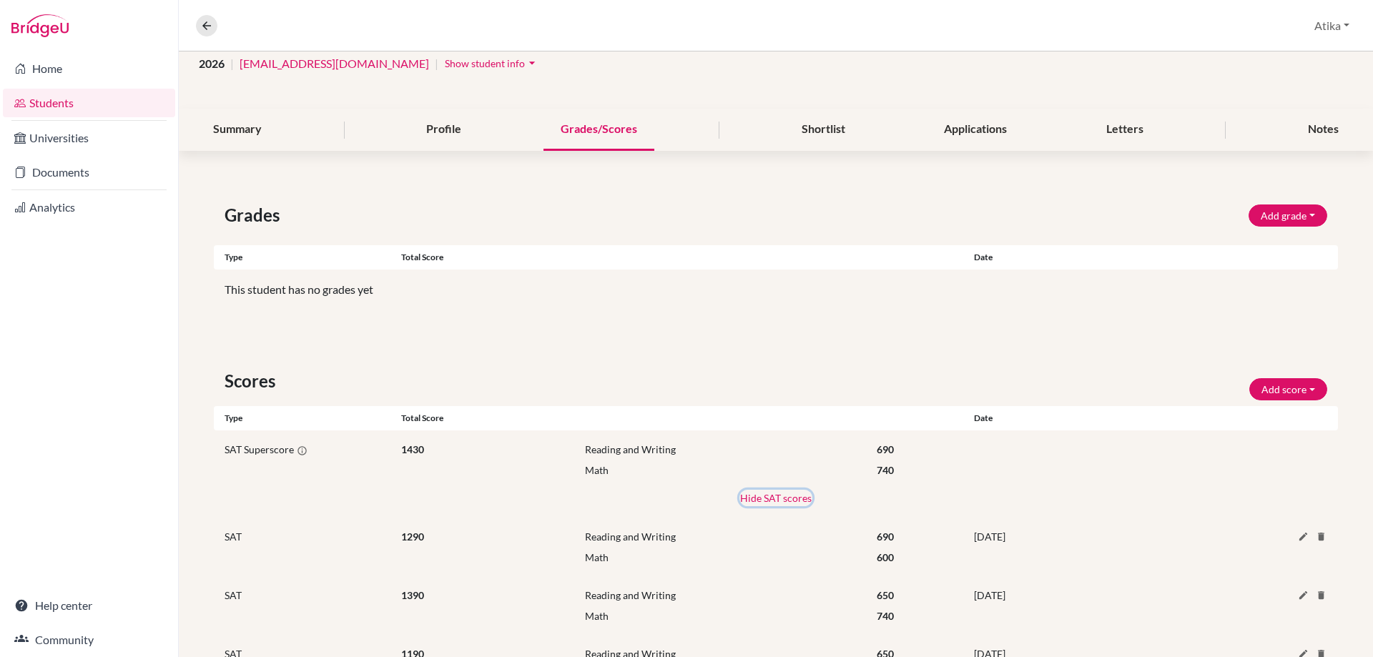
scroll to position [188, 0]
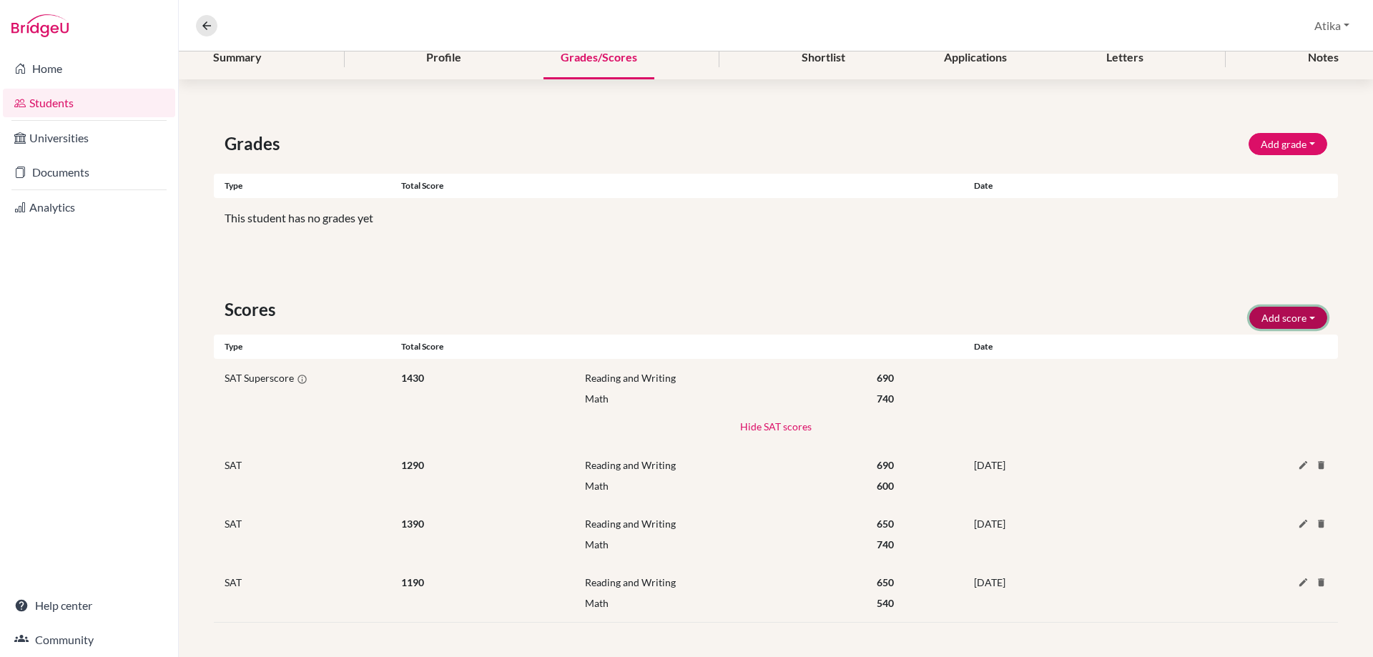
click at [1294, 319] on button "Add score" at bounding box center [1288, 318] width 78 height 22
click at [1273, 346] on button "SAT" at bounding box center [1268, 348] width 113 height 23
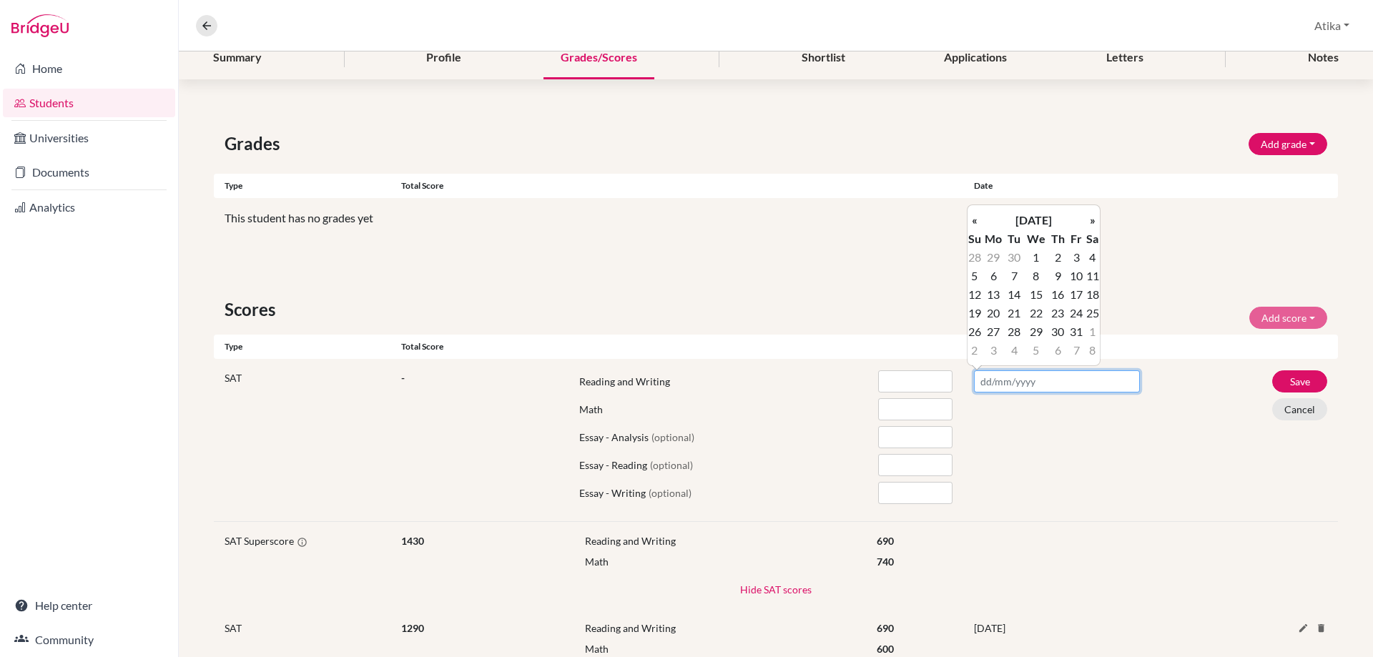
click at [986, 387] on input "text" at bounding box center [1057, 381] width 166 height 22
click at [969, 219] on th "«" at bounding box center [974, 220] width 14 height 19
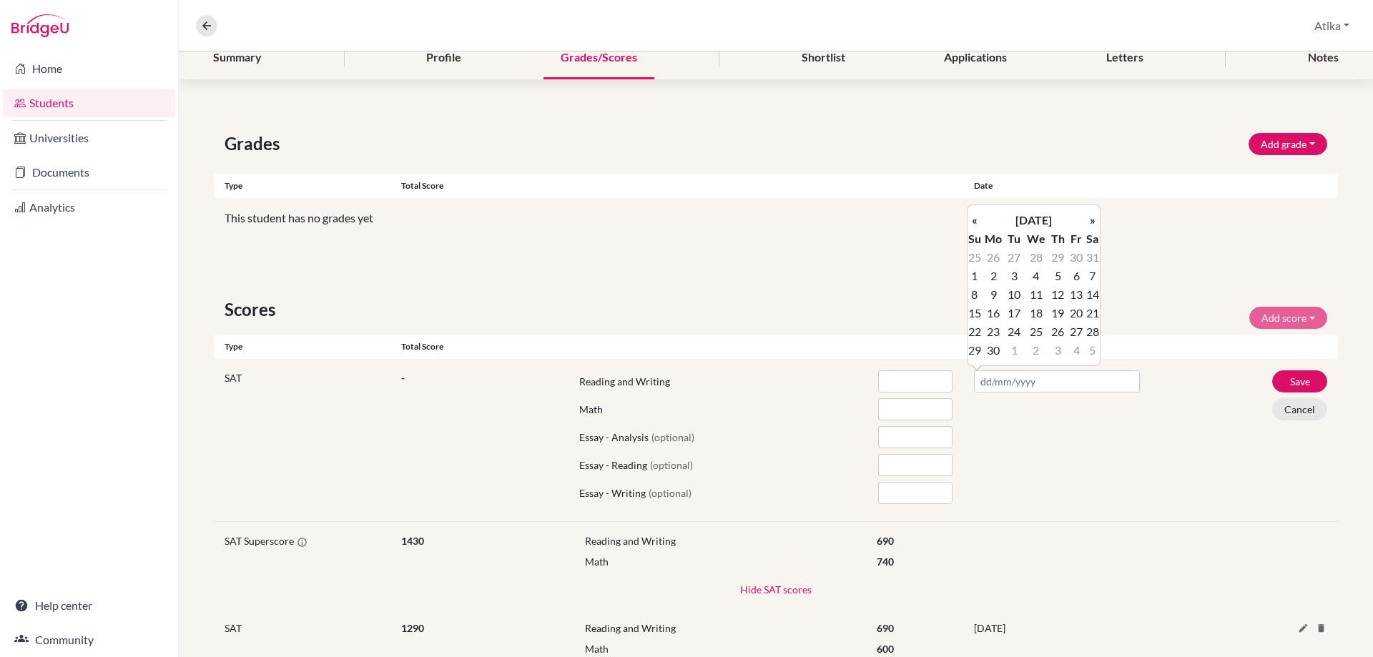
click at [969, 219] on th "«" at bounding box center [974, 220] width 14 height 19
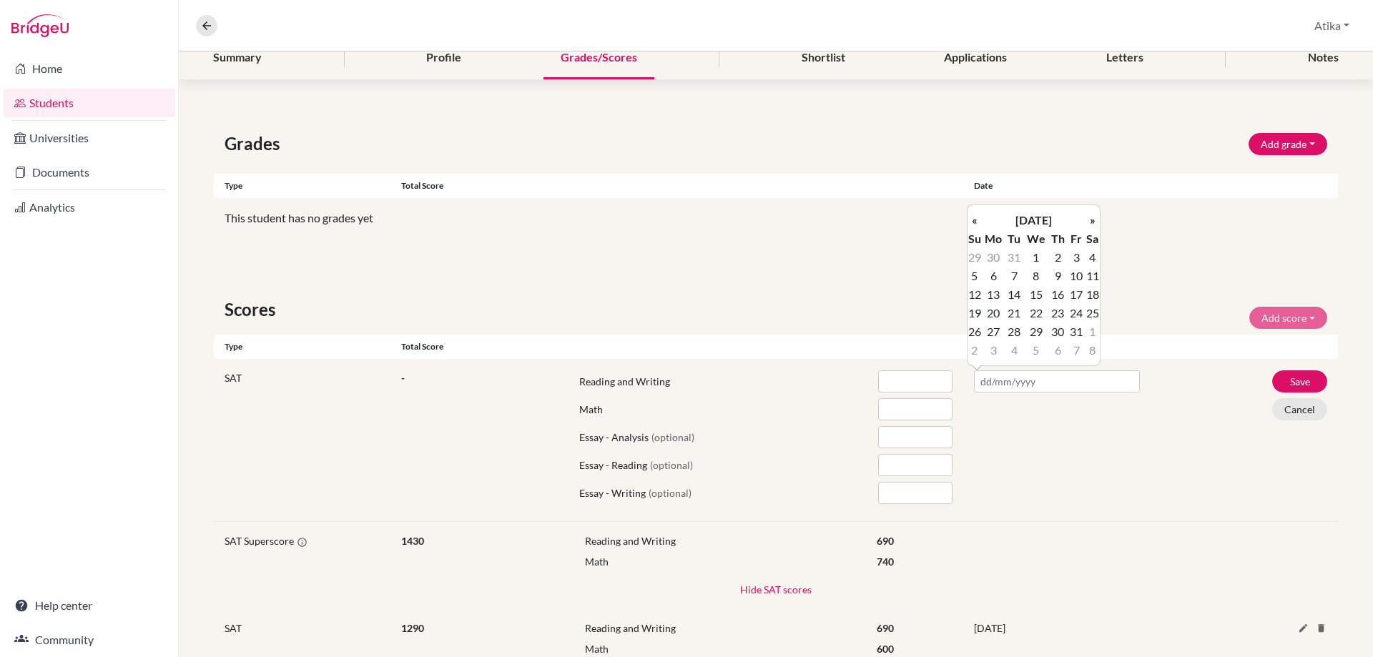
click at [969, 219] on th "«" at bounding box center [974, 220] width 14 height 19
click at [1088, 271] on td "7" at bounding box center [1092, 276] width 14 height 19
type input "[DATE]"
click at [889, 380] on input "number" at bounding box center [915, 381] width 74 height 22
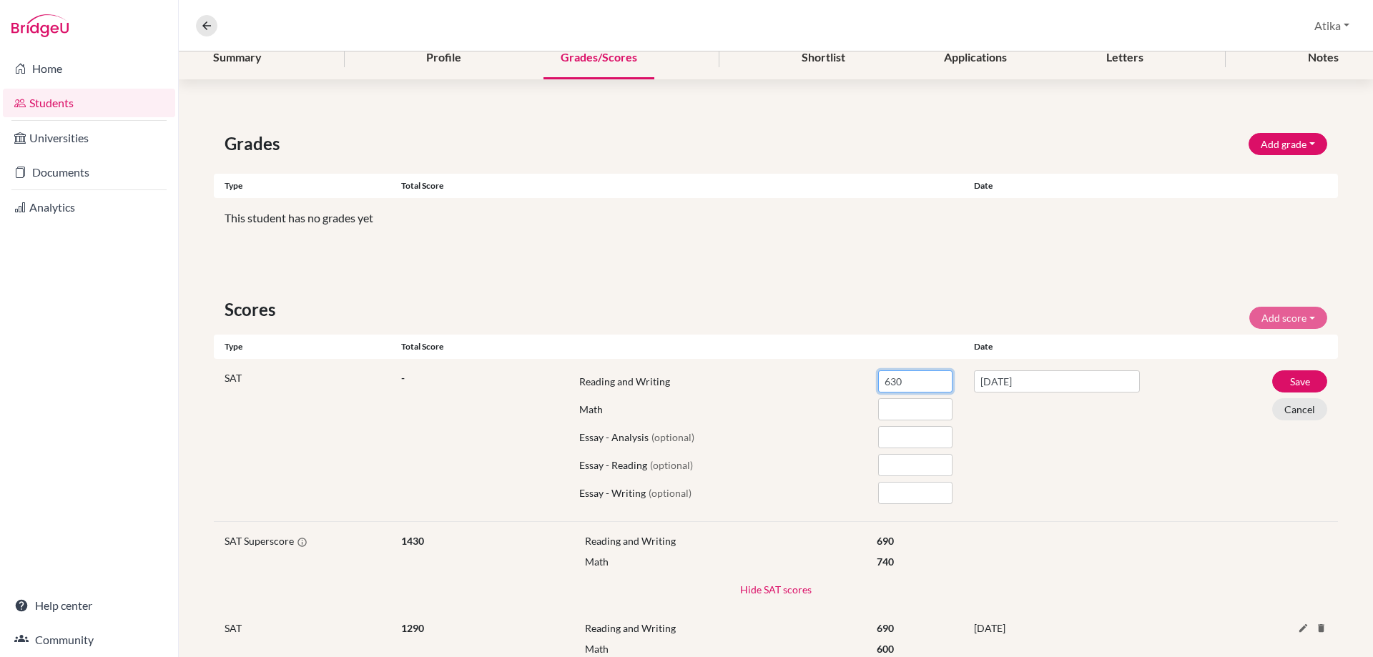
type input "630"
click at [899, 403] on input "number" at bounding box center [915, 409] width 74 height 22
type input "600"
click at [1275, 381] on button "Save" at bounding box center [1299, 381] width 55 height 22
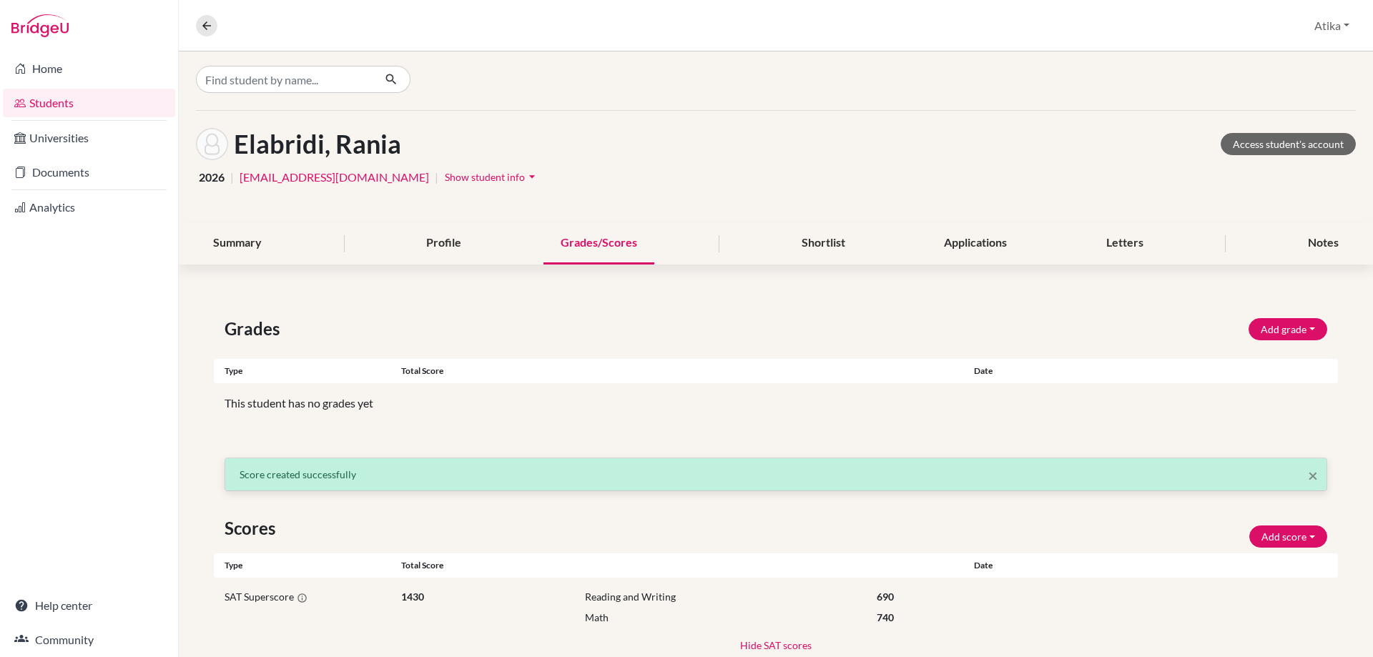
scroll to position [0, 0]
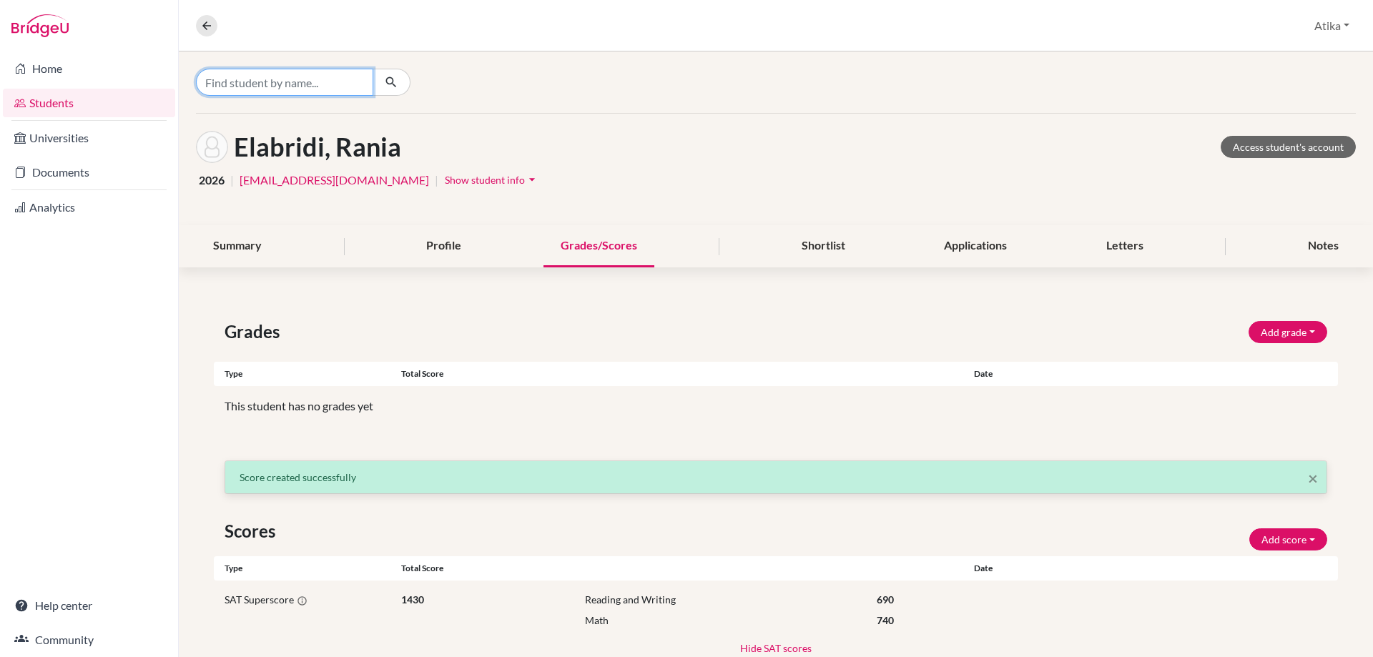
click at [316, 81] on input "Find student by name..." at bounding box center [284, 82] width 177 height 27
type input "chaouni"
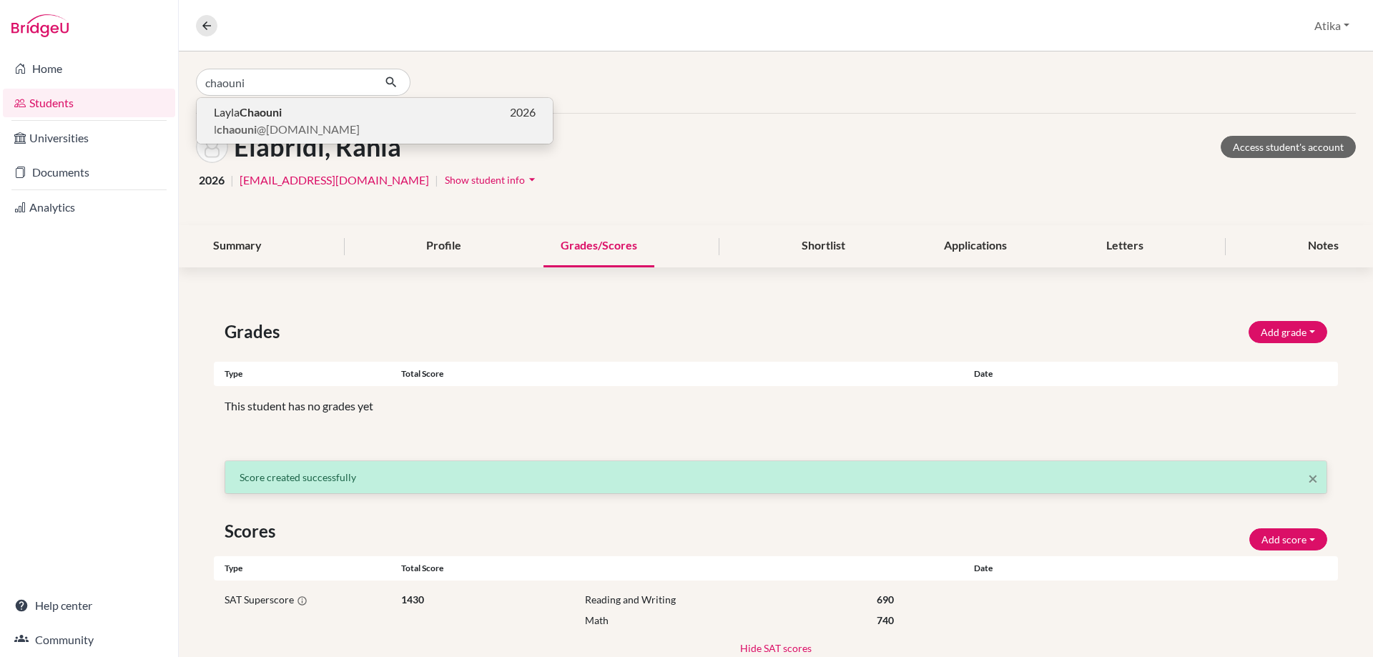
click at [270, 117] on b "Chaouni" at bounding box center [261, 112] width 42 height 14
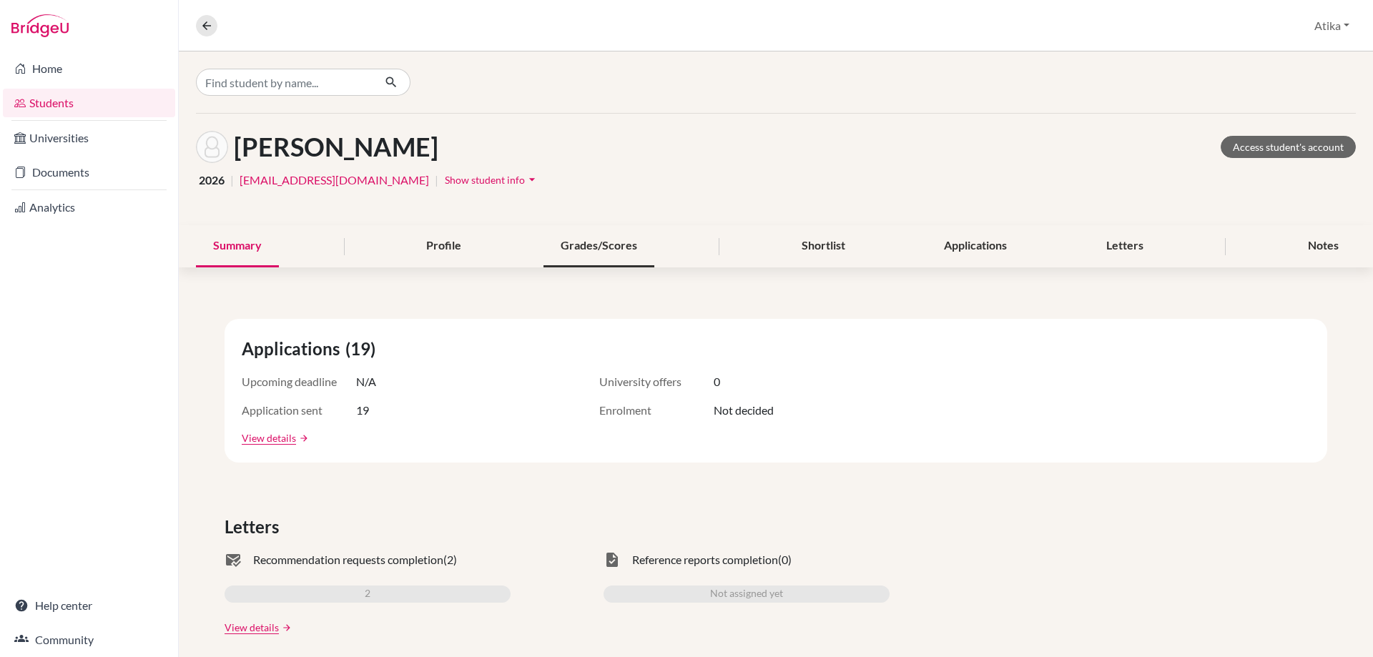
click at [598, 247] on div "Grades/Scores" at bounding box center [598, 246] width 111 height 42
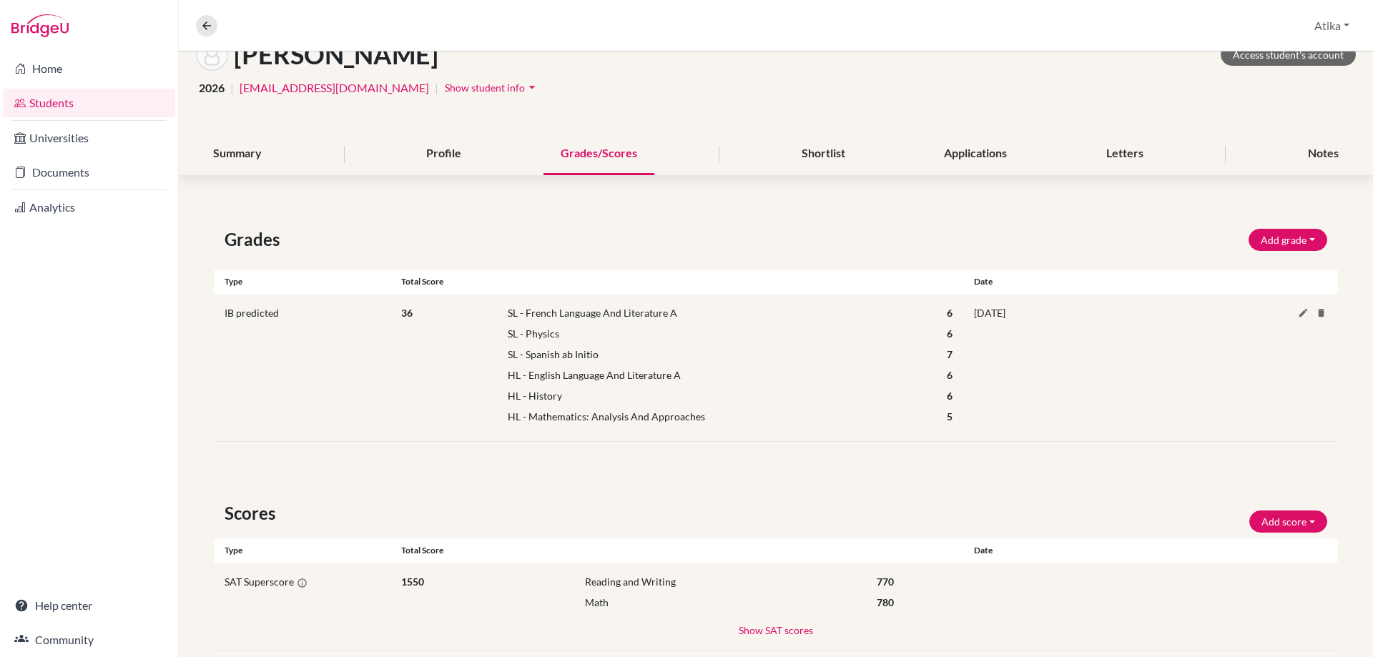
scroll to position [120, 0]
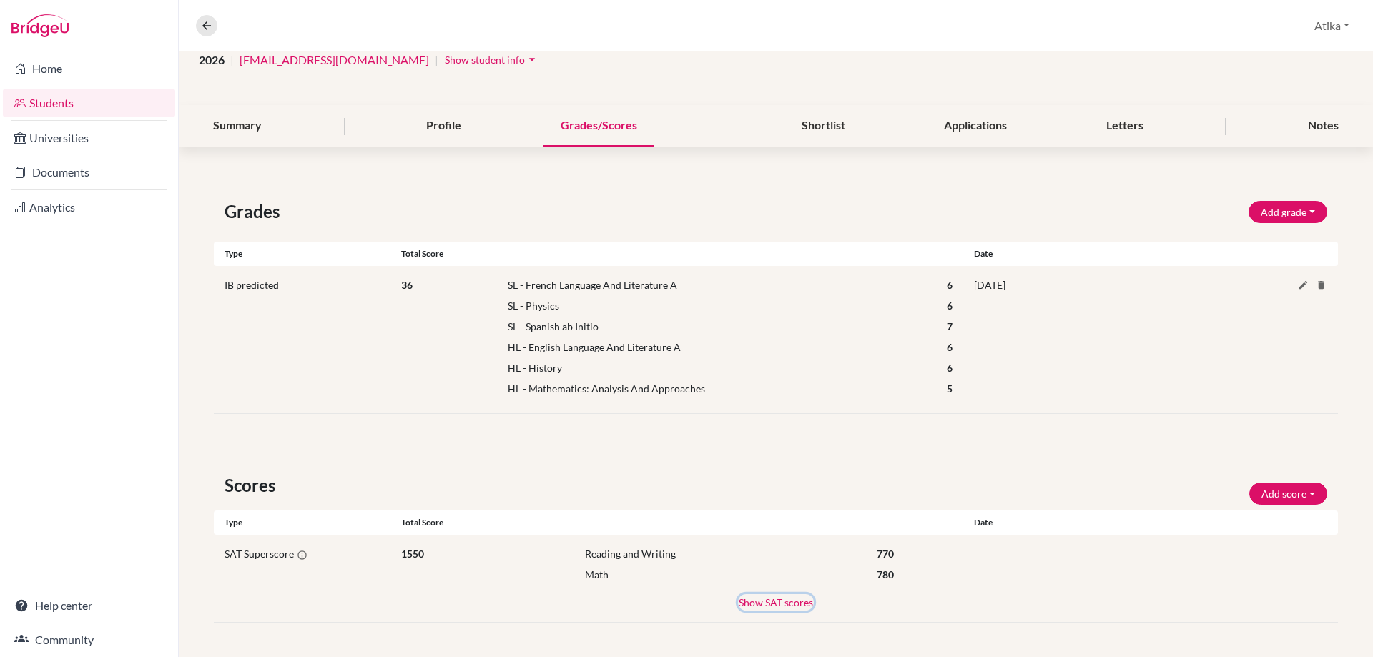
click at [793, 606] on button "Show SAT scores" at bounding box center [776, 602] width 76 height 16
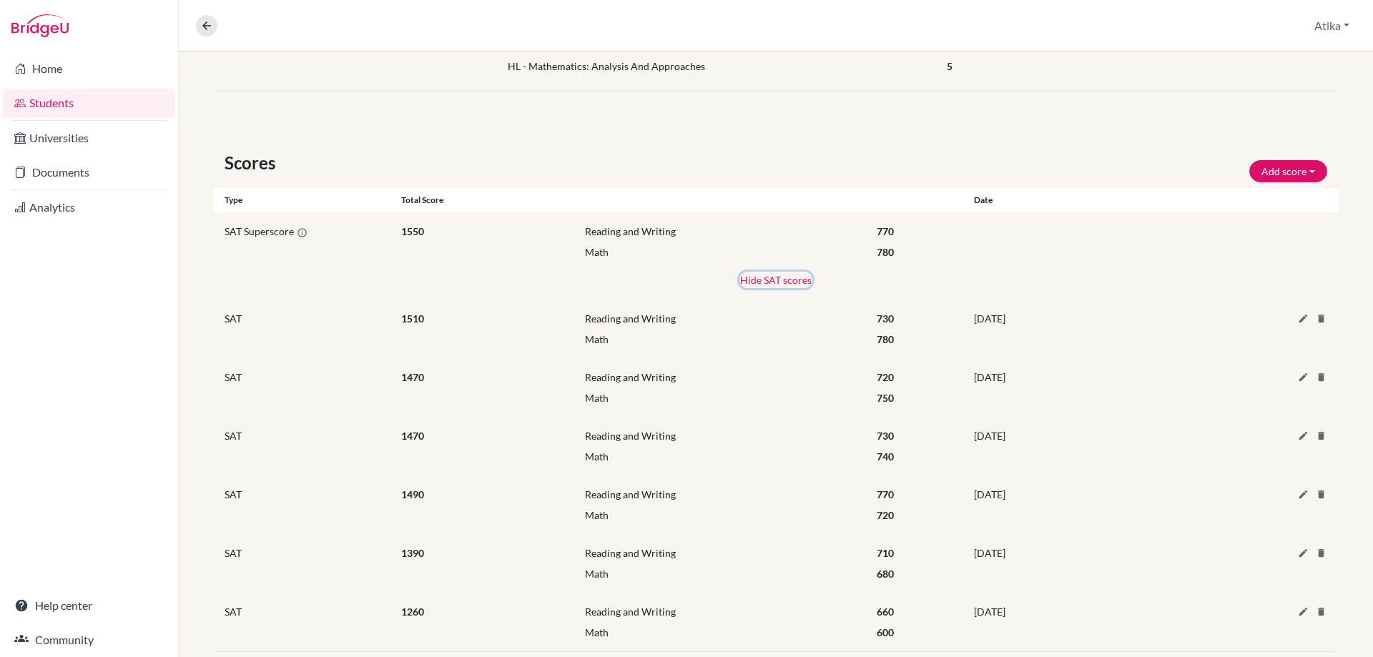
scroll to position [472, 0]
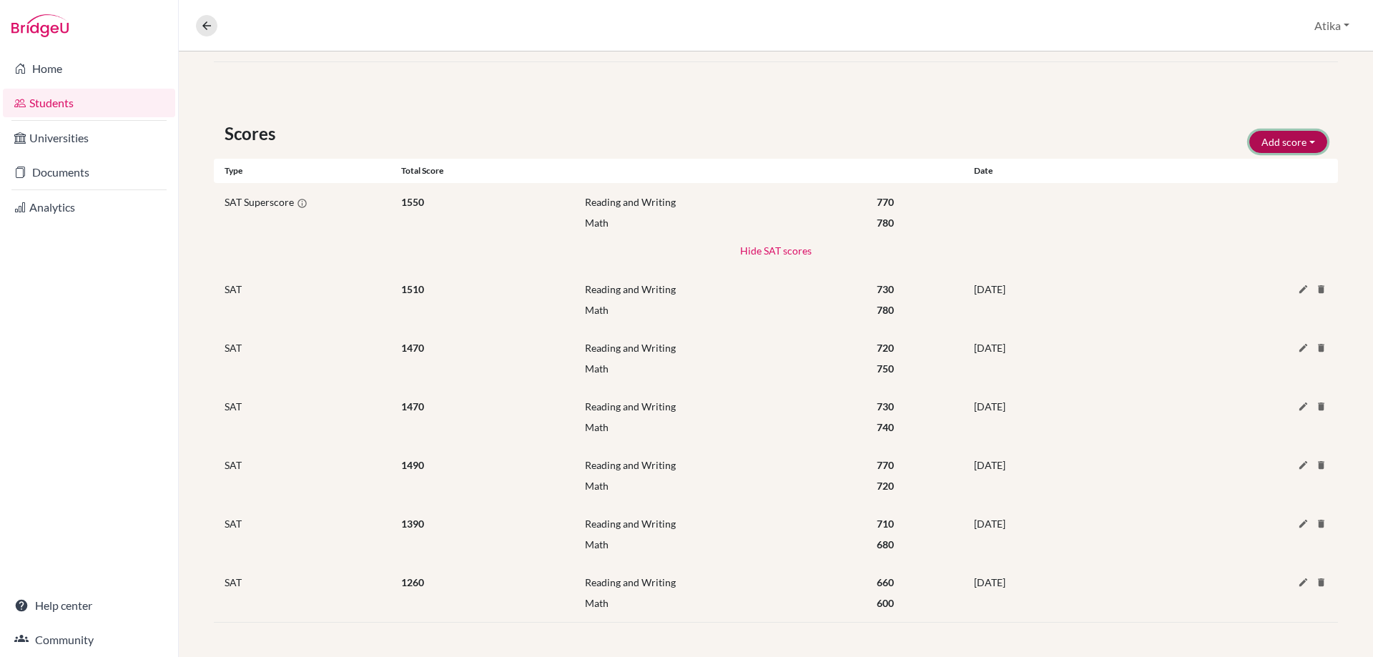
click at [1300, 145] on button "Add score" at bounding box center [1288, 142] width 78 height 22
click at [1250, 169] on button "SAT" at bounding box center [1268, 172] width 113 height 23
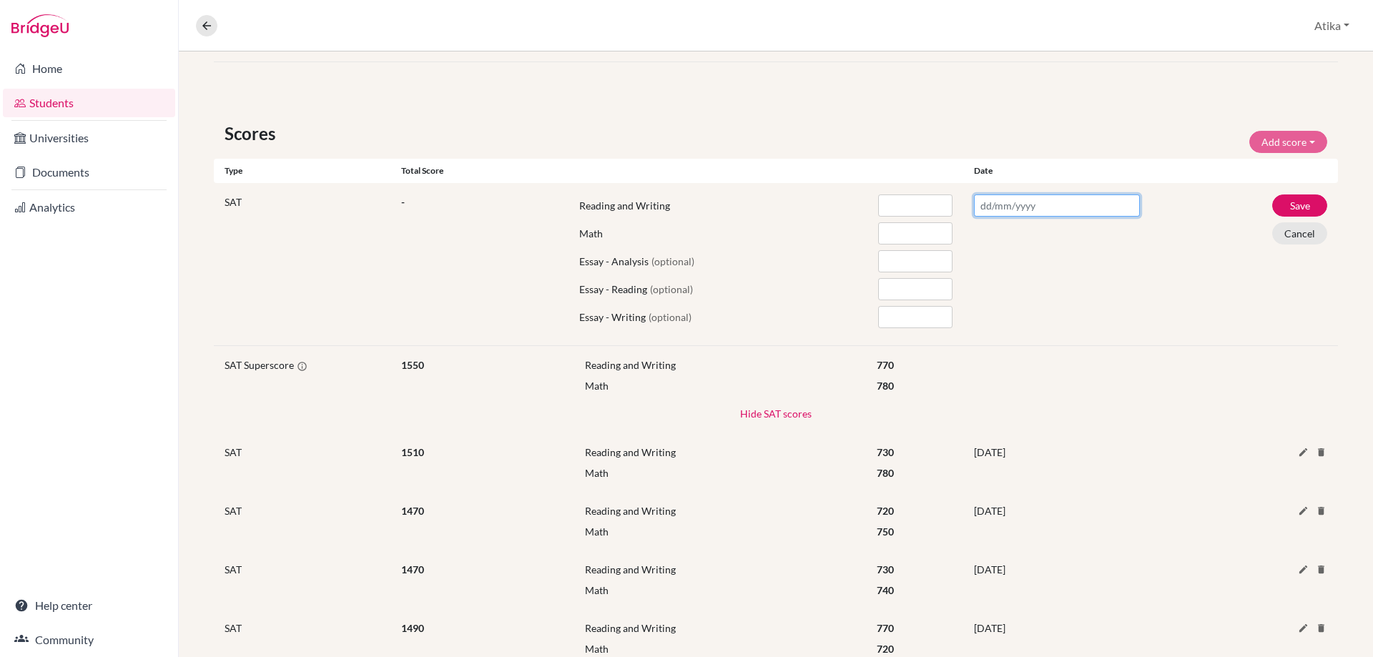
click at [1024, 206] on input "text" at bounding box center [1057, 205] width 166 height 22
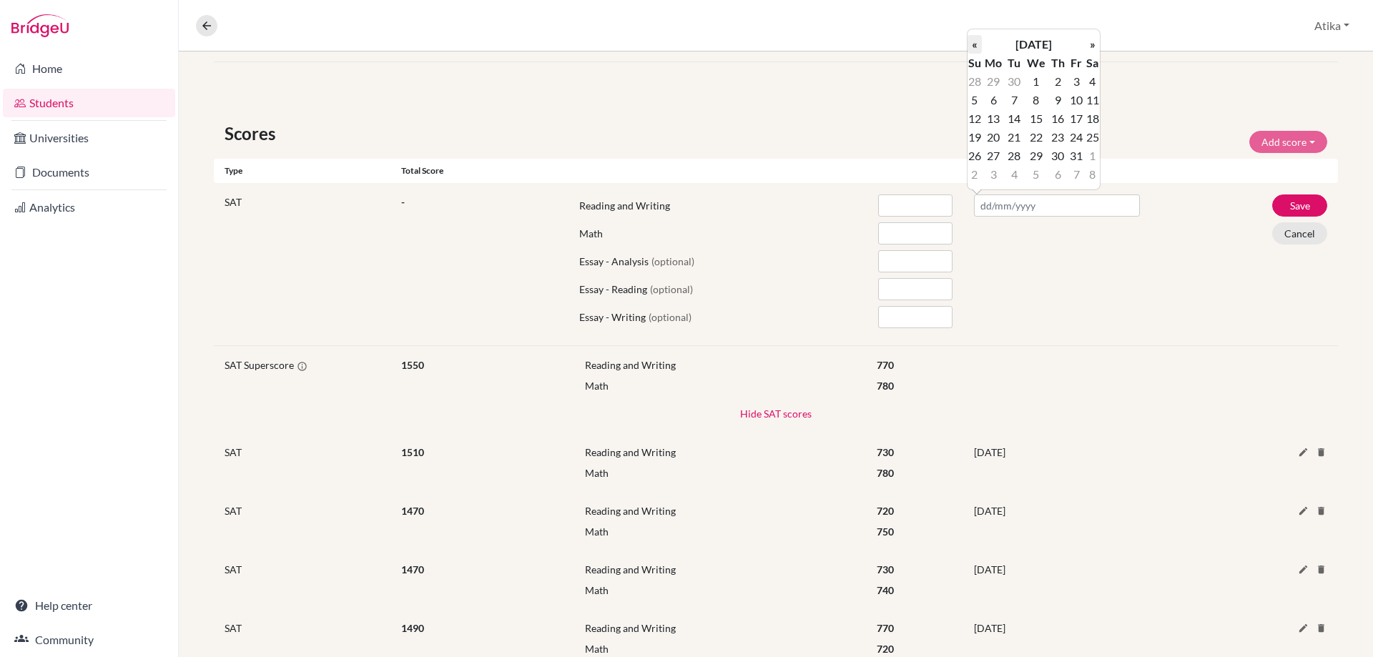
click at [977, 46] on th "«" at bounding box center [974, 44] width 14 height 19
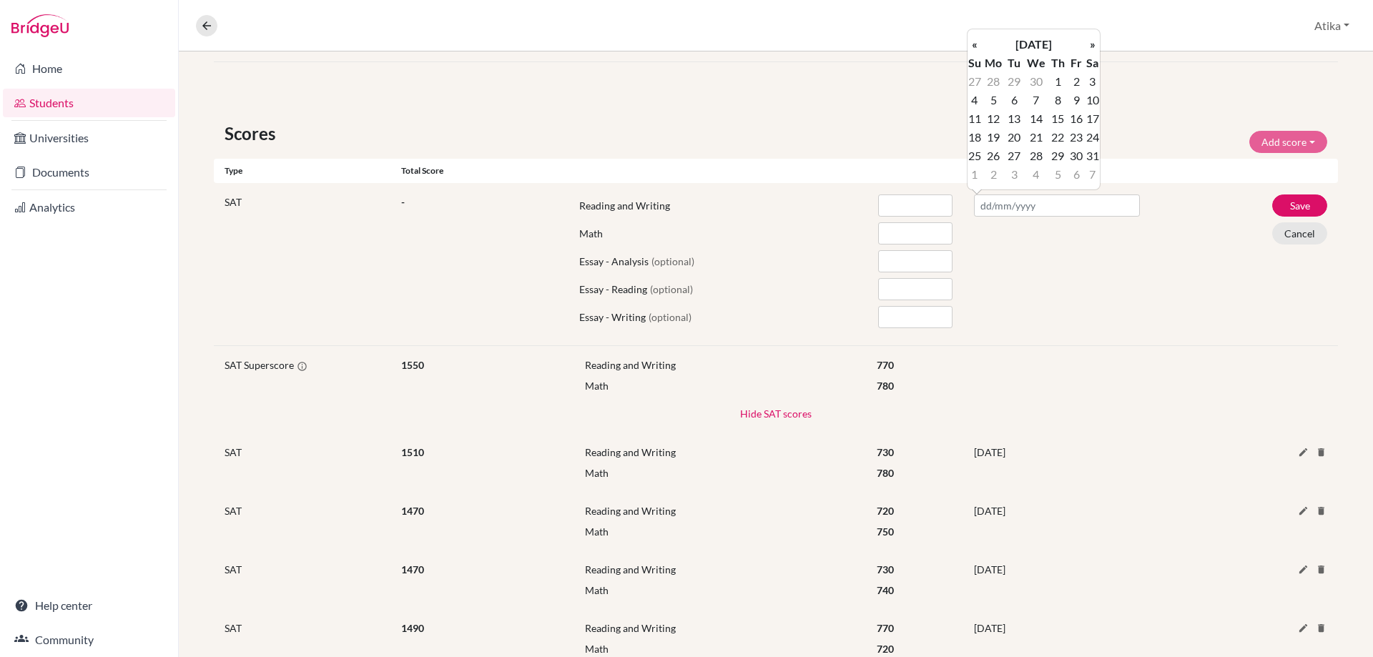
click at [977, 46] on th "«" at bounding box center [974, 44] width 14 height 19
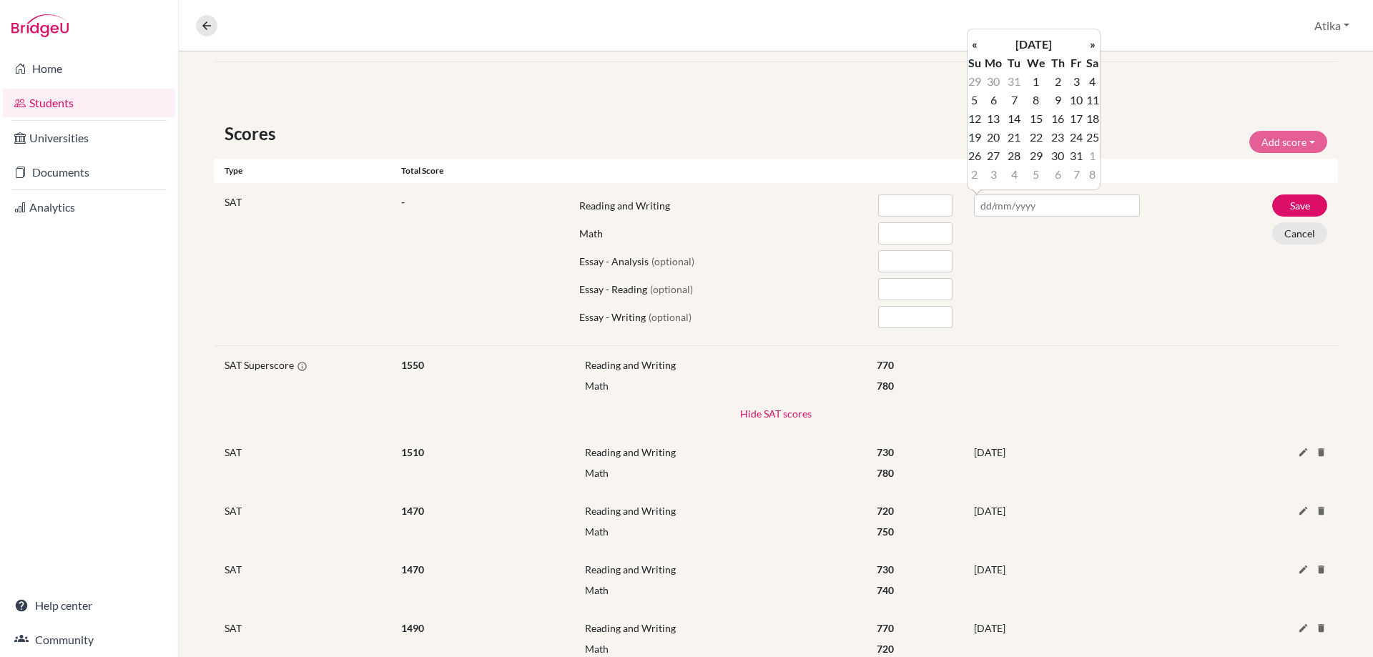
click at [977, 46] on th "«" at bounding box center [974, 44] width 14 height 19
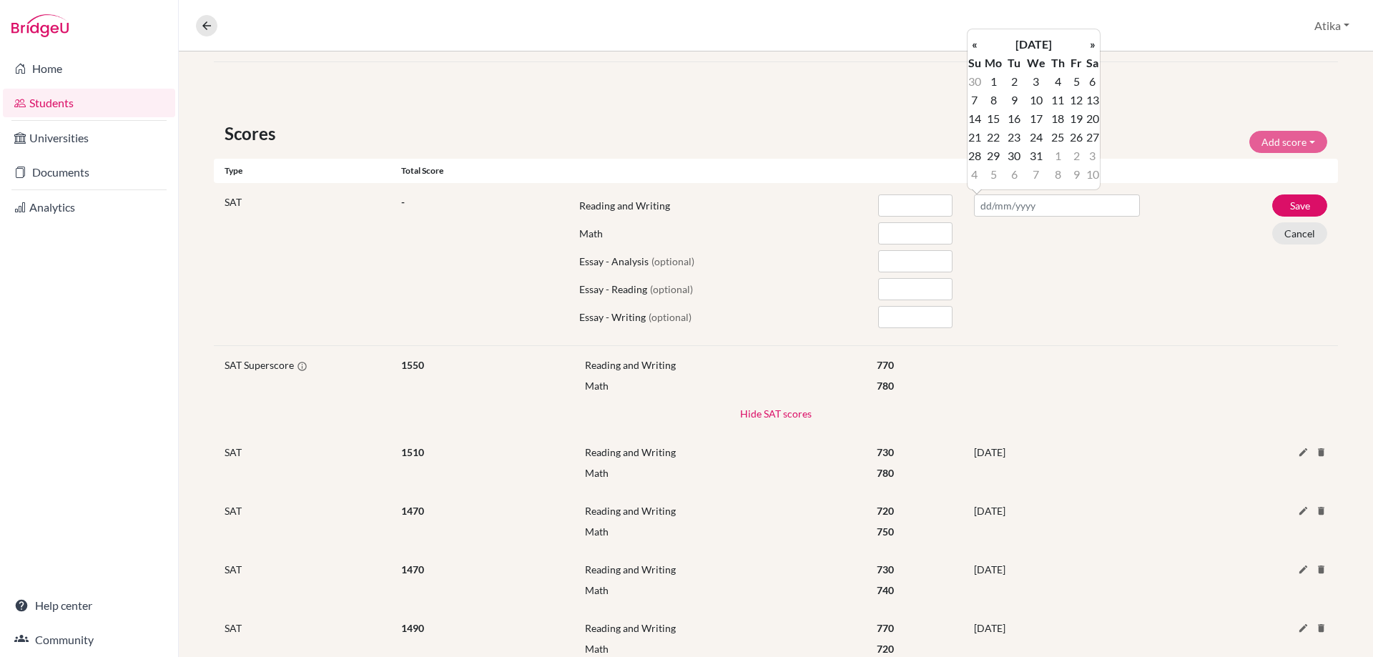
click at [977, 46] on th "«" at bounding box center [974, 44] width 14 height 19
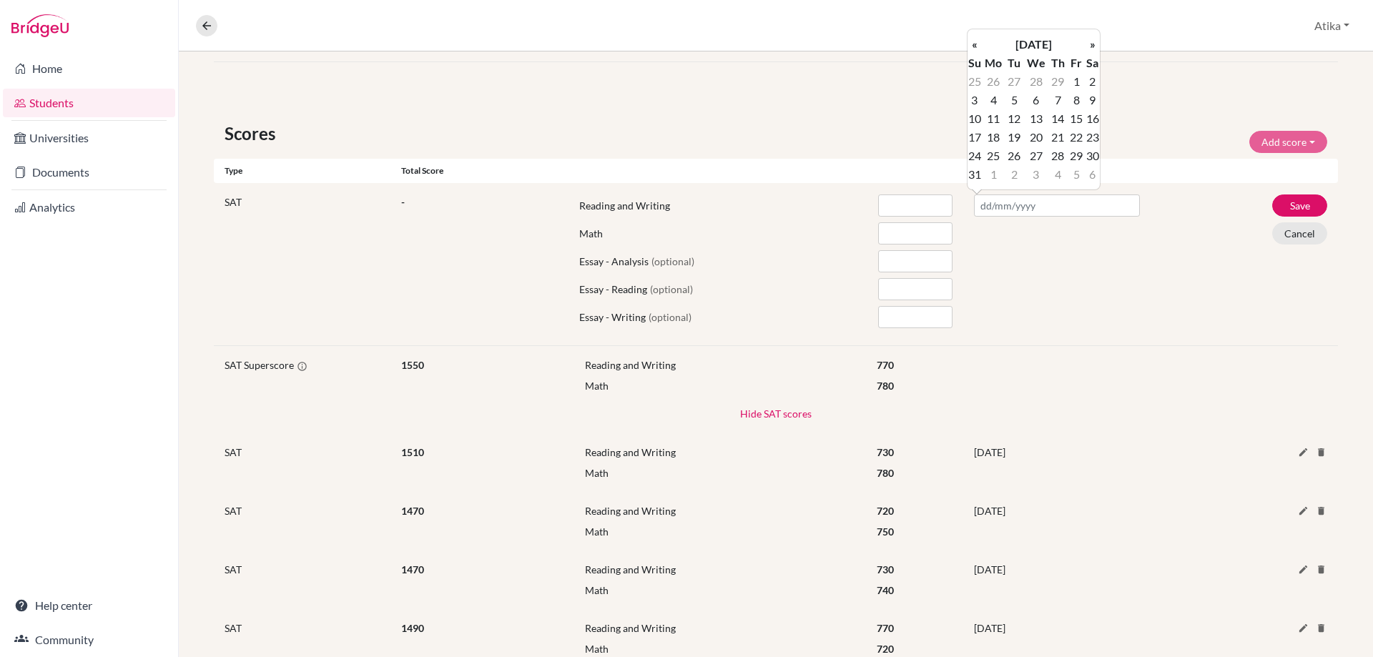
click at [977, 46] on th "«" at bounding box center [974, 44] width 14 height 19
click at [1090, 44] on th "»" at bounding box center [1092, 44] width 14 height 19
click at [1093, 76] on td "2" at bounding box center [1092, 81] width 14 height 19
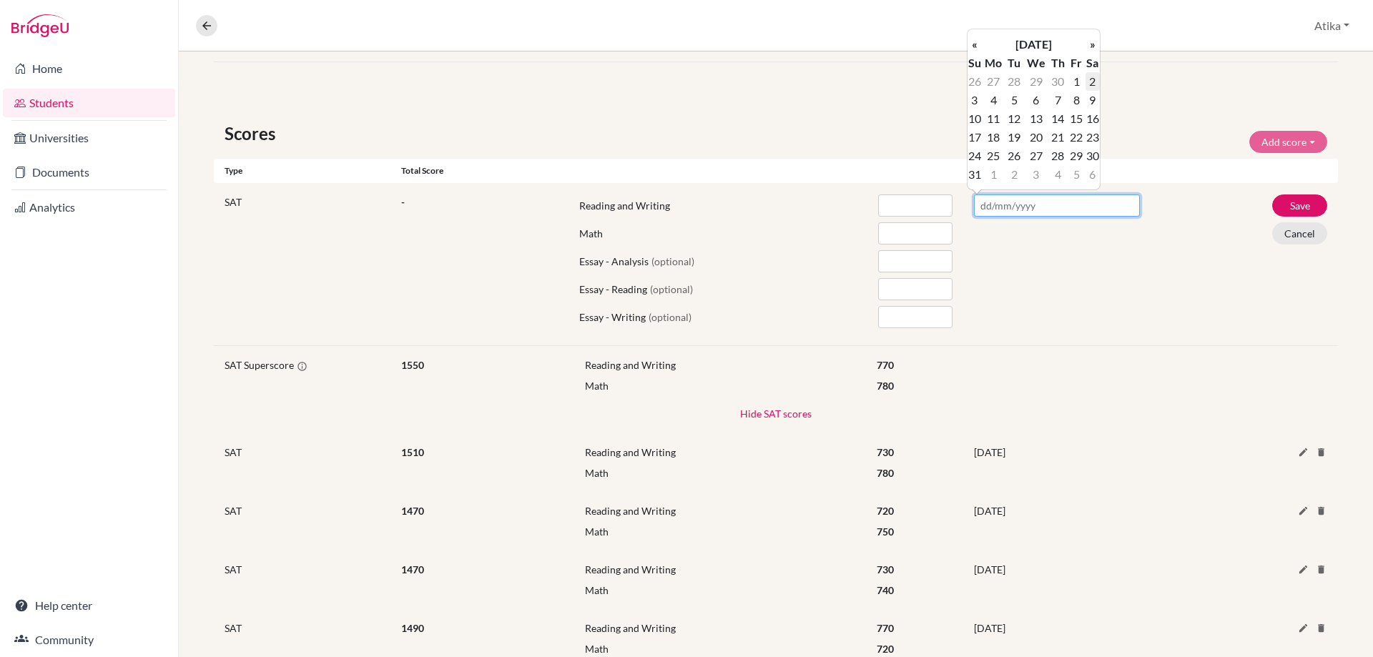
type input "[DATE]"
click at [892, 212] on input "number" at bounding box center [915, 205] width 74 height 22
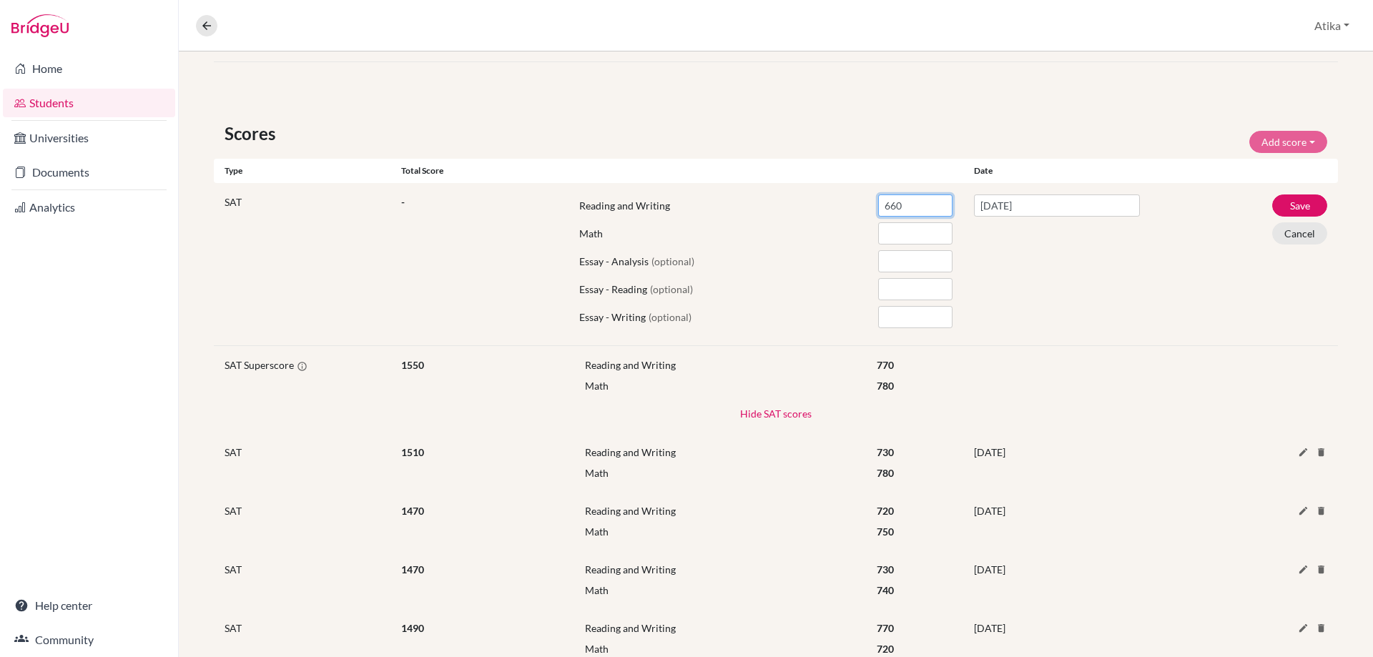
type input "660"
click at [896, 237] on input "number" at bounding box center [915, 233] width 74 height 22
type input "600"
click at [1297, 201] on button "Save" at bounding box center [1299, 205] width 55 height 22
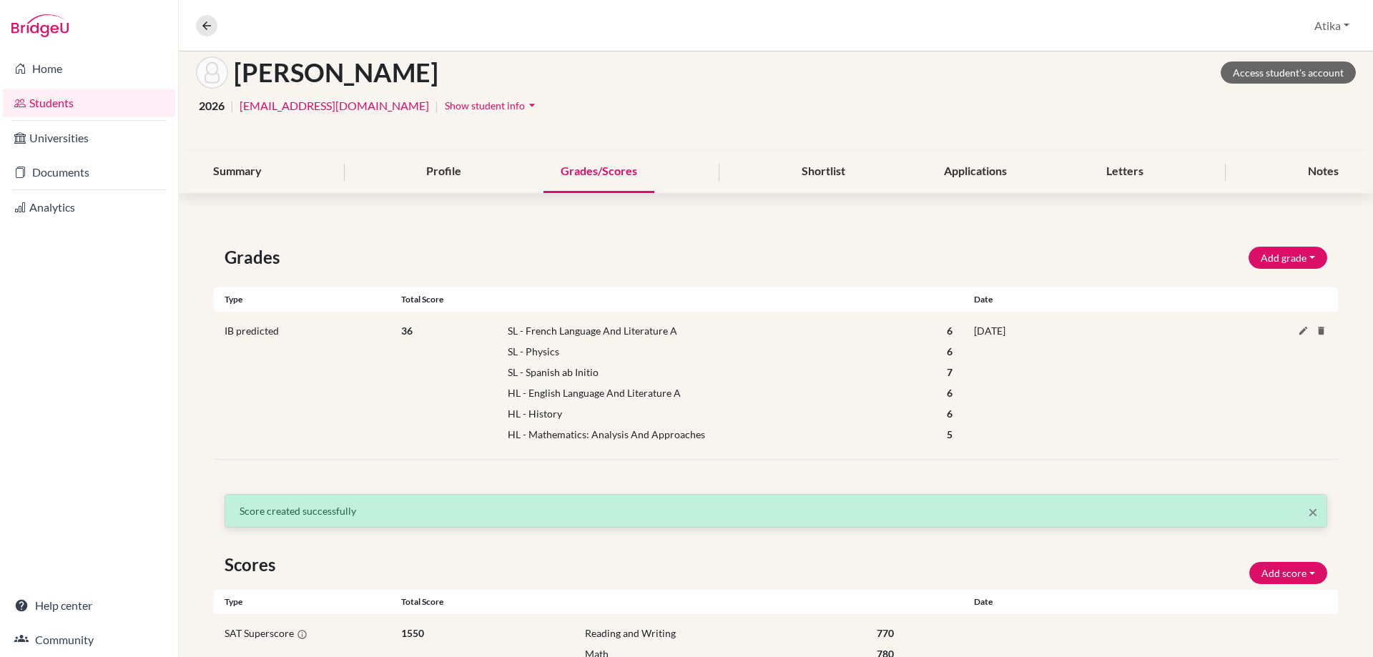
scroll to position [0, 0]
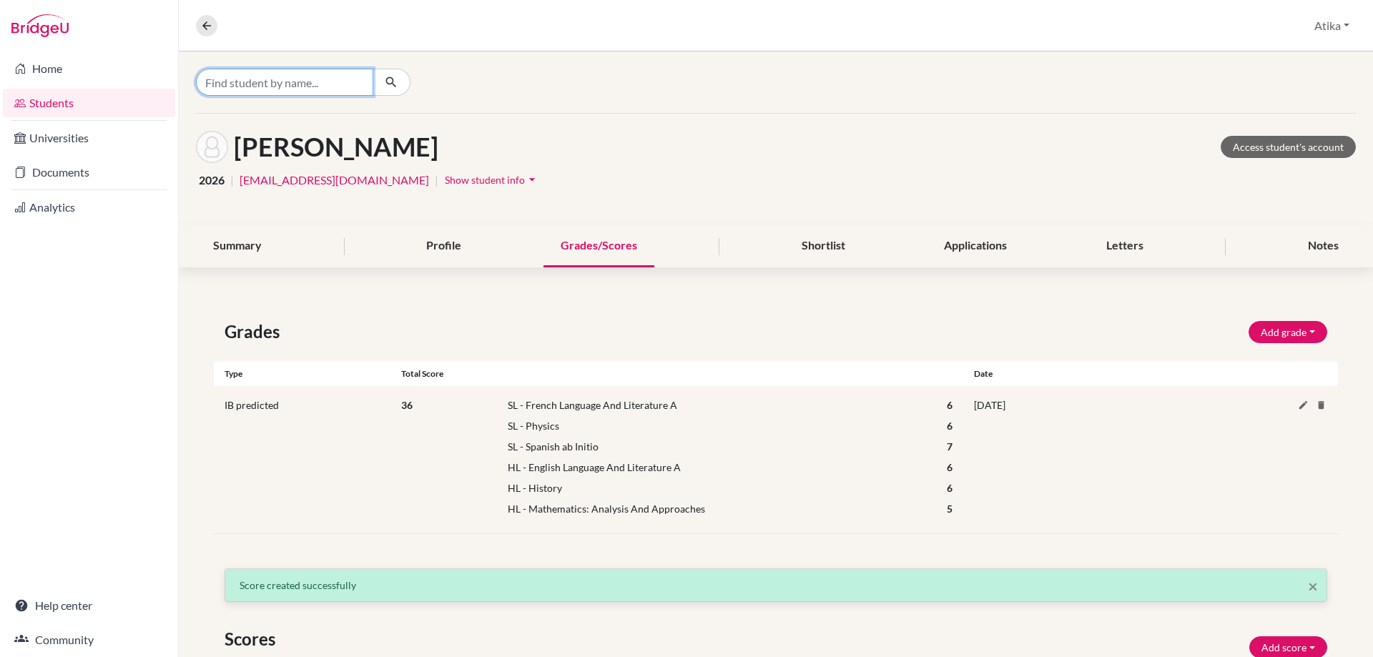
click at [349, 74] on input "Find student by name..." at bounding box center [284, 82] width 177 height 27
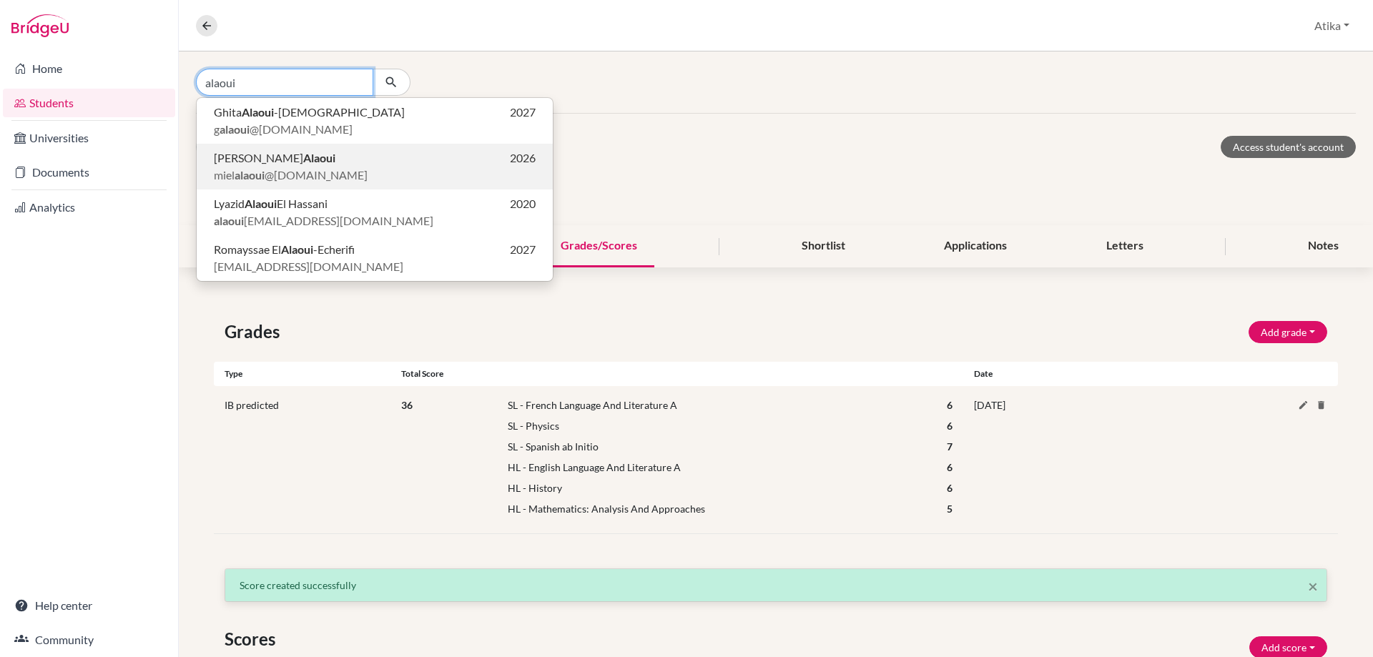
type input "alaoui"
click at [294, 164] on span "[PERSON_NAME]" at bounding box center [275, 157] width 122 height 17
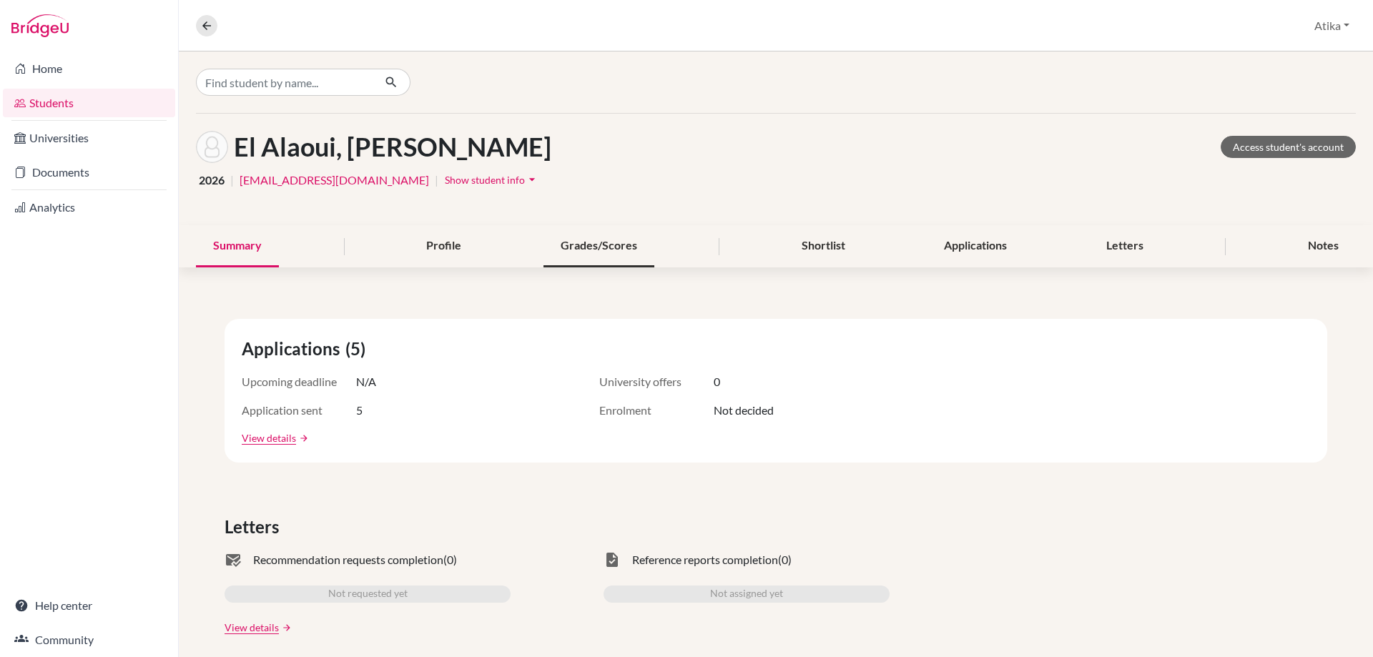
click at [591, 250] on div "Grades/Scores" at bounding box center [598, 246] width 111 height 42
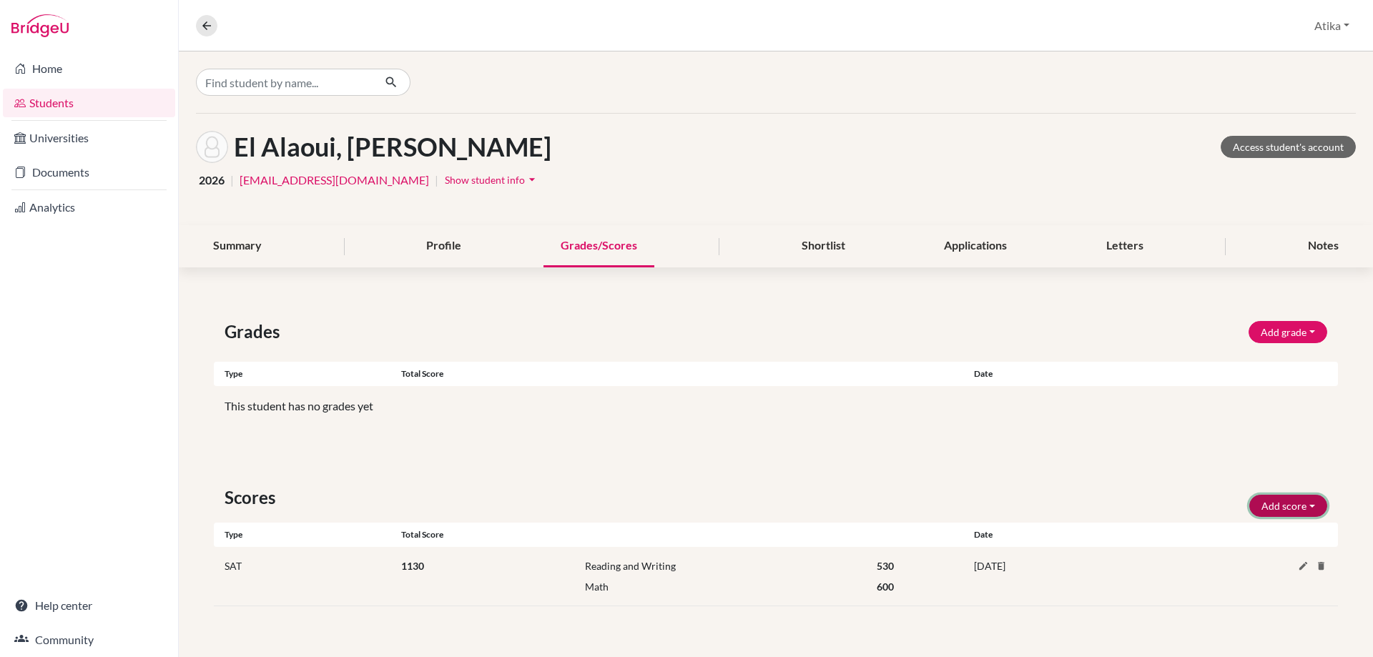
click at [1310, 508] on button "Add score" at bounding box center [1288, 506] width 78 height 22
click at [1244, 537] on button "SAT" at bounding box center [1268, 536] width 113 height 23
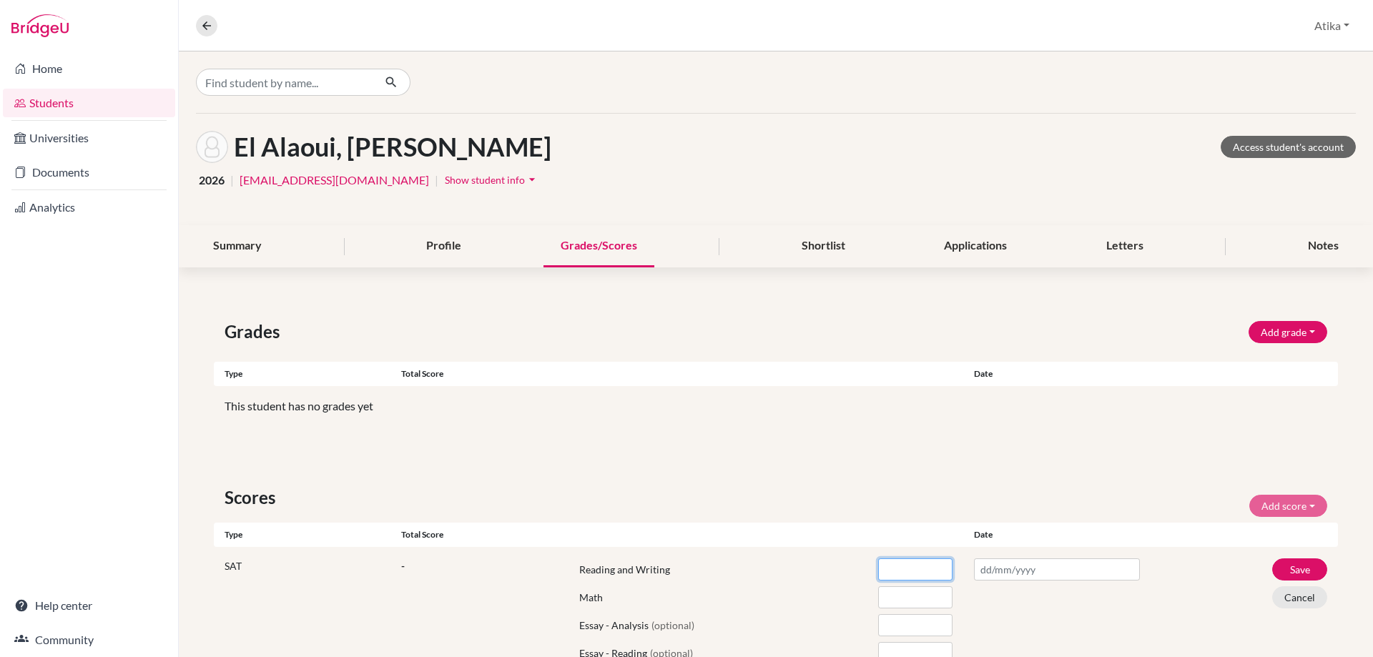
click at [902, 571] on input "number" at bounding box center [915, 569] width 74 height 22
type input "520"
click at [903, 596] on input "number" at bounding box center [915, 597] width 74 height 22
type input "640"
click at [1004, 580] on input "text" at bounding box center [1057, 569] width 166 height 22
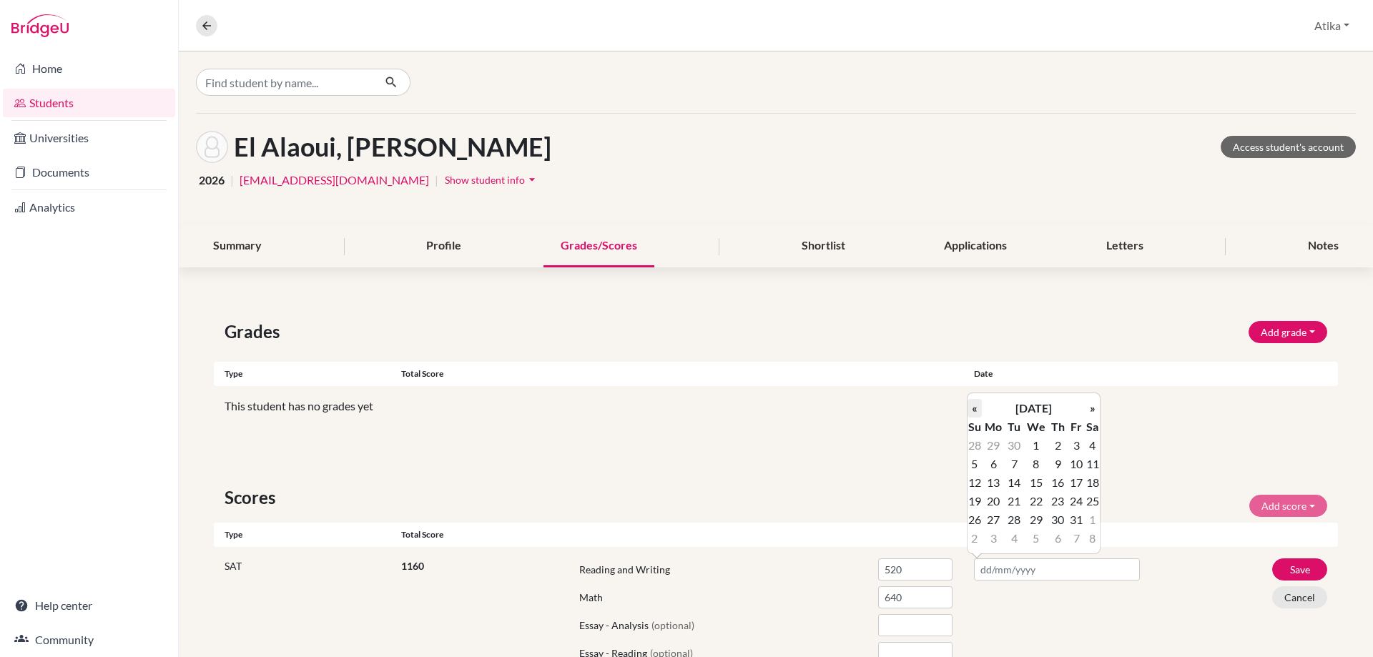
click at [977, 410] on th "«" at bounding box center [974, 408] width 14 height 19
click at [1091, 461] on td "7" at bounding box center [1092, 464] width 14 height 19
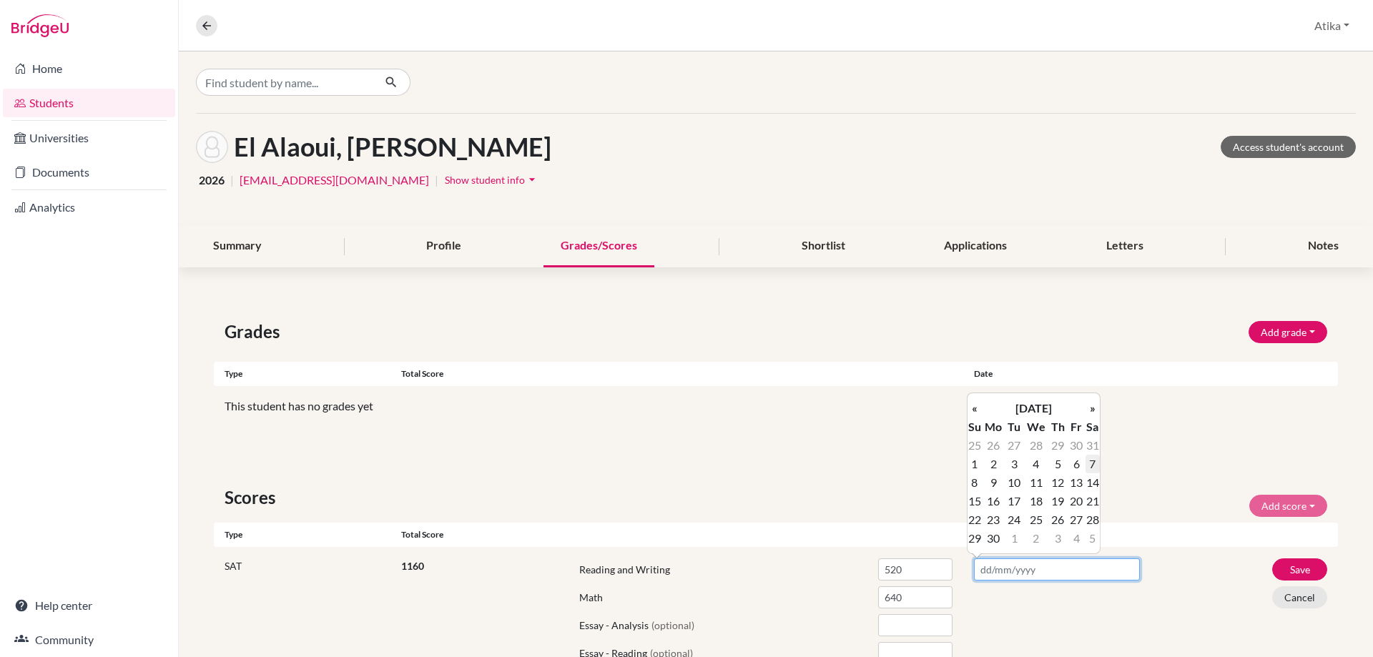
type input "[DATE]"
click at [1287, 569] on button "Save" at bounding box center [1299, 569] width 55 height 22
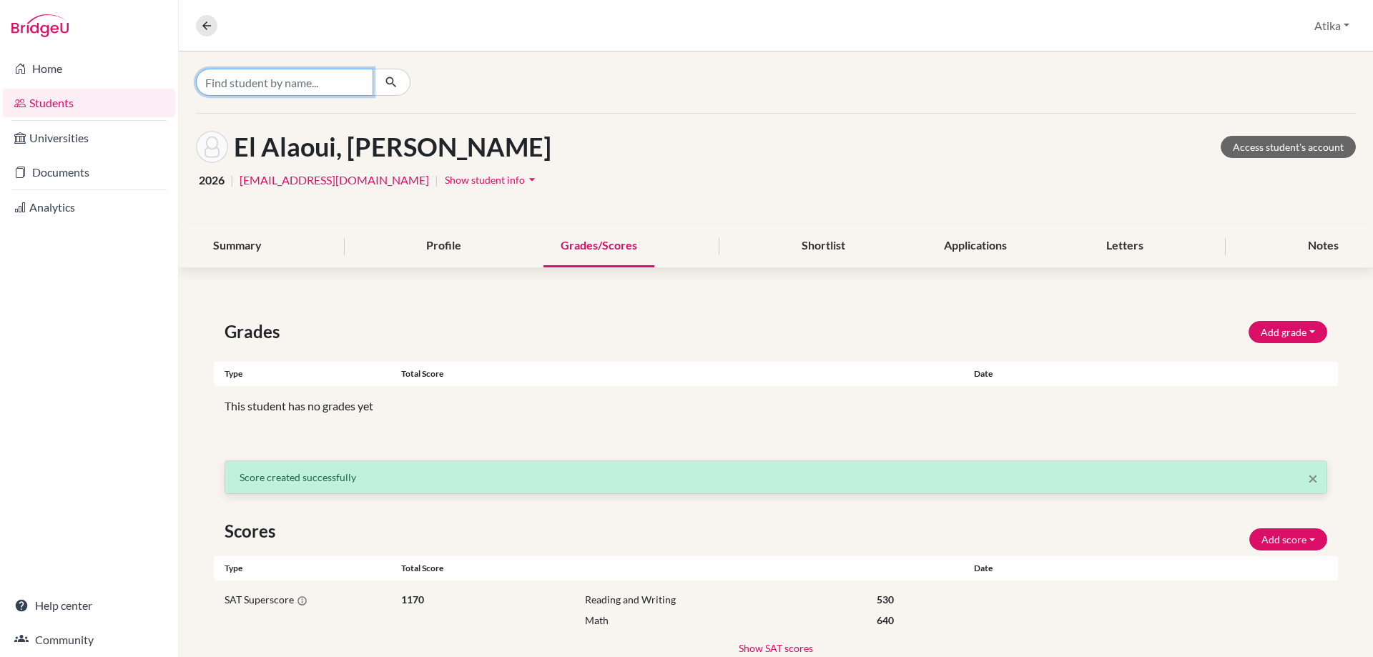
click at [247, 82] on input "Find student by name..." at bounding box center [284, 82] width 177 height 27
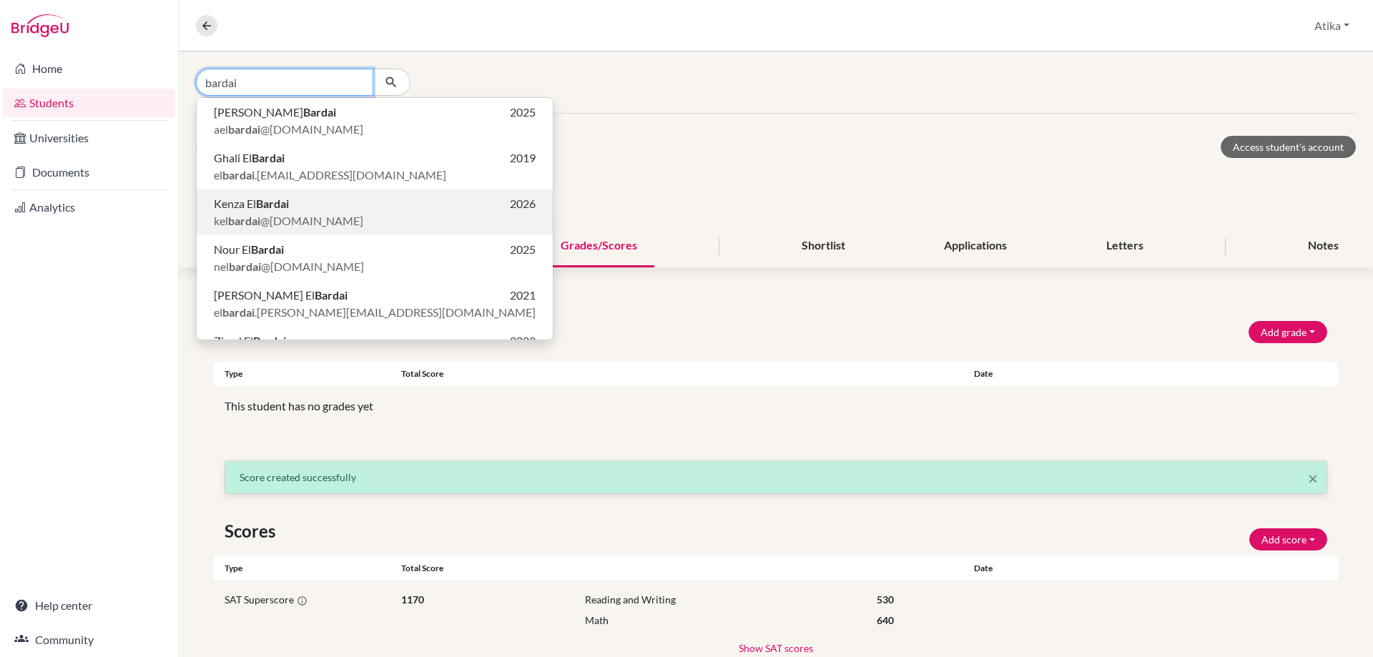
type input "bardai"
click at [273, 209] on b "Bardai" at bounding box center [272, 204] width 33 height 14
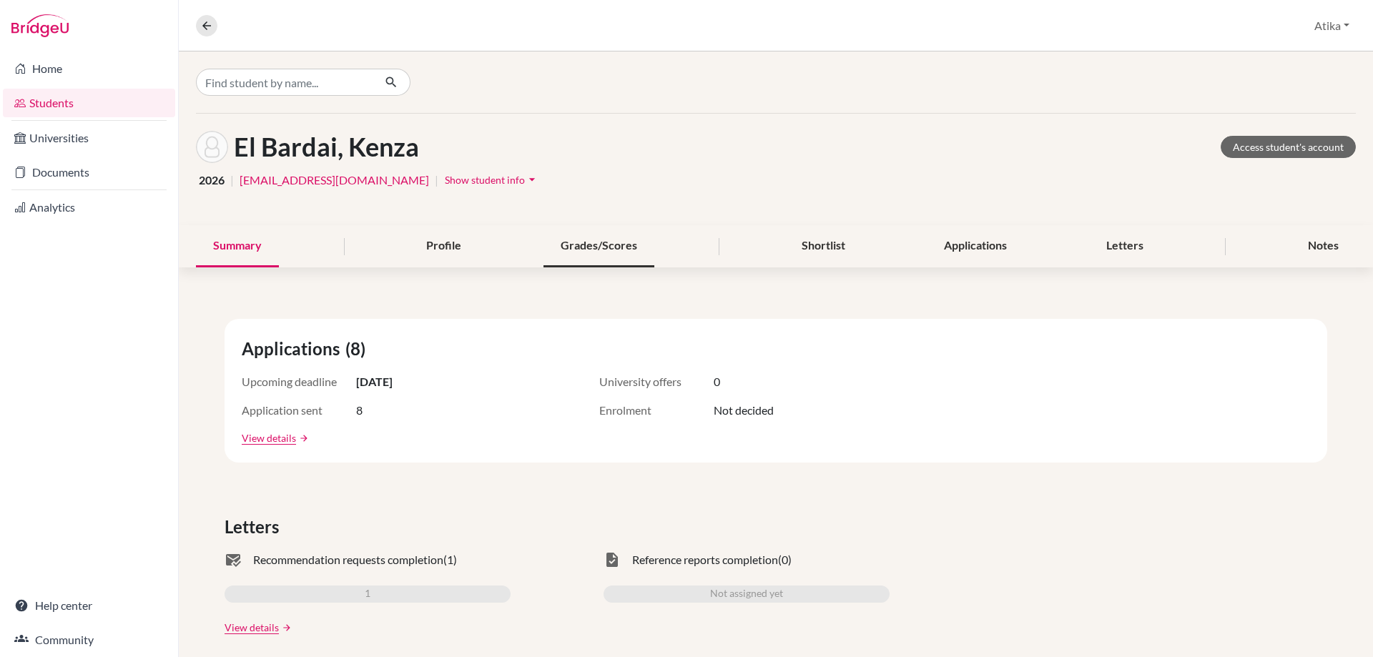
click at [586, 243] on div "Grades/Scores" at bounding box center [598, 246] width 111 height 42
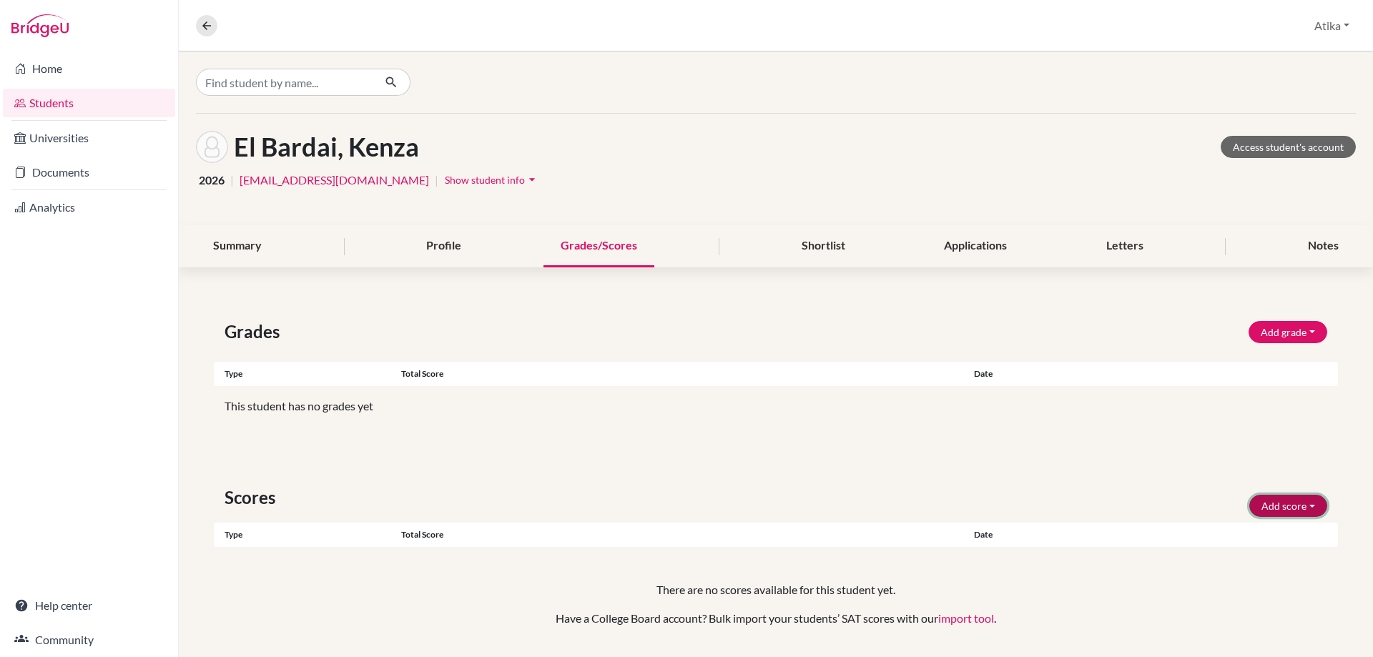
click at [1305, 508] on button "Add score" at bounding box center [1288, 506] width 78 height 22
click at [1270, 528] on button "SAT" at bounding box center [1268, 536] width 113 height 23
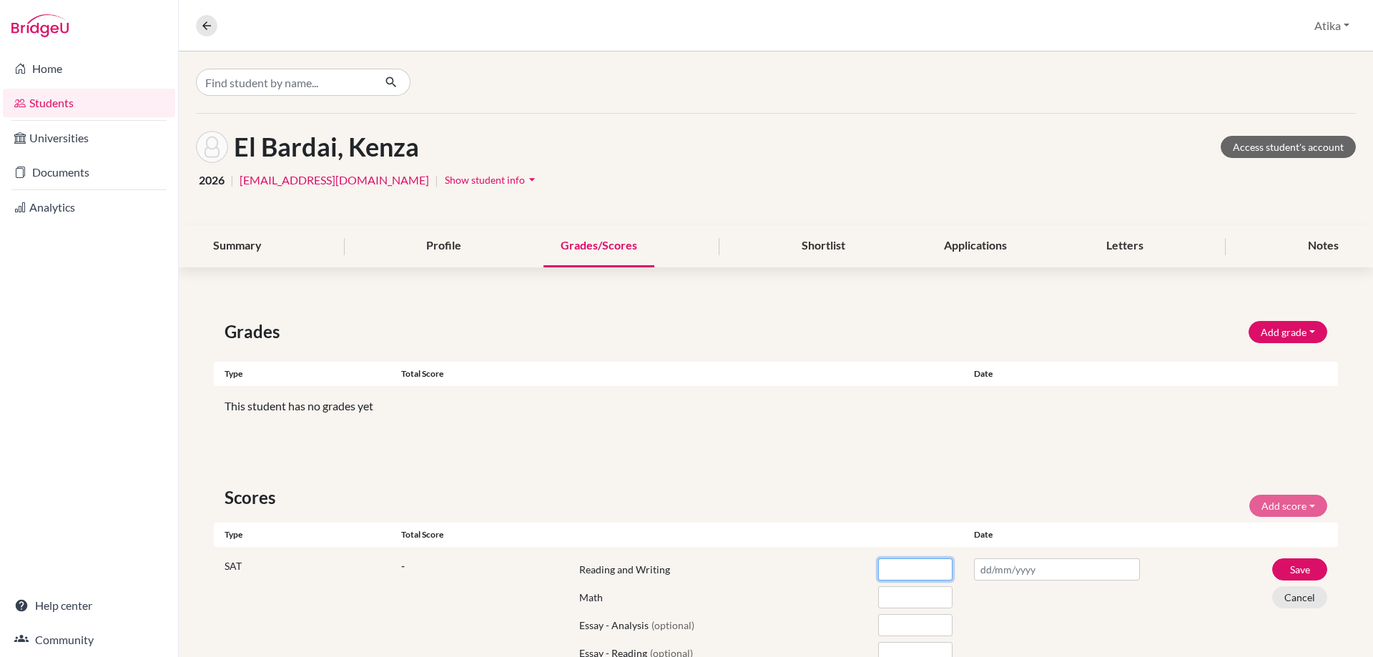
click at [912, 576] on input "number" at bounding box center [915, 569] width 74 height 22
type input "600"
click at [889, 598] on input "number" at bounding box center [915, 597] width 74 height 22
type input "570"
click at [1012, 576] on input "text" at bounding box center [1057, 569] width 166 height 22
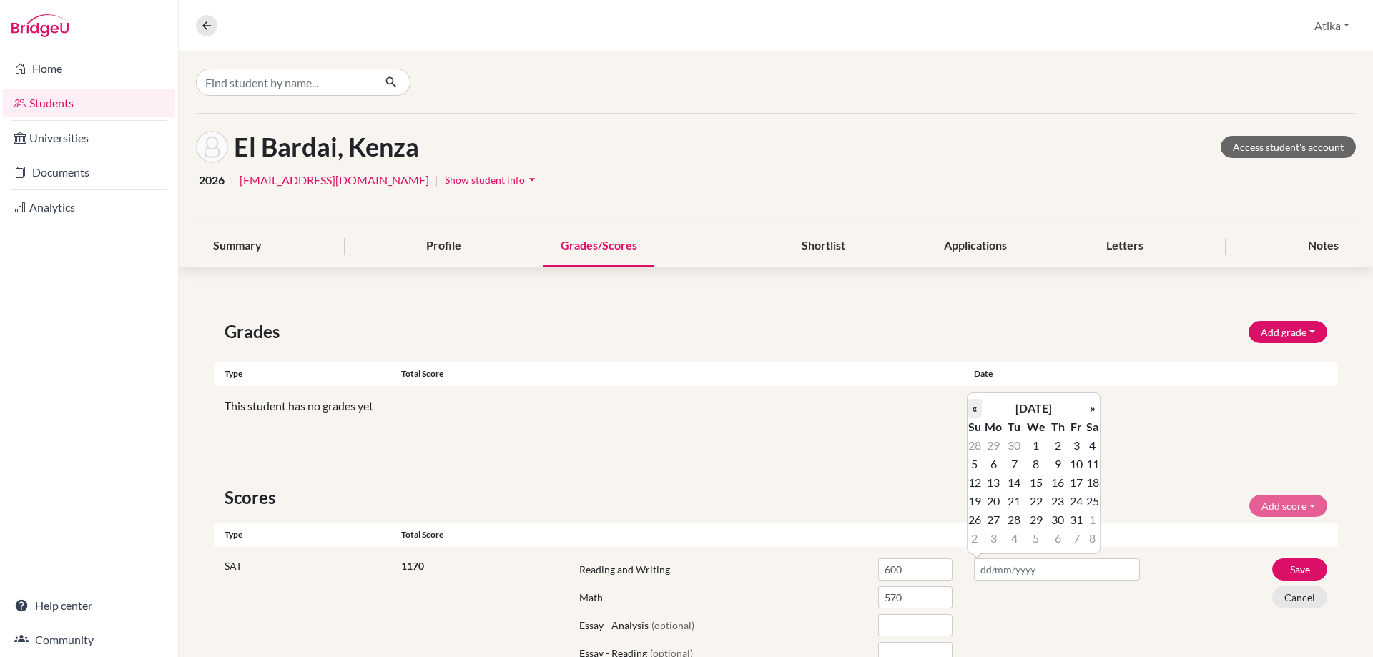
click at [978, 410] on th "«" at bounding box center [974, 408] width 14 height 19
click at [1095, 464] on td "7" at bounding box center [1092, 464] width 14 height 19
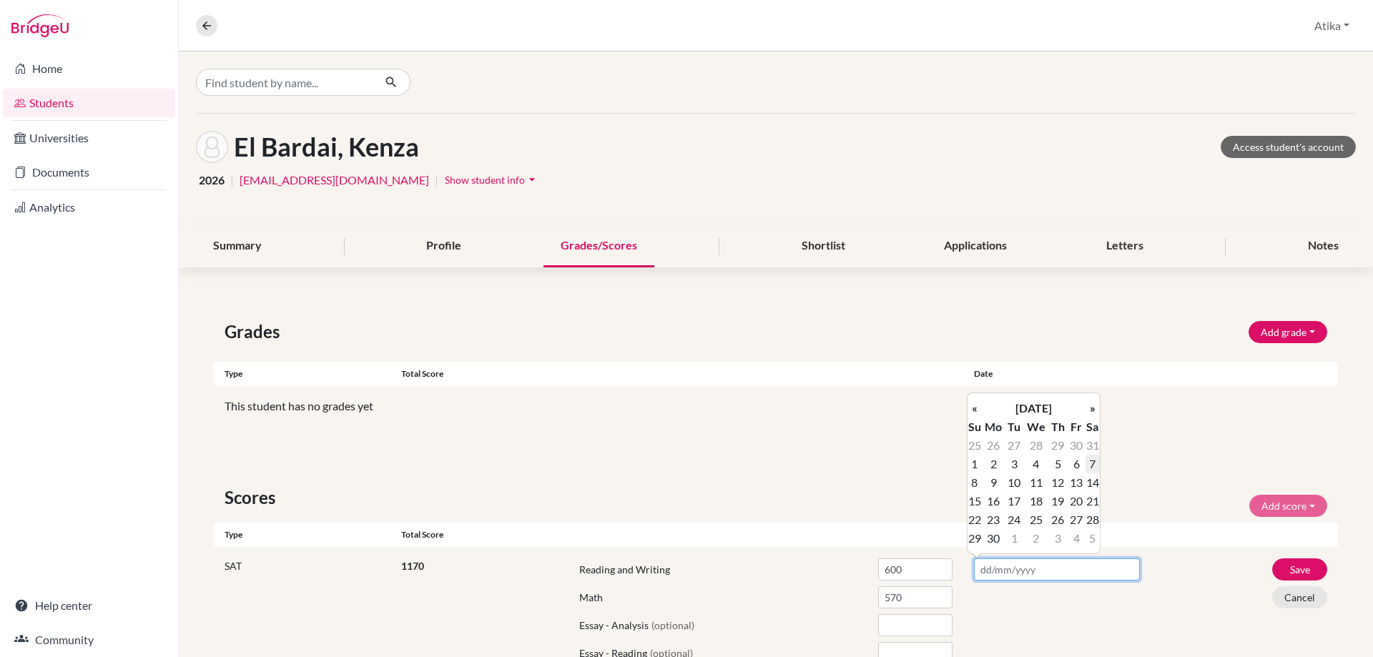
type input "[DATE]"
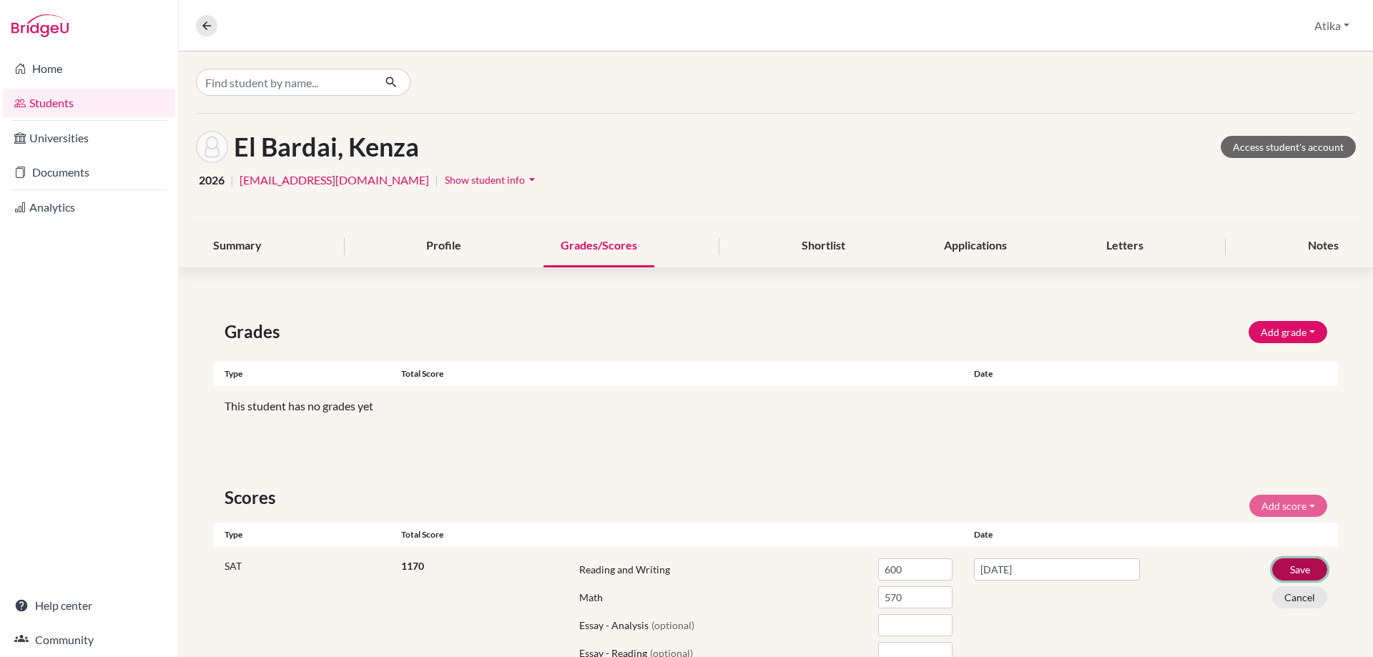
click at [1298, 569] on button "Save" at bounding box center [1299, 569] width 55 height 22
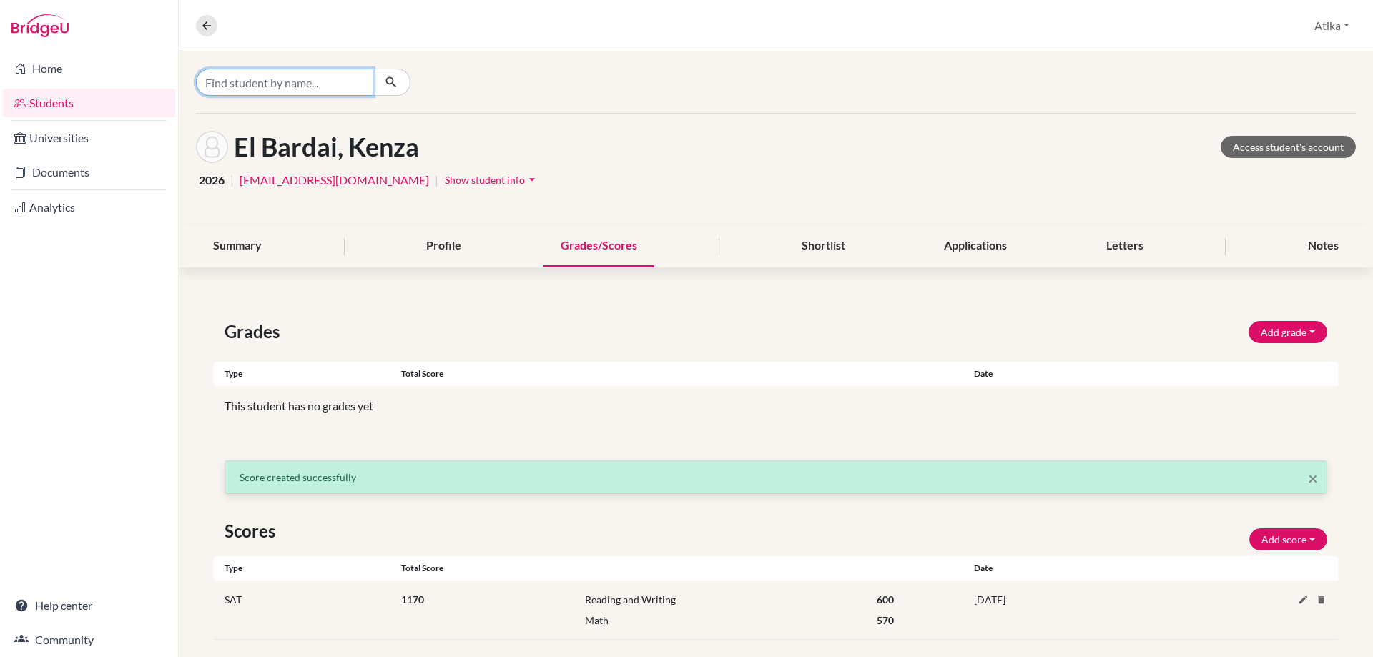
click at [260, 82] on input "Find student by name..." at bounding box center [284, 82] width 177 height 27
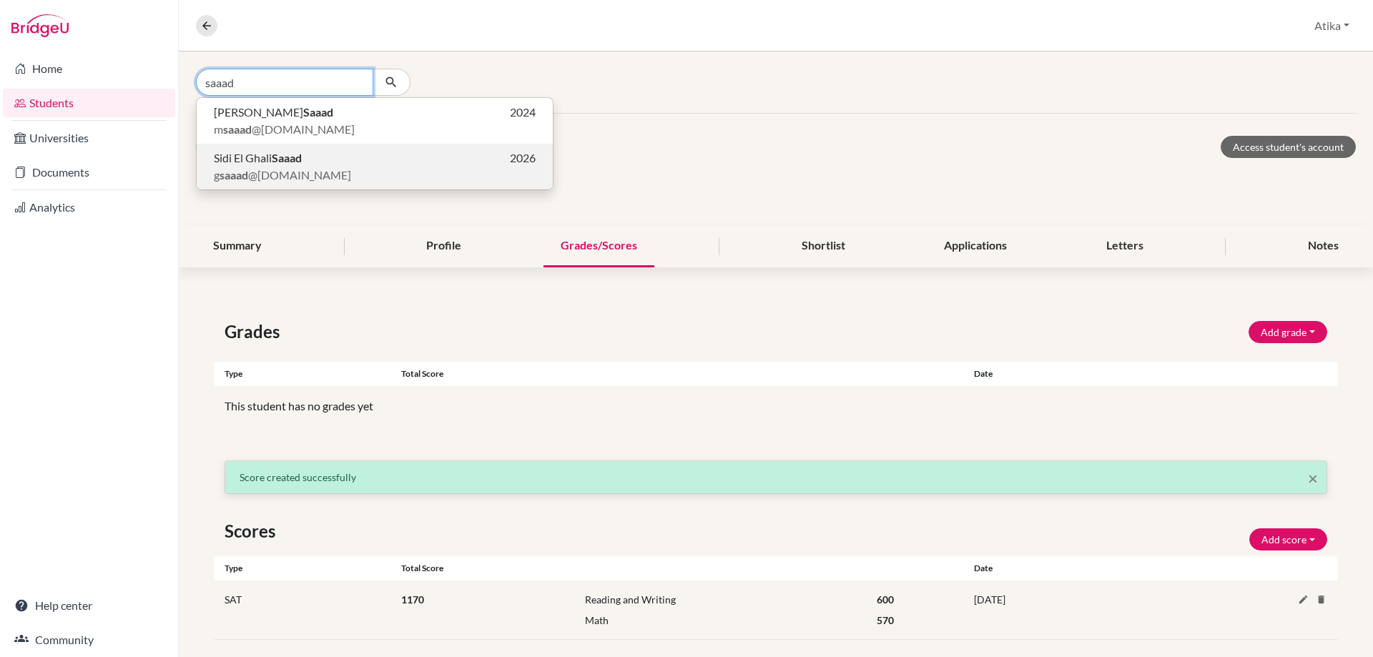
type input "saaad"
click at [278, 165] on span "Sidi El Ghali Saaad" at bounding box center [258, 157] width 88 height 17
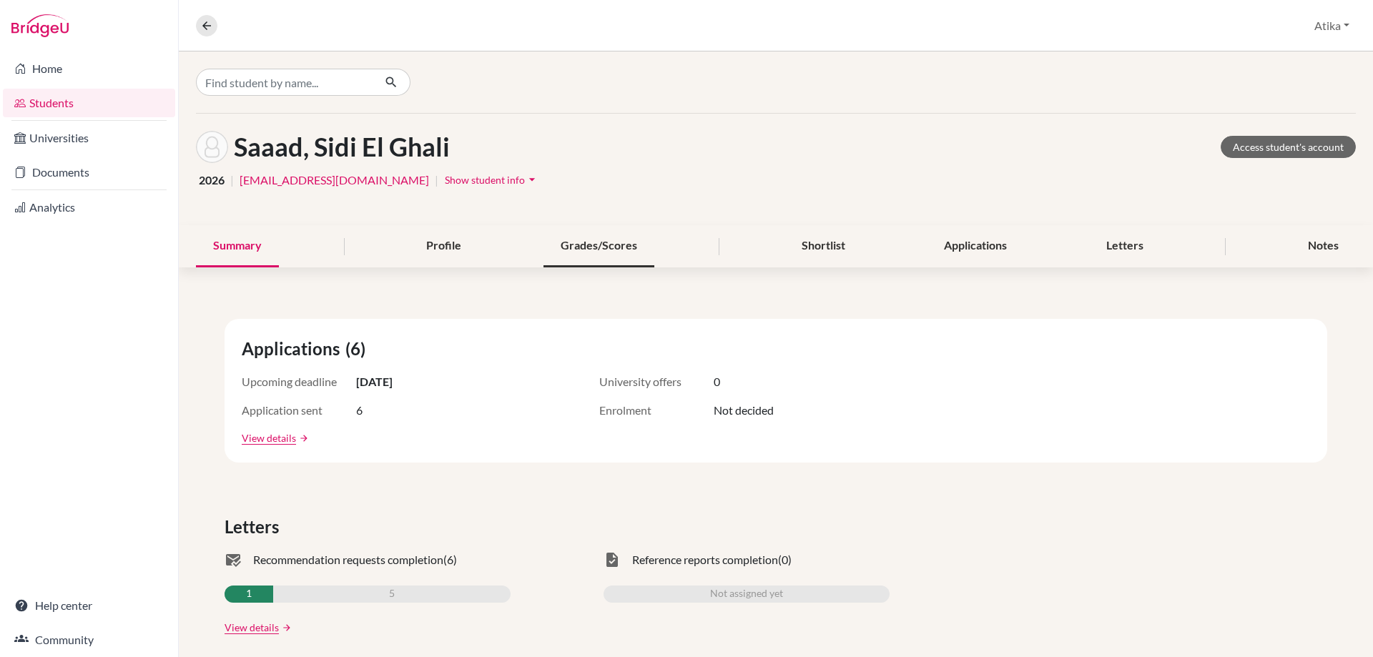
click at [579, 250] on div "Grades/Scores" at bounding box center [598, 246] width 111 height 42
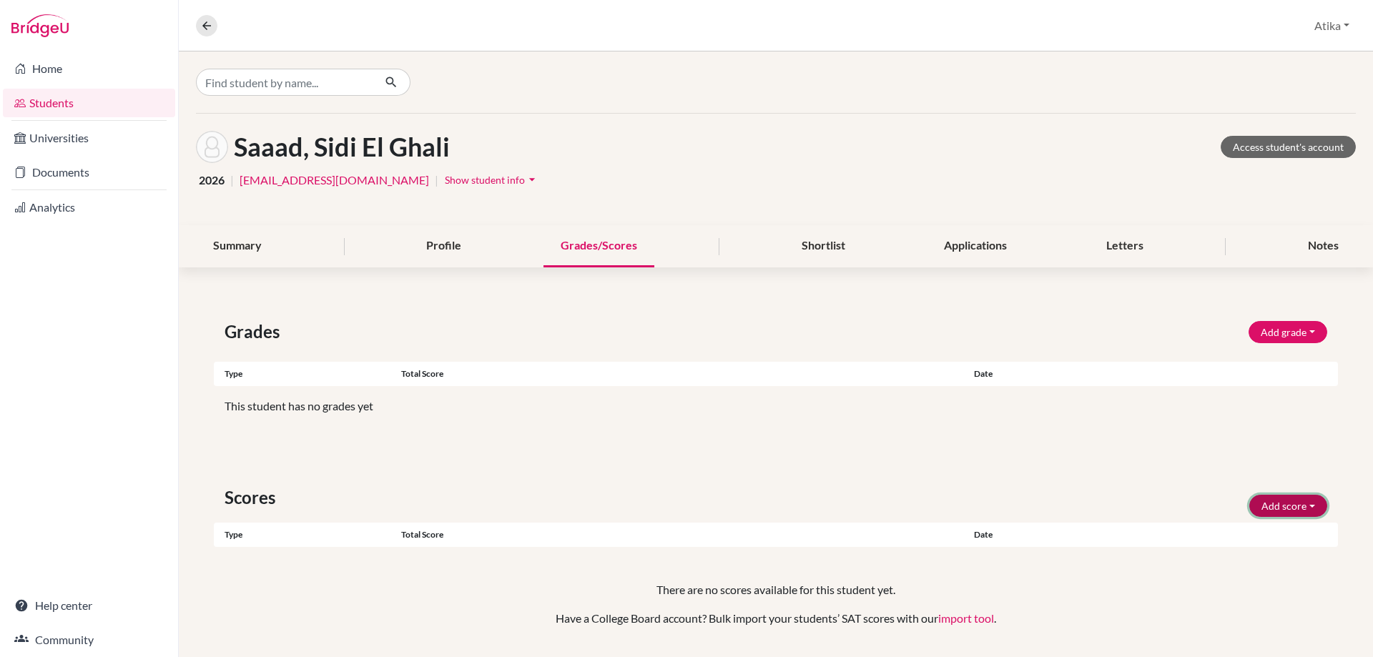
click at [1269, 504] on button "Add score" at bounding box center [1288, 506] width 78 height 22
click at [1232, 540] on button "SAT" at bounding box center [1268, 536] width 113 height 23
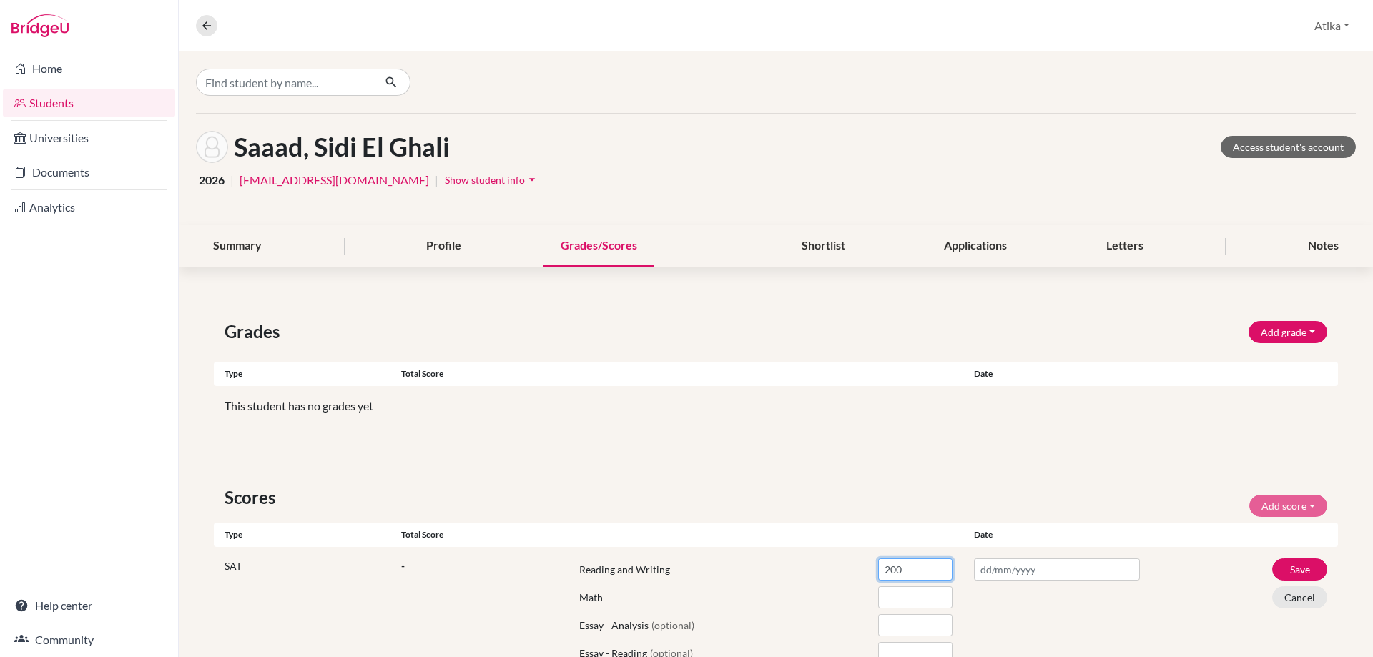
click at [937, 572] on input "200" at bounding box center [915, 569] width 74 height 22
drag, startPoint x: 899, startPoint y: 571, endPoint x: 816, endPoint y: 575, distance: 82.3
click at [816, 575] on div "Reading and Writing 200" at bounding box center [728, 569] width 448 height 22
type input "520"
click at [887, 597] on input "number" at bounding box center [915, 597] width 74 height 22
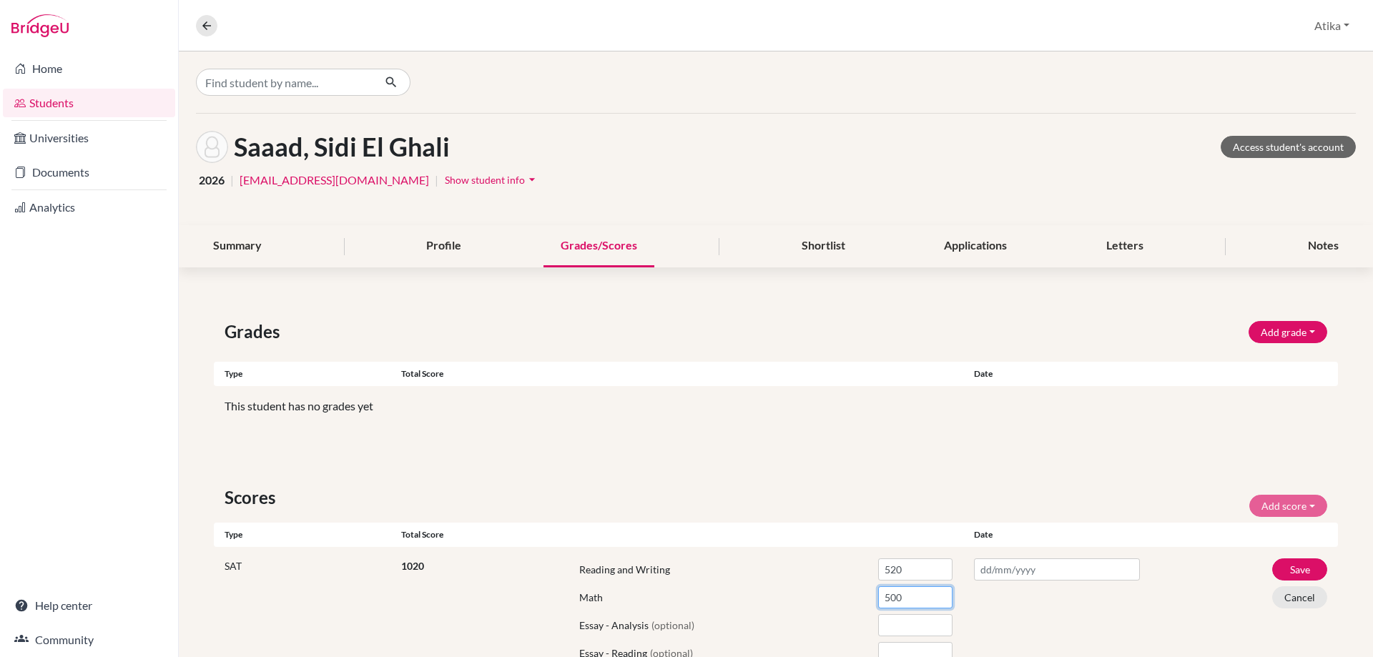
type input "500"
click at [1062, 558] on input "text" at bounding box center [1057, 569] width 166 height 22
click at [976, 412] on th "«" at bounding box center [974, 408] width 14 height 19
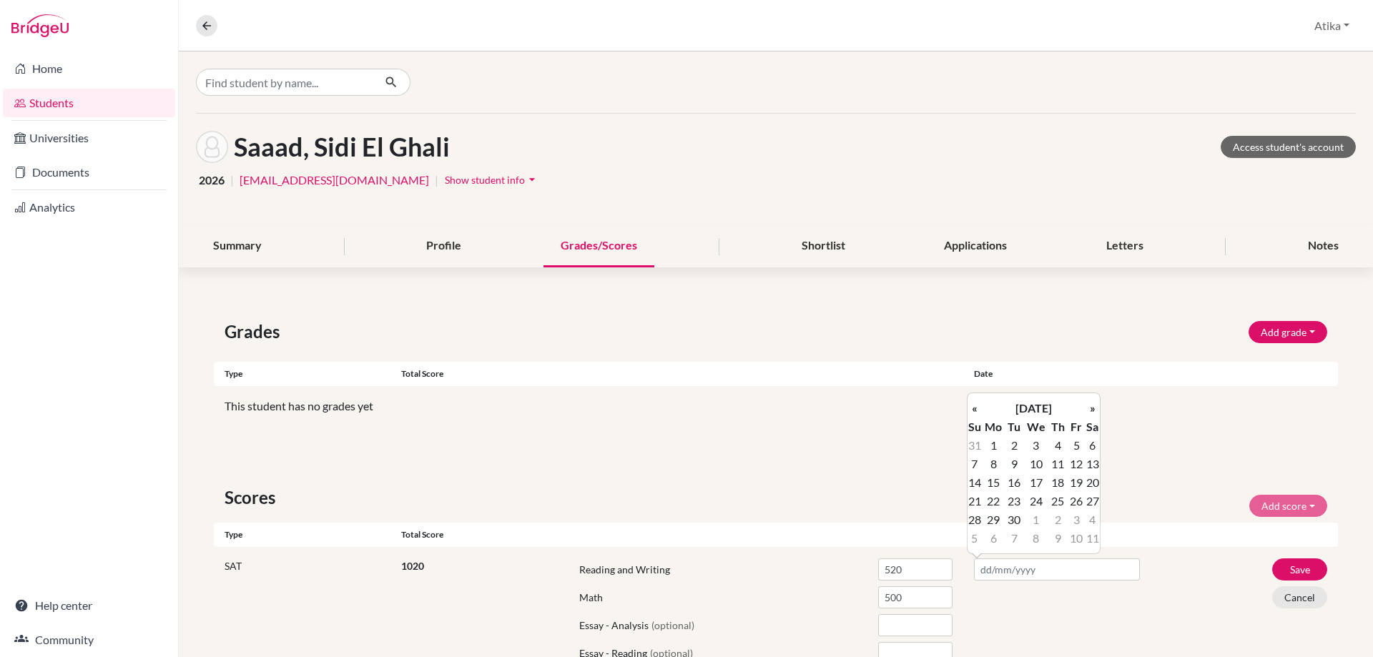
click at [976, 412] on th "«" at bounding box center [974, 408] width 14 height 19
click at [1086, 459] on td "7" at bounding box center [1092, 464] width 14 height 19
type input "[DATE]"
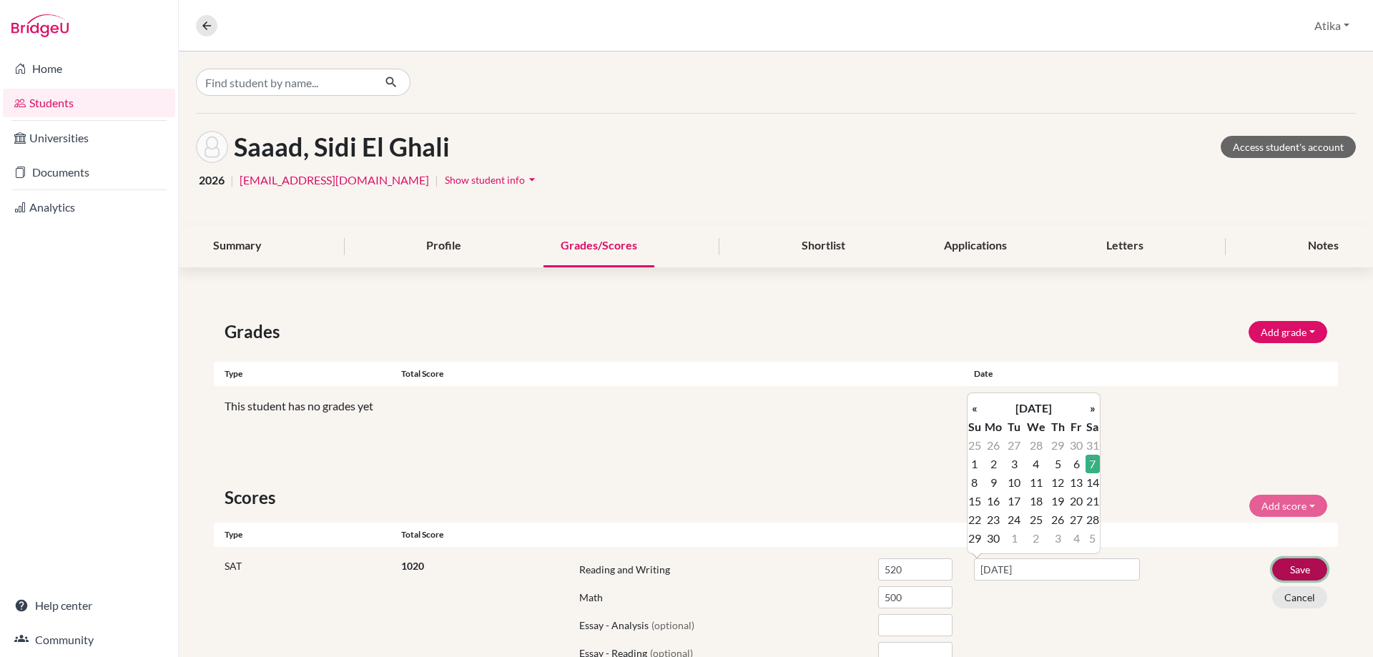
click at [1290, 566] on button "Save" at bounding box center [1299, 569] width 55 height 22
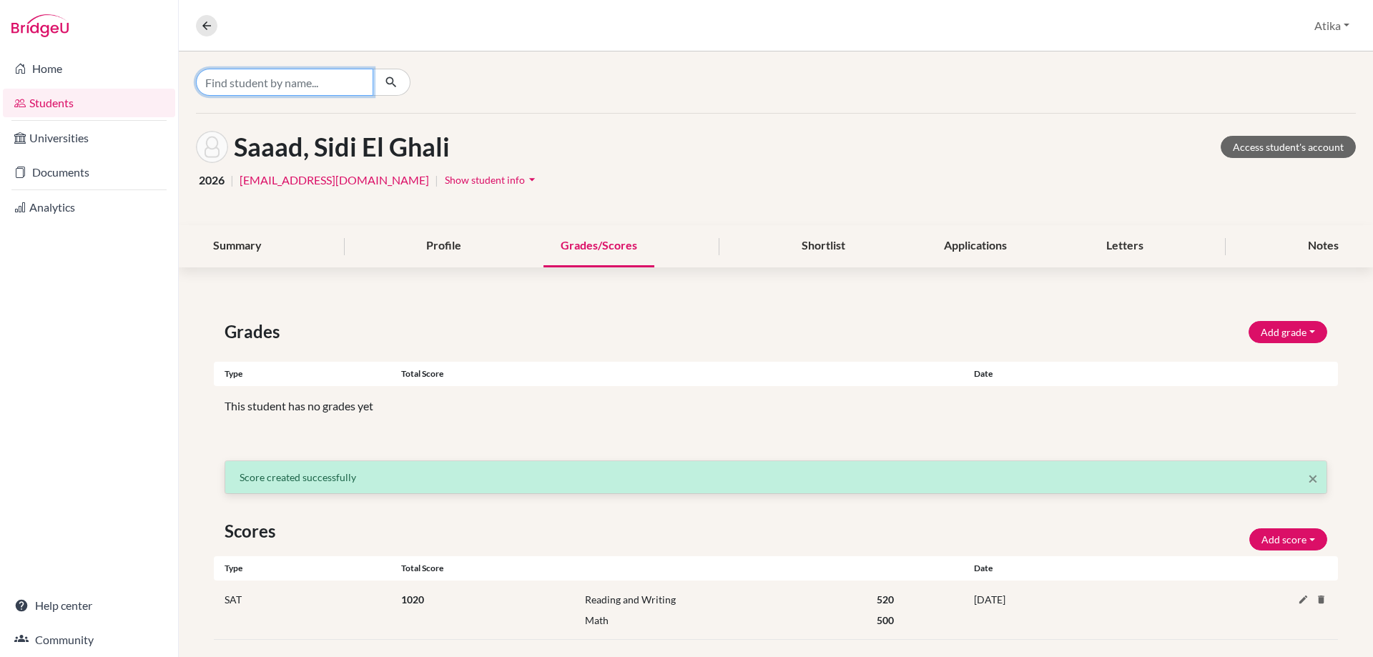
click at [317, 89] on input "Find student by name..." at bounding box center [284, 82] width 177 height 27
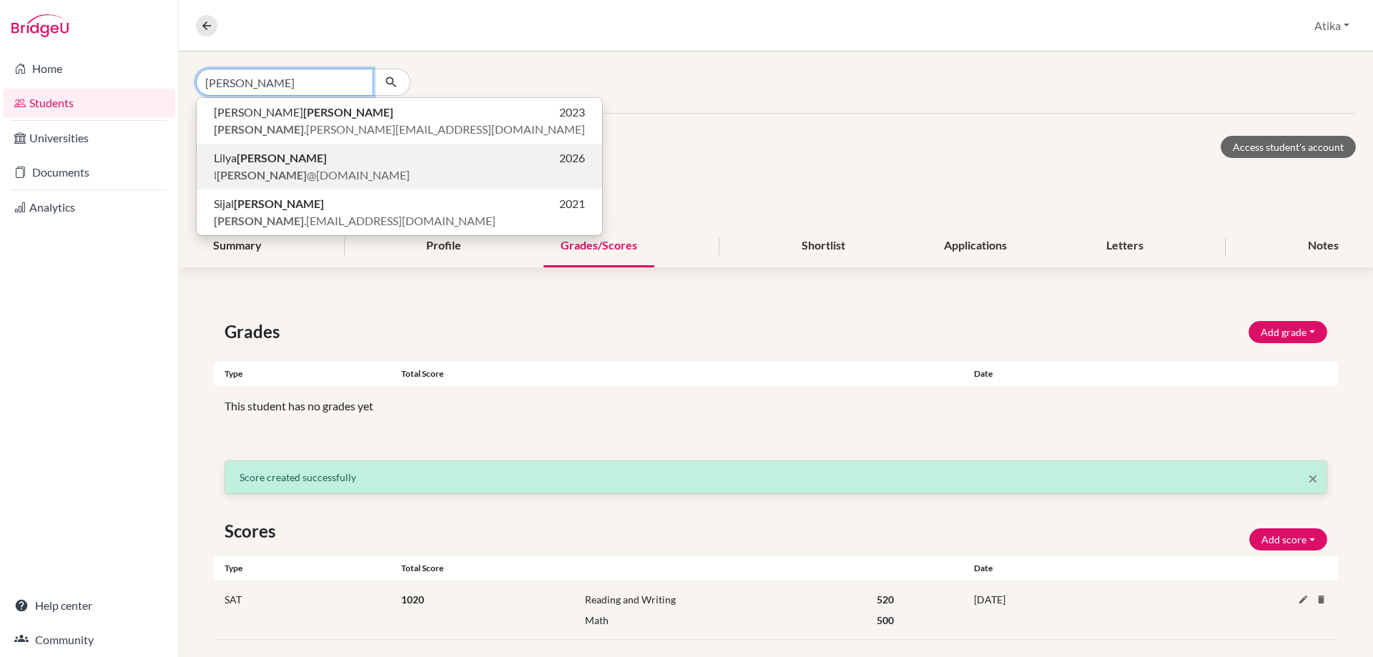
type input "[PERSON_NAME]"
click at [265, 157] on b "[PERSON_NAME]" at bounding box center [282, 158] width 90 height 14
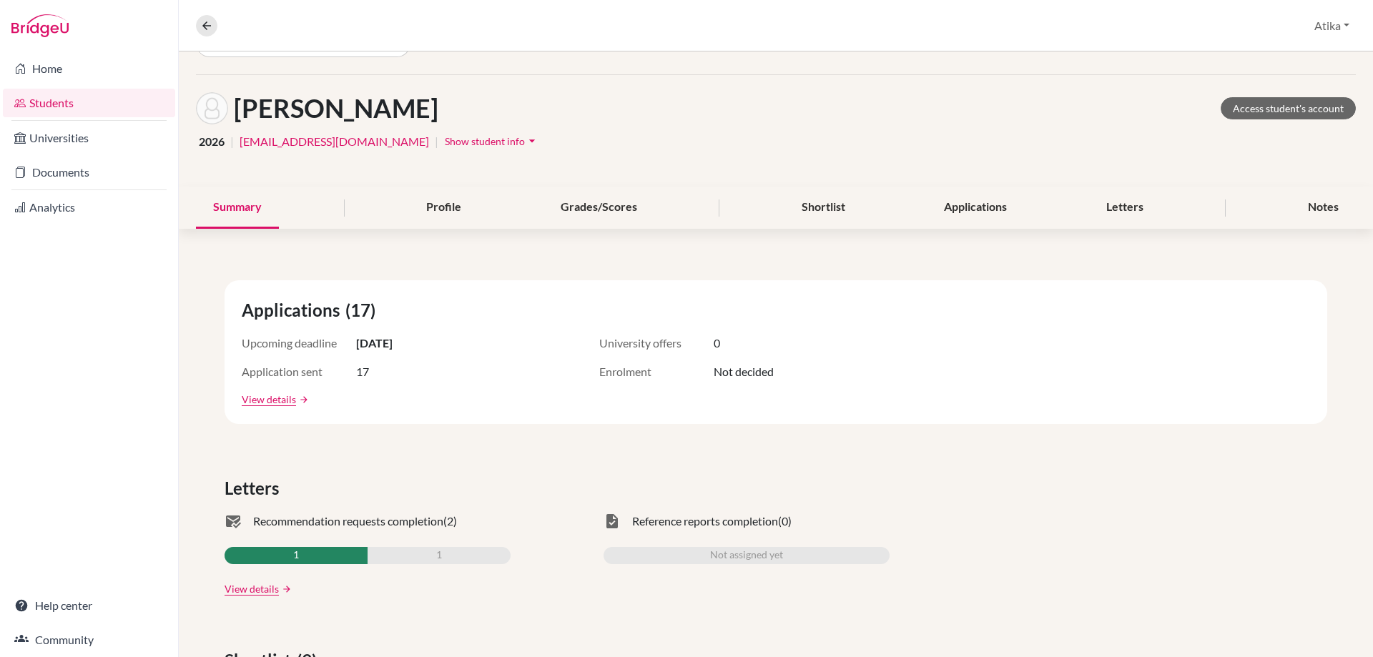
scroll to position [71, 0]
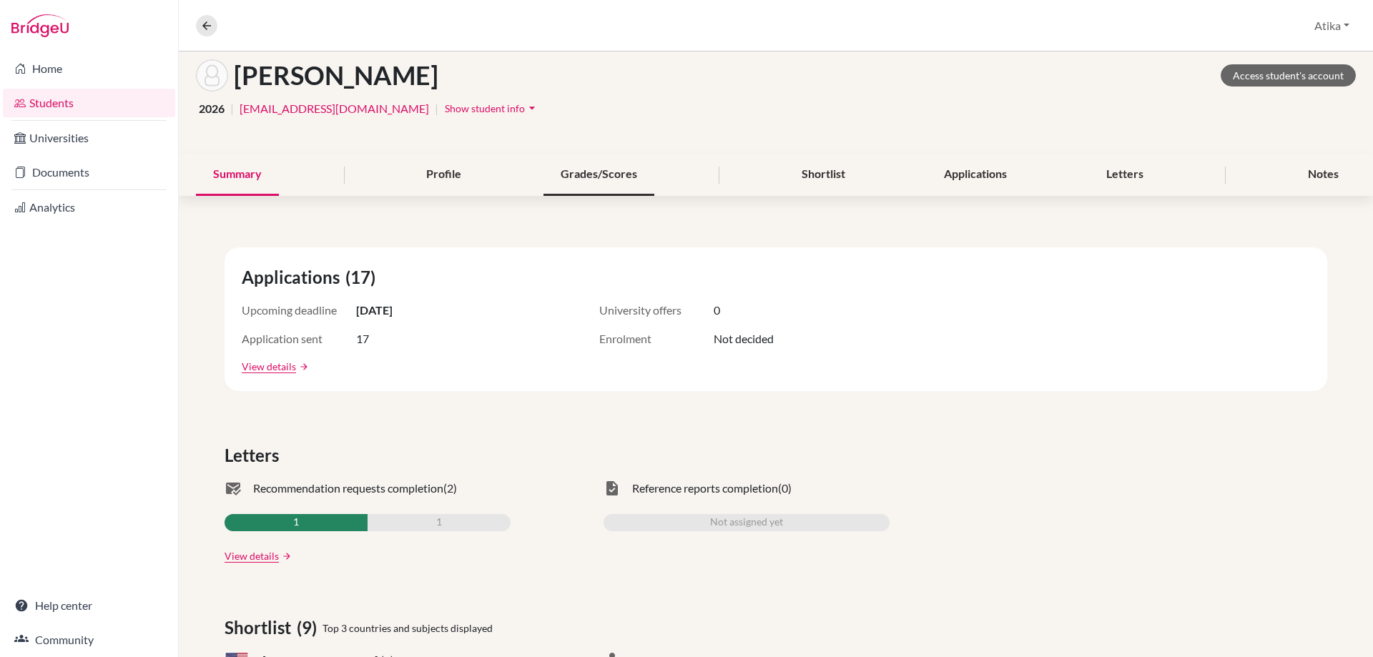
click at [597, 172] on div "Grades/Scores" at bounding box center [598, 175] width 111 height 42
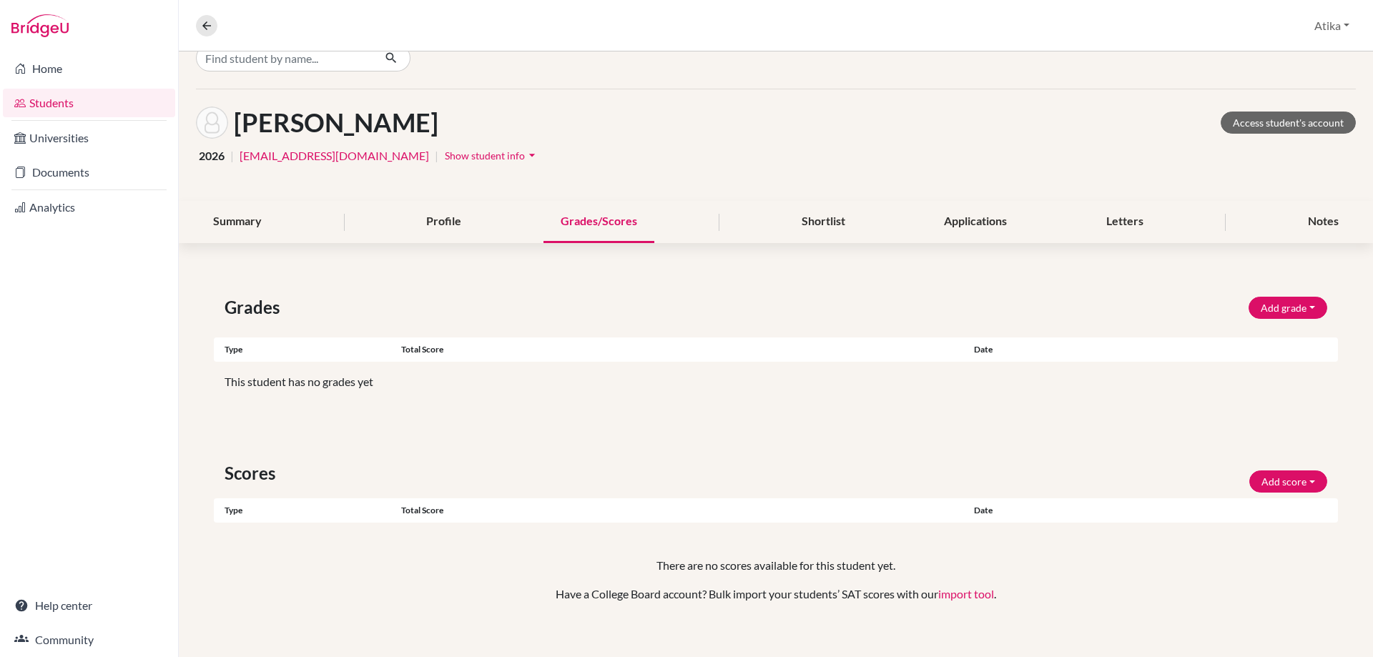
scroll to position [39, 0]
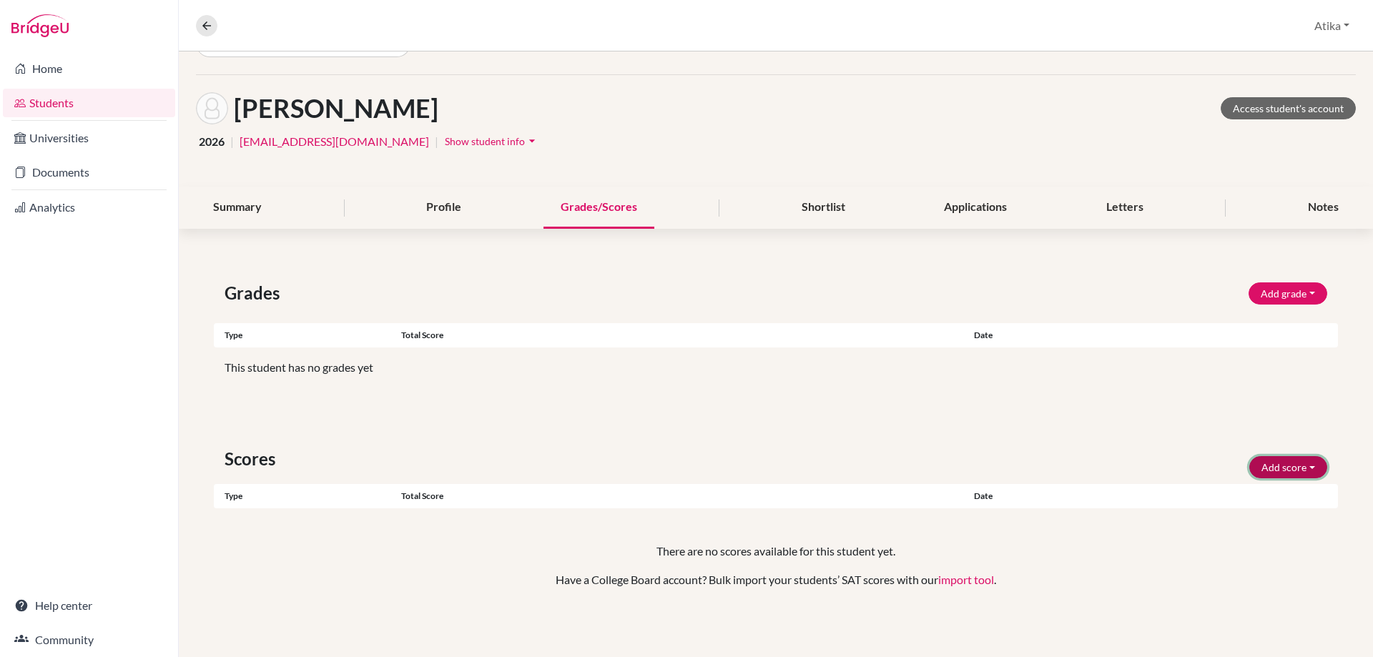
click at [1281, 467] on button "Add score" at bounding box center [1288, 467] width 78 height 22
click at [1242, 494] on button "SAT" at bounding box center [1268, 497] width 113 height 23
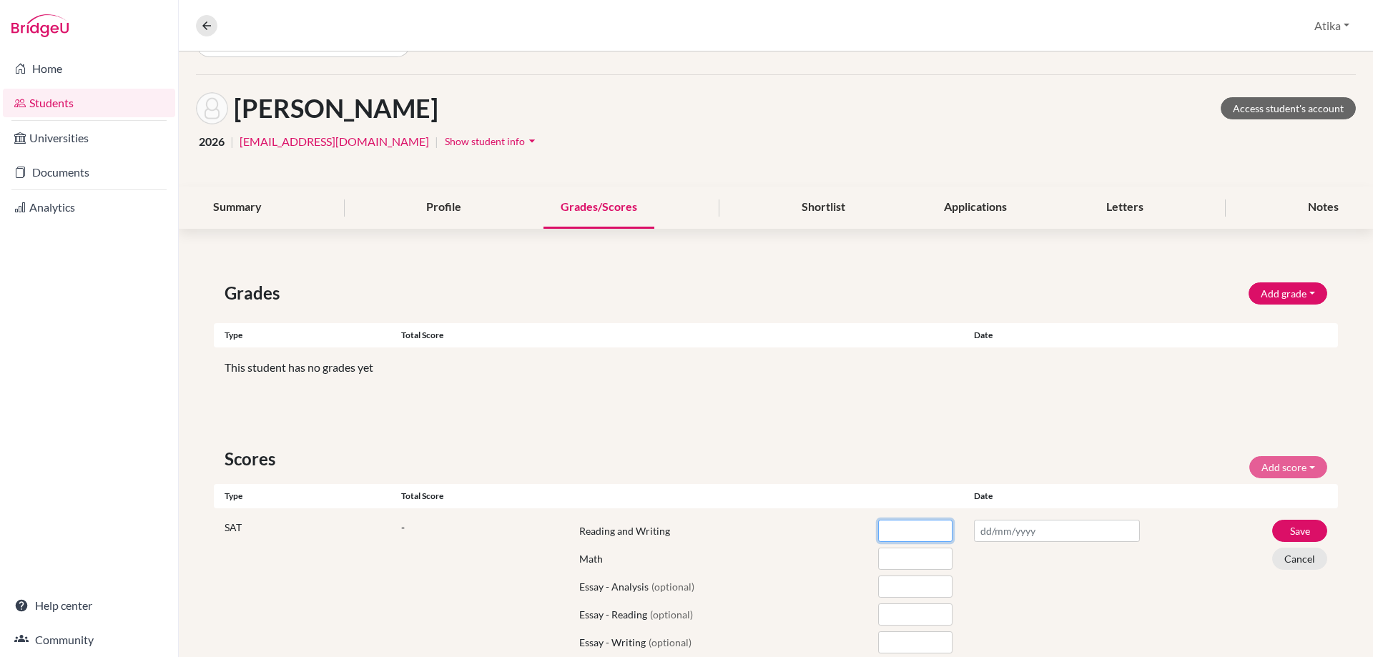
click at [901, 534] on input "number" at bounding box center [915, 531] width 74 height 22
type input "720"
click at [902, 550] on input "number" at bounding box center [915, 559] width 74 height 22
type input "740"
click at [994, 534] on input "text" at bounding box center [1057, 531] width 166 height 22
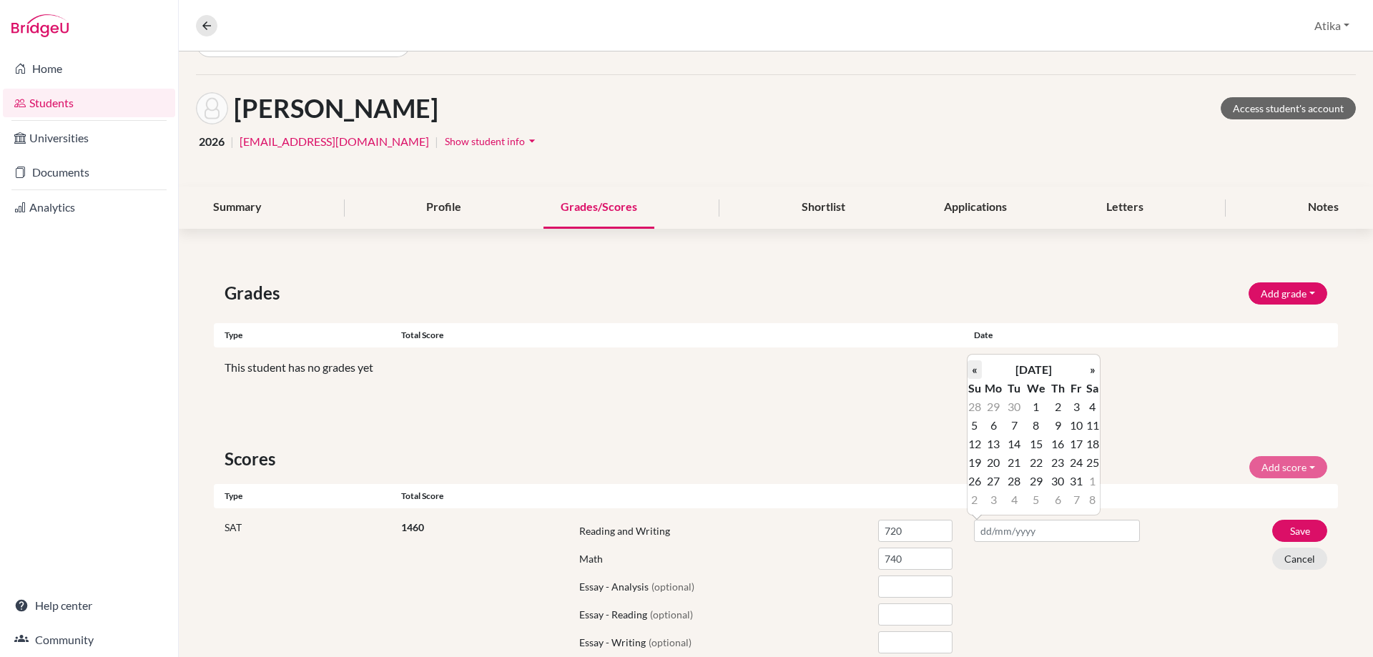
click at [973, 371] on th "«" at bounding box center [974, 369] width 14 height 19
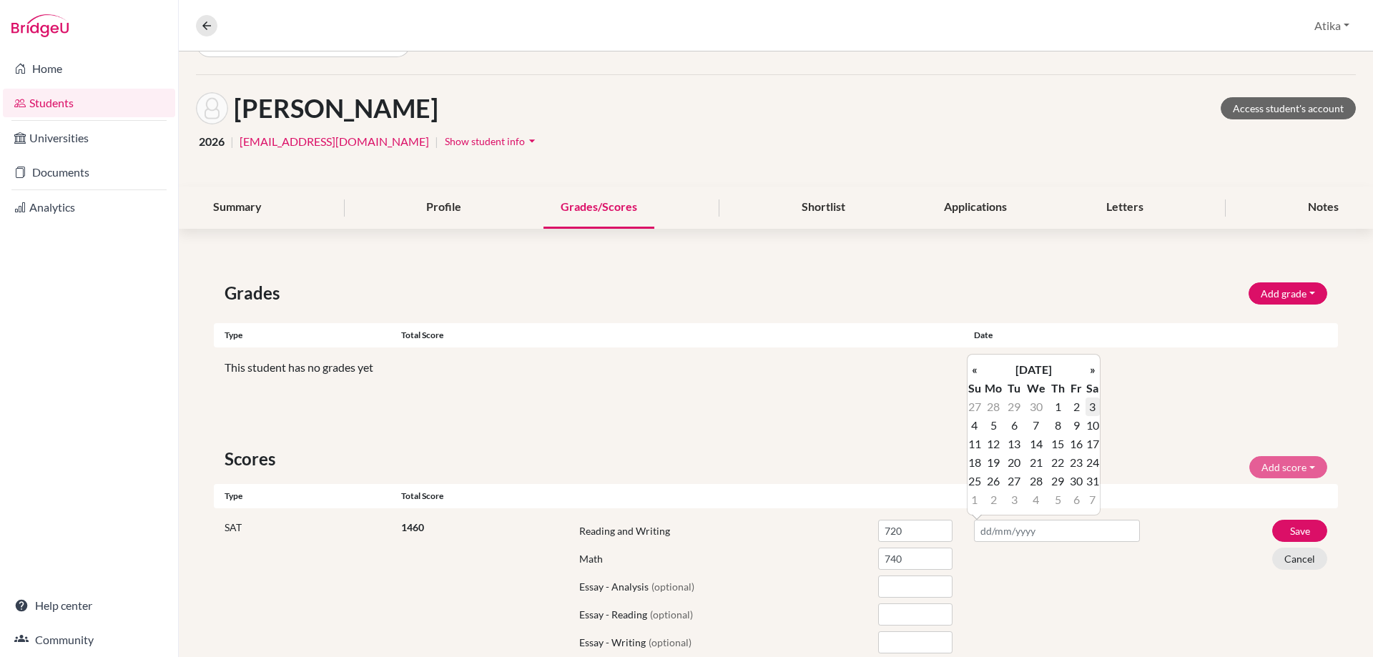
click at [1092, 406] on td "3" at bounding box center [1092, 407] width 14 height 19
type input "[DATE]"
click at [1278, 526] on button "Save" at bounding box center [1299, 531] width 55 height 22
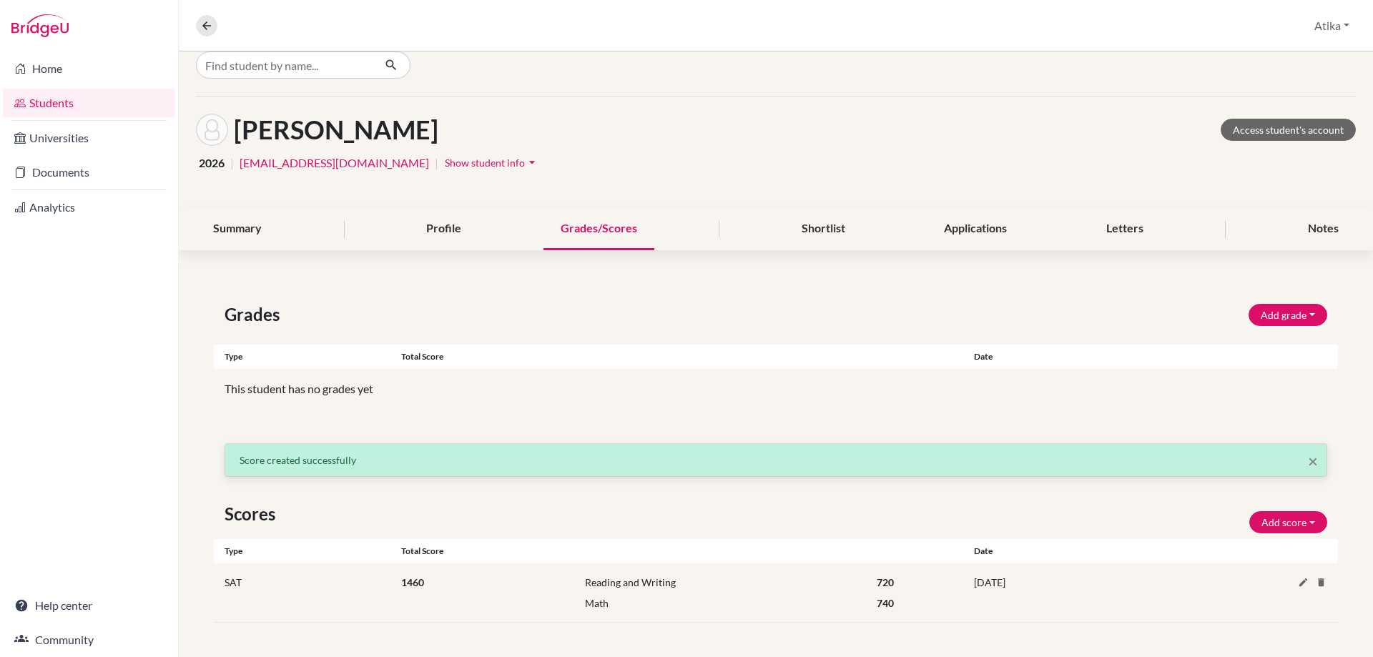
scroll to position [17, 0]
click at [267, 69] on input "Find student by name..." at bounding box center [284, 64] width 177 height 27
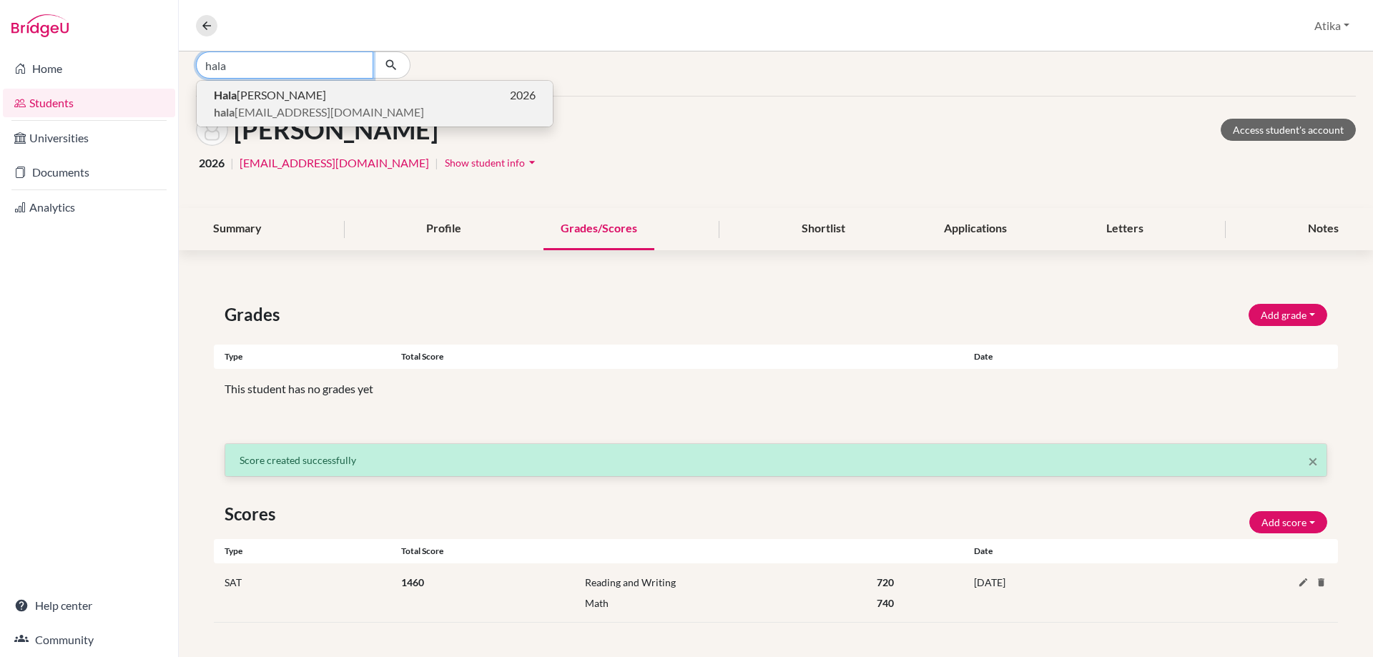
type input "hala"
click at [272, 109] on span "hala [EMAIL_ADDRESS][DOMAIN_NAME]" at bounding box center [319, 112] width 210 height 17
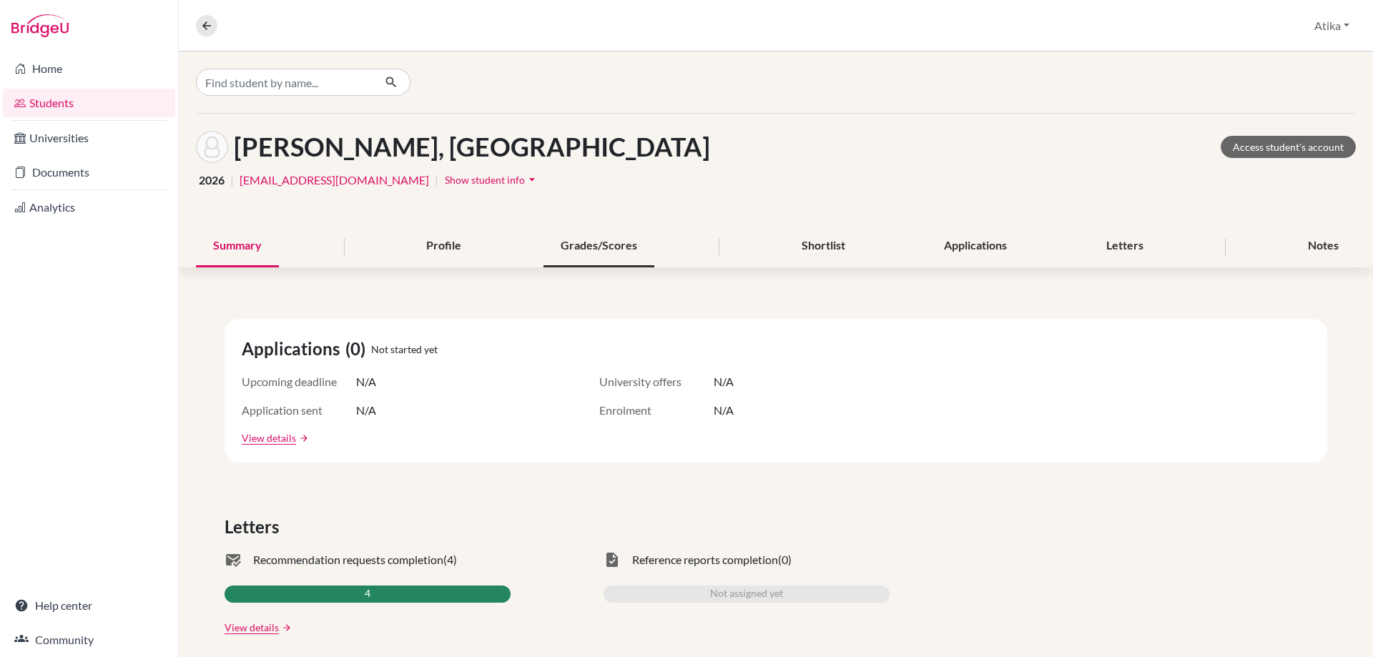
click at [601, 247] on div "Grades/Scores" at bounding box center [598, 246] width 111 height 42
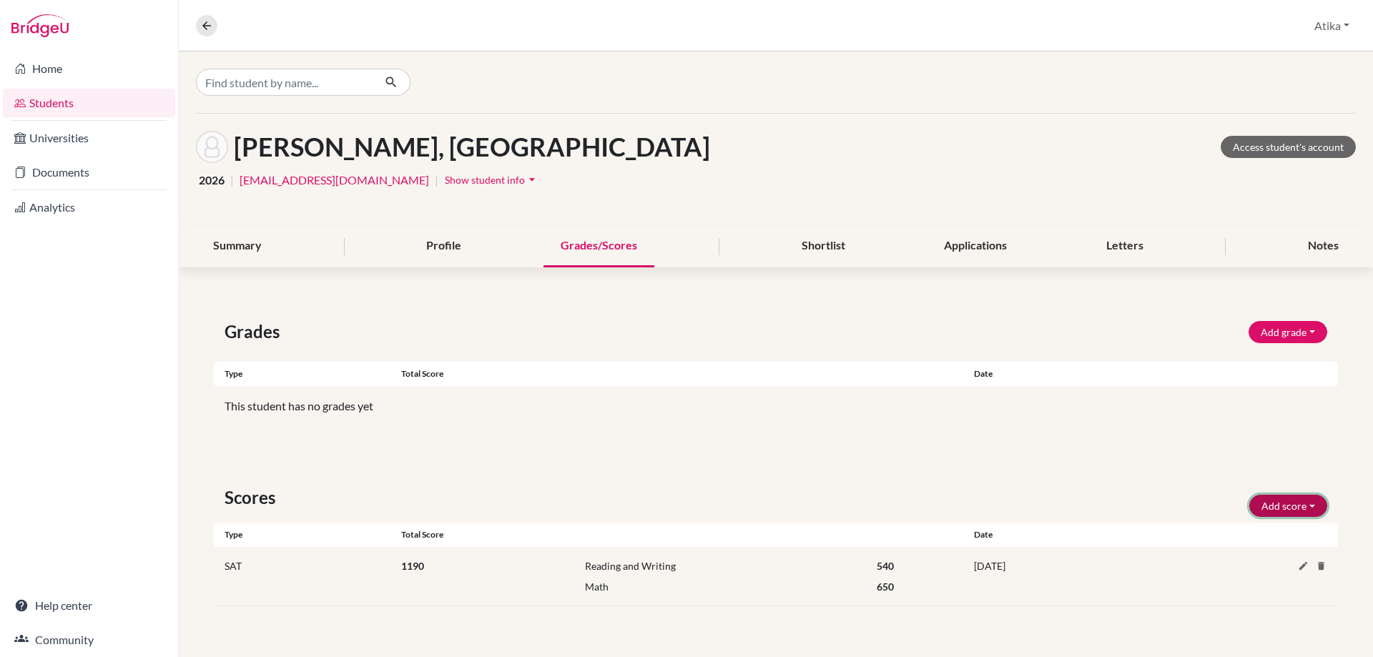
click at [1305, 505] on button "Add score" at bounding box center [1288, 506] width 78 height 22
click at [1247, 537] on button "SAT" at bounding box center [1268, 536] width 113 height 23
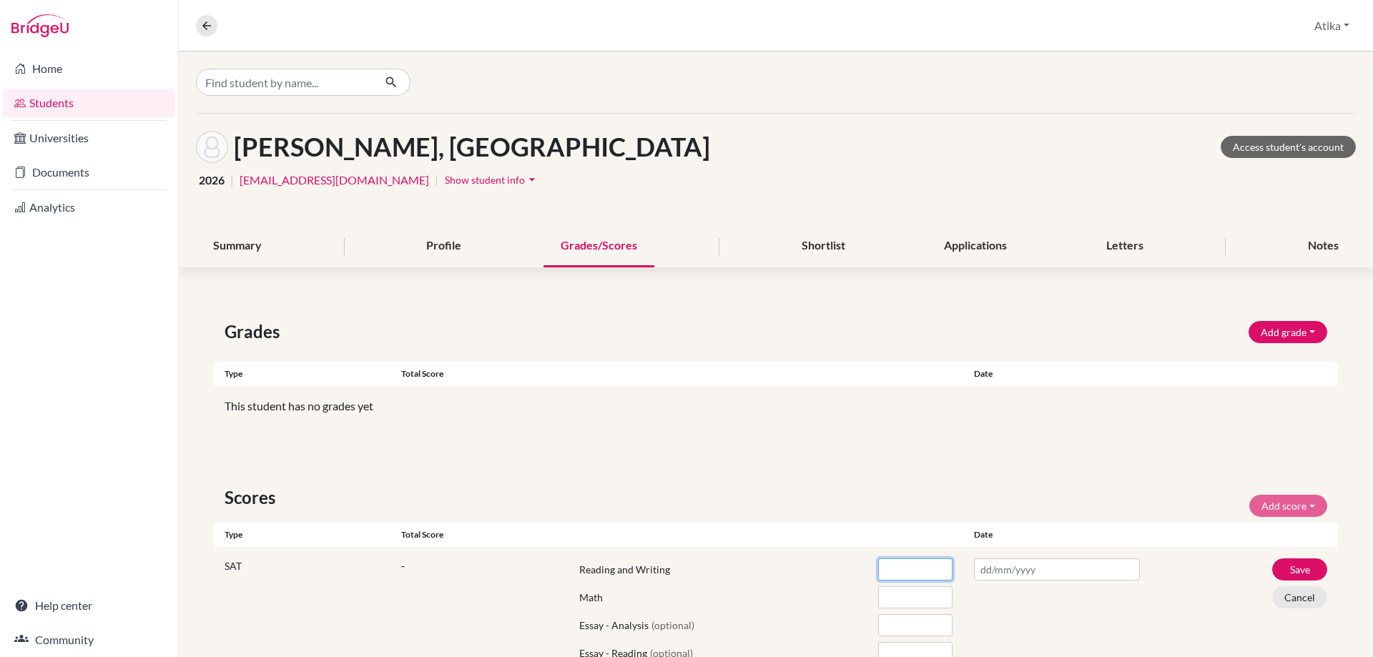
click at [904, 575] on input "number" at bounding box center [915, 569] width 74 height 22
type input "590"
click at [889, 593] on input "number" at bounding box center [915, 597] width 74 height 22
type input "600"
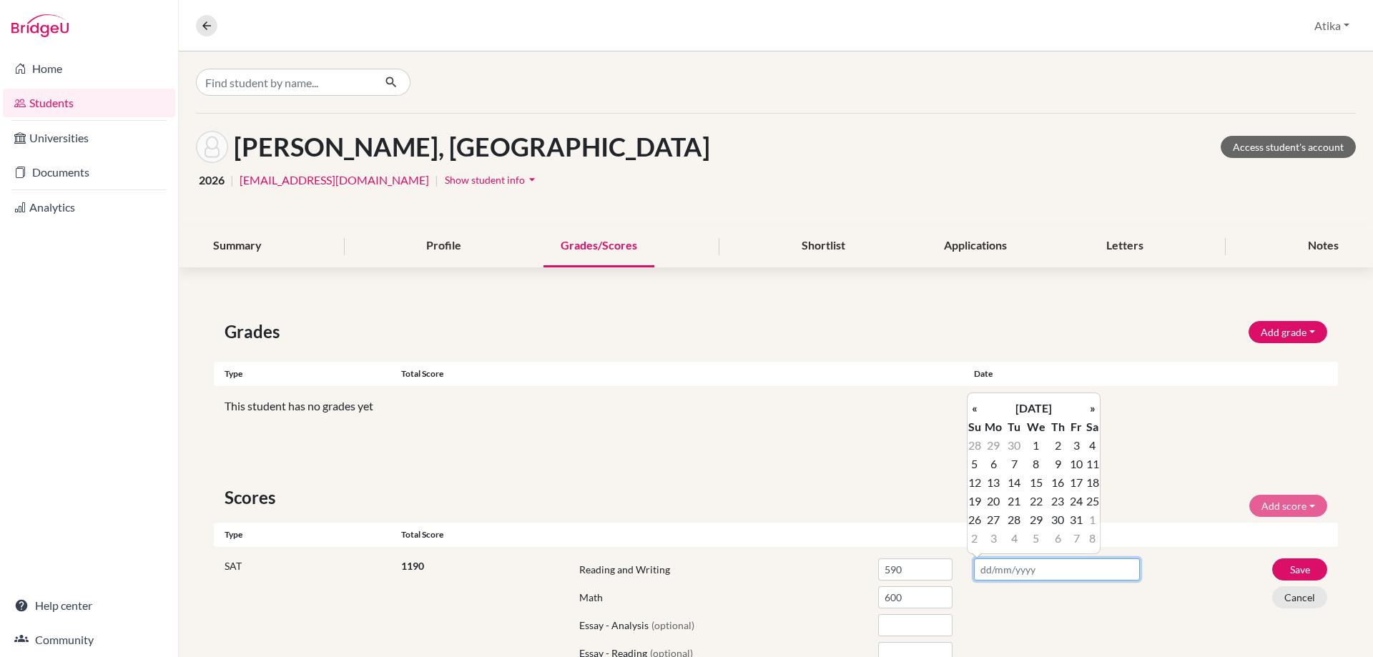
click at [1047, 572] on input "text" at bounding box center [1057, 569] width 166 height 22
click at [977, 412] on th "«" at bounding box center [974, 408] width 14 height 19
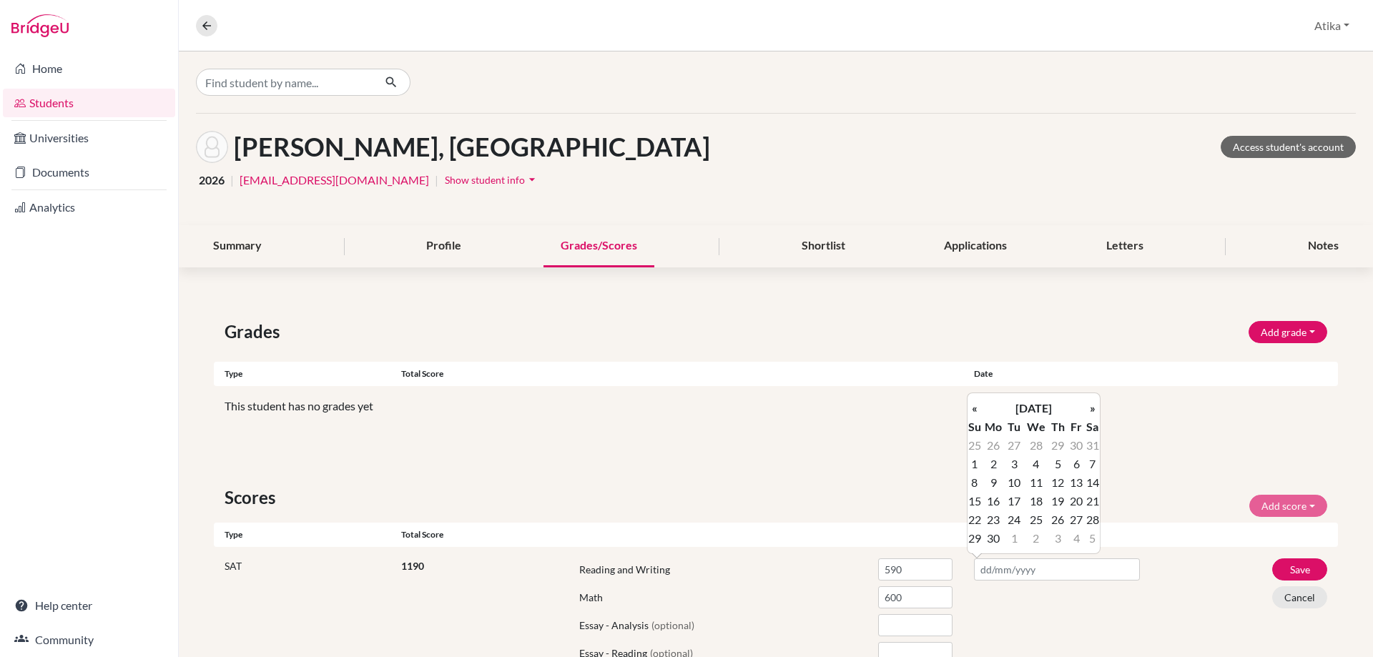
click at [977, 412] on th "«" at bounding box center [974, 408] width 14 height 19
click at [1093, 445] on td "3" at bounding box center [1092, 445] width 14 height 19
type input "[DATE]"
click at [1285, 566] on button "Save" at bounding box center [1299, 569] width 55 height 22
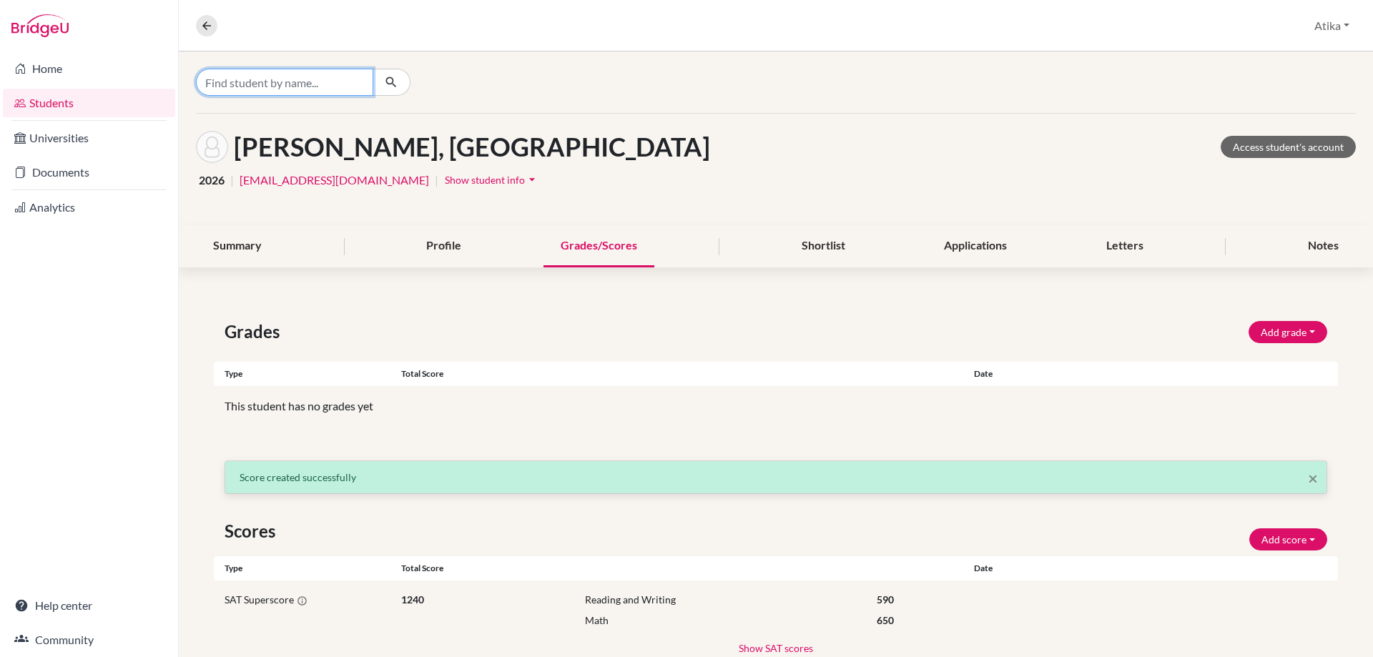
click at [267, 80] on input "Find student by name..." at bounding box center [284, 82] width 177 height 27
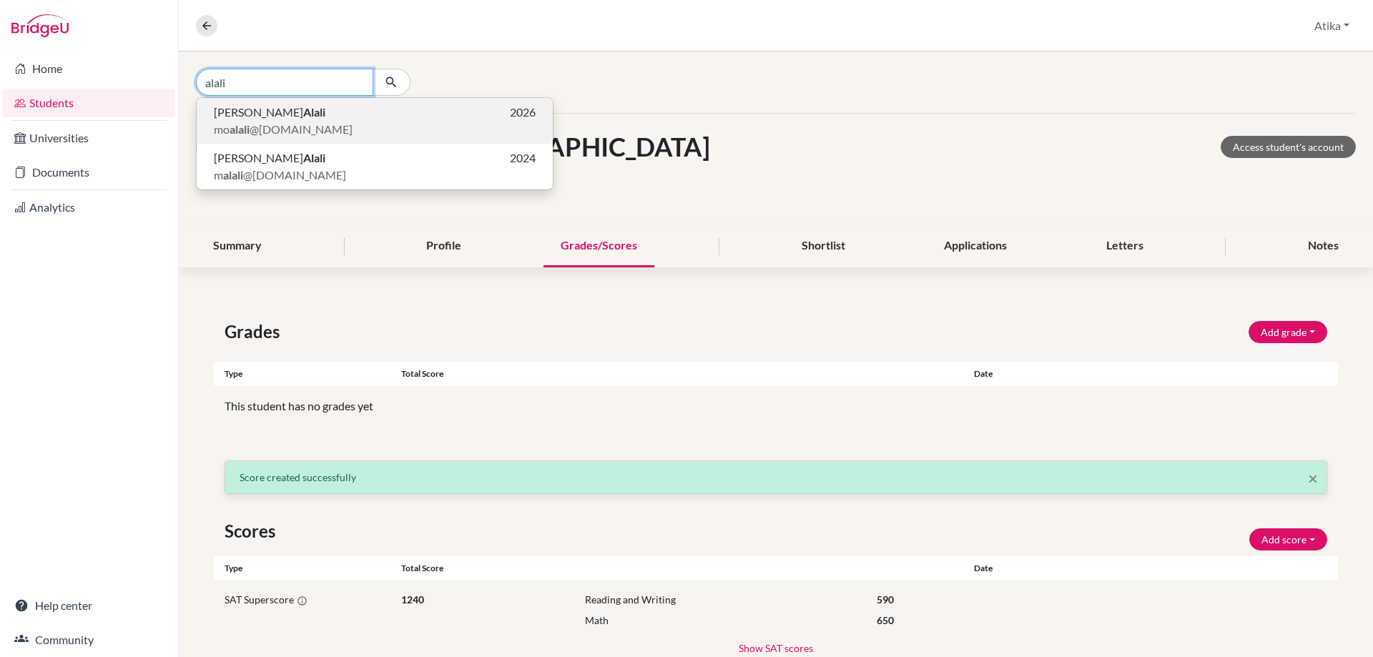
type input "alali"
click at [286, 126] on span "mo alali @[DOMAIN_NAME]" at bounding box center [283, 129] width 139 height 17
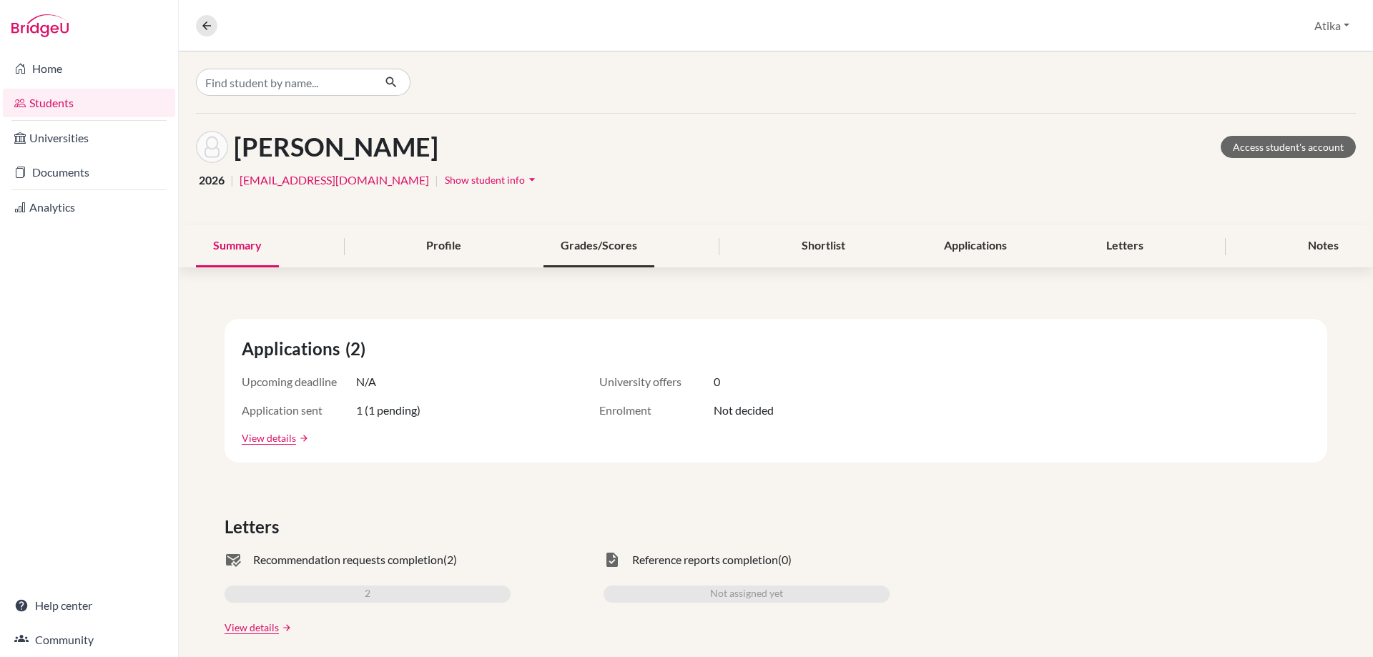
click at [610, 256] on div "Grades/Scores" at bounding box center [598, 246] width 111 height 42
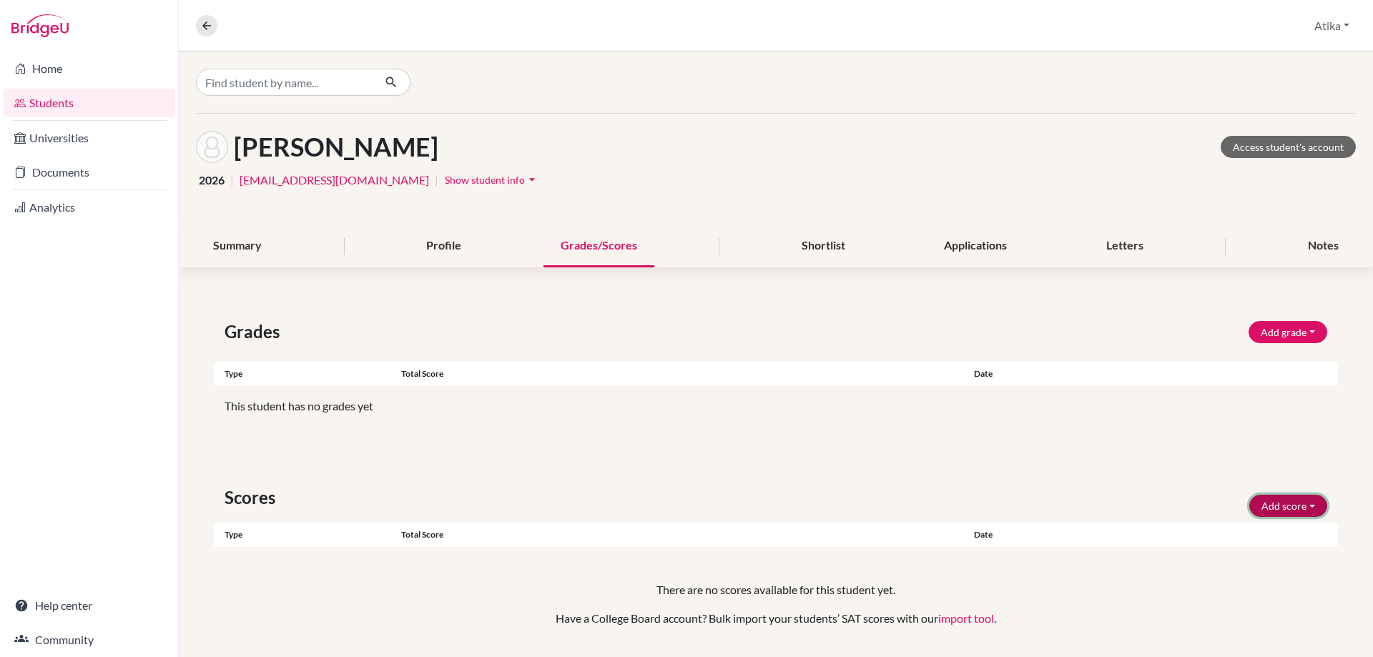
click at [1280, 509] on button "Add score" at bounding box center [1288, 506] width 78 height 22
click at [1244, 537] on button "SAT" at bounding box center [1268, 536] width 113 height 23
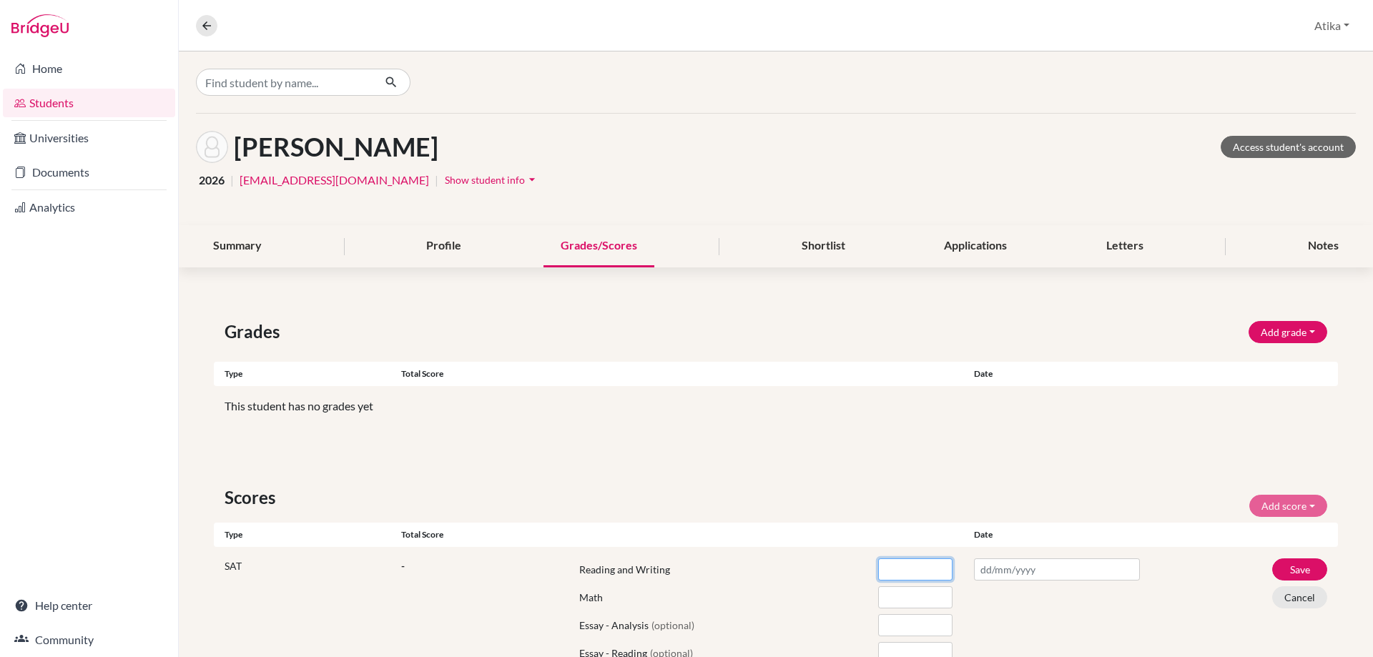
click at [889, 572] on input "number" at bounding box center [915, 569] width 74 height 22
type input "690"
click at [896, 599] on input "number" at bounding box center [915, 597] width 74 height 22
type input "520"
click at [1002, 567] on input "text" at bounding box center [1057, 569] width 166 height 22
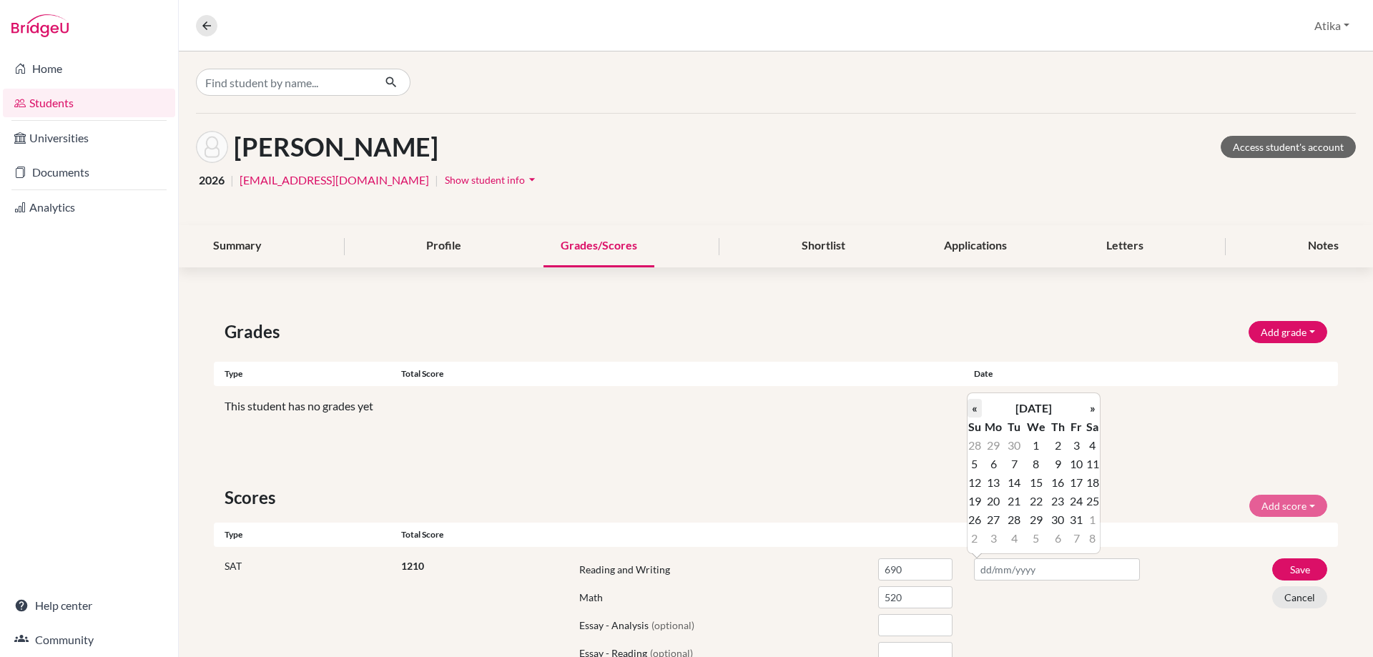
click at [974, 407] on th "«" at bounding box center [974, 408] width 14 height 19
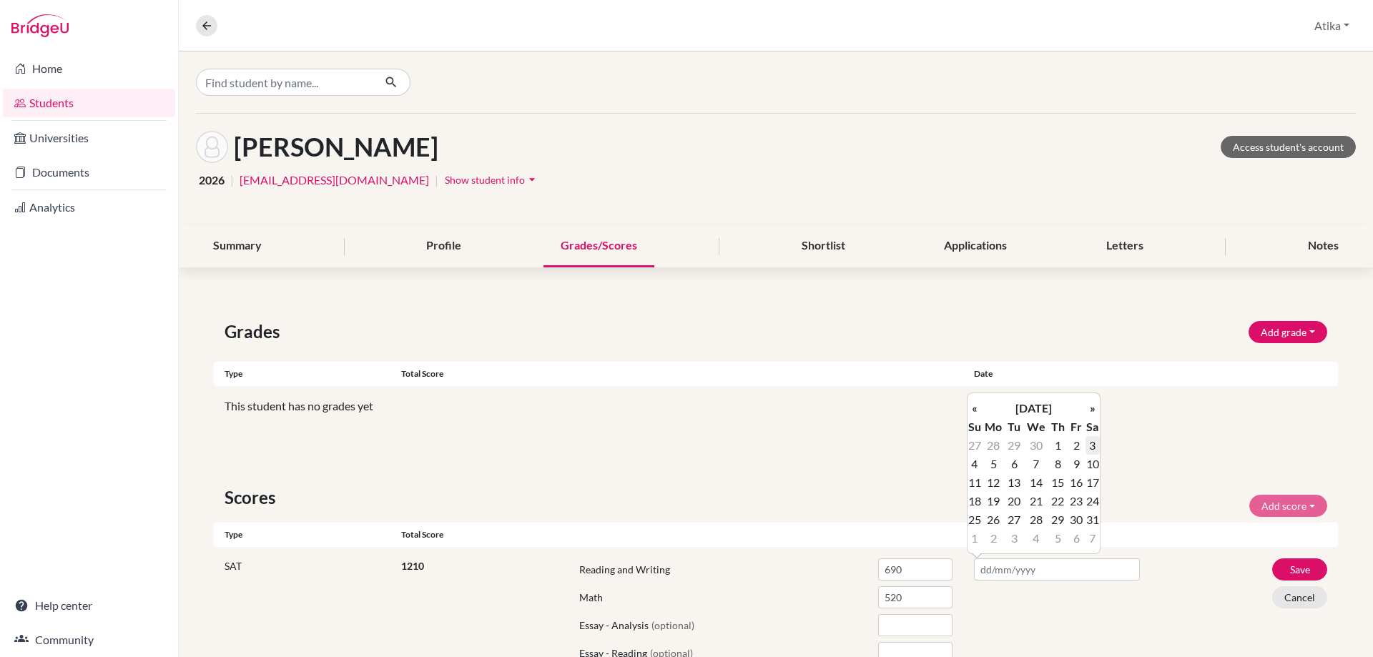
click at [1094, 442] on td "3" at bounding box center [1092, 445] width 14 height 19
type input "[DATE]"
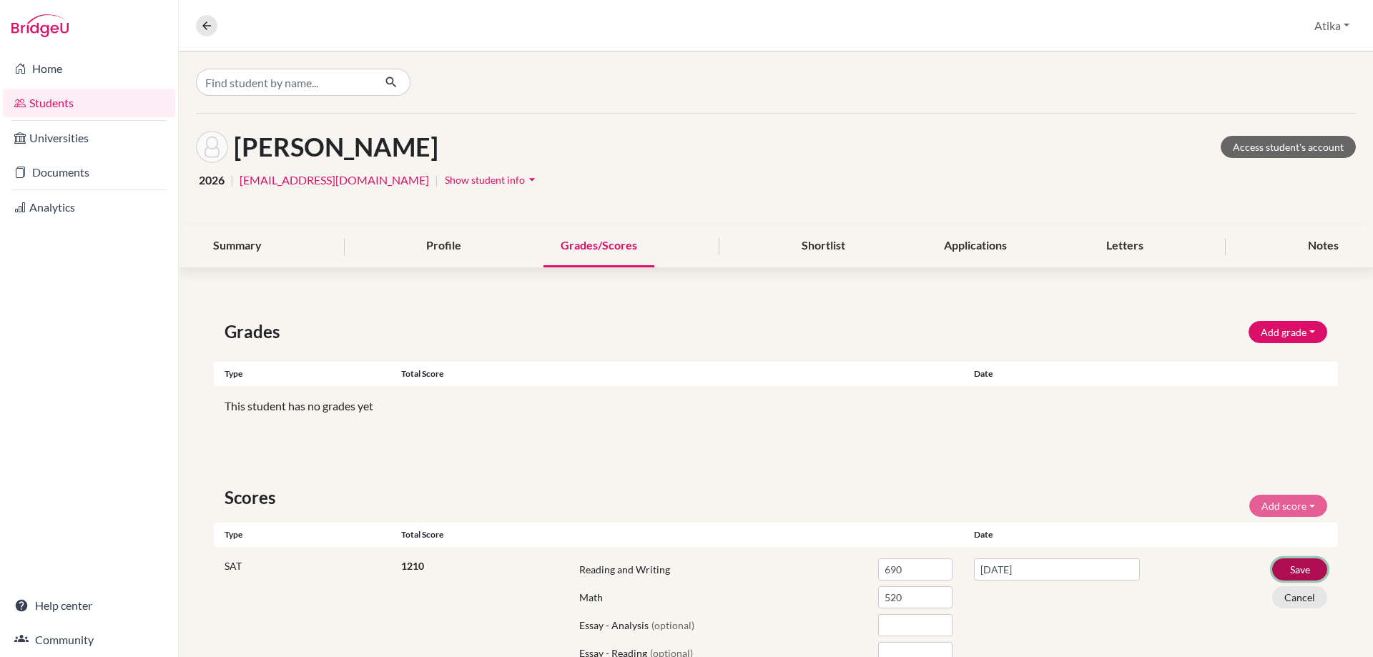
click at [1298, 571] on button "Save" at bounding box center [1299, 569] width 55 height 22
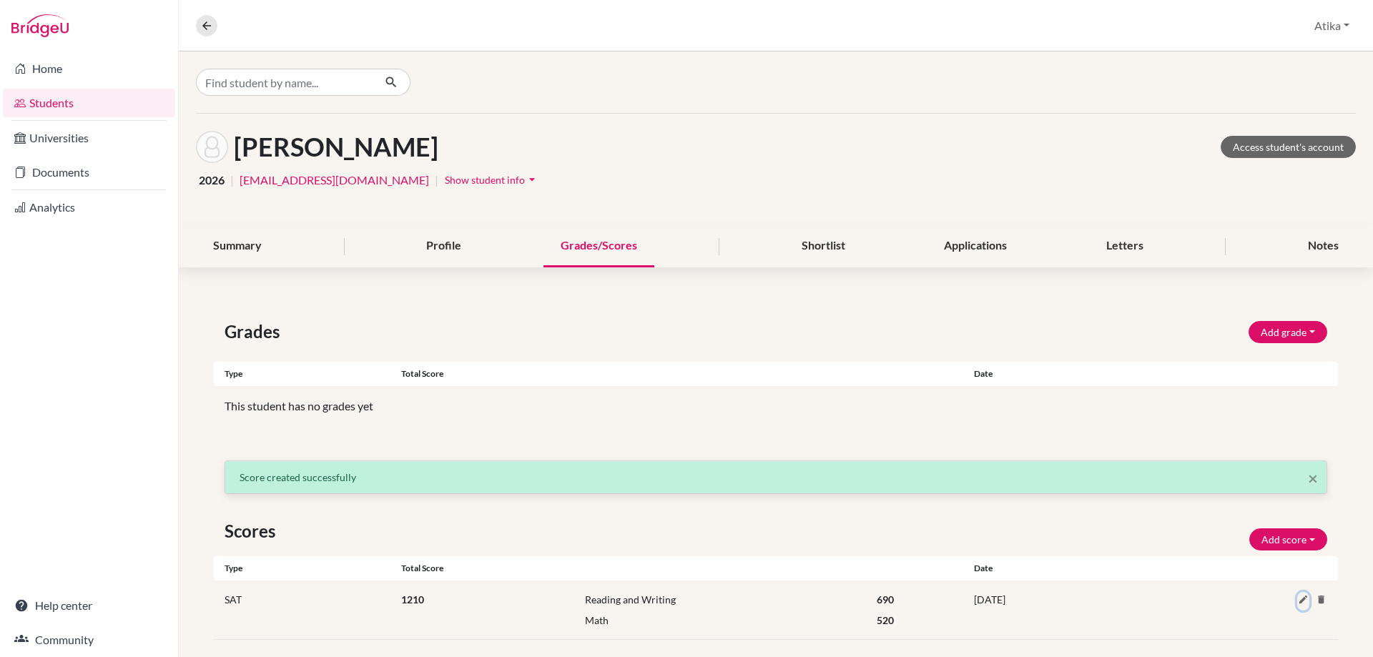
click at [1298, 597] on icon at bounding box center [1303, 599] width 11 height 11
click at [889, 605] on input "690" at bounding box center [915, 603] width 74 height 22
type input "620"
click at [887, 633] on input "520" at bounding box center [915, 631] width 74 height 22
type input "590"
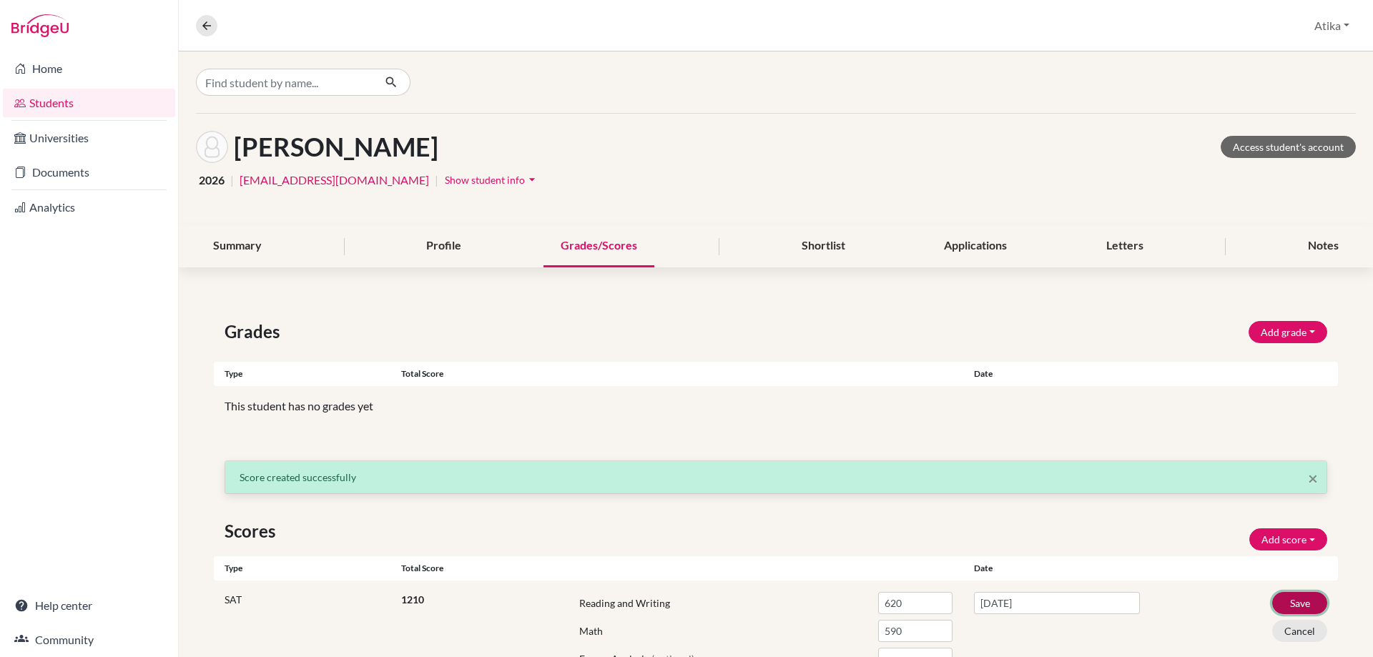
click at [1290, 601] on button "Save" at bounding box center [1299, 603] width 55 height 22
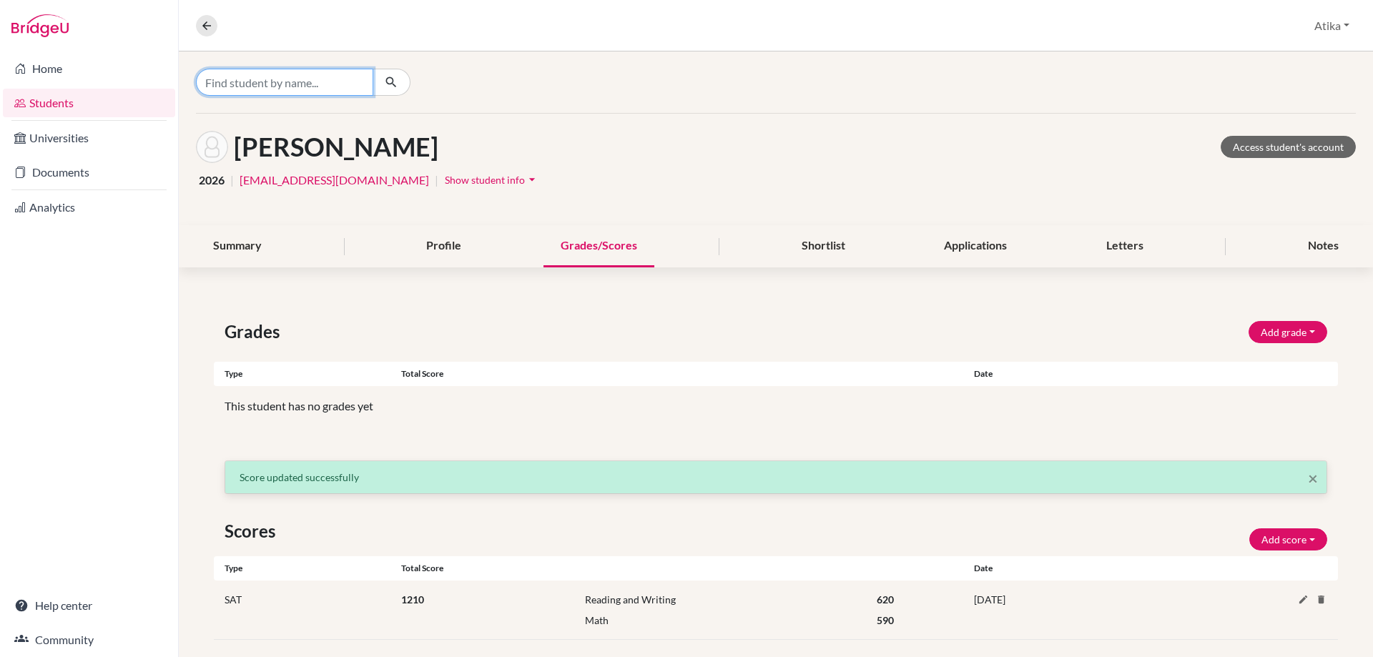
click at [266, 87] on input "Find student by name..." at bounding box center [284, 82] width 177 height 27
type input "s"
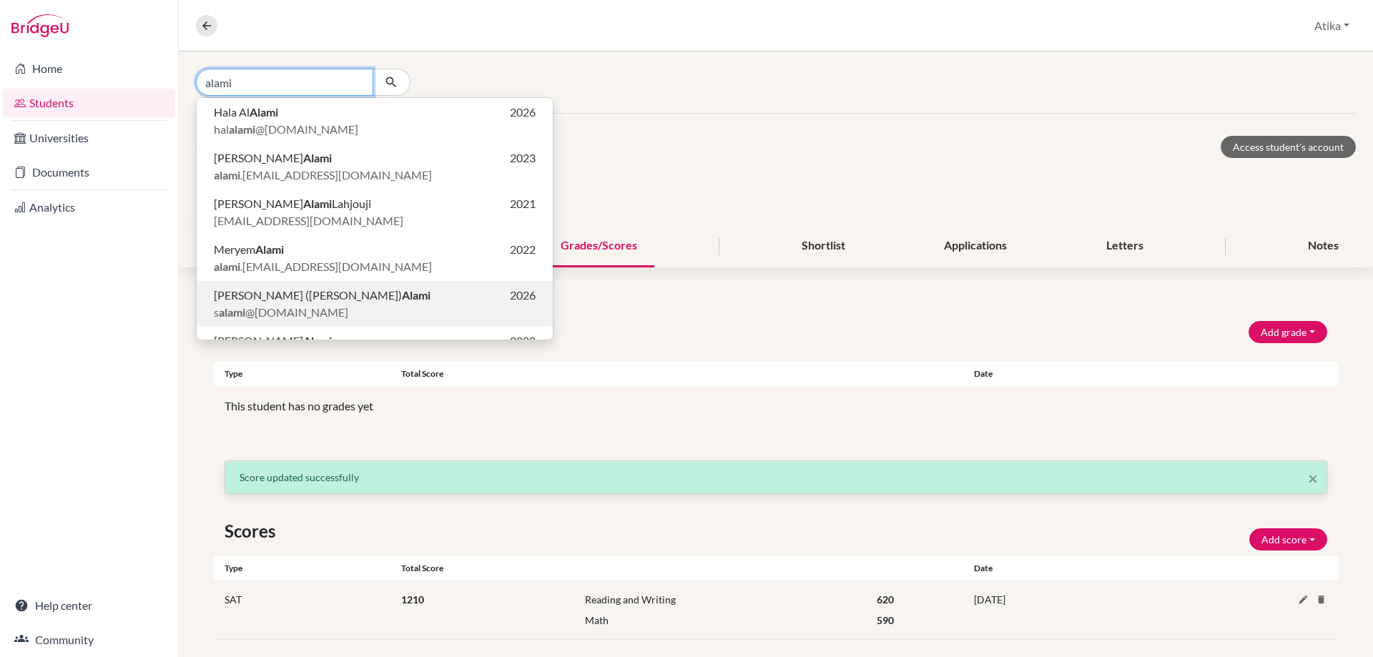
type input "alami"
click at [305, 297] on span "[PERSON_NAME] ([PERSON_NAME]) [PERSON_NAME]" at bounding box center [322, 295] width 217 height 17
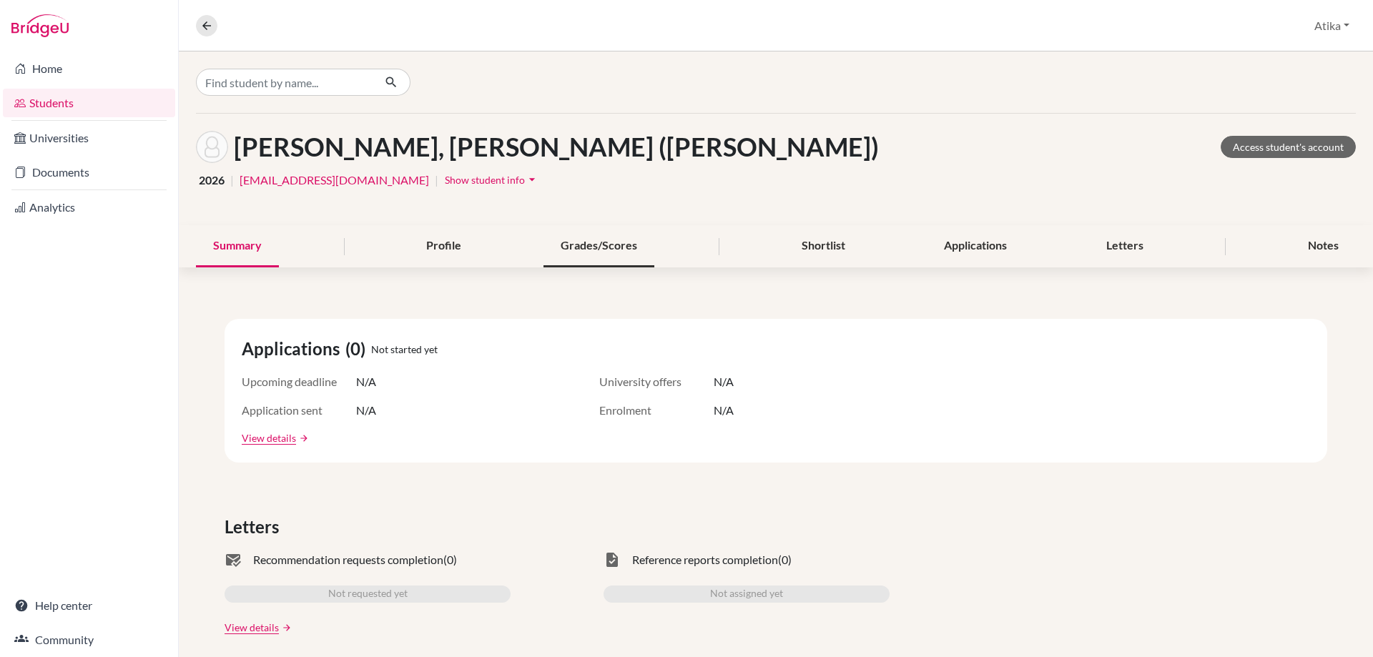
click at [599, 243] on div "Grades/Scores" at bounding box center [598, 246] width 111 height 42
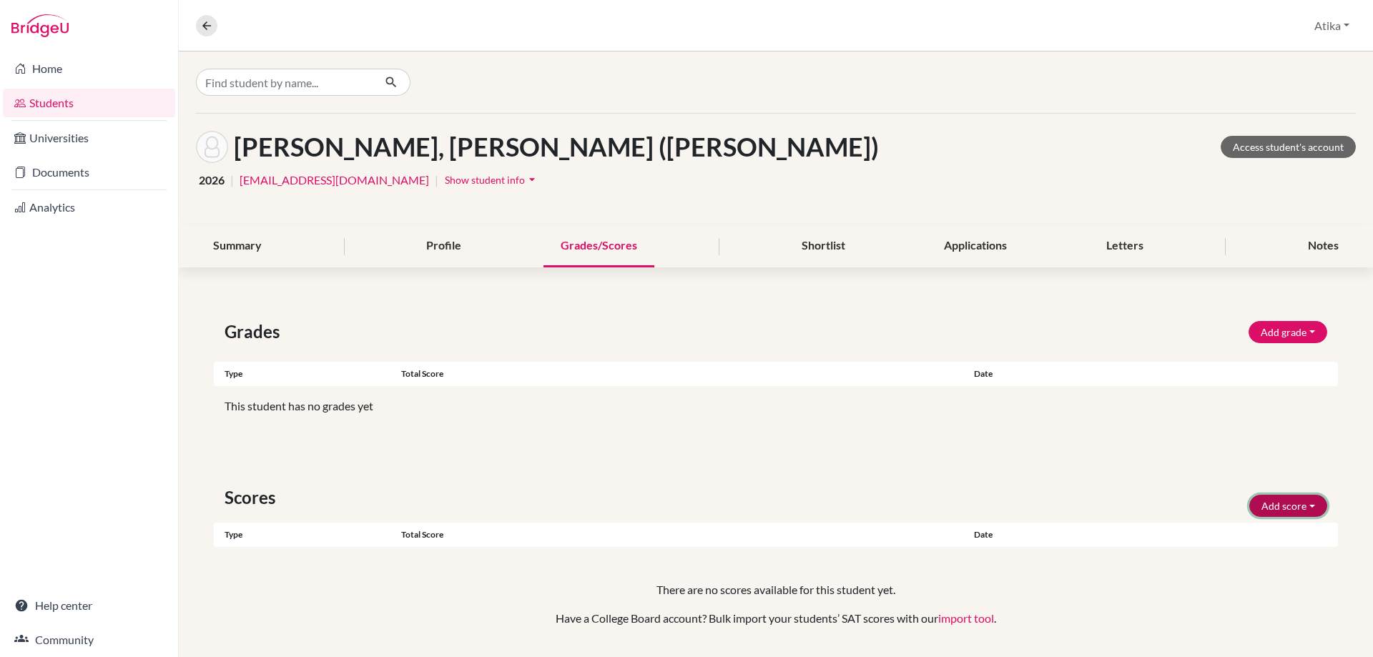
click at [1276, 506] on button "Add score" at bounding box center [1288, 506] width 78 height 22
click at [1225, 529] on button "SAT" at bounding box center [1268, 536] width 113 height 23
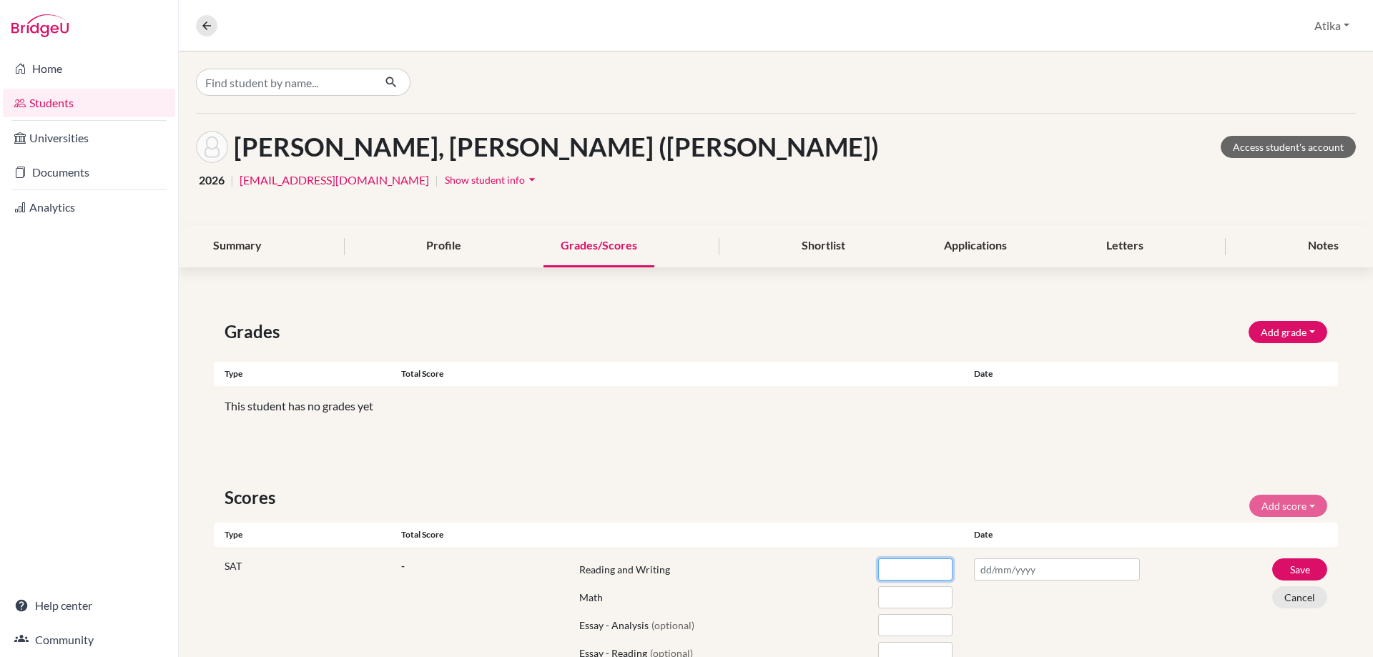
click at [893, 571] on input "number" at bounding box center [915, 569] width 74 height 22
type input "550"
click at [880, 590] on input "number" at bounding box center [915, 597] width 74 height 22
type input "430"
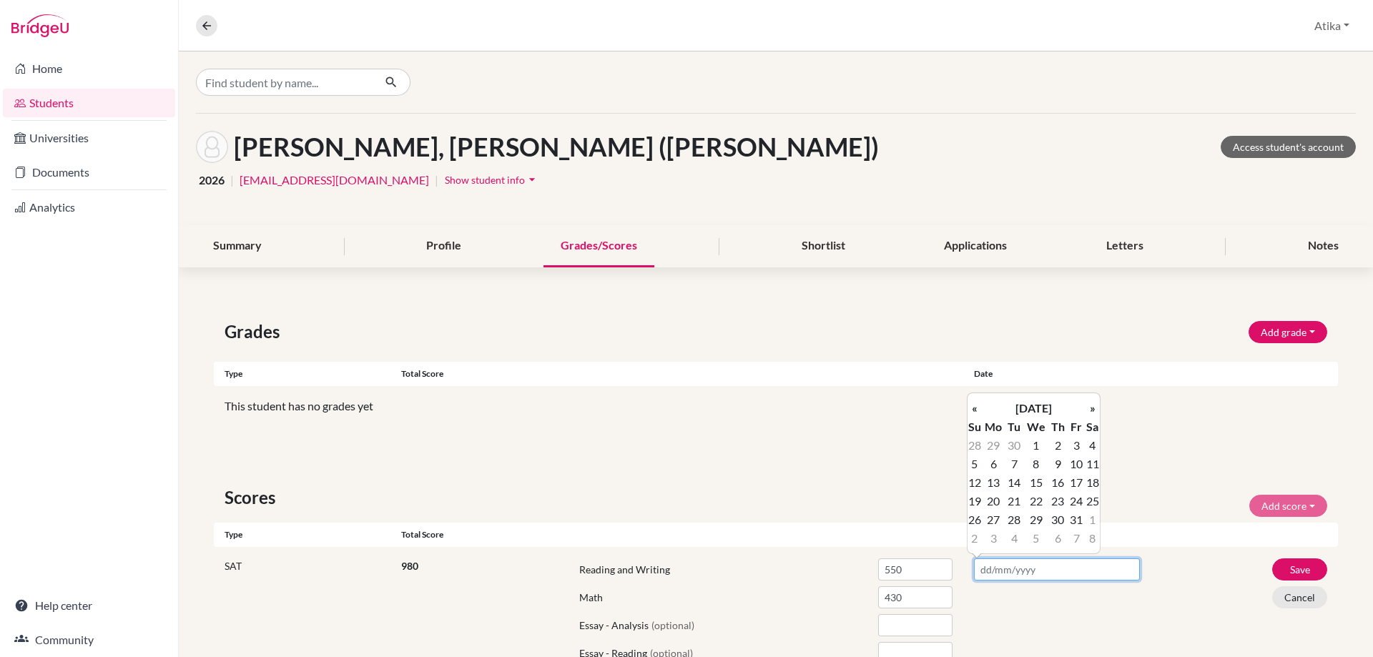
click at [1013, 572] on input "text" at bounding box center [1057, 569] width 166 height 22
click at [974, 409] on th "«" at bounding box center [974, 408] width 14 height 19
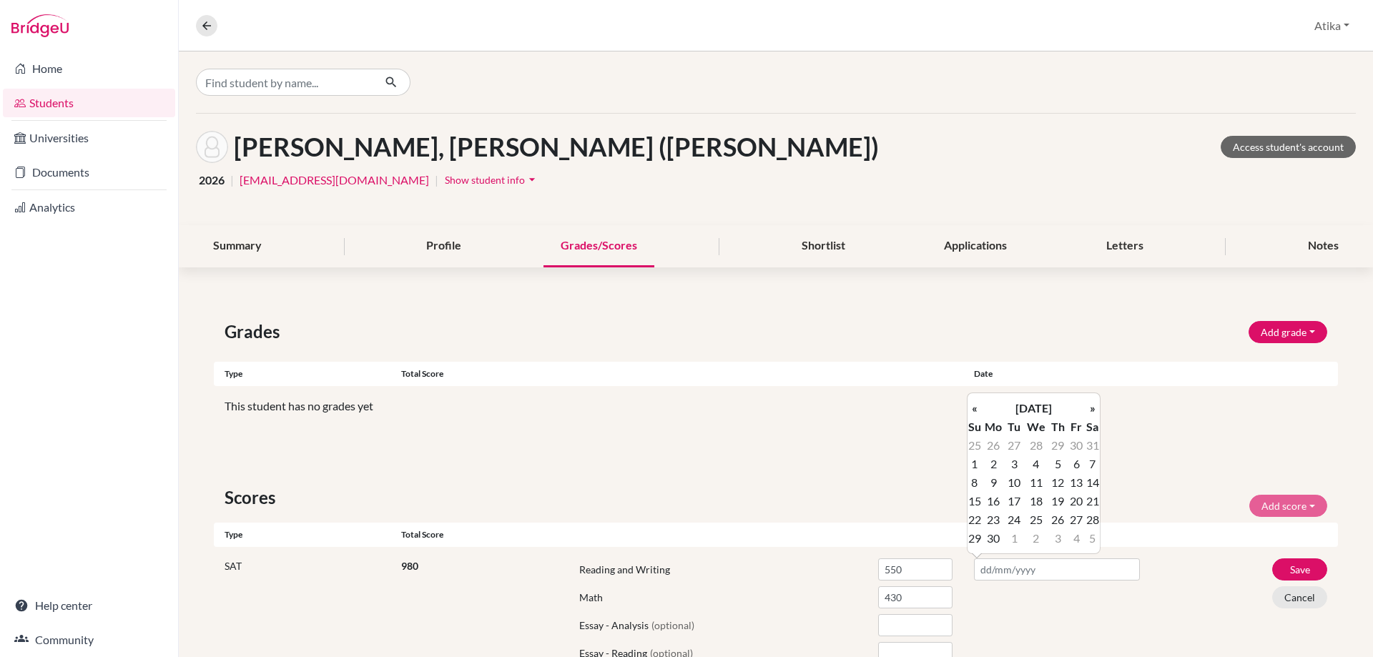
click at [974, 409] on th "«" at bounding box center [974, 408] width 14 height 19
click at [1091, 442] on td "3" at bounding box center [1092, 445] width 14 height 19
type input "[DATE]"
click at [1288, 564] on button "Save" at bounding box center [1299, 569] width 55 height 22
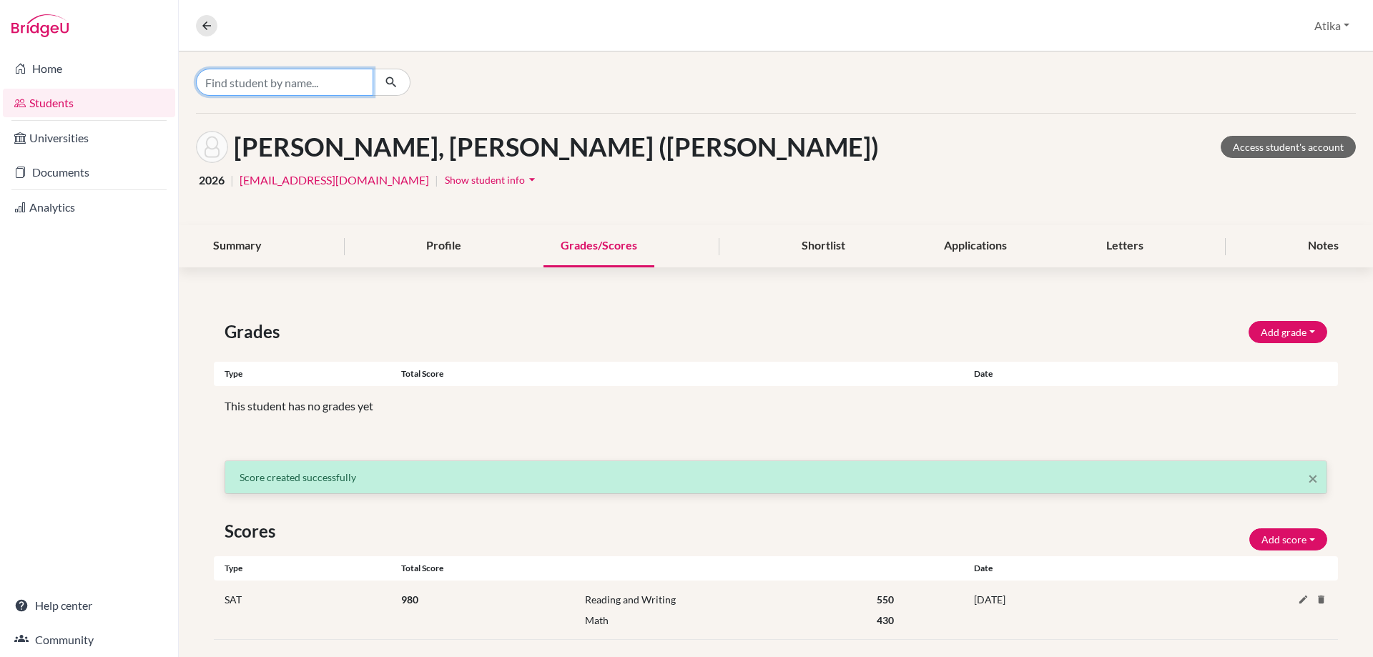
click at [297, 86] on input "Find student by name..." at bounding box center [284, 82] width 177 height 27
type input "max"
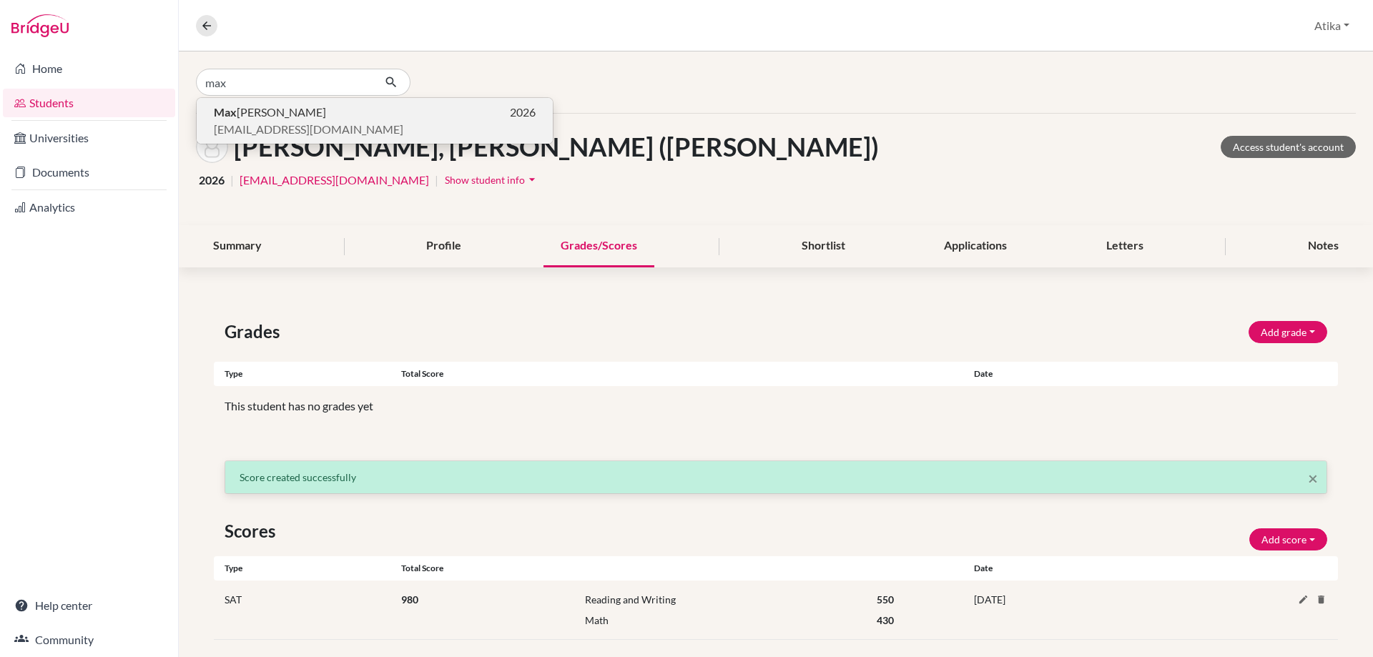
click at [250, 112] on span "[PERSON_NAME]" at bounding box center [270, 112] width 112 height 17
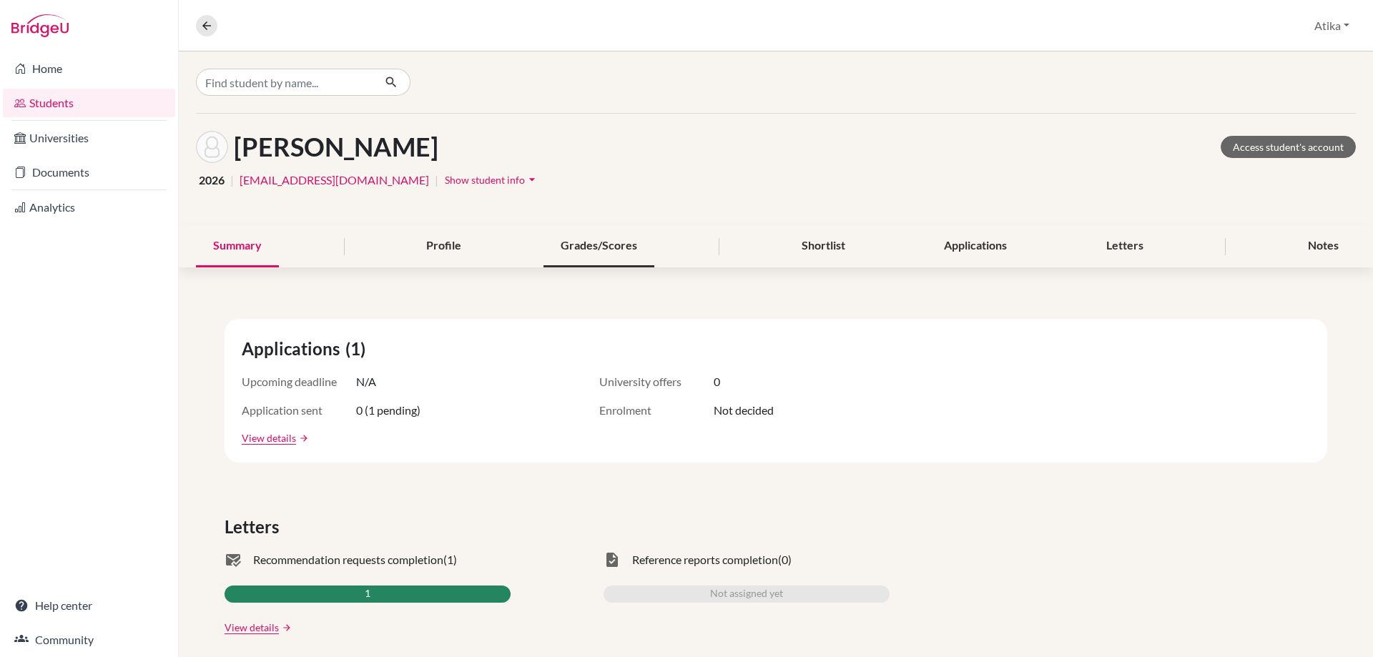
click at [605, 247] on div "Grades/Scores" at bounding box center [598, 246] width 111 height 42
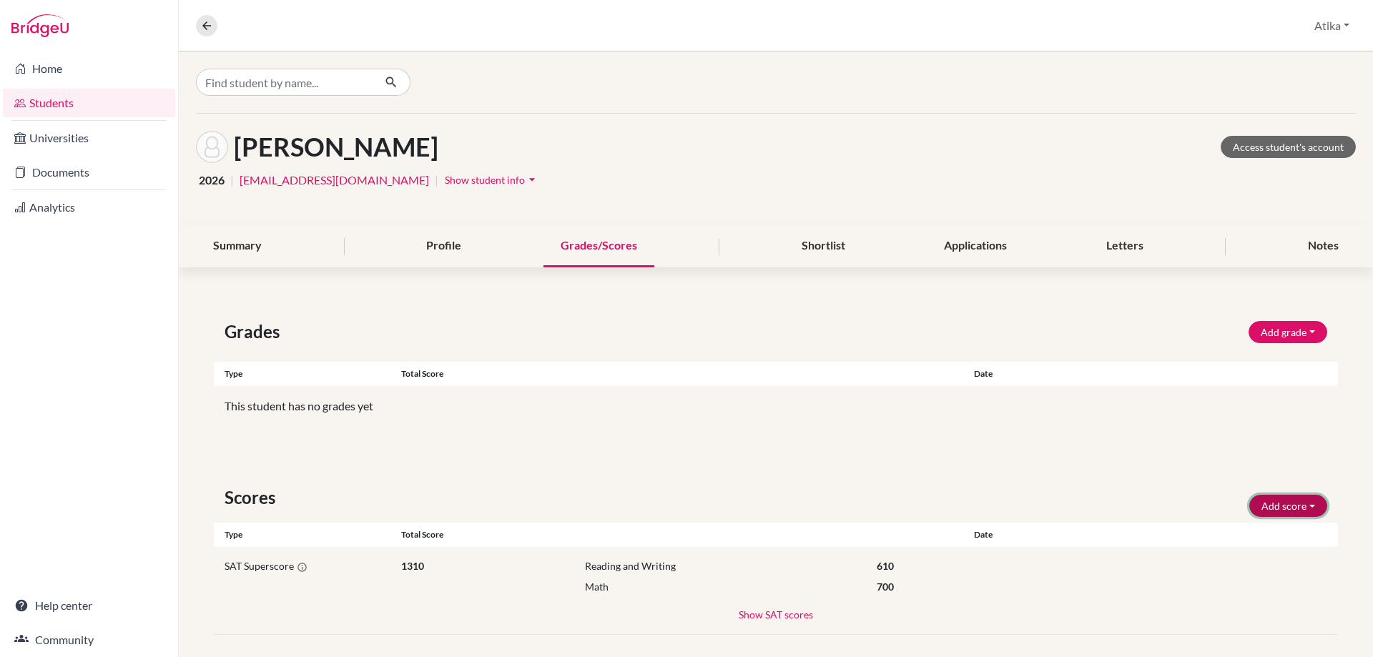
click at [1279, 509] on button "Add score" at bounding box center [1288, 506] width 78 height 22
click at [1240, 535] on button "SAT" at bounding box center [1268, 536] width 113 height 23
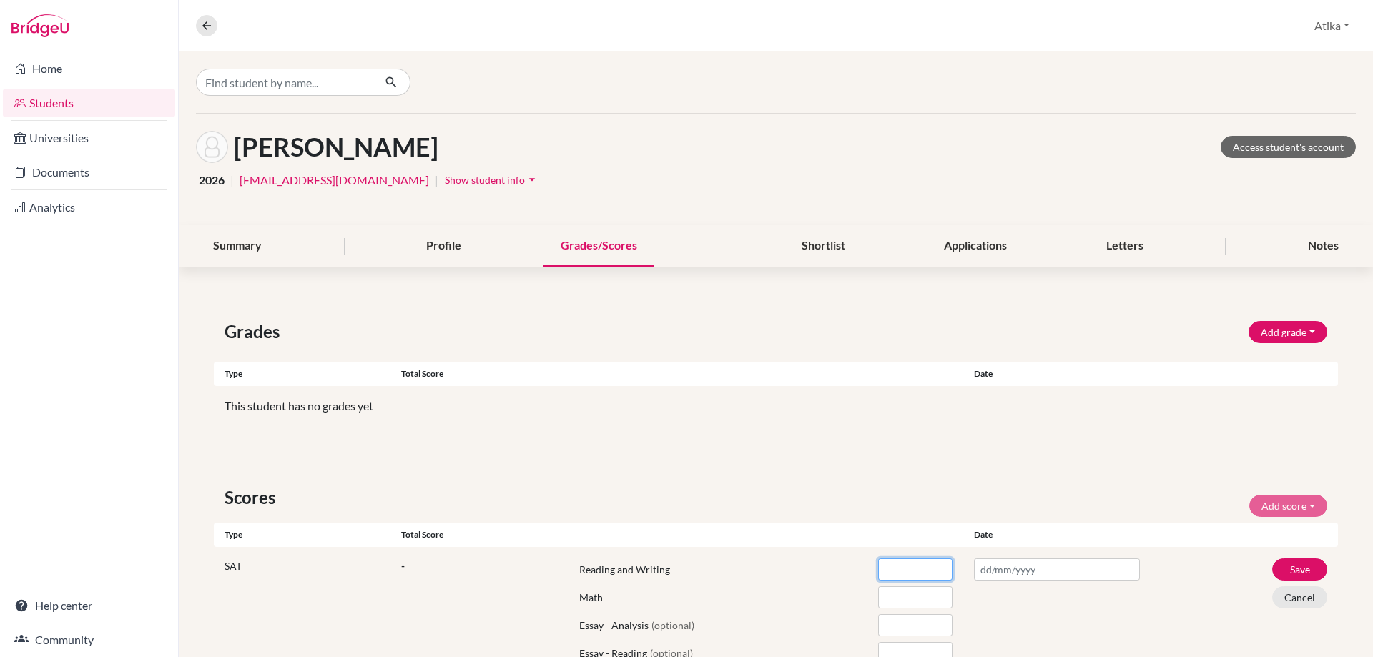
click at [899, 573] on input "number" at bounding box center [915, 569] width 74 height 22
type input "620"
click at [897, 603] on input "number" at bounding box center [915, 597] width 74 height 22
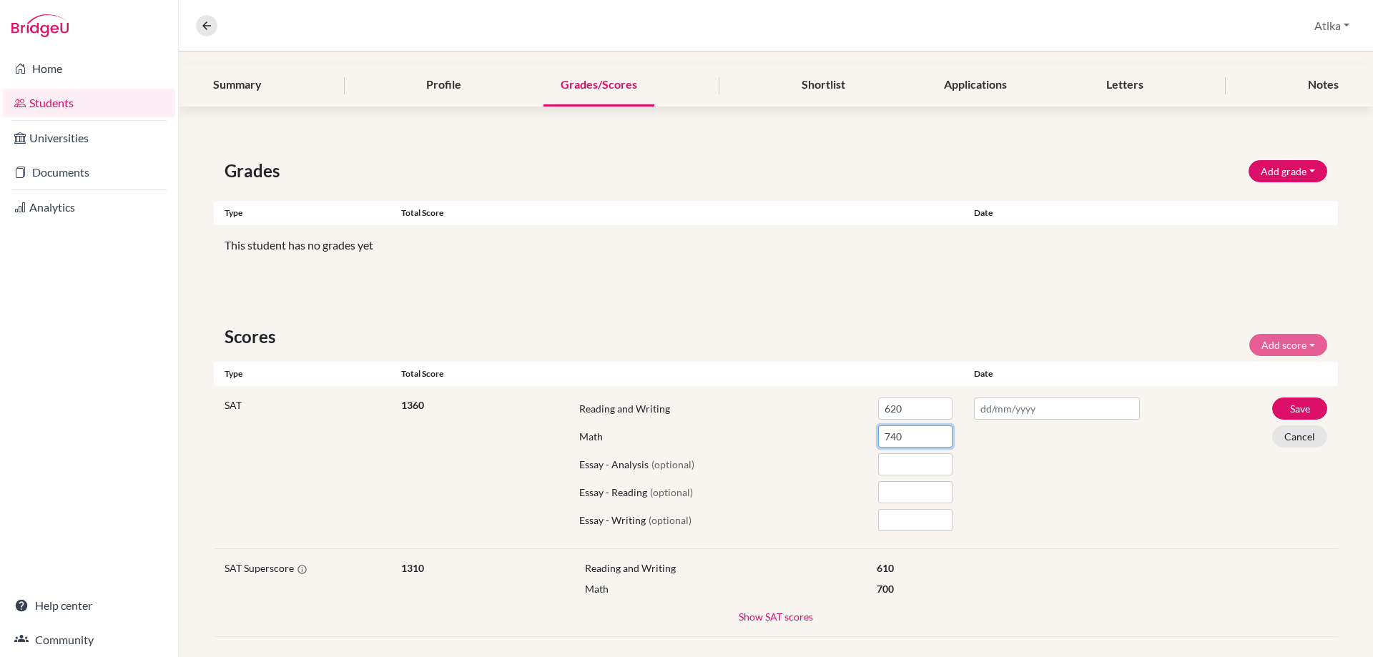
scroll to position [175, 0]
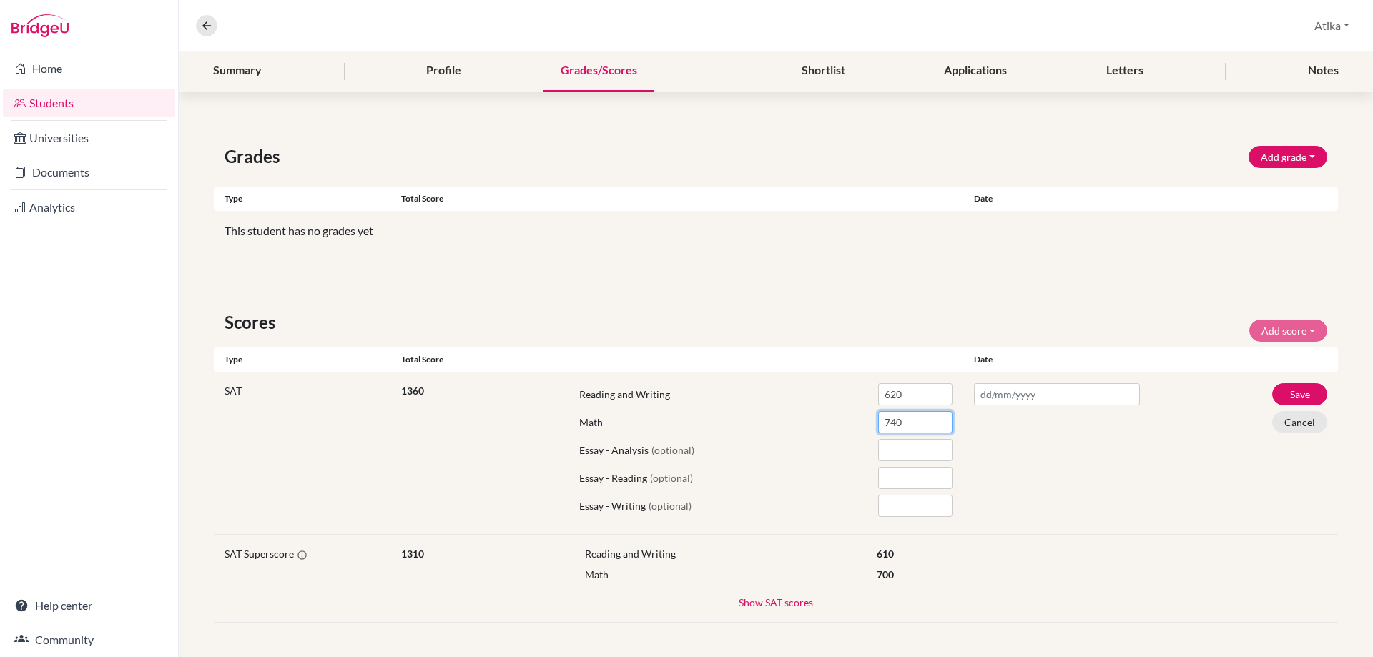
type input "740"
click at [788, 600] on button "Show SAT scores" at bounding box center [776, 602] width 76 height 16
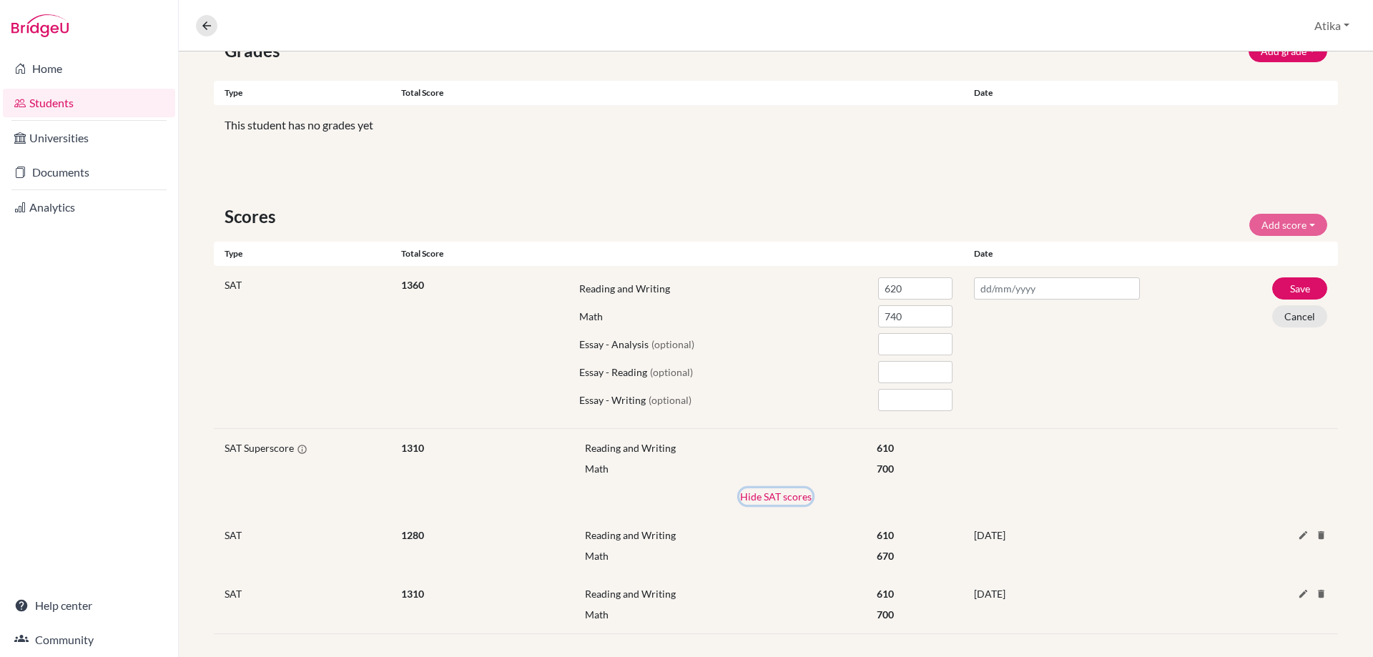
scroll to position [292, 0]
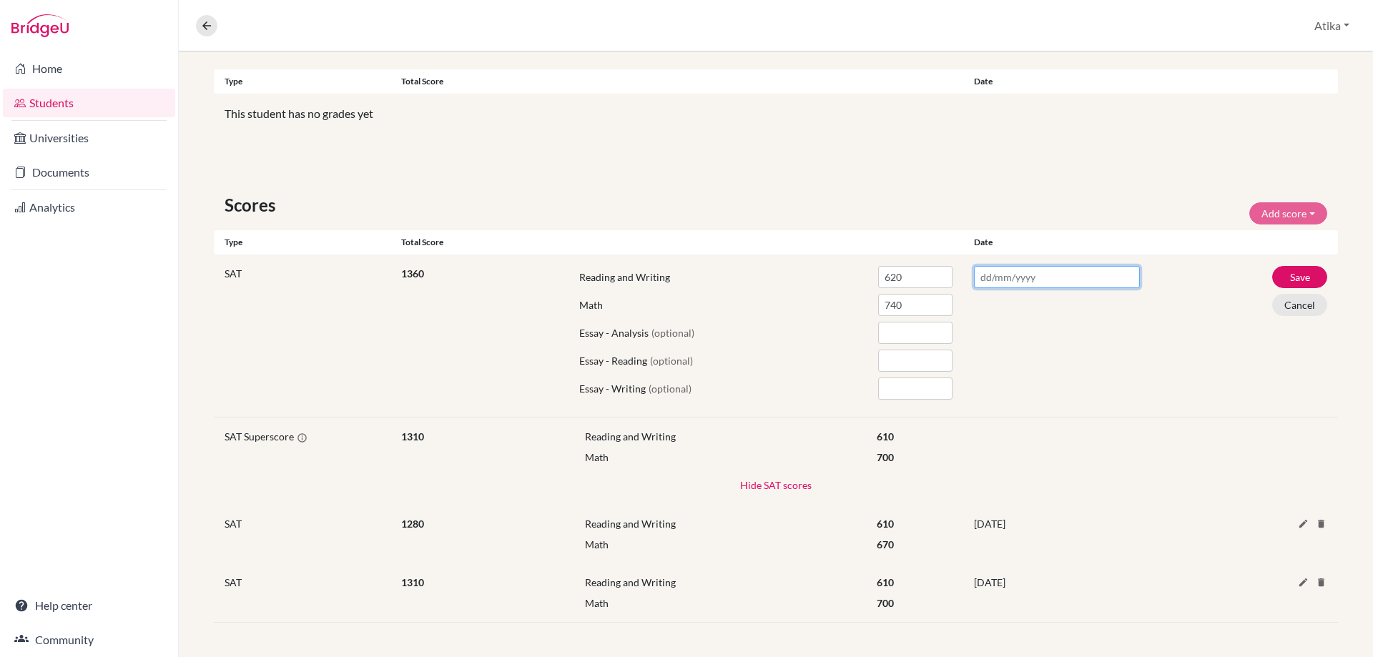
click at [994, 281] on input "text" at bounding box center [1057, 277] width 166 height 22
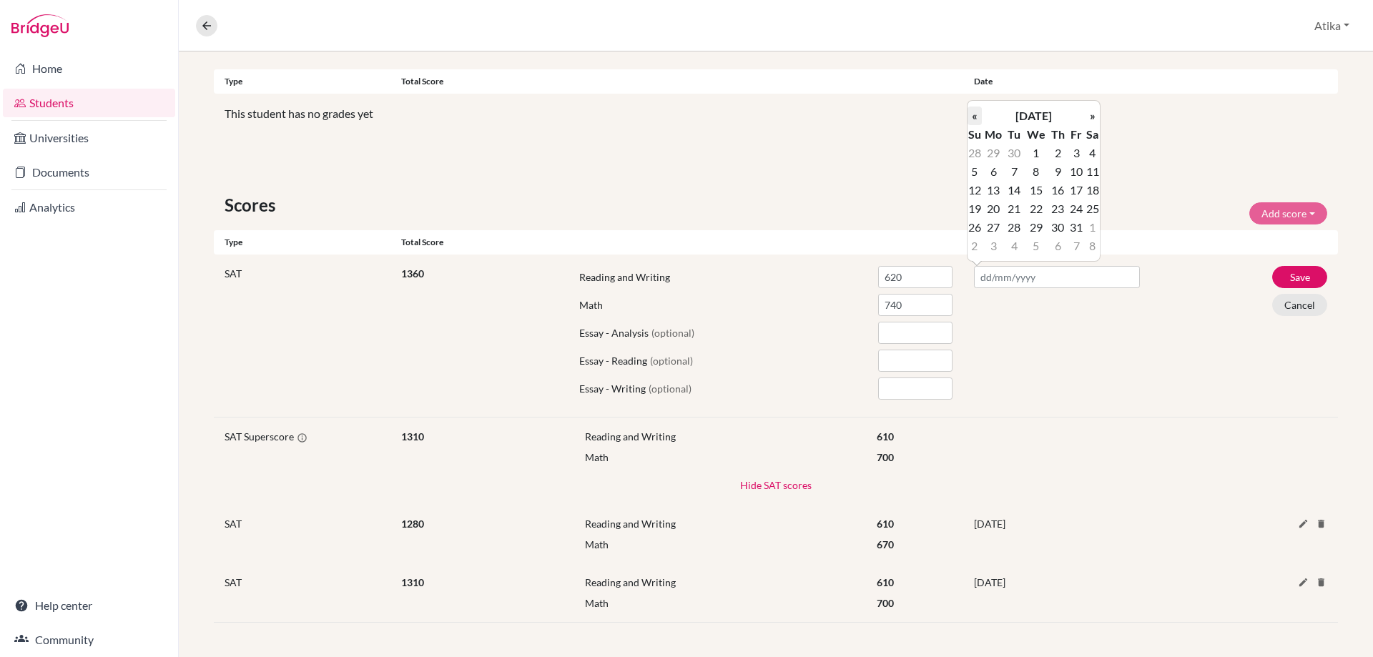
click at [976, 114] on th "«" at bounding box center [974, 116] width 14 height 19
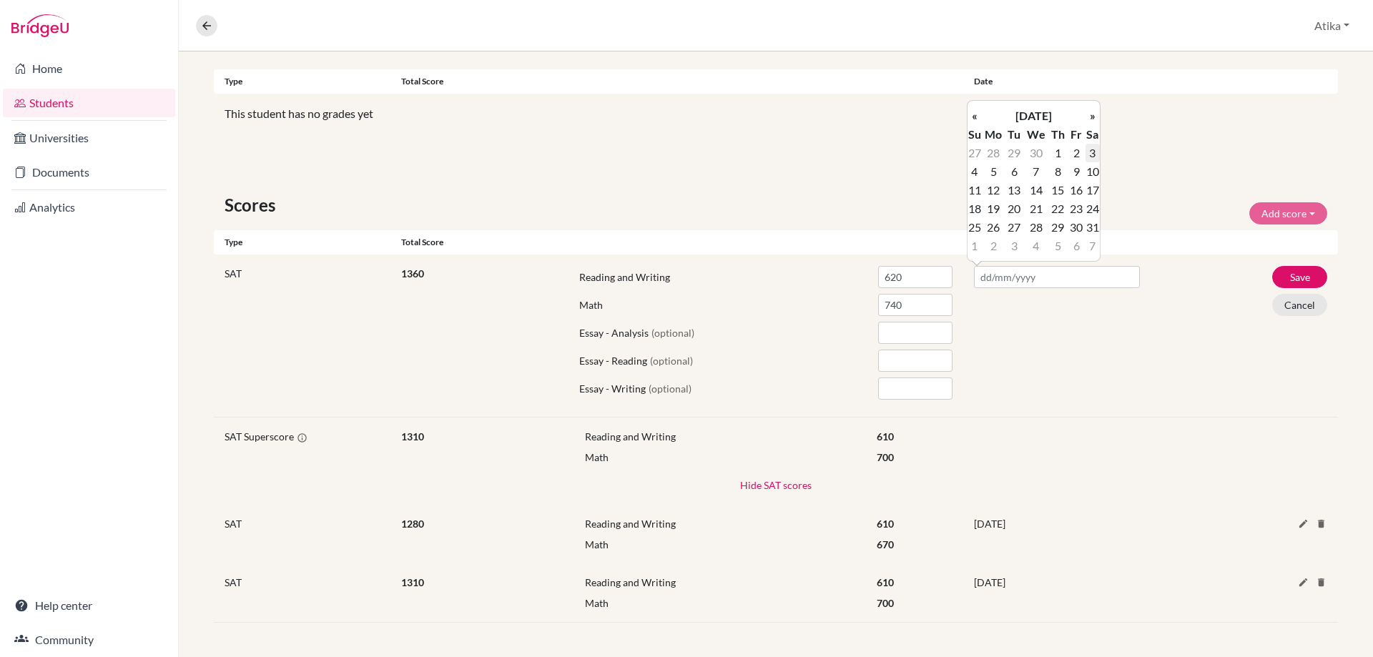
click at [1095, 150] on td "3" at bounding box center [1092, 153] width 14 height 19
type input "[DATE]"
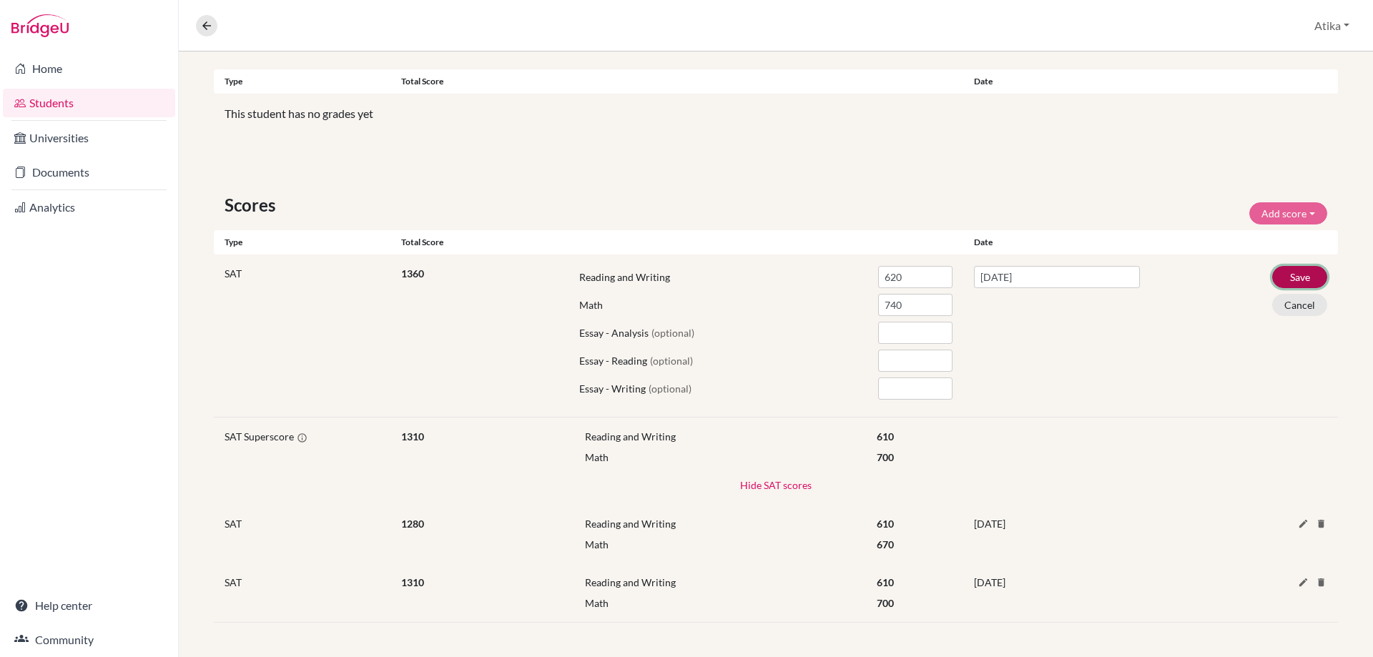
click at [1283, 274] on button "Save" at bounding box center [1299, 277] width 55 height 22
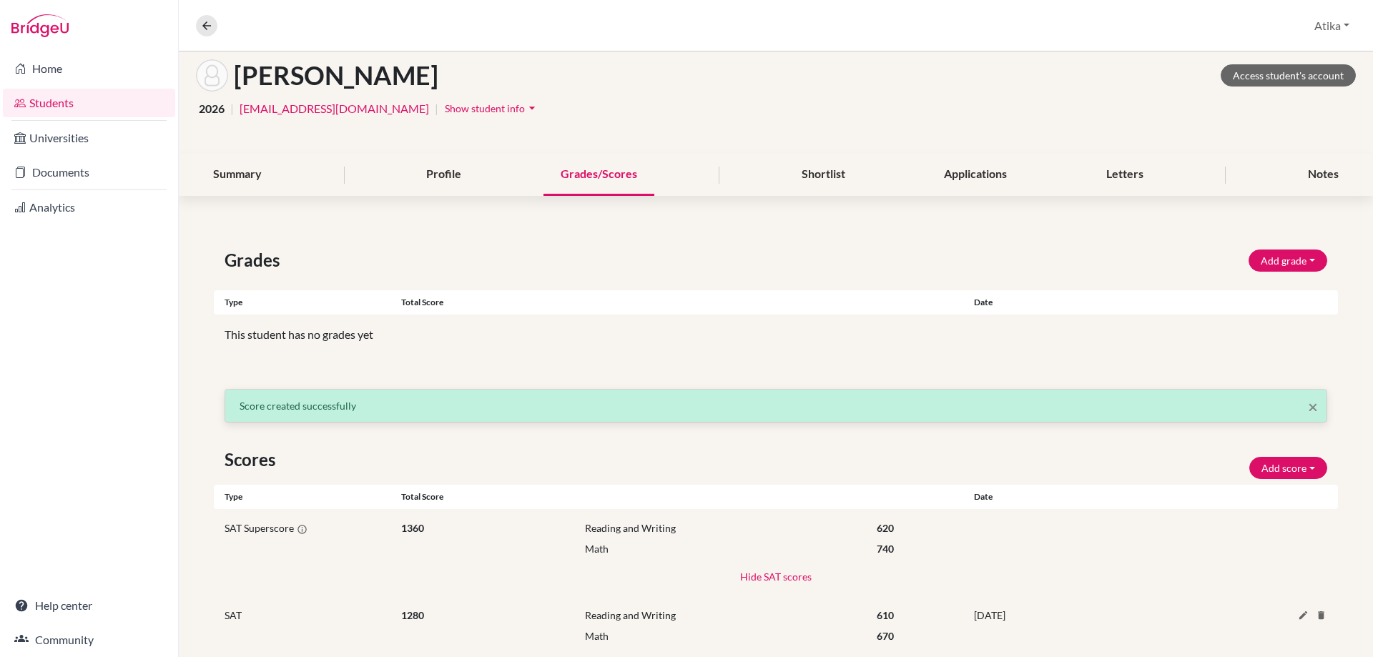
scroll to position [0, 0]
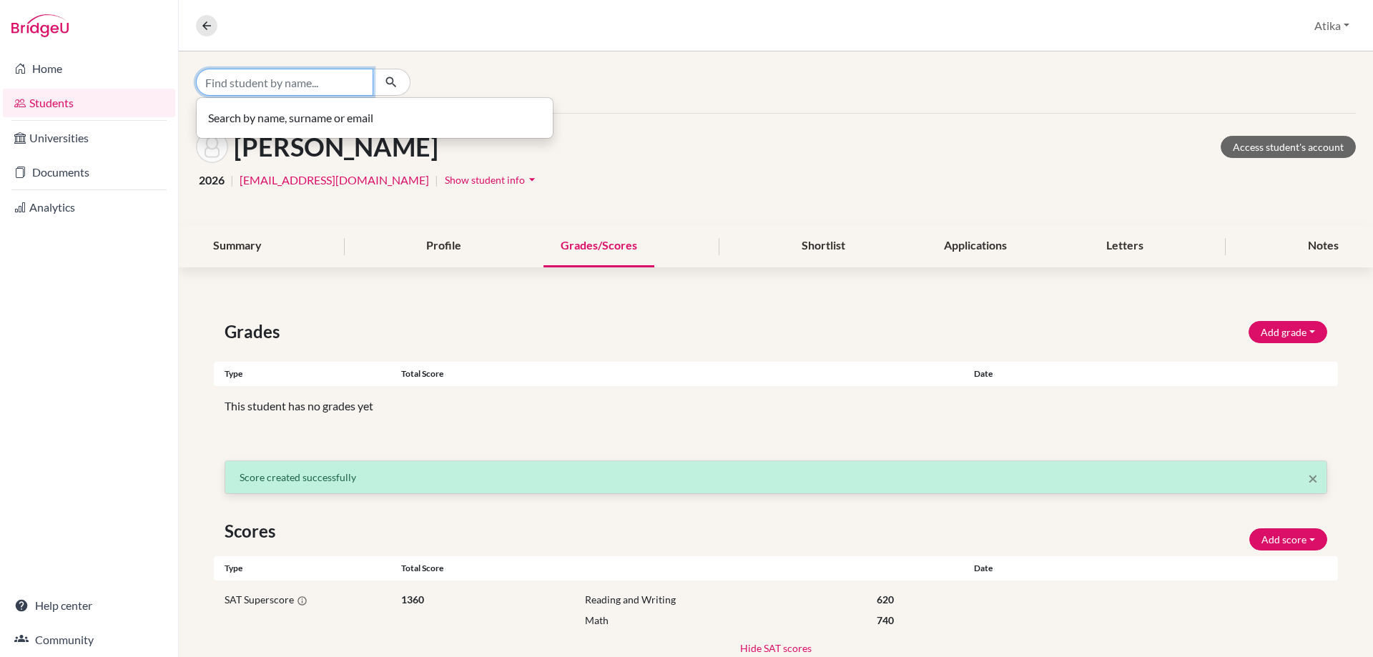
click at [289, 74] on input "Find student by name..." at bounding box center [284, 82] width 177 height 27
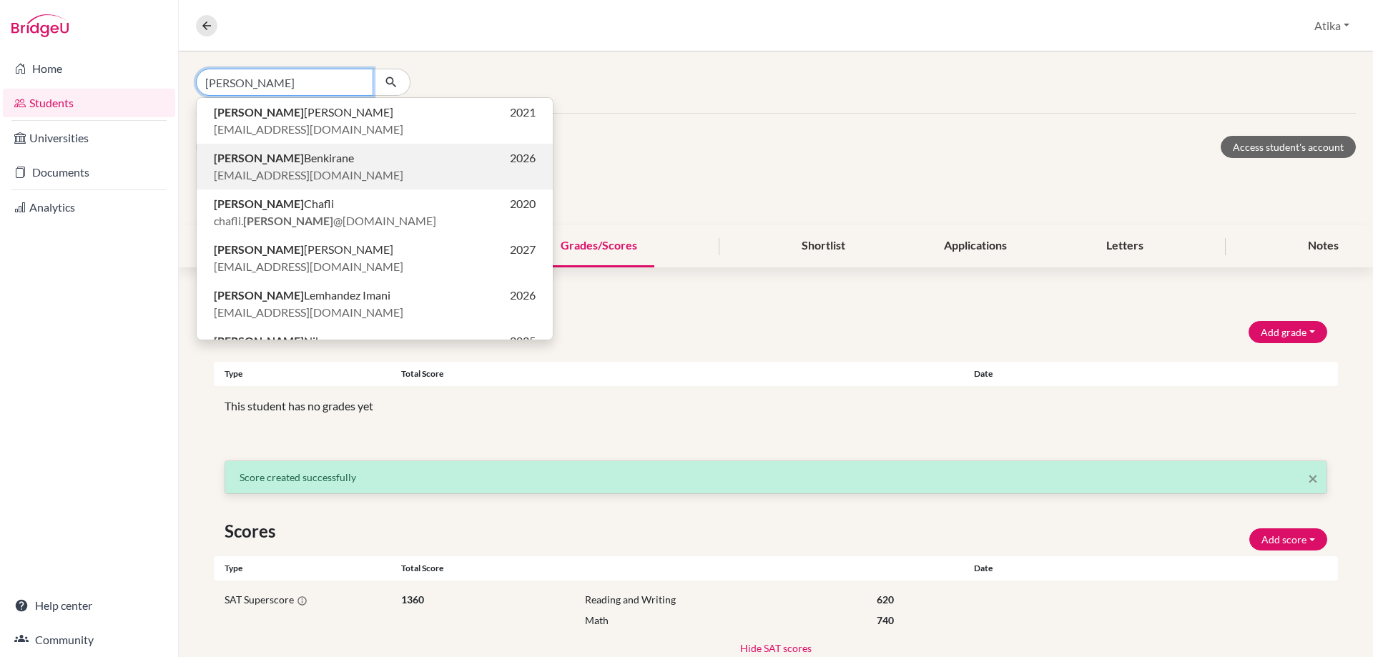
type input "[PERSON_NAME]"
click at [290, 159] on span "[PERSON_NAME]" at bounding box center [284, 157] width 140 height 17
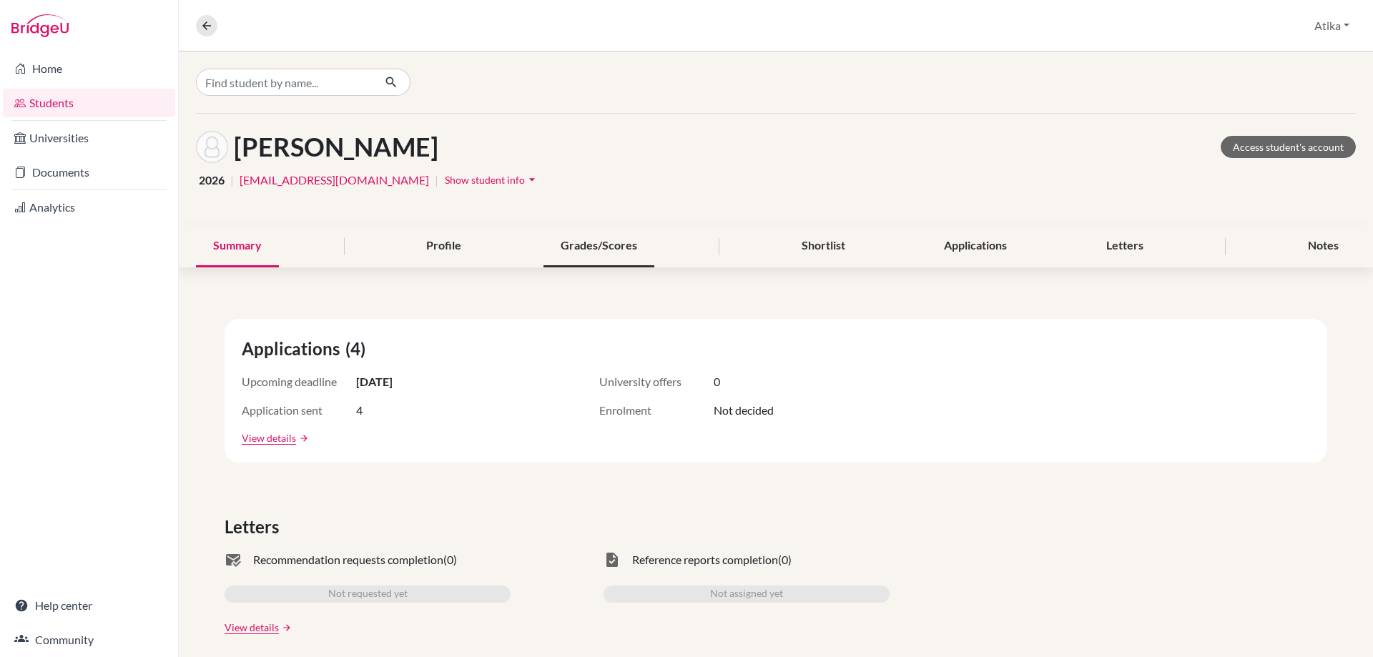
click at [586, 233] on div "Grades/Scores" at bounding box center [598, 246] width 111 height 42
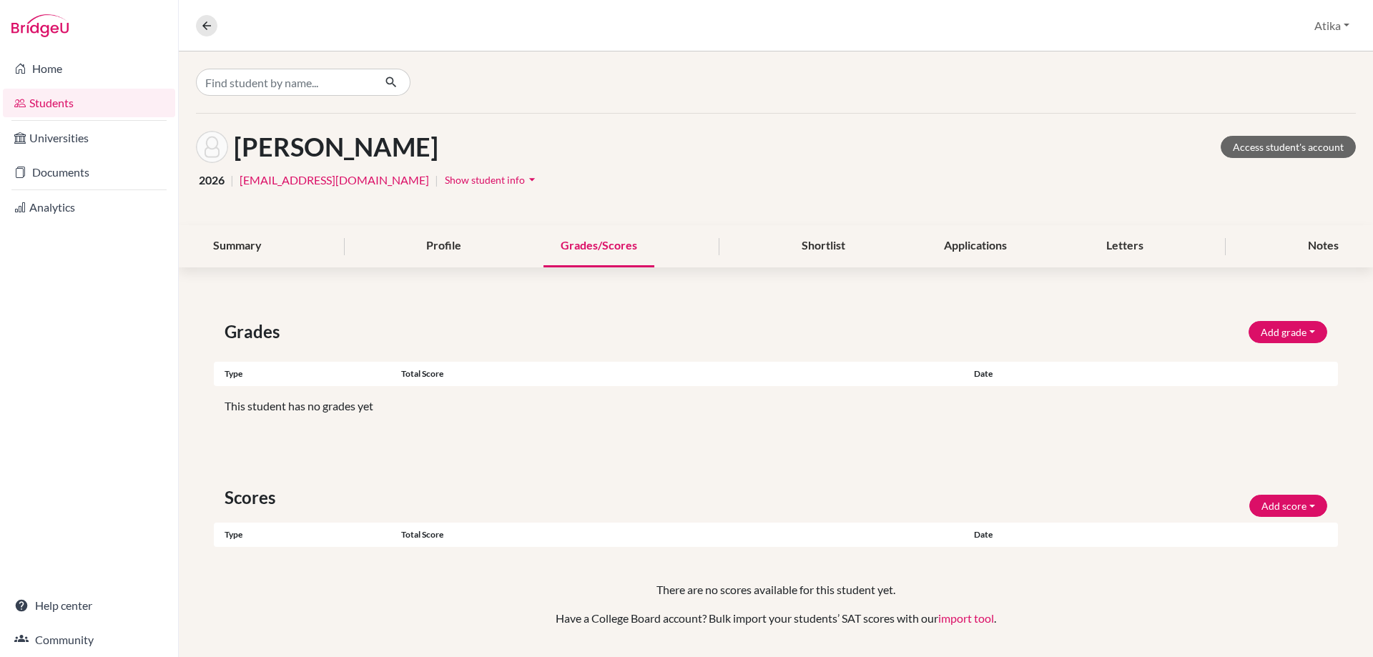
scroll to position [39, 0]
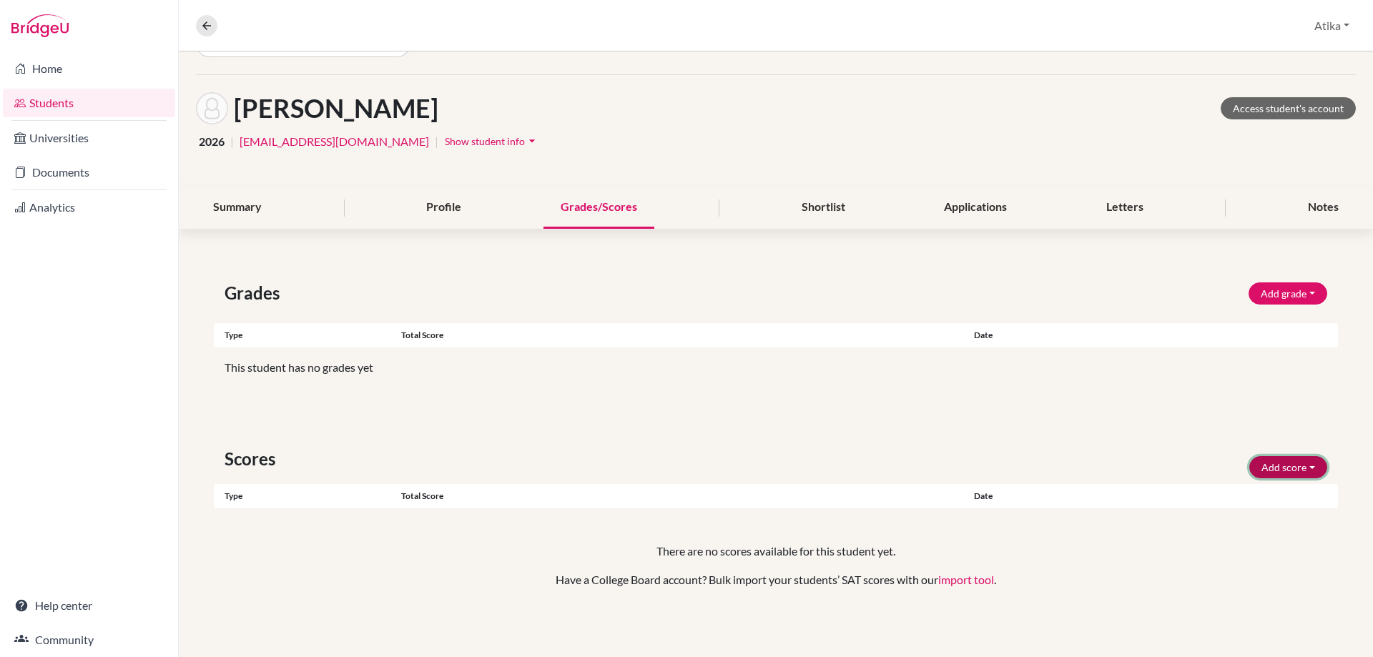
click at [1262, 463] on button "Add score" at bounding box center [1288, 467] width 78 height 22
click at [1258, 501] on button "SAT" at bounding box center [1268, 497] width 113 height 23
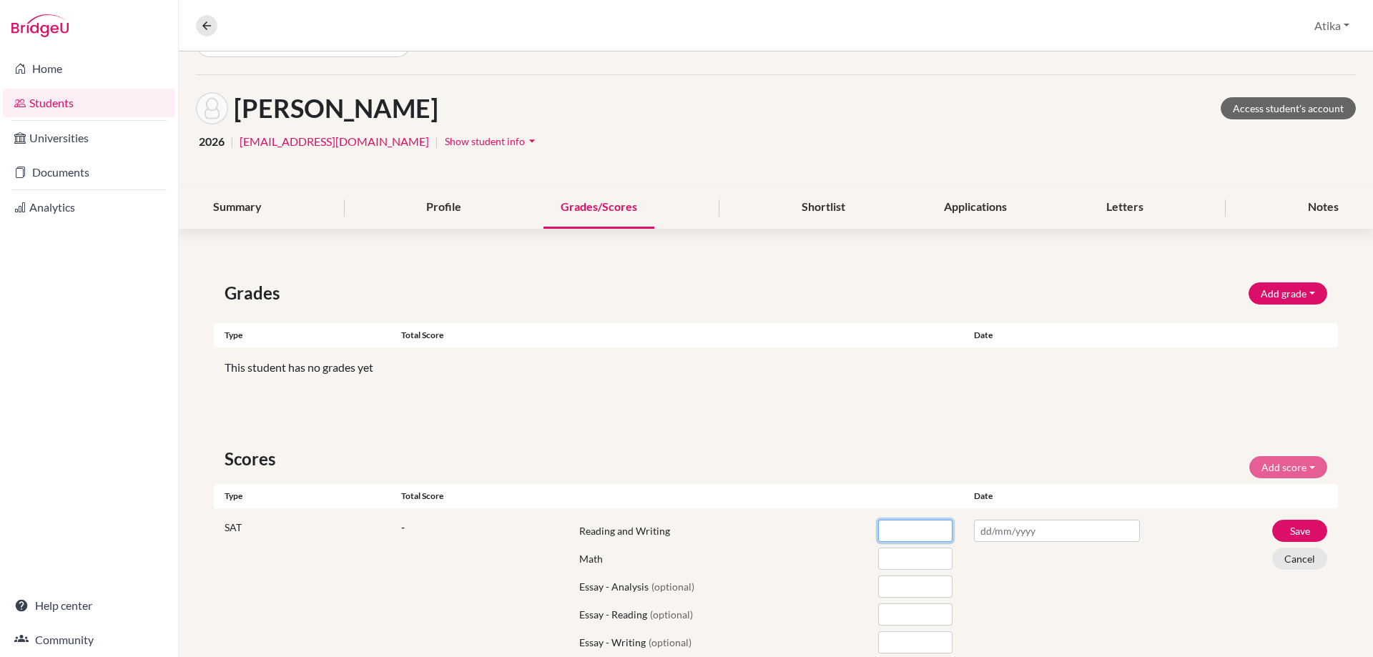
click at [912, 540] on input "number" at bounding box center [915, 531] width 74 height 22
type input "550"
click at [899, 548] on input "number" at bounding box center [915, 559] width 74 height 22
type input "610"
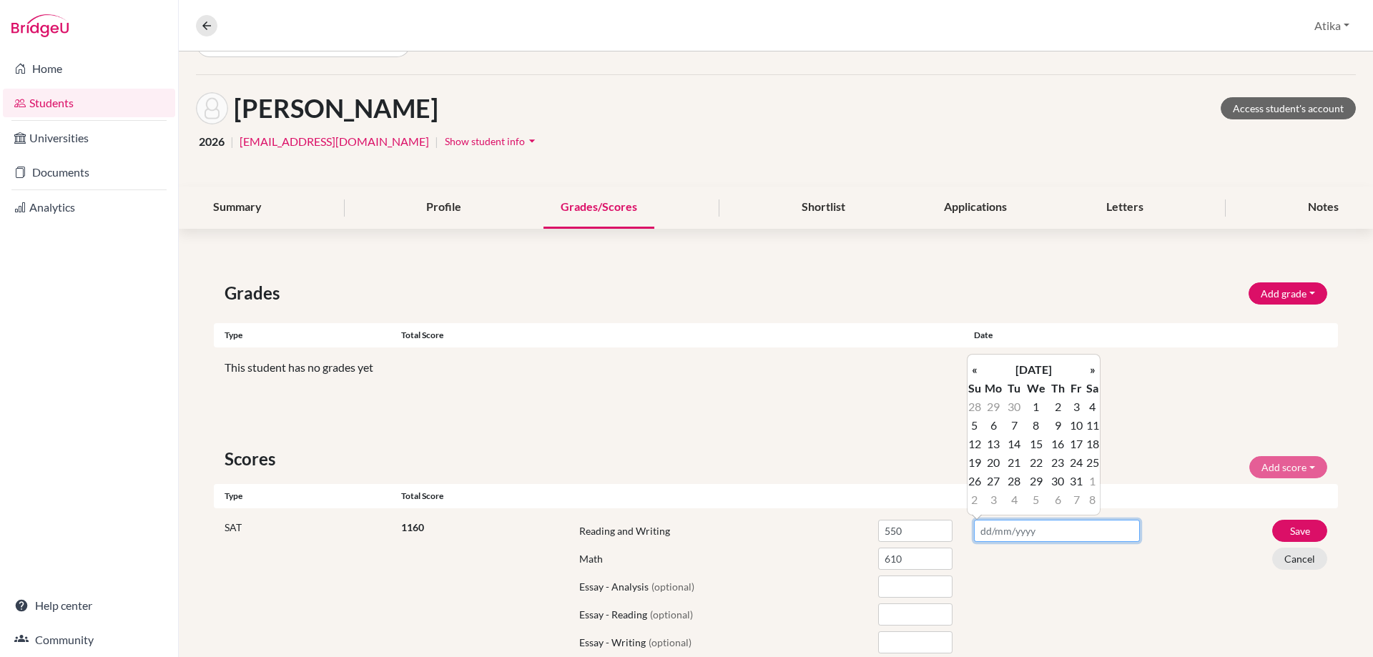
click at [979, 528] on input "text" at bounding box center [1057, 531] width 166 height 22
click at [977, 374] on th "«" at bounding box center [974, 369] width 14 height 19
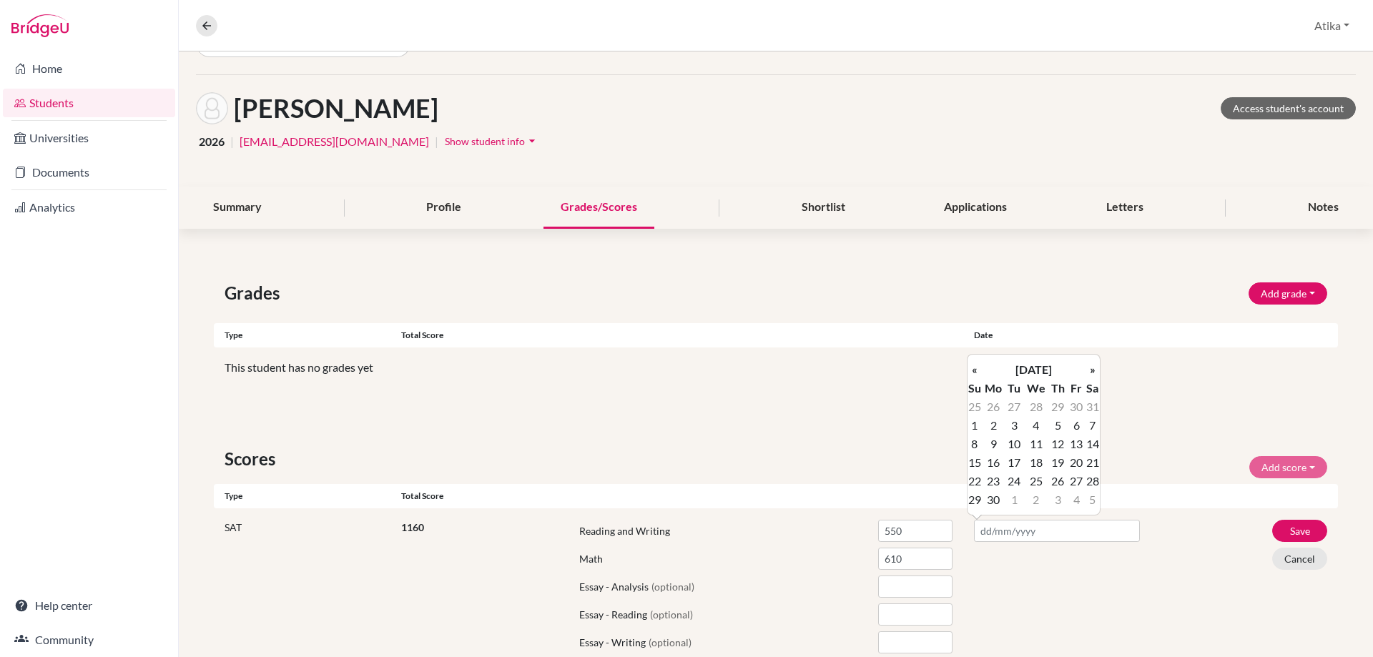
click at [977, 374] on th "«" at bounding box center [974, 369] width 14 height 19
click at [1095, 408] on td "3" at bounding box center [1092, 407] width 14 height 19
type input "[DATE]"
click at [1285, 530] on button "Save" at bounding box center [1299, 531] width 55 height 22
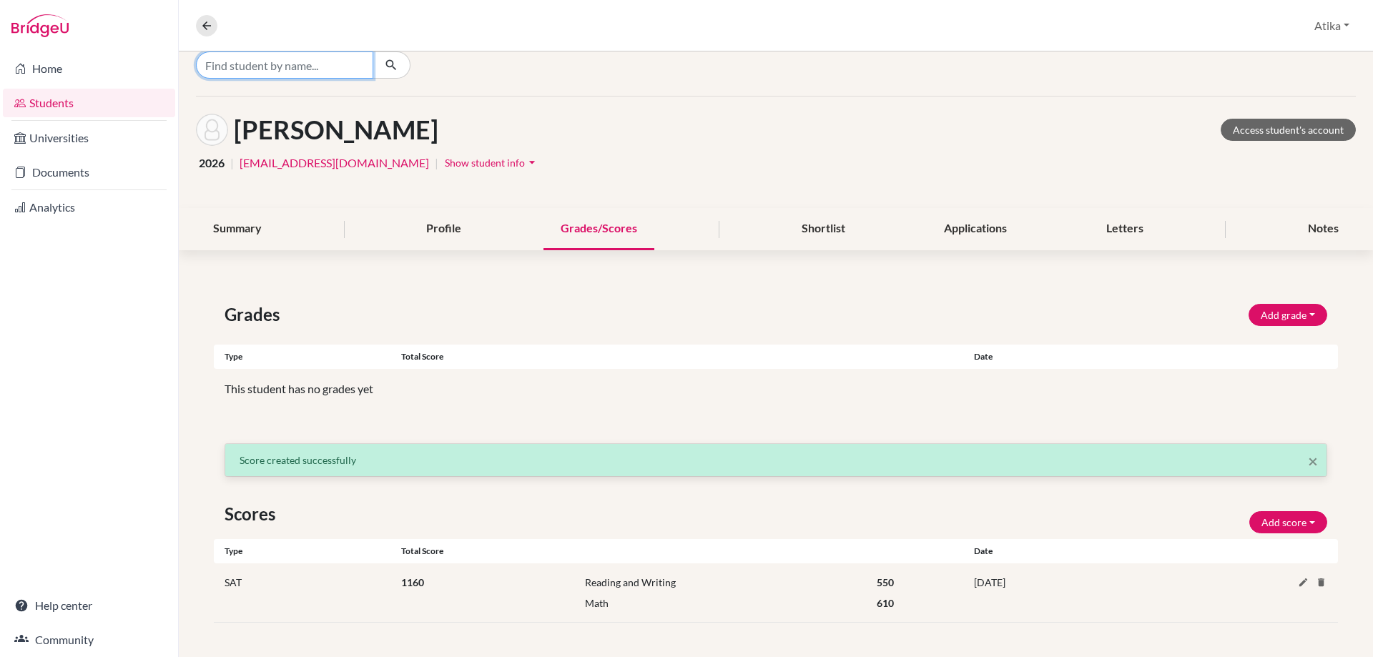
click at [270, 60] on input "Find student by name..." at bounding box center [284, 64] width 177 height 27
type input "chaouni"
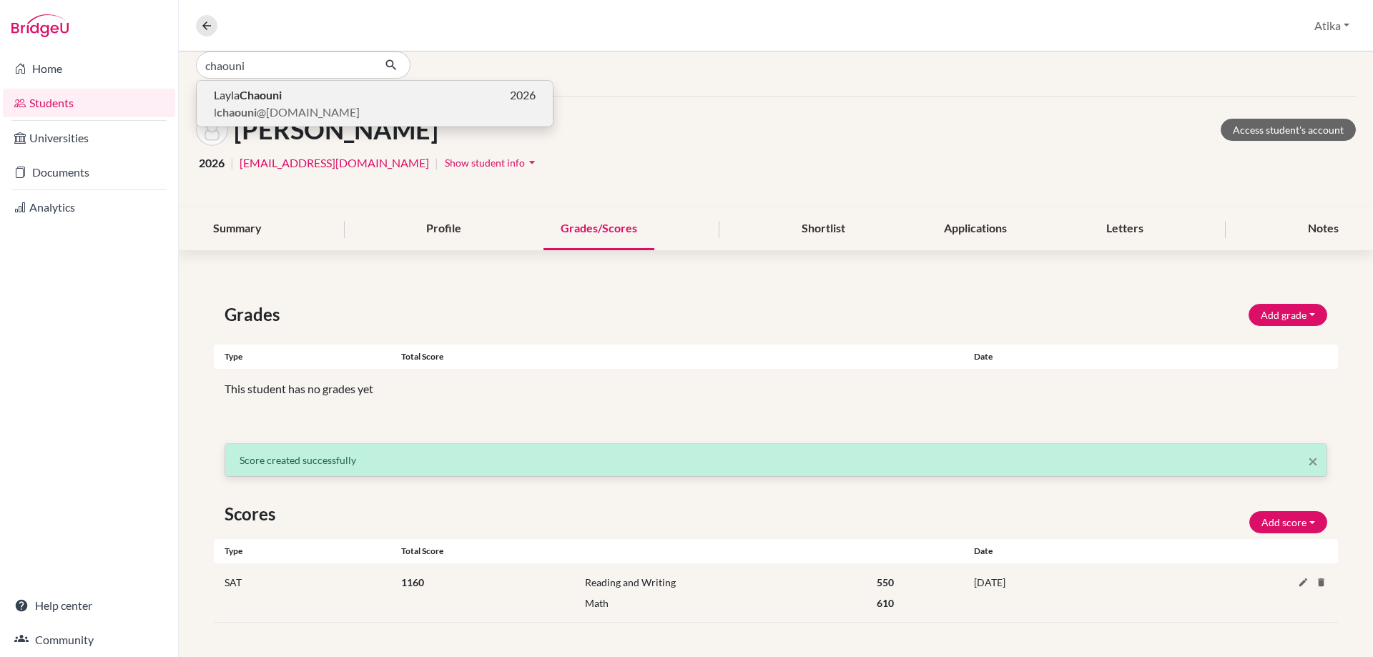
click at [268, 107] on span "l chaouni @[DOMAIN_NAME]" at bounding box center [287, 112] width 146 height 17
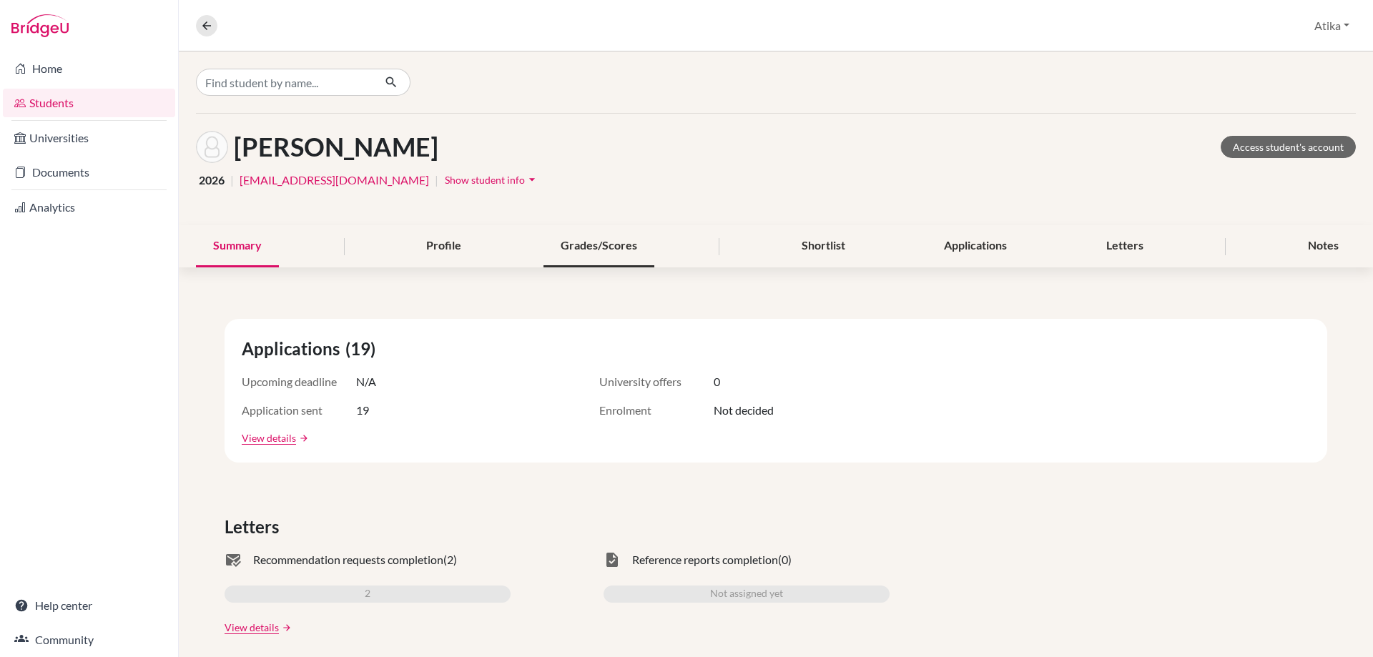
click at [588, 240] on div "Grades/Scores" at bounding box center [598, 246] width 111 height 42
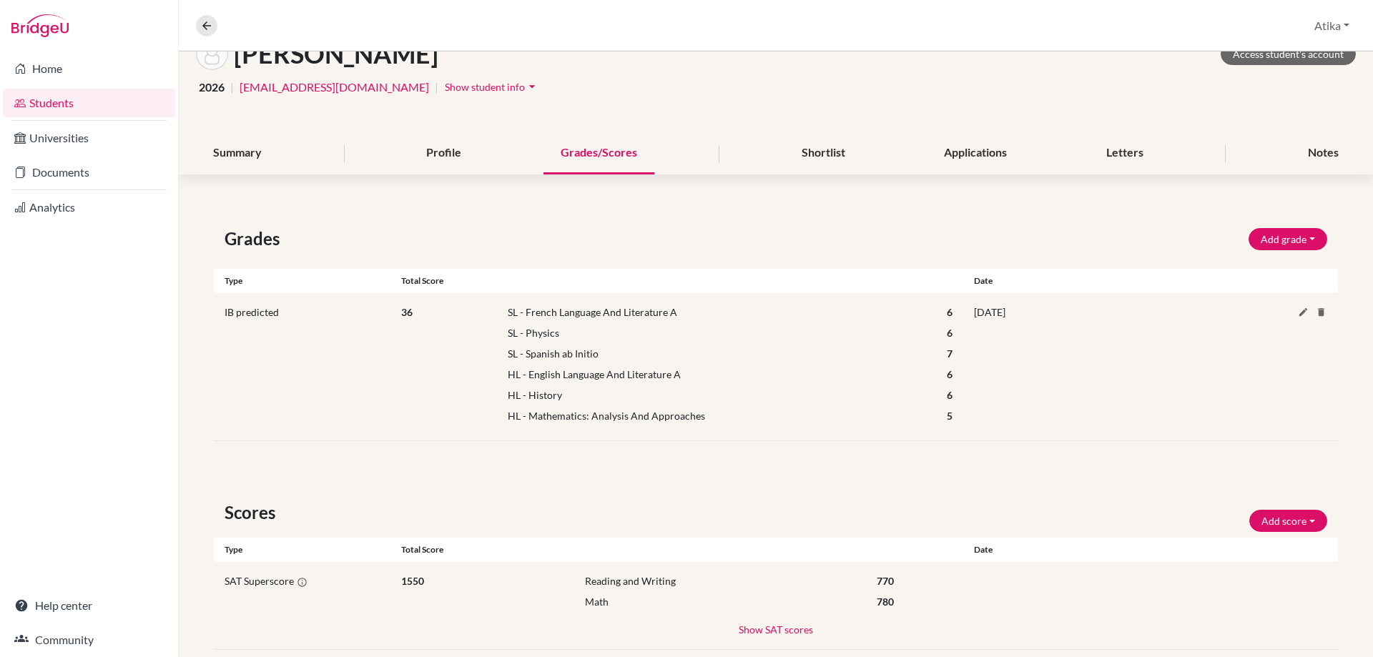
scroll to position [120, 0]
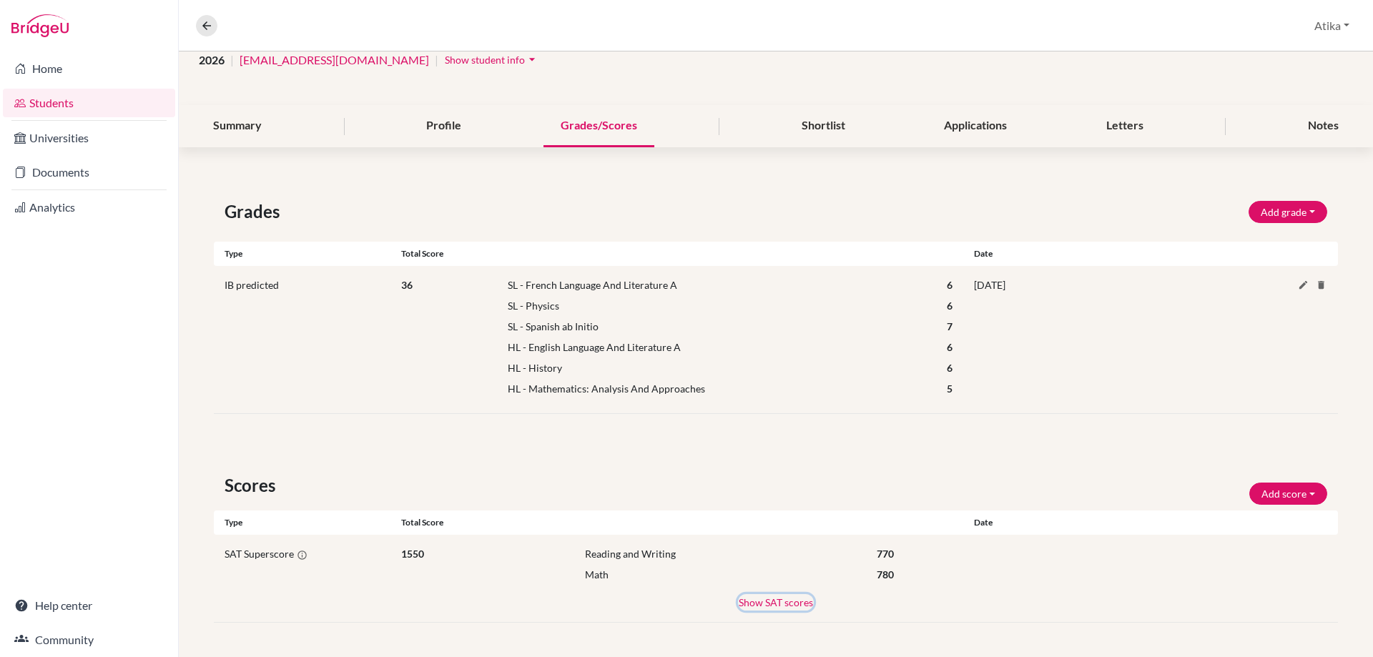
click at [779, 607] on button "Show SAT scores" at bounding box center [776, 602] width 76 height 16
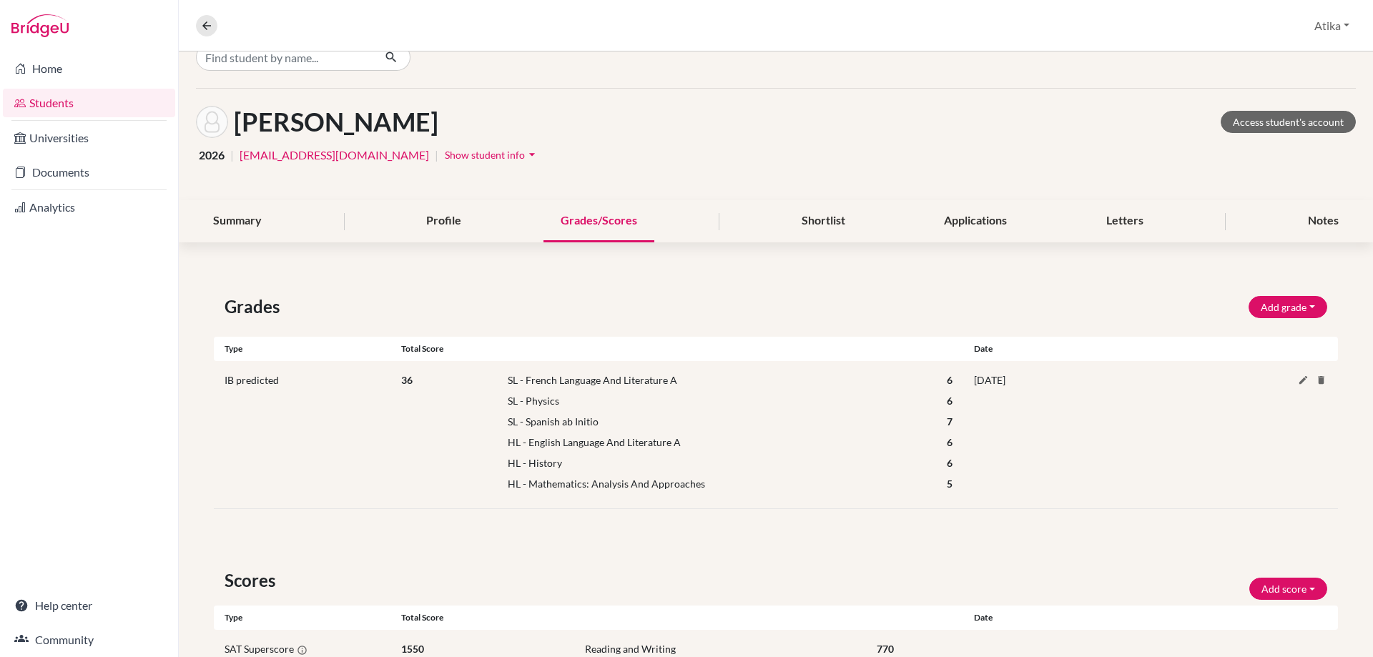
scroll to position [0, 0]
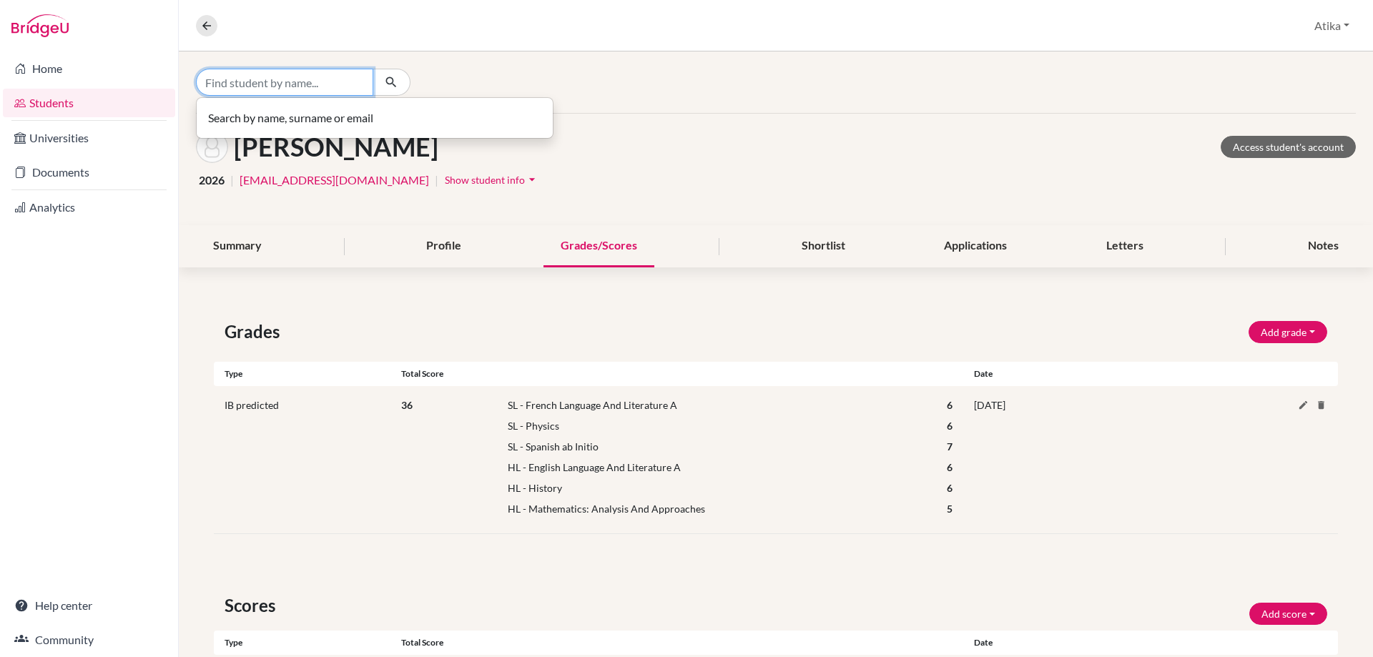
click at [277, 75] on input "Find student by name..." at bounding box center [284, 82] width 177 height 27
type input "chuga"
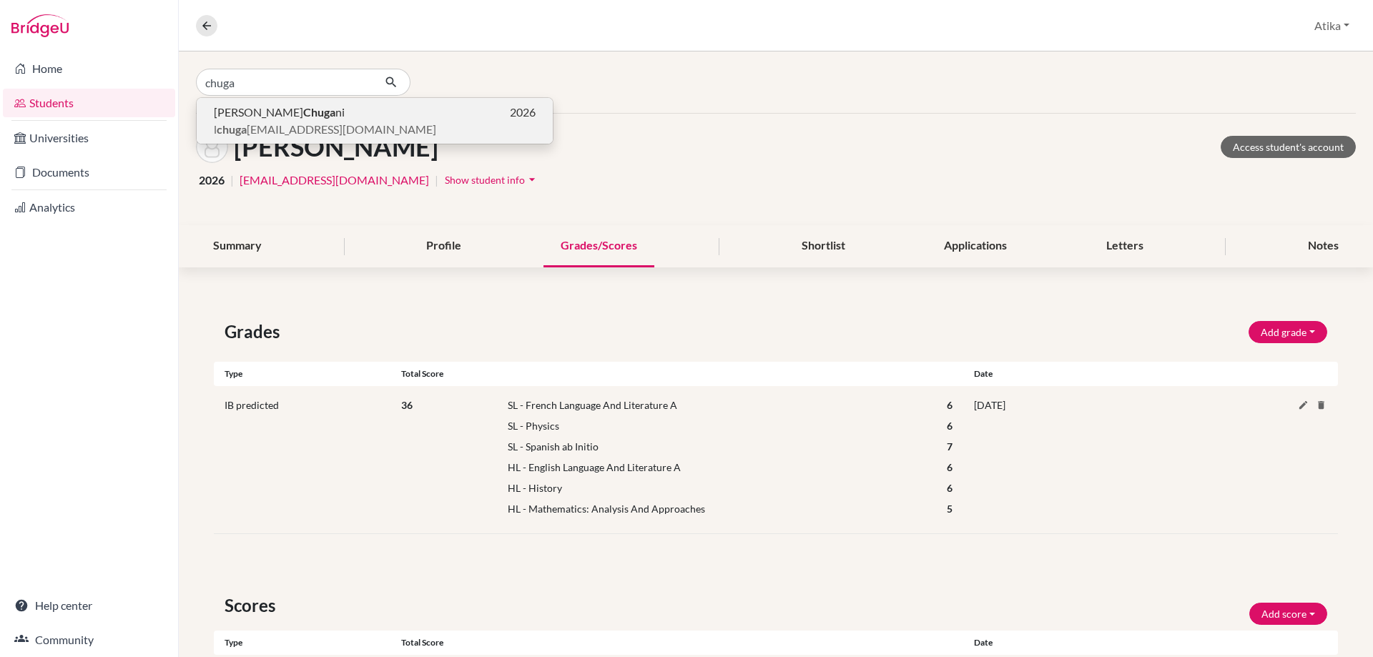
click at [303, 118] on b "Chuga" at bounding box center [319, 112] width 32 height 14
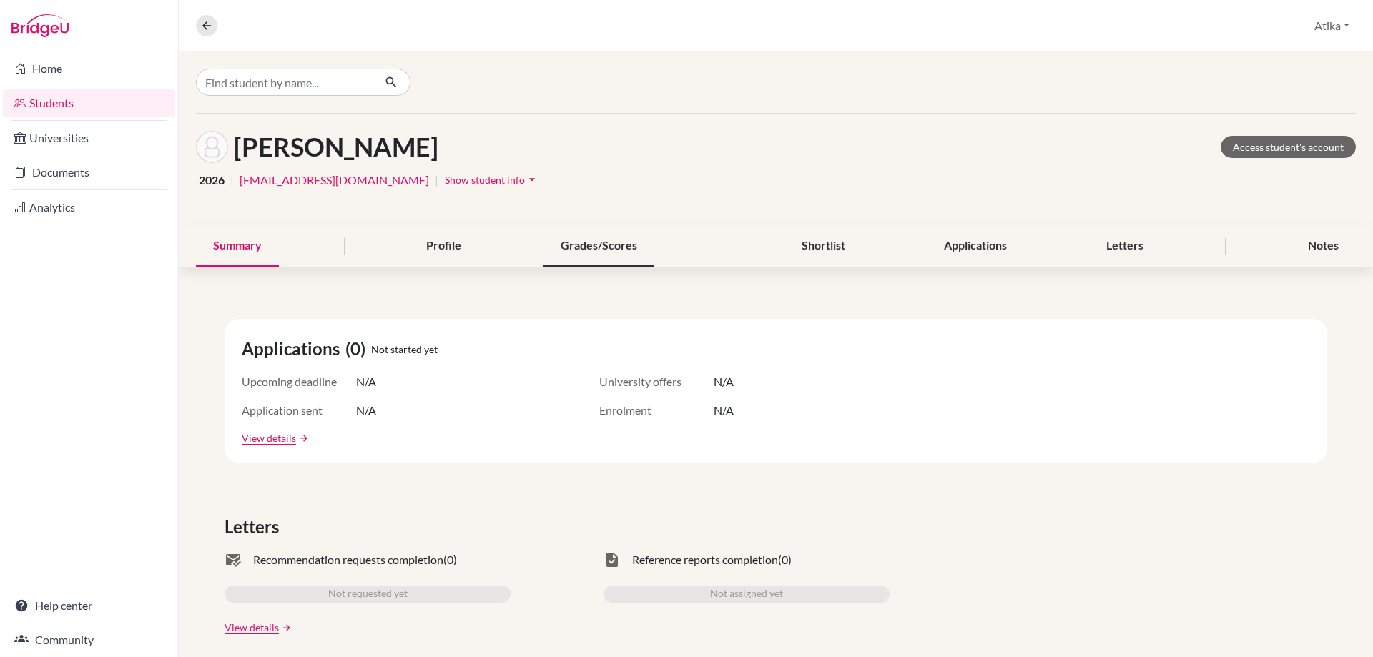
click at [573, 252] on div "Grades/Scores" at bounding box center [598, 246] width 111 height 42
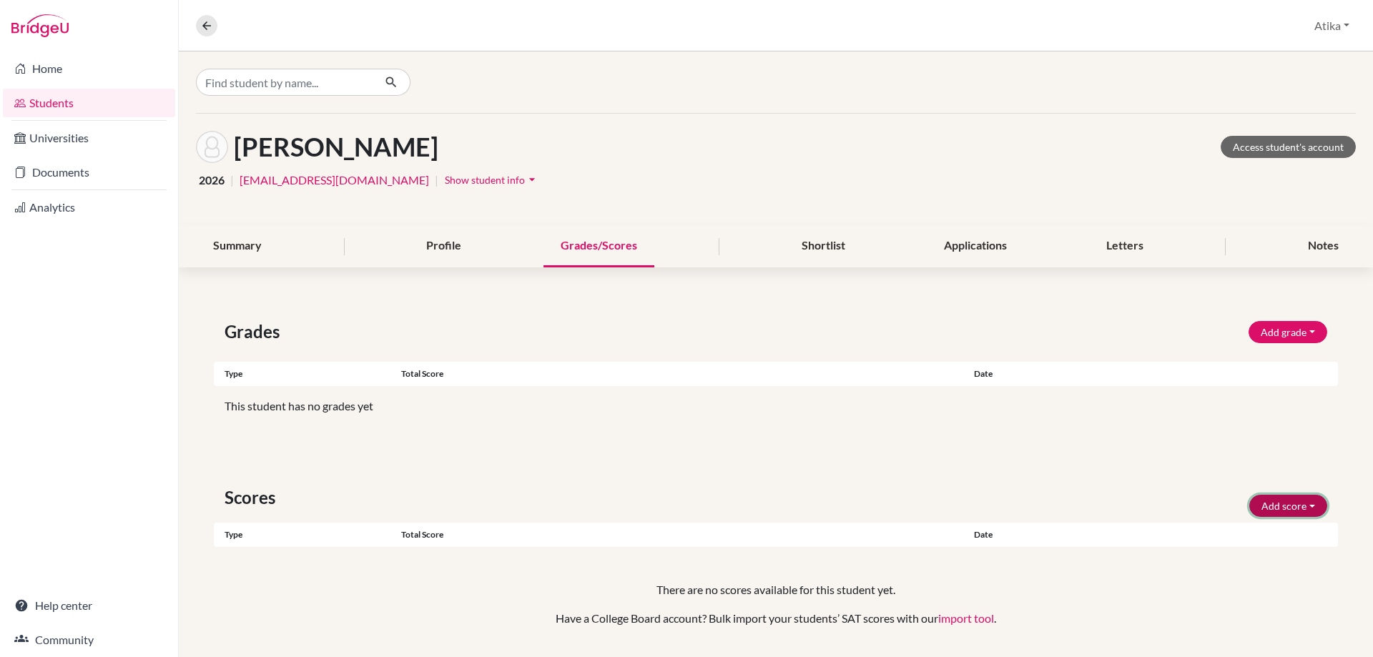
click at [1263, 503] on button "Add score" at bounding box center [1288, 506] width 78 height 22
click at [1225, 535] on button "SAT" at bounding box center [1268, 536] width 113 height 23
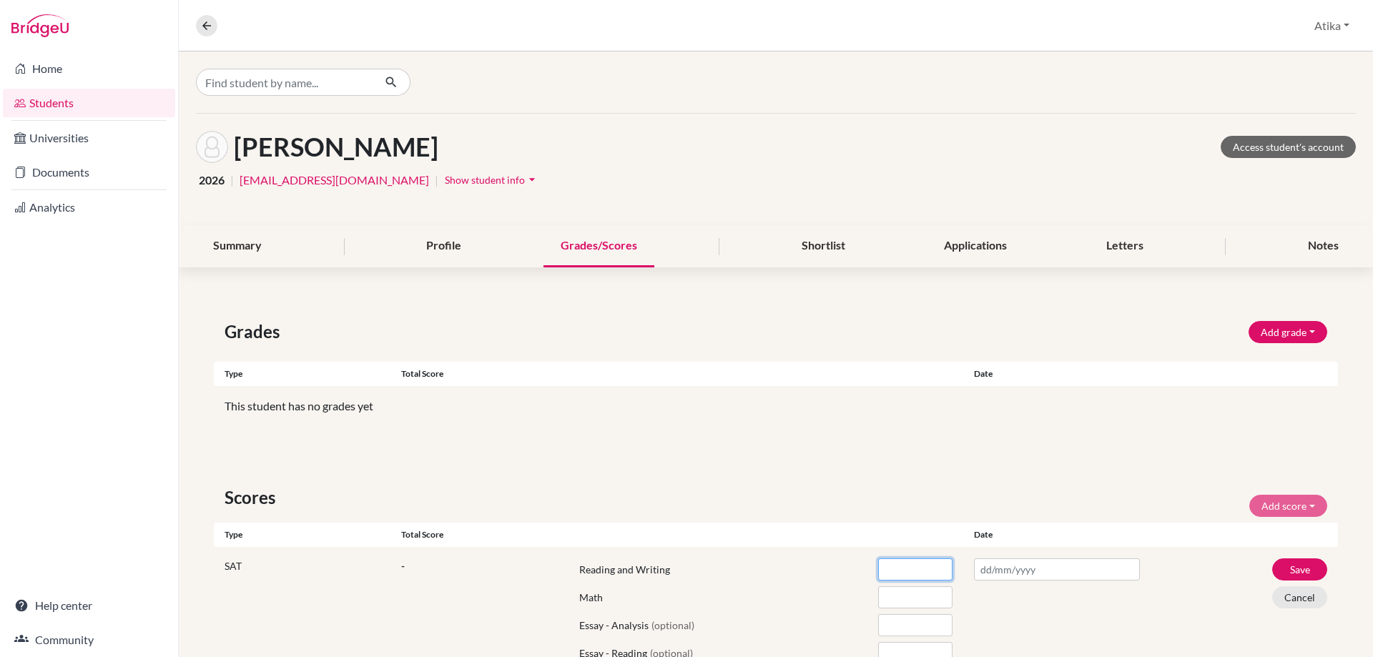
click at [889, 573] on input "number" at bounding box center [915, 569] width 74 height 22
type input "520"
click at [884, 594] on input "number" at bounding box center [915, 597] width 74 height 22
type input "510"
click at [983, 574] on input "text" at bounding box center [1057, 569] width 166 height 22
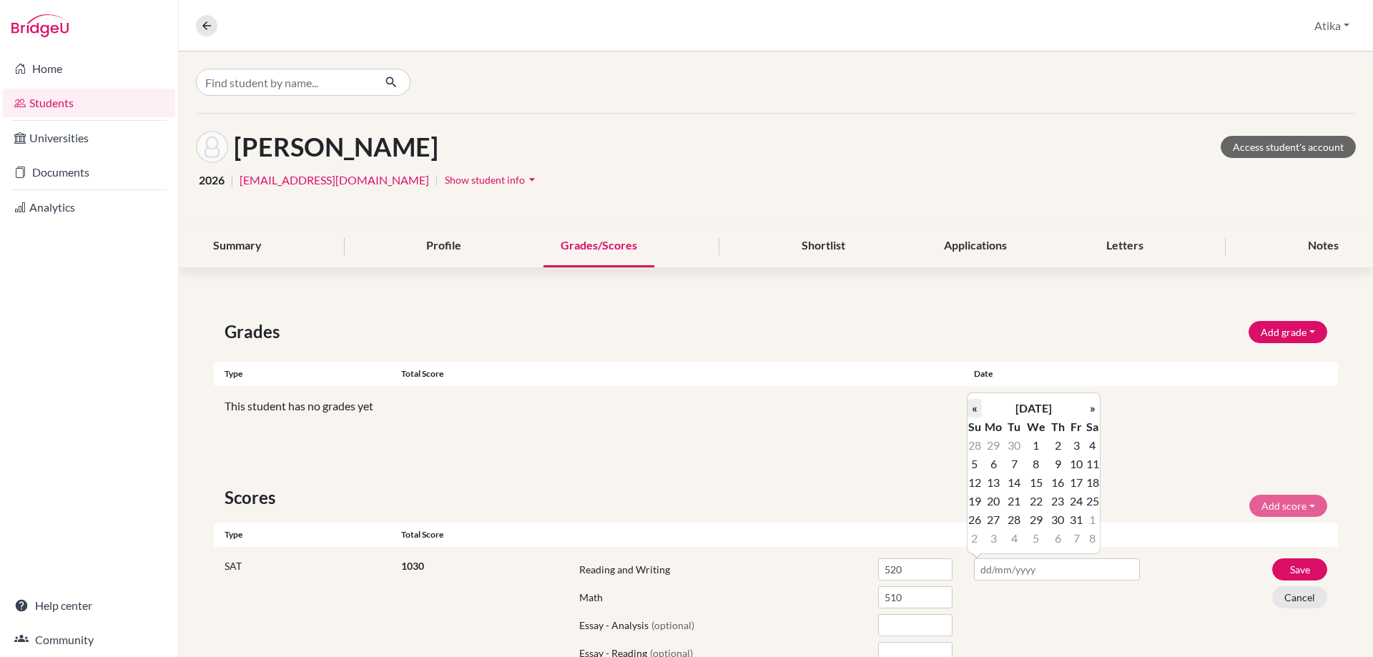
click at [976, 413] on th "«" at bounding box center [974, 408] width 14 height 19
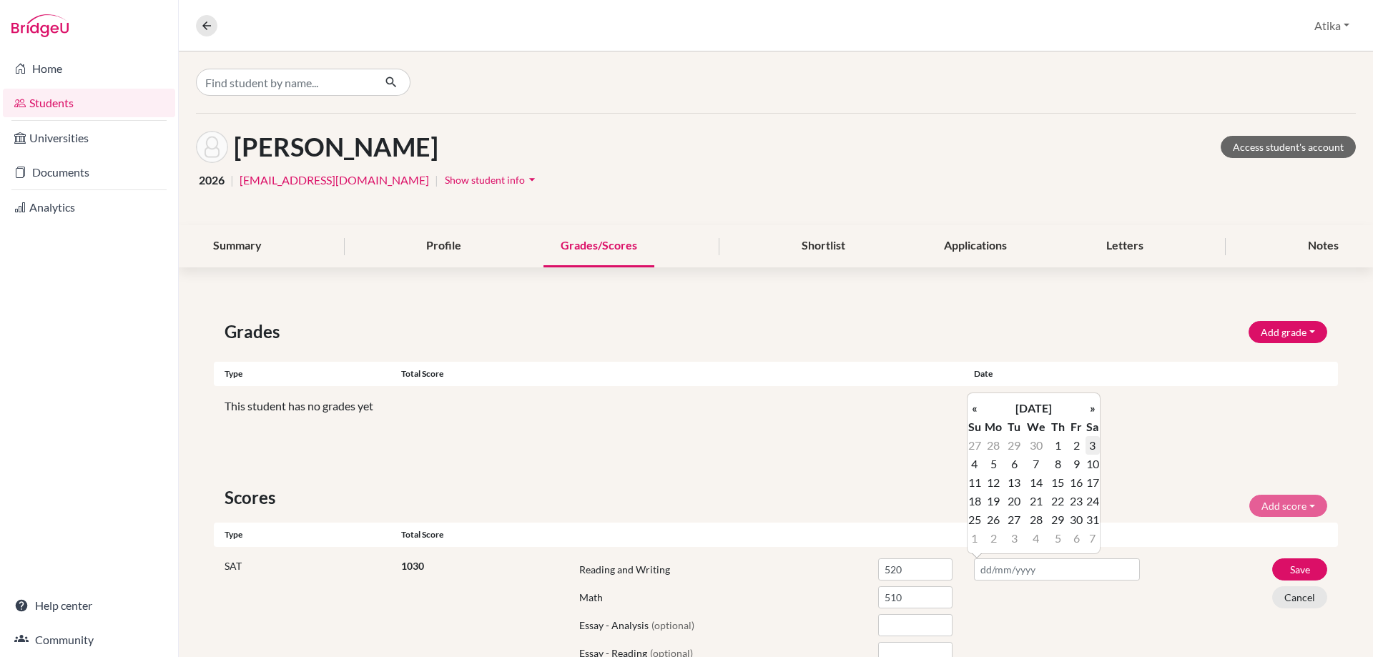
click at [1099, 448] on td "3" at bounding box center [1092, 445] width 14 height 19
type input "[DATE]"
click at [1289, 567] on button "Save" at bounding box center [1299, 569] width 55 height 22
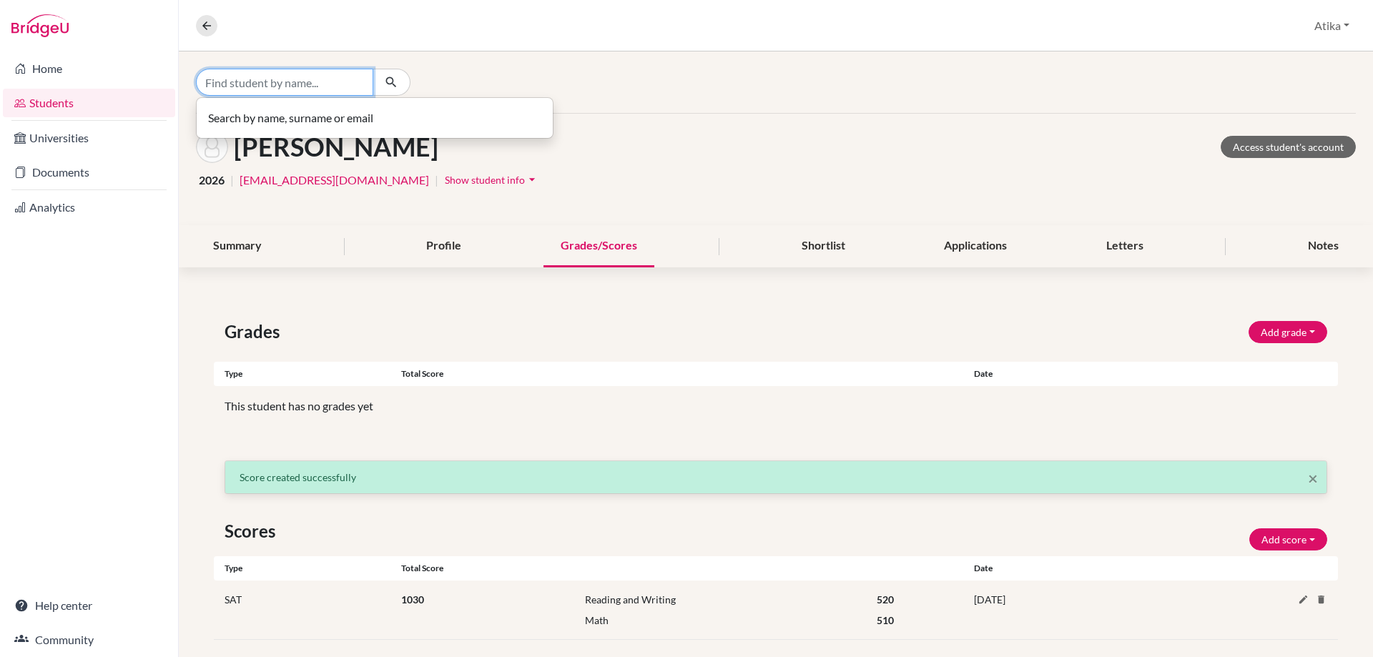
click at [222, 76] on input "Find student by name..." at bounding box center [284, 82] width 177 height 27
type input "ghaldy"
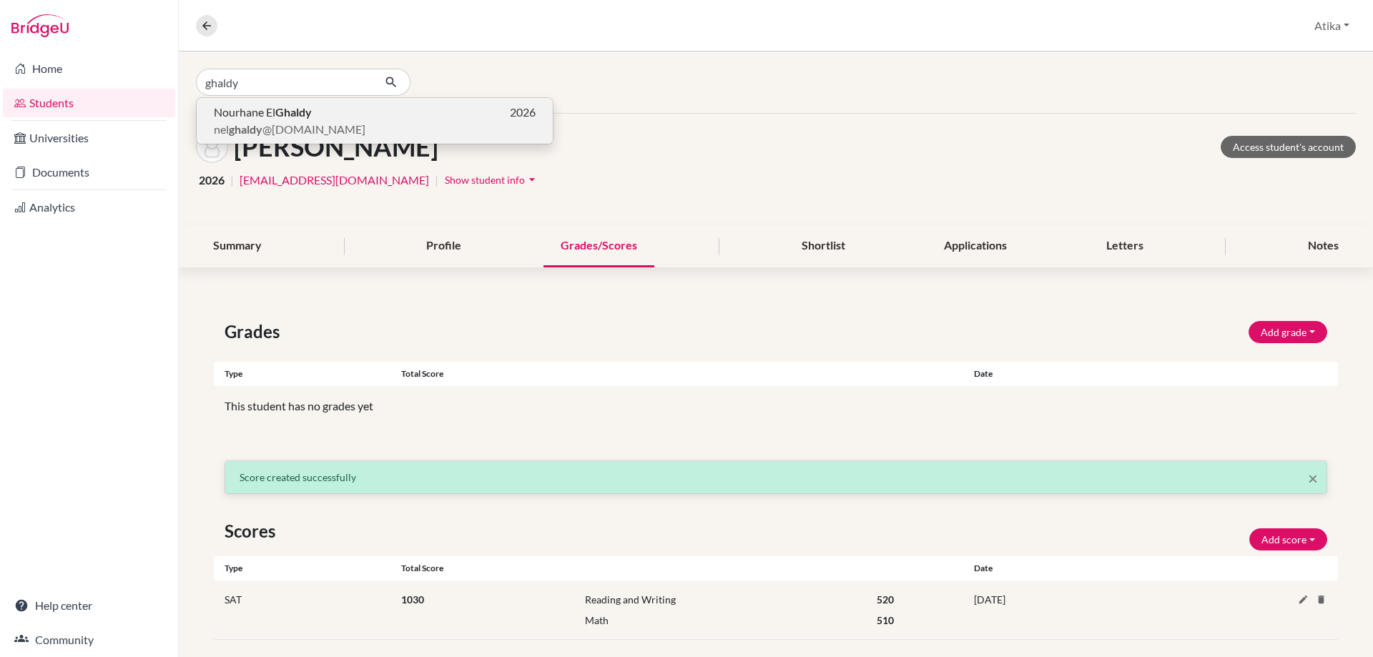
click at [291, 117] on b "Ghaldy" at bounding box center [293, 112] width 36 height 14
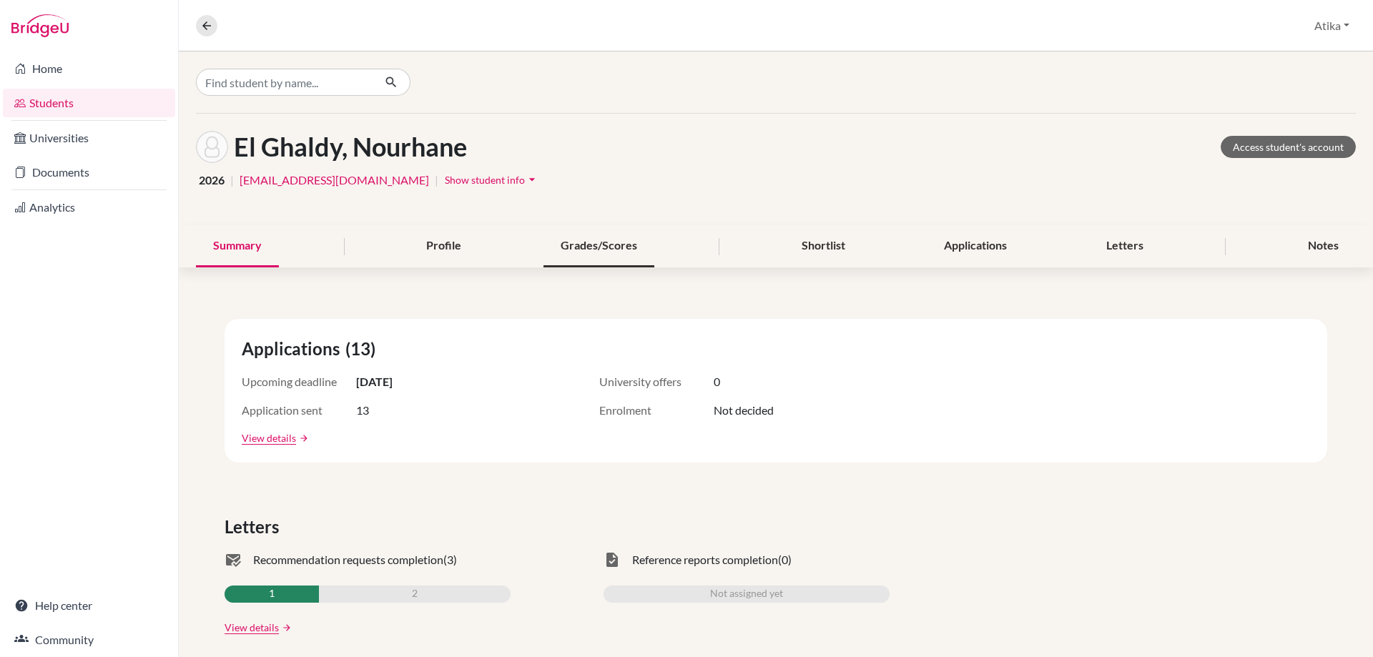
click at [633, 243] on div "Grades/Scores" at bounding box center [598, 246] width 111 height 42
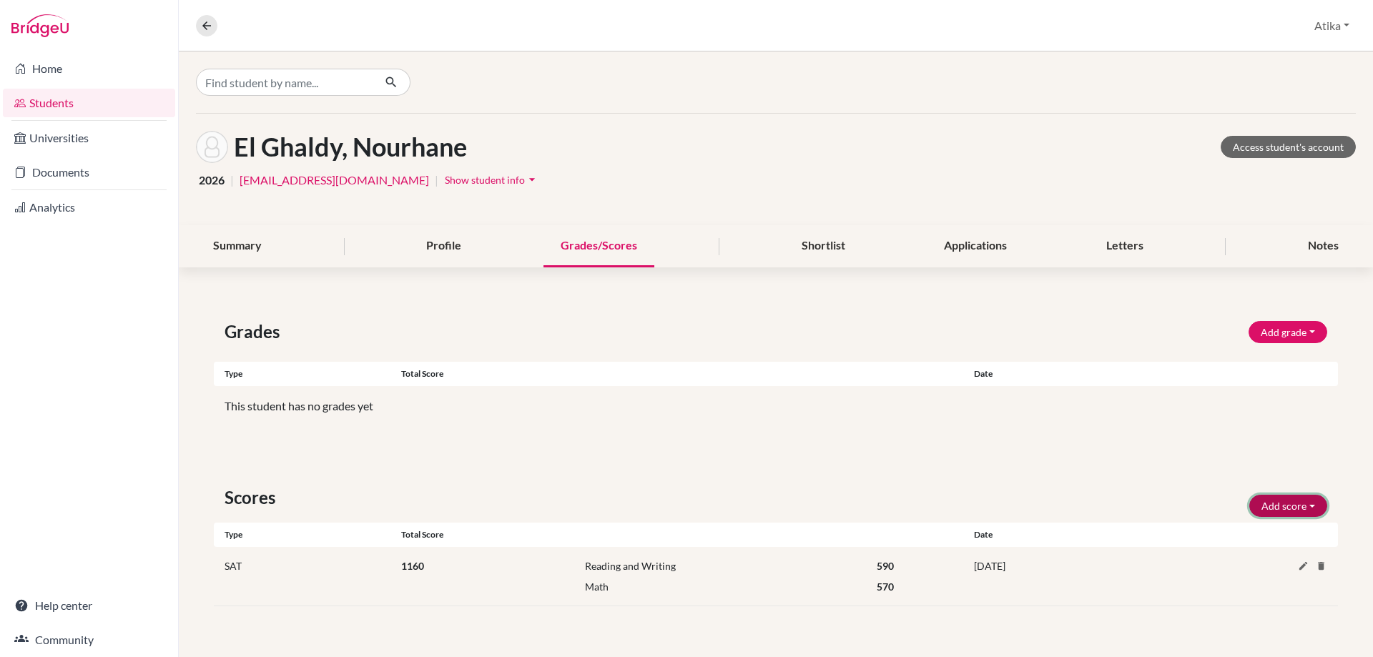
click at [1308, 500] on button "Add score" at bounding box center [1288, 506] width 78 height 22
click at [1265, 531] on button "SAT" at bounding box center [1268, 536] width 113 height 23
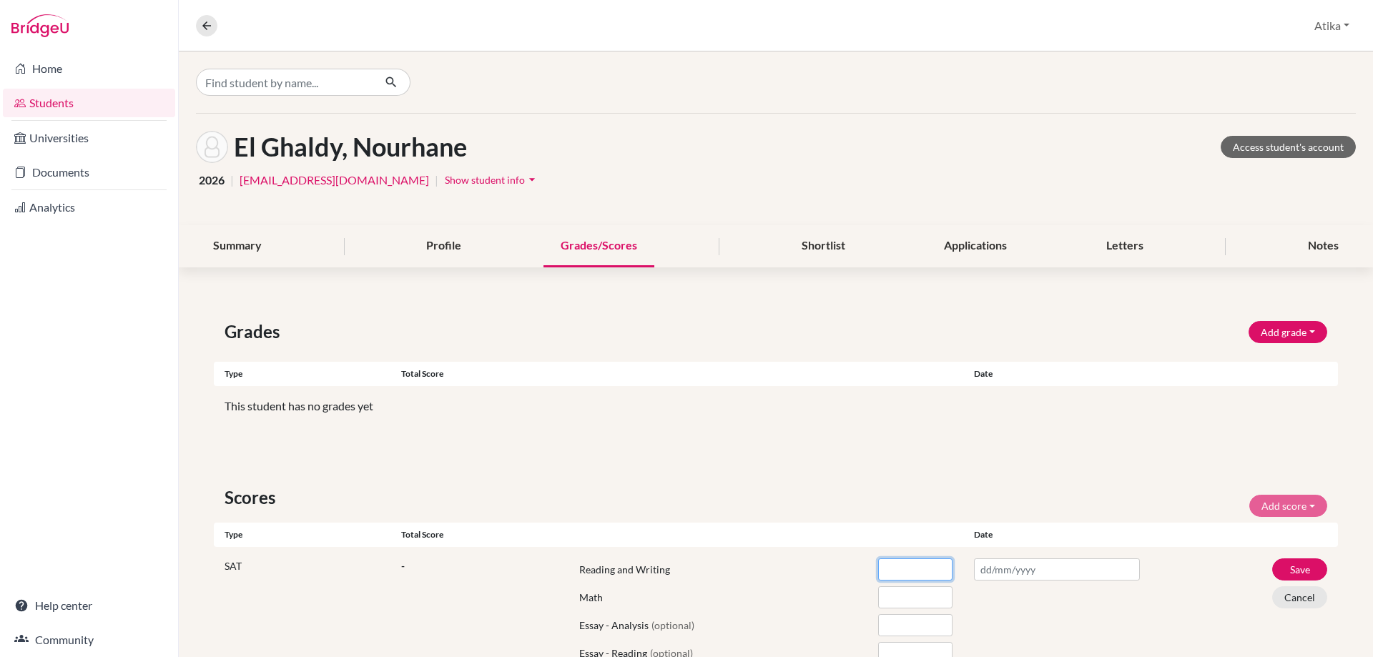
click at [909, 565] on input "number" at bounding box center [915, 569] width 74 height 22
type input "600"
click at [904, 598] on input "number" at bounding box center [915, 597] width 74 height 22
type input "540"
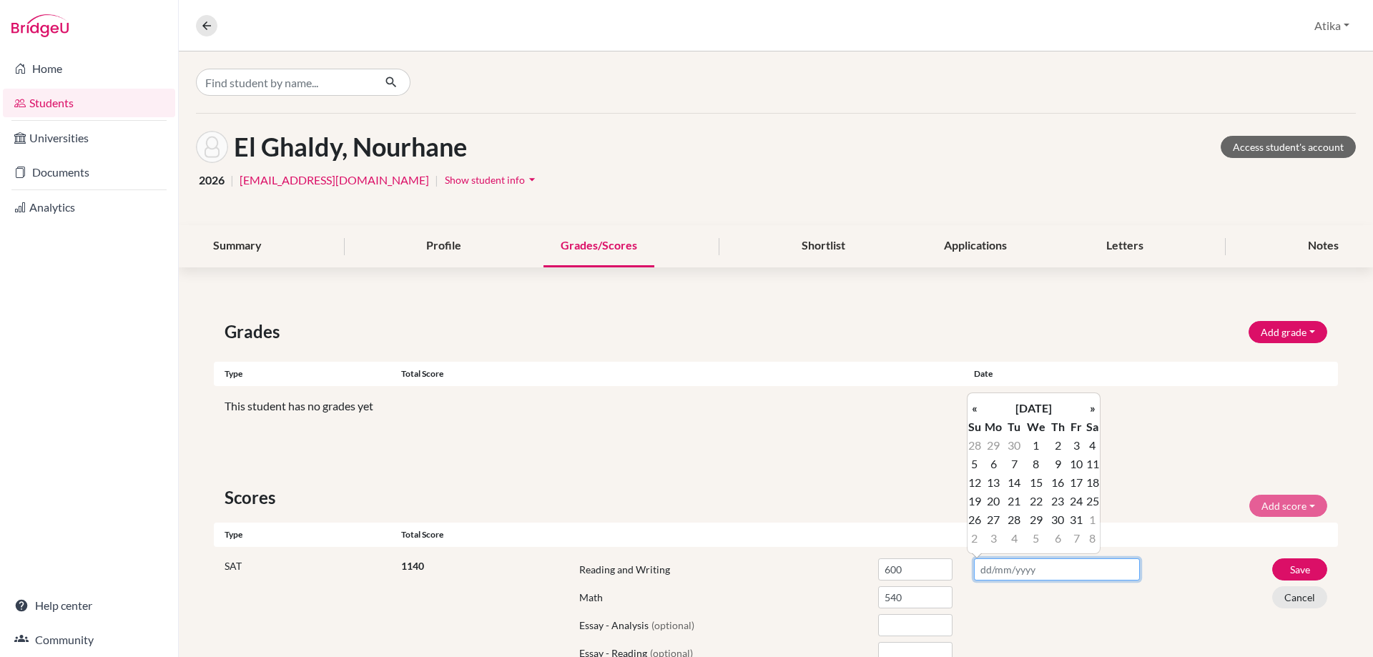
click at [1021, 577] on input "text" at bounding box center [1057, 569] width 166 height 22
click at [981, 402] on th "«" at bounding box center [974, 408] width 14 height 19
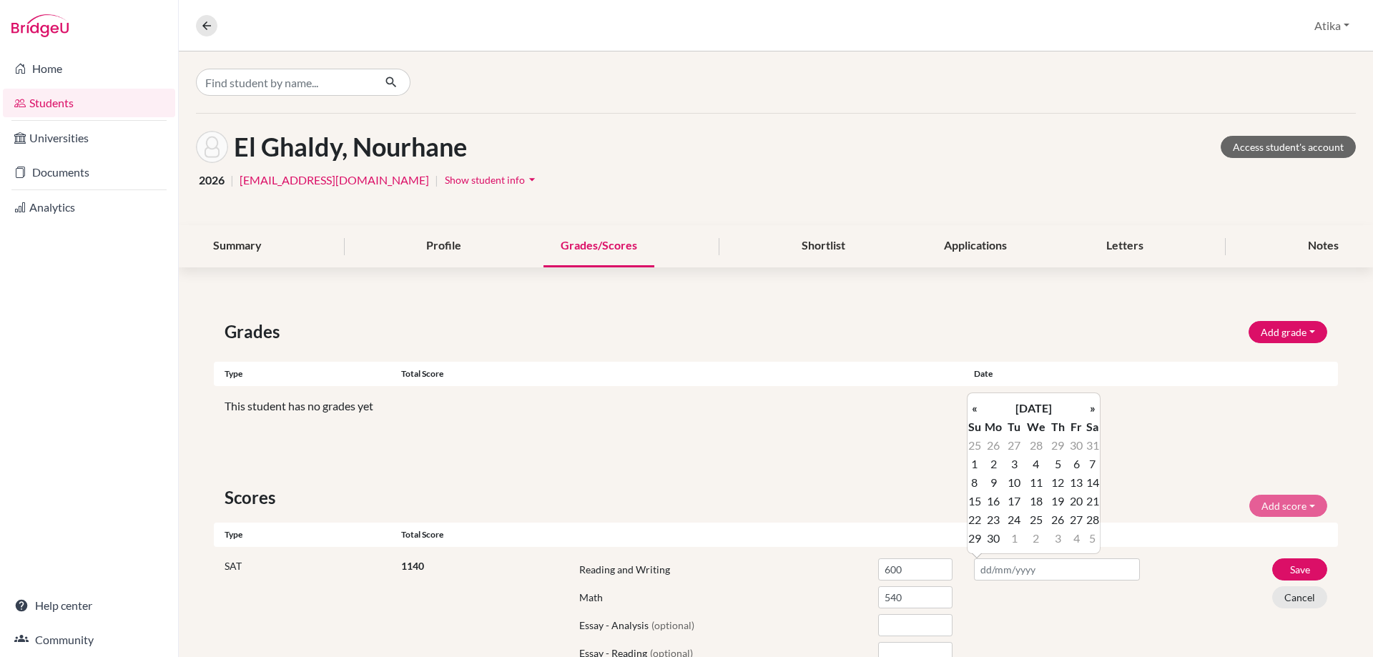
click at [981, 402] on th "«" at bounding box center [974, 408] width 14 height 19
click at [1090, 445] on td "3" at bounding box center [1092, 445] width 14 height 19
type input "[DATE]"
click at [887, 599] on input "540" at bounding box center [915, 597] width 74 height 22
click at [1278, 568] on button "Save" at bounding box center [1299, 569] width 55 height 22
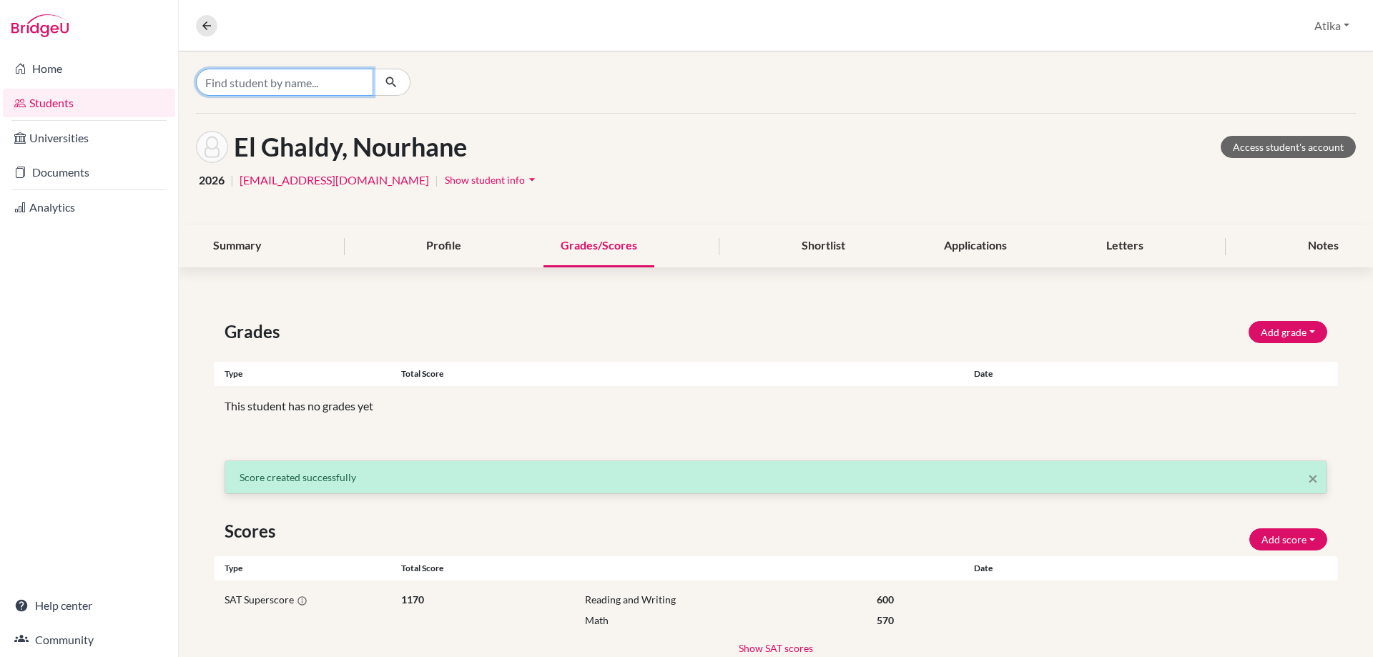
click at [264, 88] on input "Find student by name..." at bounding box center [284, 82] width 177 height 27
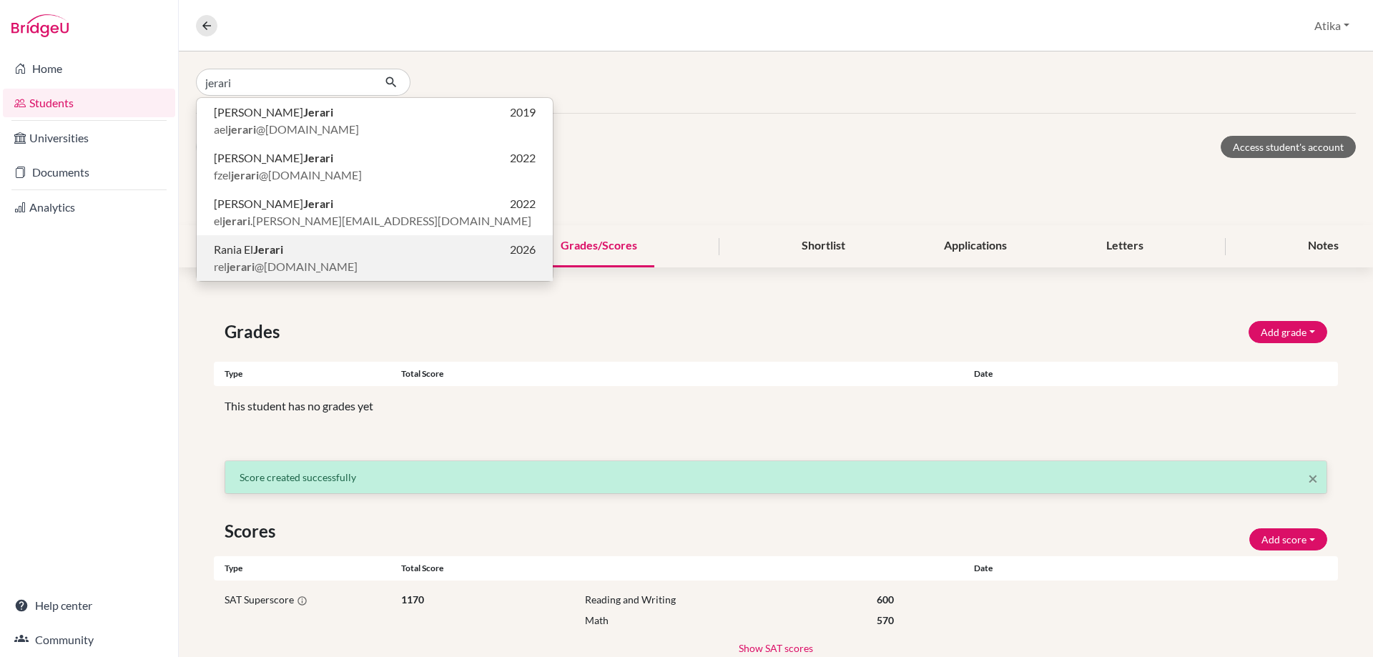
click at [286, 255] on p "Rania El Jerari 2026" at bounding box center [375, 249] width 322 height 17
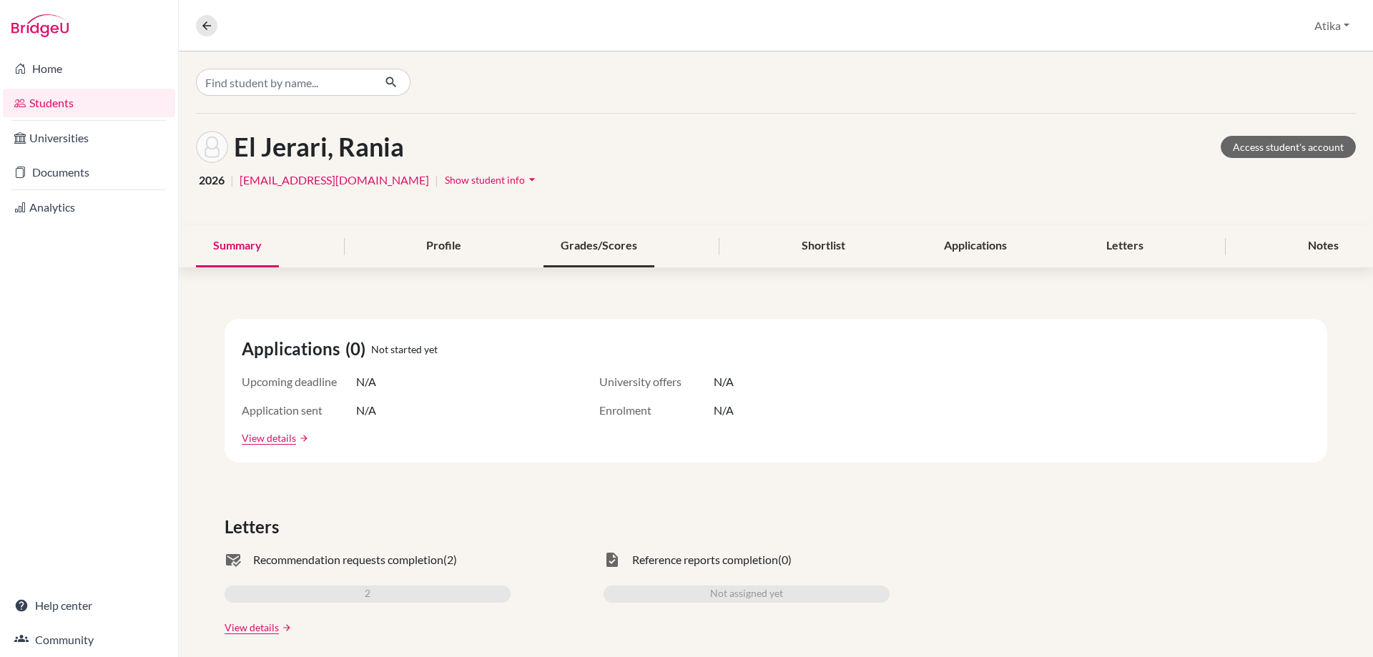
click at [590, 253] on div "Grades/Scores" at bounding box center [598, 246] width 111 height 42
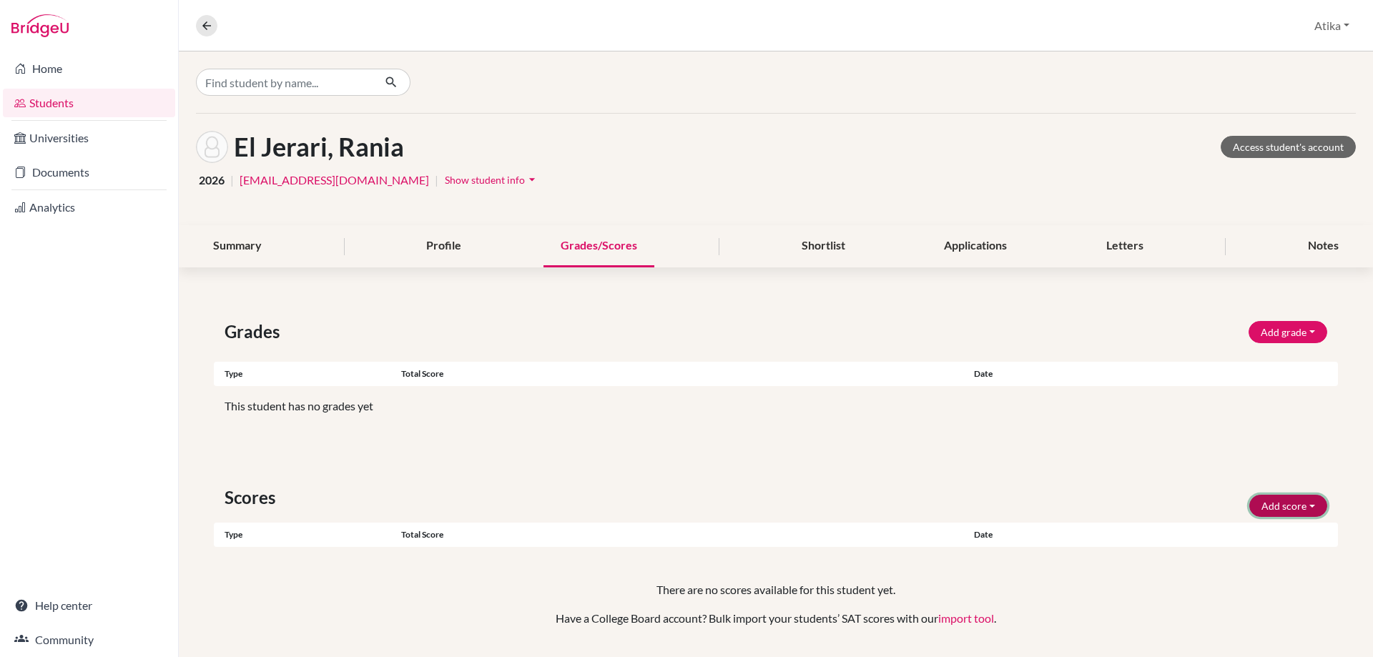
click at [1275, 505] on button "Add score" at bounding box center [1288, 506] width 78 height 22
click at [1247, 532] on button "SAT" at bounding box center [1268, 536] width 113 height 23
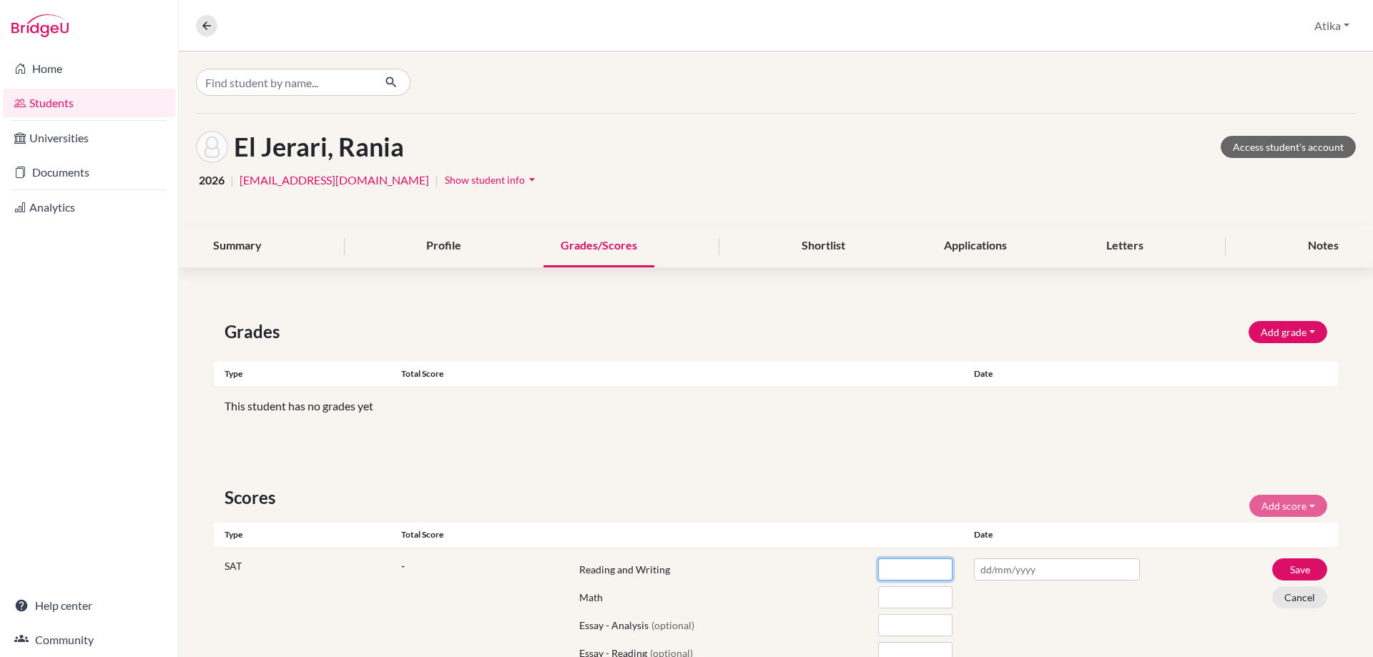
click at [886, 573] on input "number" at bounding box center [915, 569] width 74 height 22
click at [898, 598] on input "number" at bounding box center [915, 597] width 74 height 22
click at [882, 570] on input "670" at bounding box center [915, 569] width 74 height 22
click at [884, 596] on input "580" at bounding box center [915, 597] width 74 height 22
click at [1010, 567] on input "text" at bounding box center [1057, 569] width 166 height 22
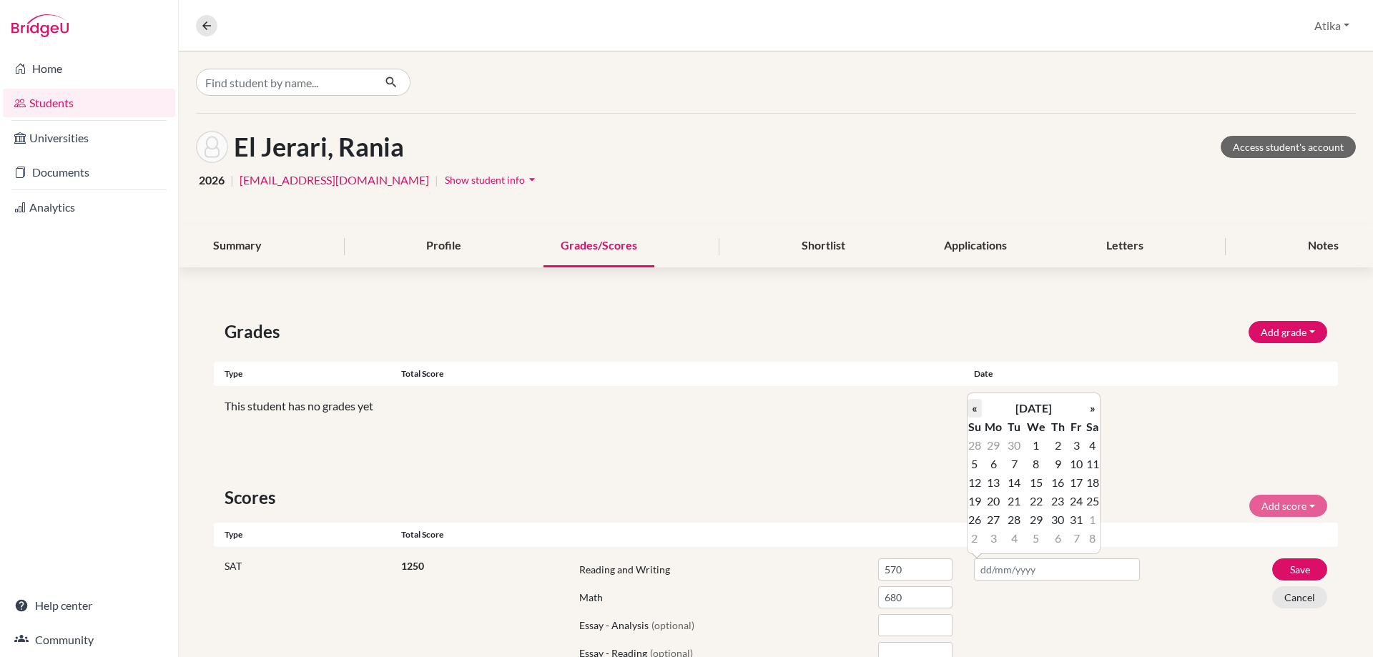
click at [975, 408] on th "«" at bounding box center [974, 408] width 14 height 19
click at [975, 407] on th "«" at bounding box center [974, 408] width 14 height 19
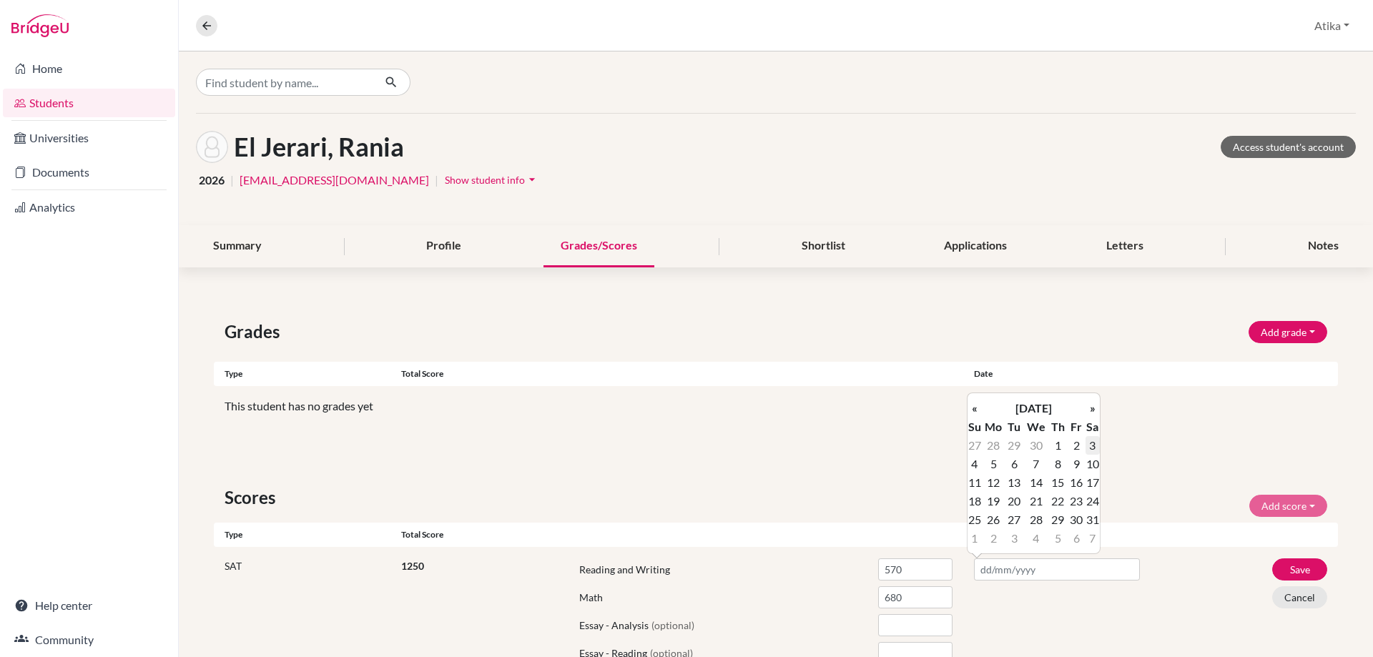
click at [1096, 448] on td "3" at bounding box center [1092, 445] width 14 height 19
click at [1283, 571] on button "Save" at bounding box center [1299, 569] width 55 height 22
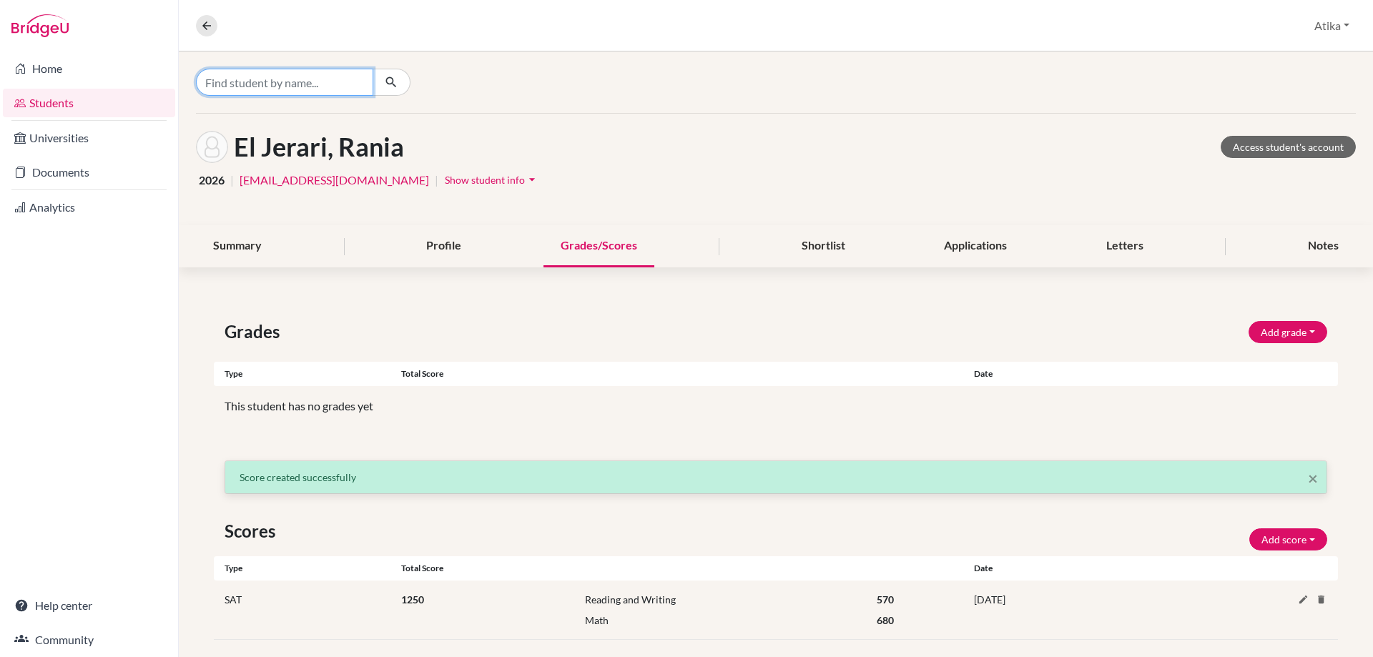
click at [298, 87] on input "Find student by name..." at bounding box center [284, 82] width 177 height 27
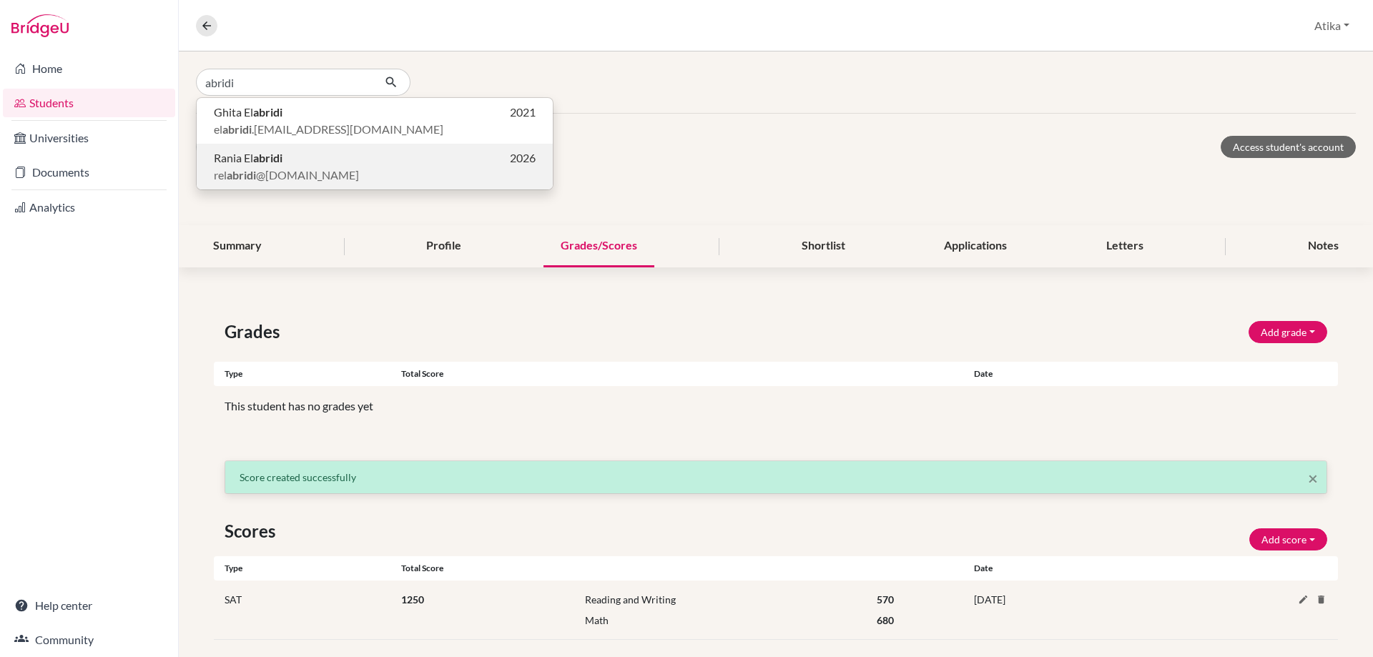
click at [255, 167] on span "rel abridi @[DOMAIN_NAME]" at bounding box center [286, 175] width 145 height 17
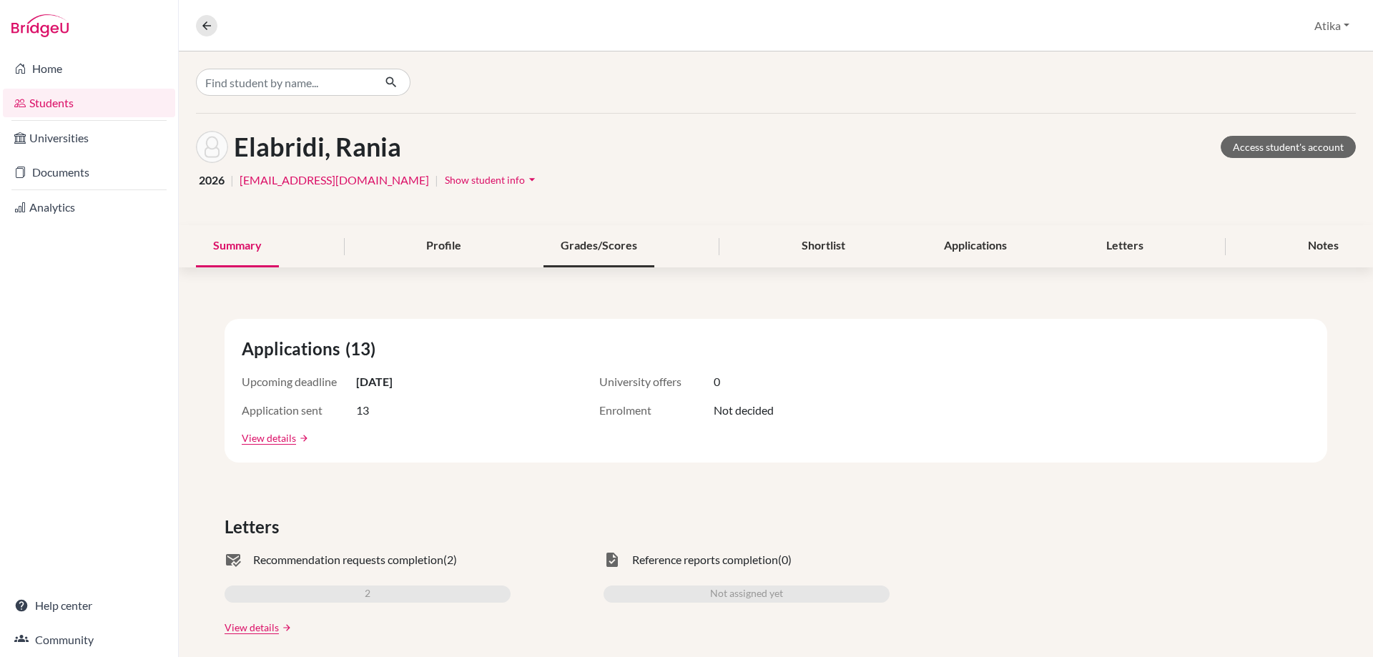
click at [583, 250] on div "Grades/Scores" at bounding box center [598, 246] width 111 height 42
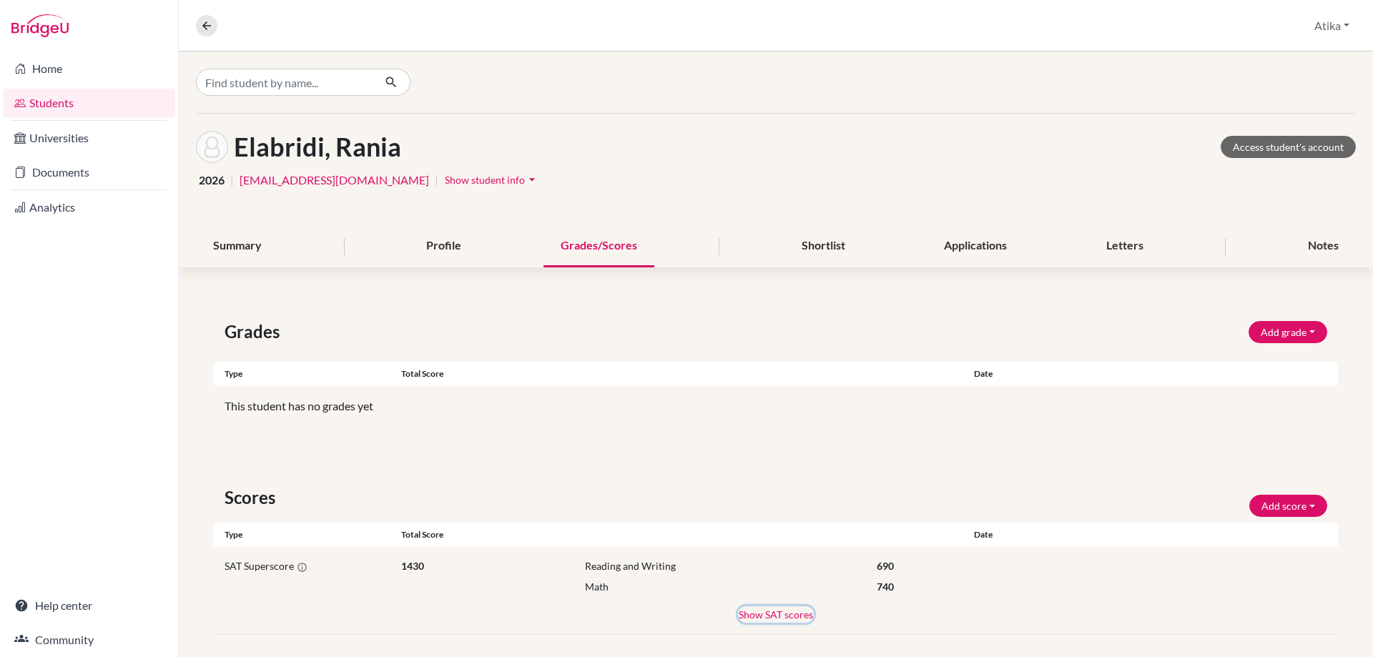
click at [776, 613] on button "Show SAT scores" at bounding box center [776, 614] width 76 height 16
click at [312, 85] on input "Find student by name..." at bounding box center [284, 82] width 177 height 27
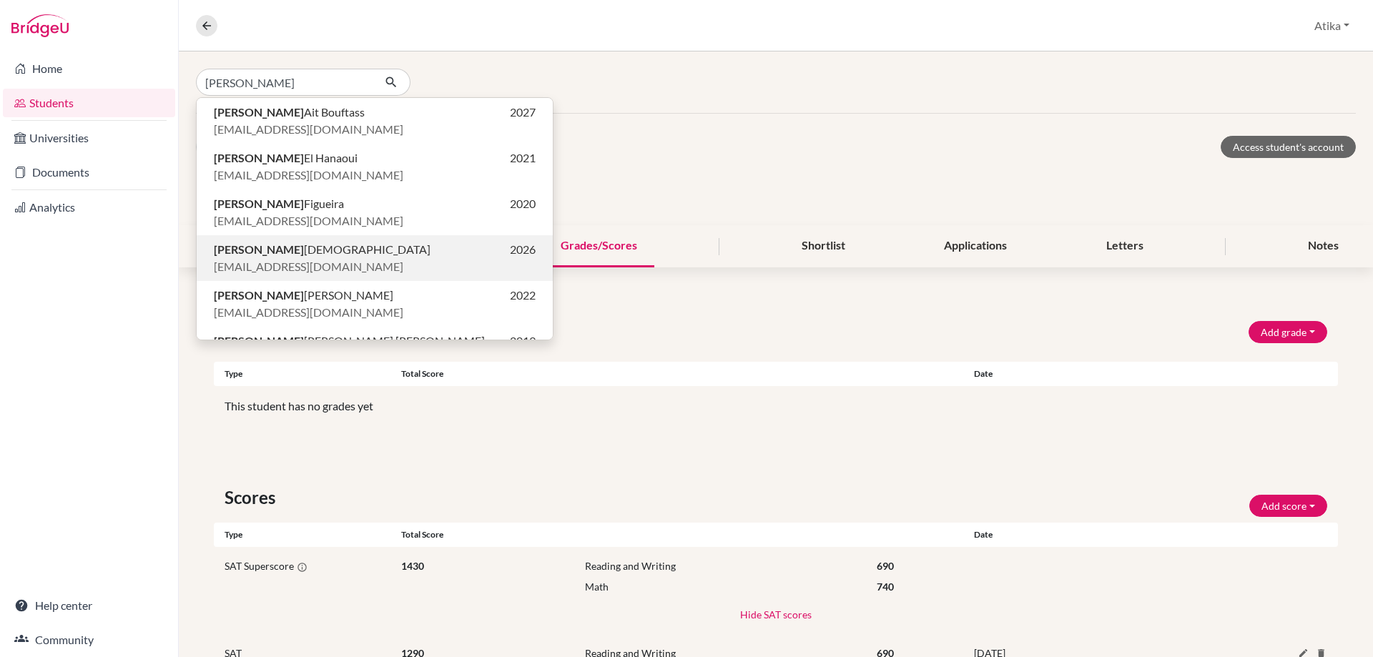
click at [279, 268] on span "[EMAIL_ADDRESS][DOMAIN_NAME]" at bounding box center [308, 266] width 189 height 17
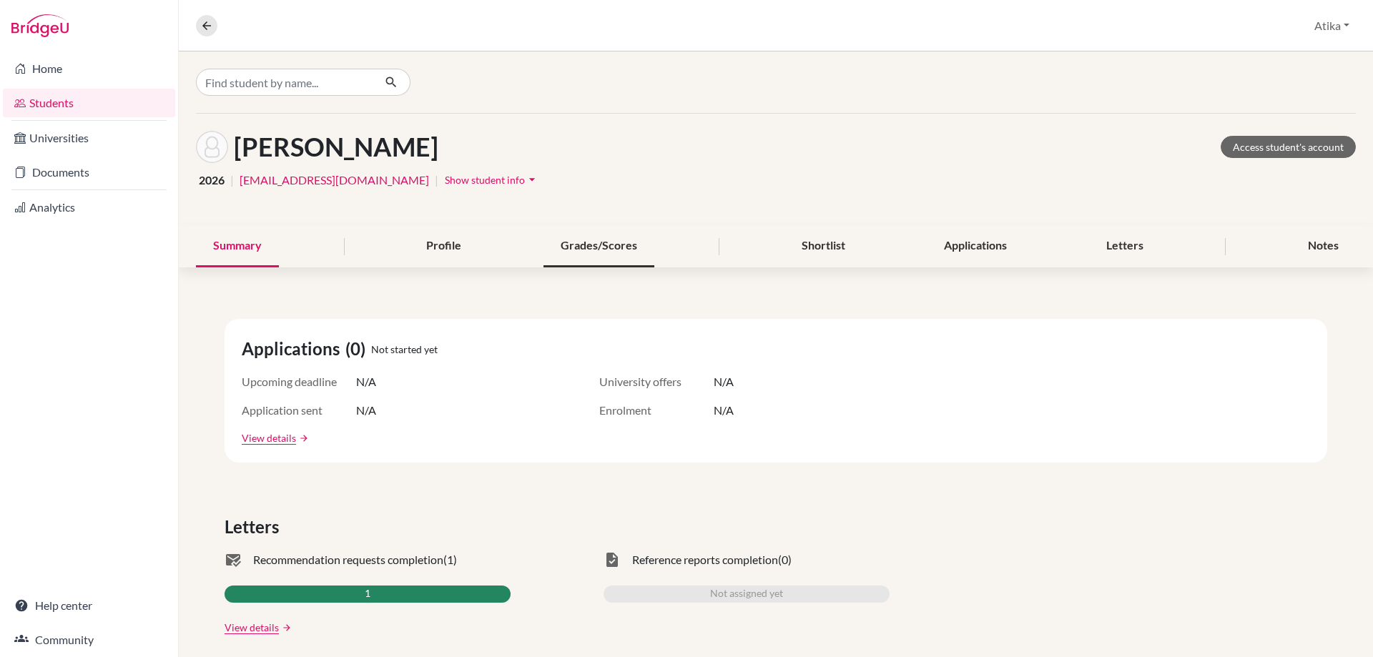
click at [612, 254] on div "Grades/Scores" at bounding box center [598, 246] width 111 height 42
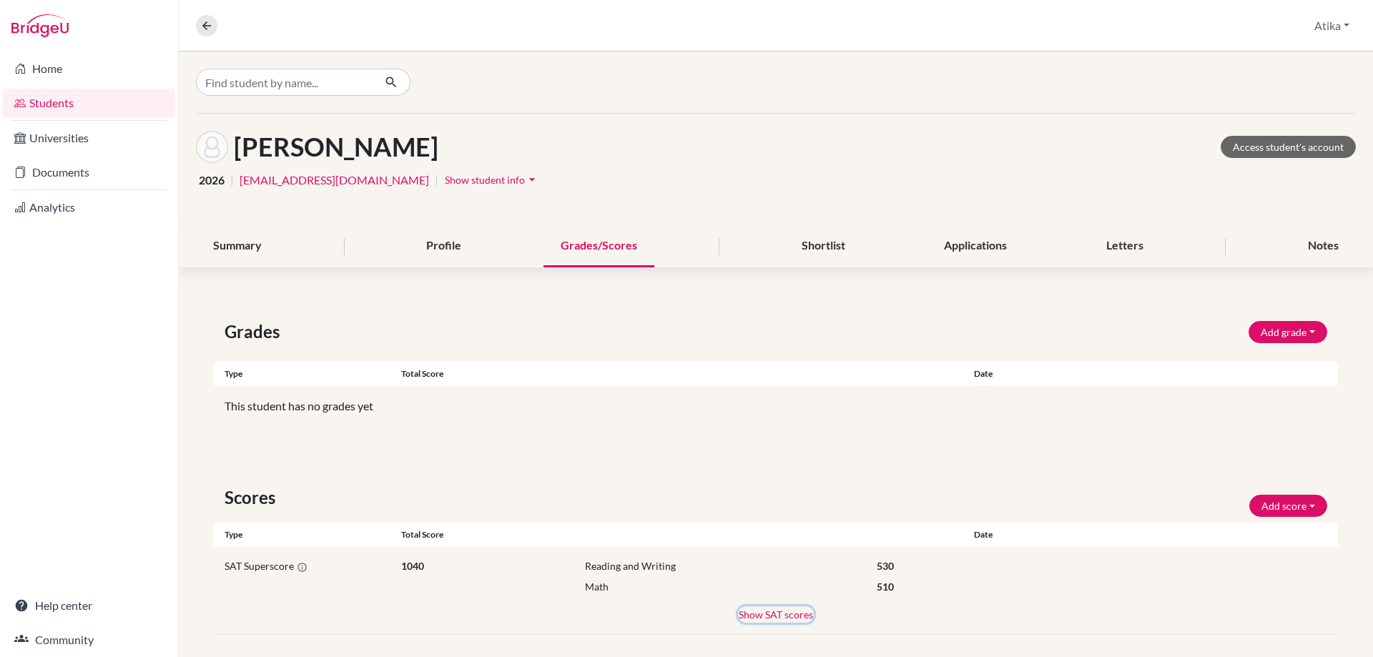
click at [786, 619] on button "Show SAT scores" at bounding box center [776, 614] width 76 height 16
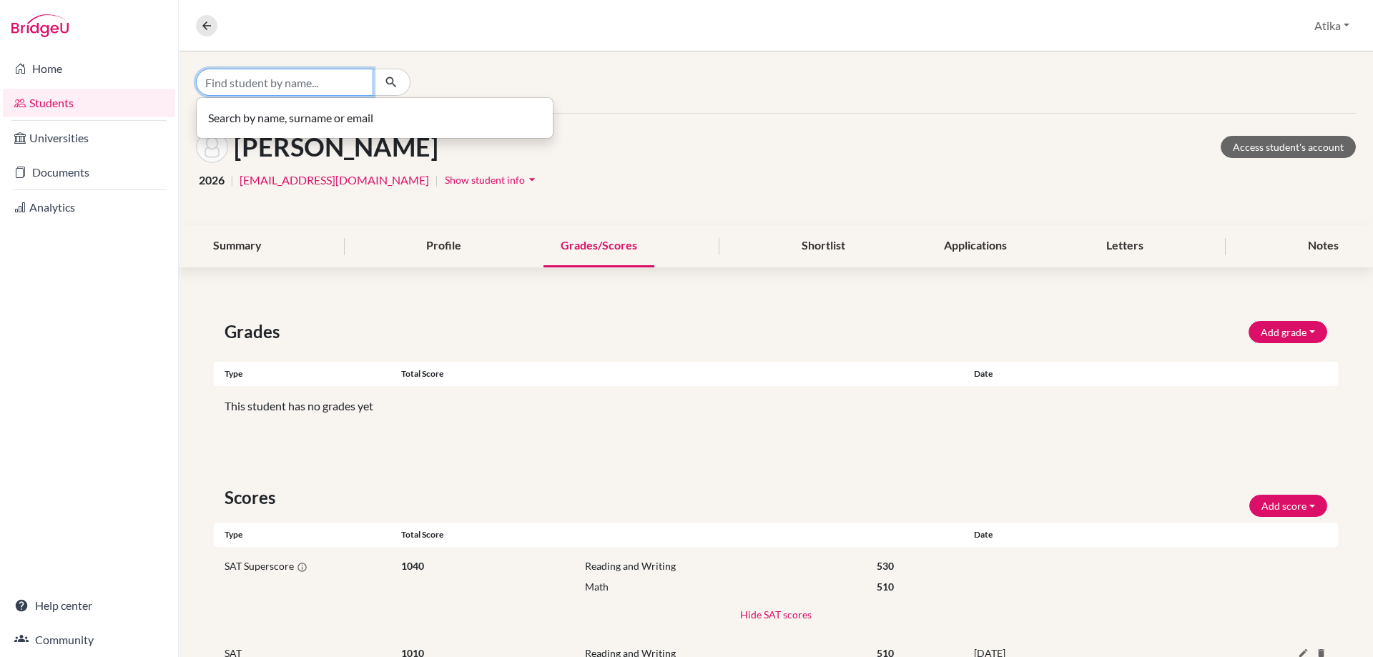
click at [344, 90] on input "Find student by name..." at bounding box center [284, 82] width 177 height 27
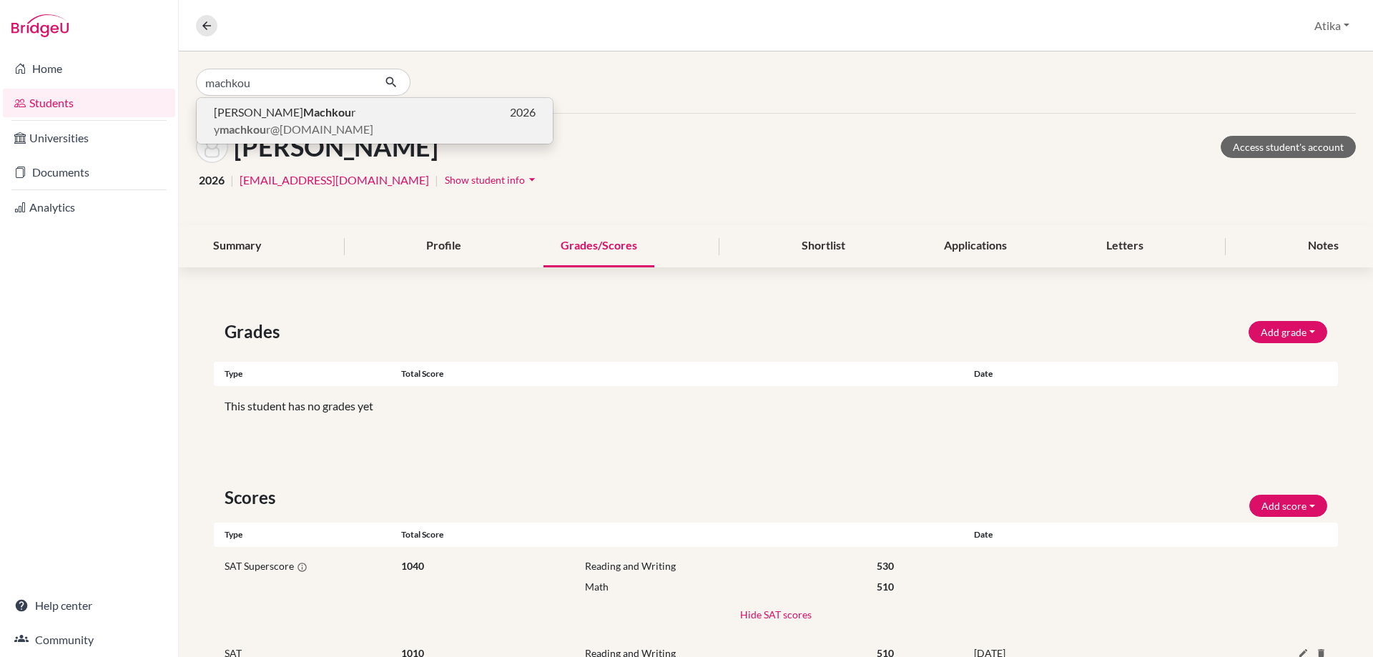
click at [303, 117] on b "Machkou" at bounding box center [327, 112] width 48 height 14
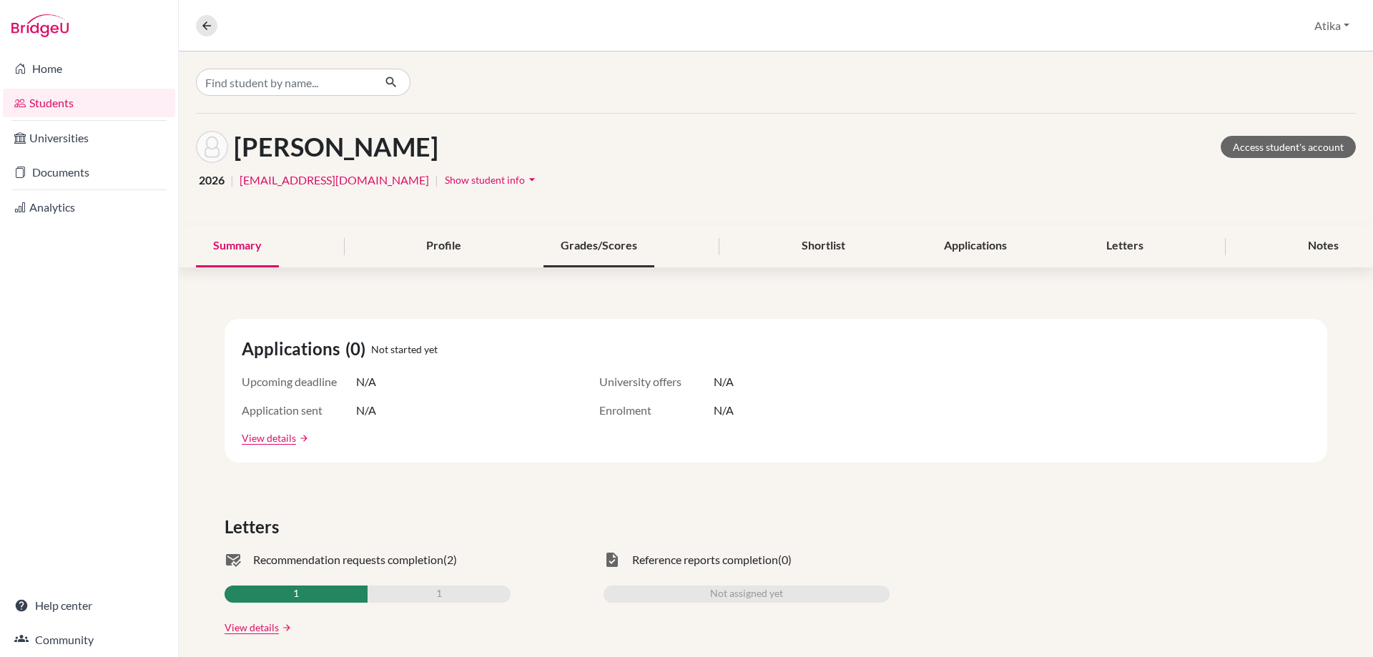
click at [582, 249] on div "Grades/Scores" at bounding box center [598, 246] width 111 height 42
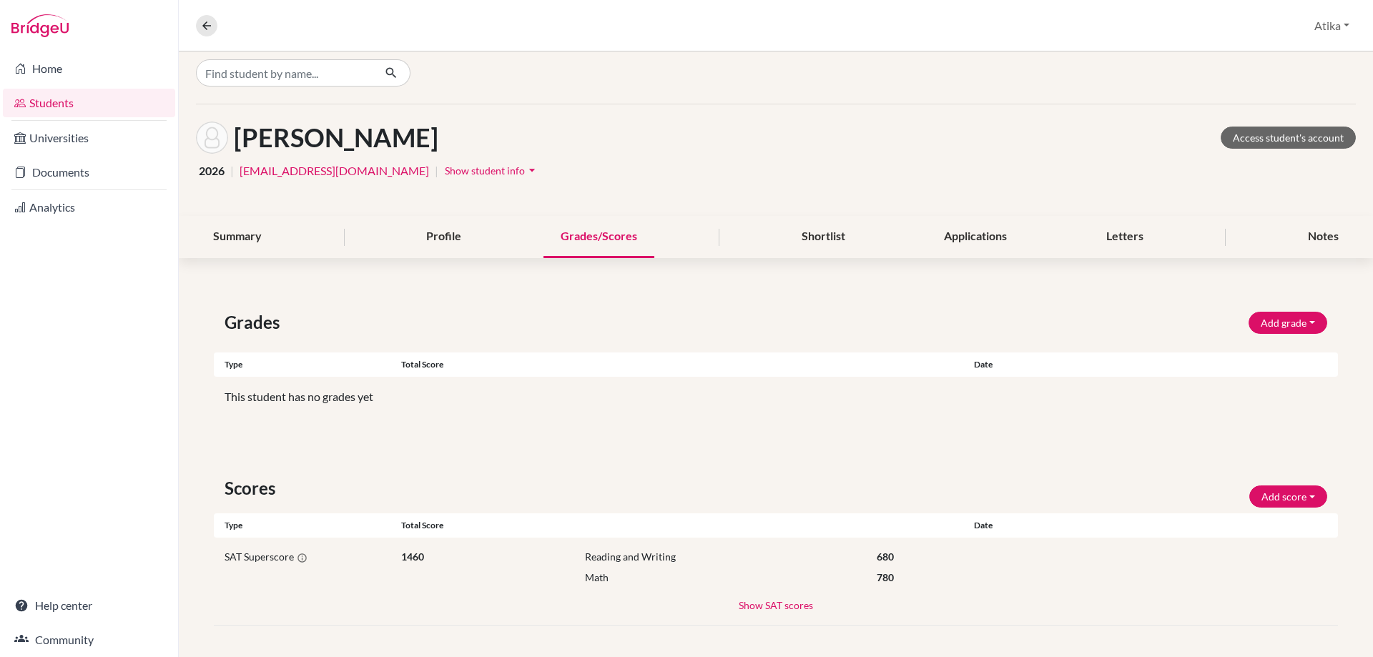
scroll to position [12, 0]
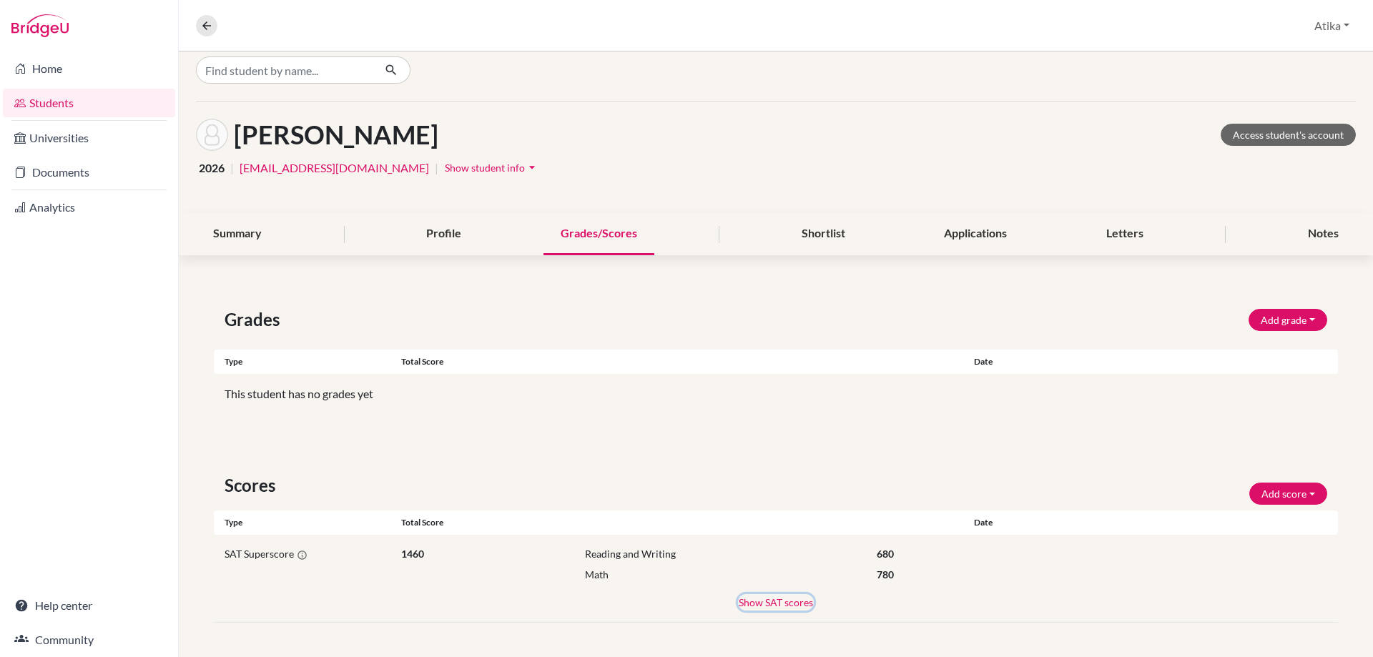
click at [766, 604] on button "Show SAT scores" at bounding box center [776, 602] width 76 height 16
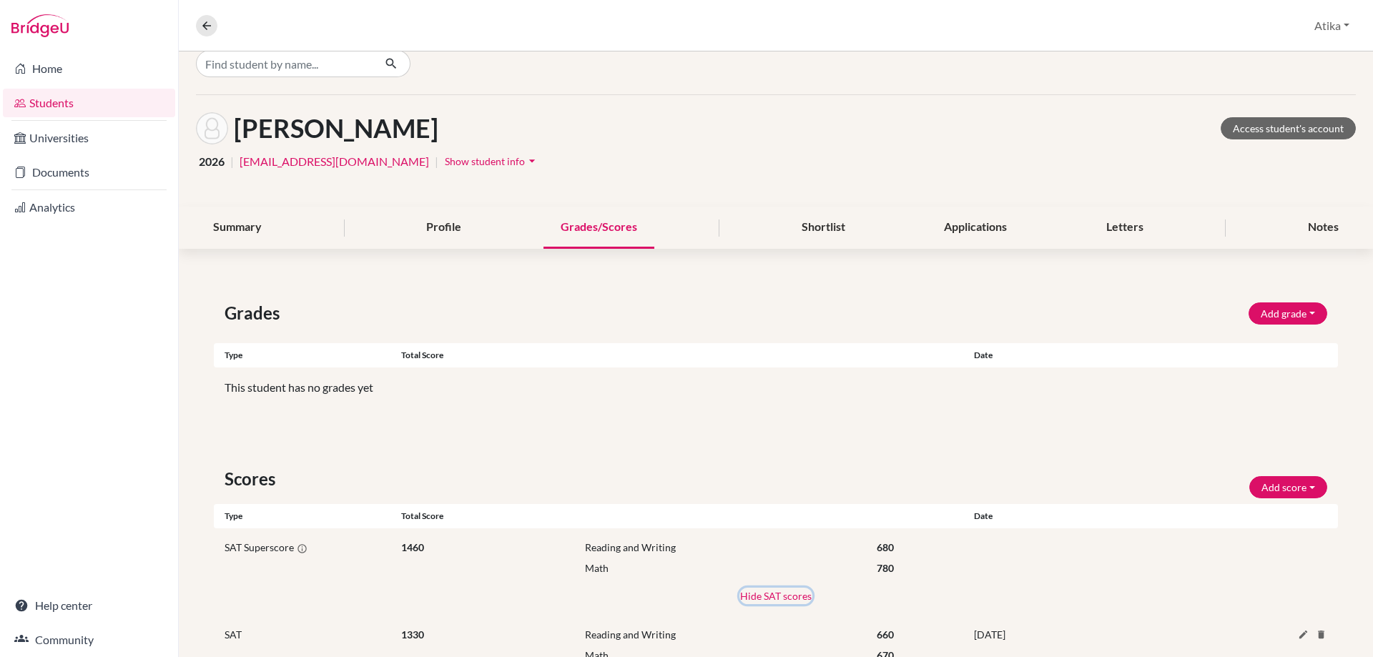
scroll to position [0, 0]
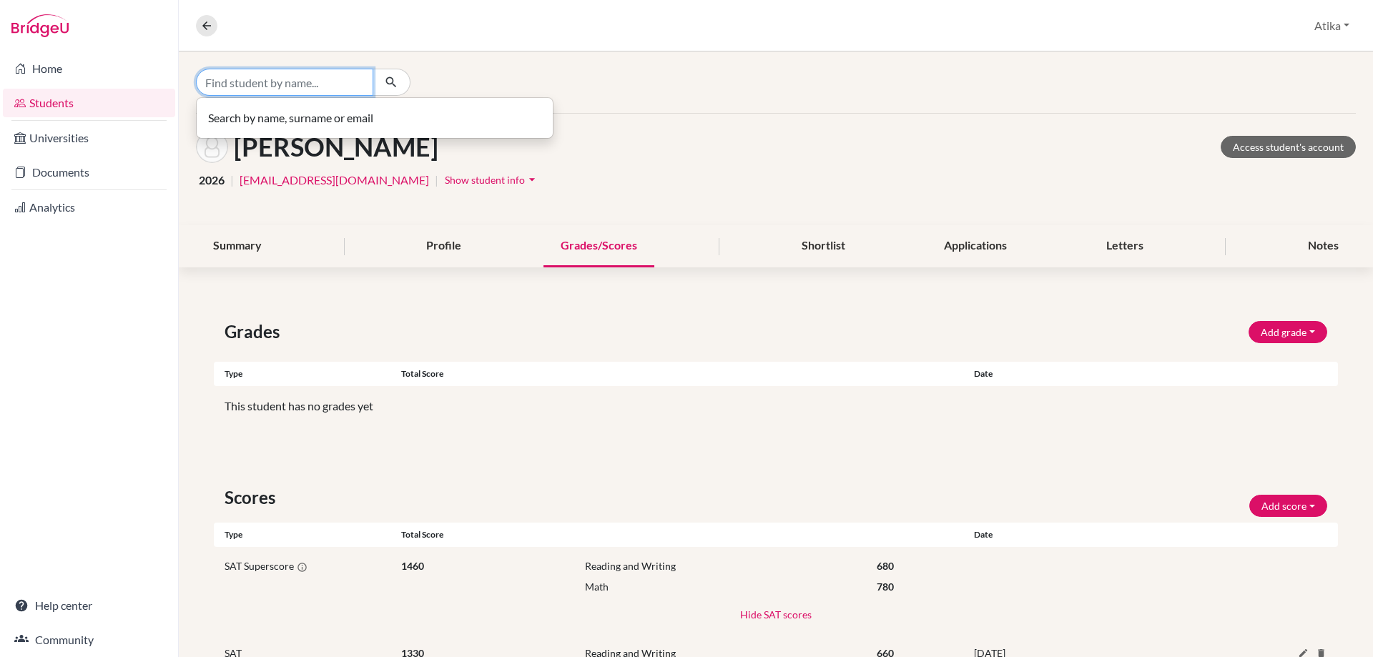
click at [302, 86] on input "Find student by name..." at bounding box center [284, 82] width 177 height 27
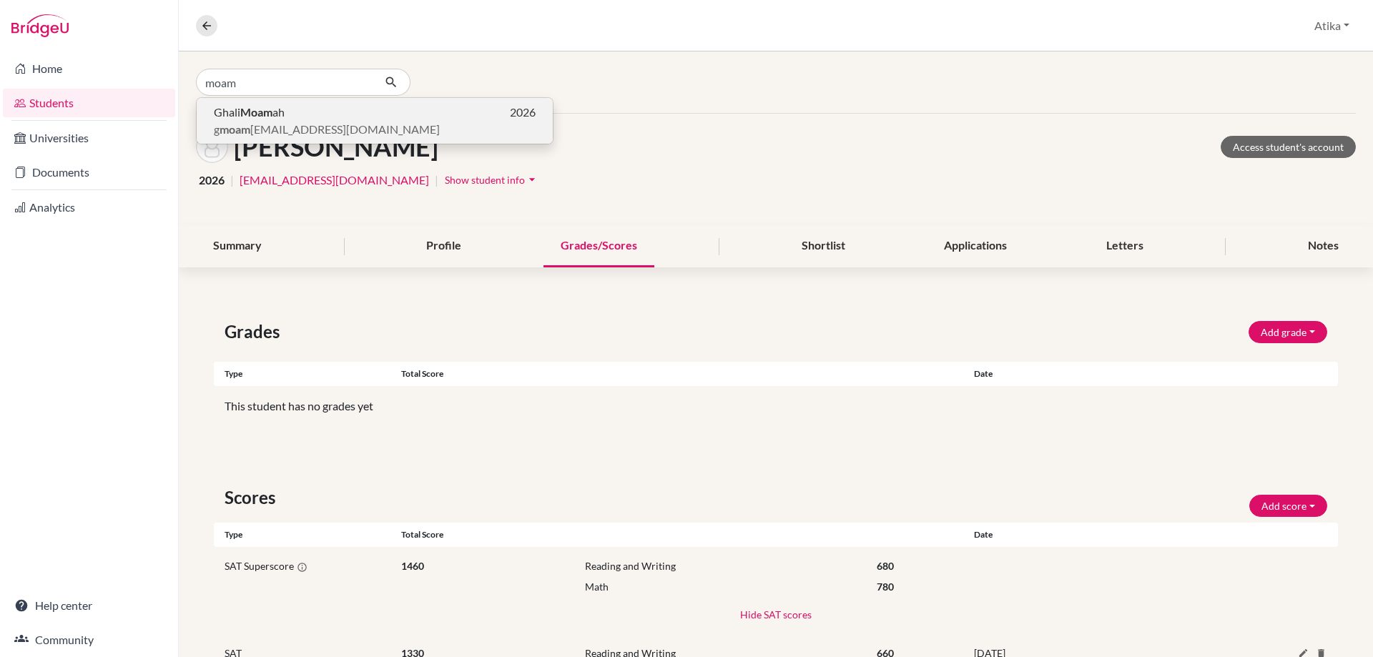
click at [311, 118] on p "Ghali Moam ah 2026" at bounding box center [375, 112] width 322 height 17
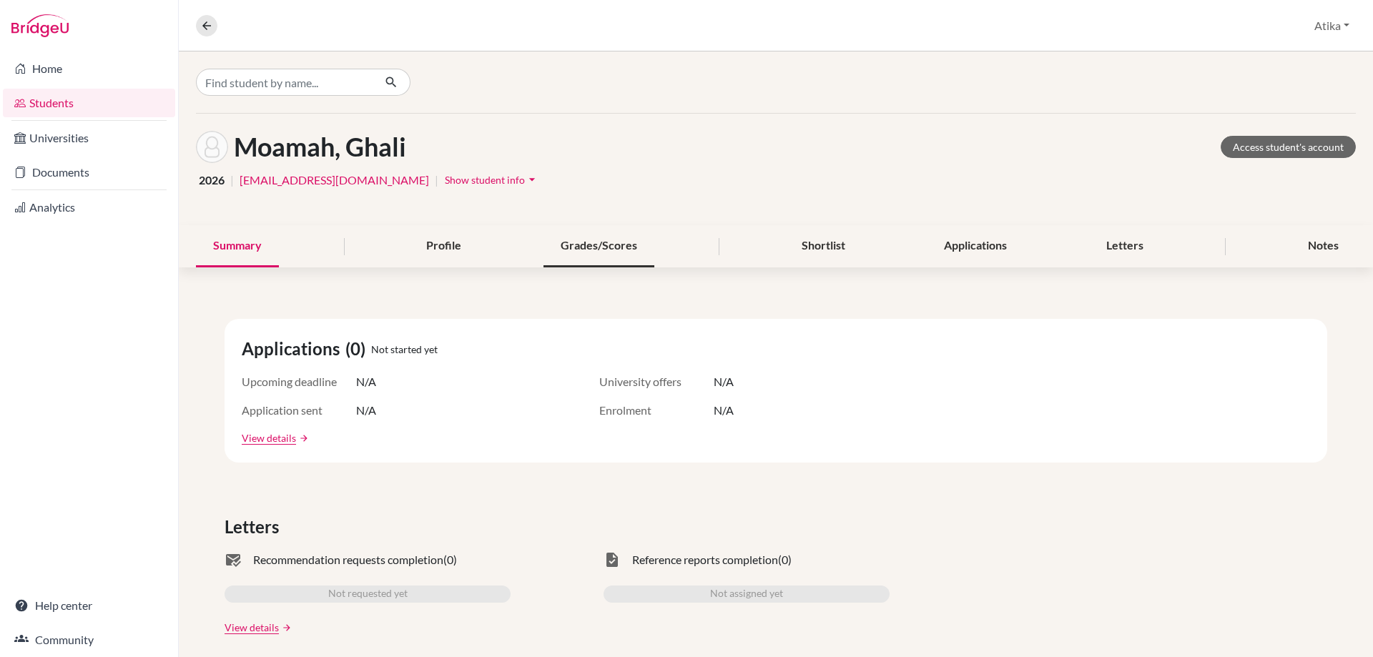
click at [609, 233] on div "Grades/Scores" at bounding box center [598, 246] width 111 height 42
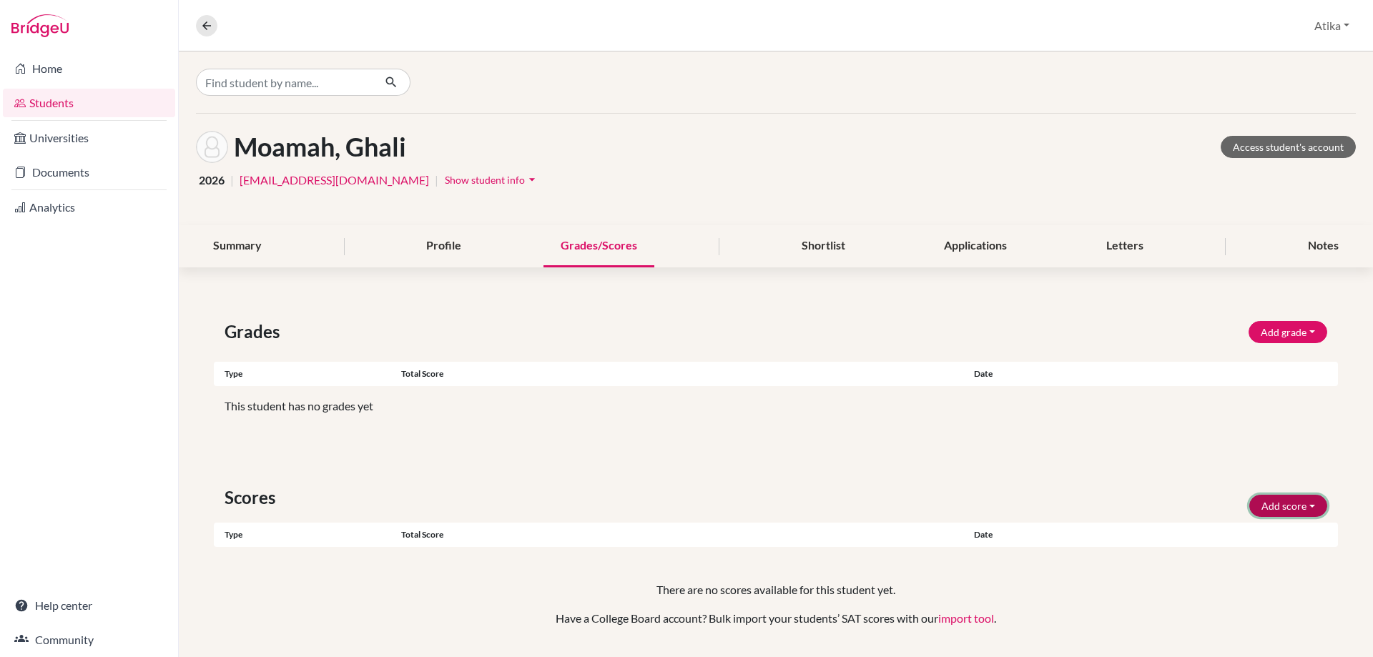
click at [1274, 501] on button "Add score" at bounding box center [1288, 506] width 78 height 22
click at [1246, 531] on button "SAT" at bounding box center [1268, 536] width 113 height 23
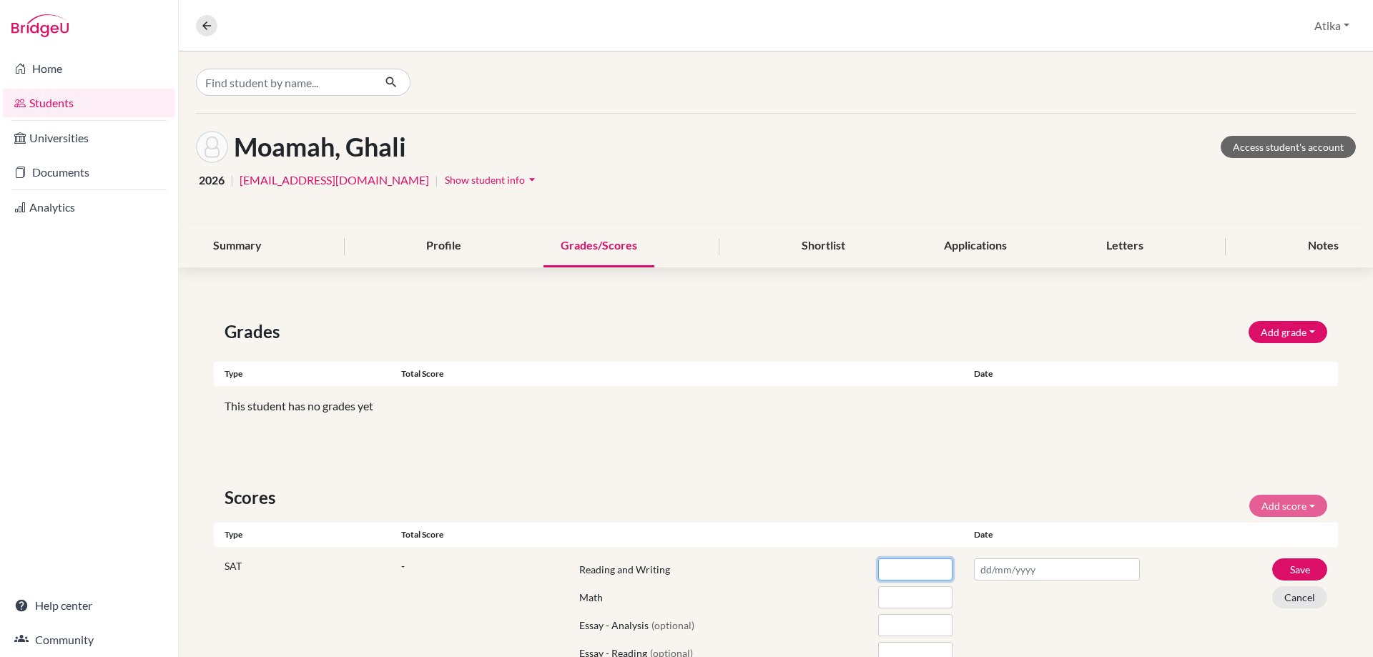
click at [878, 569] on input "number" at bounding box center [915, 569] width 74 height 22
click at [906, 596] on input "number" at bounding box center [915, 597] width 74 height 22
click at [999, 576] on input "text" at bounding box center [1057, 569] width 166 height 22
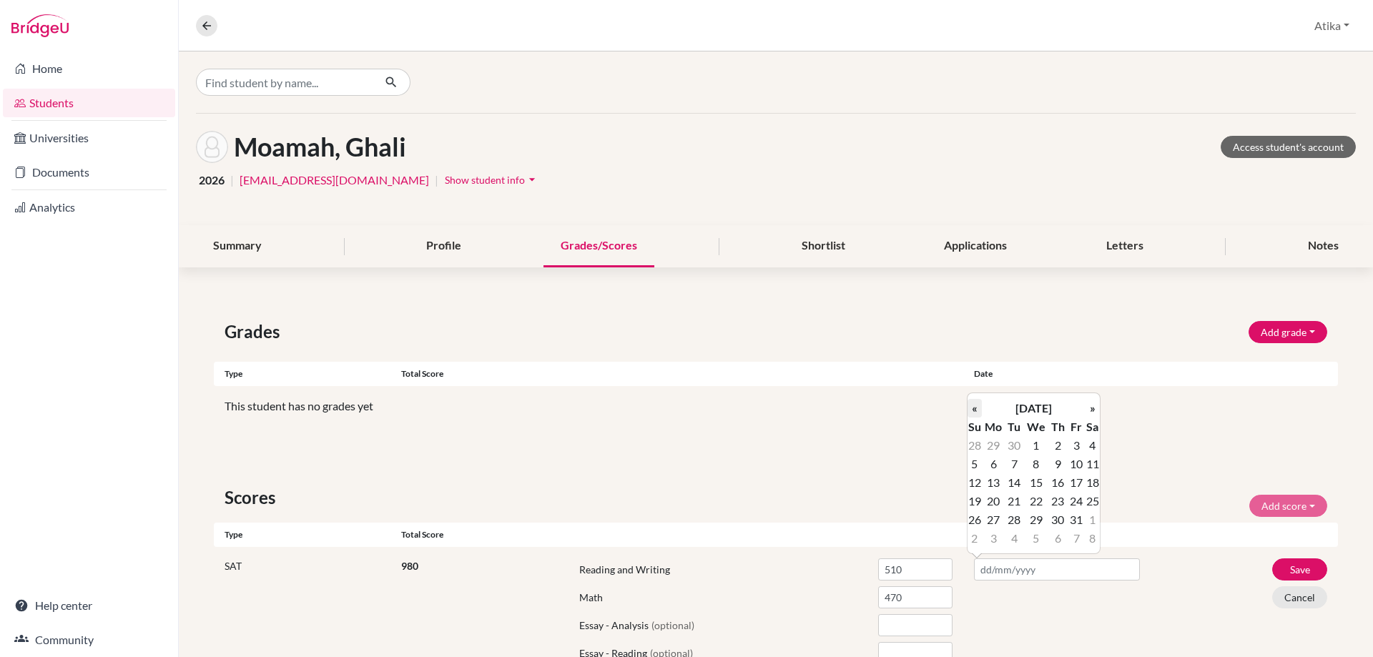
click at [976, 412] on th "«" at bounding box center [974, 408] width 14 height 19
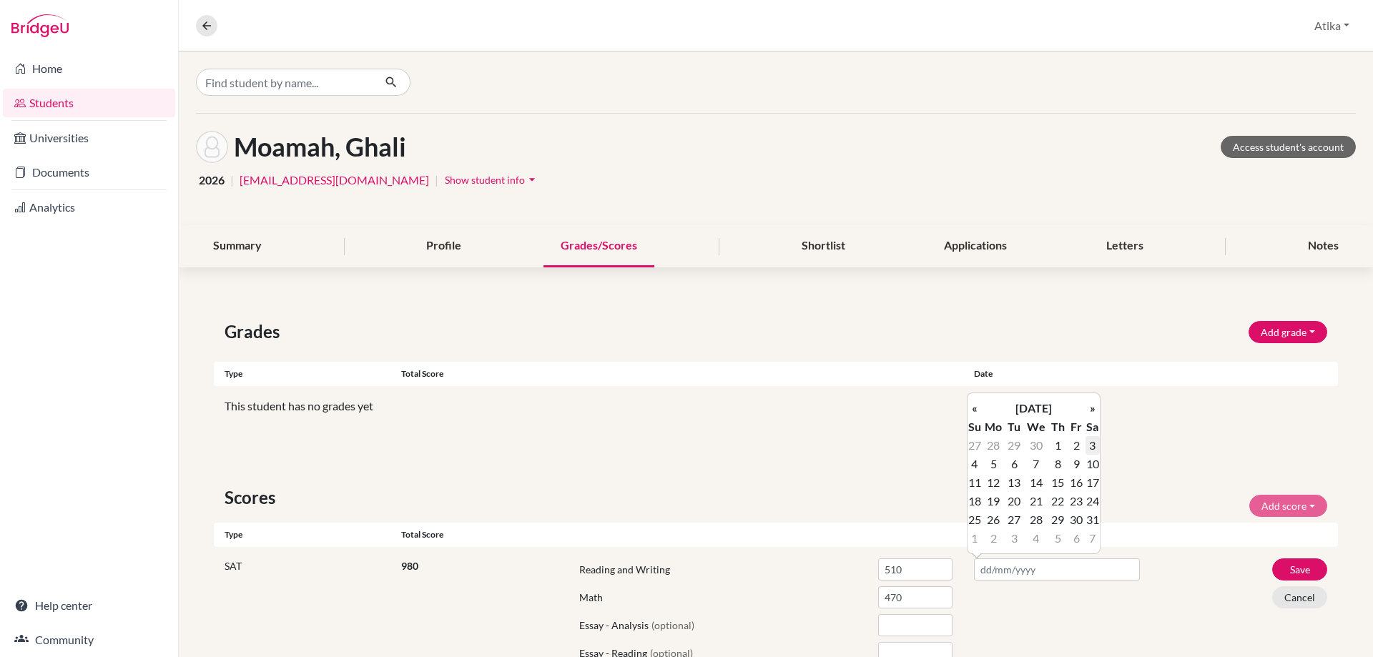
click at [1092, 446] on td "3" at bounding box center [1092, 445] width 14 height 19
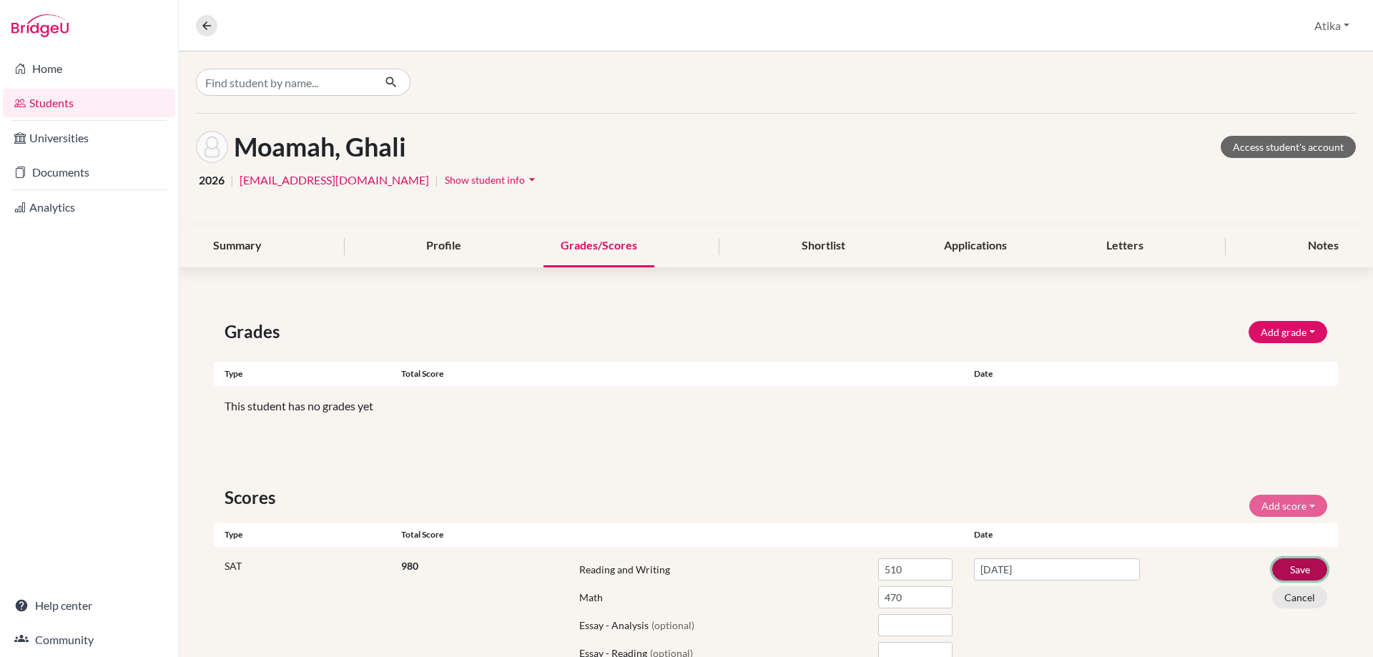
click at [1286, 562] on button "Save" at bounding box center [1299, 569] width 55 height 22
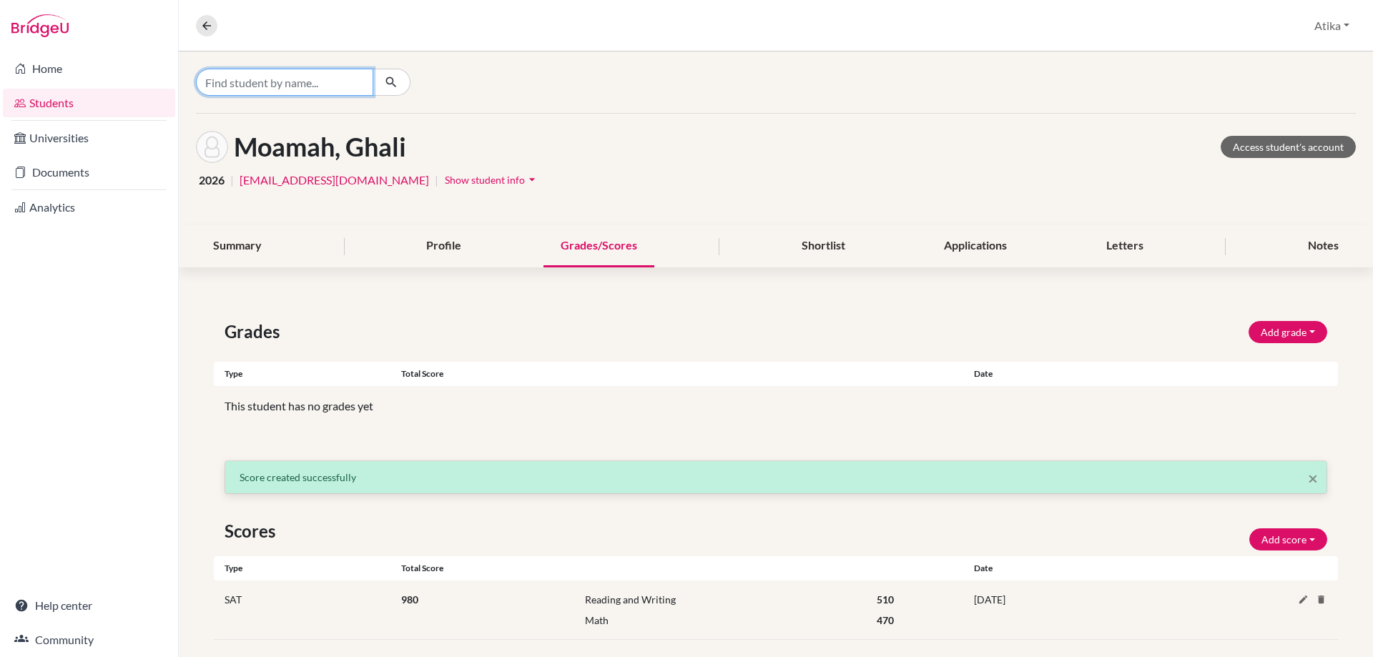
click at [304, 76] on input "Find student by name..." at bounding box center [284, 82] width 177 height 27
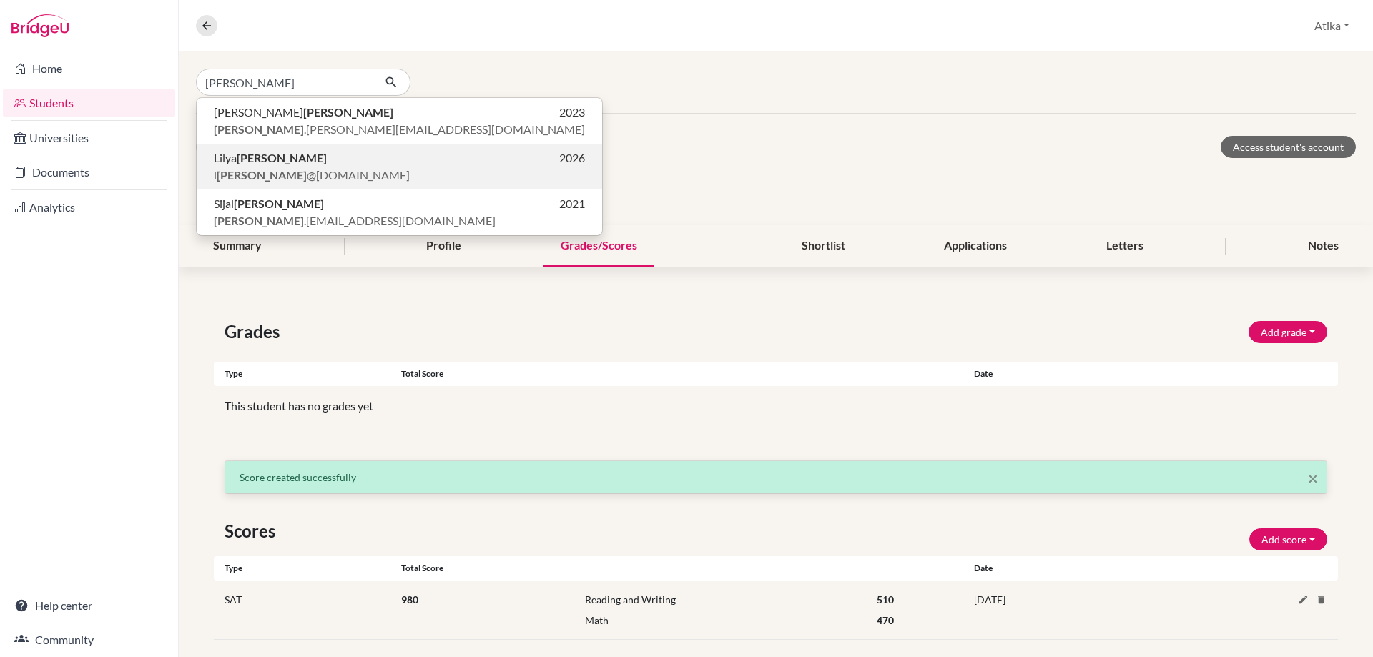
click at [277, 174] on span "l [PERSON_NAME] @[DOMAIN_NAME]" at bounding box center [312, 175] width 196 height 17
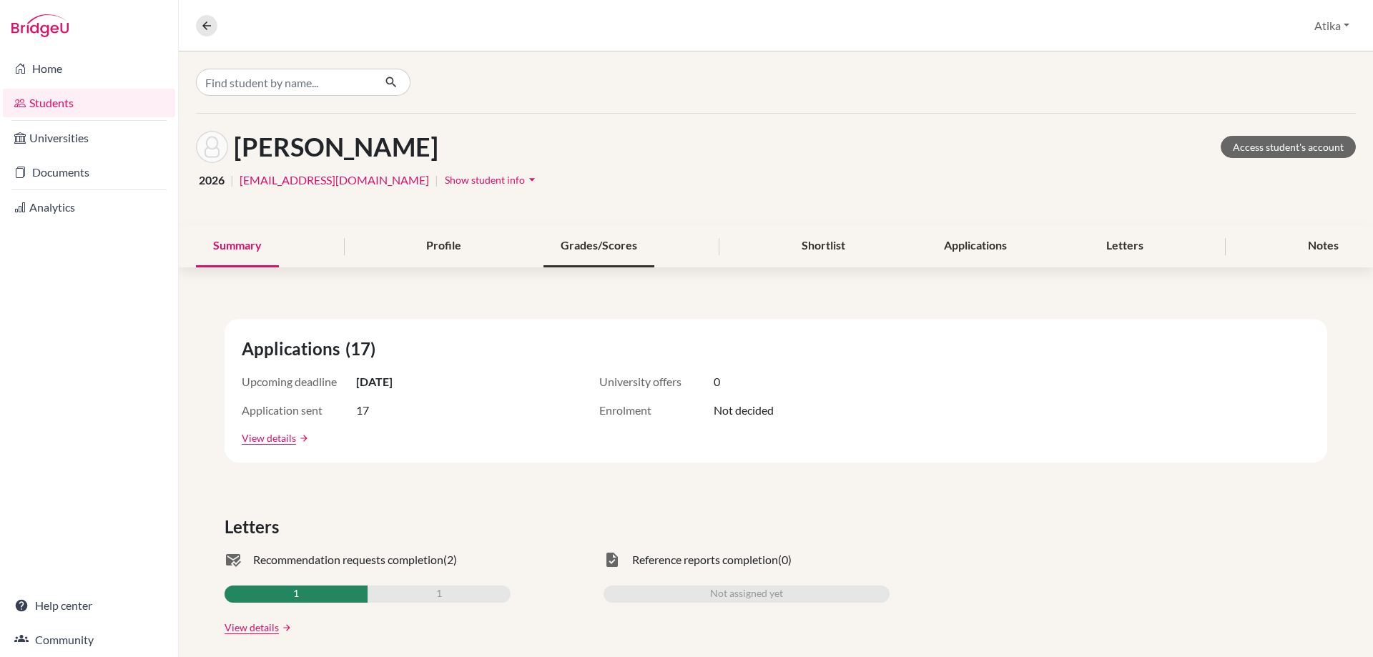
click at [591, 248] on div "Grades/Scores" at bounding box center [598, 246] width 111 height 42
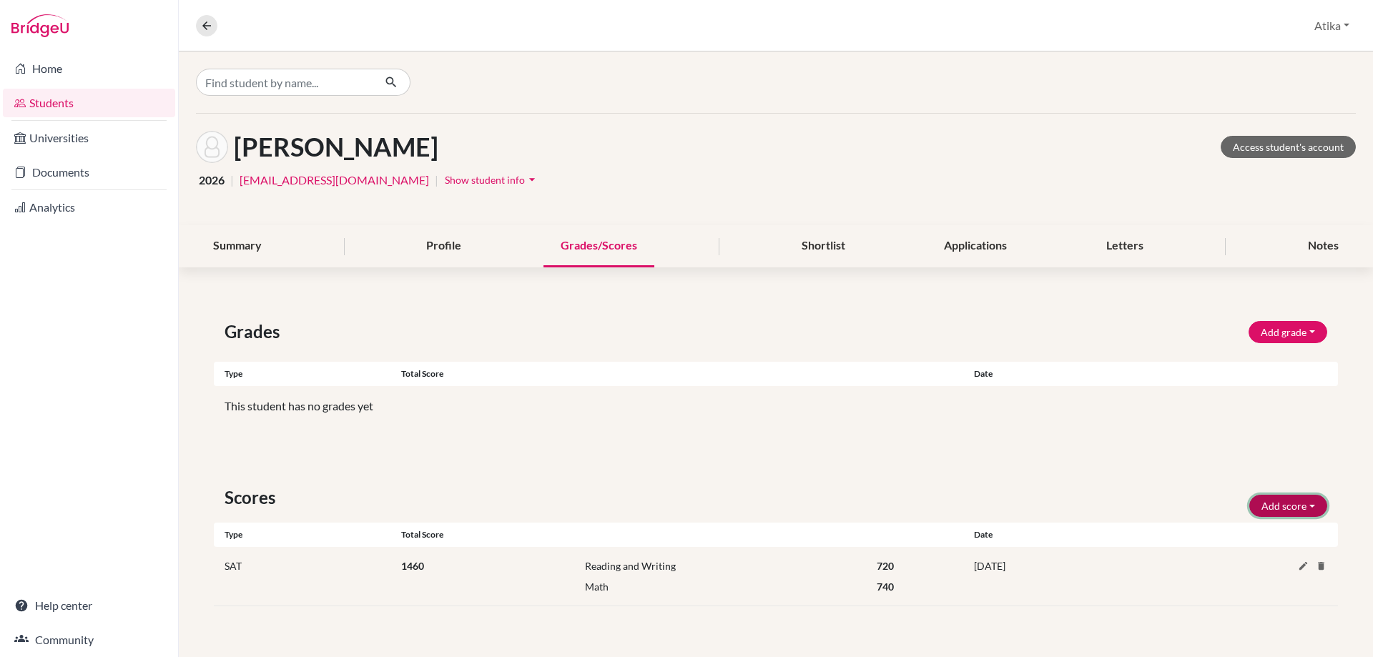
click at [1279, 500] on button "Add score" at bounding box center [1288, 506] width 78 height 22
click at [1254, 538] on button "SAT" at bounding box center [1268, 536] width 113 height 23
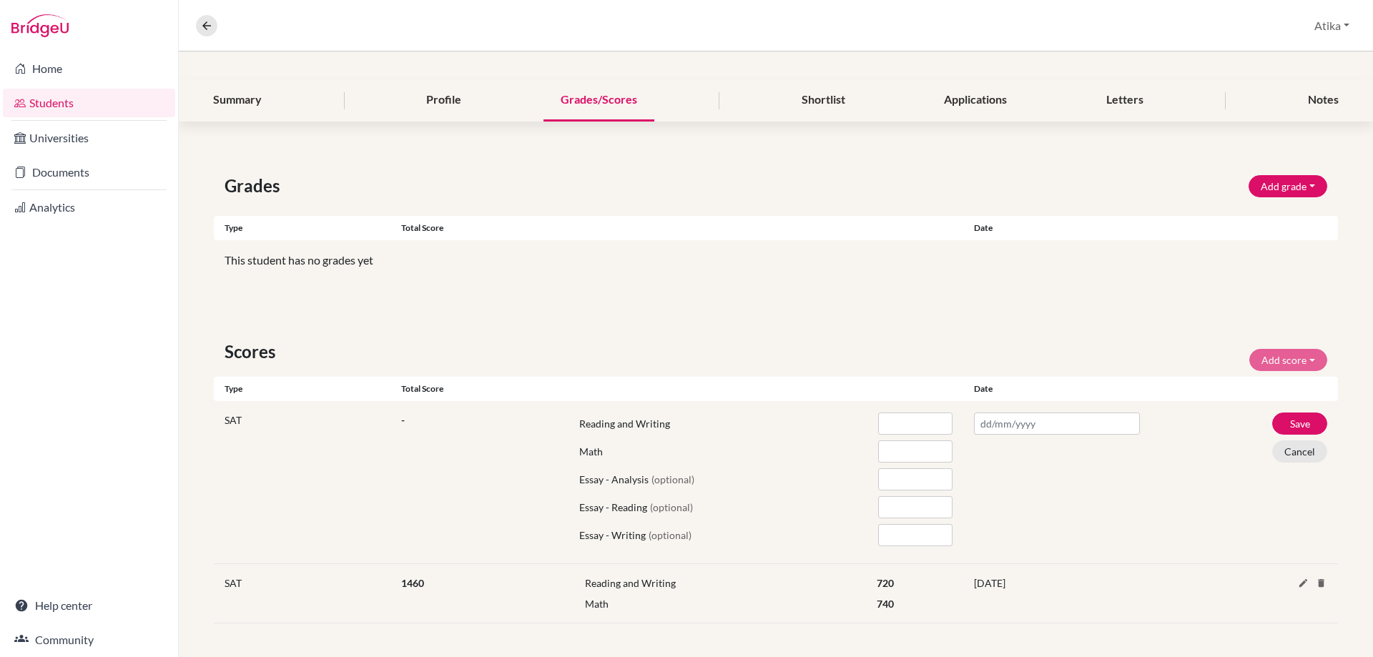
scroll to position [147, 0]
click at [1009, 423] on input "text" at bounding box center [1057, 423] width 166 height 22
click at [980, 263] on th "«" at bounding box center [974, 261] width 14 height 19
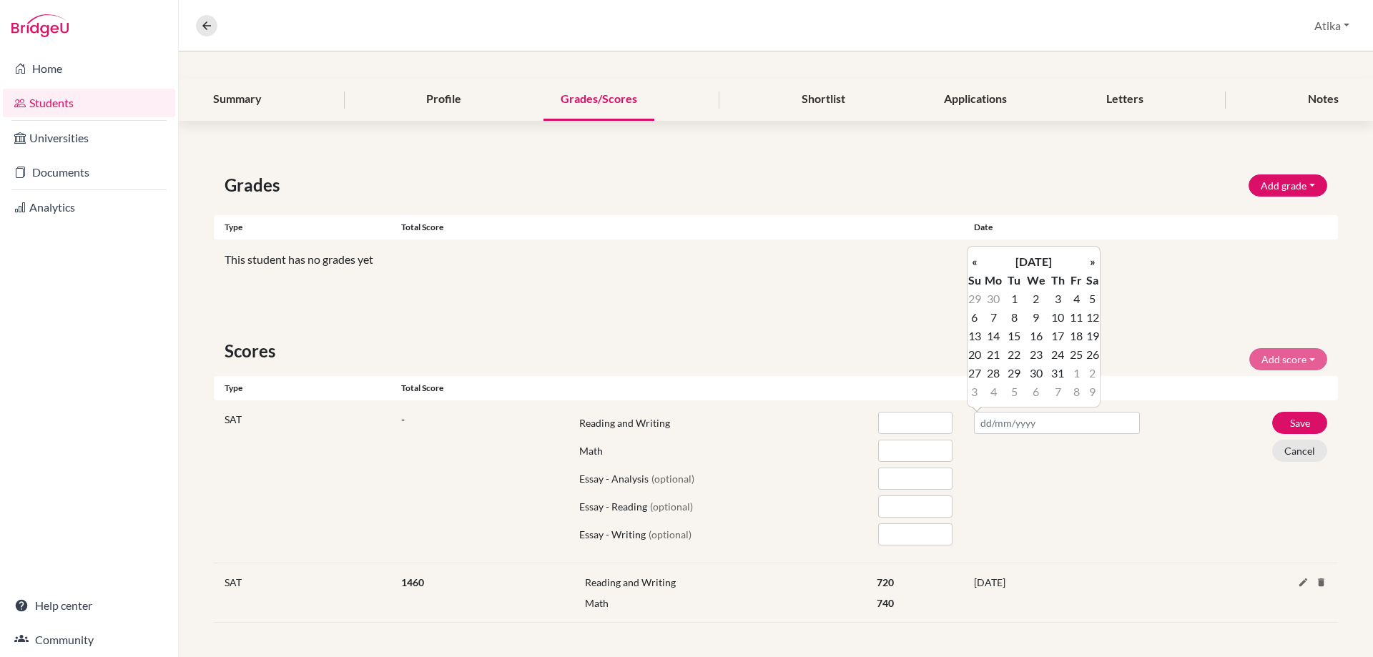
click at [980, 263] on th "«" at bounding box center [974, 261] width 14 height 19
click at [1094, 318] on td "8" at bounding box center [1092, 317] width 14 height 19
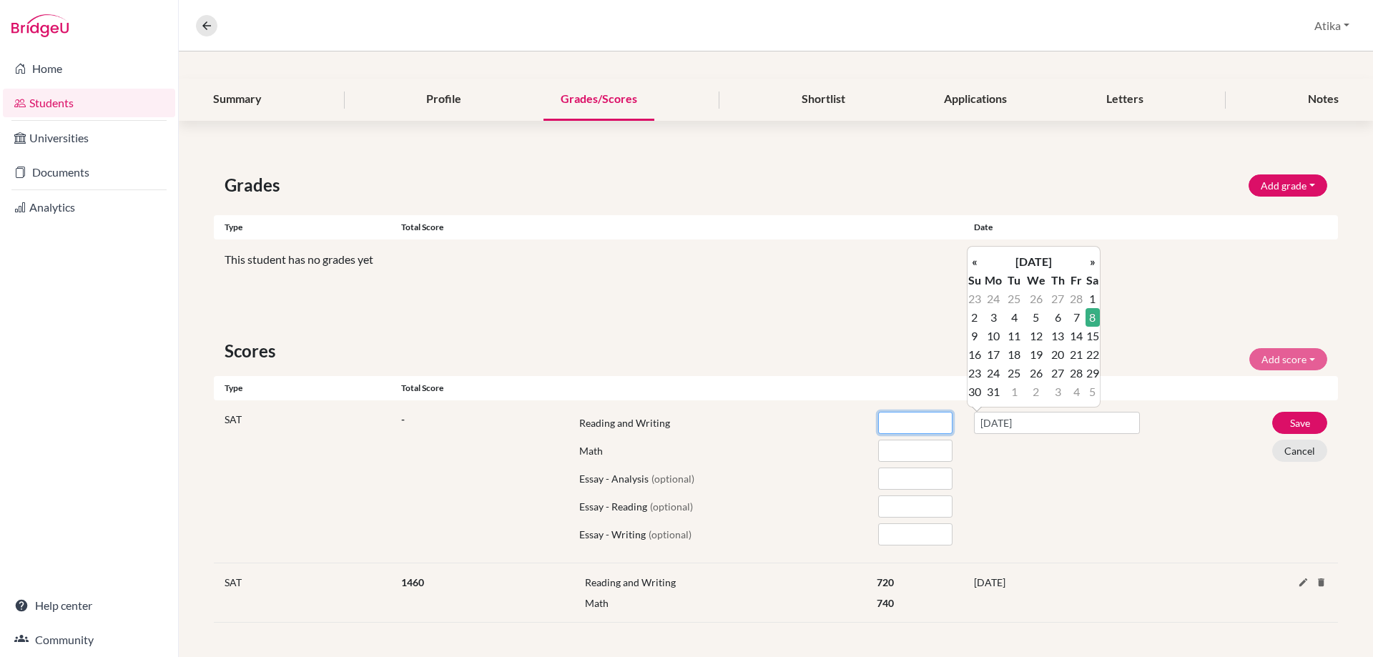
click at [878, 423] on input "number" at bounding box center [915, 423] width 74 height 22
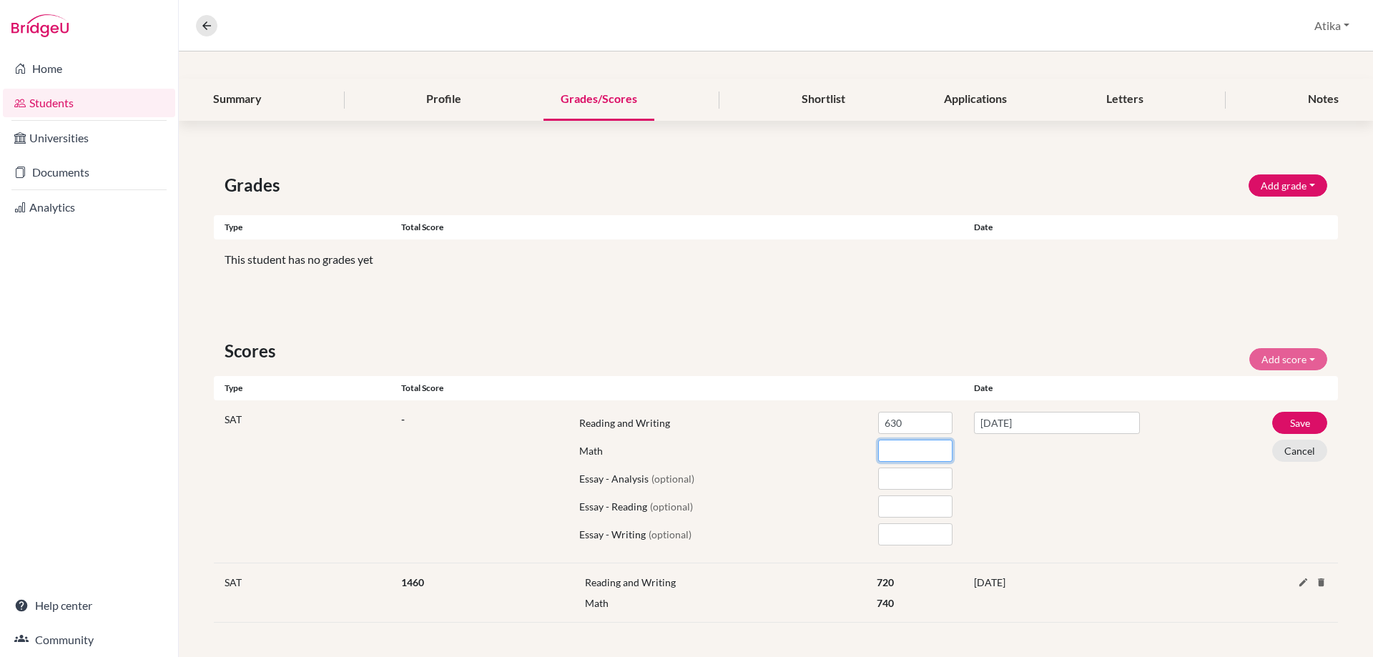
click at [907, 451] on input "number" at bounding box center [915, 451] width 74 height 22
click at [1285, 416] on button "Save" at bounding box center [1299, 423] width 55 height 22
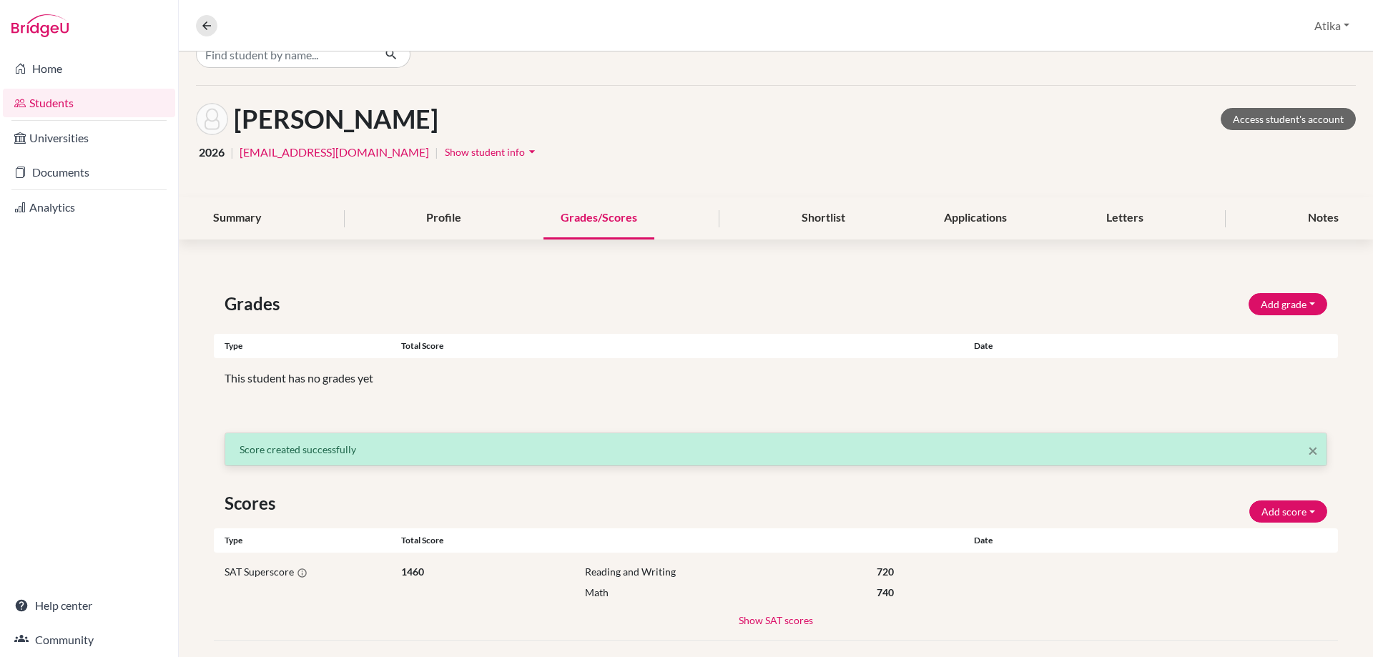
scroll to position [0, 0]
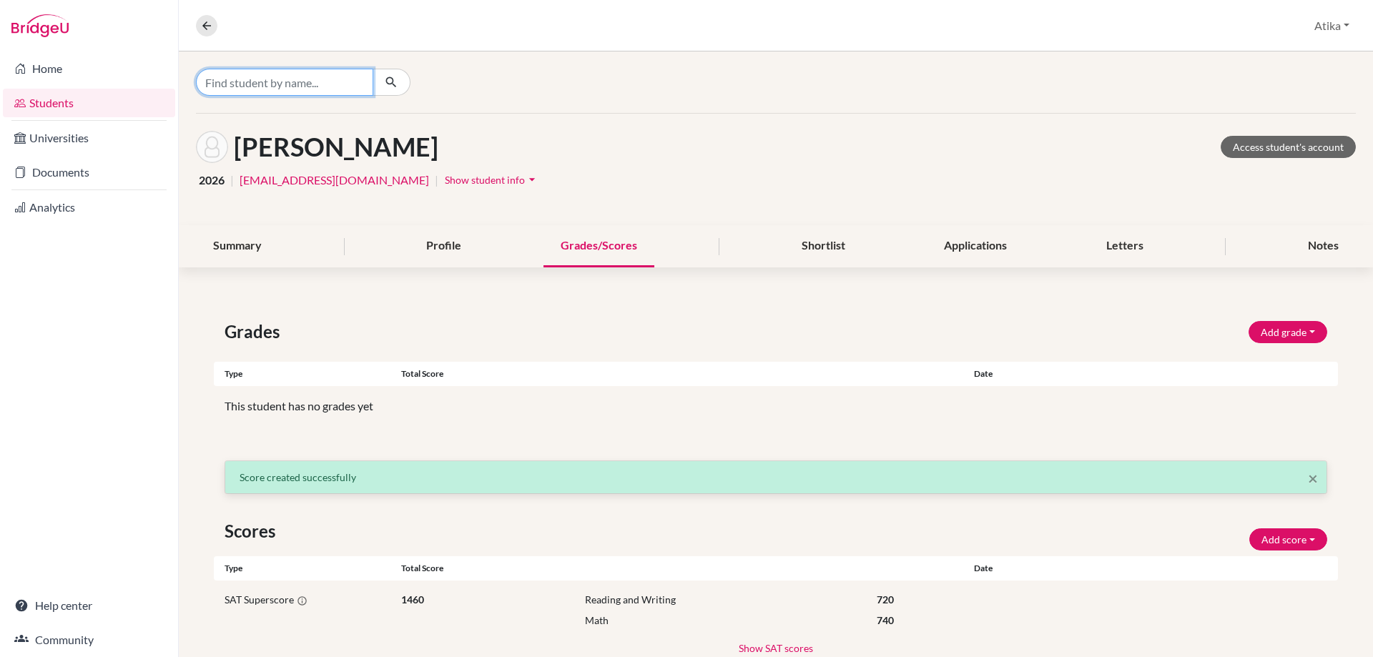
click at [317, 75] on input "Find student by name..." at bounding box center [284, 82] width 177 height 27
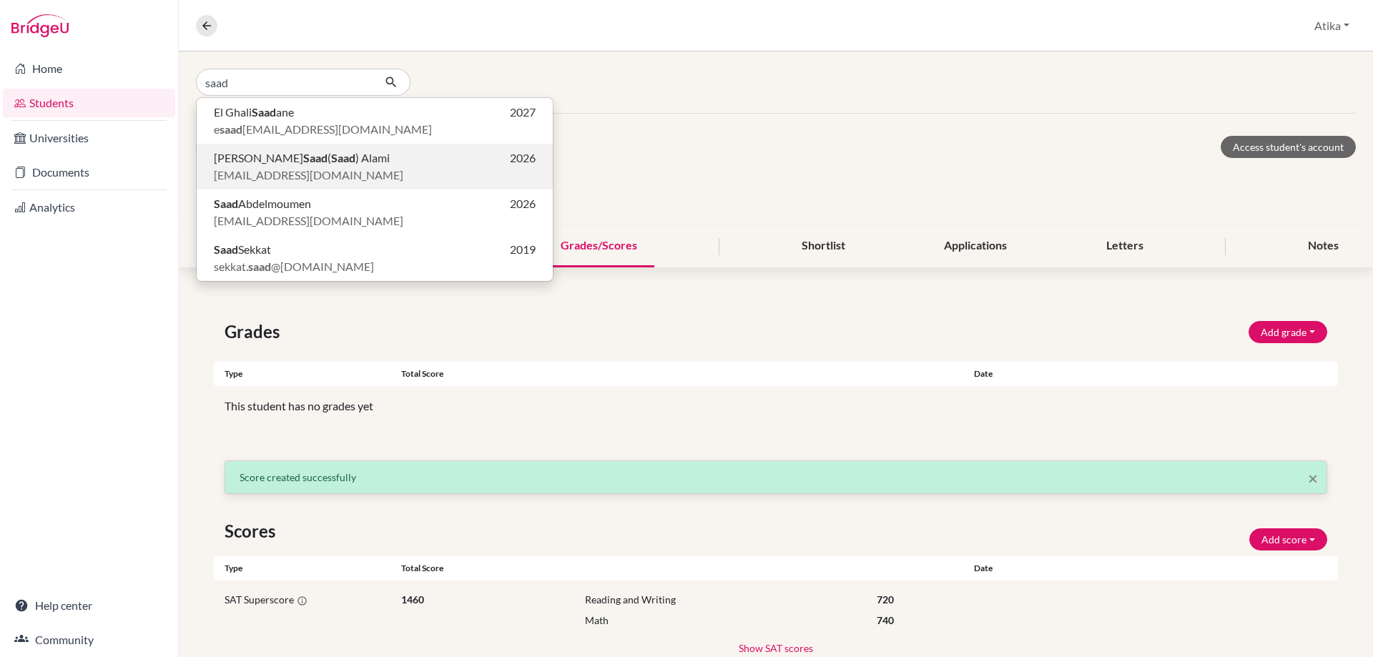
click at [303, 163] on b "Saad" at bounding box center [315, 158] width 24 height 14
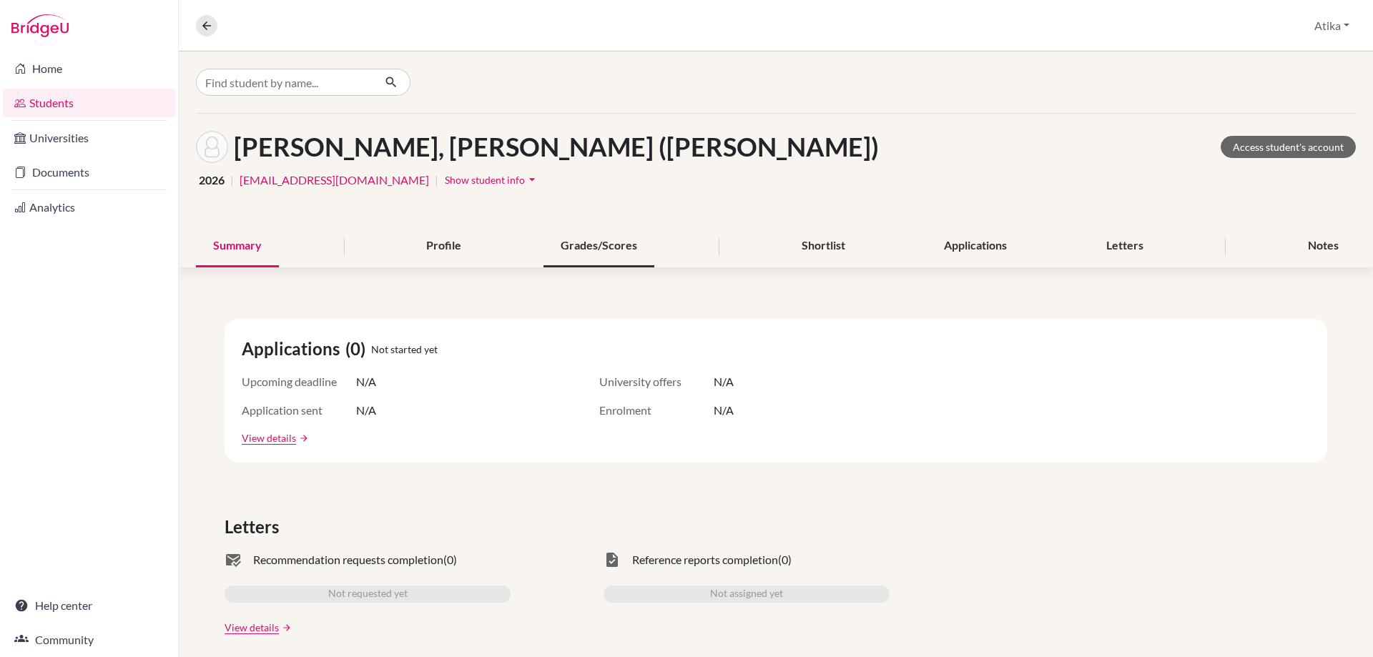
click at [602, 243] on div "Grades/Scores" at bounding box center [598, 246] width 111 height 42
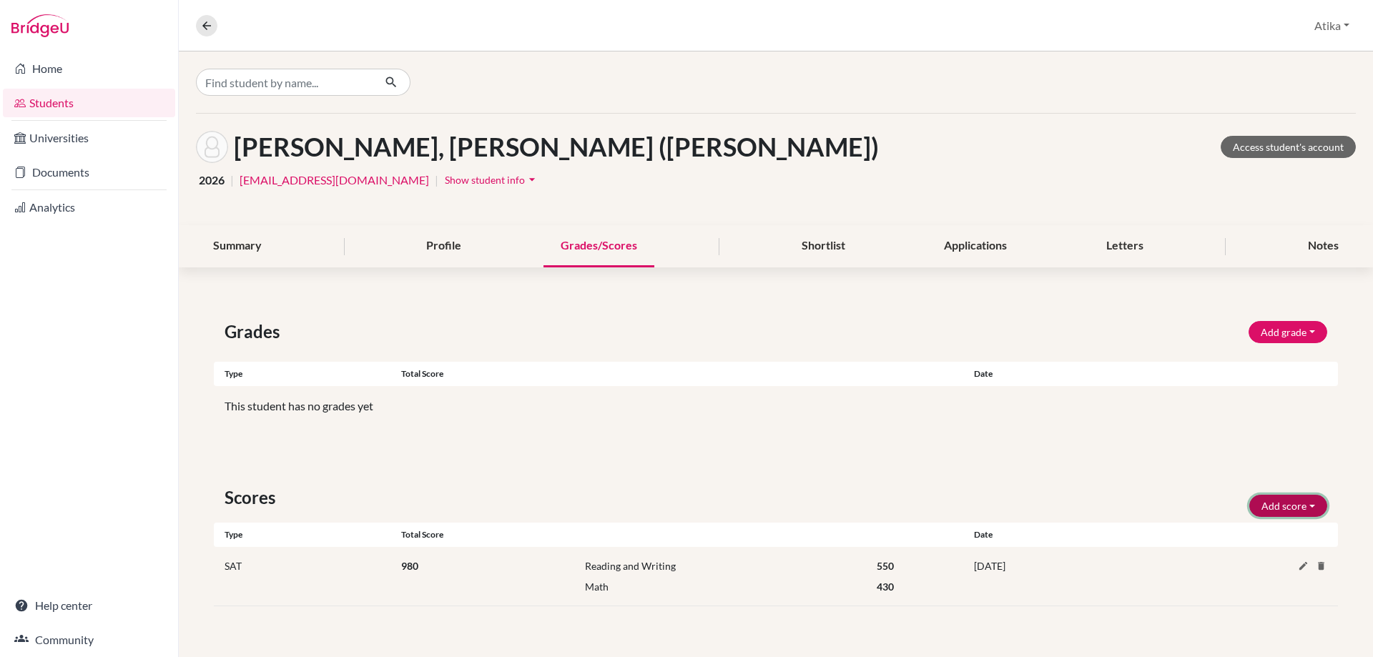
click at [1293, 510] on button "Add score" at bounding box center [1288, 506] width 78 height 22
click at [1258, 540] on button "SAT" at bounding box center [1268, 536] width 113 height 23
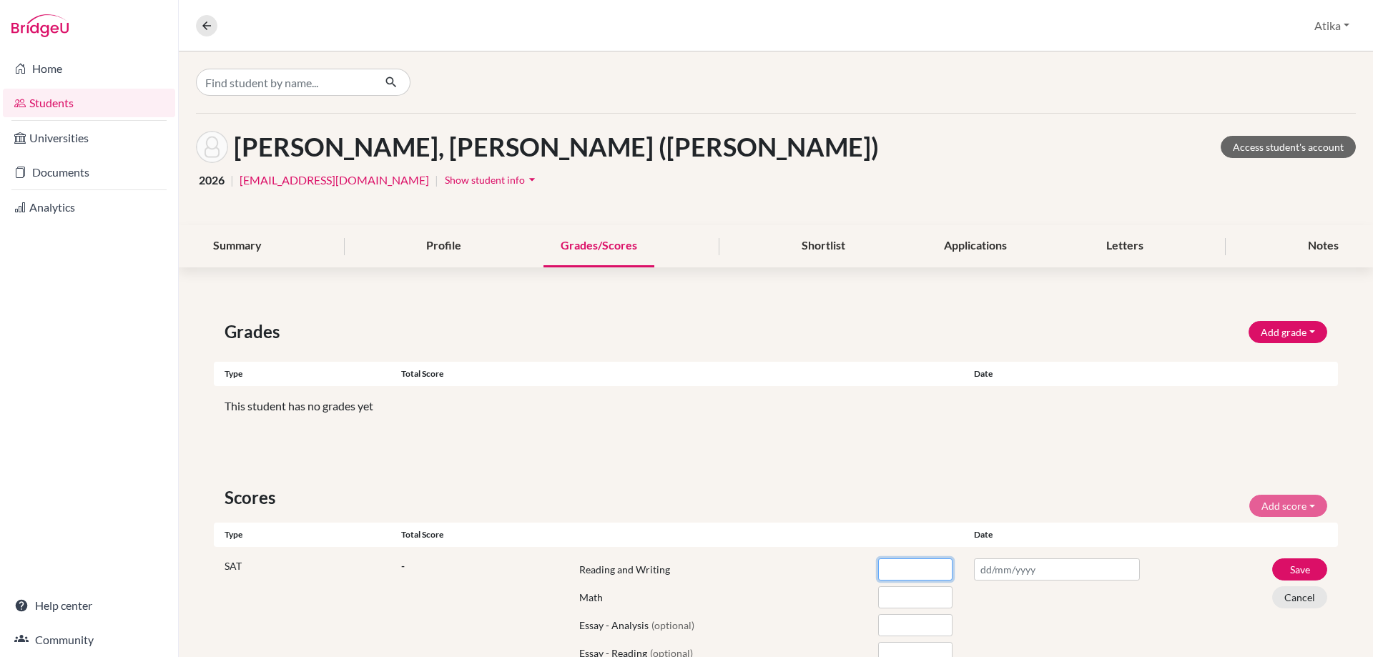
click at [912, 571] on input "number" at bounding box center [915, 569] width 74 height 22
click at [909, 601] on input "number" at bounding box center [915, 597] width 74 height 22
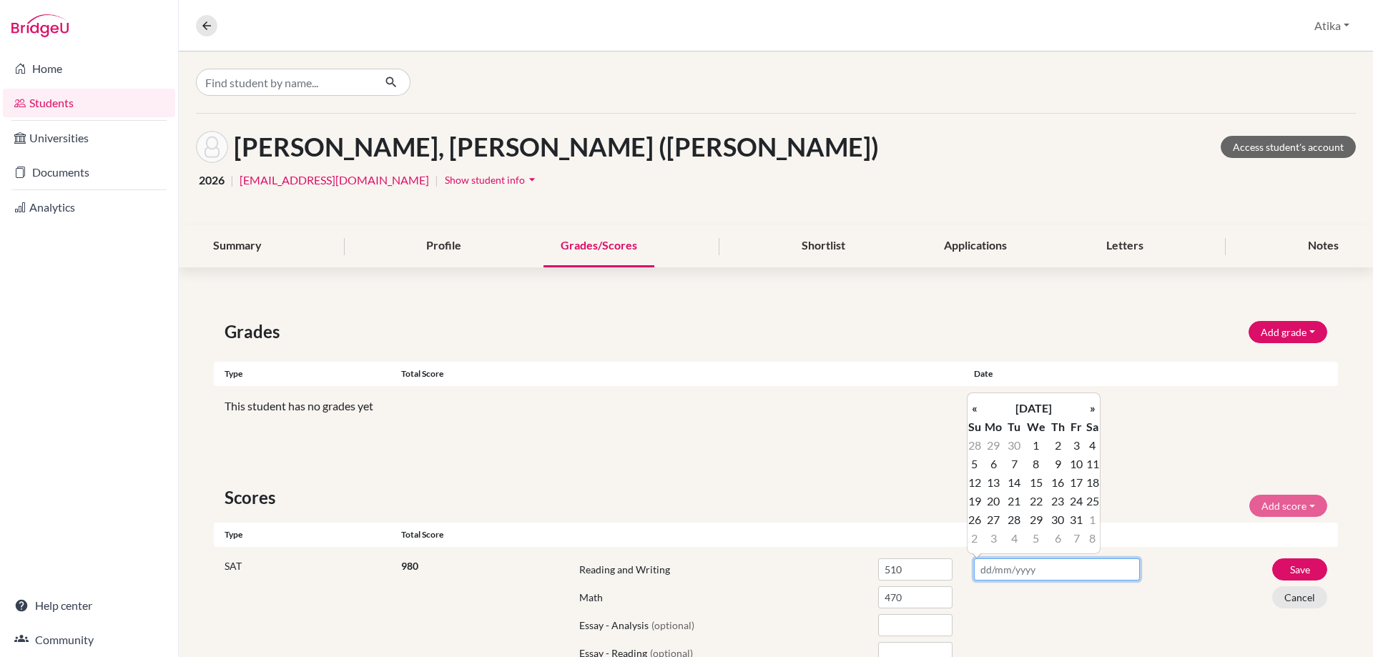
click at [986, 572] on input "text" at bounding box center [1057, 569] width 166 height 22
click at [972, 408] on th "«" at bounding box center [974, 408] width 14 height 19
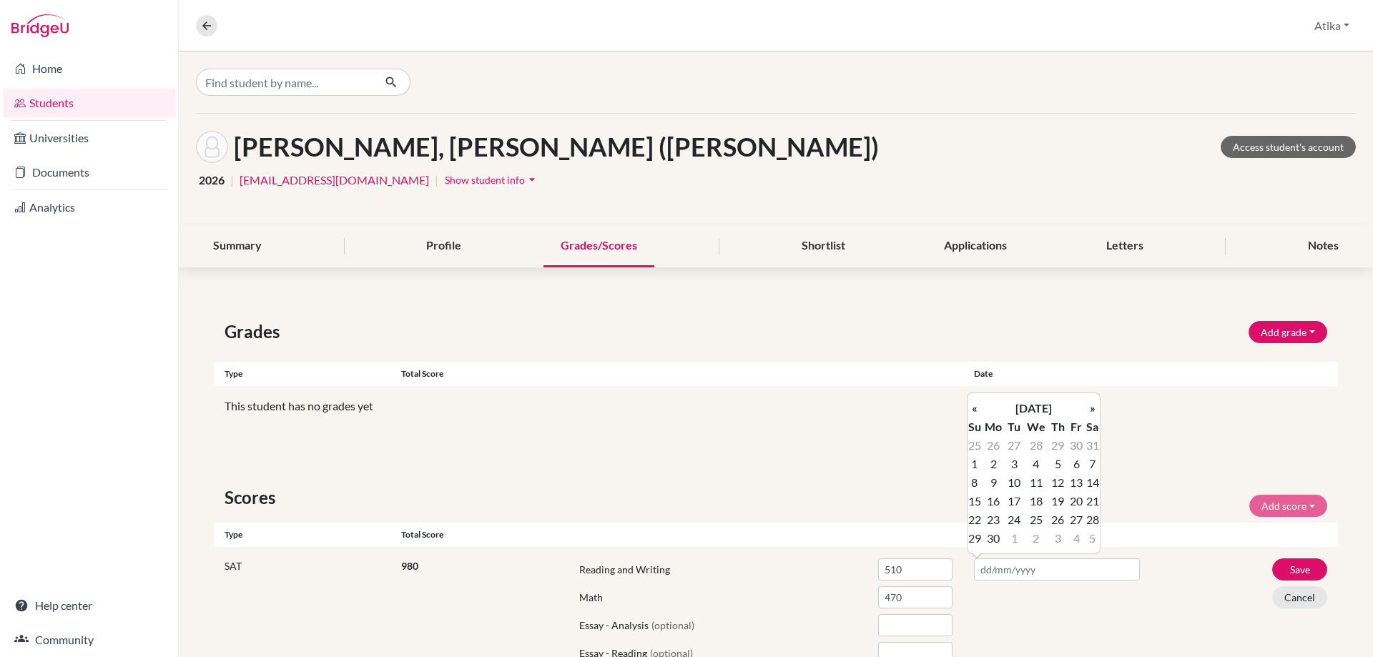
click at [972, 408] on th "«" at bounding box center [974, 408] width 14 height 19
click at [1092, 460] on td "8" at bounding box center [1092, 464] width 14 height 19
click at [1290, 561] on button "Save" at bounding box center [1299, 569] width 55 height 22
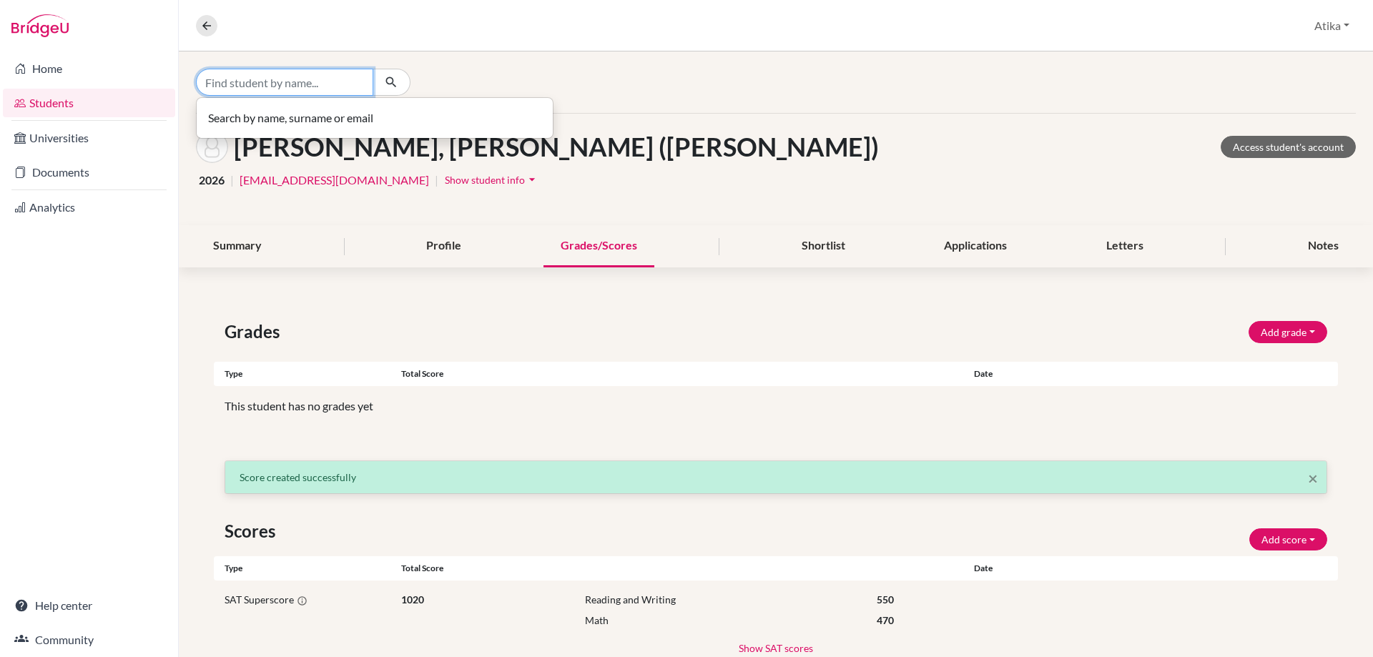
click at [316, 87] on input "Find student by name..." at bounding box center [284, 82] width 177 height 27
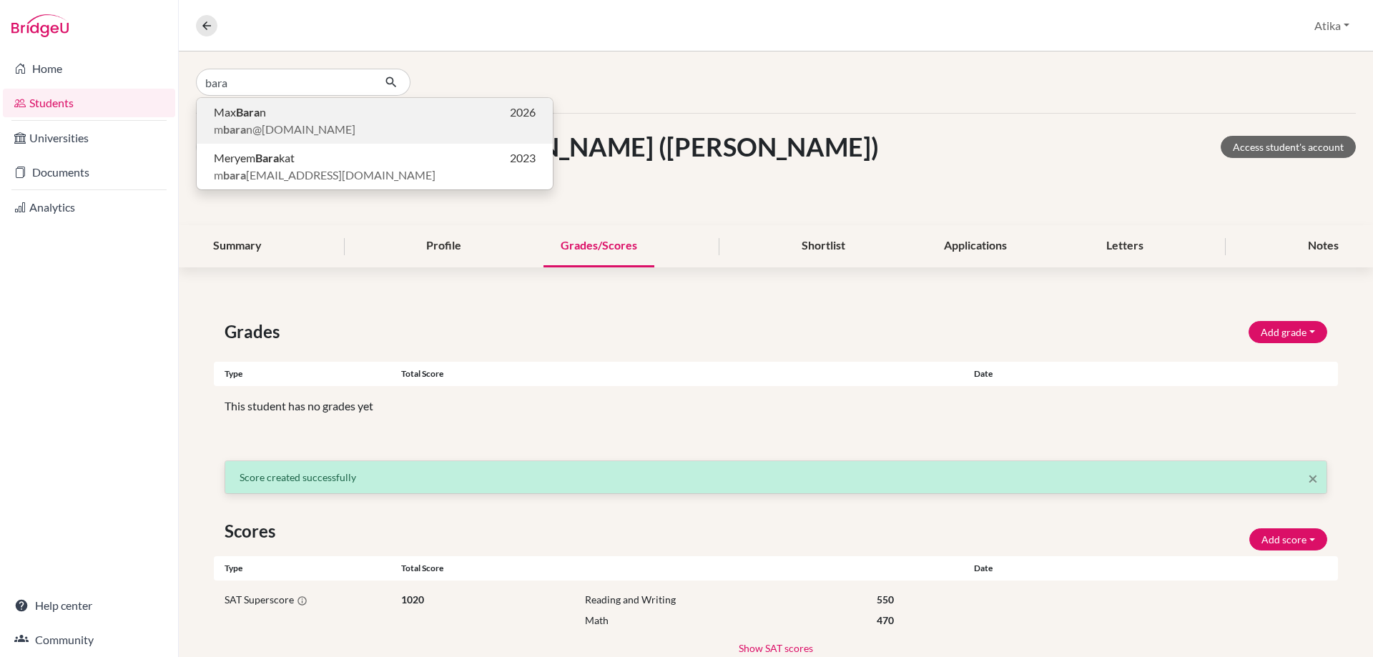
click at [280, 112] on p "[PERSON_NAME] n 2026" at bounding box center [375, 112] width 322 height 17
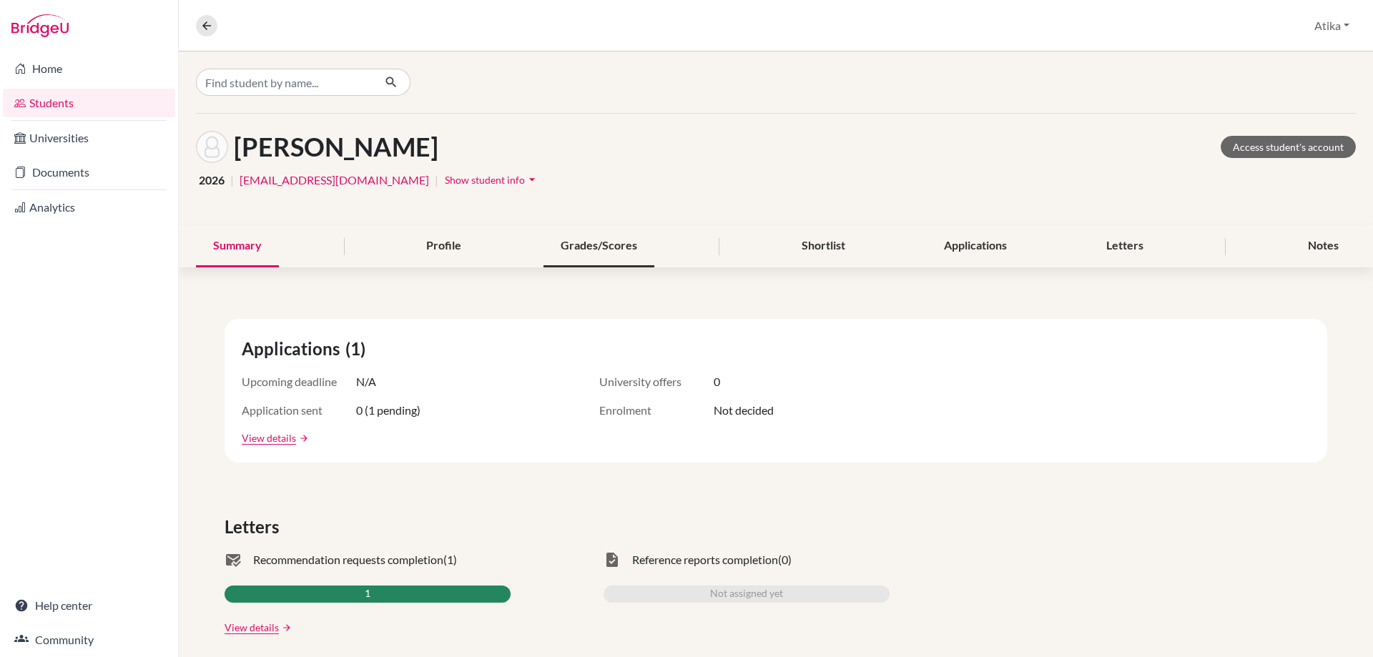
click at [614, 244] on div "Grades/Scores" at bounding box center [598, 246] width 111 height 42
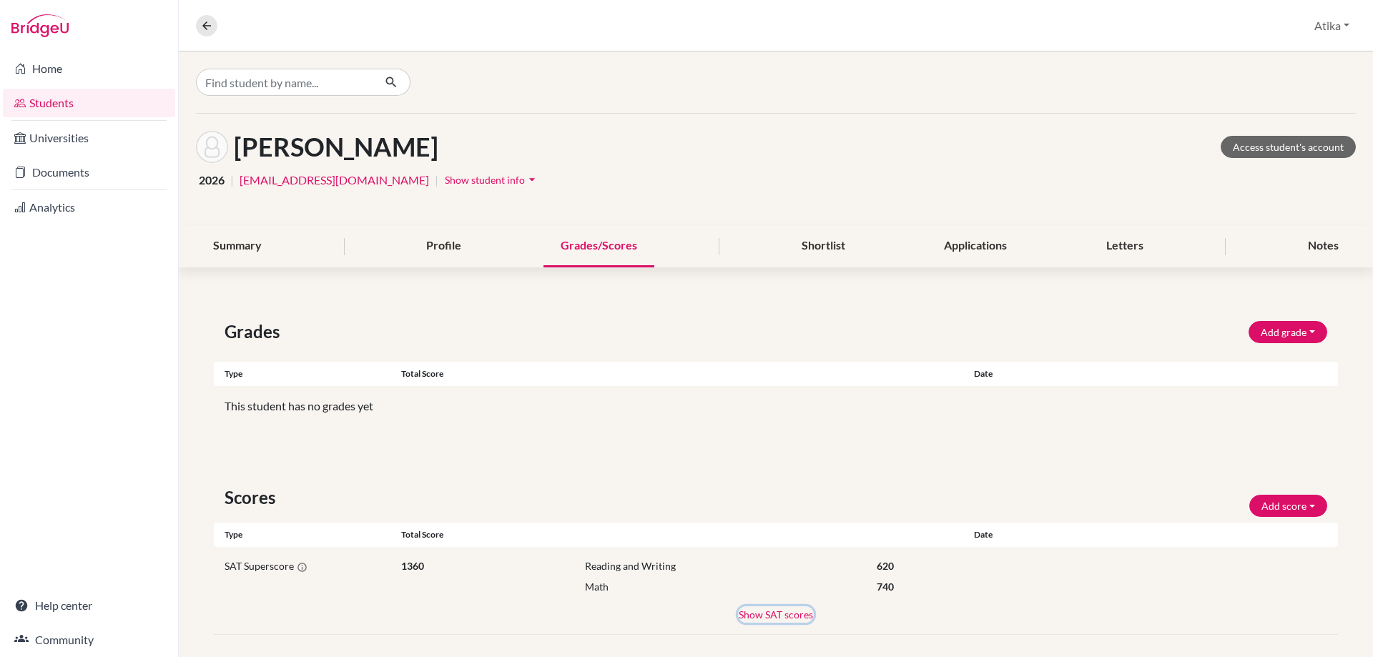
click at [769, 614] on button "Show SAT scores" at bounding box center [776, 614] width 76 height 16
click at [291, 76] on input "Find student by name..." at bounding box center [284, 82] width 177 height 27
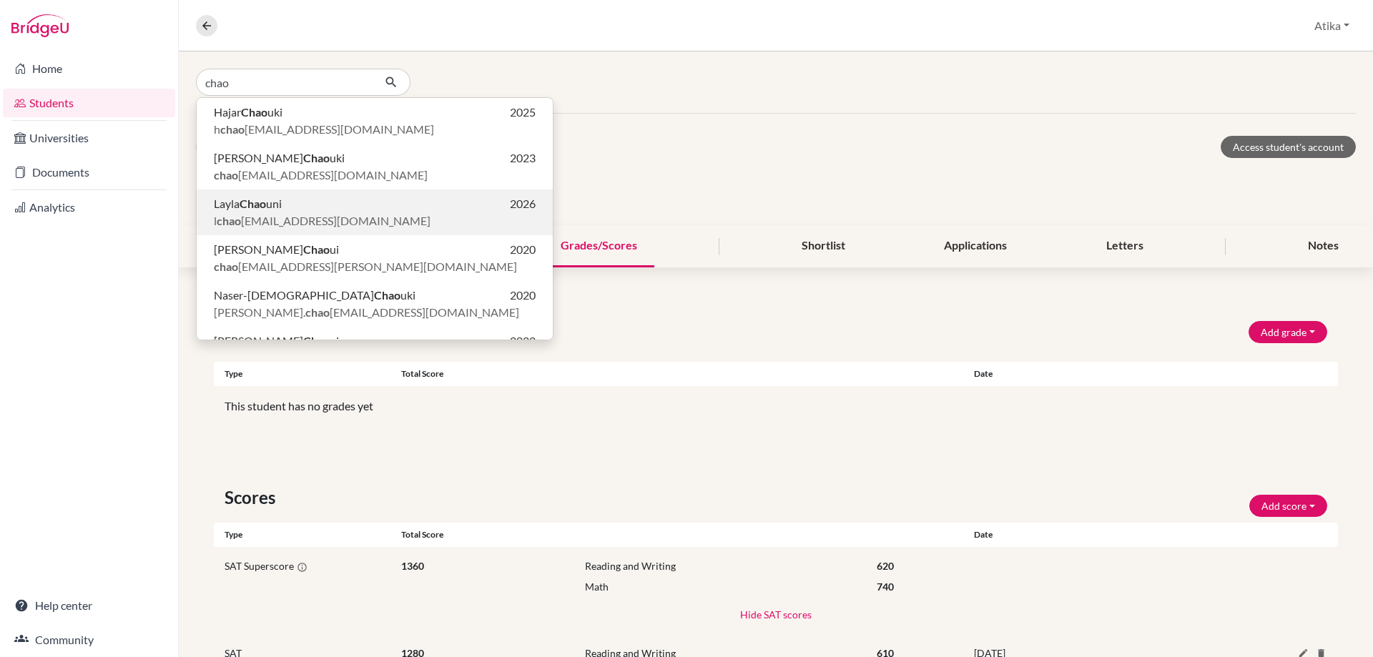
click at [260, 214] on span "l chao [EMAIL_ADDRESS][DOMAIN_NAME]" at bounding box center [322, 220] width 217 height 17
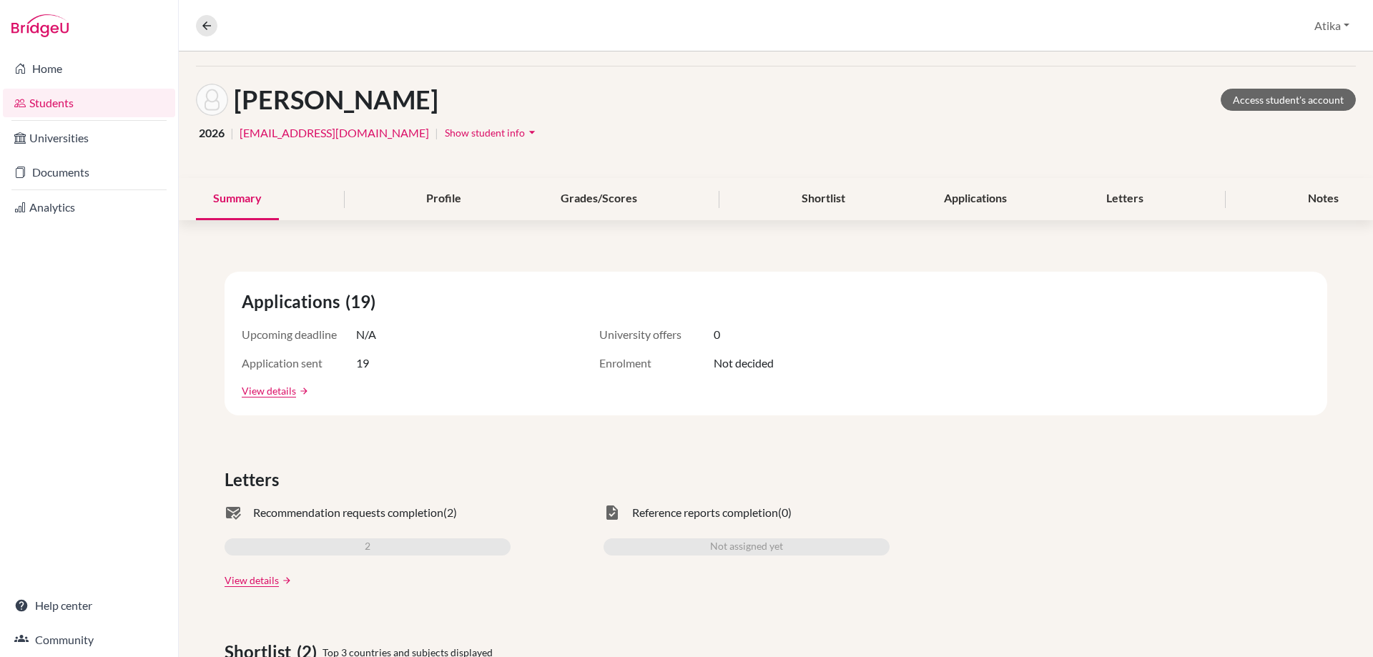
scroll to position [143, 0]
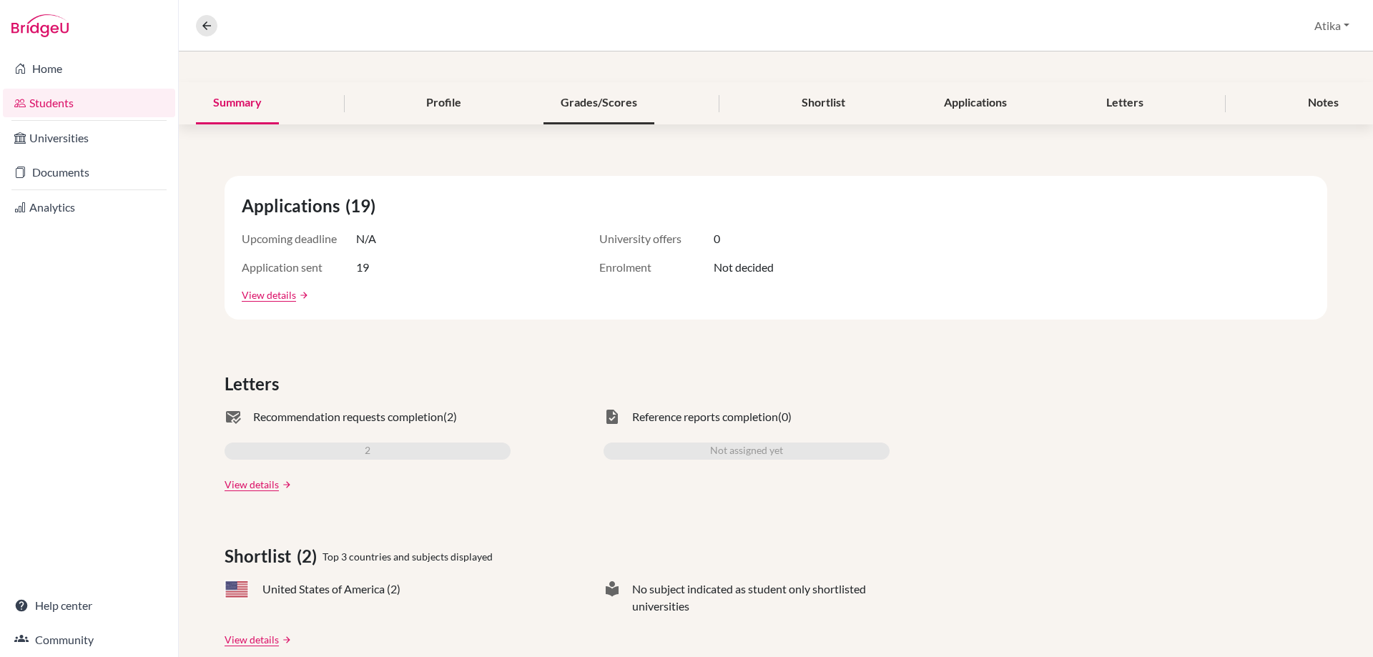
click at [569, 91] on div "Grades/Scores" at bounding box center [598, 103] width 111 height 42
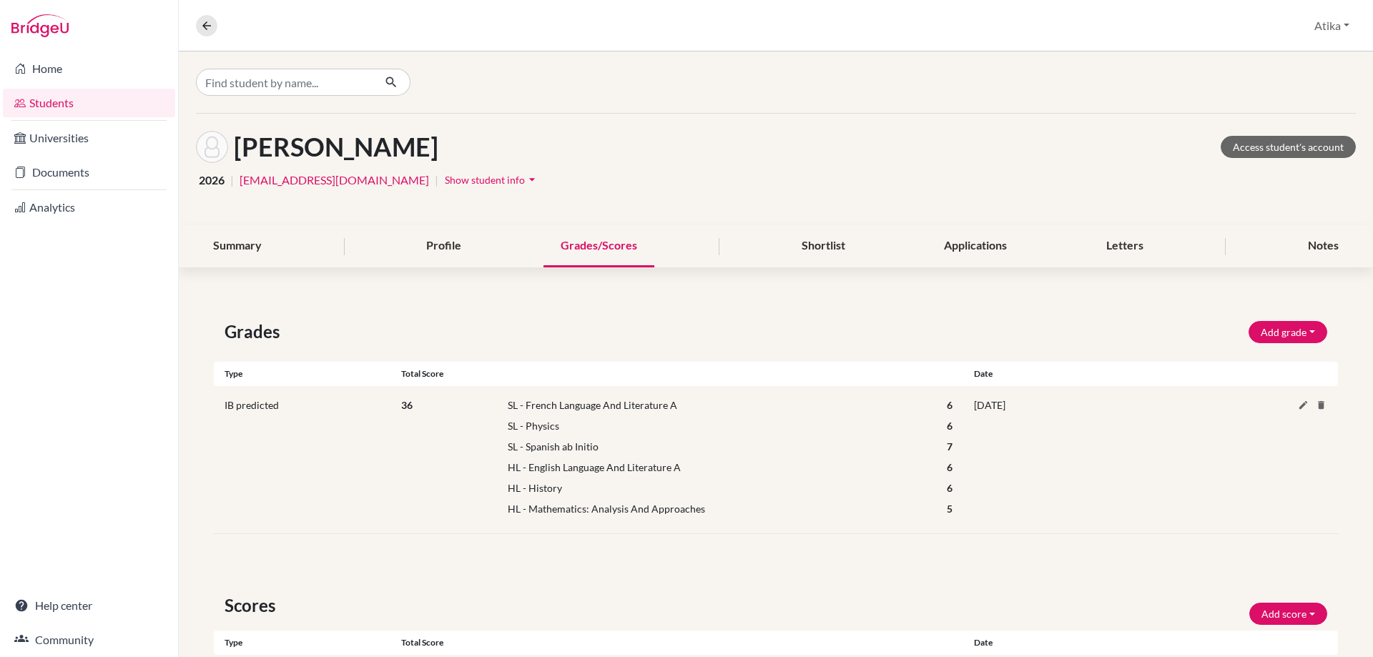
scroll to position [120, 0]
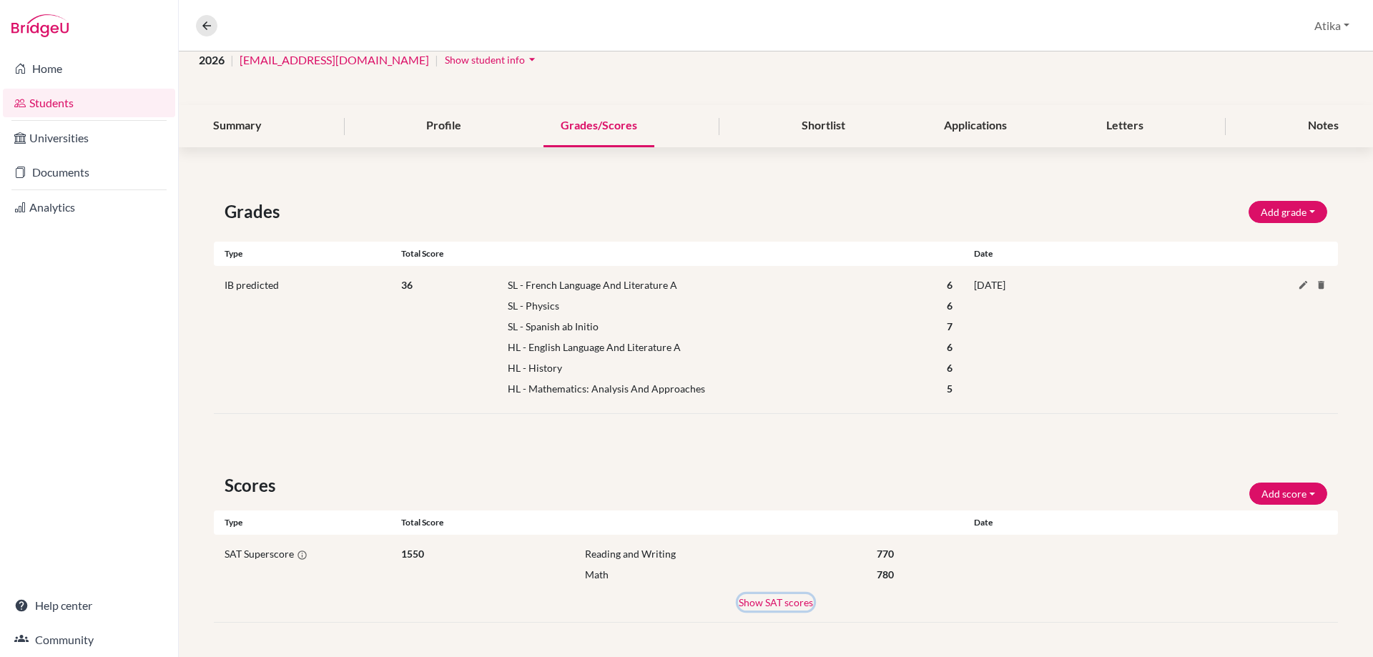
click at [793, 601] on button "Show SAT scores" at bounding box center [776, 602] width 76 height 16
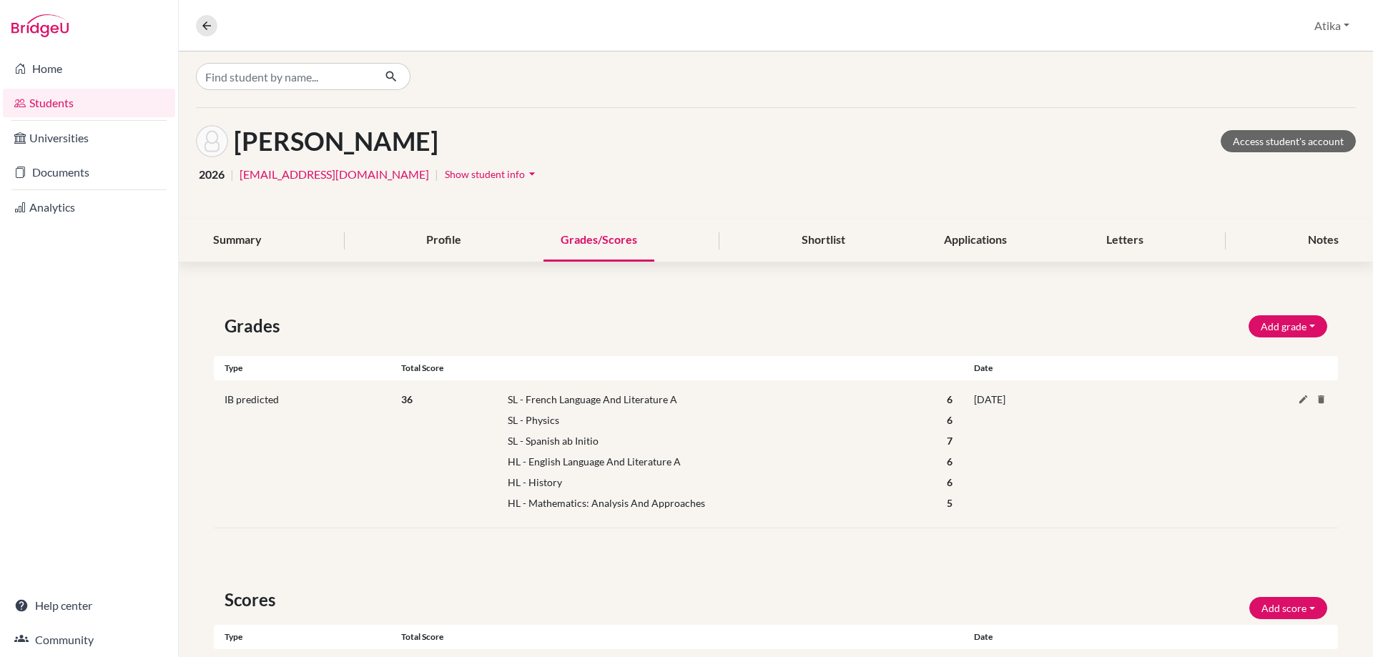
scroll to position [0, 0]
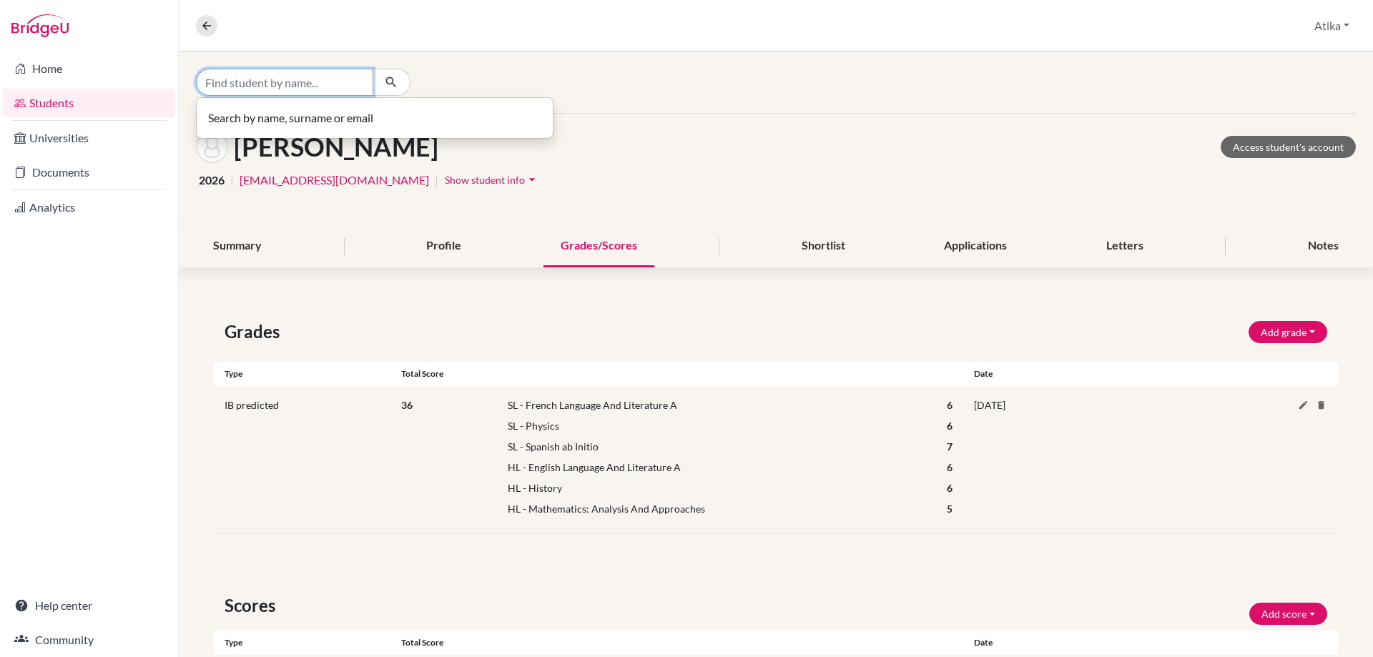
click at [287, 76] on input "Find student by name..." at bounding box center [284, 82] width 177 height 27
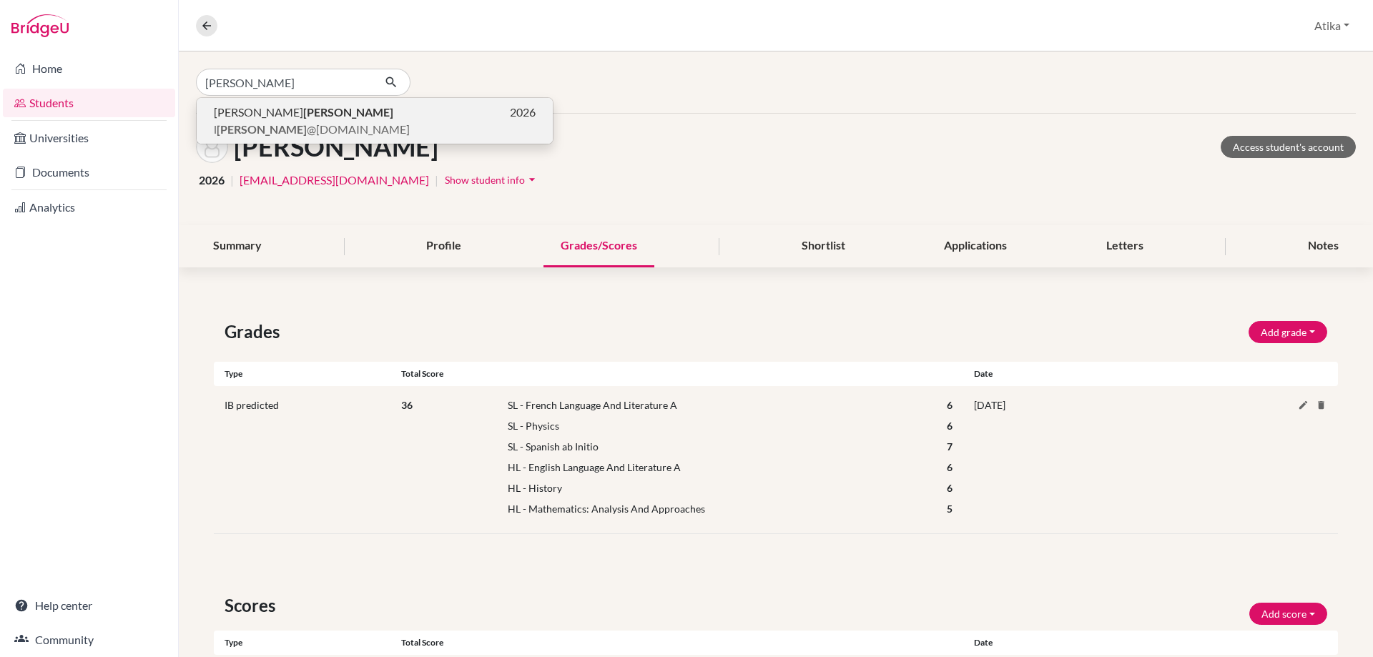
click at [303, 118] on b "[PERSON_NAME]" at bounding box center [348, 112] width 90 height 14
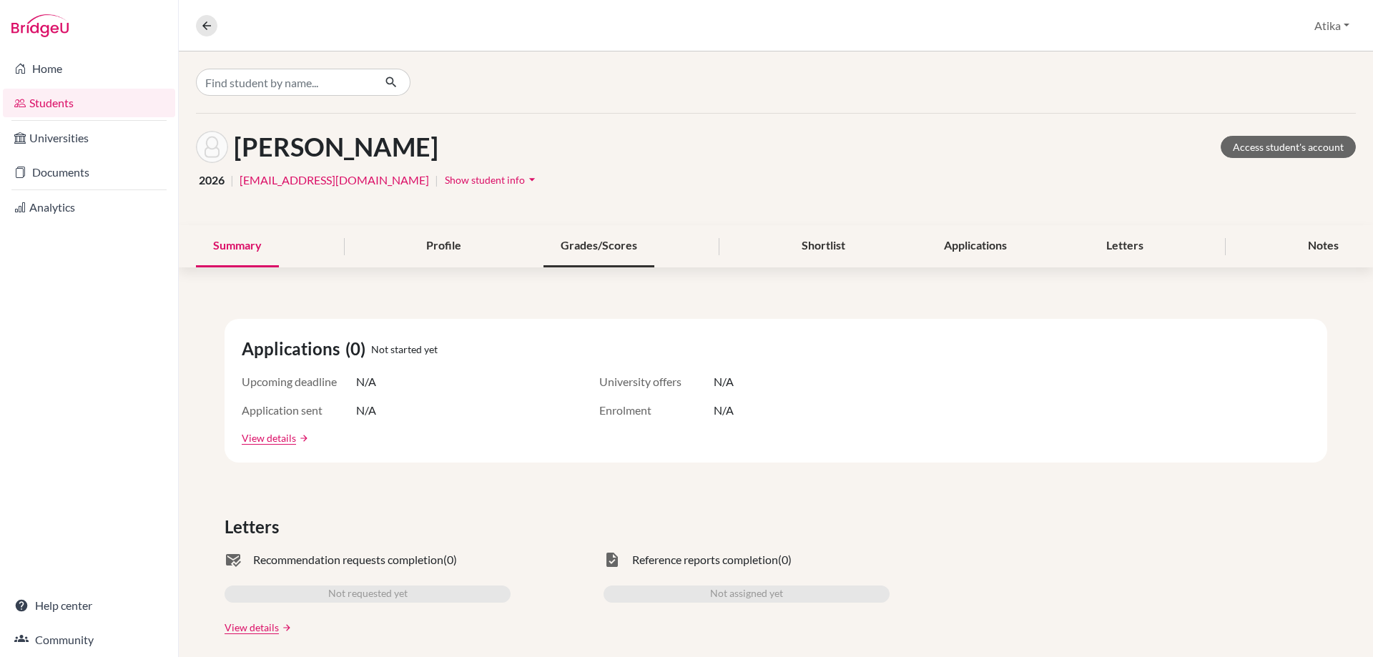
click at [603, 243] on div "Grades/Scores" at bounding box center [598, 246] width 111 height 42
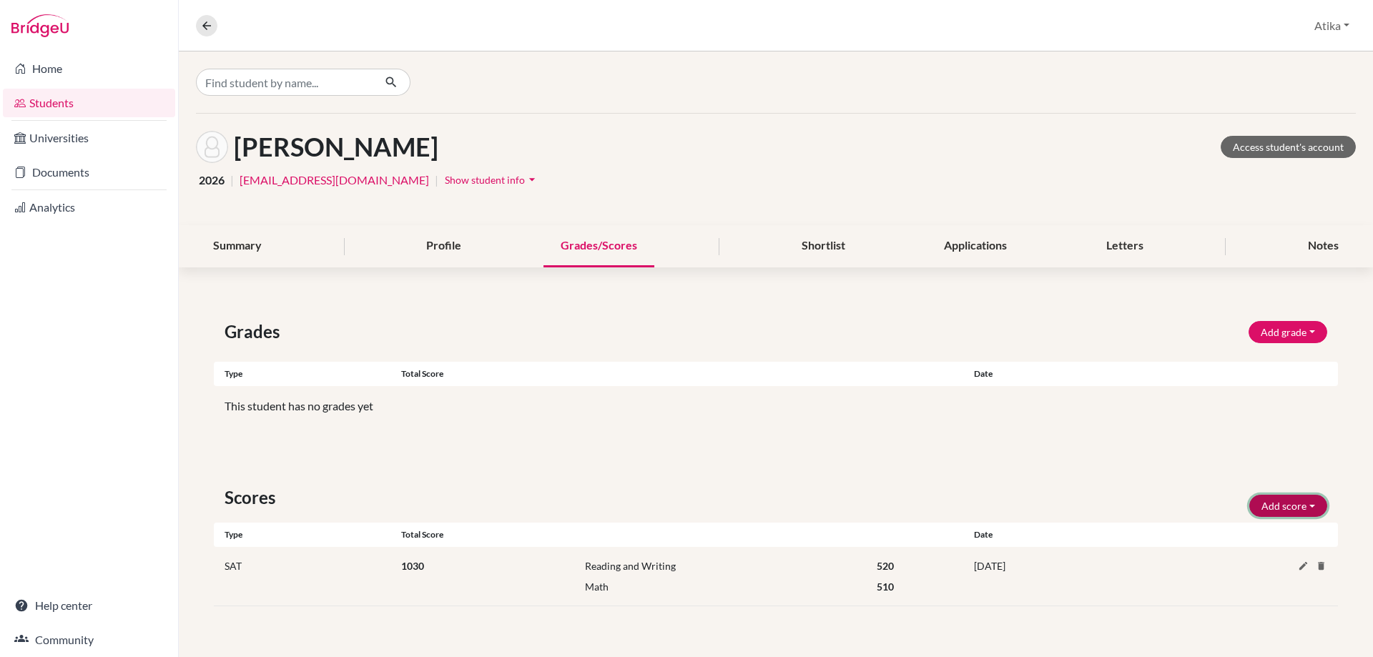
click at [1275, 501] on button "Add score" at bounding box center [1288, 506] width 78 height 22
click at [1247, 535] on button "SAT" at bounding box center [1268, 536] width 113 height 23
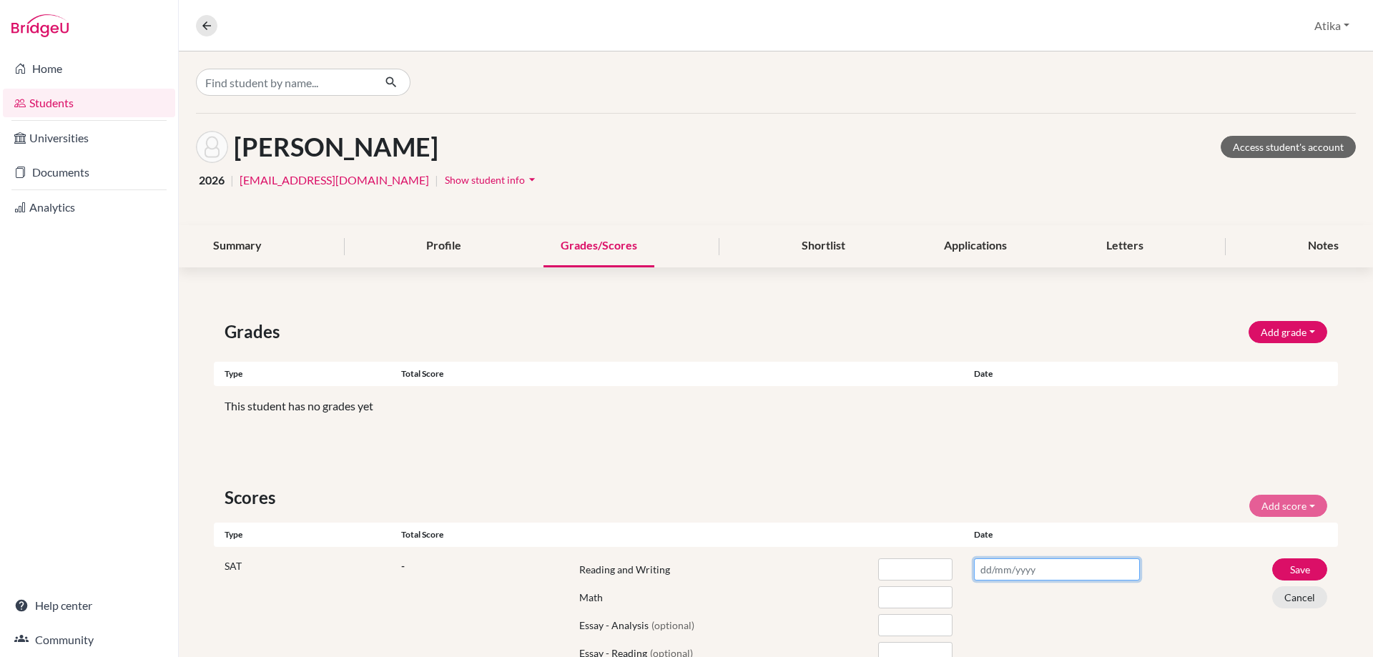
click at [983, 573] on input "text" at bounding box center [1057, 569] width 166 height 22
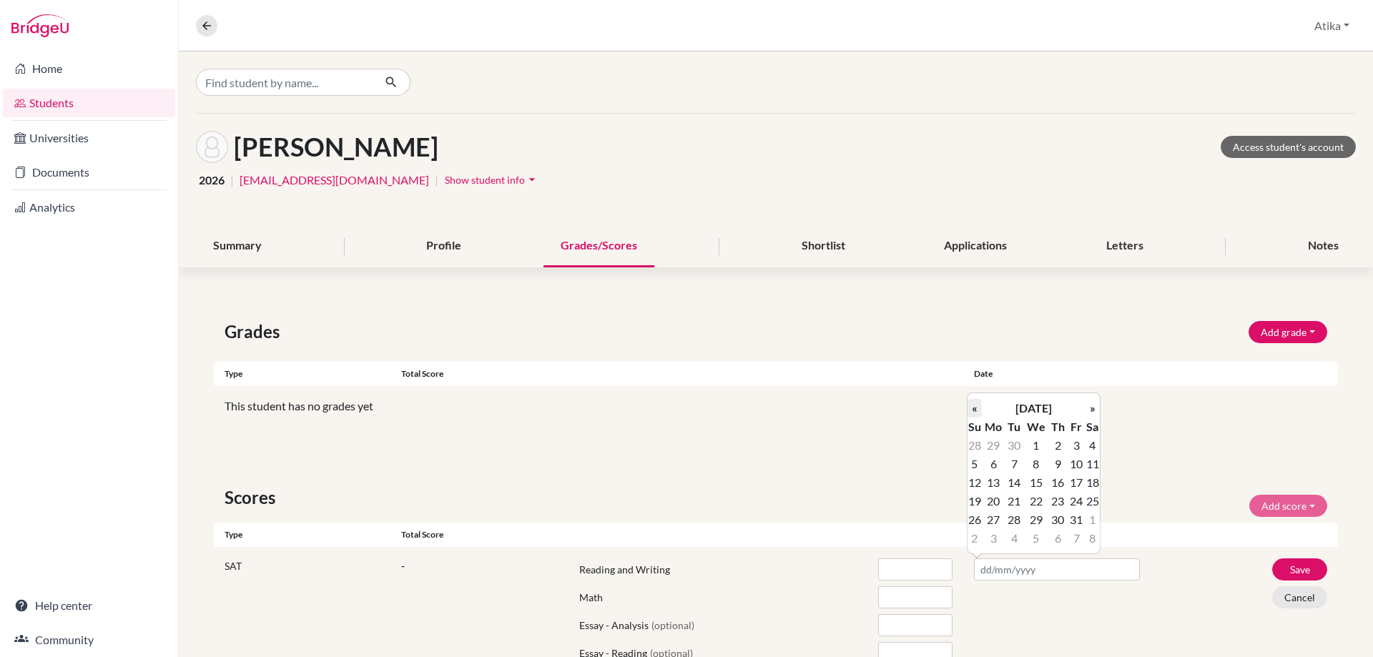
click at [972, 407] on th "«" at bounding box center [974, 408] width 14 height 19
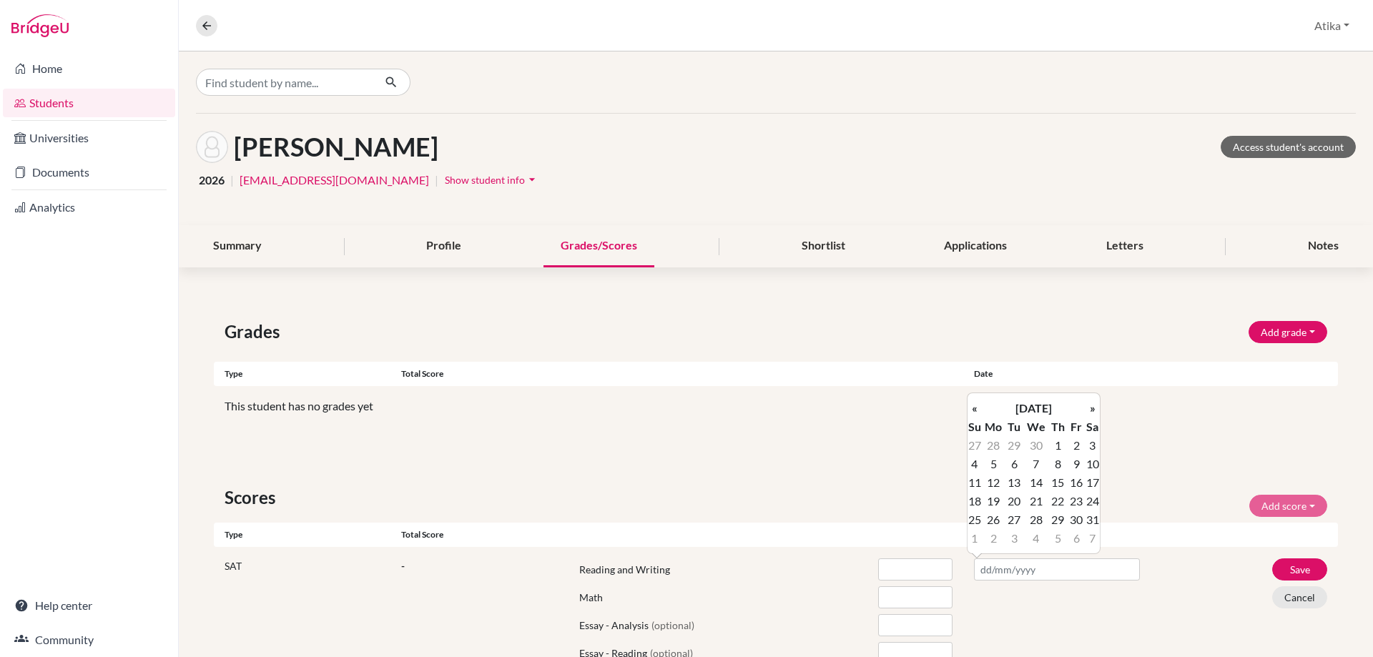
click at [972, 407] on th "«" at bounding box center [974, 408] width 14 height 19
click at [1098, 460] on td "8" at bounding box center [1092, 464] width 14 height 19
click at [899, 570] on input "number" at bounding box center [915, 569] width 74 height 22
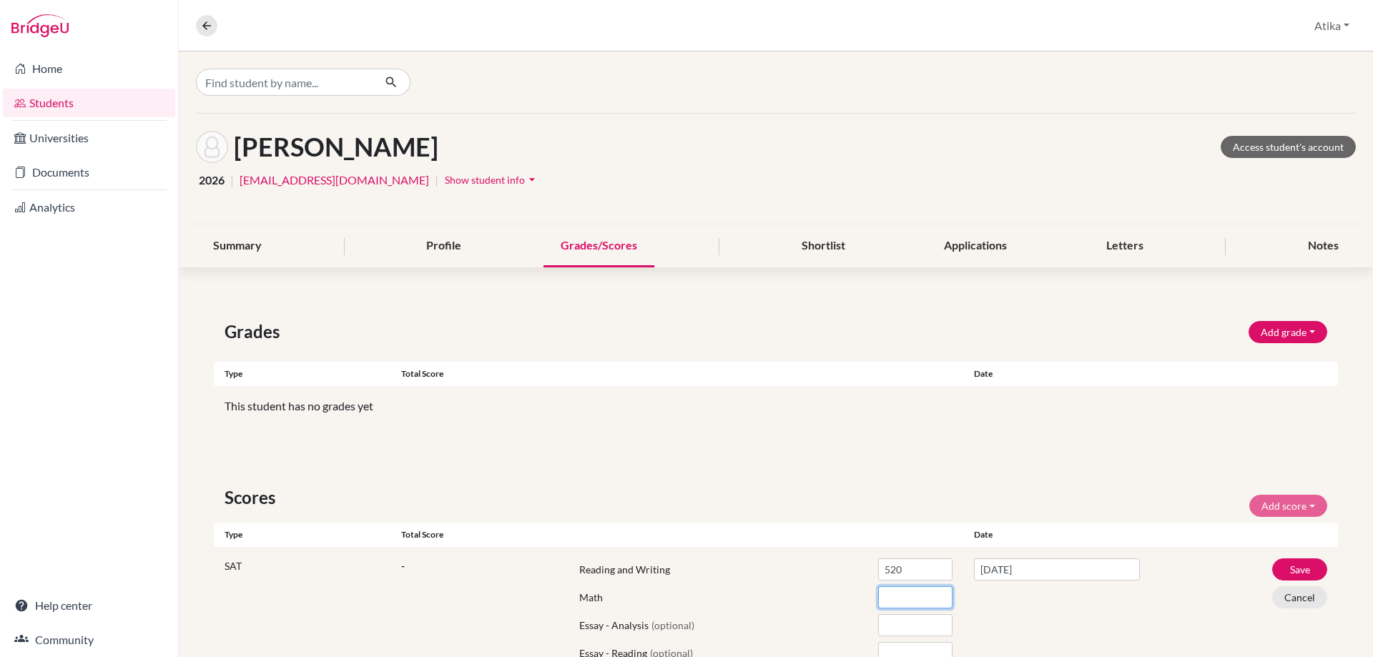
click at [889, 598] on input "number" at bounding box center [915, 597] width 74 height 22
click at [1275, 565] on button "Save" at bounding box center [1299, 569] width 55 height 22
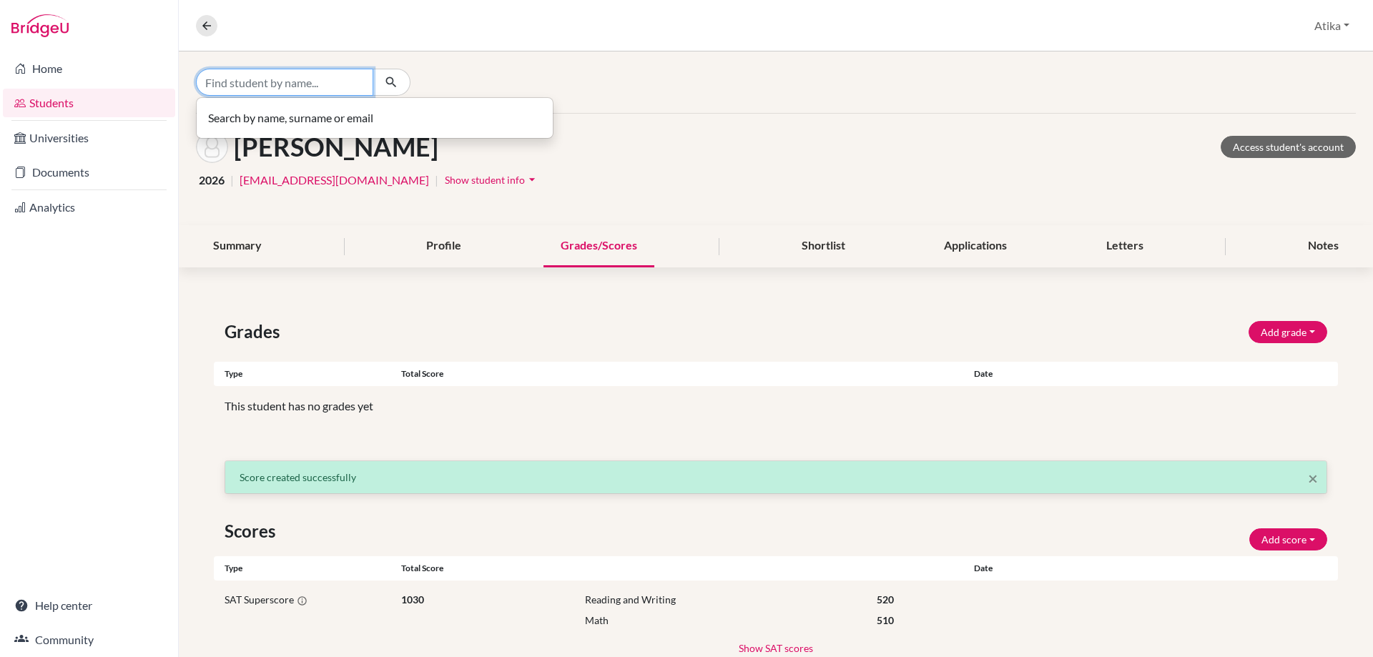
click at [295, 84] on input "Find student by name..." at bounding box center [284, 82] width 177 height 27
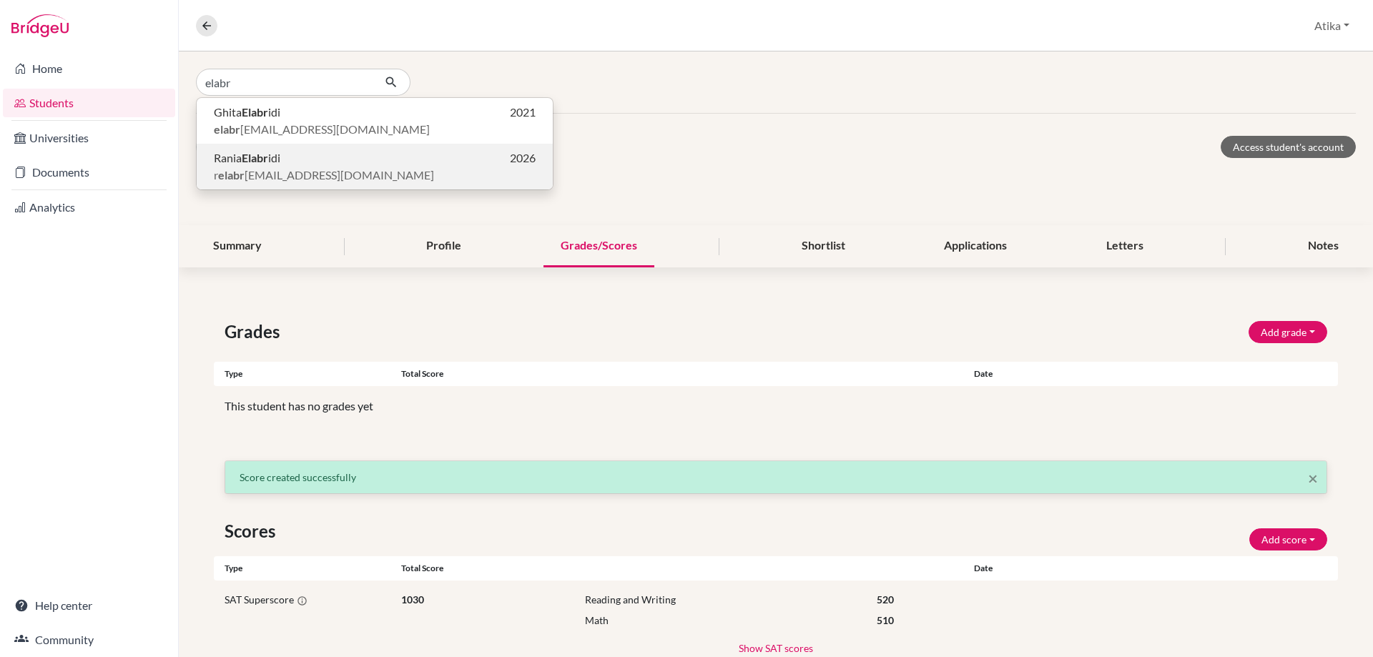
click at [267, 164] on span "Rania Elabr idi" at bounding box center [247, 157] width 66 height 17
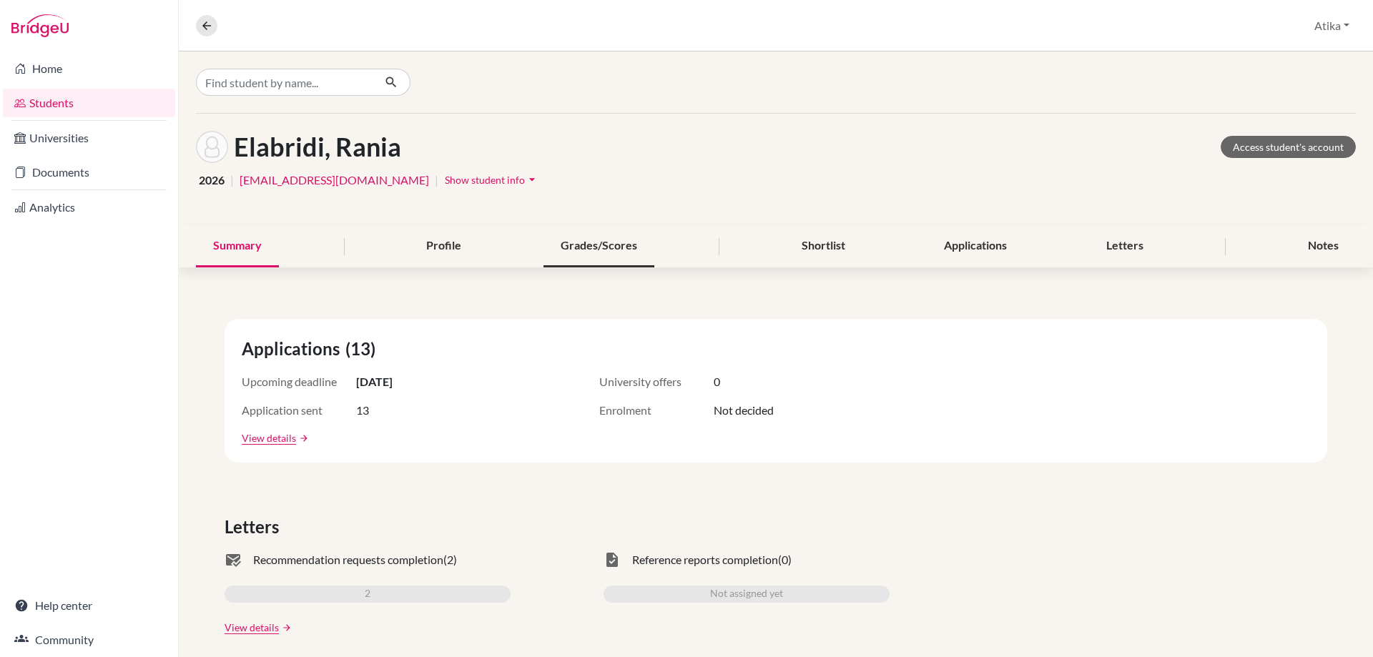
click at [601, 246] on div "Grades/Scores" at bounding box center [598, 246] width 111 height 42
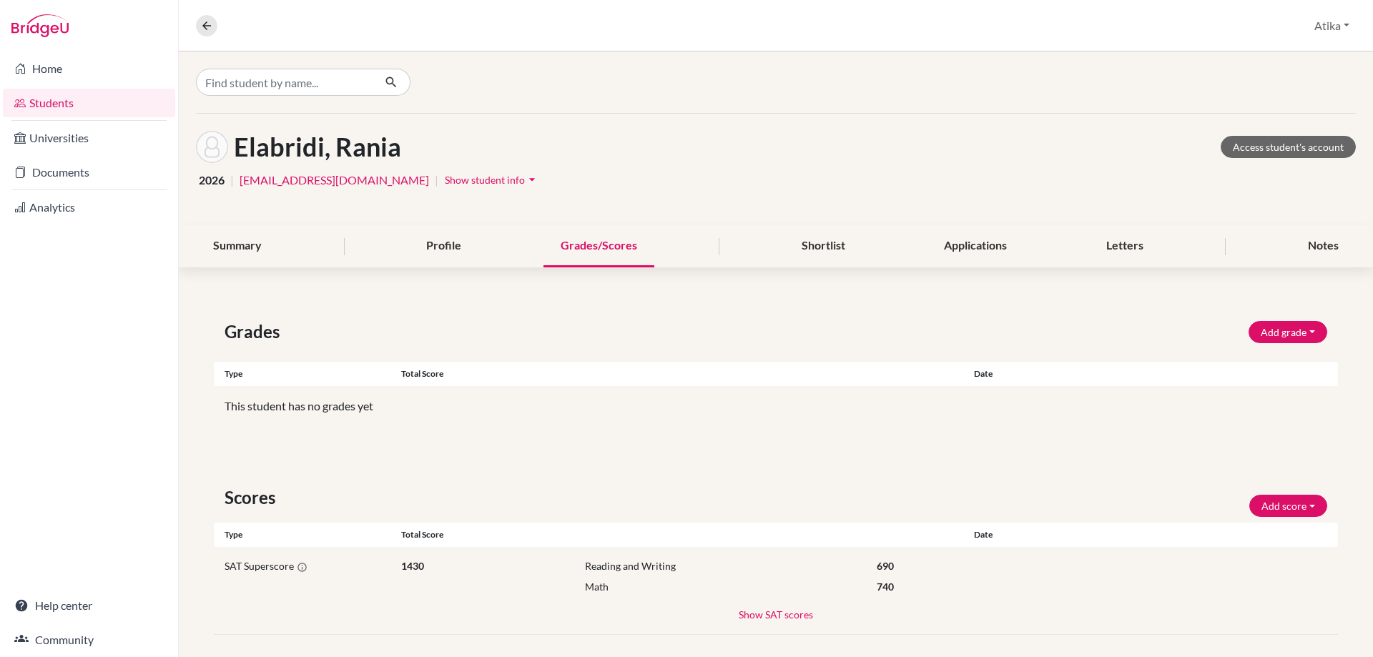
scroll to position [12, 0]
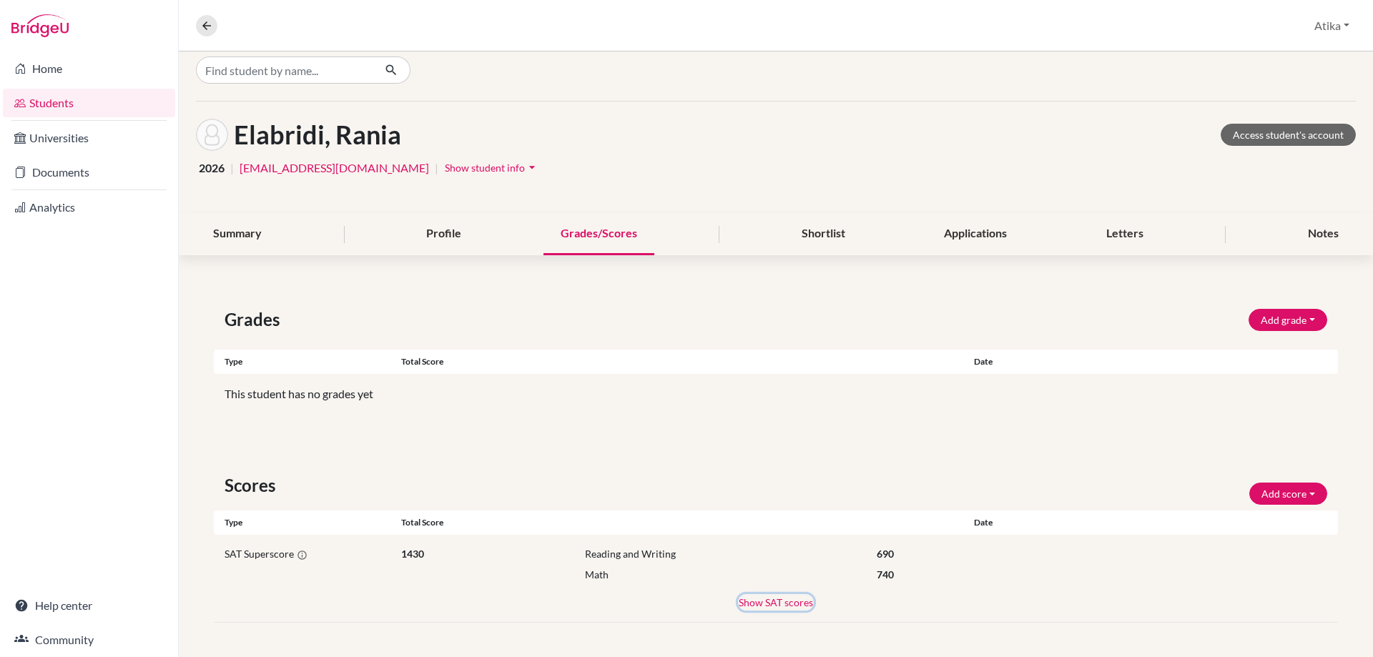
click at [758, 601] on button "Show SAT scores" at bounding box center [776, 602] width 76 height 16
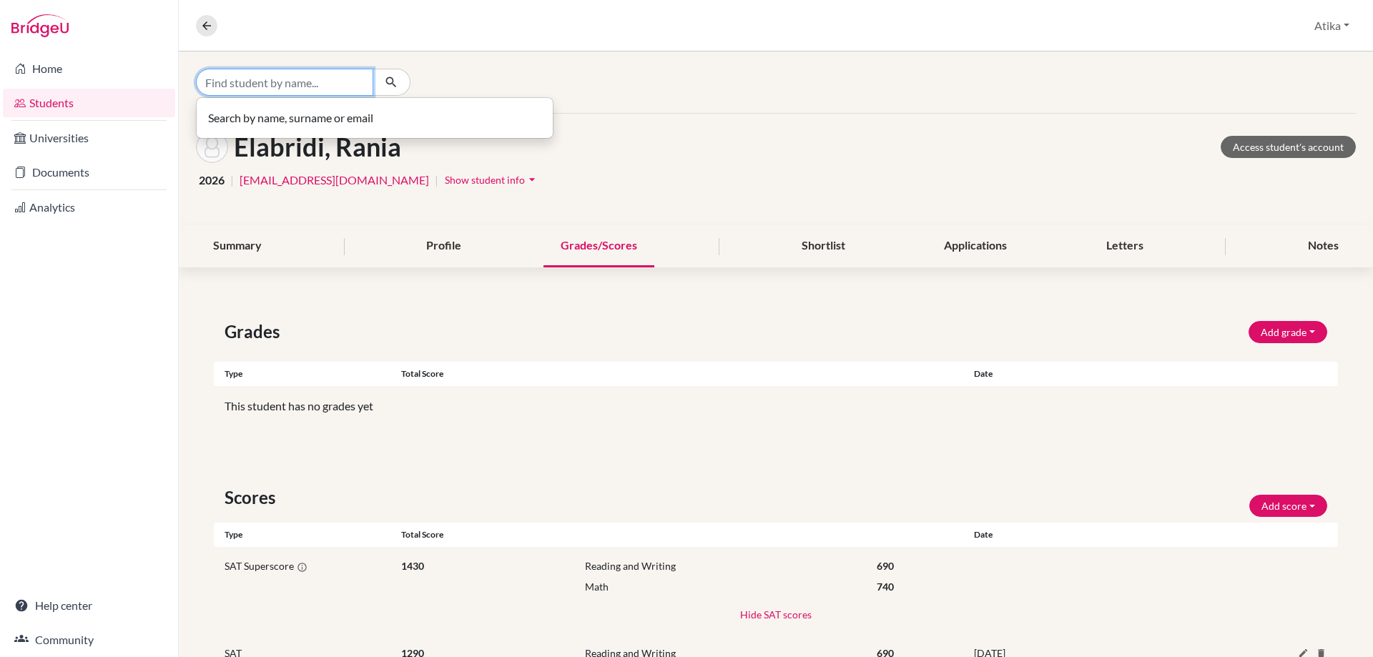
click at [278, 88] on input "Find student by name..." at bounding box center [284, 82] width 177 height 27
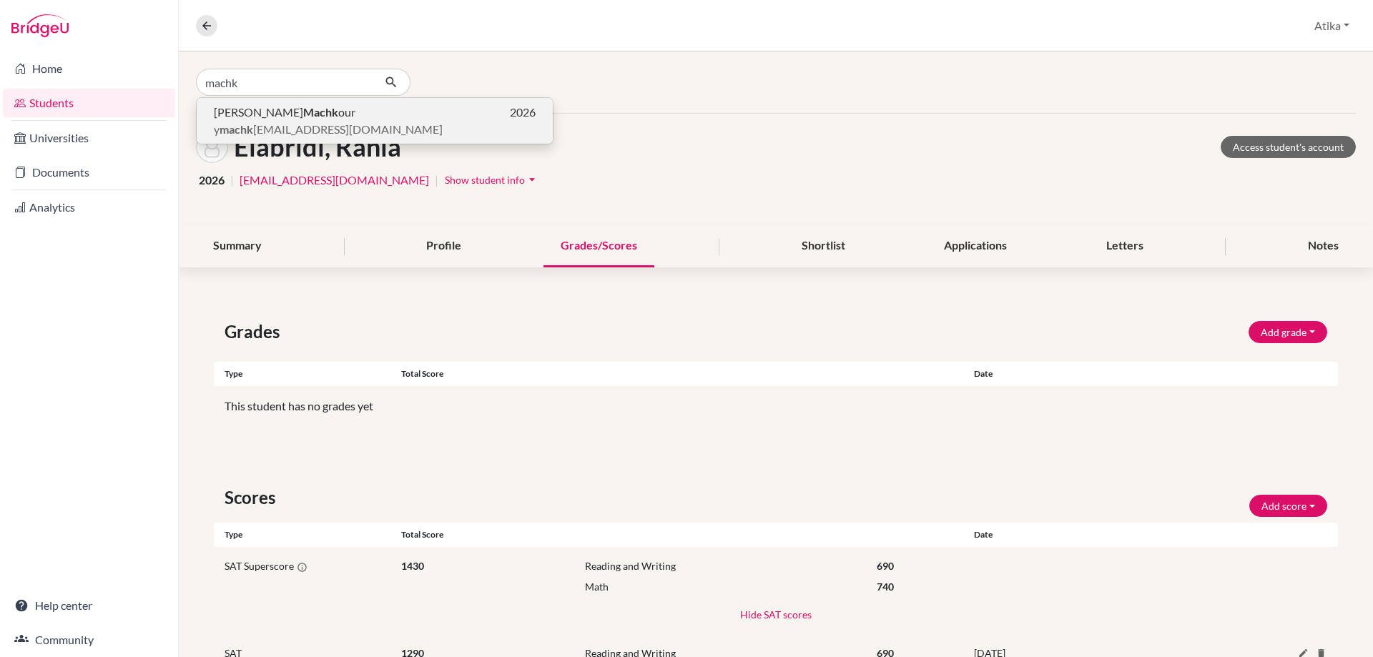
click at [303, 114] on b "Machk" at bounding box center [320, 112] width 35 height 14
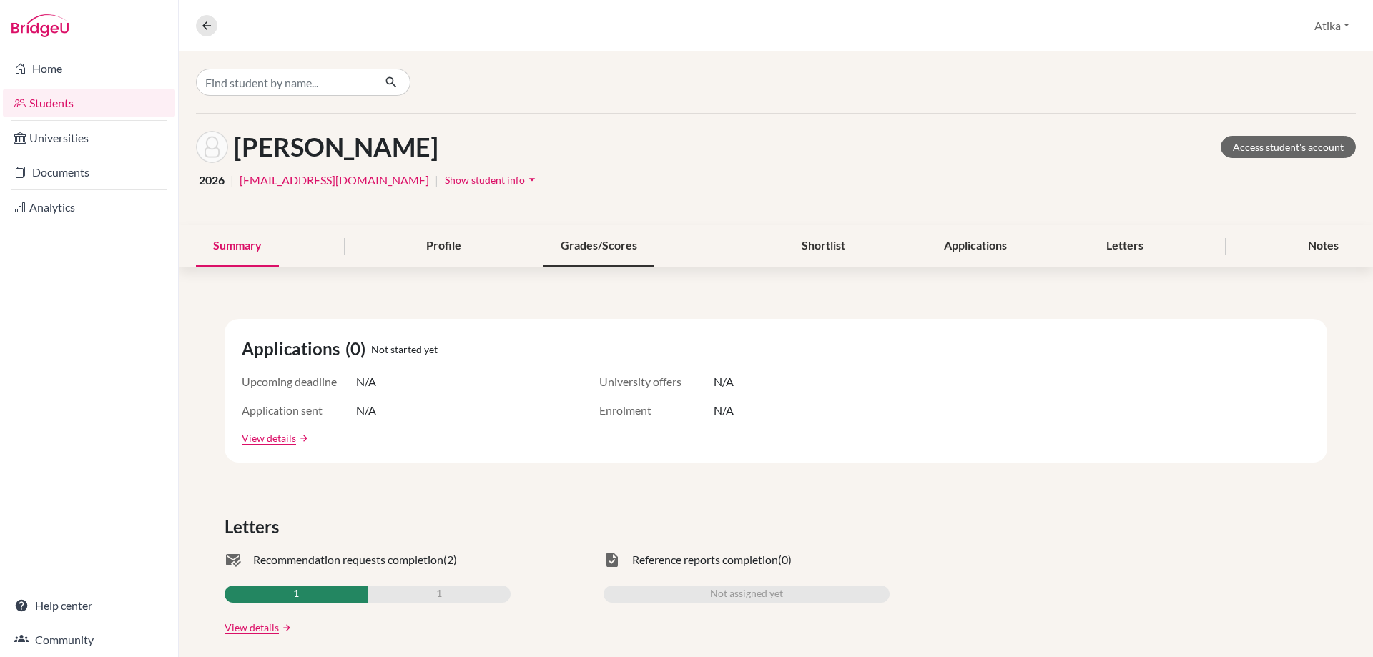
click at [591, 245] on div "Grades/Scores" at bounding box center [598, 246] width 111 height 42
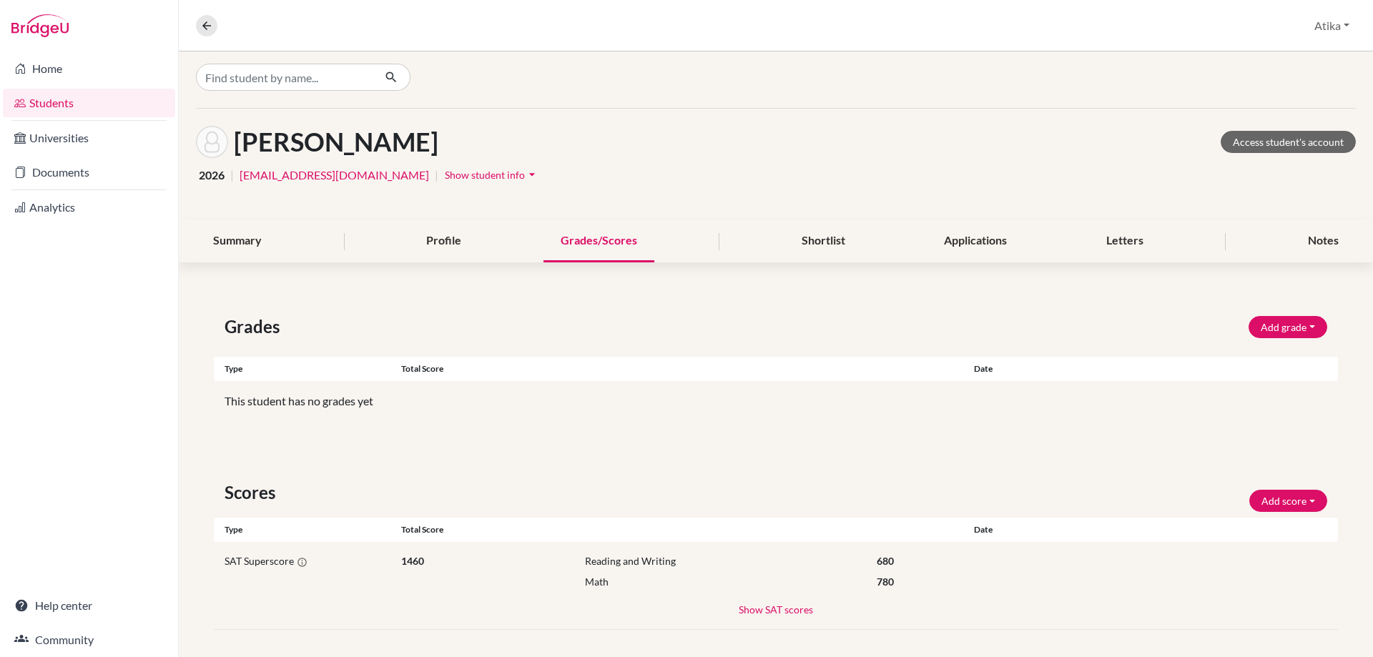
scroll to position [12, 0]
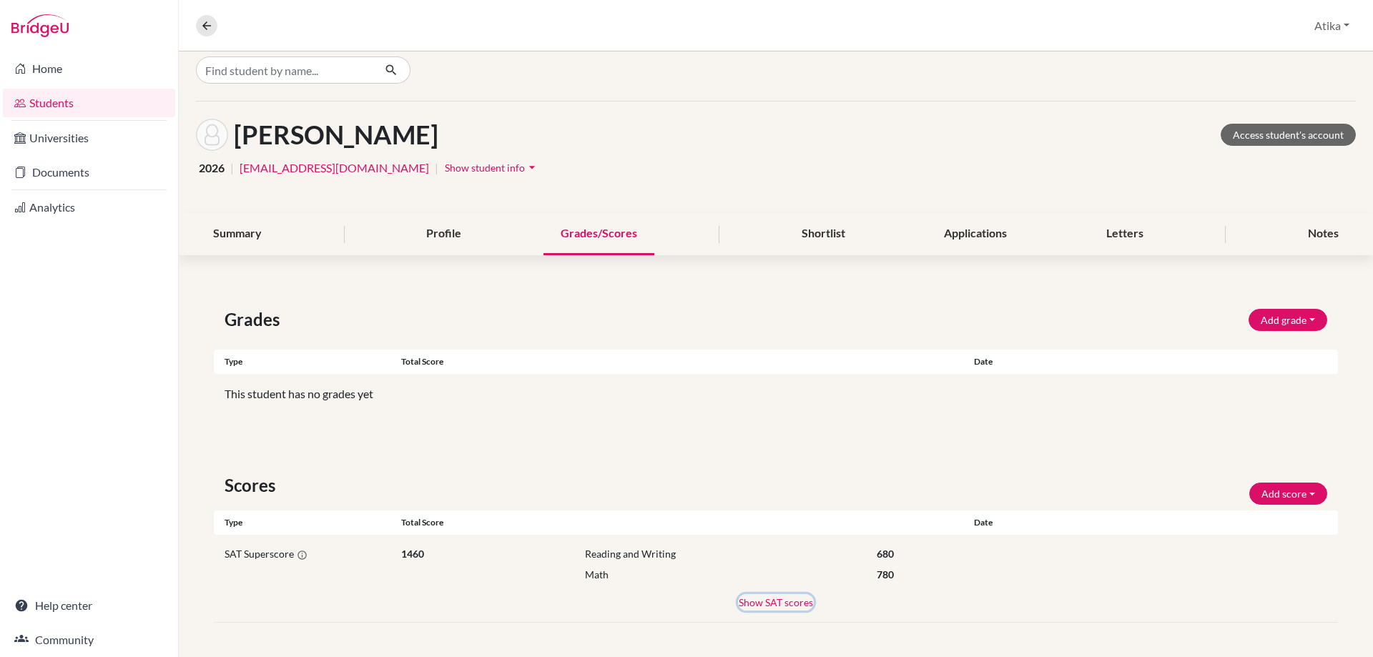
click at [779, 607] on button "Show SAT scores" at bounding box center [776, 602] width 76 height 16
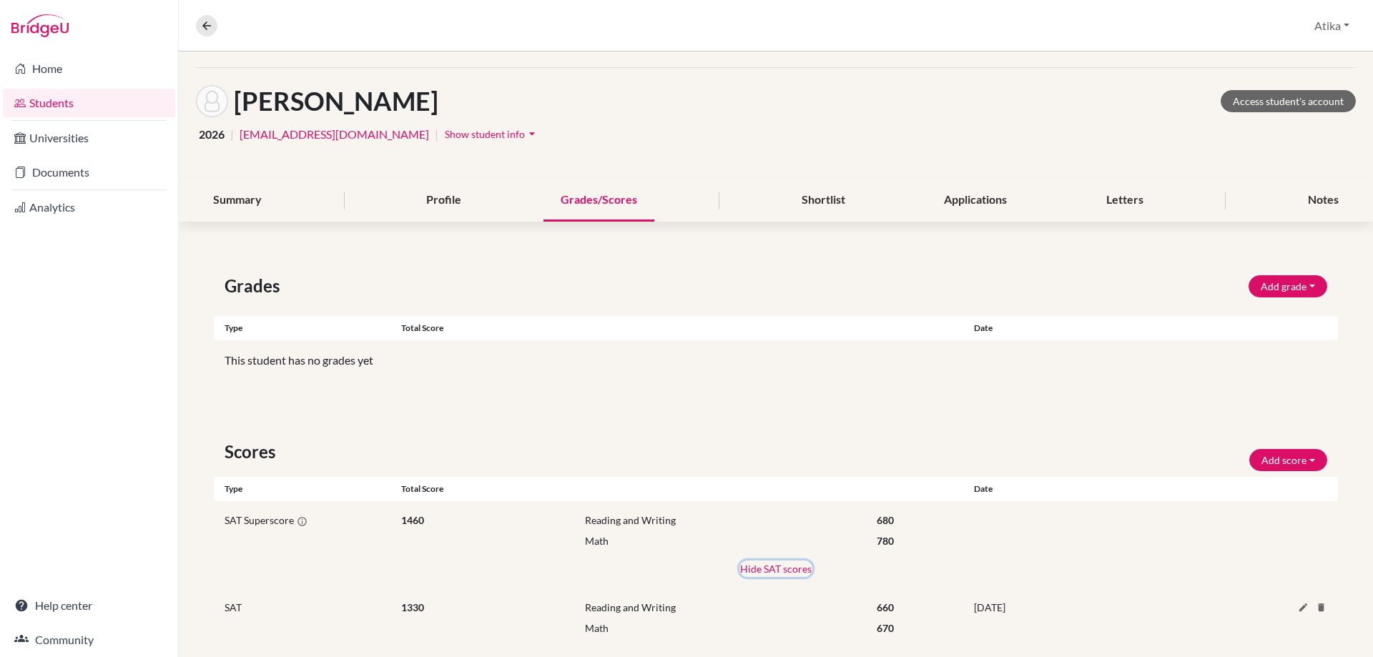
scroll to position [0, 0]
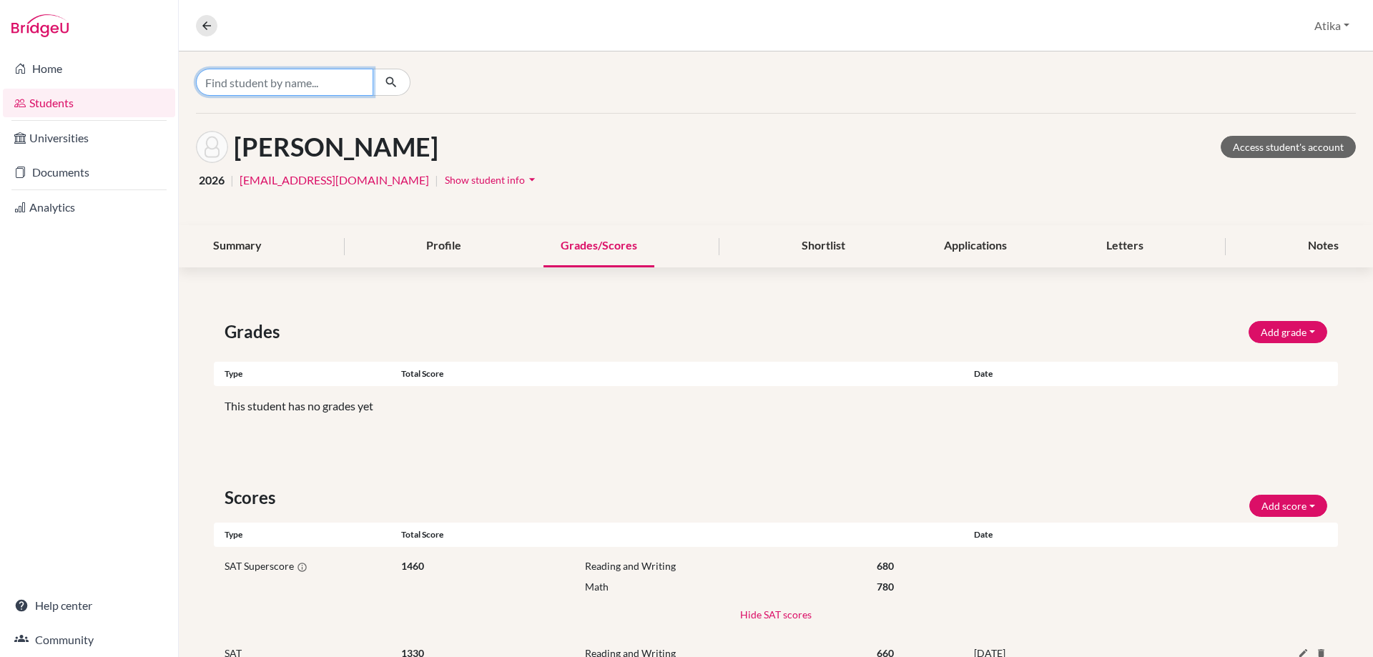
click at [331, 89] on input "Find student by name..." at bounding box center [284, 82] width 177 height 27
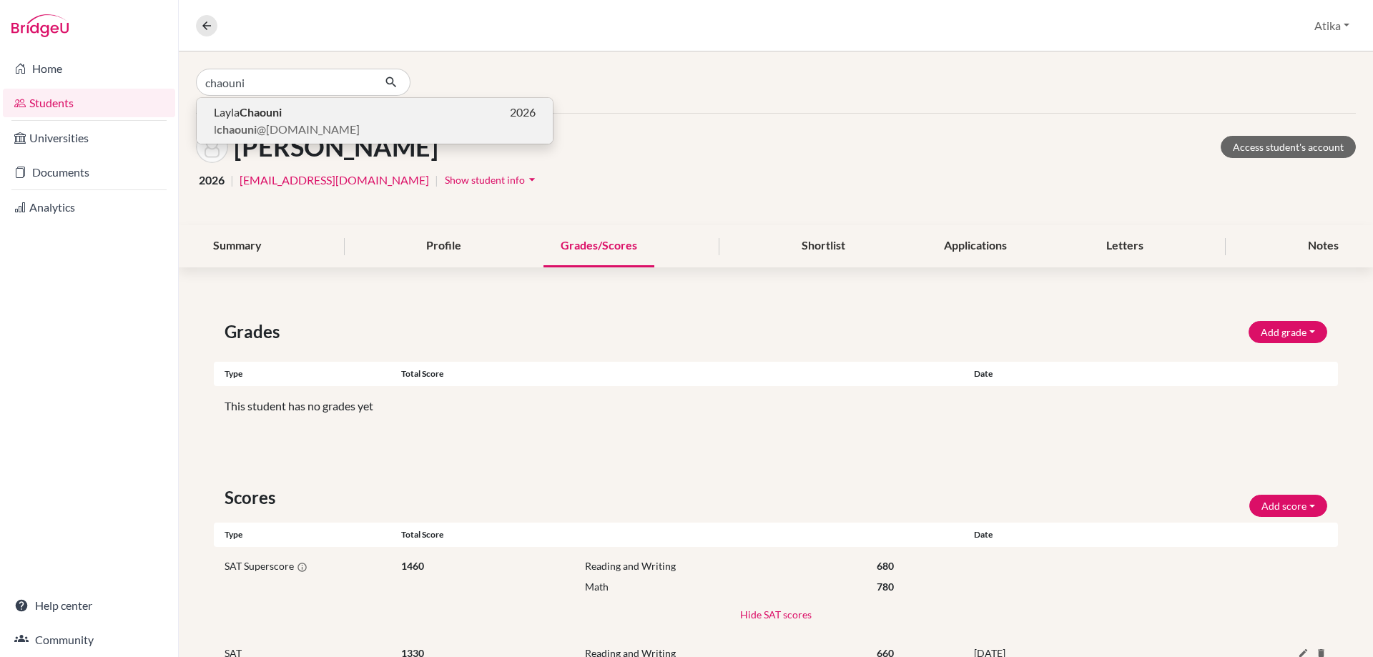
click at [260, 113] on b "Chaouni" at bounding box center [261, 112] width 42 height 14
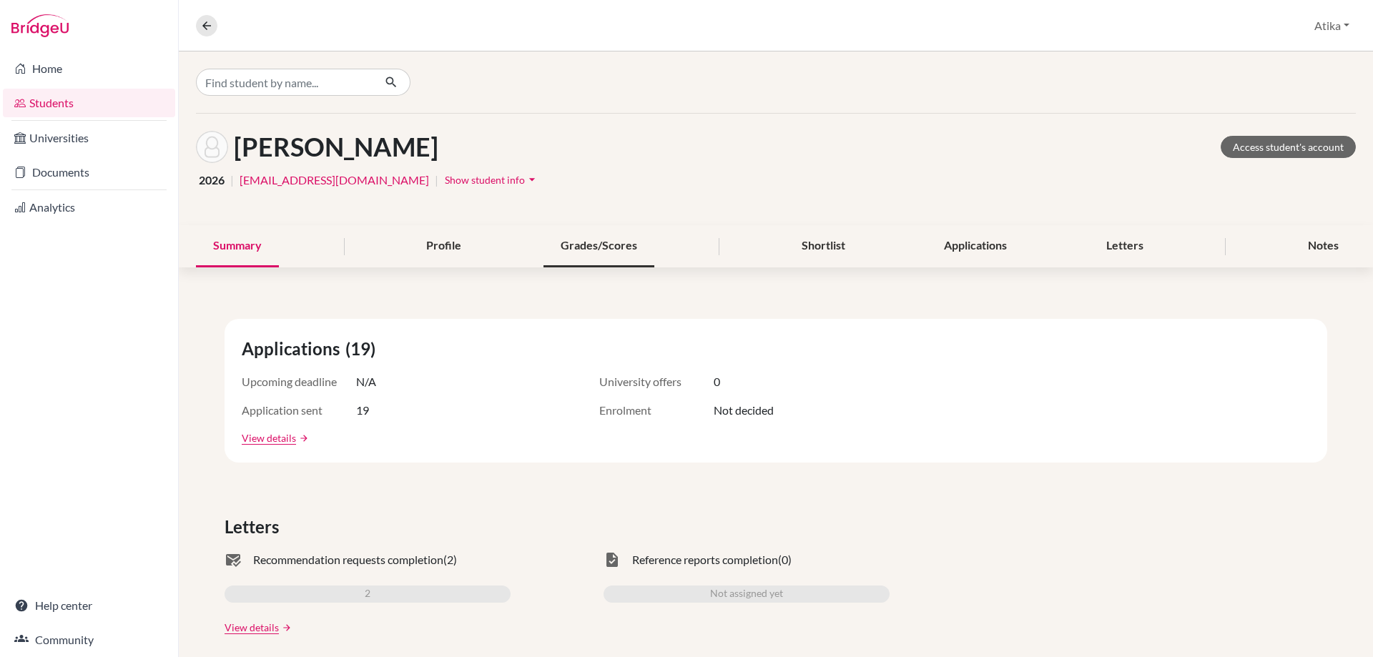
click at [613, 248] on div "Grades/Scores" at bounding box center [598, 246] width 111 height 42
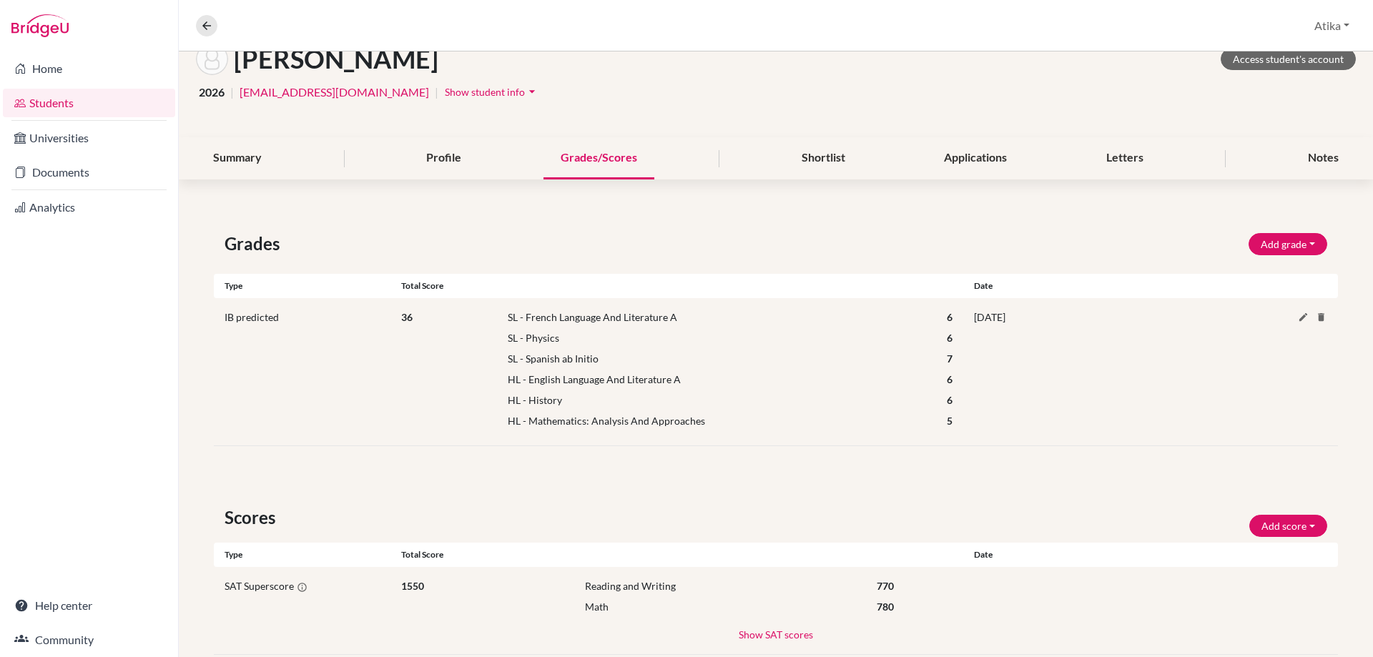
scroll to position [120, 0]
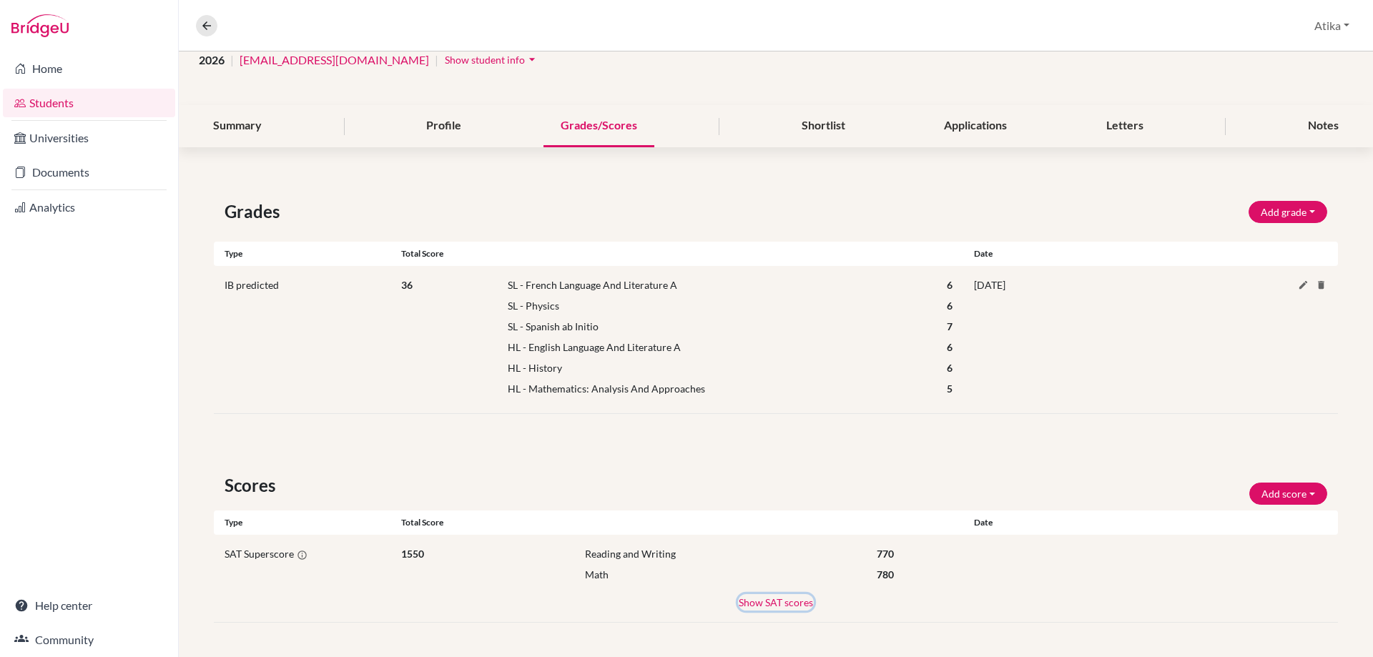
click at [775, 600] on button "Show SAT scores" at bounding box center [776, 602] width 76 height 16
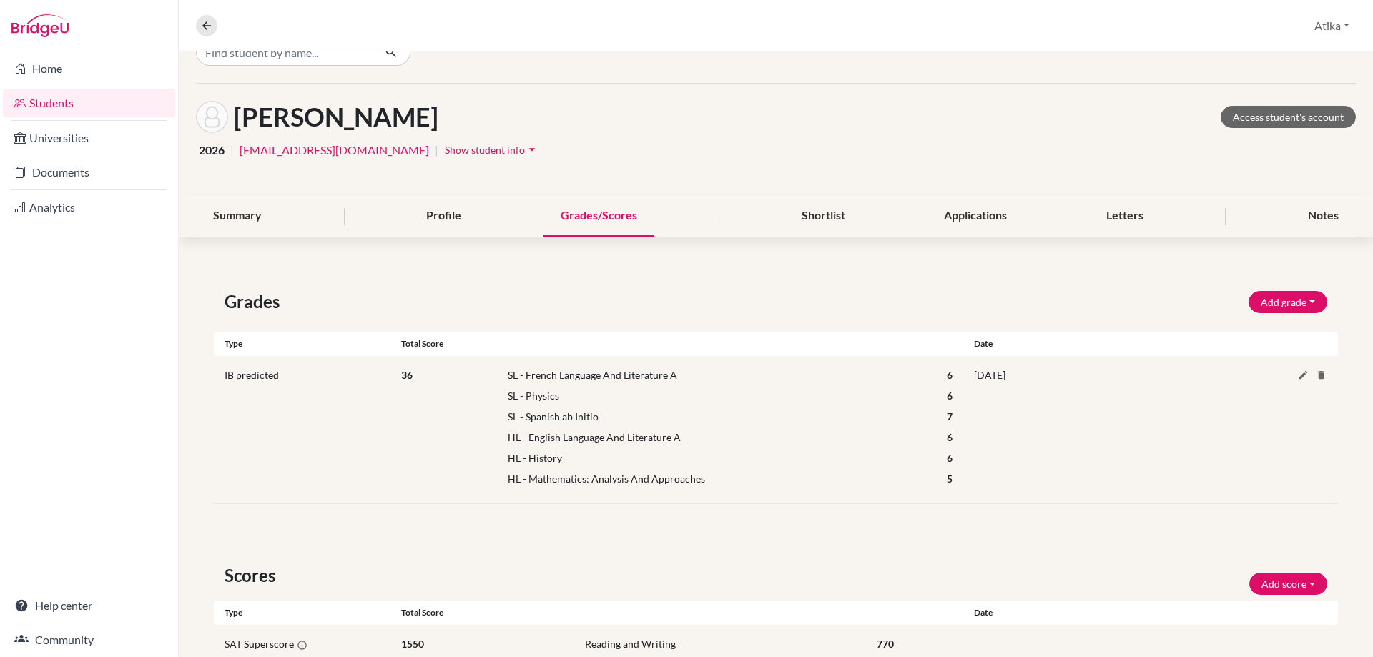
scroll to position [0, 0]
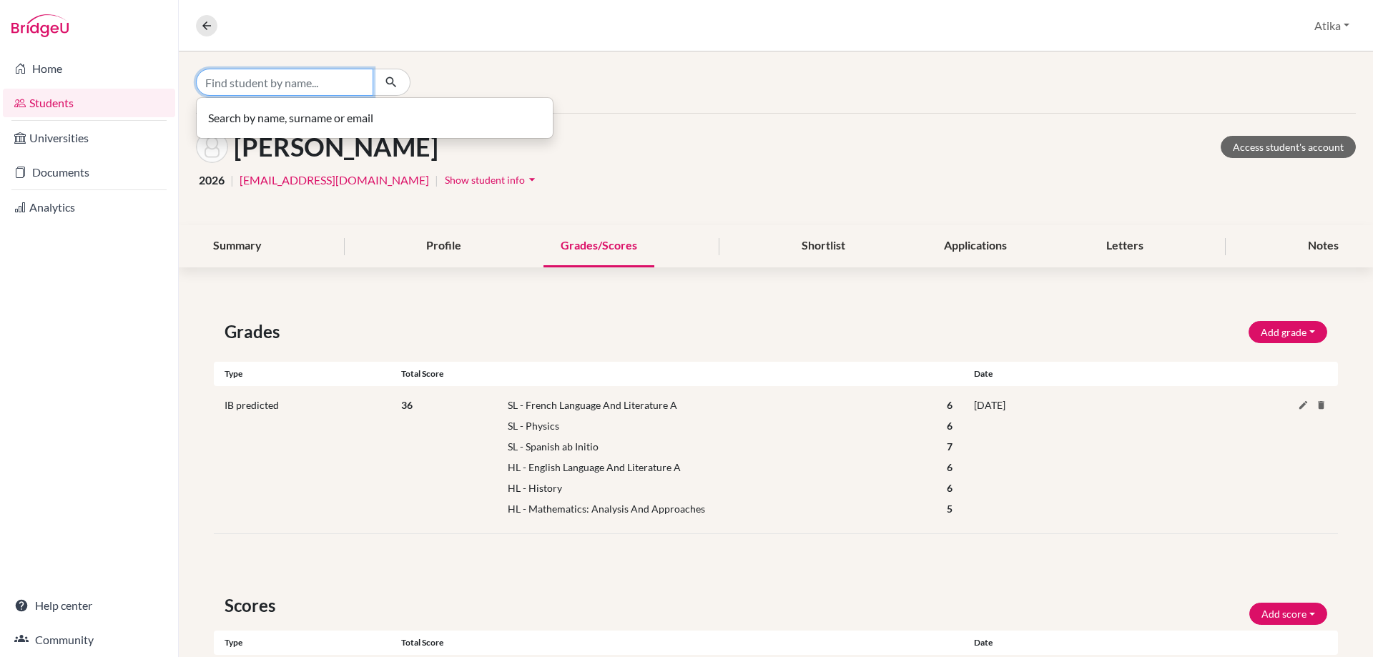
click at [325, 76] on input "Find student by name..." at bounding box center [284, 82] width 177 height 27
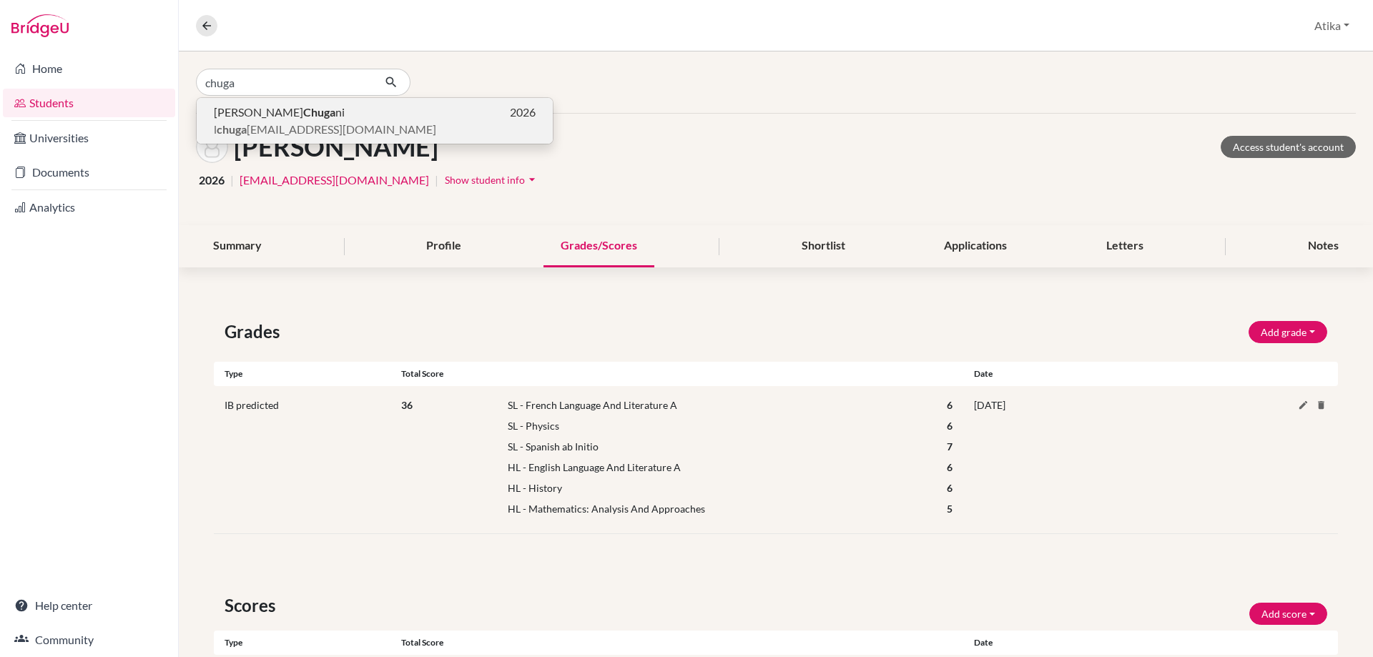
click at [290, 123] on span "l chuga [EMAIL_ADDRESS][DOMAIN_NAME]" at bounding box center [325, 129] width 222 height 17
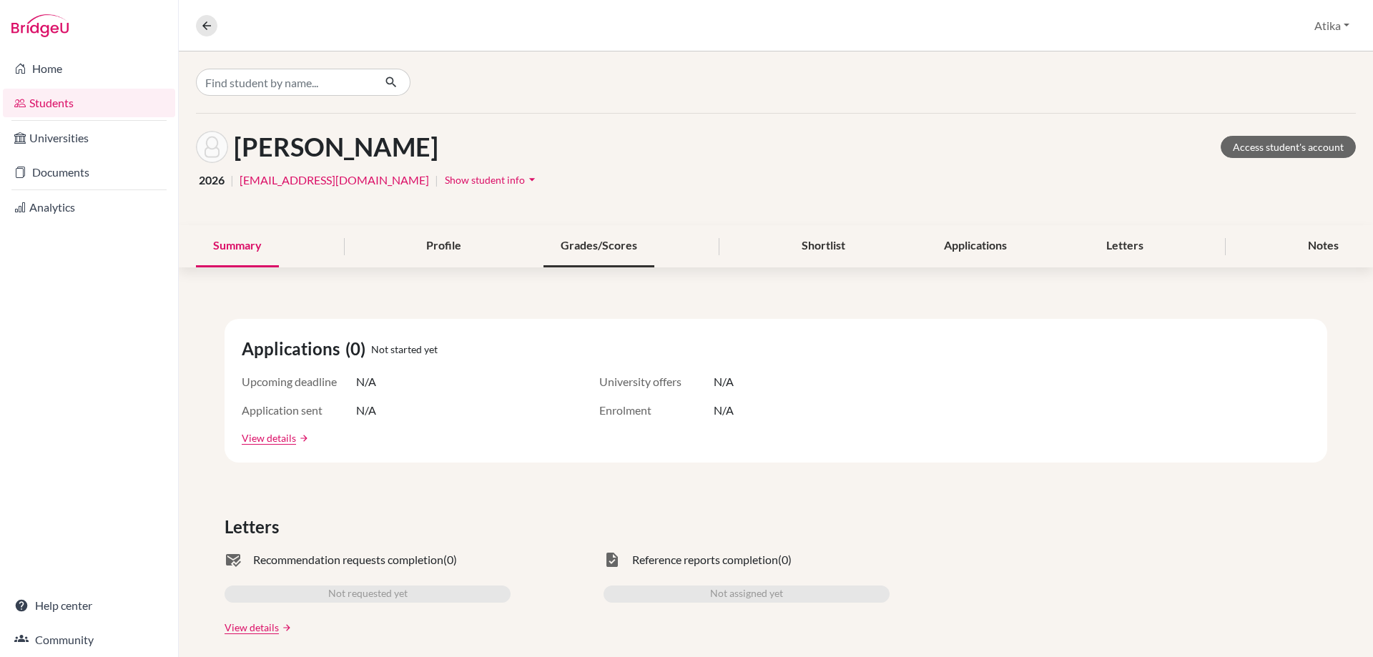
click at [586, 248] on div "Grades/Scores" at bounding box center [598, 246] width 111 height 42
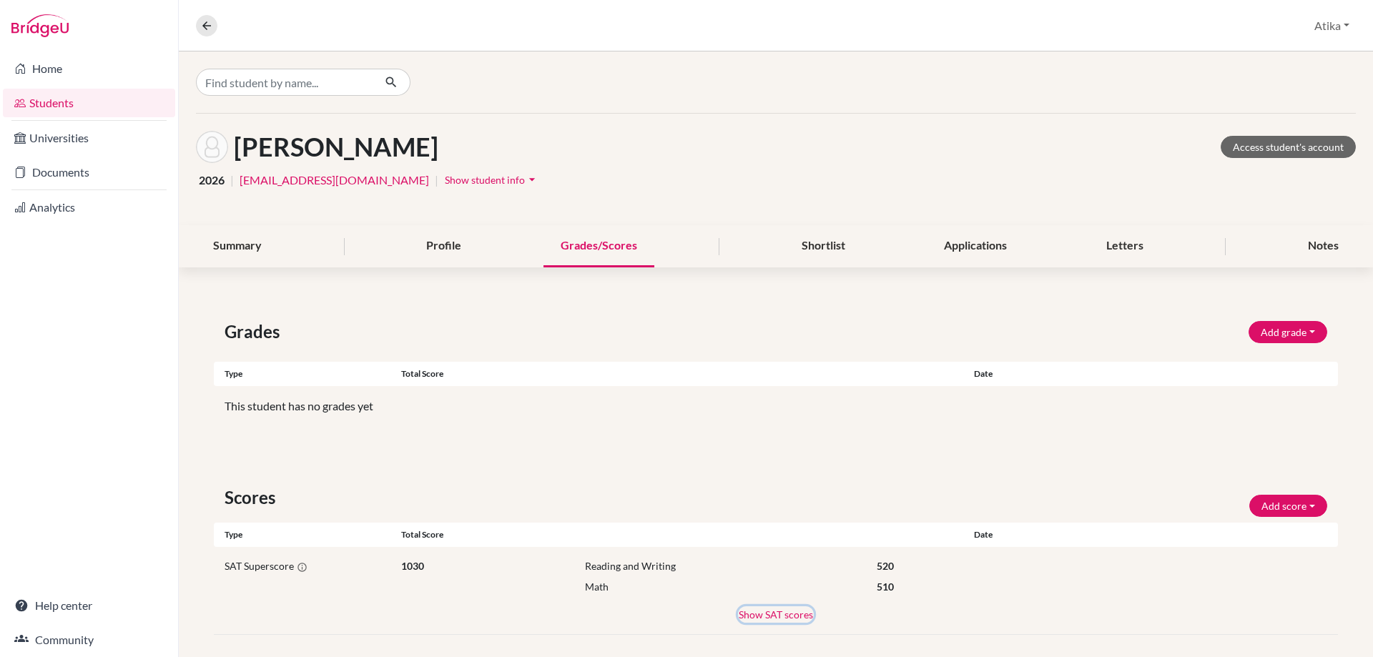
click at [797, 615] on button "Show SAT scores" at bounding box center [776, 614] width 76 height 16
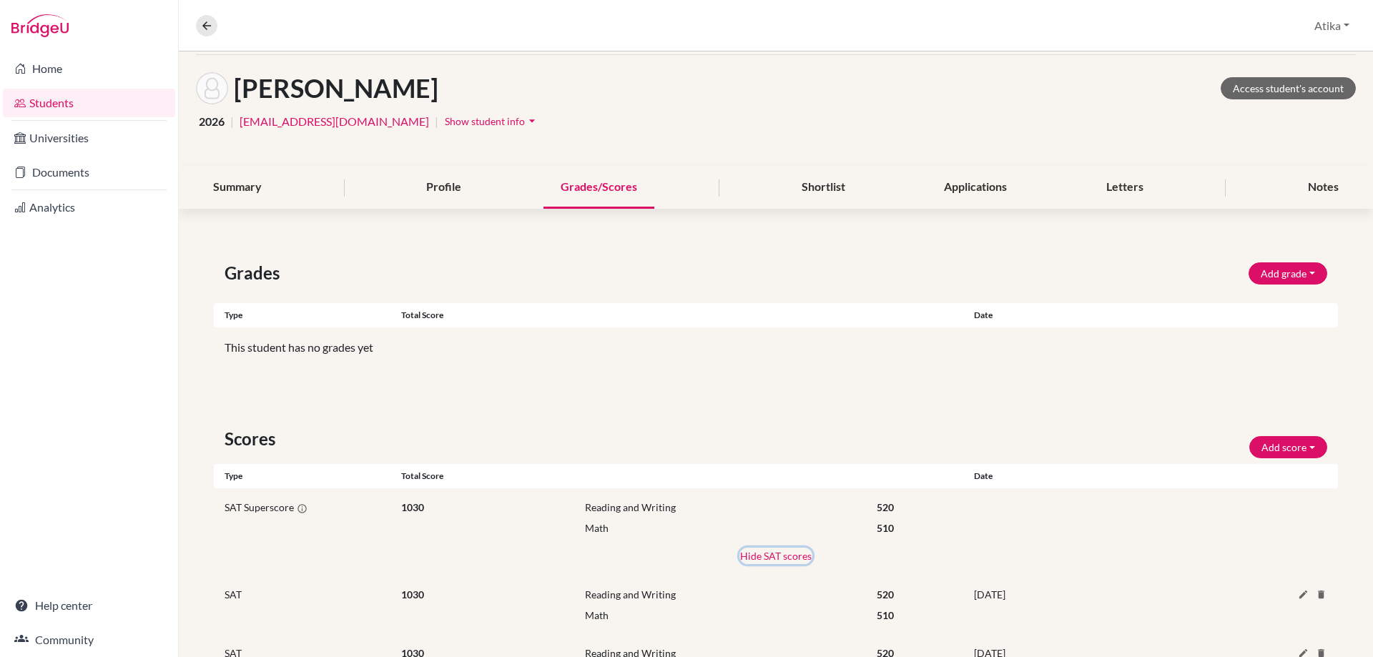
scroll to position [129, 0]
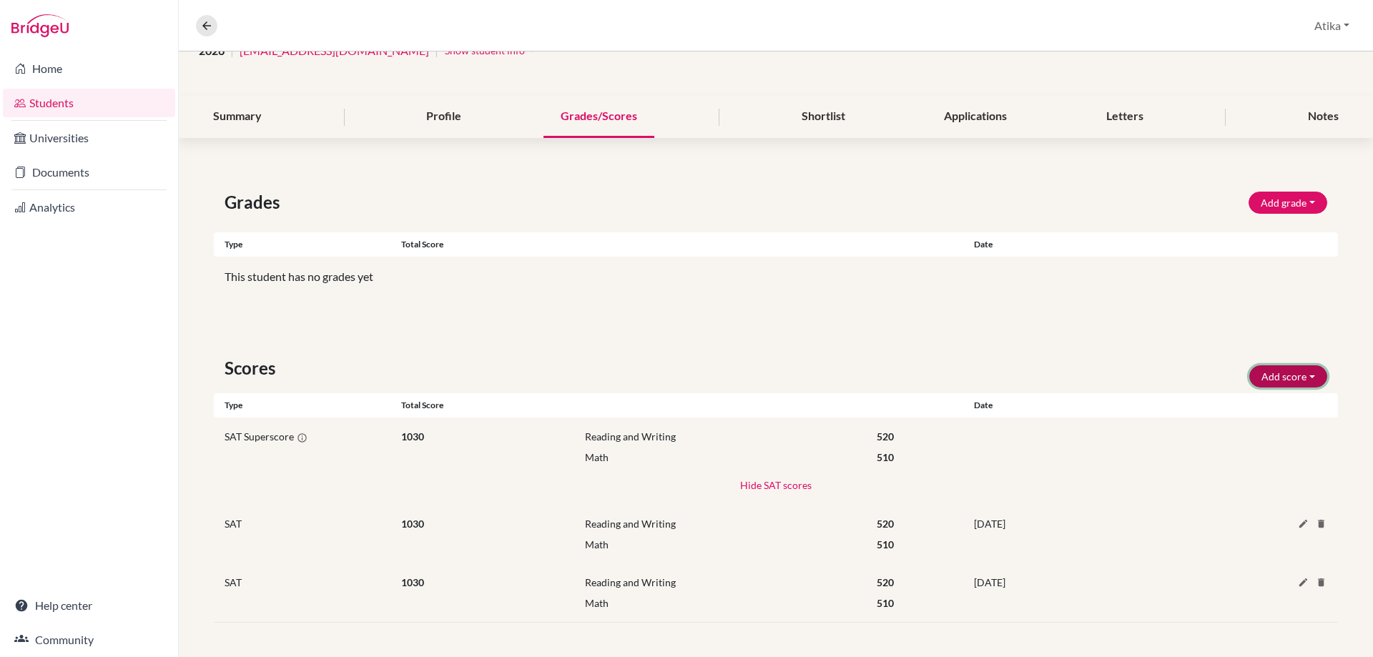
click at [1278, 367] on button "Add score" at bounding box center [1288, 376] width 78 height 22
click at [1232, 400] on button "SAT" at bounding box center [1268, 406] width 113 height 23
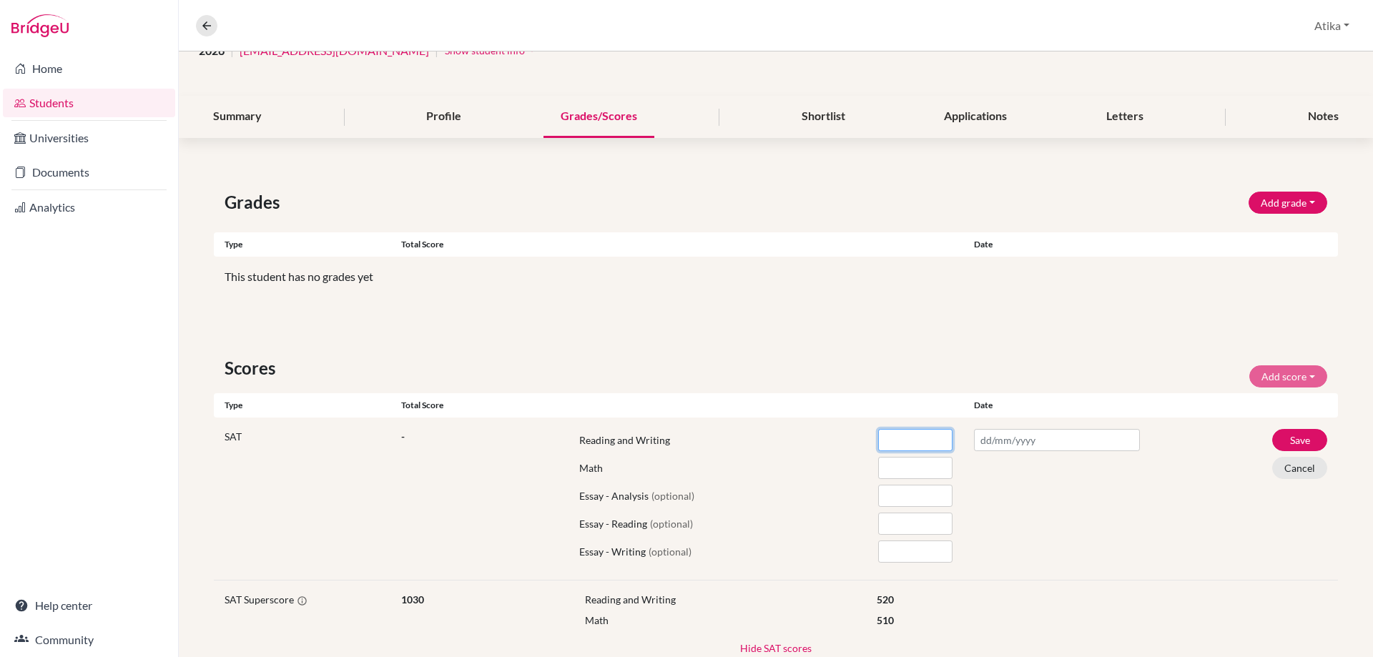
click at [892, 438] on input "number" at bounding box center [915, 440] width 74 height 22
click at [892, 466] on input "number" at bounding box center [915, 468] width 74 height 22
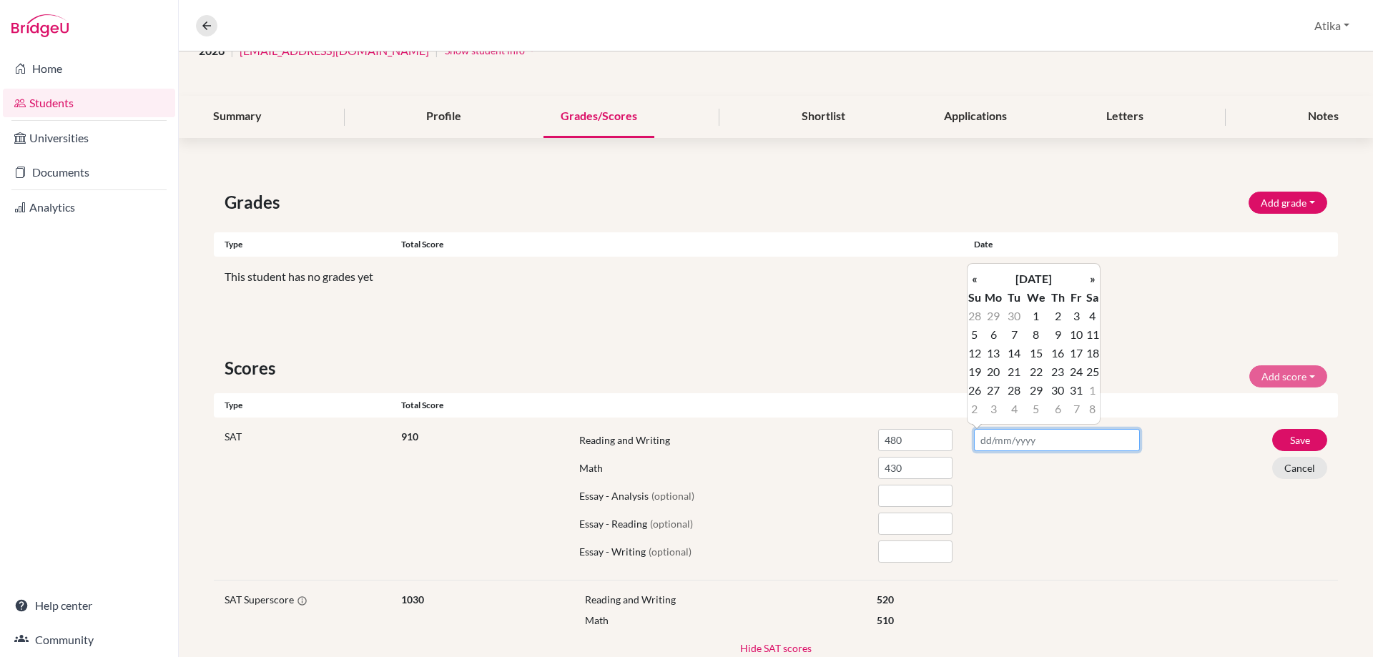
click at [1000, 436] on input "text" at bounding box center [1057, 440] width 166 height 22
click at [976, 282] on th "«" at bounding box center [974, 279] width 14 height 19
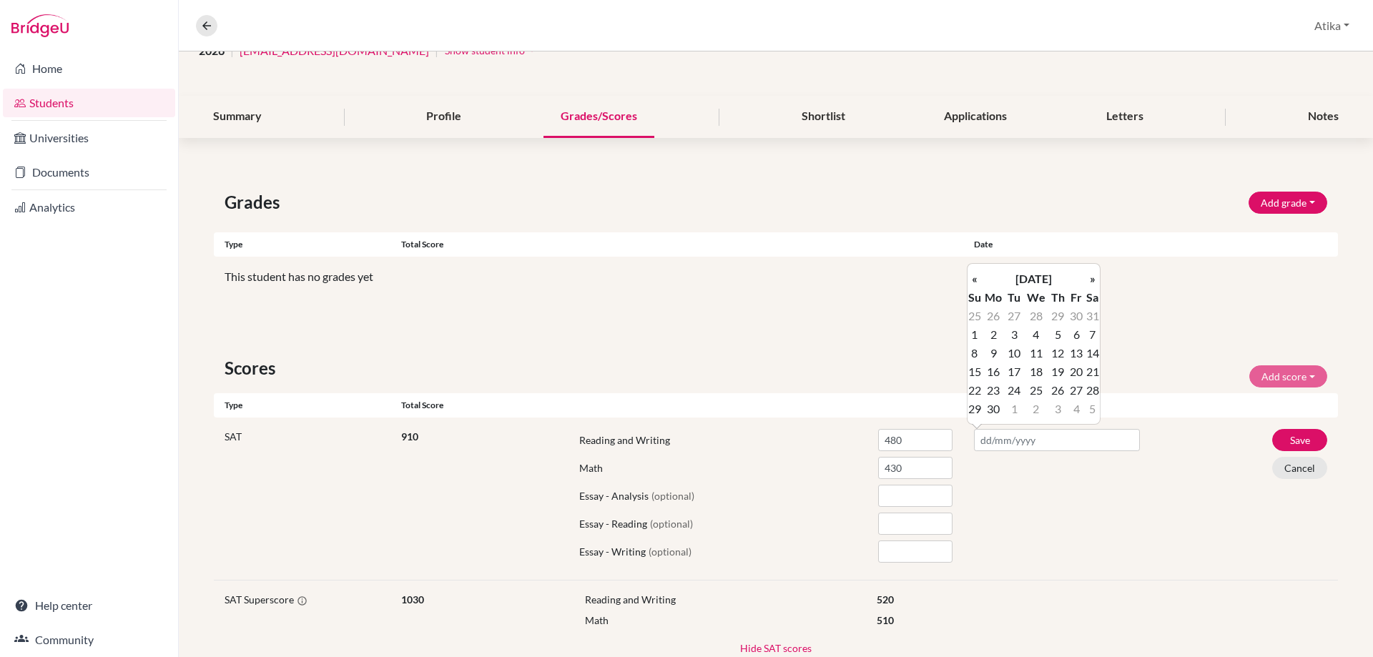
click at [976, 282] on th "«" at bounding box center [974, 279] width 14 height 19
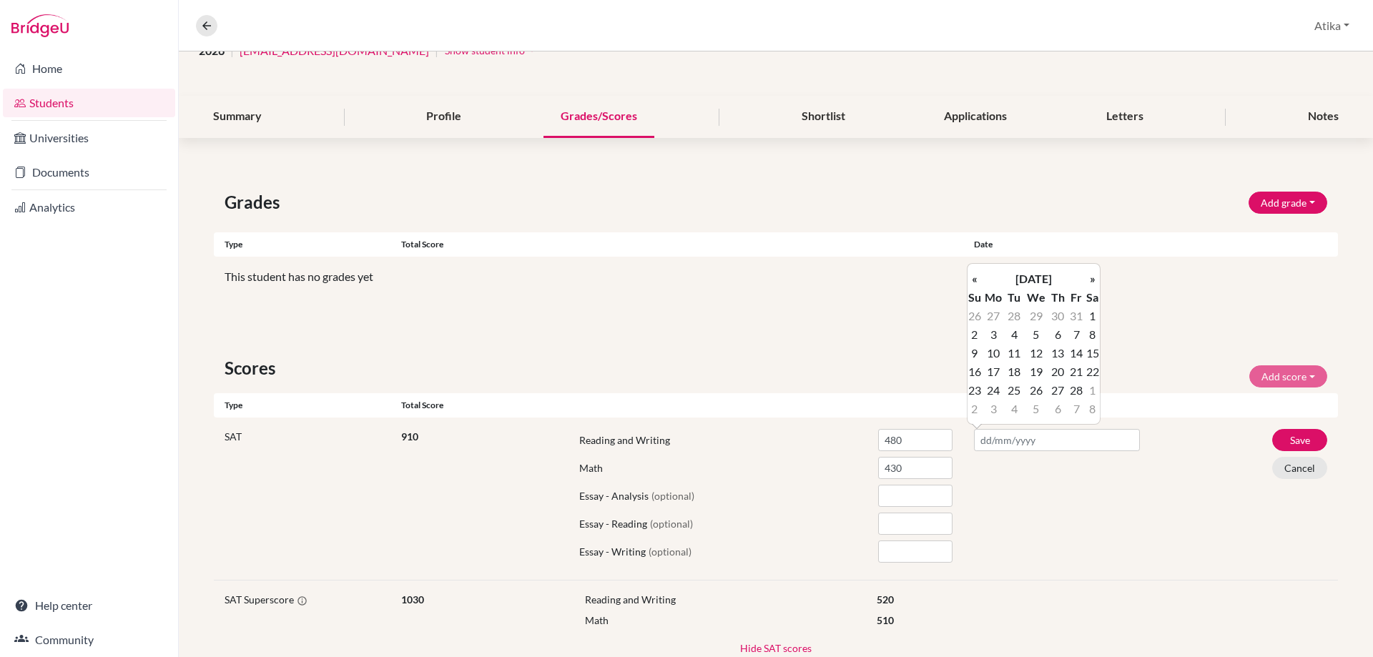
click at [976, 282] on th "«" at bounding box center [974, 279] width 14 height 19
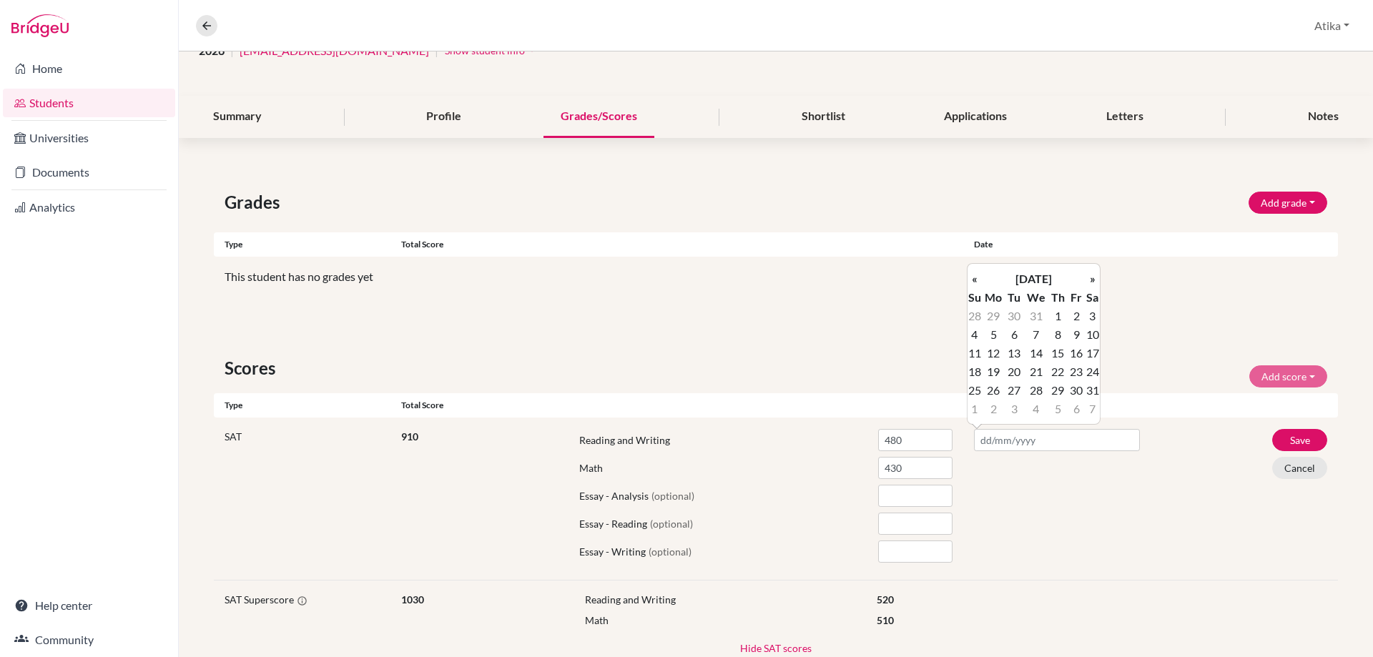
click at [976, 282] on th "«" at bounding box center [974, 279] width 14 height 19
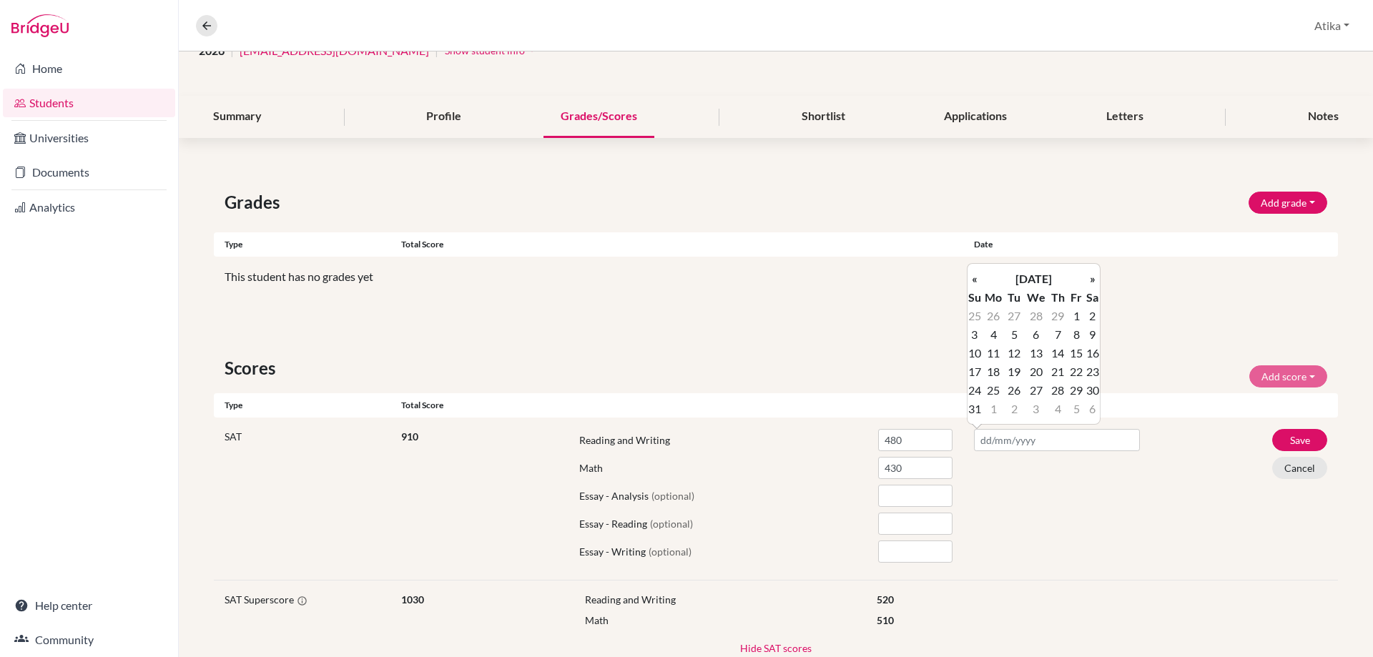
click at [976, 282] on th "«" at bounding box center [974, 279] width 14 height 19
click at [1095, 282] on th "»" at bounding box center [1092, 279] width 14 height 19
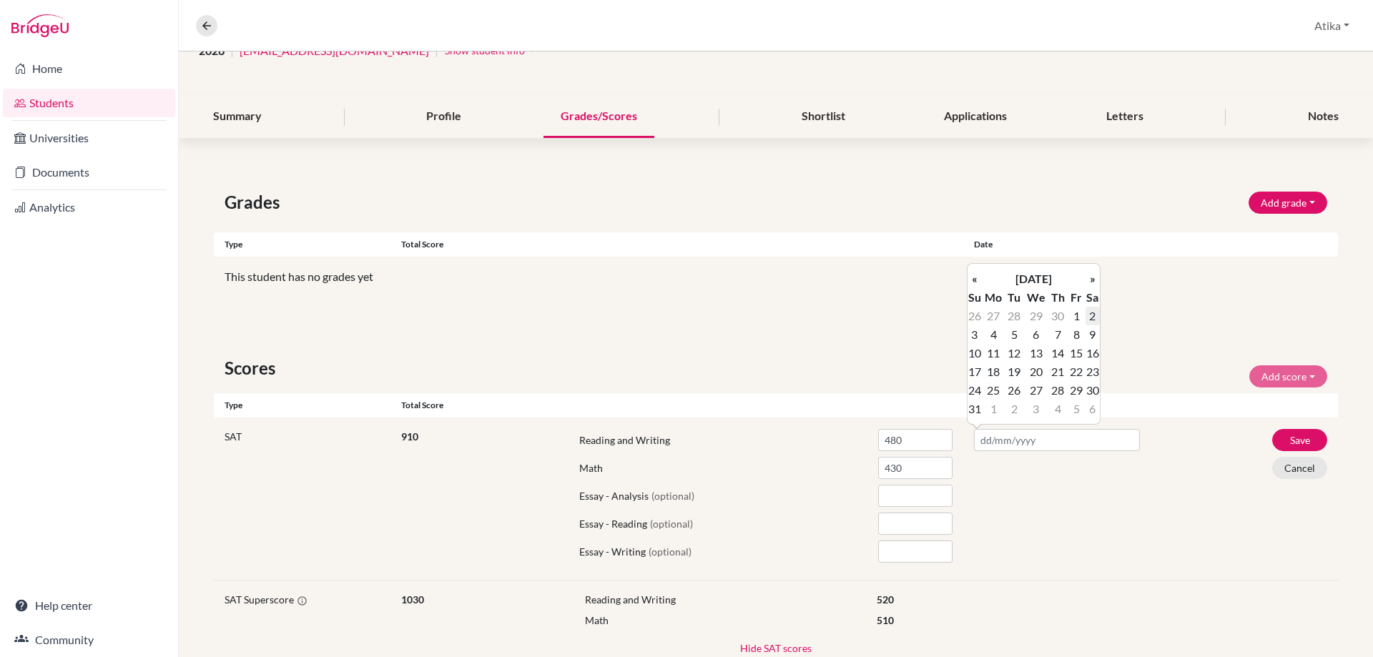
click at [1092, 315] on td "2" at bounding box center [1092, 316] width 14 height 19
click at [1299, 439] on button "Save" at bounding box center [1299, 440] width 55 height 22
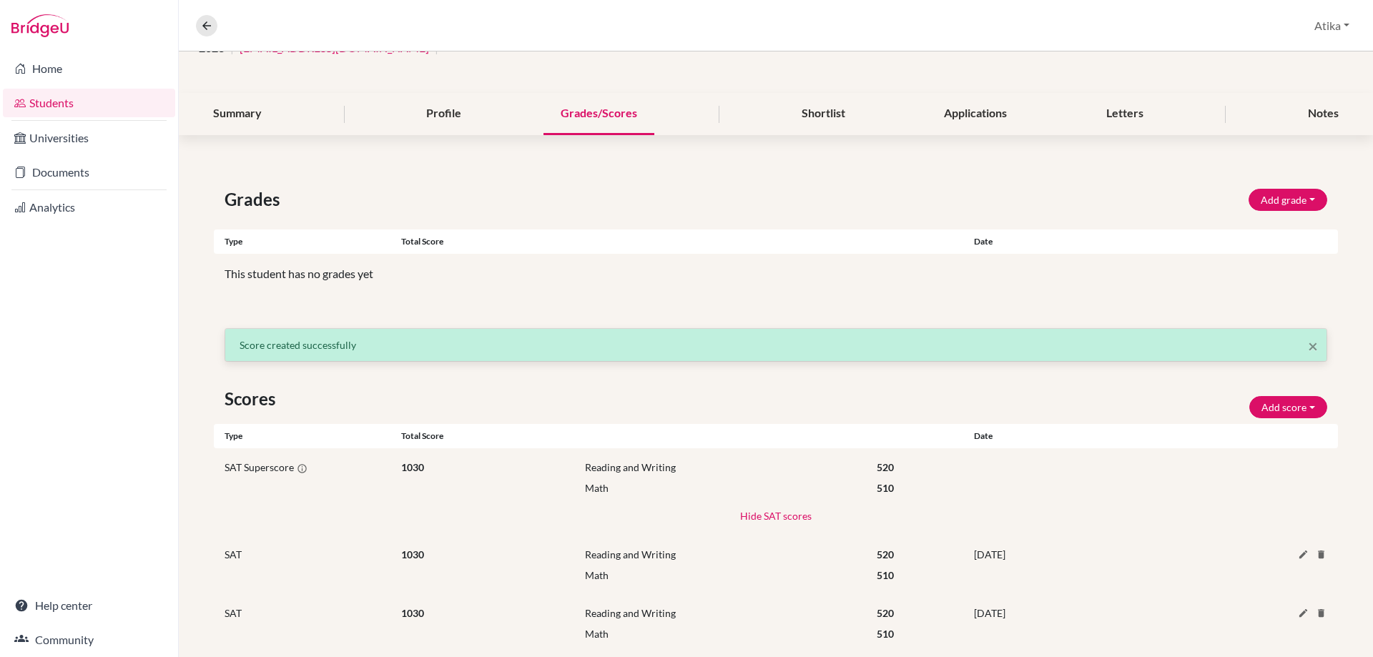
scroll to position [0, 0]
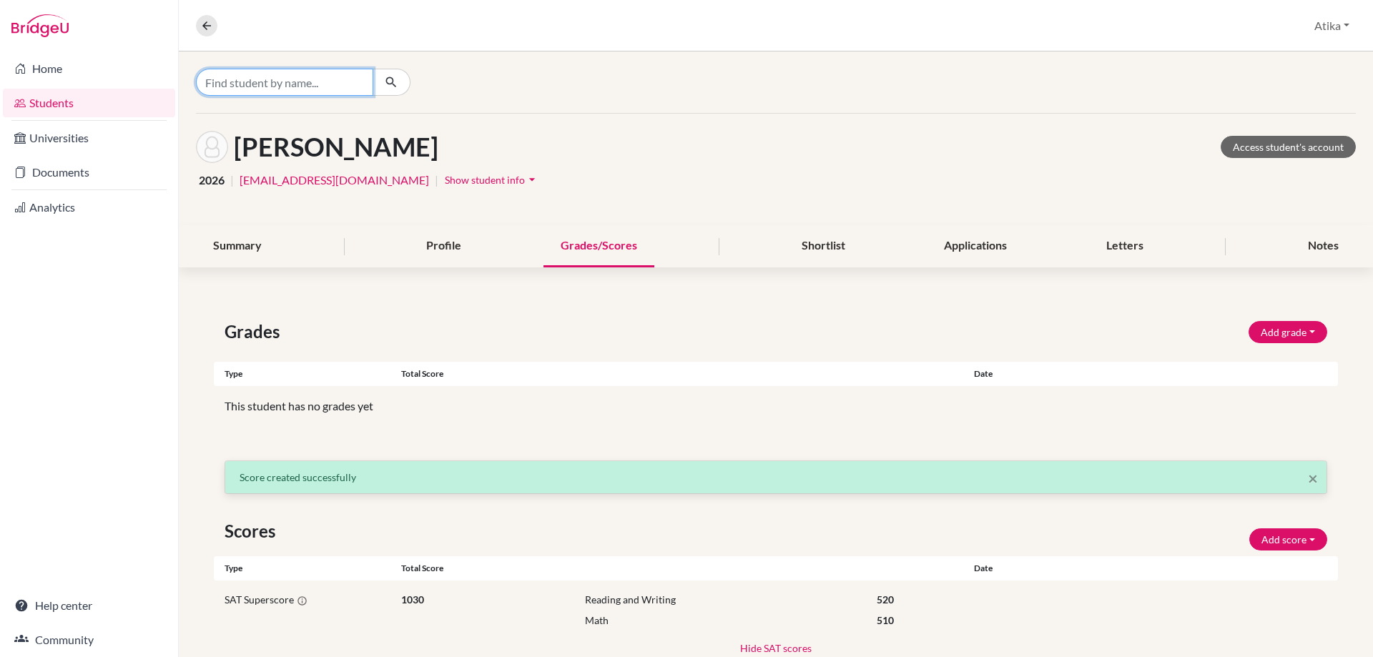
click at [322, 74] on input "Find student by name..." at bounding box center [284, 82] width 177 height 27
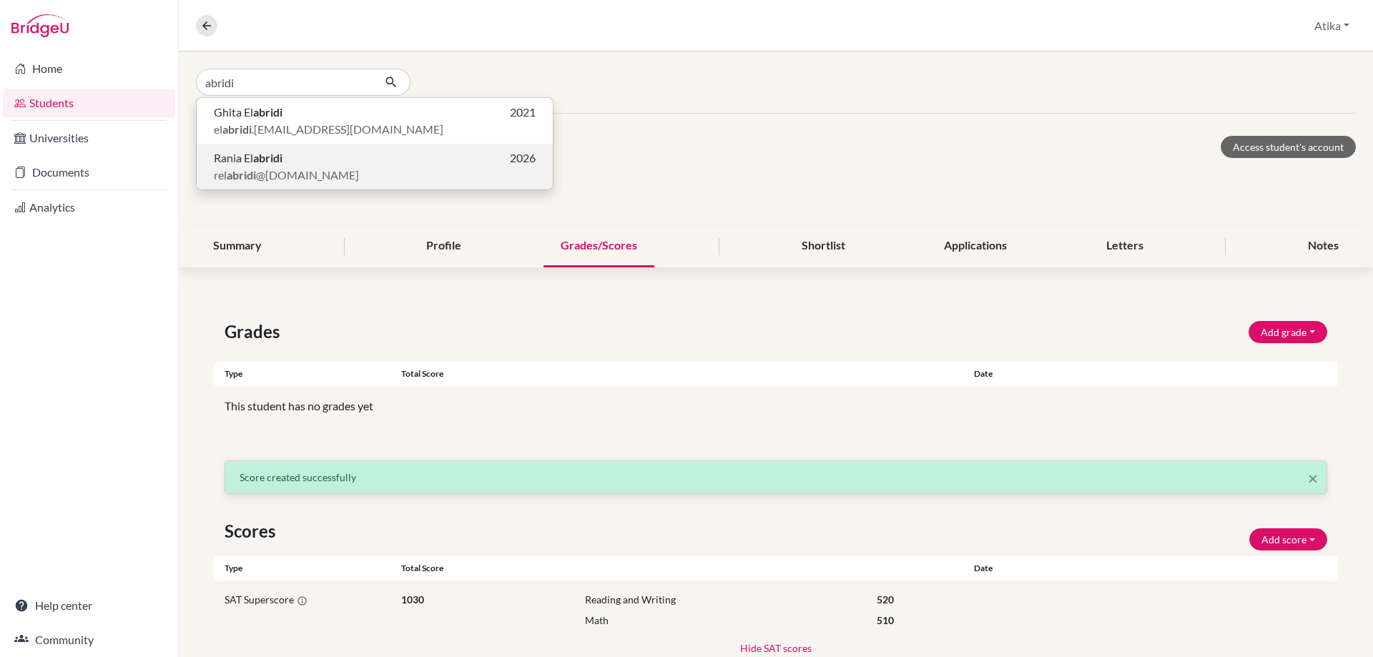
click at [249, 166] on span "Rania El abridi" at bounding box center [248, 157] width 69 height 17
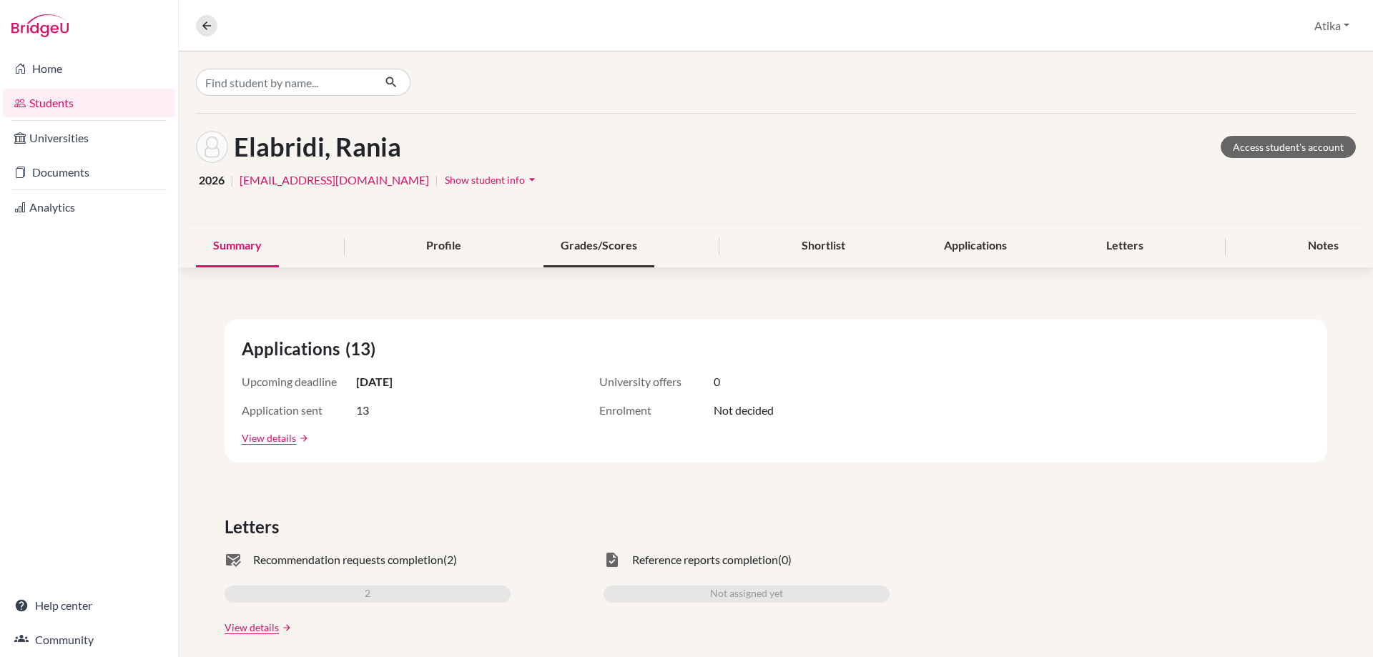
click at [591, 248] on div "Grades/Scores" at bounding box center [598, 246] width 111 height 42
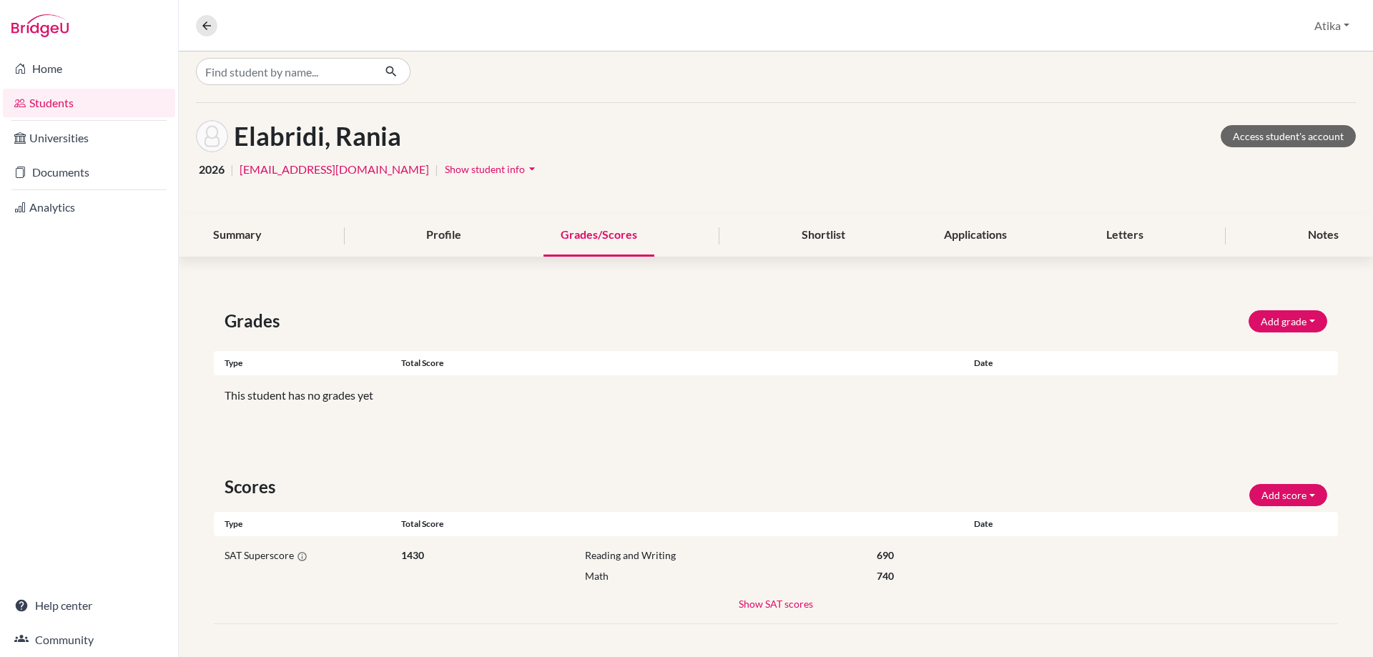
scroll to position [12, 0]
click at [776, 603] on button "Show SAT scores" at bounding box center [776, 602] width 76 height 16
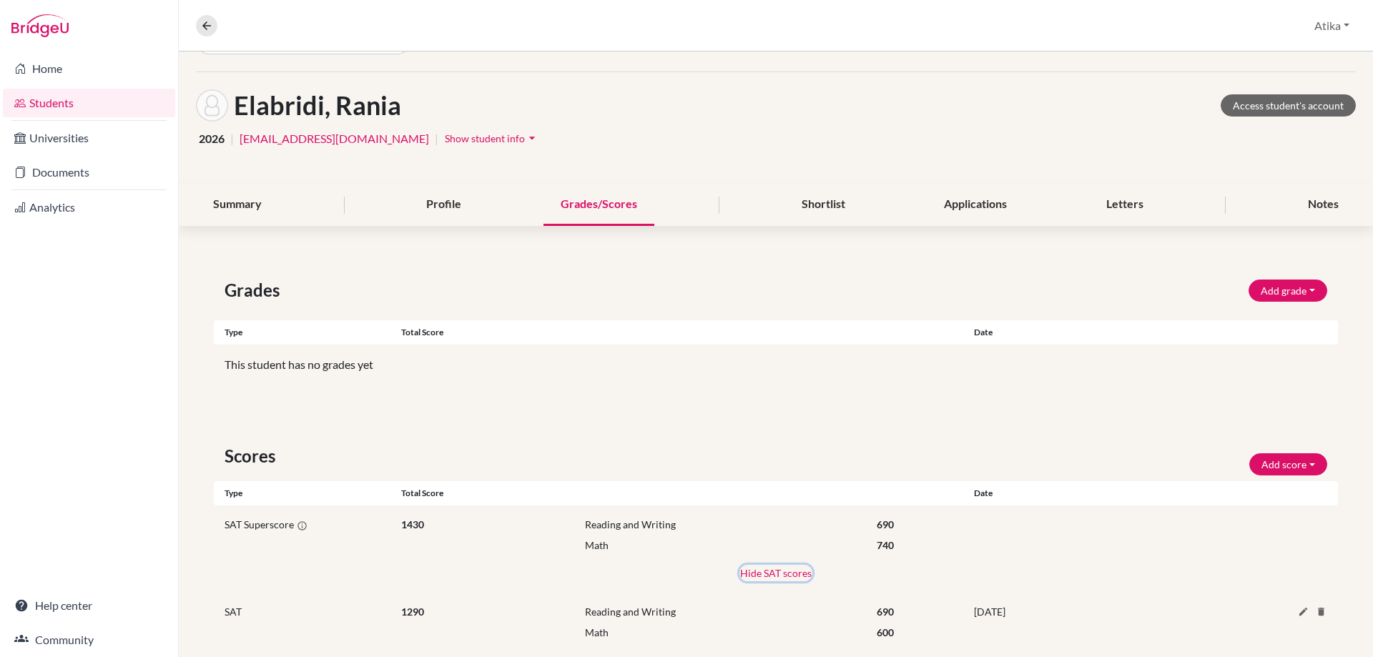
scroll to position [0, 0]
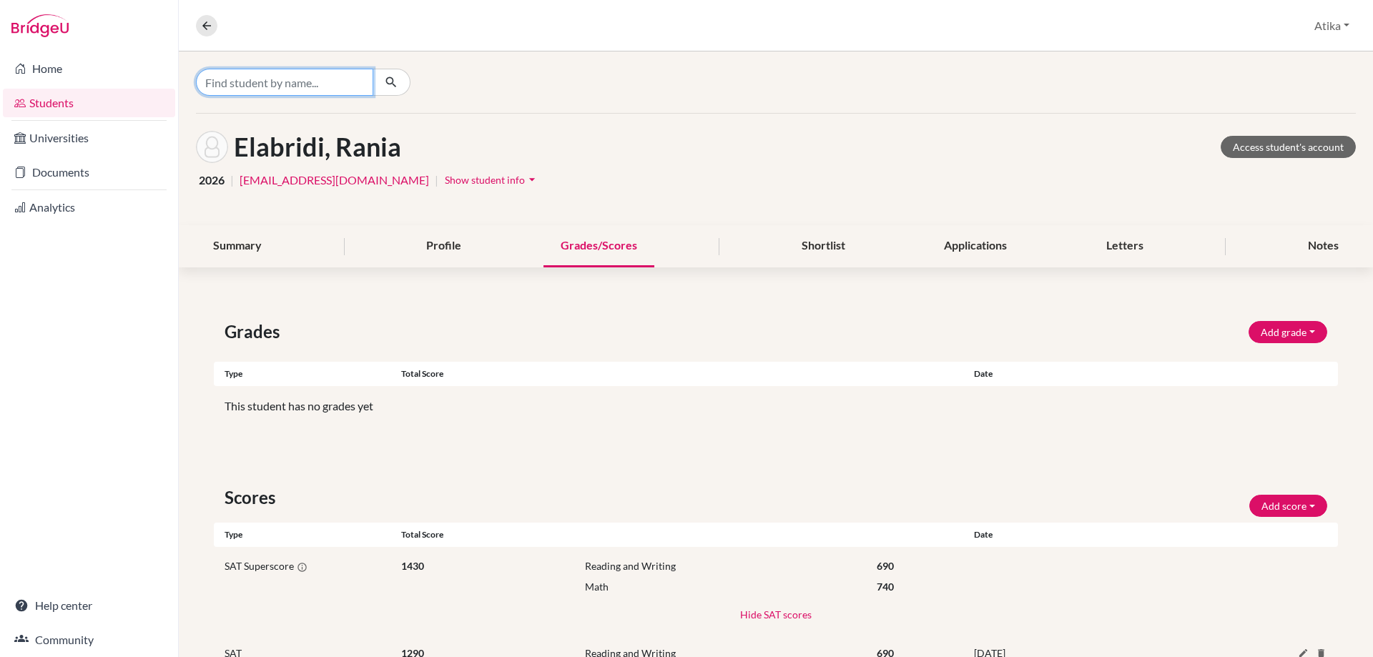
click at [295, 84] on input "Find student by name..." at bounding box center [284, 82] width 177 height 27
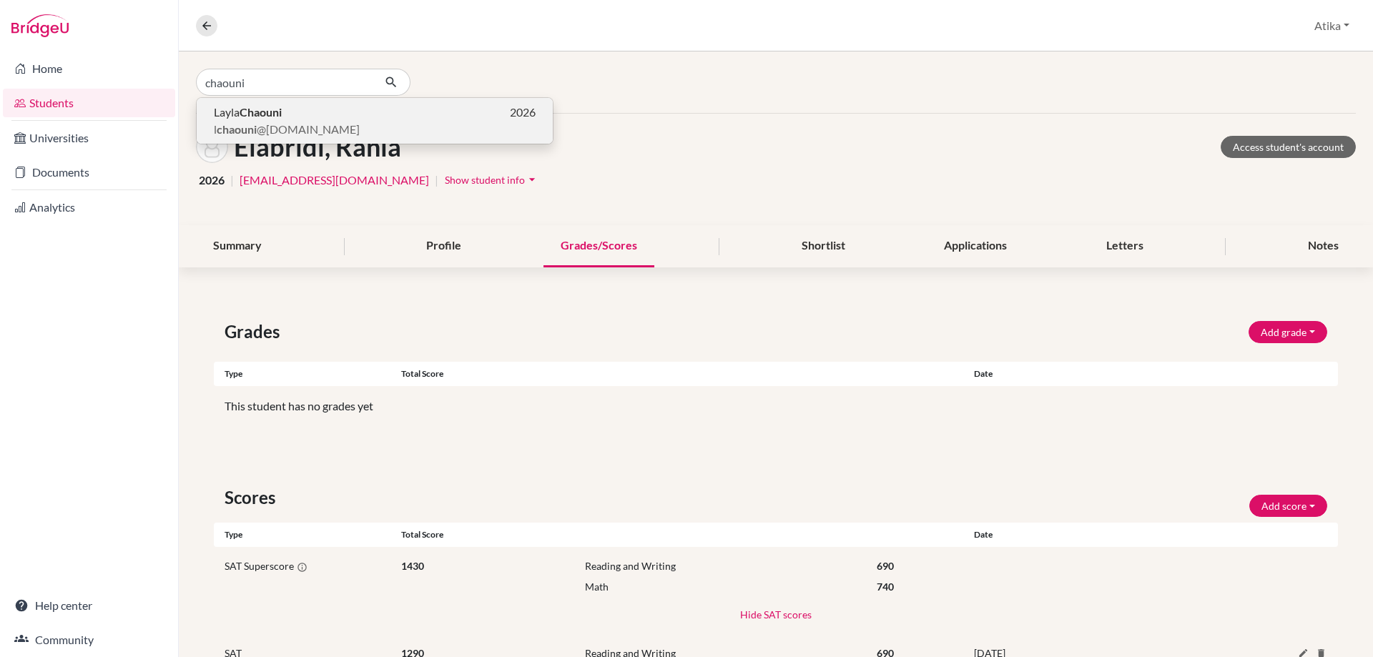
click at [282, 112] on b "Chaouni" at bounding box center [261, 112] width 42 height 14
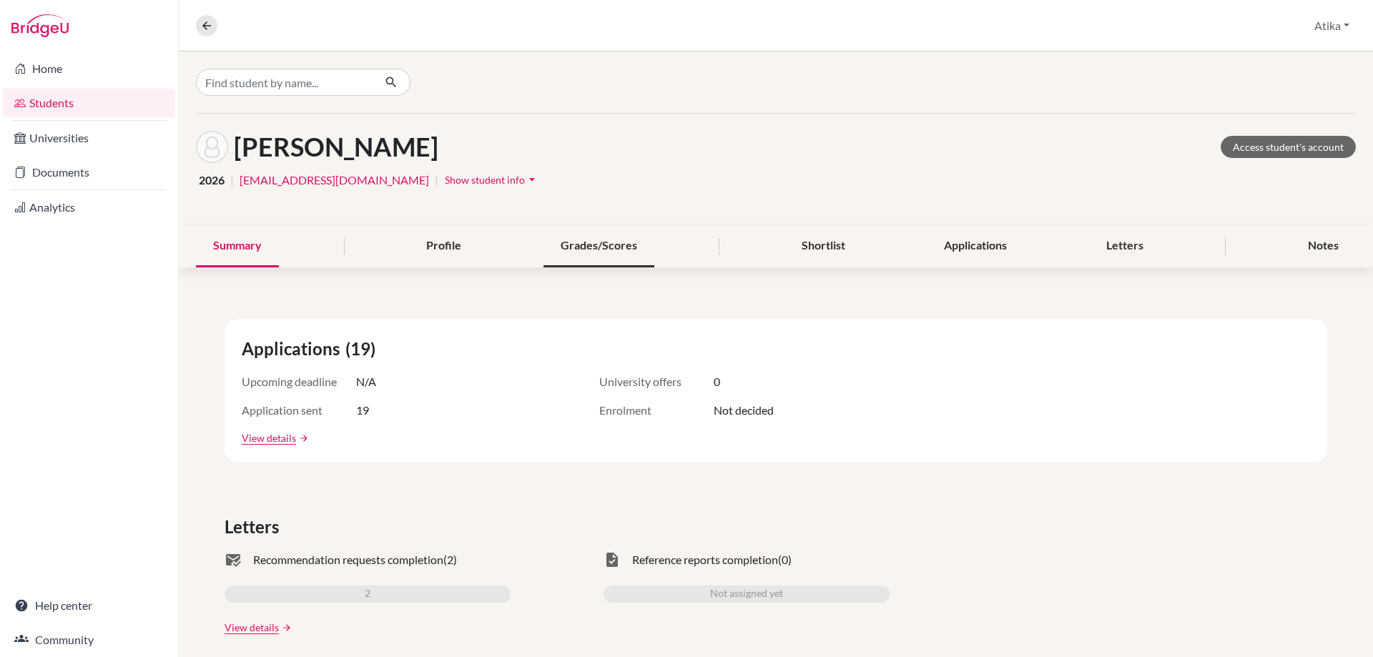
click at [598, 252] on div "Grades/Scores" at bounding box center [598, 246] width 111 height 42
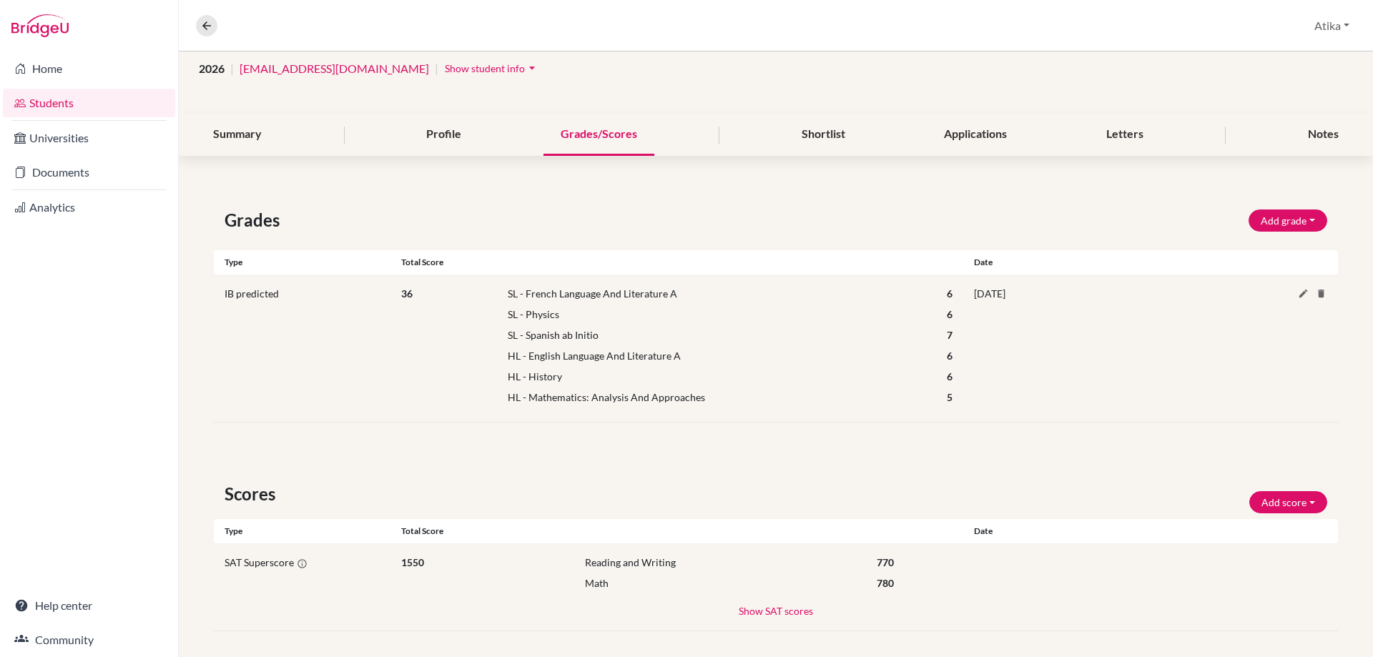
scroll to position [120, 0]
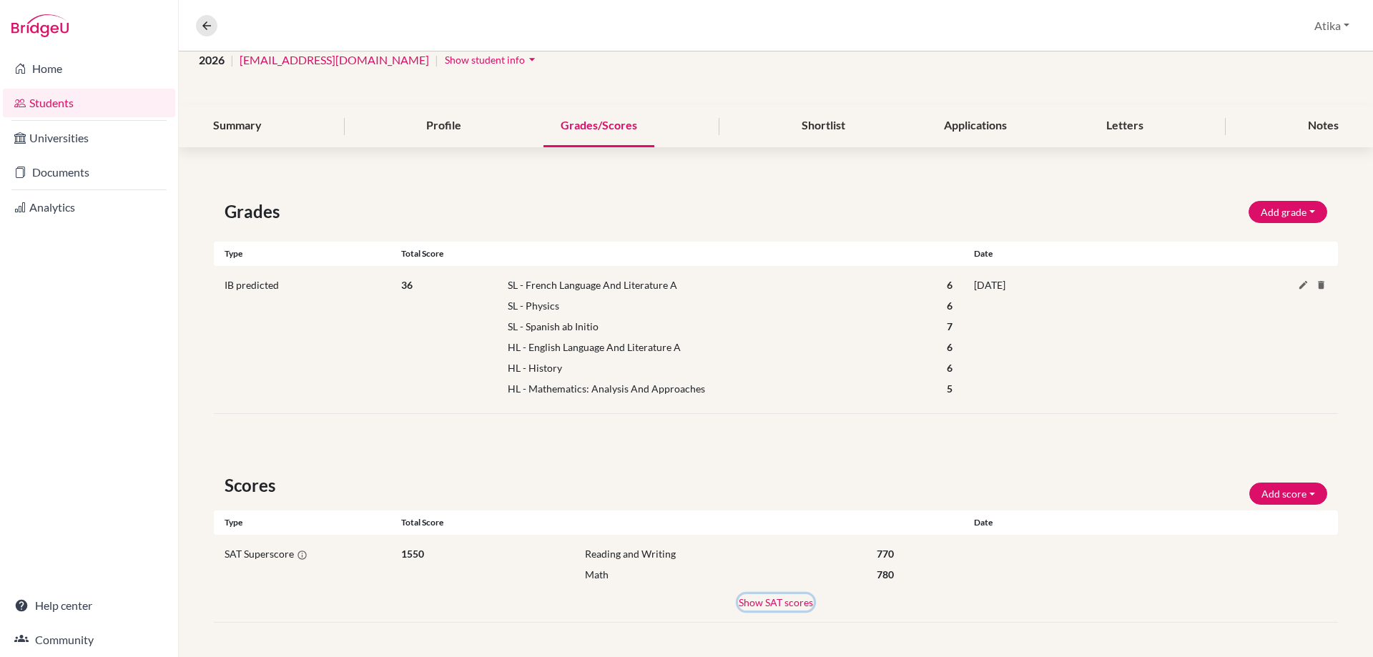
click at [771, 601] on button "Show SAT scores" at bounding box center [776, 602] width 76 height 16
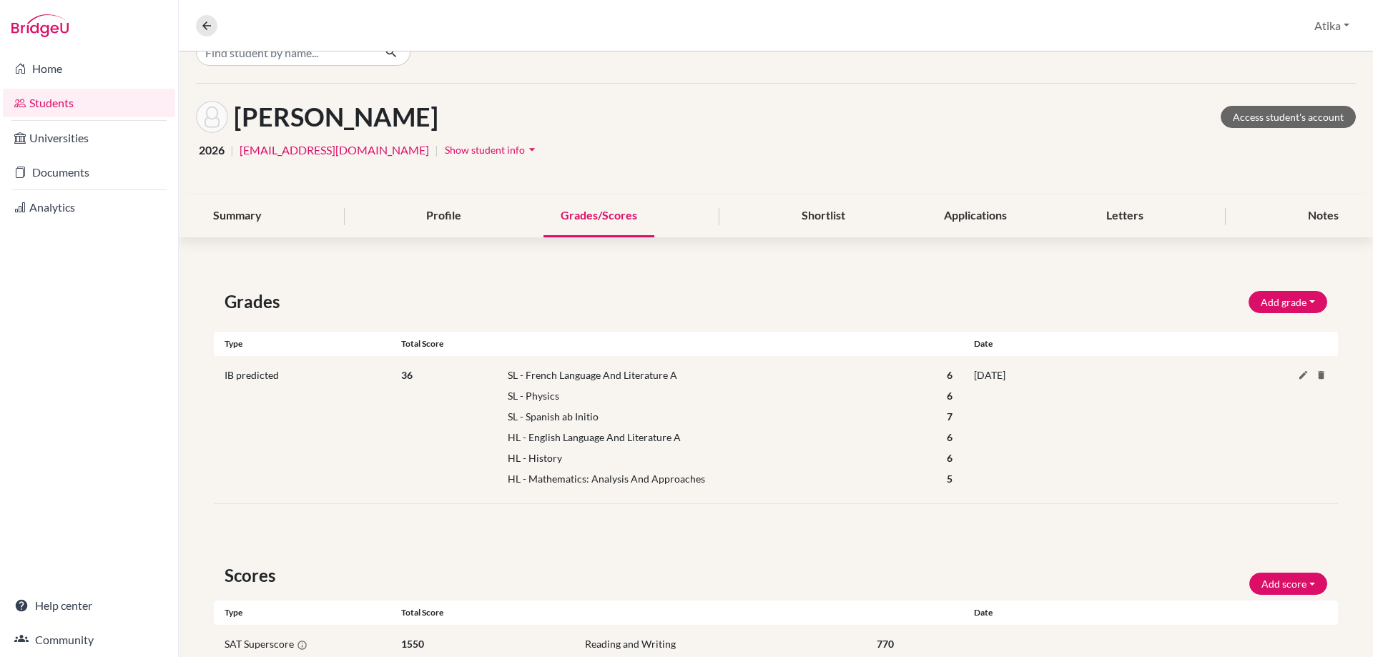
scroll to position [0, 0]
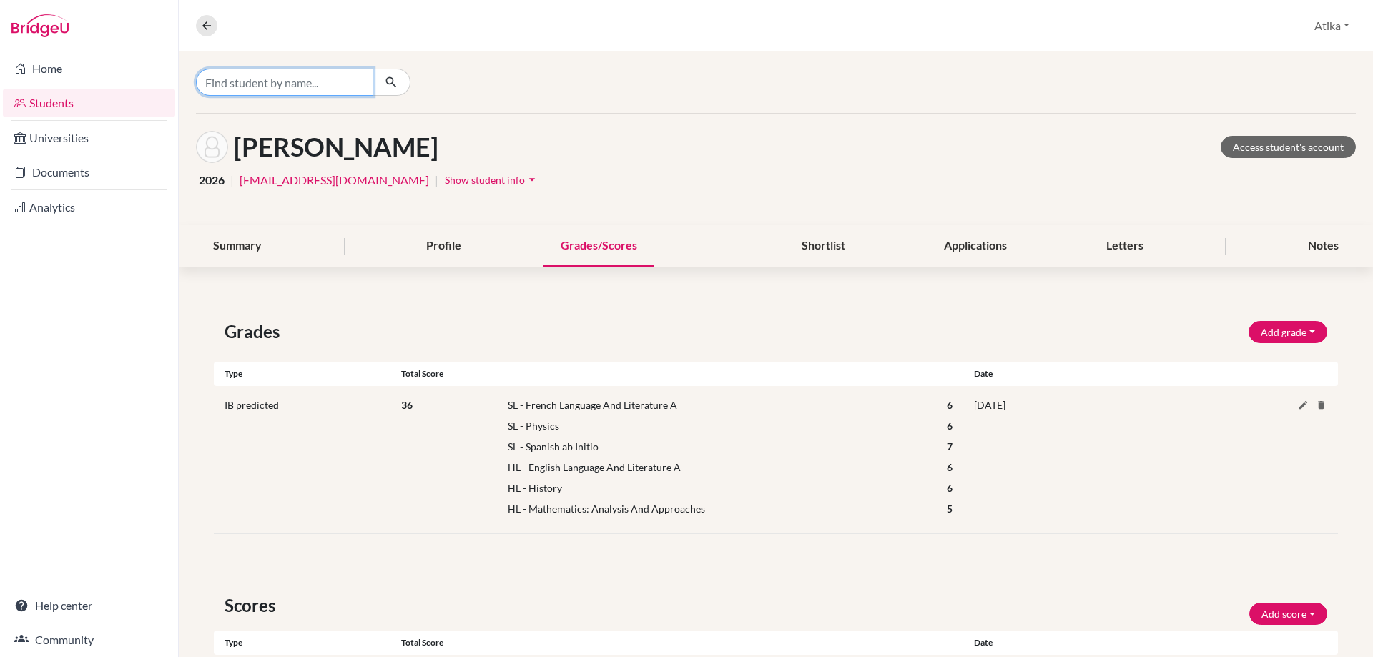
click at [330, 92] on input "Find student by name..." at bounding box center [284, 82] width 177 height 27
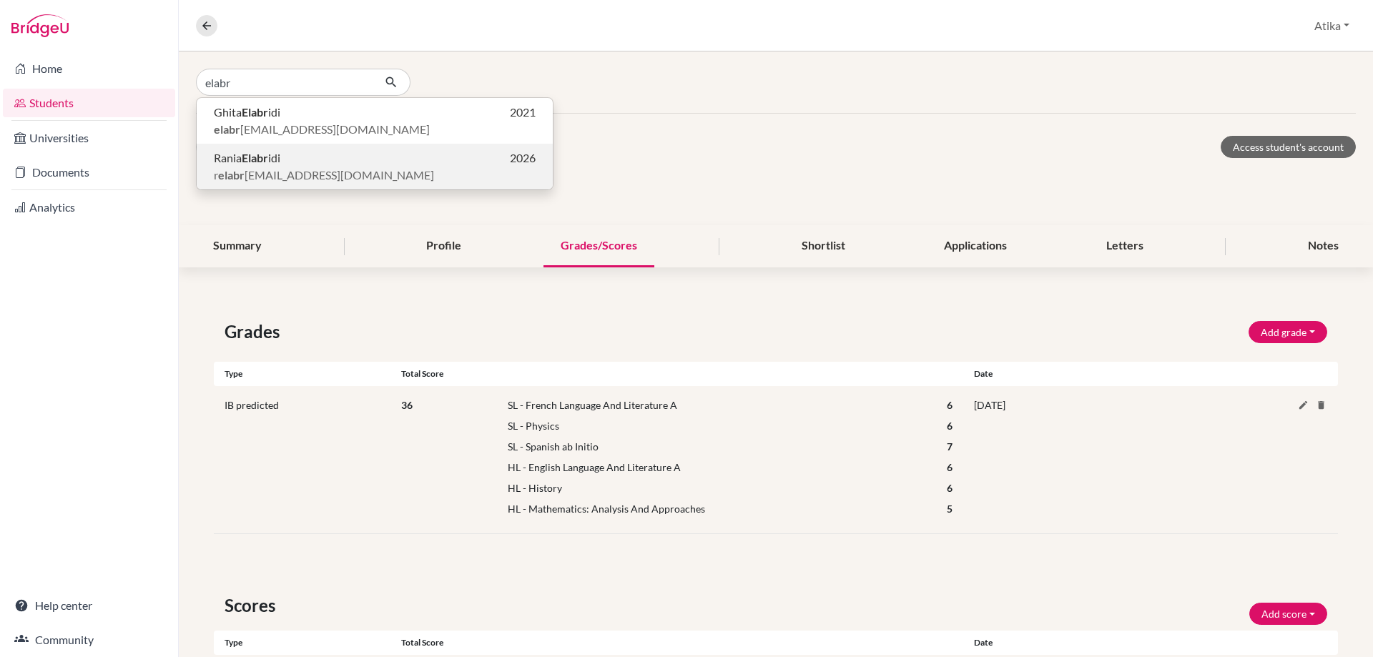
click at [272, 164] on span "Rania Elabr idi" at bounding box center [247, 157] width 66 height 17
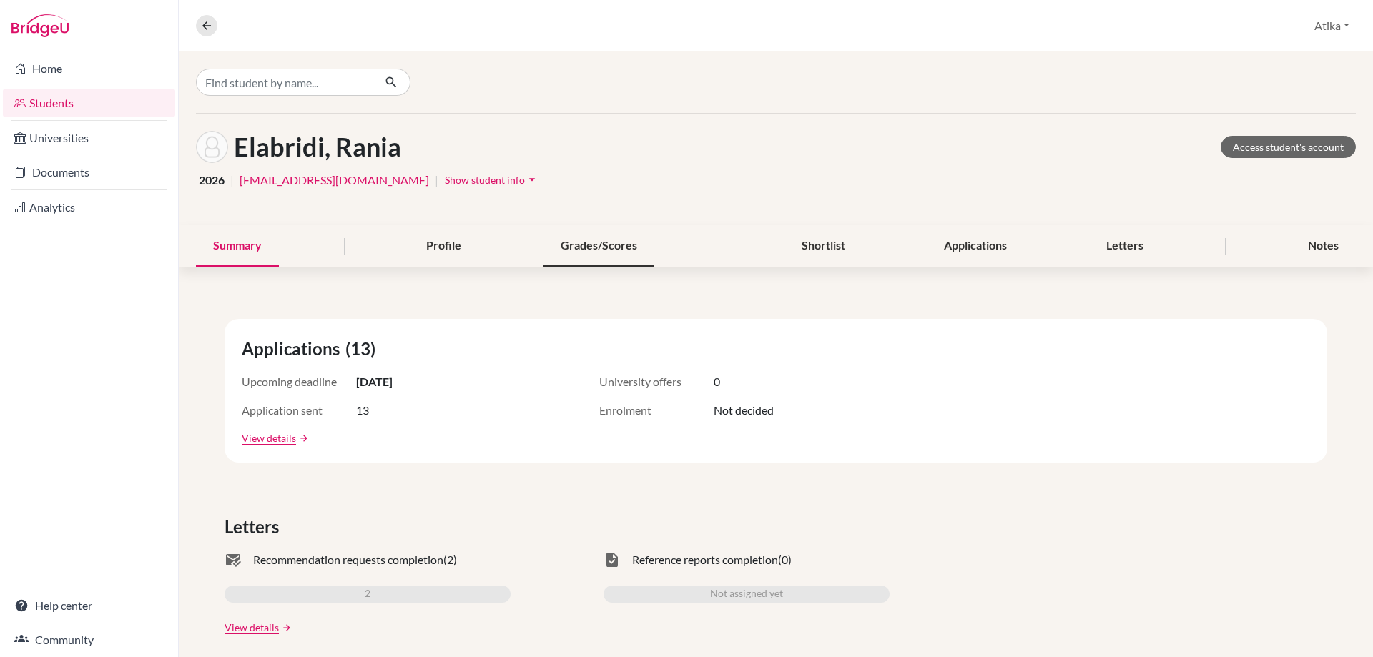
click at [607, 238] on div "Grades/Scores" at bounding box center [598, 246] width 111 height 42
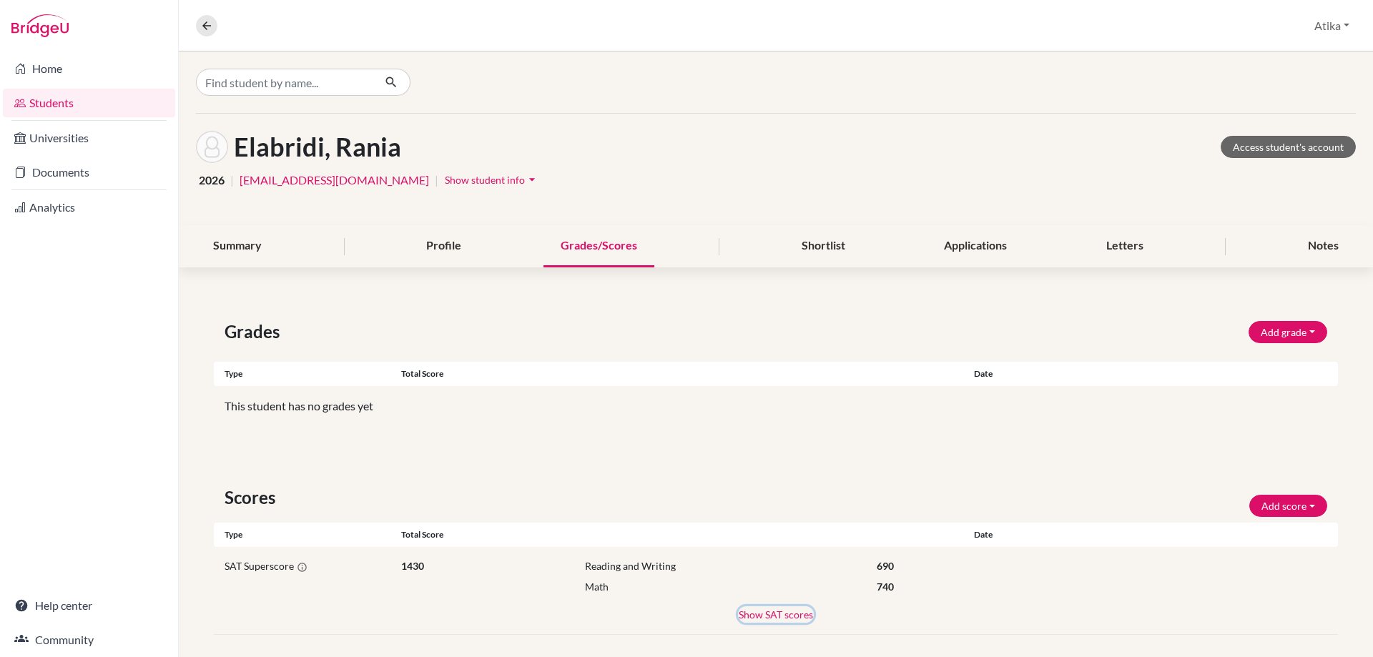
click at [785, 613] on button "Show SAT scores" at bounding box center [776, 614] width 76 height 16
click at [272, 83] on input "Find student by name..." at bounding box center [284, 82] width 177 height 27
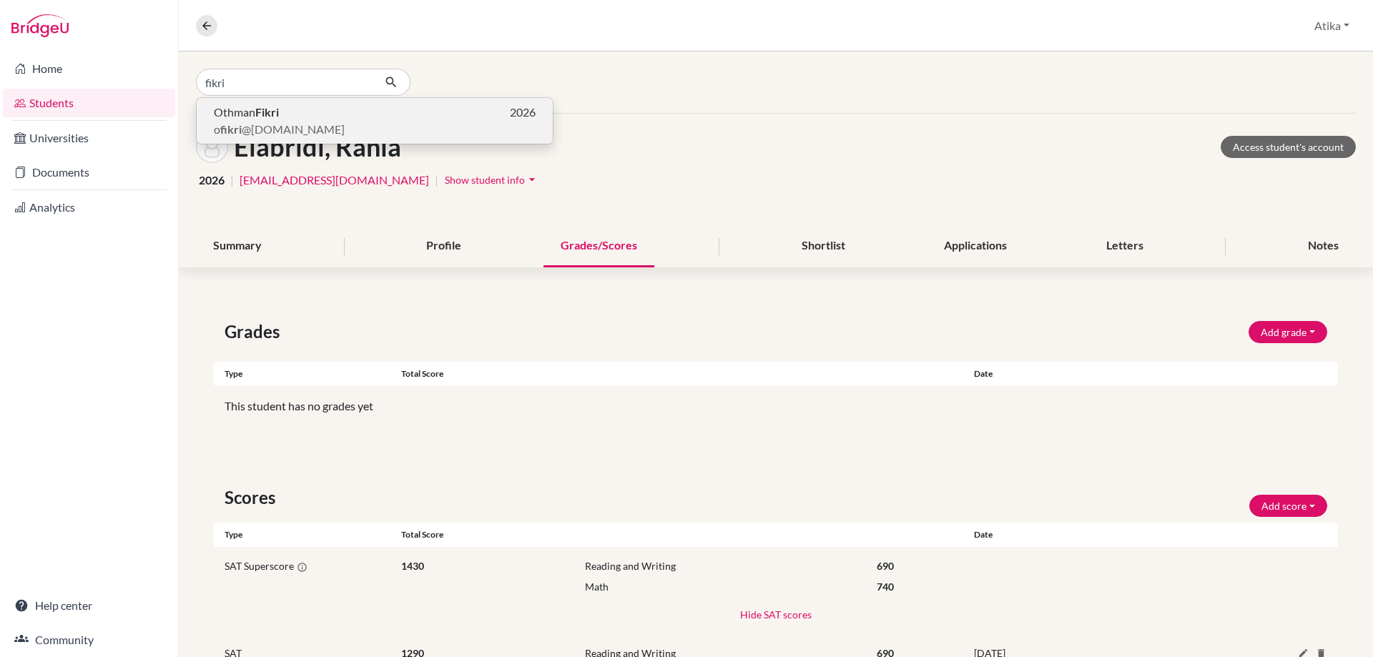
click at [265, 118] on b "Fikri" at bounding box center [267, 112] width 24 height 14
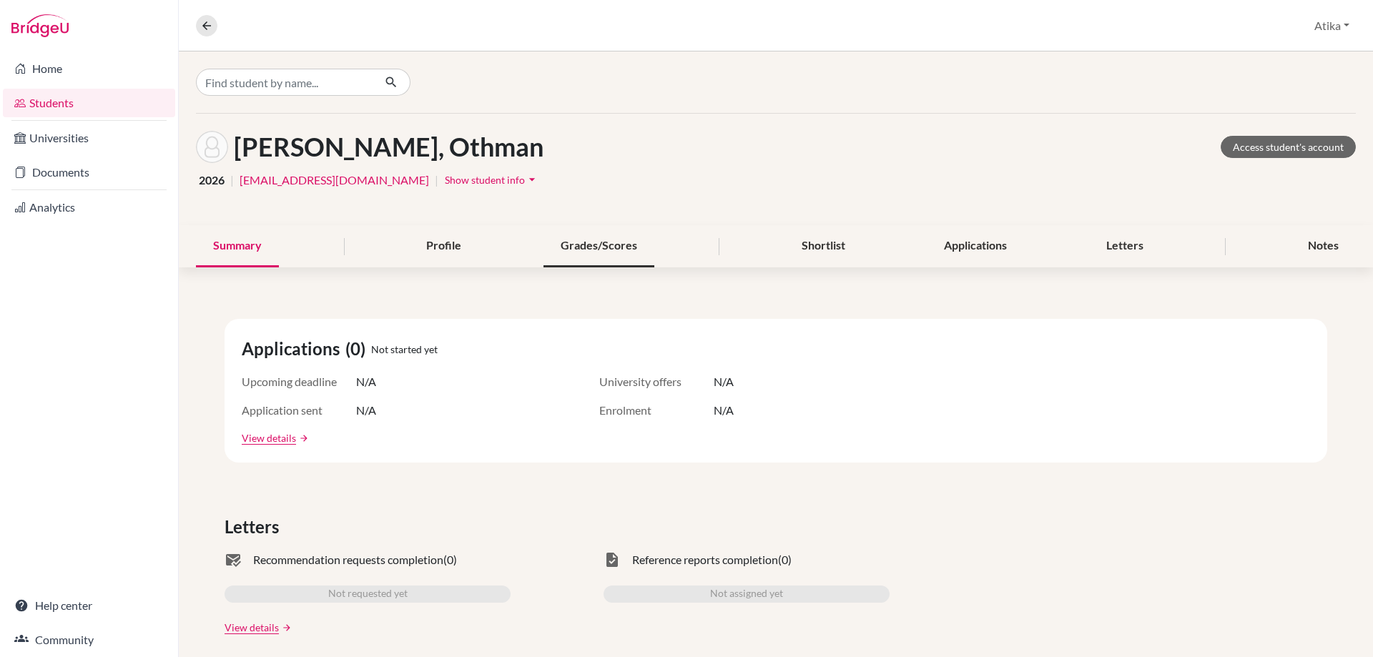
click at [580, 252] on div "Grades/Scores" at bounding box center [598, 246] width 111 height 42
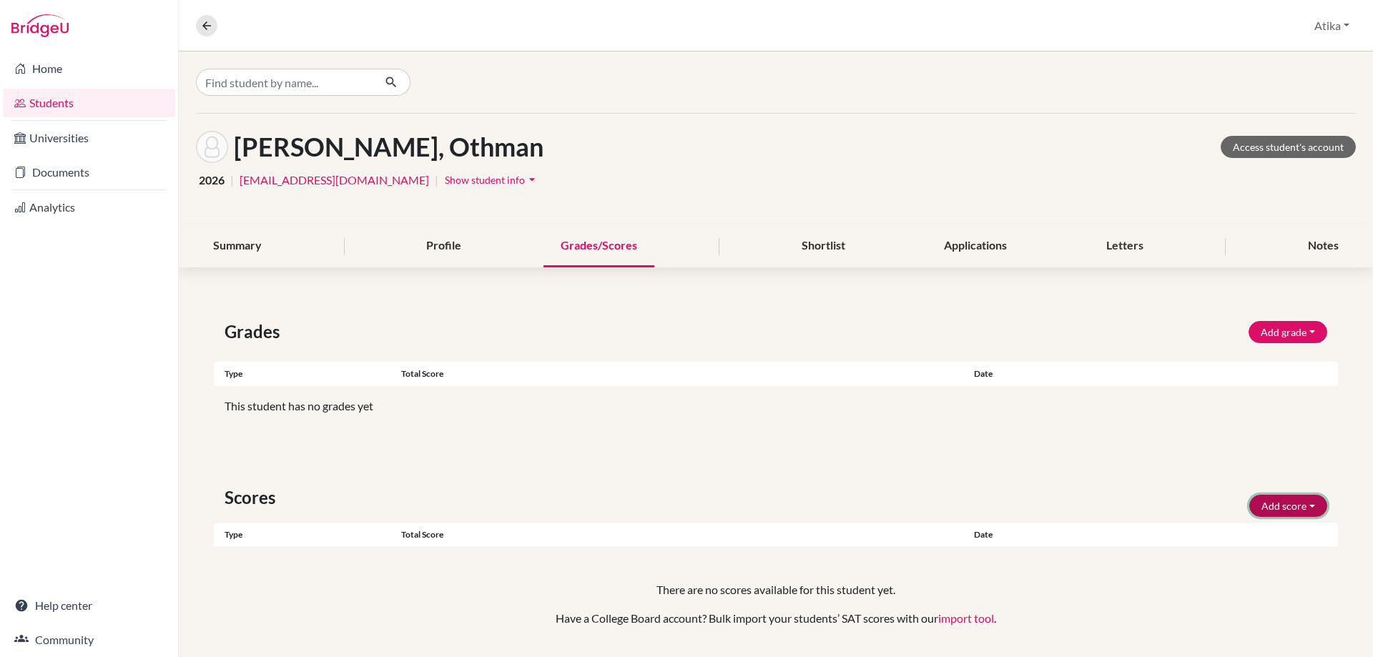
click at [1278, 507] on button "Add score" at bounding box center [1288, 506] width 78 height 22
click at [1263, 530] on button "SAT" at bounding box center [1268, 536] width 113 height 23
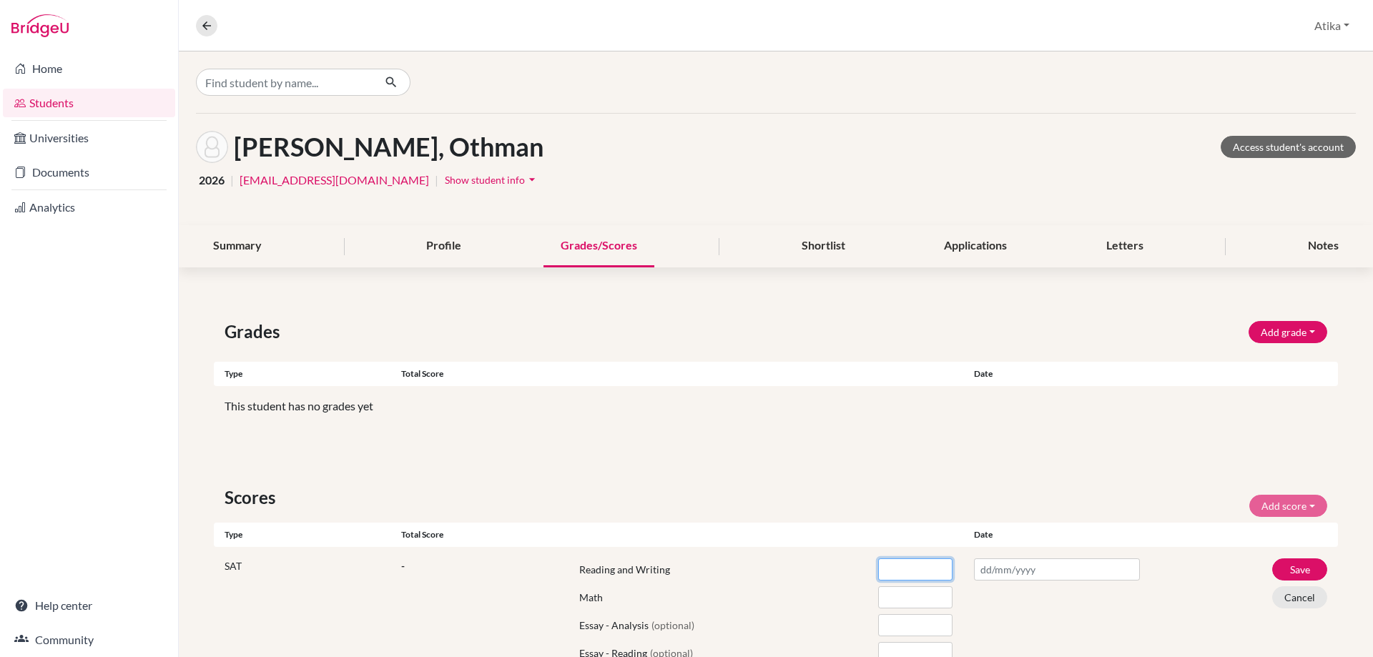
click at [892, 569] on input "number" at bounding box center [915, 569] width 74 height 22
click at [910, 588] on input "number" at bounding box center [915, 597] width 74 height 22
click at [992, 574] on input "text" at bounding box center [1057, 569] width 166 height 22
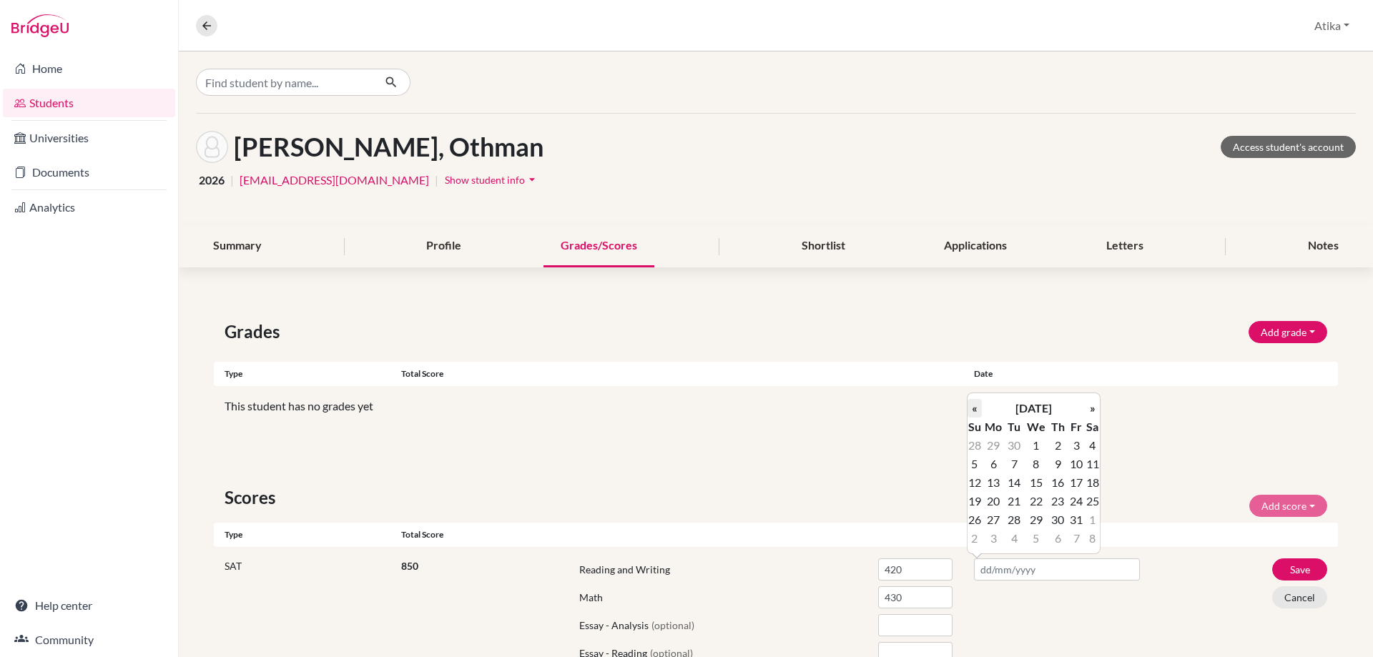
click at [973, 413] on th "«" at bounding box center [974, 408] width 14 height 19
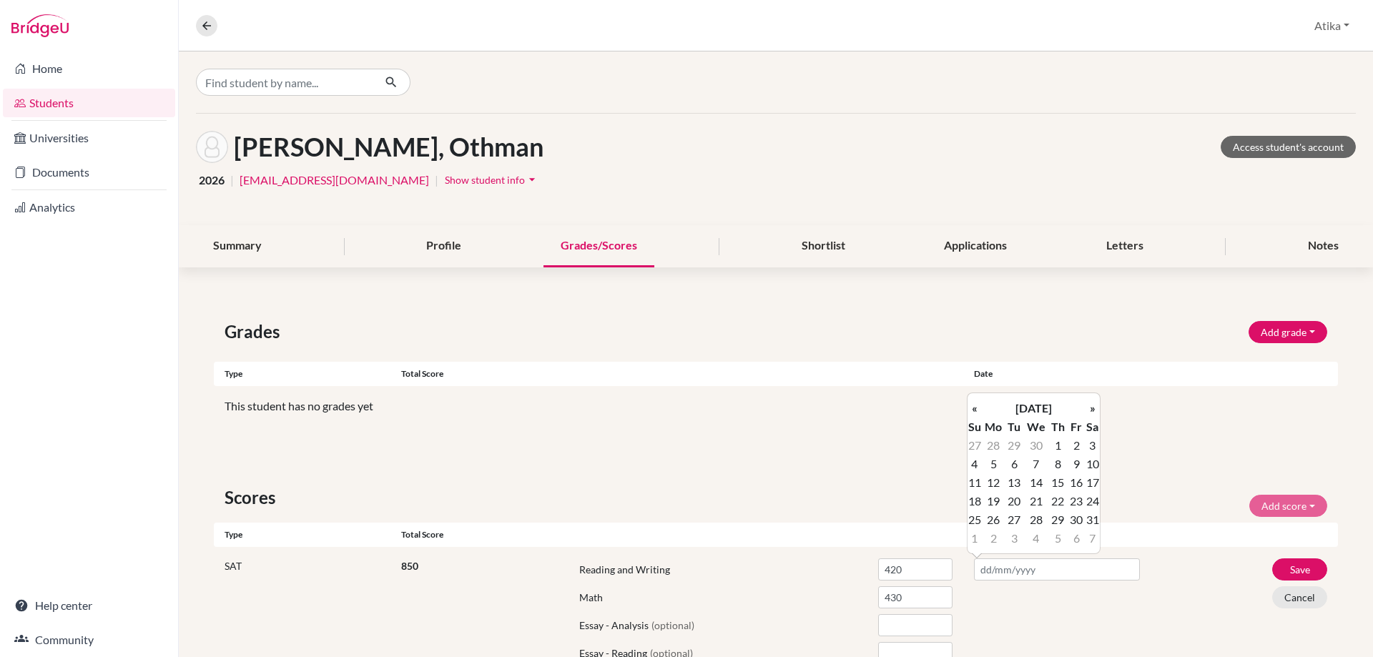
click at [973, 413] on th "«" at bounding box center [974, 408] width 14 height 19
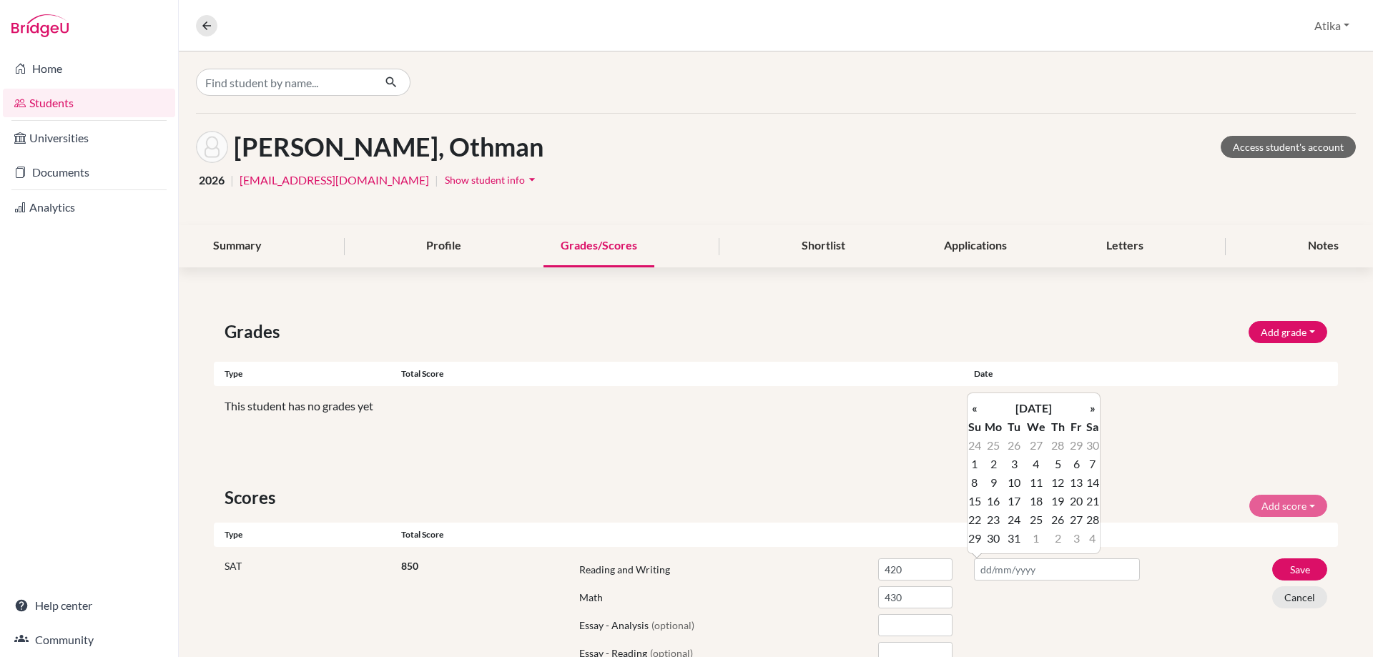
click at [973, 413] on th "«" at bounding box center [974, 408] width 14 height 19
click at [1090, 405] on th "»" at bounding box center [1092, 408] width 14 height 19
click at [1092, 459] on td "7" at bounding box center [1092, 464] width 14 height 19
click at [1291, 566] on button "Save" at bounding box center [1299, 569] width 55 height 22
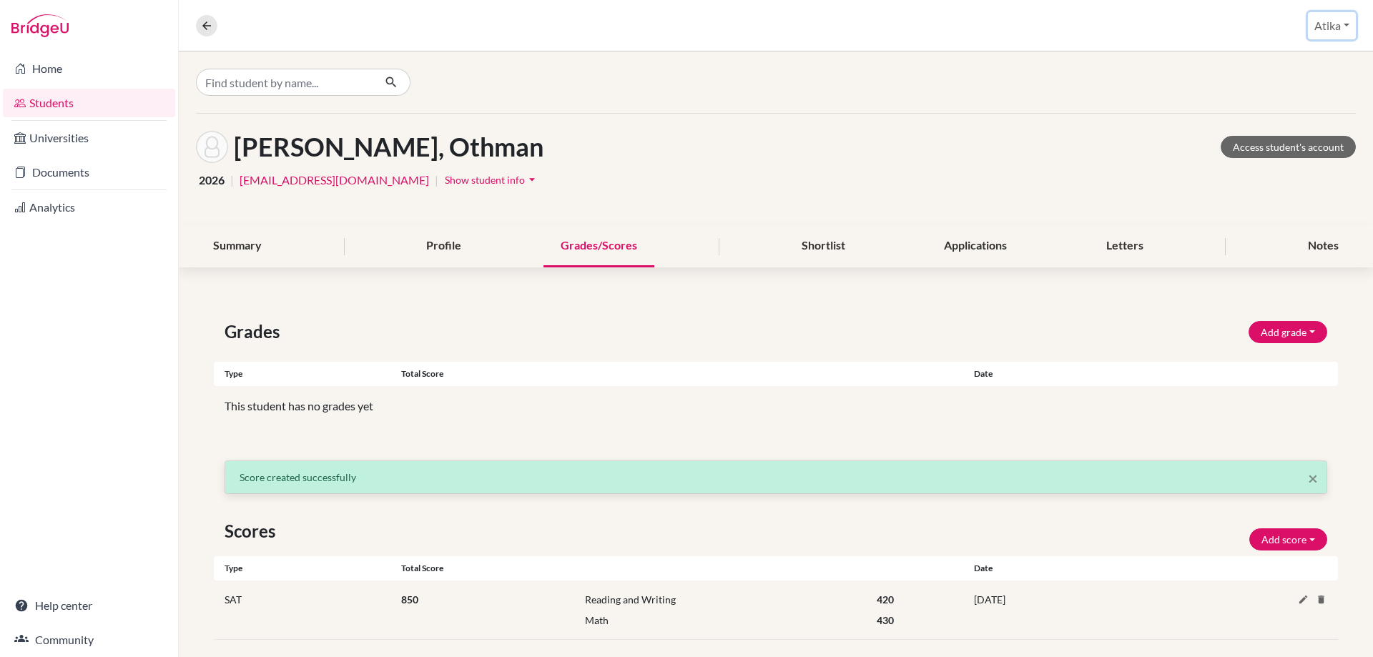
click at [1335, 26] on button "Atika" at bounding box center [1332, 25] width 48 height 27
click at [1291, 122] on button "Log out" at bounding box center [1301, 116] width 113 height 23
